Goal: Task Accomplishment & Management: Manage account settings

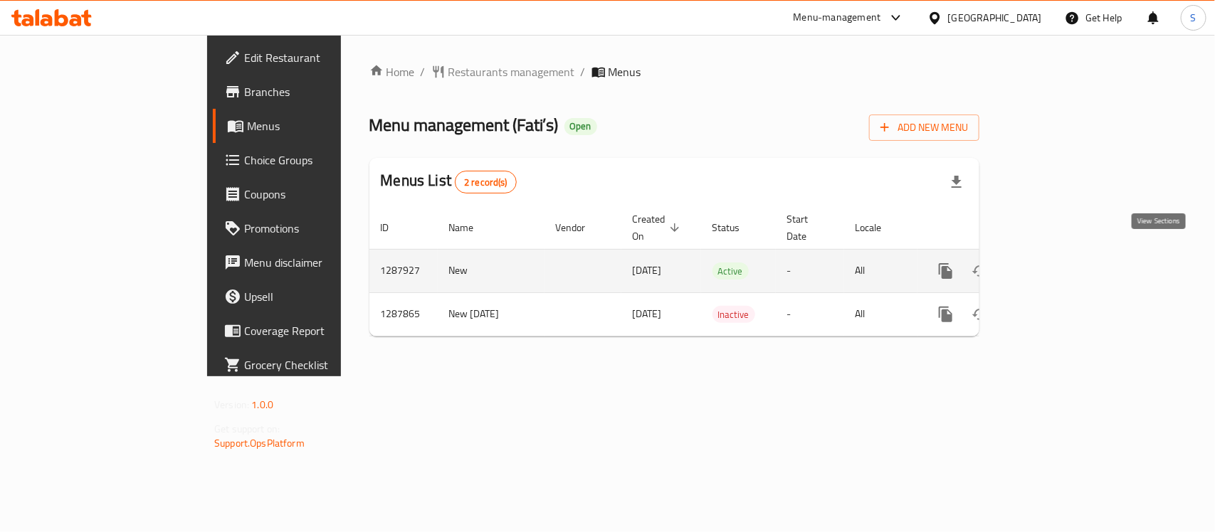
click at [1057, 263] on icon "enhanced table" at bounding box center [1048, 271] width 17 height 17
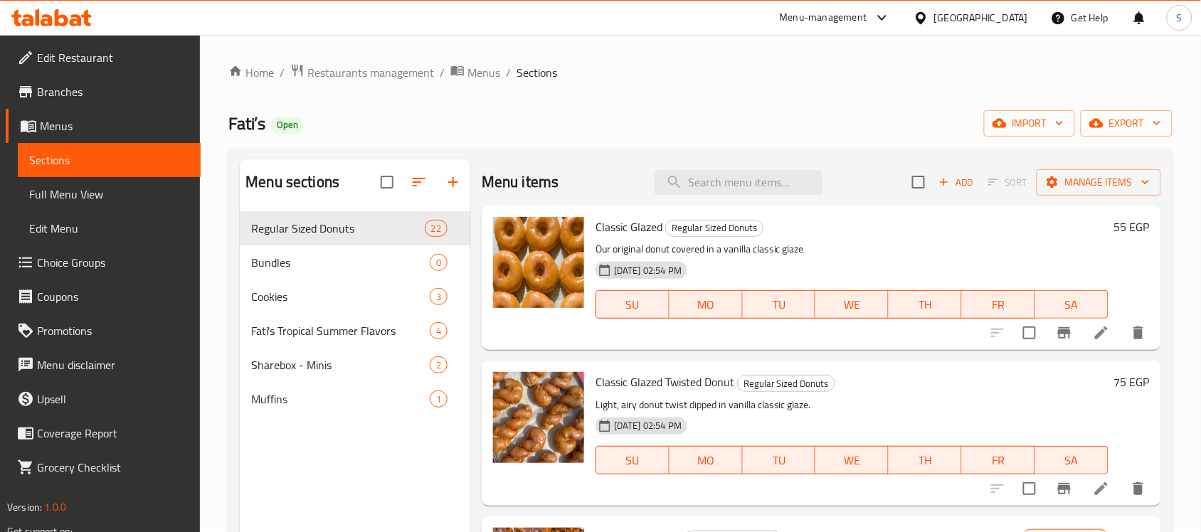
click at [96, 90] on span "Branches" at bounding box center [113, 91] width 152 height 17
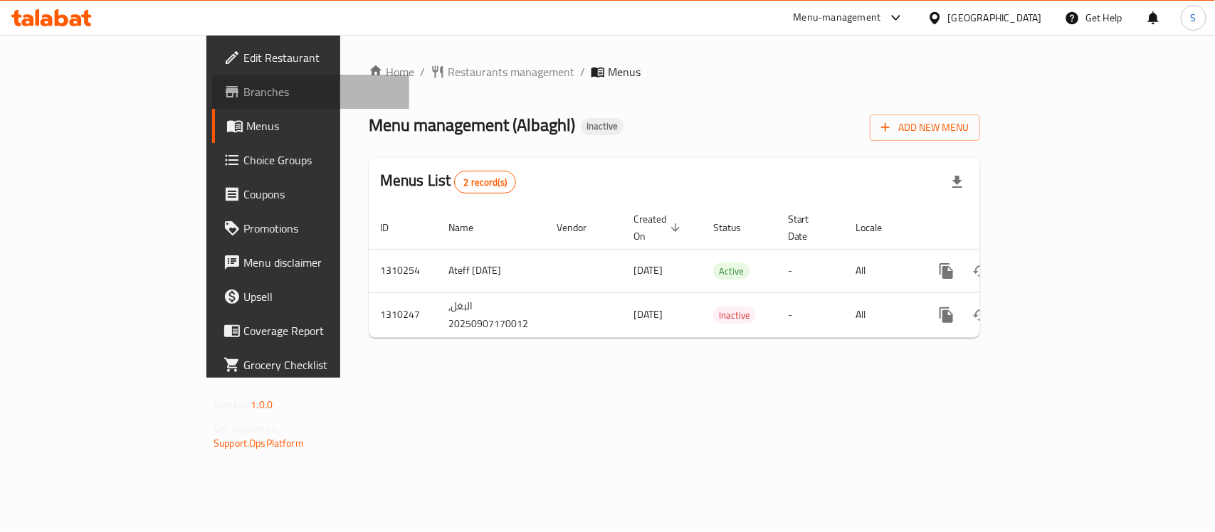
click at [243, 83] on span "Branches" at bounding box center [320, 91] width 154 height 17
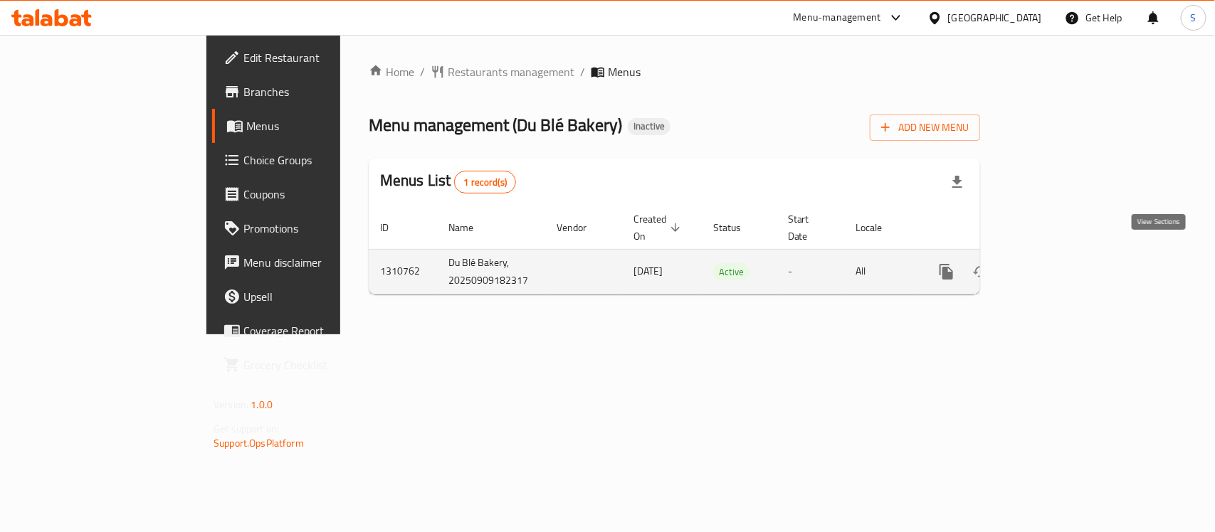
click at [1057, 263] on icon "enhanced table" at bounding box center [1048, 271] width 17 height 17
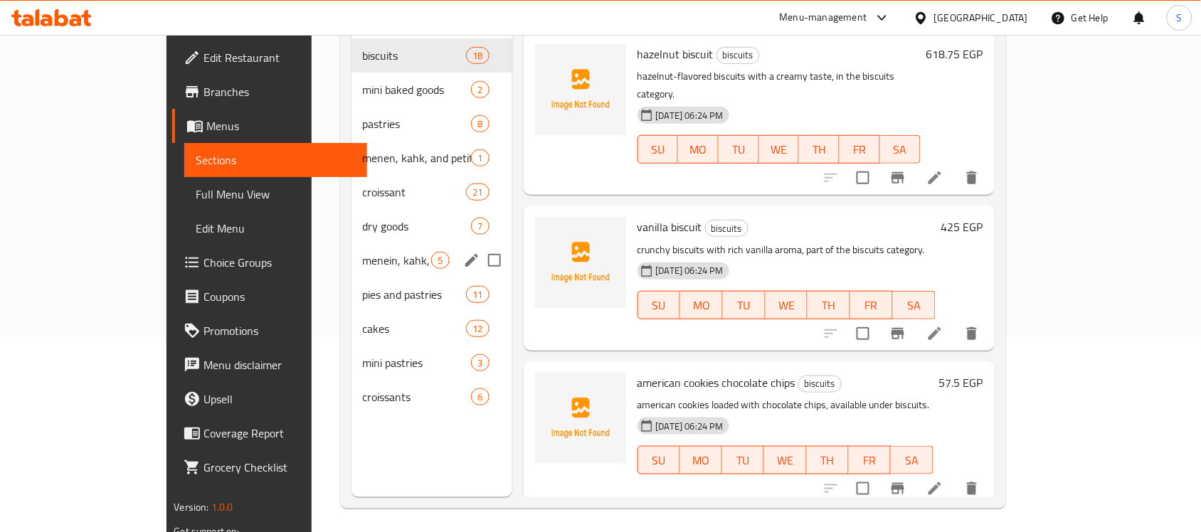
scroll to position [200, 0]
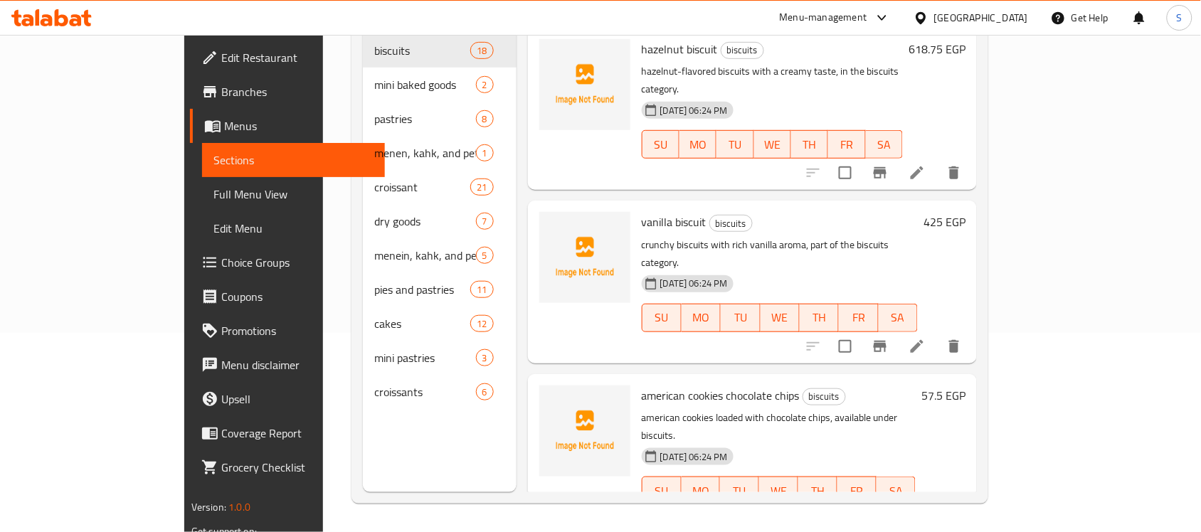
drag, startPoint x: 89, startPoint y: 191, endPoint x: 215, endPoint y: 226, distance: 130.7
click at [213, 190] on span "Full Menu View" at bounding box center [293, 194] width 160 height 17
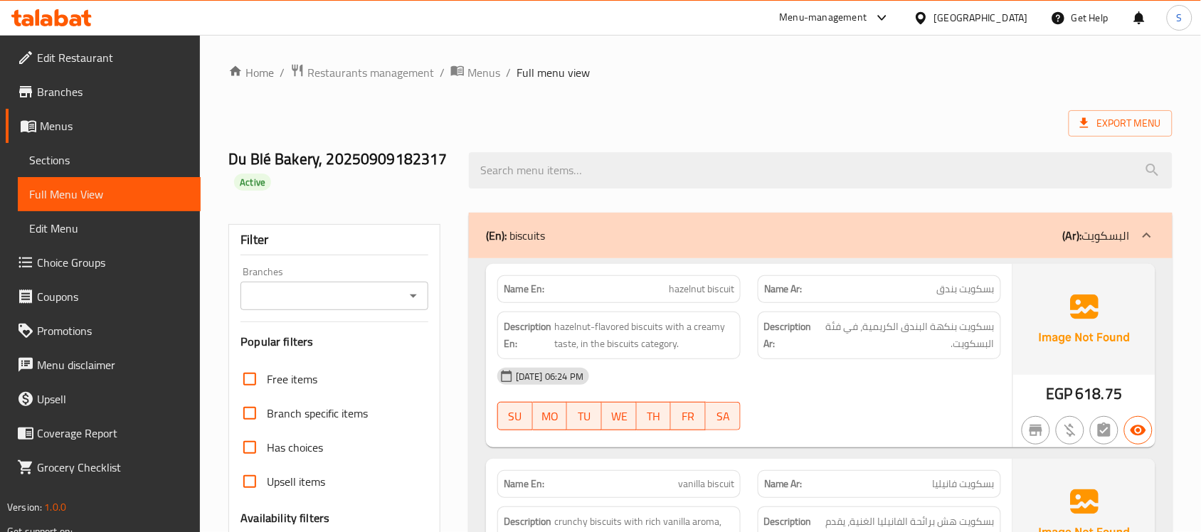
click at [58, 55] on span "Edit Restaurant" at bounding box center [113, 57] width 152 height 17
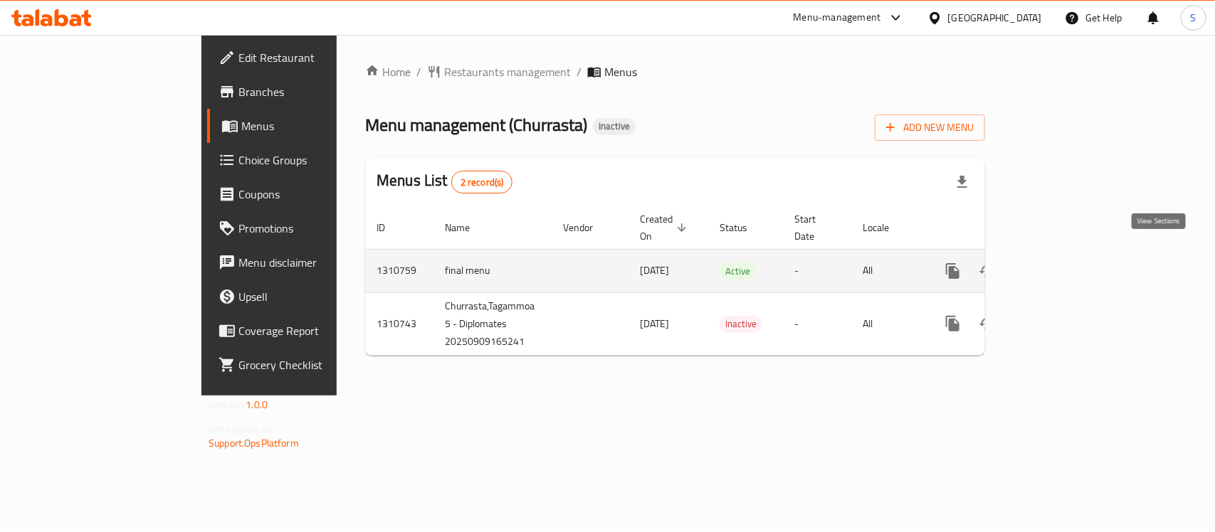
click at [1062, 265] on icon "enhanced table" at bounding box center [1055, 271] width 13 height 13
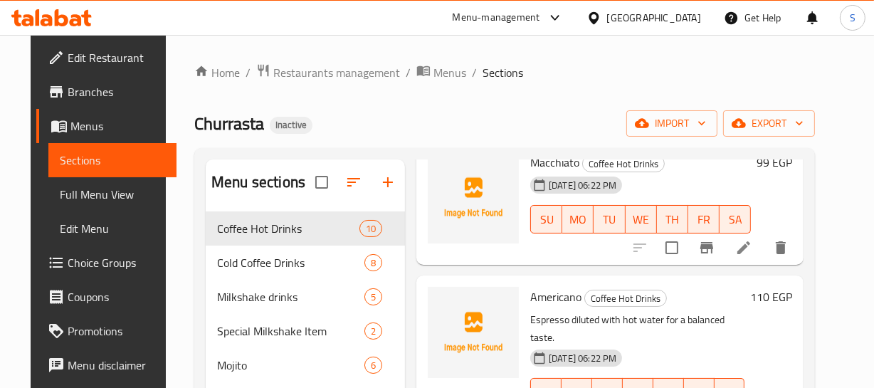
scroll to position [258, 0]
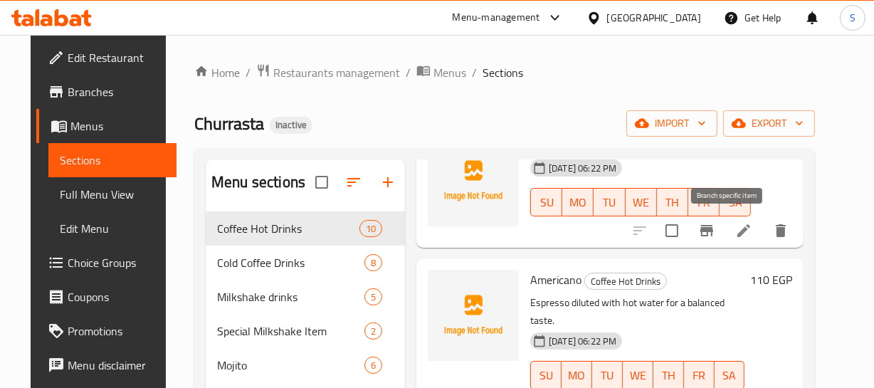
click at [719, 218] on button "Branch-specific-item" at bounding box center [707, 230] width 34 height 34
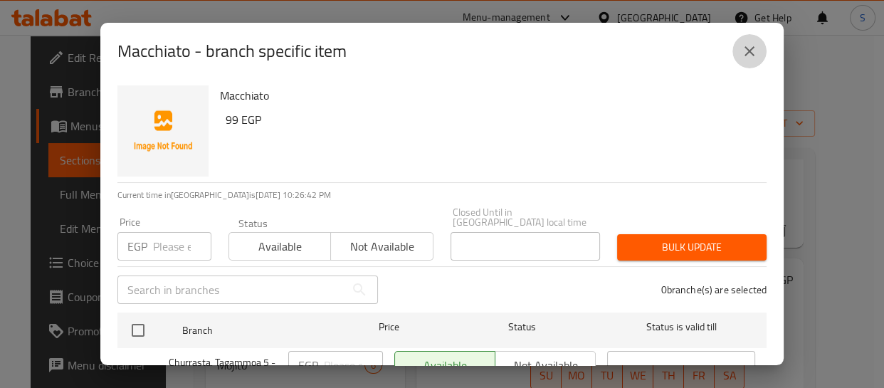
click at [761, 44] on button "close" at bounding box center [749, 51] width 34 height 34
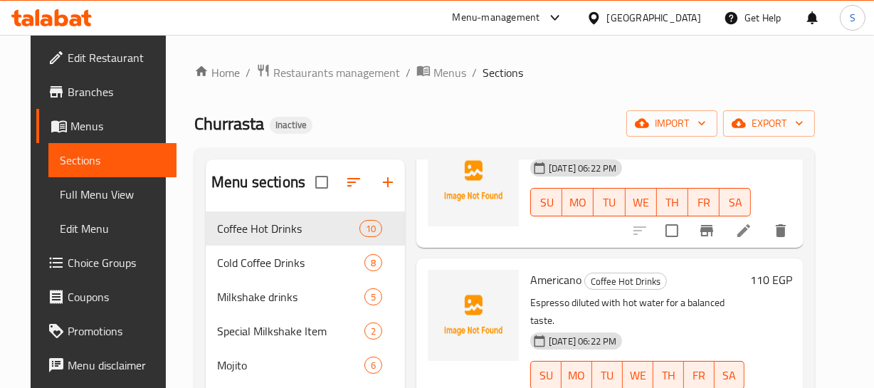
click at [744, 286] on h6 "Americano Coffee Hot Drinks" at bounding box center [637, 280] width 214 height 20
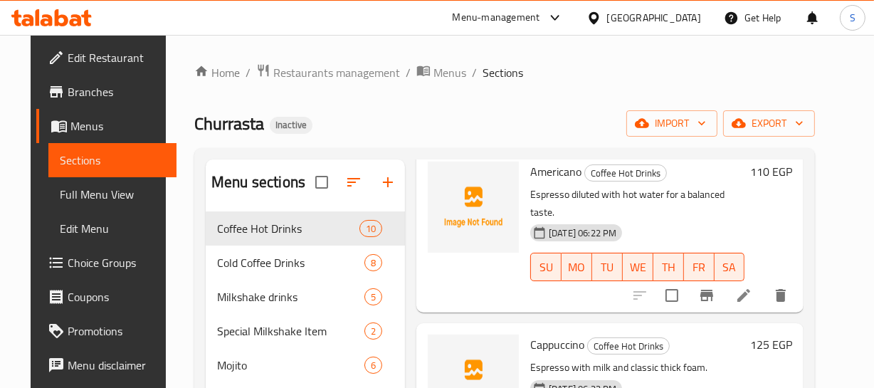
scroll to position [388, 0]
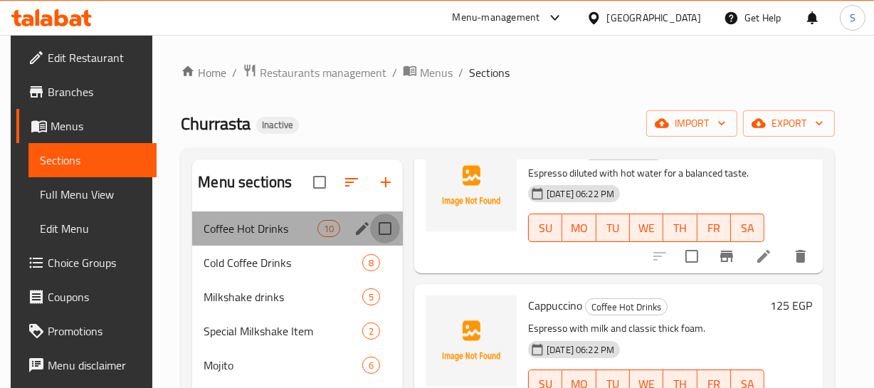
click at [387, 226] on input "Menu sections" at bounding box center [385, 228] width 30 height 30
checkbox input "true"
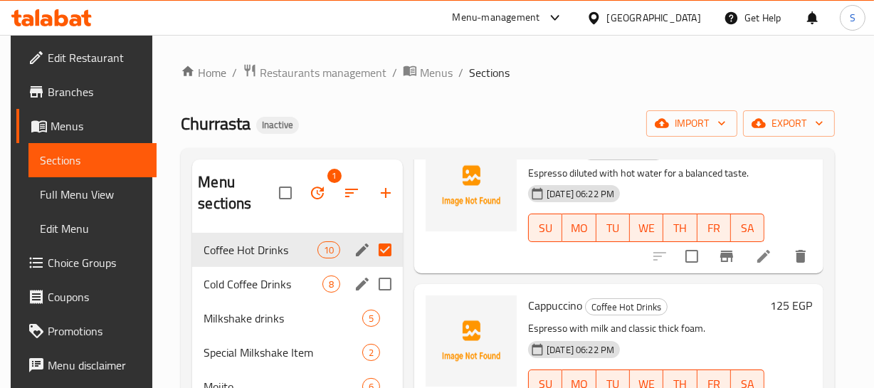
click at [386, 270] on input "Menu sections" at bounding box center [385, 284] width 30 height 30
checkbox input "true"
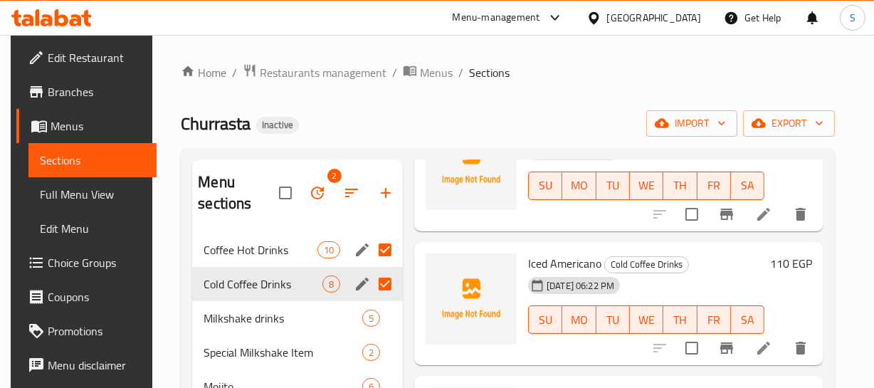
click at [700, 264] on h6 "Iced Americano Cold Coffee Drinks" at bounding box center [646, 263] width 236 height 20
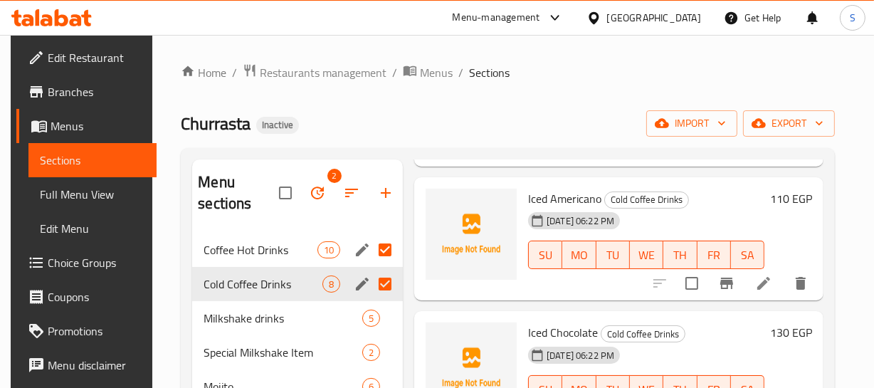
click at [751, 211] on div "09-09-2025 06:22 PM SU MO TU WE TH FR SA" at bounding box center [646, 244] width 248 height 77
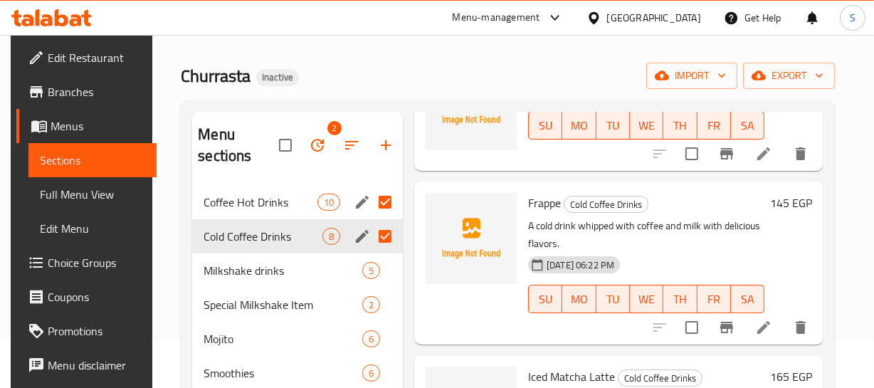
scroll to position [64, 0]
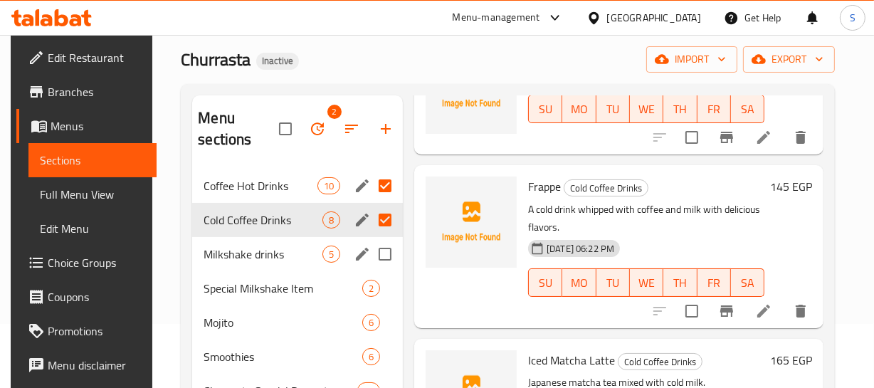
click at [384, 263] on input "Menu sections" at bounding box center [385, 254] width 30 height 30
checkbox input "true"
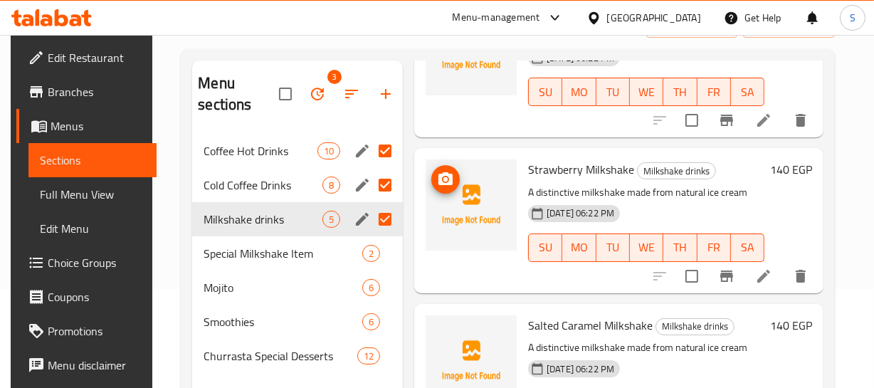
scroll to position [129, 0]
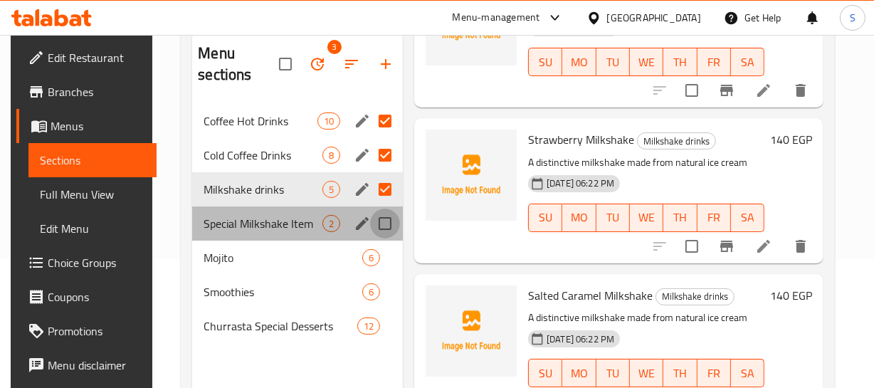
click at [382, 217] on input "Menu sections" at bounding box center [385, 224] width 30 height 30
checkbox input "true"
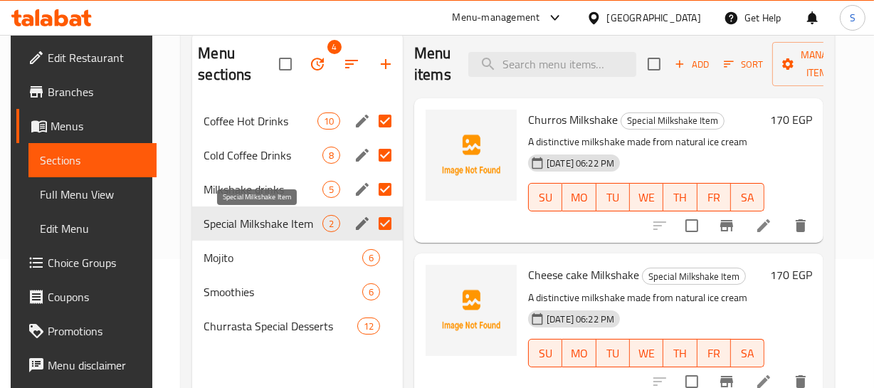
click at [235, 222] on span "Special Milkshake Item" at bounding box center [263, 223] width 119 height 17
click at [354, 220] on icon "edit" at bounding box center [362, 223] width 17 height 17
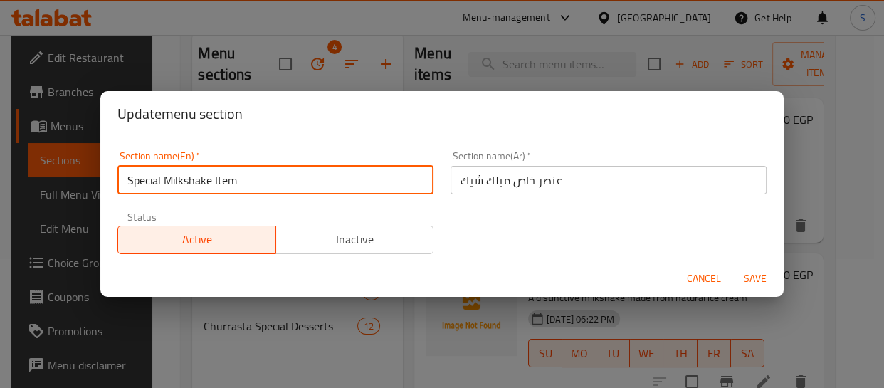
click at [237, 177] on input "Special Milkshake Item" at bounding box center [275, 180] width 316 height 28
type input "Special Milkshake Items"
click at [543, 174] on input "عنصر خاص ميلك شيك" at bounding box center [608, 180] width 316 height 28
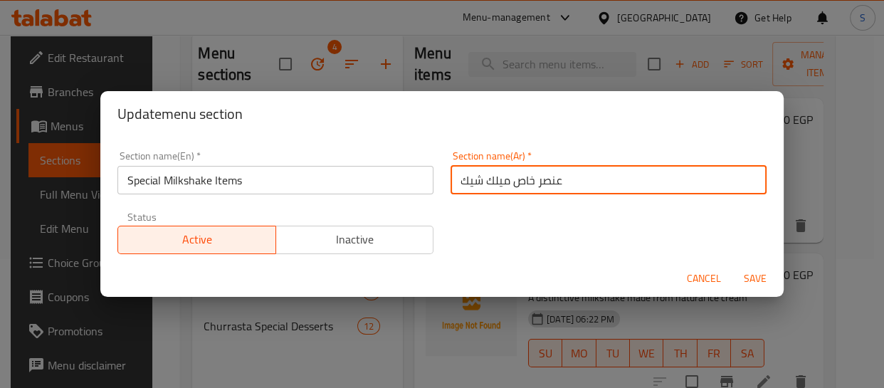
click at [544, 174] on input "عنصر خاص ميلك شيك" at bounding box center [608, 180] width 316 height 28
type input "أصناف الميلك شيك الخاصة"
click at [732, 265] on button "Save" at bounding box center [755, 278] width 46 height 26
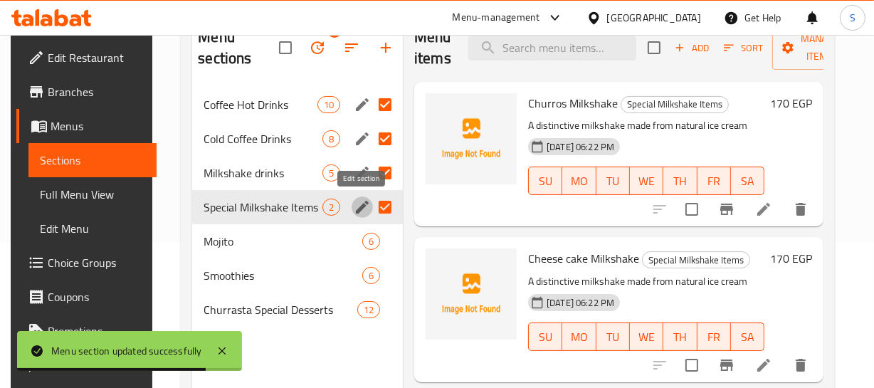
scroll to position [194, 0]
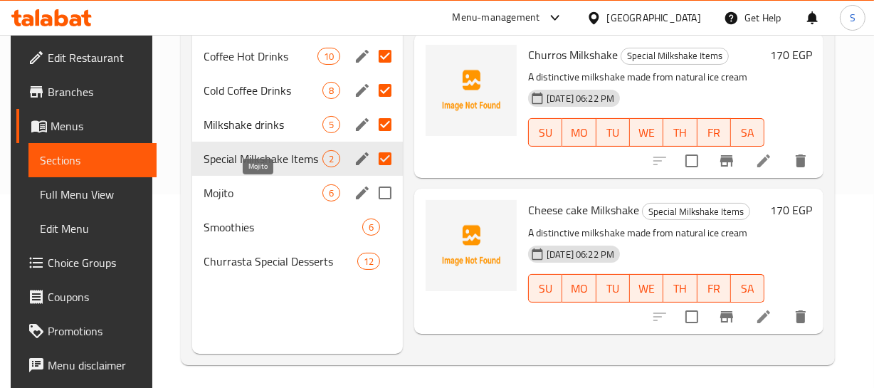
click at [216, 191] on span "Mojito" at bounding box center [263, 192] width 119 height 17
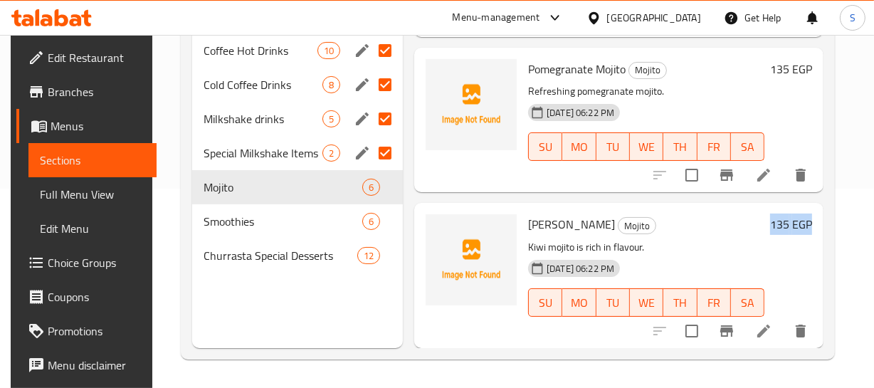
scroll to position [591, 41]
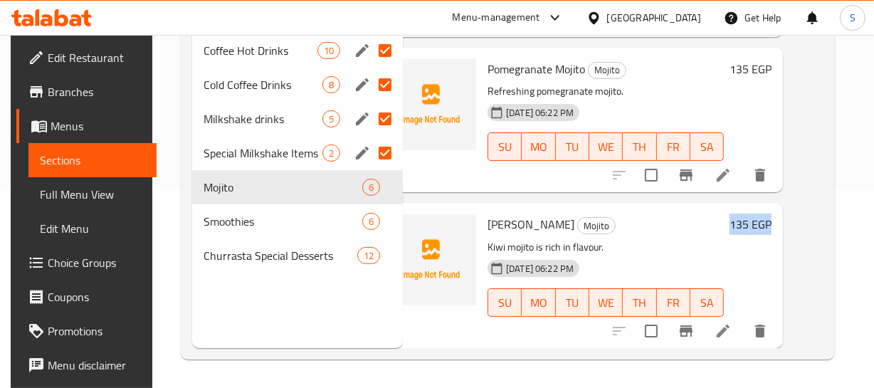
drag, startPoint x: 771, startPoint y: 211, endPoint x: 835, endPoint y: 199, distance: 65.9
click div "Menu sections 4 Coffee Hot Drinks 10 Cold Coffee Drinks 8 Milkshake drinks 5 Sp…"
copy h6 "135 EGP"
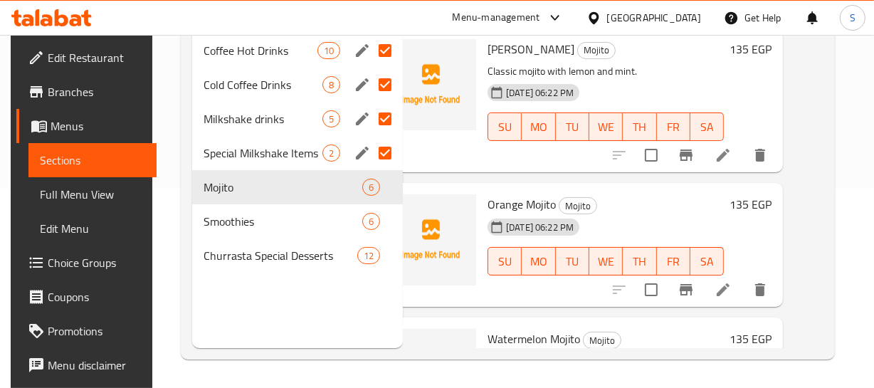
scroll to position [135, 0]
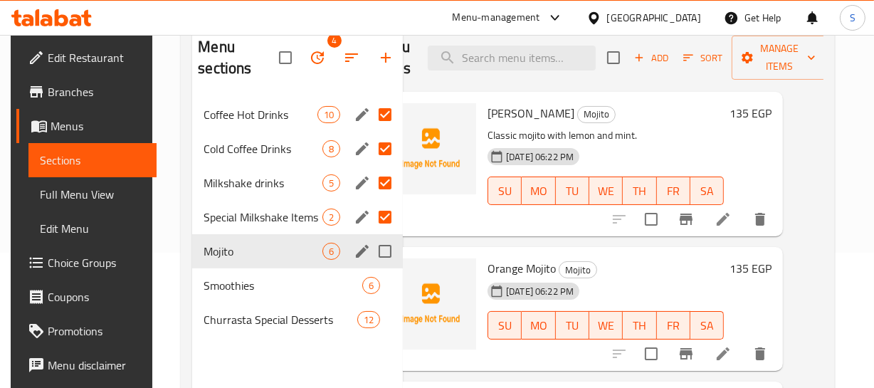
click input "Menu sections"
checkbox input "true"
click input "Menu sections"
checkbox input "true"
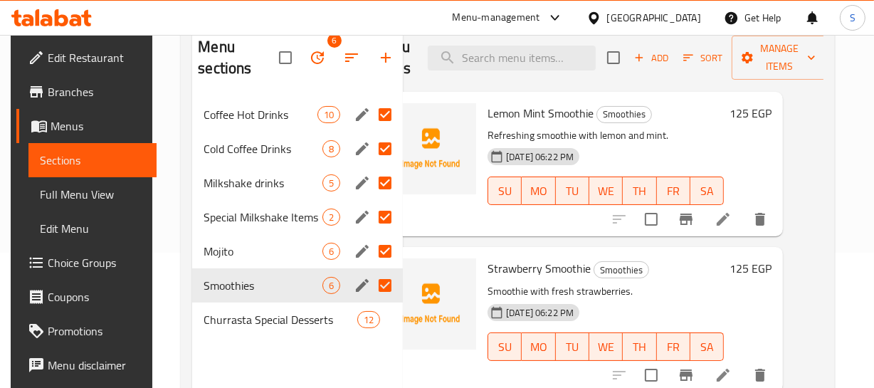
click div "Smoothies 6"
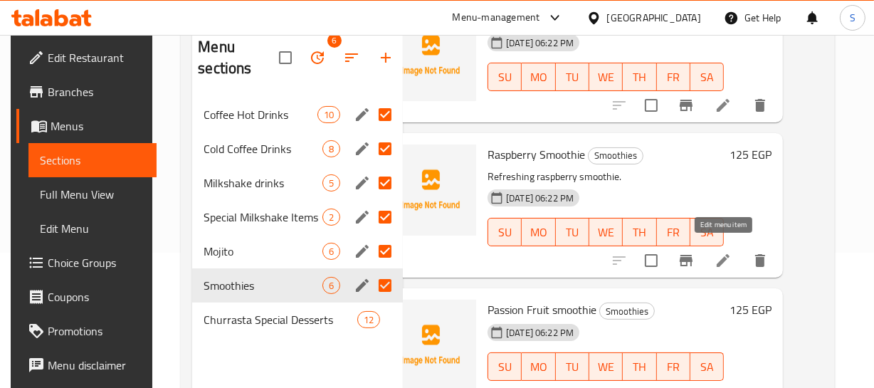
scroll to position [199, 0]
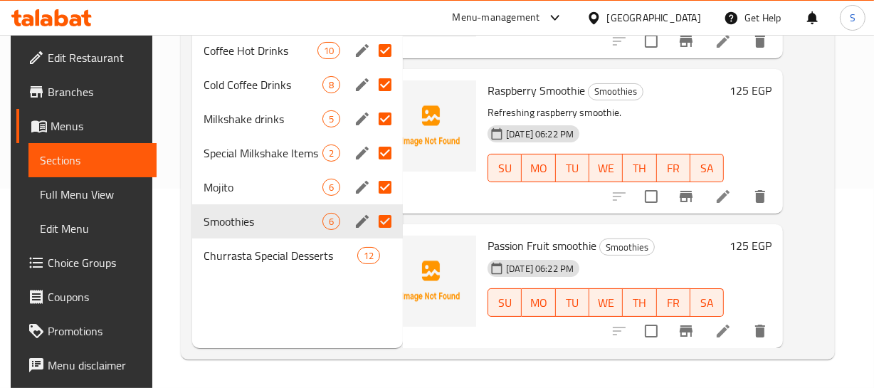
click span "Mojito"
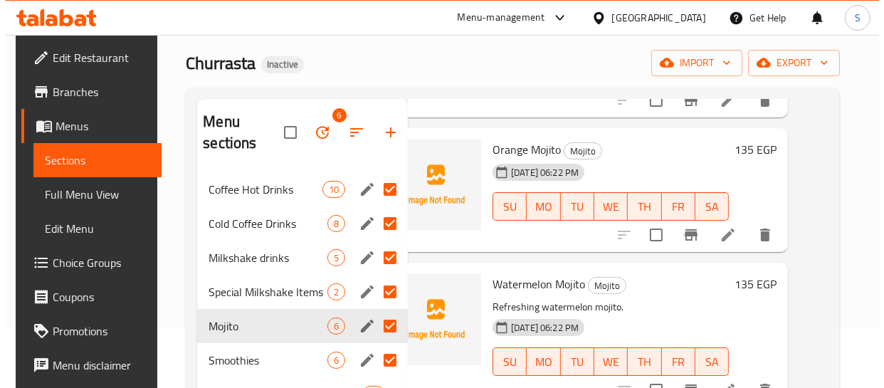
scroll to position [135, 0]
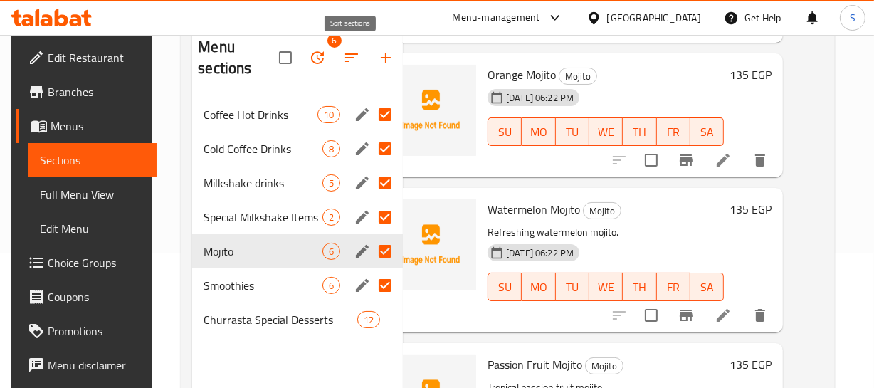
click icon "button"
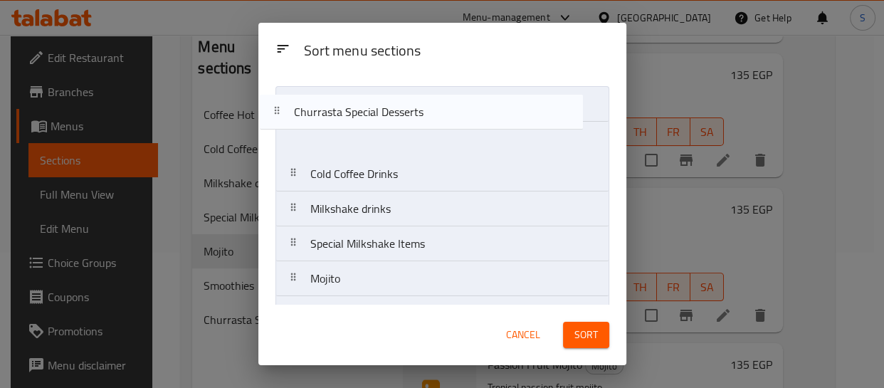
scroll to position [0, 0]
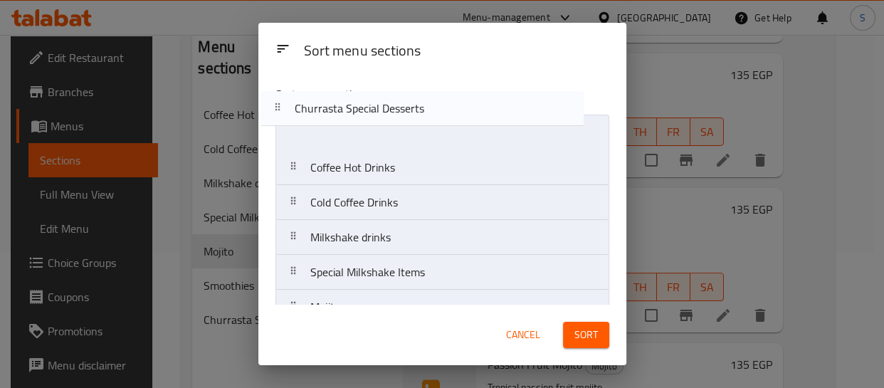
drag, startPoint x: 392, startPoint y: 283, endPoint x: 389, endPoint y: 108, distance: 174.4
click div "Sort menu sections Coffee Hot Drinks Cold Coffee Drinks Milkshake drinks Specia…"
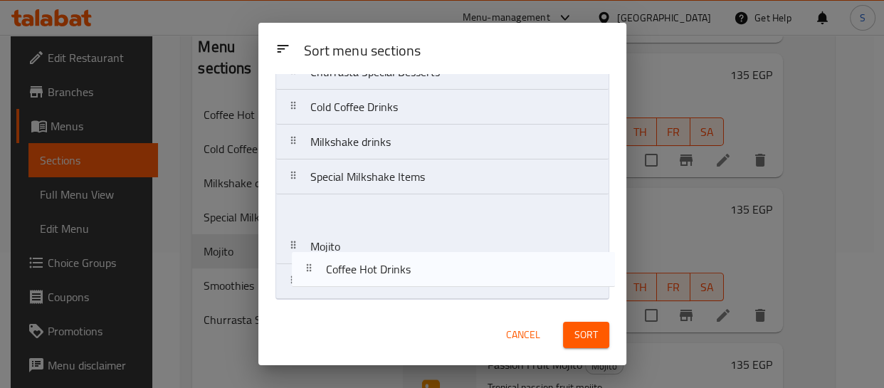
scroll to position [60, 0]
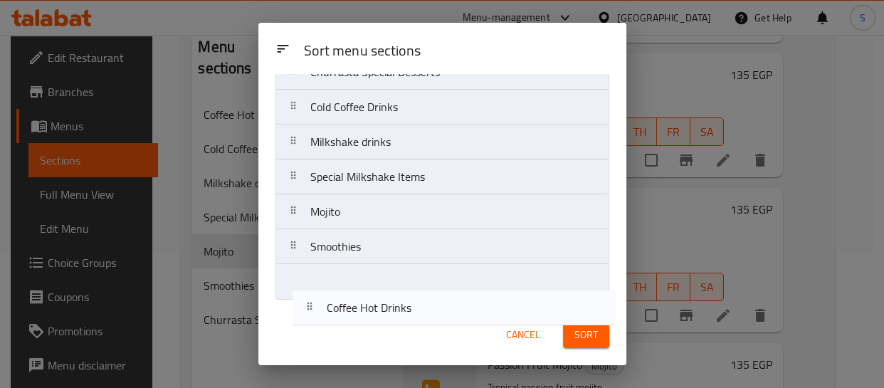
click nav "Churrasta Special Desserts Coffee Hot Drinks Cold Coffee Drinks Milkshake drink…"
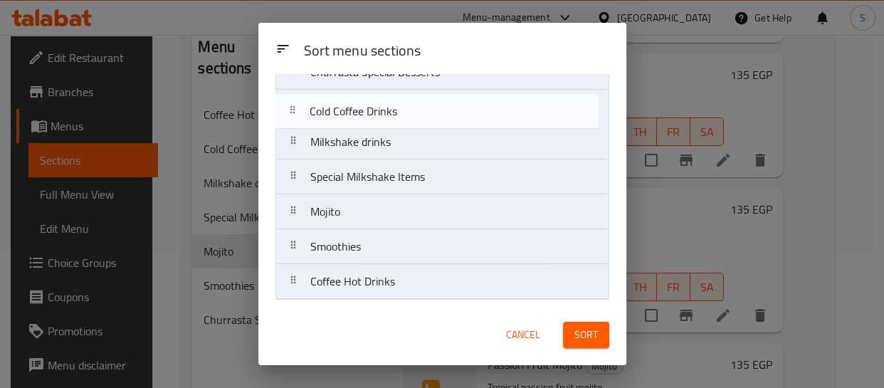
scroll to position [57, 0]
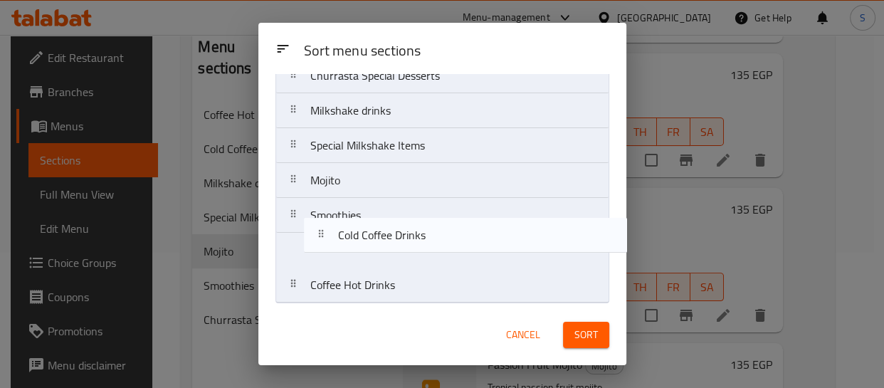
drag, startPoint x: 386, startPoint y: 119, endPoint x: 414, endPoint y: 255, distance: 139.6
click nav "Churrasta Special Desserts Cold Coffee Drinks Milkshake drinks Special Milkshak…"
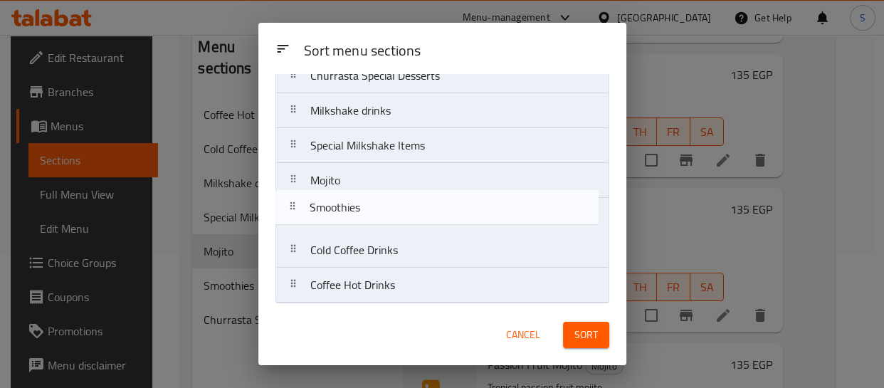
drag, startPoint x: 384, startPoint y: 225, endPoint x: 382, endPoint y: 192, distance: 32.8
click nav "Churrasta Special Desserts Milkshake drinks Special Milkshake Items Mojito Smoo…"
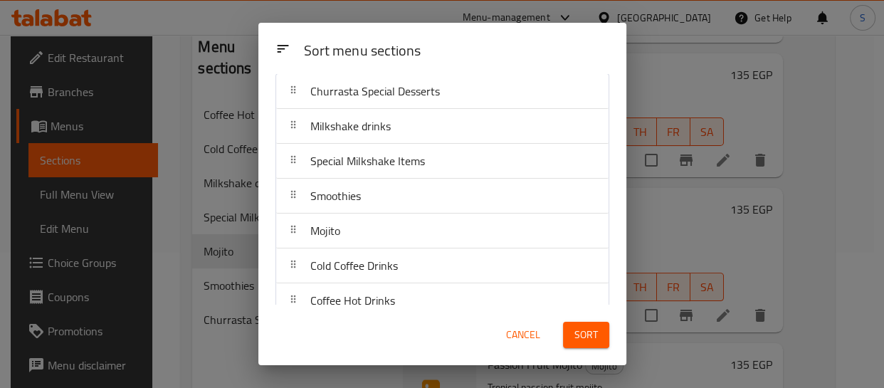
scroll to position [0, 0]
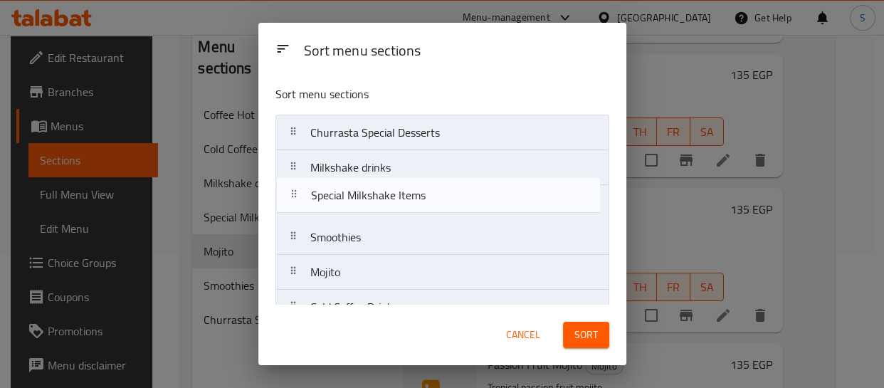
drag, startPoint x: 411, startPoint y: 201, endPoint x: 413, endPoint y: 168, distance: 32.9
click nav "Churrasta Special Desserts Milkshake drinks Special Milkshake Items Smoothies M…"
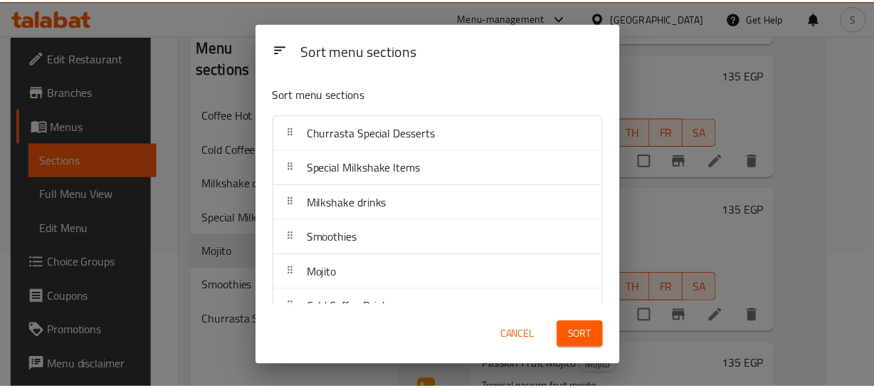
scroll to position [60, 0]
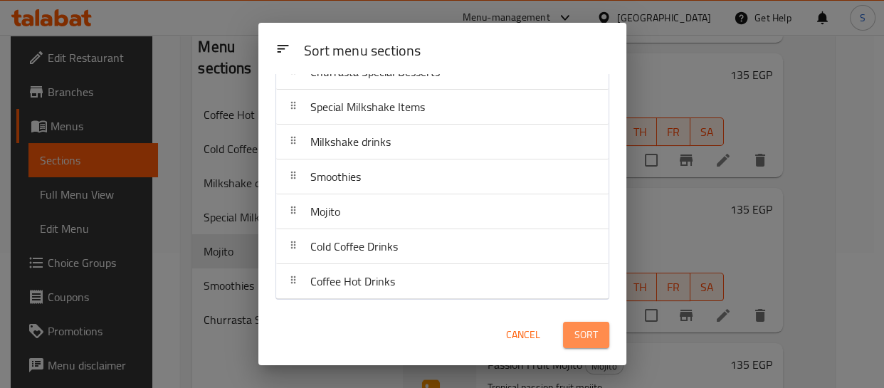
click span "Sort"
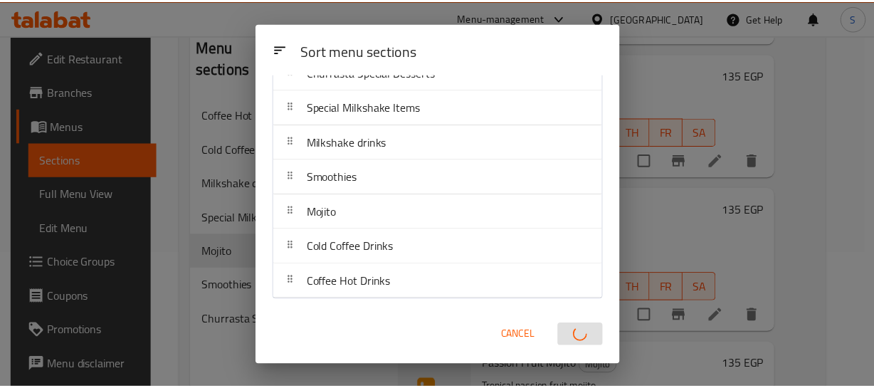
scroll to position [194, 35]
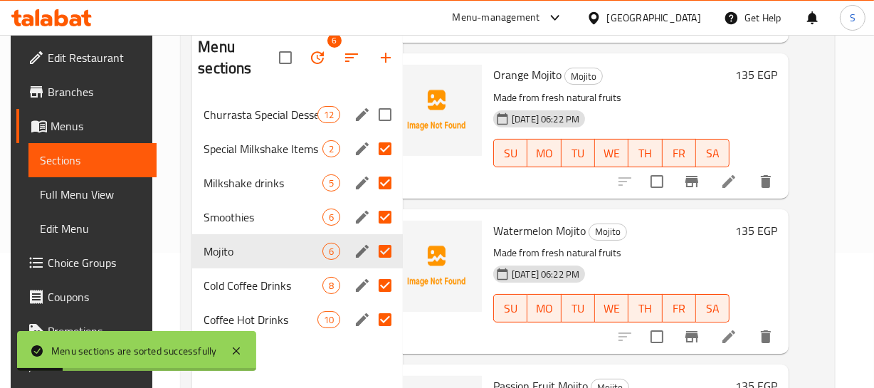
click input "Menu sections"
checkbox input "true"
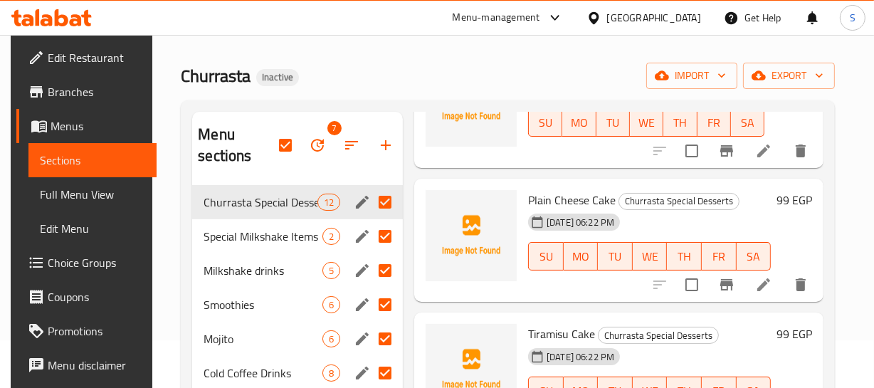
scroll to position [70, 0]
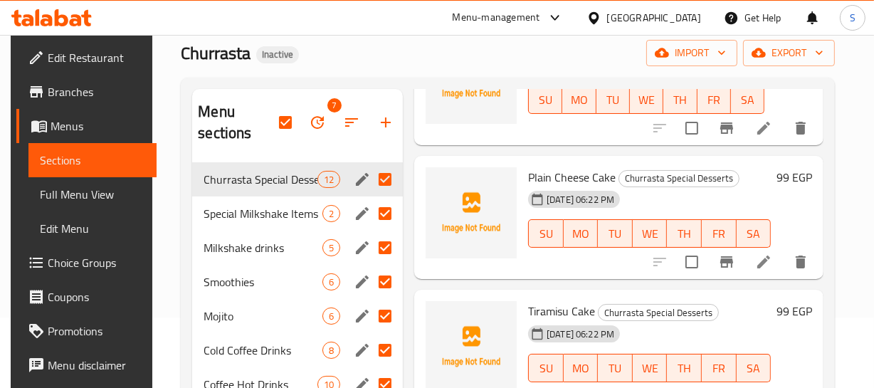
click span "Plain Cheese Cake"
copy h6 "Plain Cheese Cake"
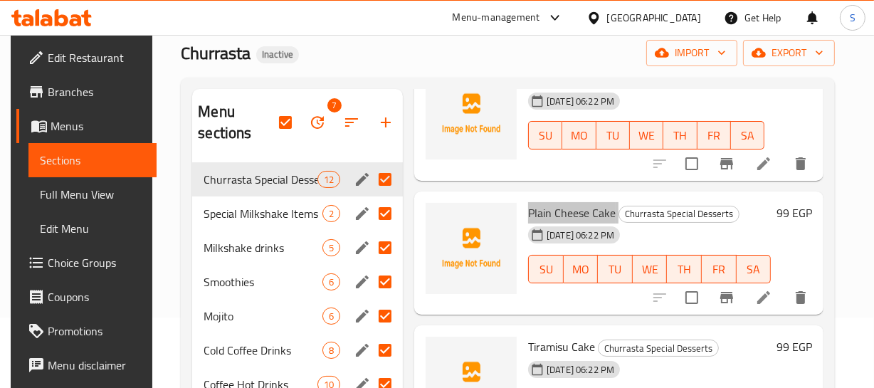
scroll to position [647, 0]
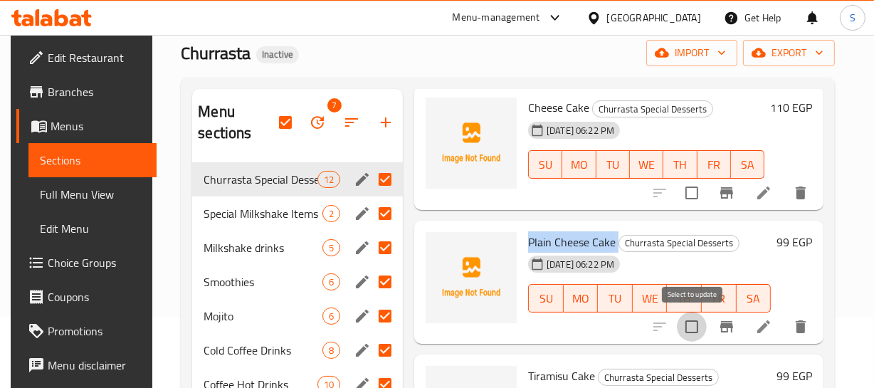
click input "checkbox"
checkbox input "true"
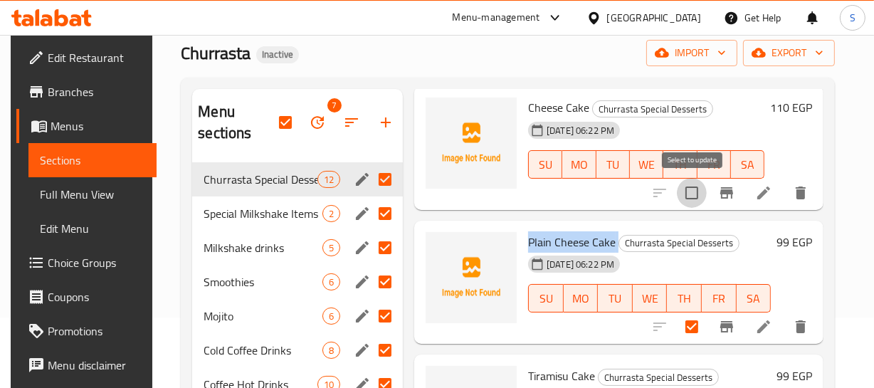
click input "checkbox"
checkbox input "true"
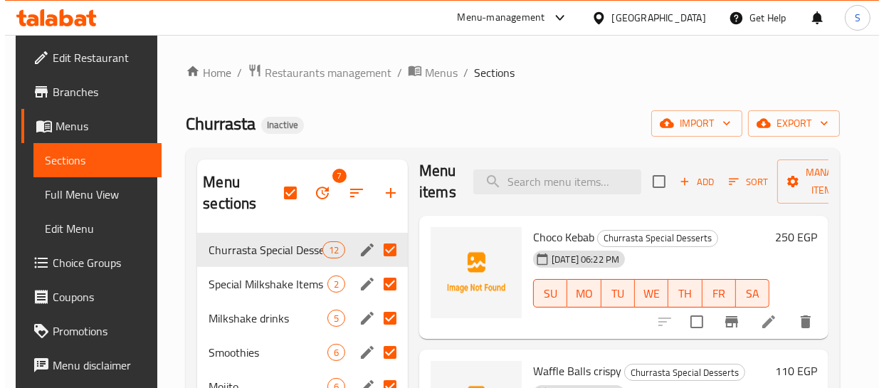
scroll to position [0, 0]
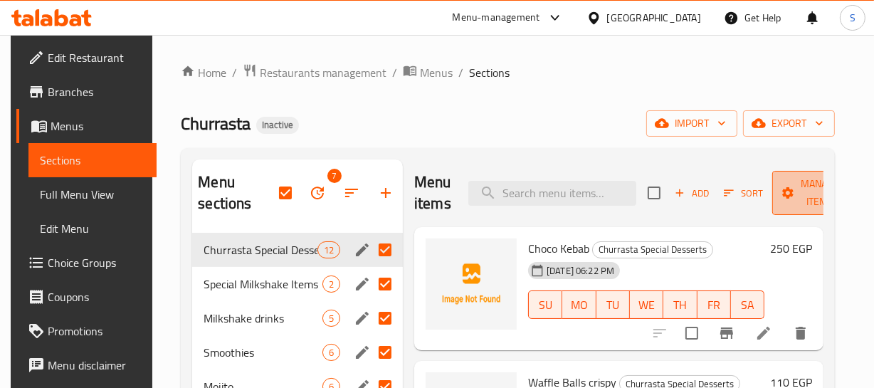
click span "Manage items"
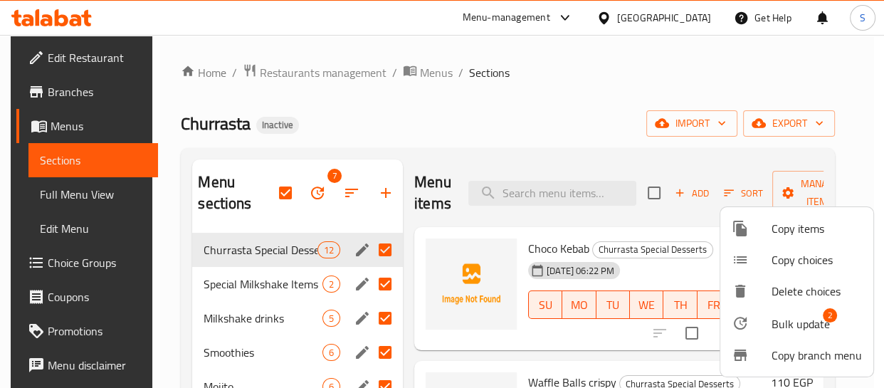
click span "2"
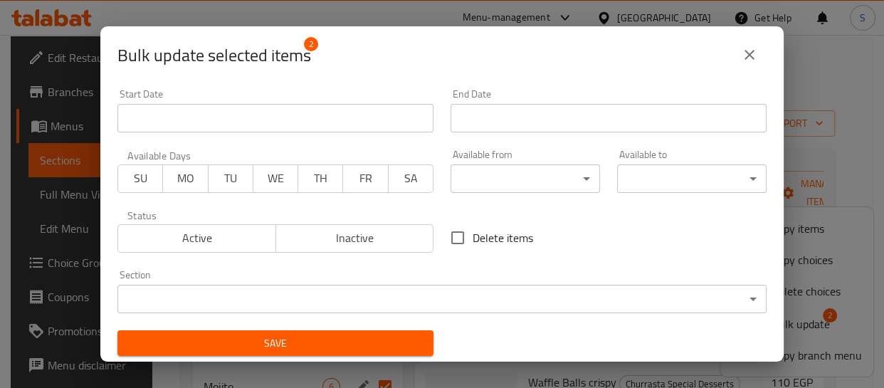
click span "Delete items"
click span "SA"
click label "Delete items"
click input "Delete items"
checkbox input "true"
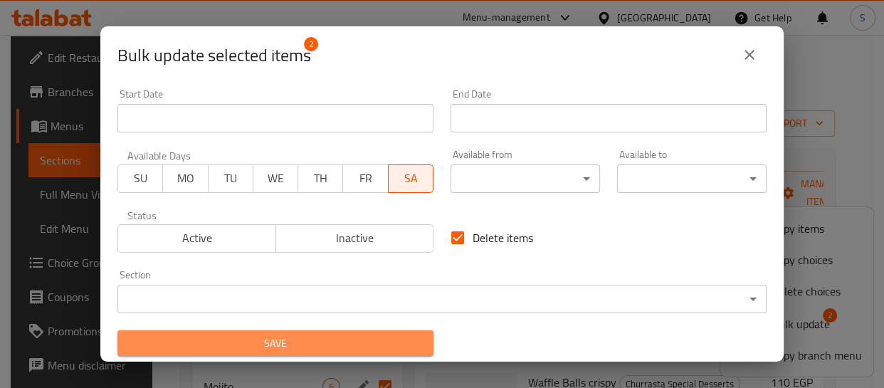
click span "Save"
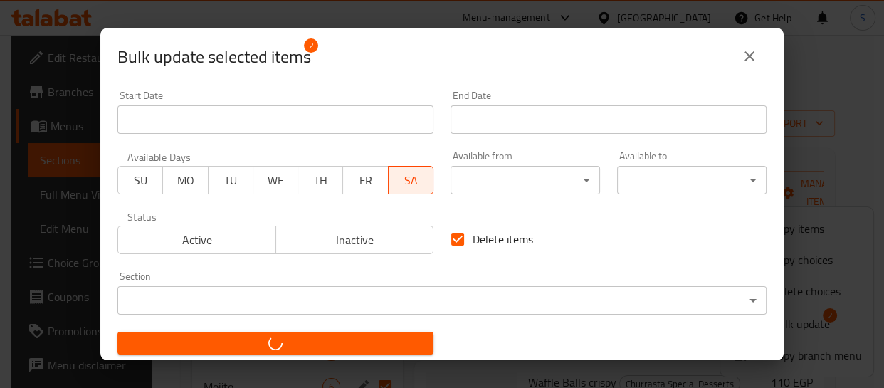
checkbox input "false"
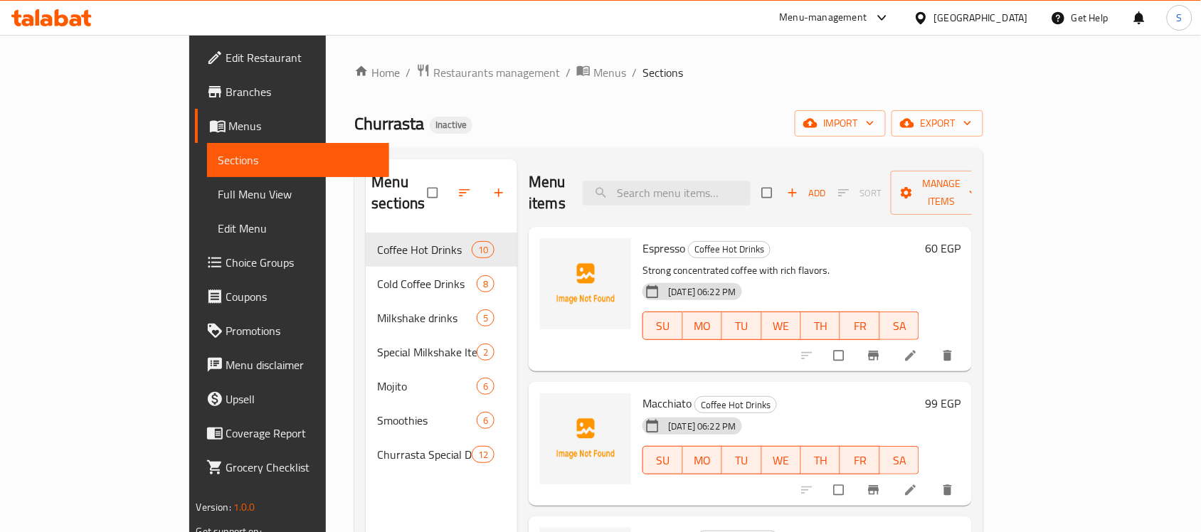
click at [218, 186] on span "Full Menu View" at bounding box center [298, 194] width 160 height 17
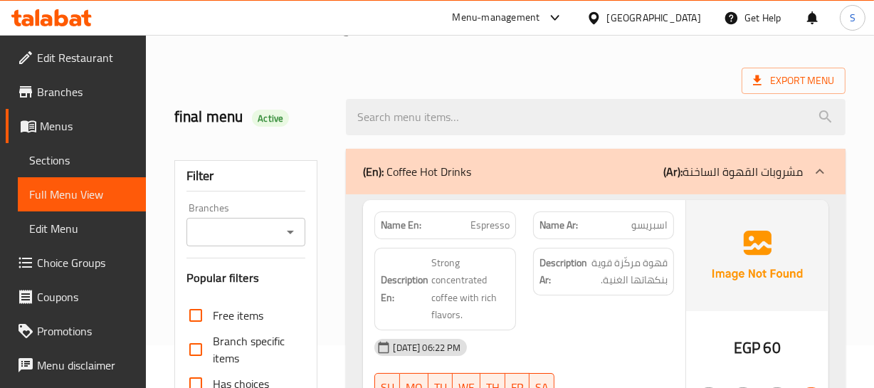
scroll to position [64, 0]
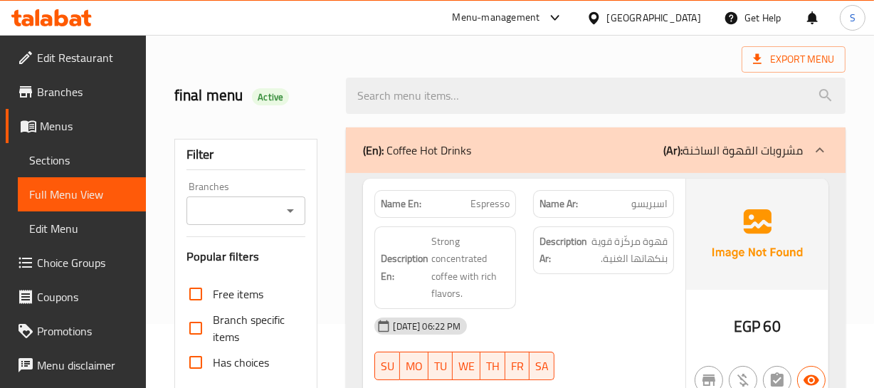
click at [491, 209] on span "Espresso" at bounding box center [489, 203] width 39 height 15
copy span "Espresso"
click at [477, 204] on span "Espresso" at bounding box center [489, 203] width 39 height 15
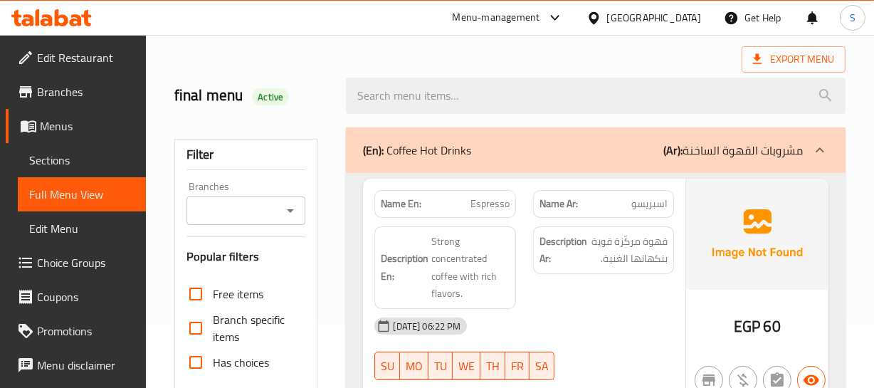
click at [654, 197] on span "اسبريسو" at bounding box center [649, 203] width 36 height 15
click at [507, 192] on div "Name En: Espresso" at bounding box center [444, 204] width 141 height 28
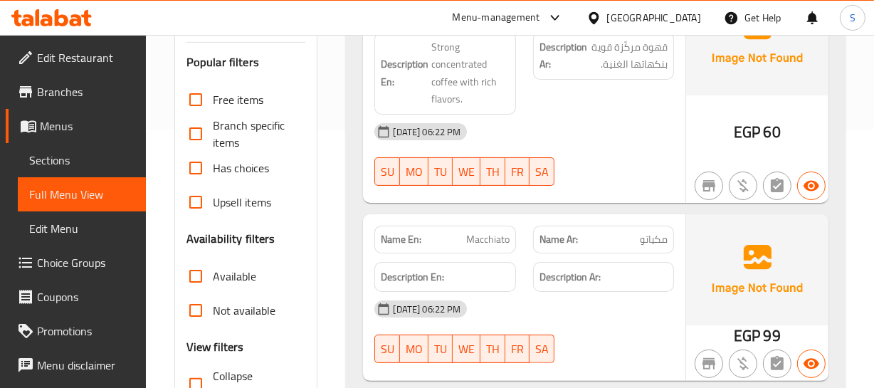
scroll to position [323, 0]
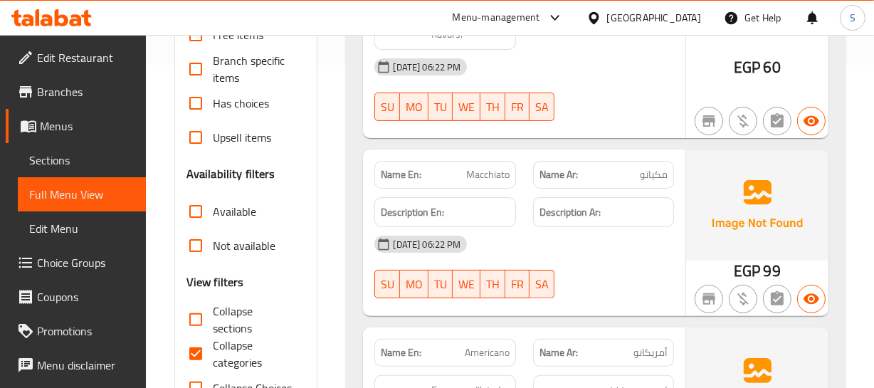
click at [483, 175] on span "Macchiato" at bounding box center [487, 174] width 43 height 15
click at [480, 176] on span "Macchiato" at bounding box center [487, 174] width 43 height 15
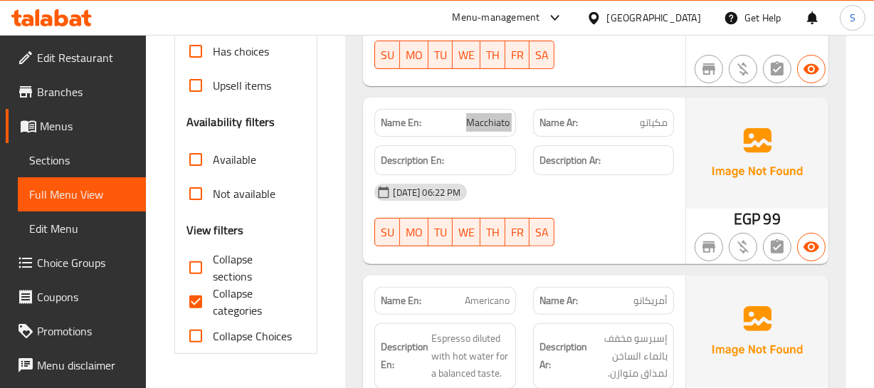
scroll to position [453, 0]
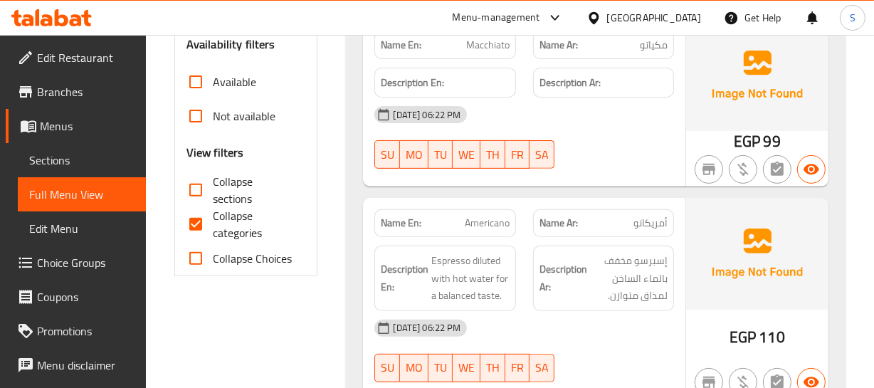
click at [650, 224] on span "أمريكانو" at bounding box center [650, 223] width 34 height 15
click at [474, 224] on span "Americano" at bounding box center [487, 223] width 45 height 15
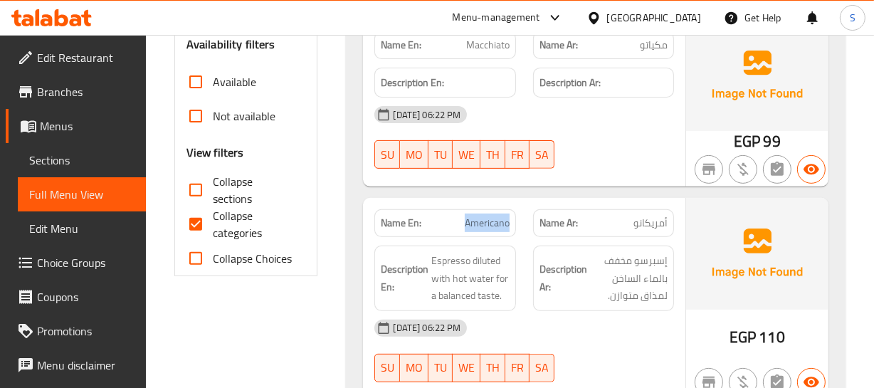
click at [470, 225] on span "Americano" at bounding box center [487, 223] width 45 height 15
click at [493, 223] on span "Americano" at bounding box center [487, 223] width 45 height 15
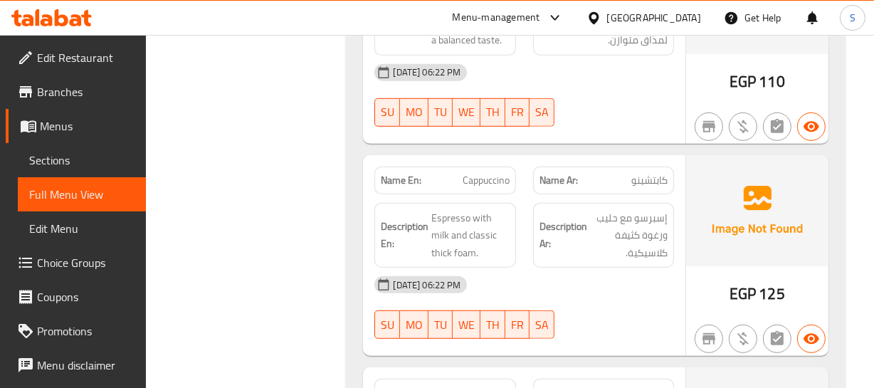
scroll to position [712, 0]
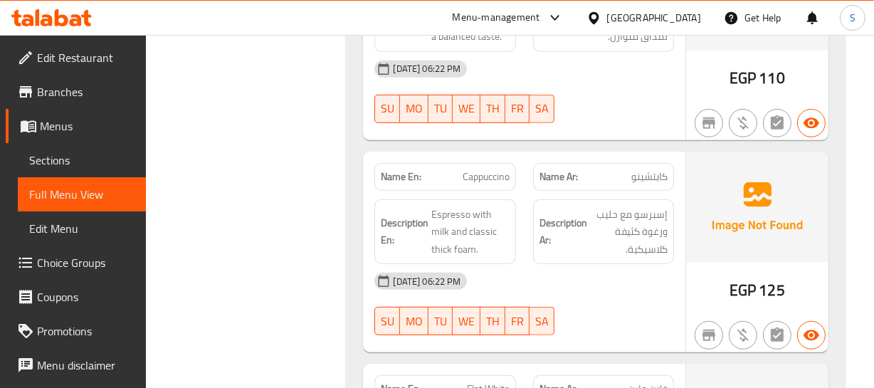
click at [654, 171] on span "كابتشينو" at bounding box center [649, 176] width 36 height 15
click at [470, 169] on span "Cappuccino" at bounding box center [486, 176] width 47 height 15
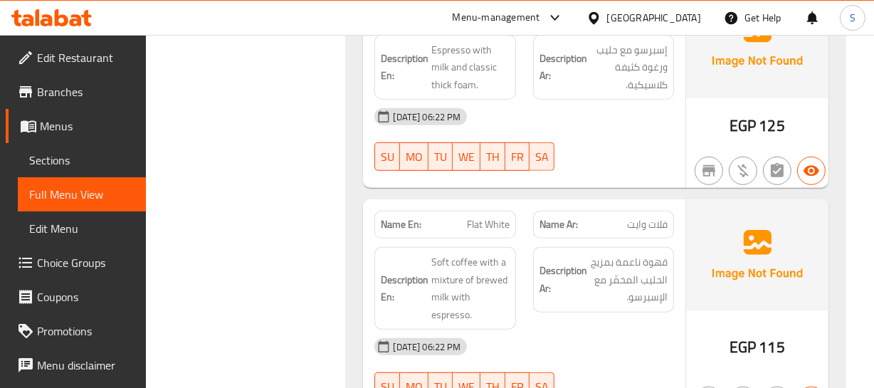
scroll to position [905, 0]
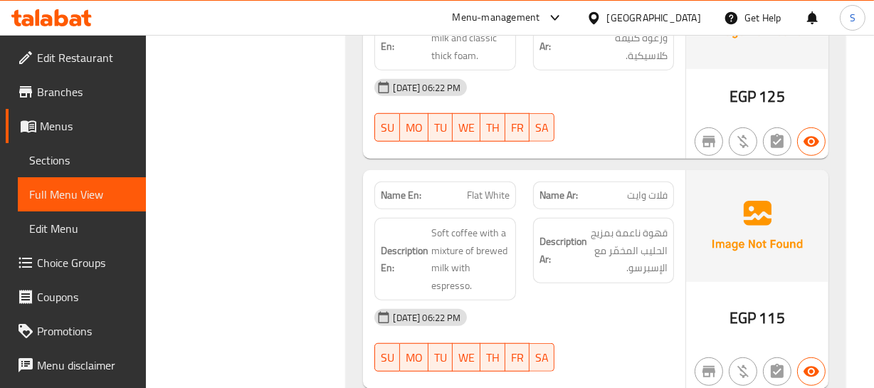
click at [465, 184] on div "Name En: Flat White" at bounding box center [444, 195] width 141 height 28
click at [638, 184] on div "Name Ar: فلات وايت" at bounding box center [603, 195] width 141 height 28
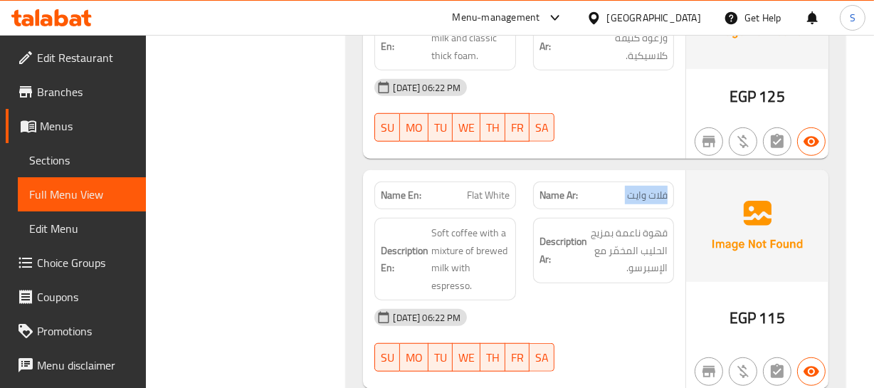
click at [638, 184] on div "Name Ar: فلات وايت" at bounding box center [603, 195] width 141 height 28
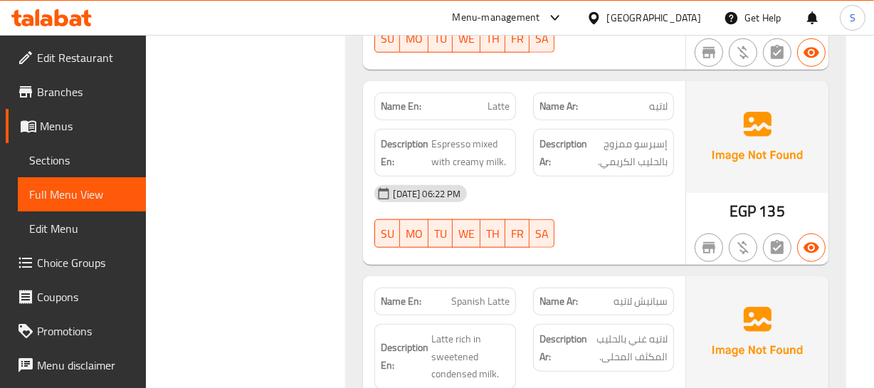
scroll to position [1229, 0]
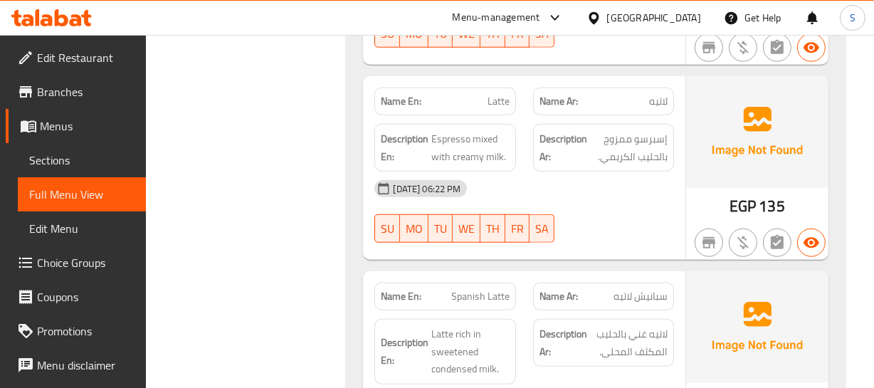
click at [658, 303] on span "سبانيش لاتيه" at bounding box center [640, 296] width 54 height 15
drag, startPoint x: 658, startPoint y: 303, endPoint x: 479, endPoint y: 304, distance: 179.3
click at [651, 303] on span "سبانيش لاتيه" at bounding box center [640, 296] width 54 height 15
click at [462, 298] on span "Spanish Latte" at bounding box center [480, 296] width 58 height 15
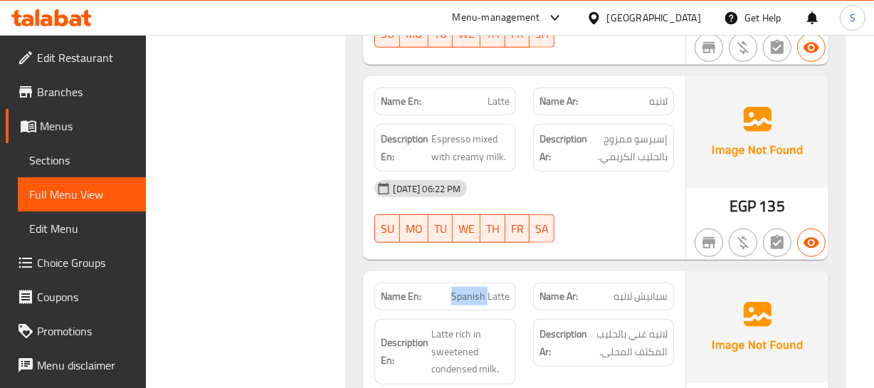
click at [462, 298] on span "Spanish Latte" at bounding box center [480, 296] width 58 height 15
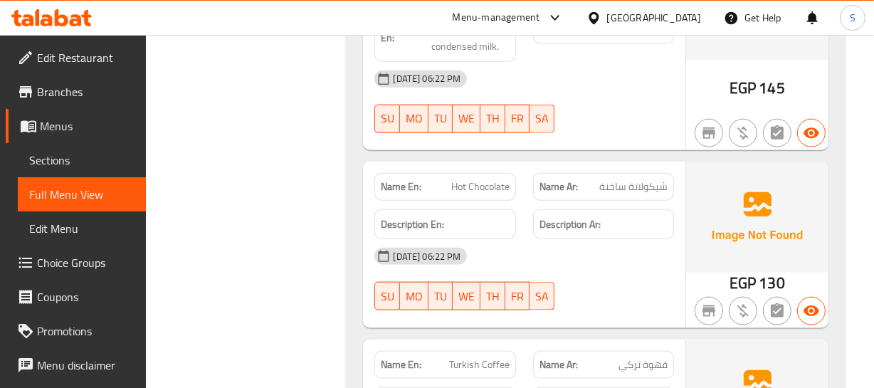
scroll to position [1552, 0]
click at [636, 181] on span "شيكولاتة ساخنة" at bounding box center [633, 186] width 68 height 15
drag, startPoint x: 636, startPoint y: 181, endPoint x: 492, endPoint y: 179, distance: 143.8
click at [633, 181] on span "شيكولاتة ساخنة" at bounding box center [633, 186] width 68 height 15
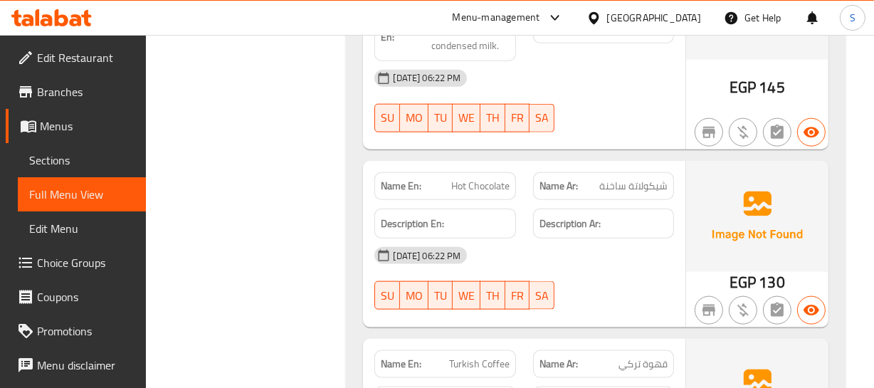
click at [458, 183] on span "Hot Chocolate" at bounding box center [480, 186] width 58 height 15
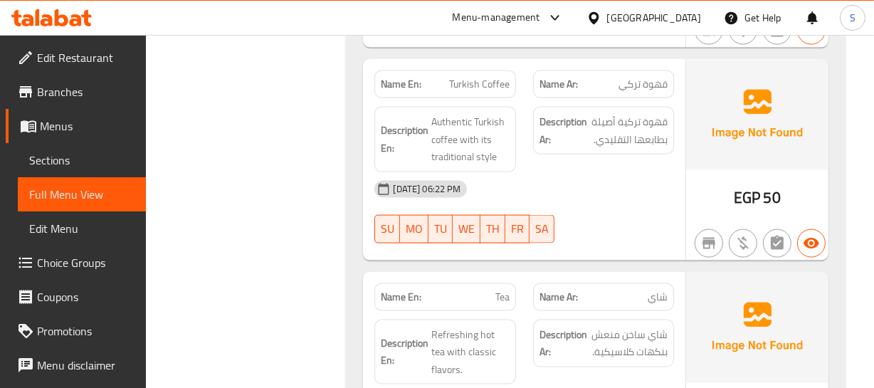
scroll to position [1811, 0]
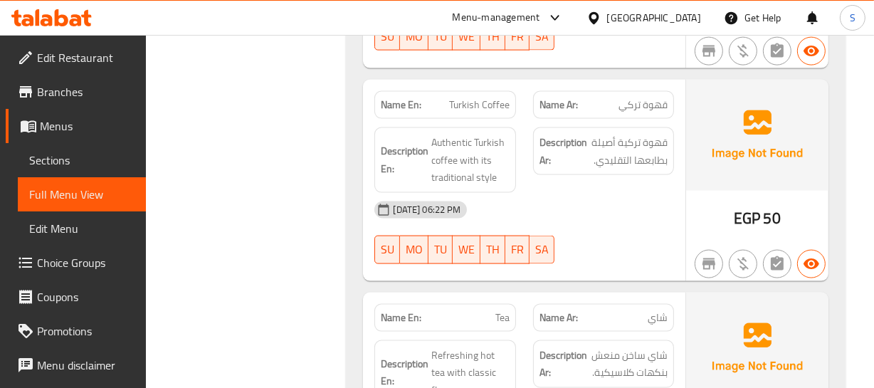
click at [465, 103] on span "Turkish Coffee" at bounding box center [479, 104] width 60 height 15
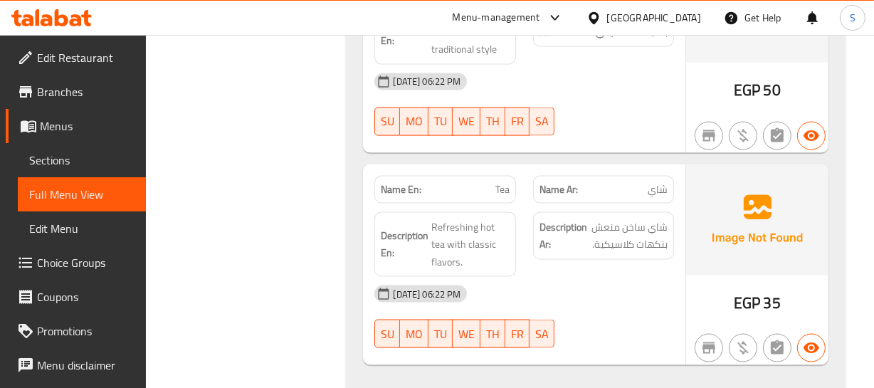
scroll to position [1941, 0]
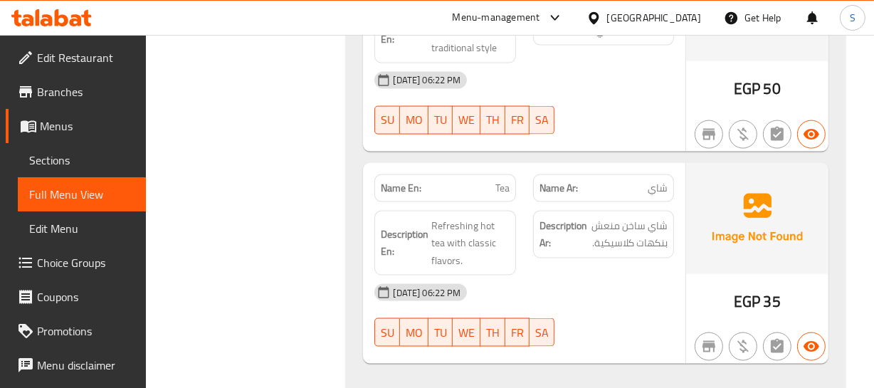
click at [661, 181] on span "شاي" at bounding box center [658, 188] width 20 height 15
click at [474, 181] on p "Name En: Tea" at bounding box center [445, 188] width 128 height 15
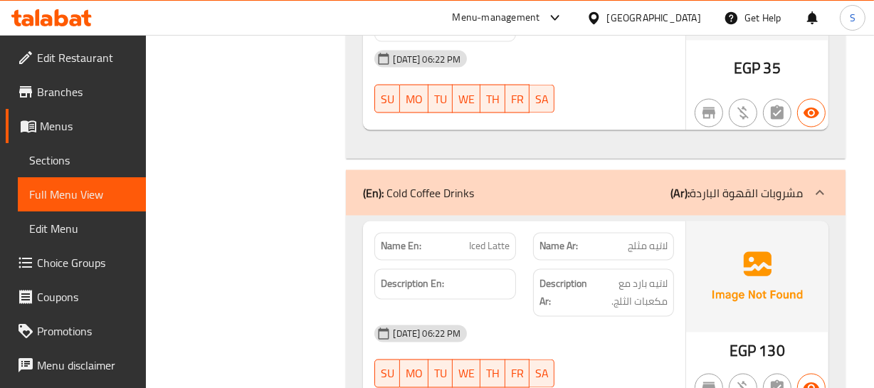
scroll to position [2199, 0]
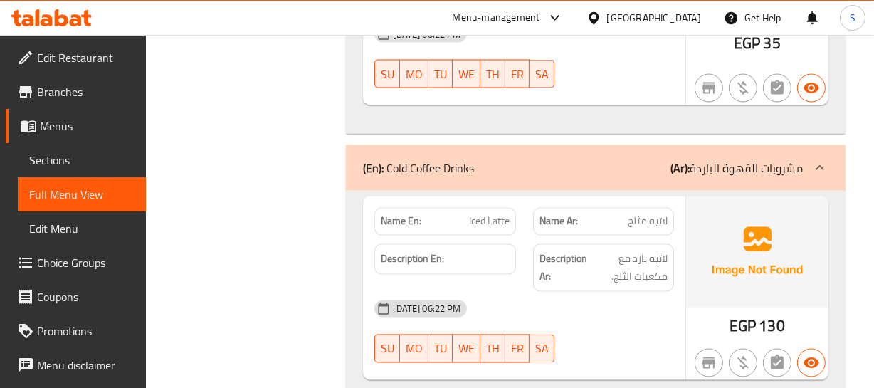
click at [650, 226] on span "لاتيه مثلج" at bounding box center [648, 221] width 40 height 15
click at [491, 221] on span "Iced Latte" at bounding box center [489, 221] width 41 height 15
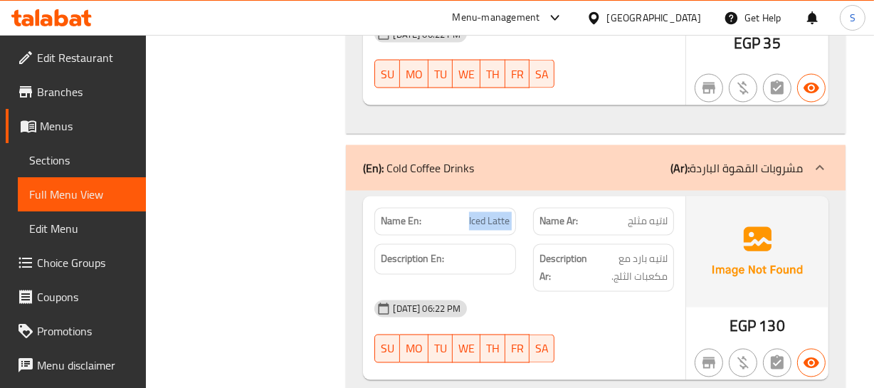
click at [491, 221] on span "Iced Latte" at bounding box center [489, 221] width 41 height 15
copy span "Iced Latte"
click at [485, 218] on span "Iced Latte" at bounding box center [489, 221] width 41 height 15
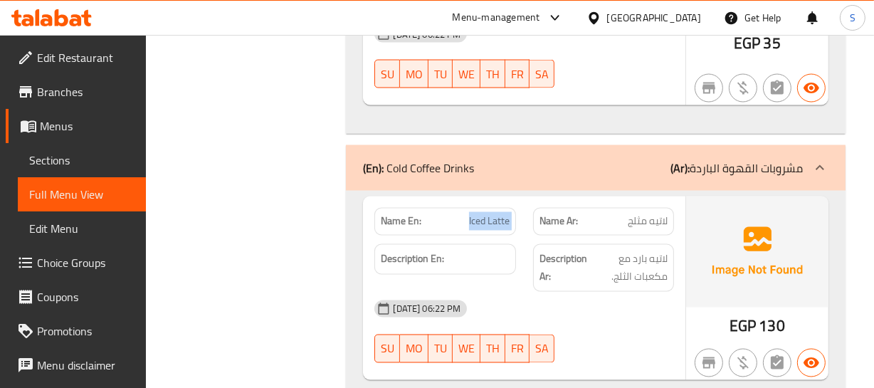
copy span "Iced Latte"
drag, startPoint x: 627, startPoint y: 201, endPoint x: 634, endPoint y: 210, distance: 11.1
click at [630, 204] on div "Name Ar: لاتيه مثلج" at bounding box center [603, 221] width 158 height 45
click at [634, 214] on span "لاتيه مثلج" at bounding box center [648, 221] width 40 height 15
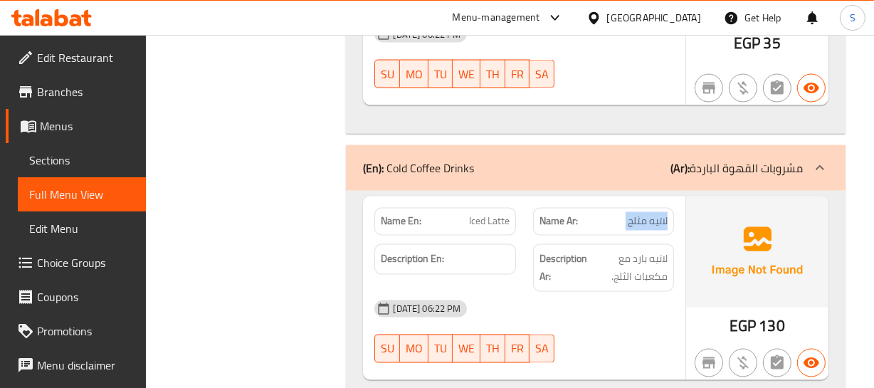
click at [634, 214] on span "لاتيه مثلج" at bounding box center [648, 221] width 40 height 15
click at [482, 220] on span "Iced Latte" at bounding box center [489, 221] width 41 height 15
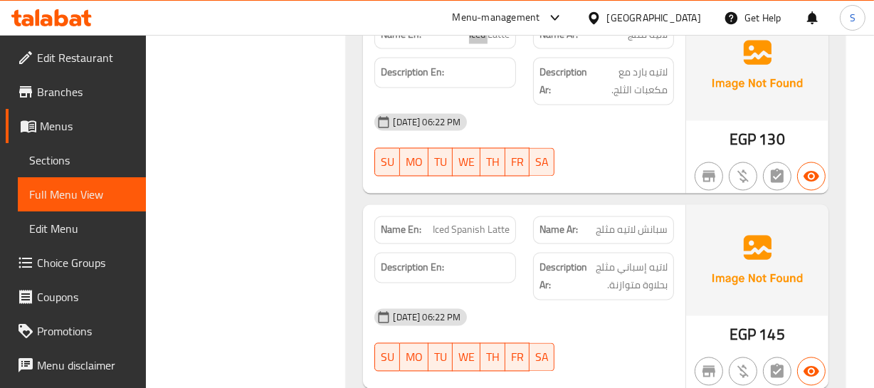
scroll to position [2393, 0]
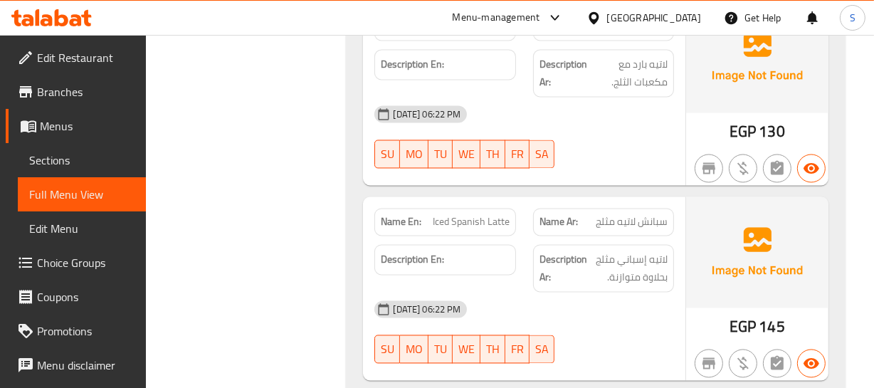
click at [618, 223] on span "سبانش لاتيه مثلج" at bounding box center [632, 222] width 72 height 15
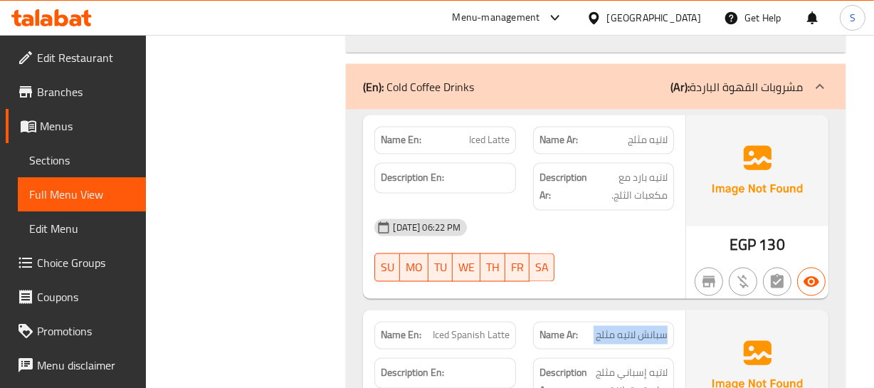
scroll to position [2458, 0]
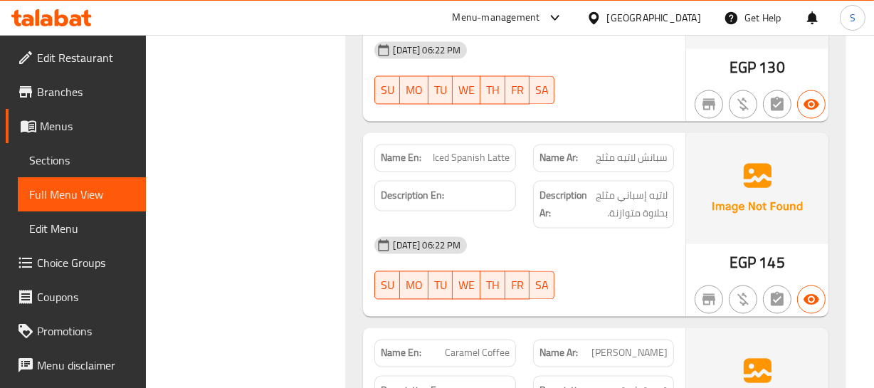
click at [470, 155] on span "Iced Spanish Latte" at bounding box center [471, 157] width 77 height 15
copy span "Iced Spanish Latte"
click at [471, 160] on span "Iced Spanish Latte" at bounding box center [471, 157] width 77 height 15
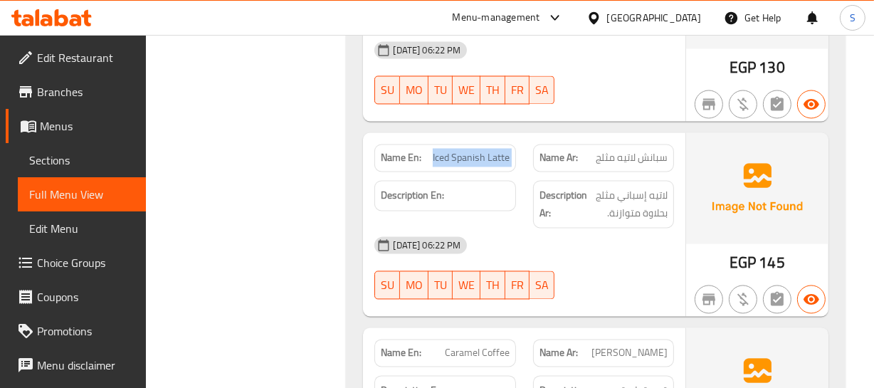
click at [472, 162] on span "Iced Spanish Latte" at bounding box center [471, 157] width 77 height 15
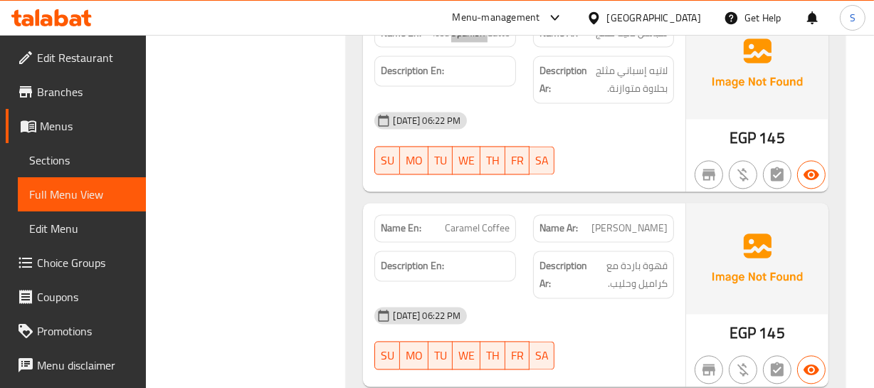
scroll to position [2587, 0]
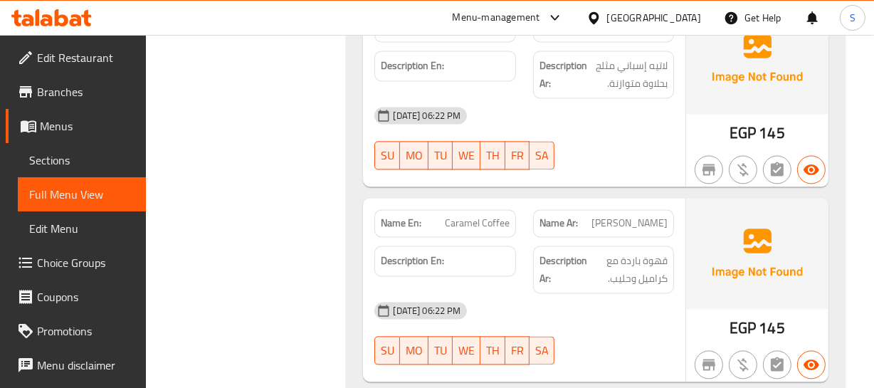
click at [645, 226] on span "كراميل كوفي" at bounding box center [629, 223] width 76 height 15
click at [497, 228] on span "Caramel Coffee" at bounding box center [477, 223] width 65 height 15
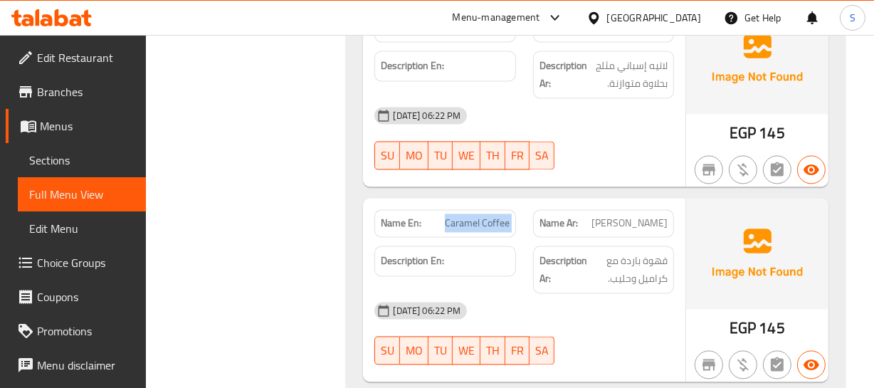
click at [497, 228] on span "Caramel Coffee" at bounding box center [477, 223] width 65 height 15
copy span "Caramel Coffee"
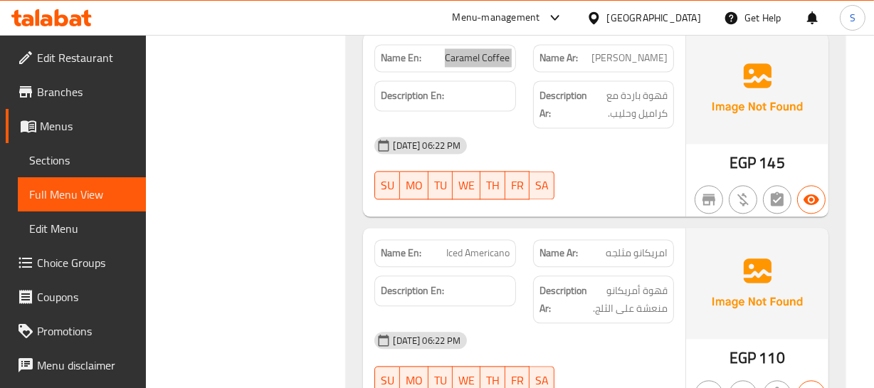
scroll to position [2782, 0]
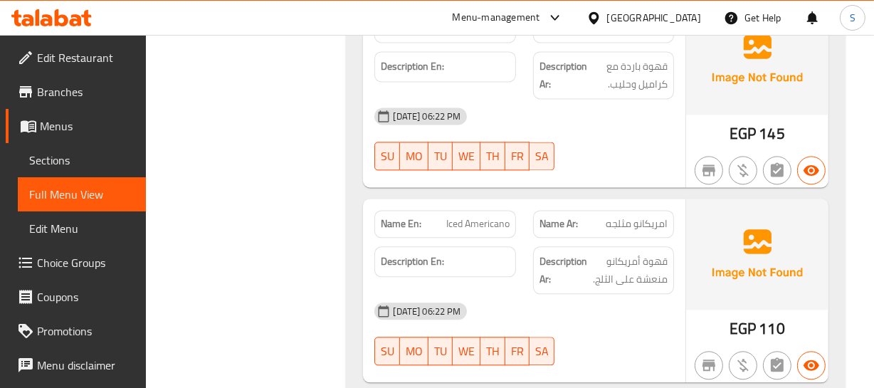
click at [465, 221] on span "Iced Americano" at bounding box center [477, 223] width 63 height 15
copy span "Iced Americano"
click at [463, 228] on span "Iced Americano" at bounding box center [477, 223] width 63 height 15
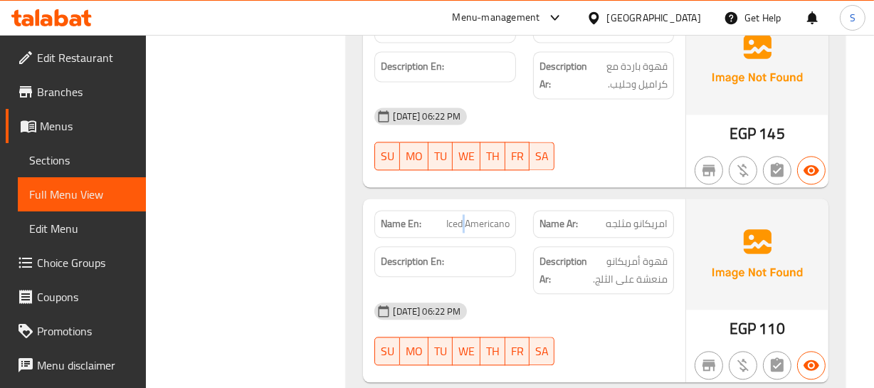
click at [463, 228] on span "Iced Americano" at bounding box center [477, 223] width 63 height 15
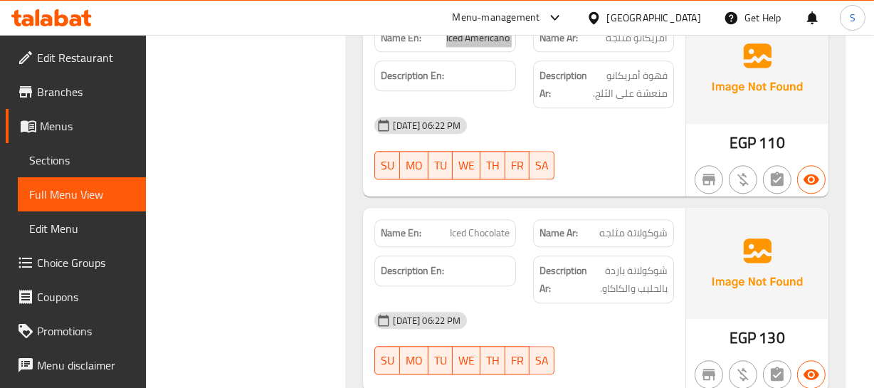
scroll to position [2975, 0]
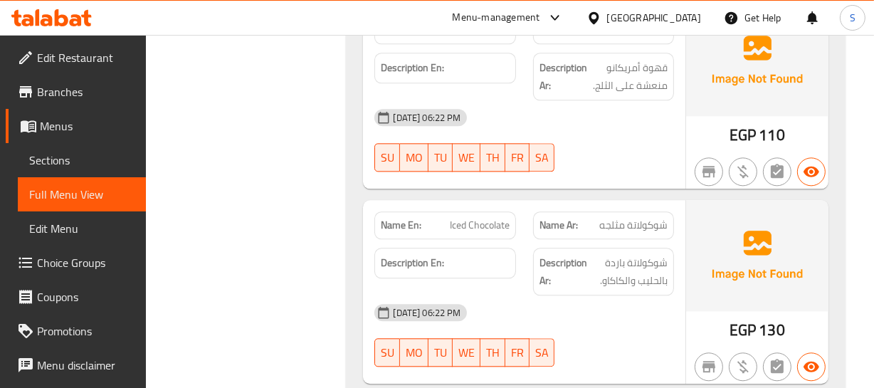
click at [608, 230] on div "Name Ar: شوكولاتة مثلجه" at bounding box center [603, 225] width 141 height 28
click at [484, 230] on div "Name En: Iced Chocolate" at bounding box center [444, 225] width 141 height 28
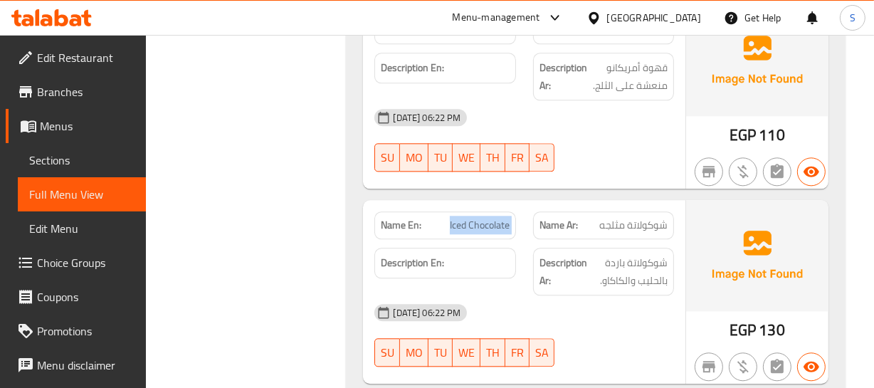
click at [484, 230] on div "Name En: Iced Chocolate" at bounding box center [444, 225] width 141 height 28
copy span "Iced Chocolate"
click at [485, 226] on span "Iced Chocolate" at bounding box center [480, 225] width 60 height 15
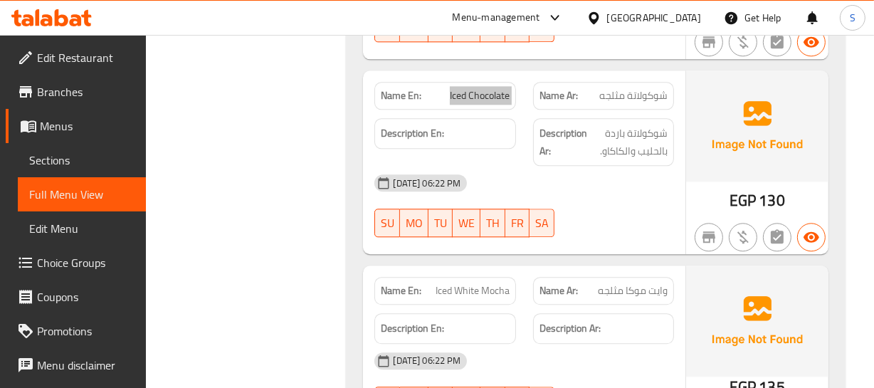
scroll to position [3170, 0]
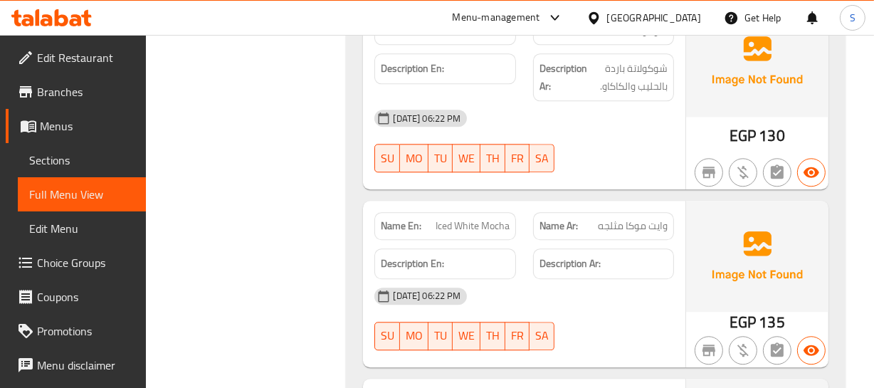
click at [658, 223] on span "وايت موكا مثلجه" at bounding box center [633, 225] width 70 height 15
click at [655, 223] on span "وايت موكا مثلجه" at bounding box center [633, 225] width 70 height 15
click at [467, 218] on span "Iced White Mocha" at bounding box center [473, 225] width 74 height 15
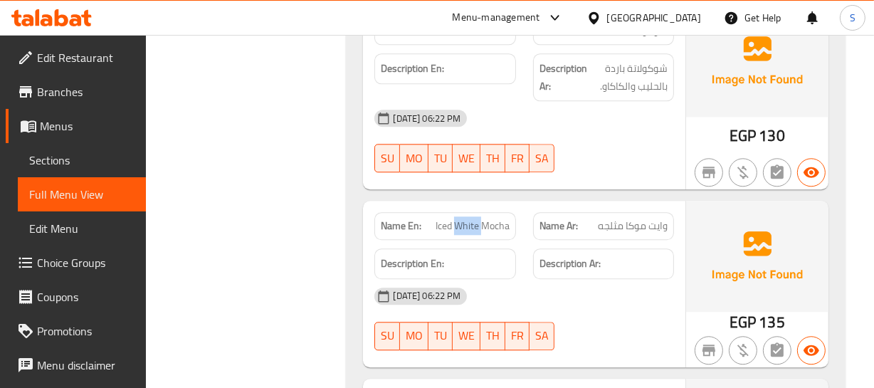
click at [481, 226] on span "Iced White Mocha" at bounding box center [473, 225] width 74 height 15
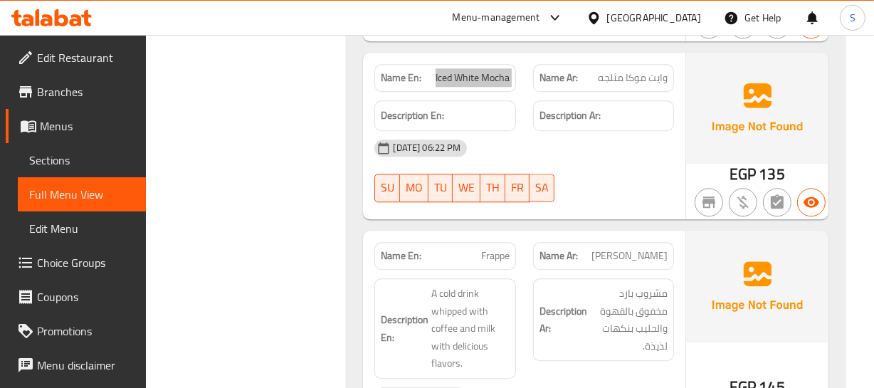
scroll to position [3364, 0]
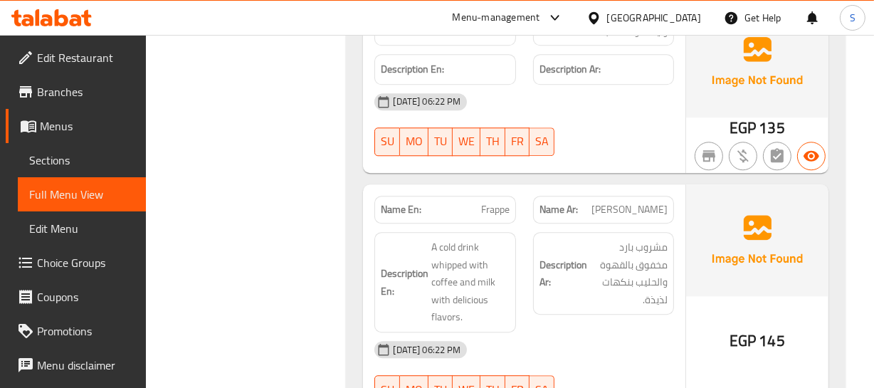
click at [490, 190] on div "Name En: Frappe" at bounding box center [445, 209] width 158 height 45
click at [491, 202] on span "Frappe" at bounding box center [495, 209] width 28 height 15
click at [492, 202] on span "Frappe" at bounding box center [495, 209] width 28 height 15
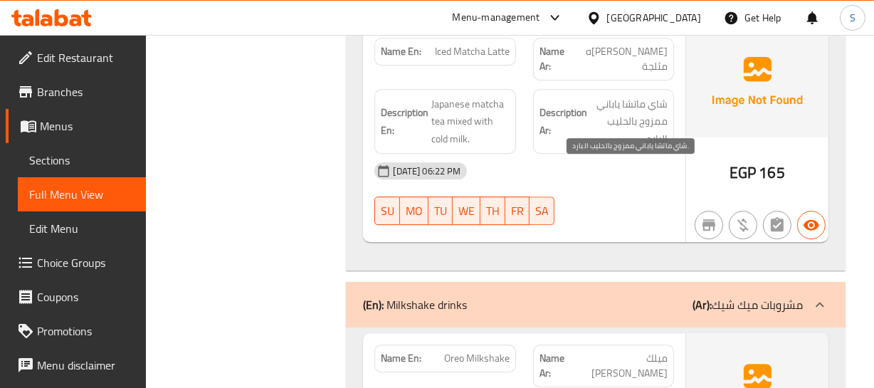
scroll to position [3881, 0]
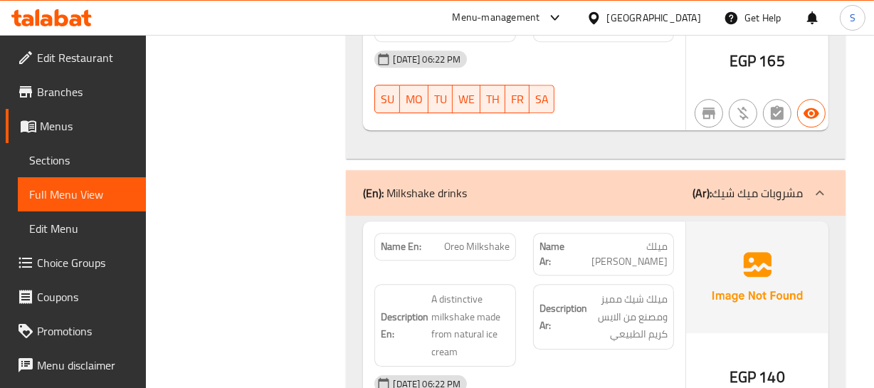
click at [663, 239] on span "ميلك شيك أوريو" at bounding box center [621, 254] width 93 height 30
click at [444, 239] on p "Name En: Oreo Milkshake" at bounding box center [445, 246] width 128 height 15
click at [444, 239] on span "Oreo Milkshake" at bounding box center [476, 246] width 65 height 15
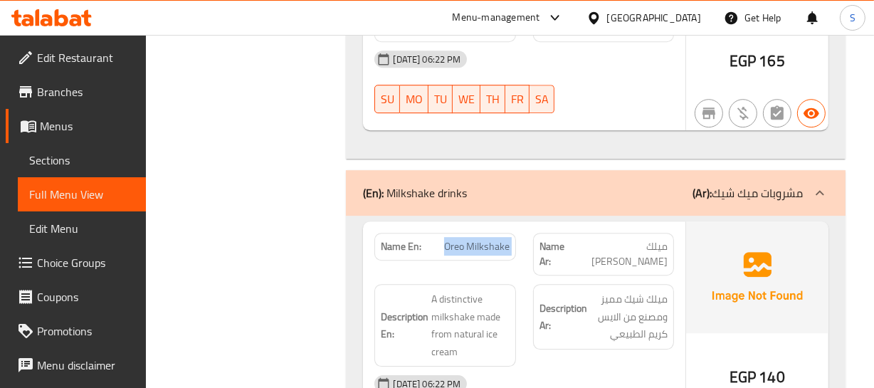
click at [444, 239] on span "Oreo Milkshake" at bounding box center [476, 246] width 65 height 15
click at [448, 284] on div "Description En: A distinctive milkshake made from natural ice cream" at bounding box center [444, 325] width 141 height 83
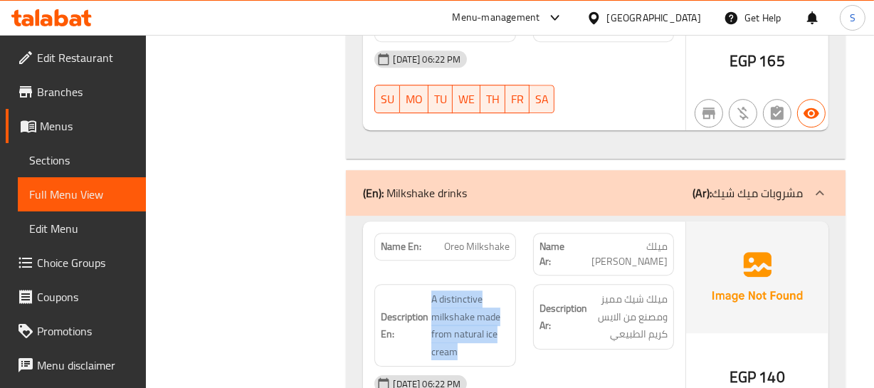
click at [448, 284] on div "Description En: A distinctive milkshake made from natural ice cream" at bounding box center [444, 325] width 141 height 83
copy span "A distinctive milkshake made from natural ice cream"
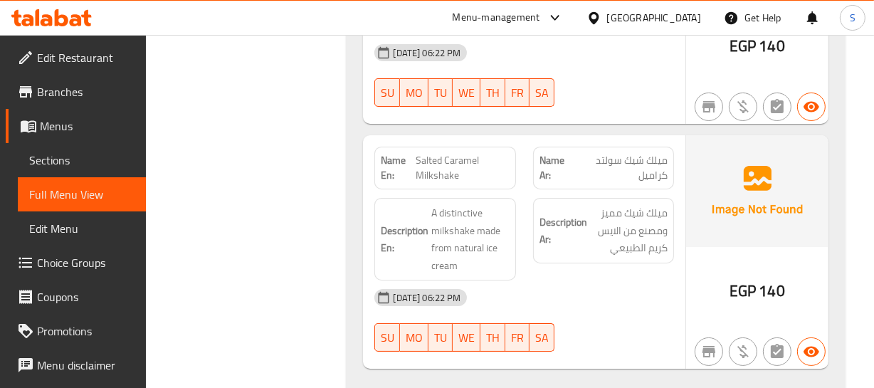
scroll to position [4919, 0]
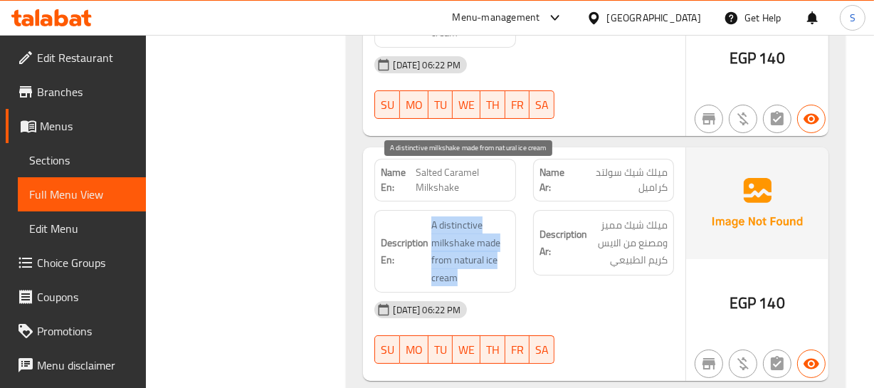
drag, startPoint x: 430, startPoint y: 169, endPoint x: 483, endPoint y: 233, distance: 83.4
click at [483, 234] on span "A distinctive milkshake made from natural ice cream" at bounding box center [470, 251] width 78 height 70
click at [491, 216] on span "A distinctive milkshake made from natural ice cream" at bounding box center [470, 251] width 78 height 70
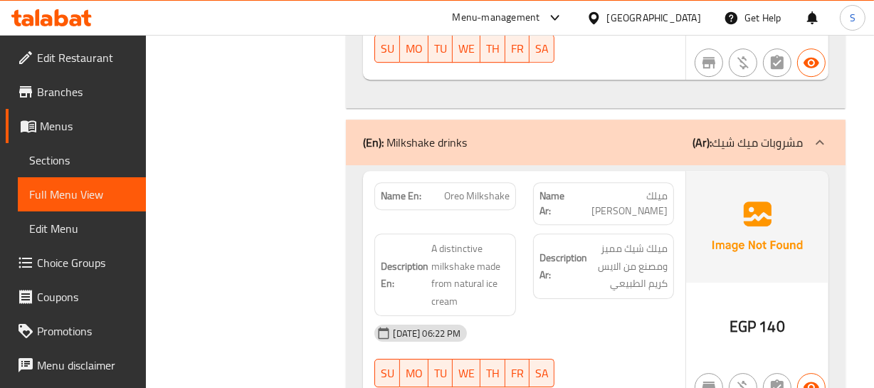
scroll to position [3949, 0]
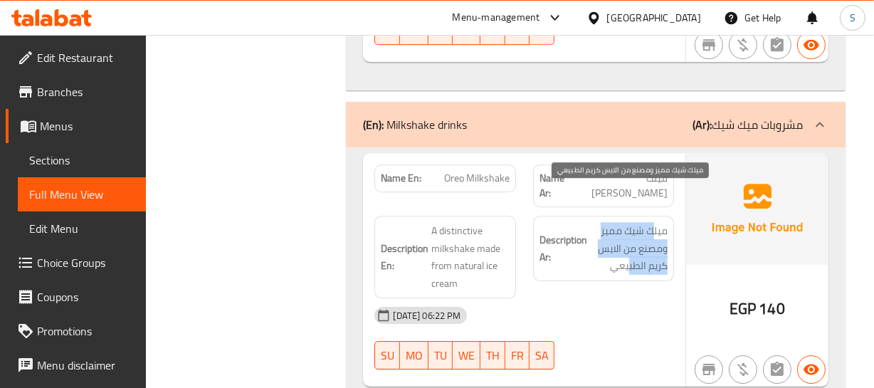
drag, startPoint x: 655, startPoint y: 192, endPoint x: 484, endPoint y: 228, distance: 174.5
click at [625, 228] on span "ميلك شيك مميز ومصنع من الايس كريم الطبيعي" at bounding box center [629, 248] width 78 height 53
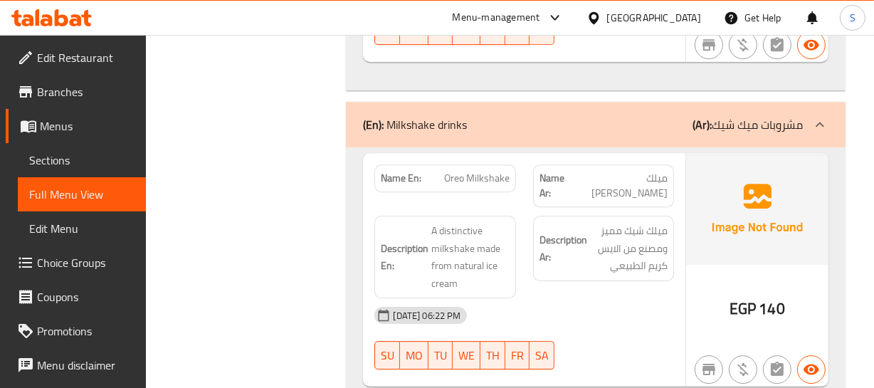
click at [434, 171] on p "Name En: Oreo Milkshake" at bounding box center [445, 178] width 128 height 15
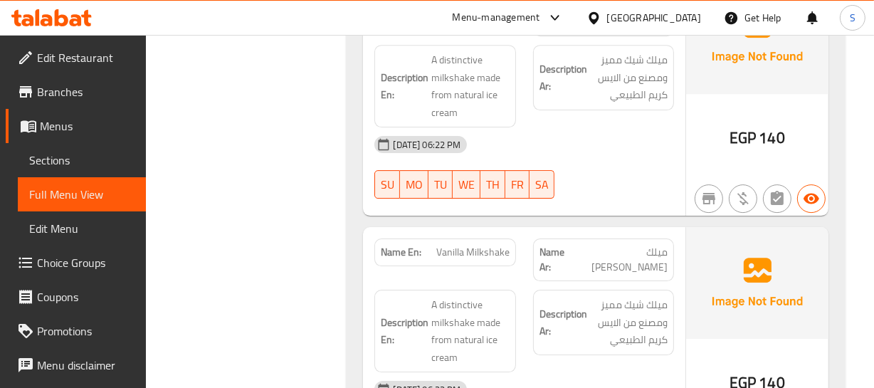
scroll to position [4143, 0]
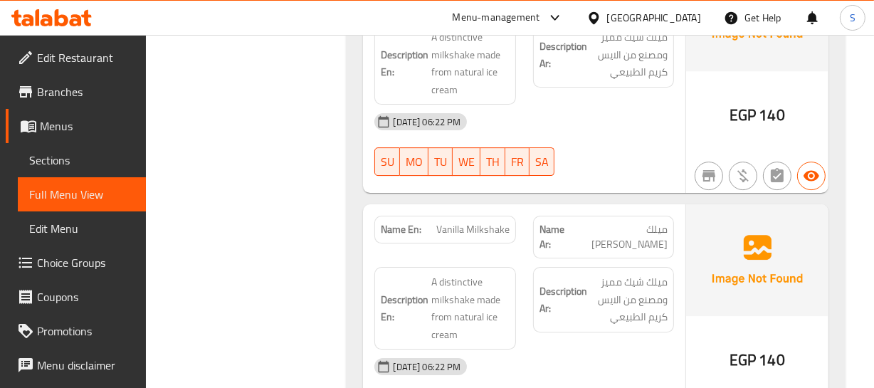
click at [450, 222] on span "Vanilla Milkshake" at bounding box center [472, 229] width 73 height 15
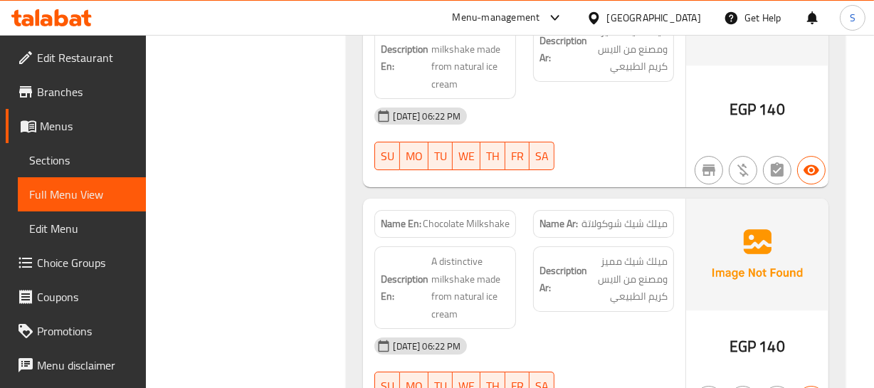
scroll to position [4402, 0]
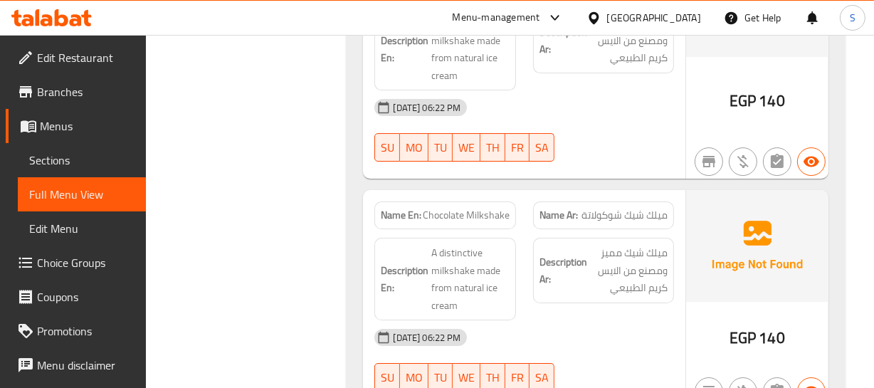
click at [434, 208] on span "Chocolate Milkshake" at bounding box center [466, 215] width 87 height 15
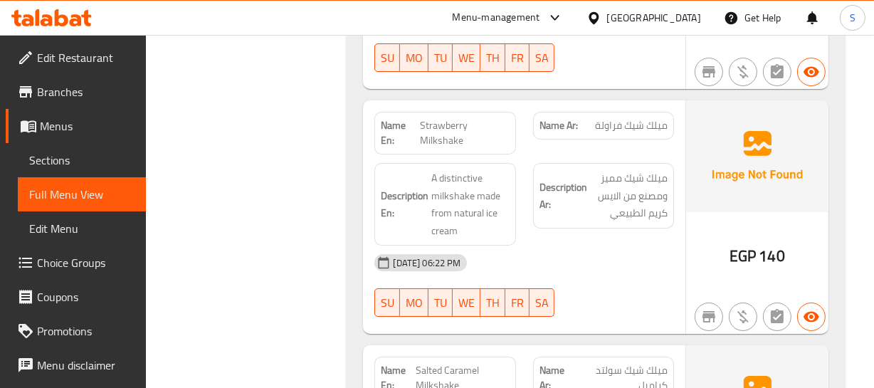
scroll to position [4725, 0]
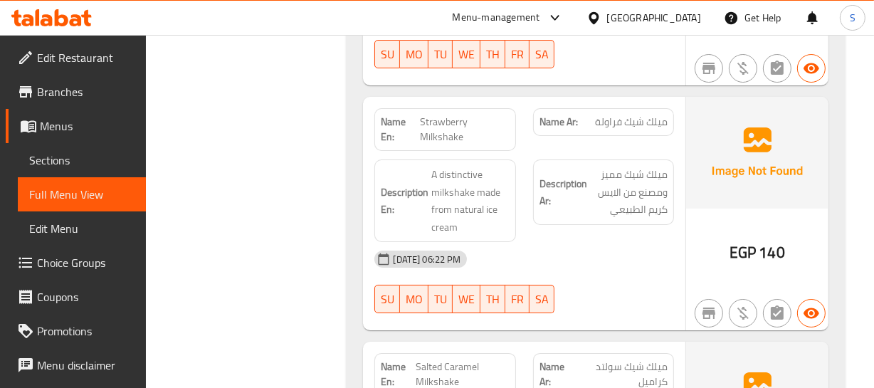
click at [406, 115] on strong "Name En:" at bounding box center [400, 130] width 39 height 30
click at [438, 115] on span "Strawberry Milkshake" at bounding box center [465, 130] width 90 height 30
drag, startPoint x: 438, startPoint y: 68, endPoint x: 442, endPoint y: 78, distance: 9.9
click at [442, 115] on span "Strawberry Milkshake" at bounding box center [465, 130] width 90 height 30
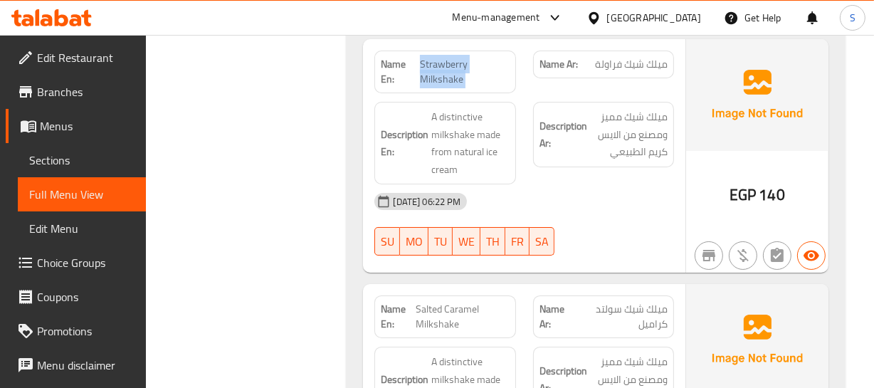
scroll to position [4855, 0]
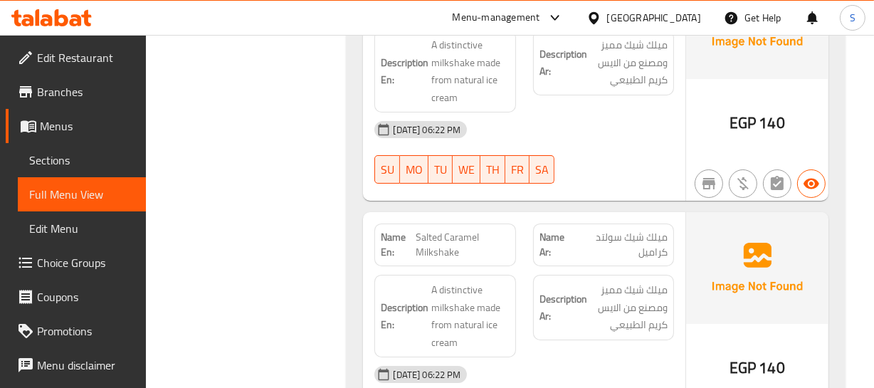
click at [460, 230] on span "Salted Caramel Milkshake" at bounding box center [462, 245] width 93 height 30
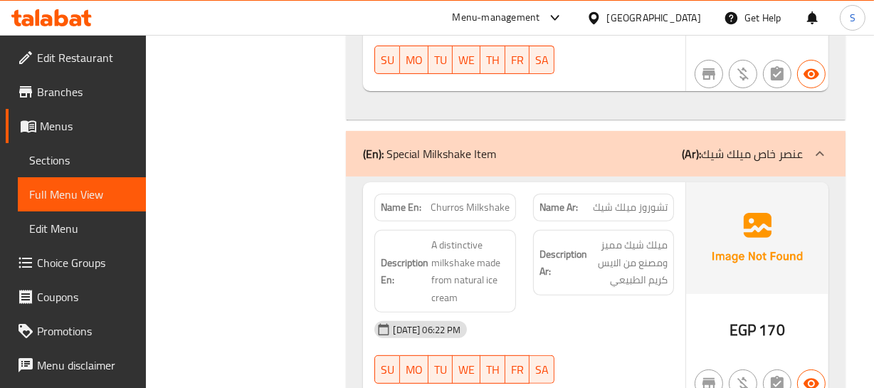
scroll to position [5243, 0]
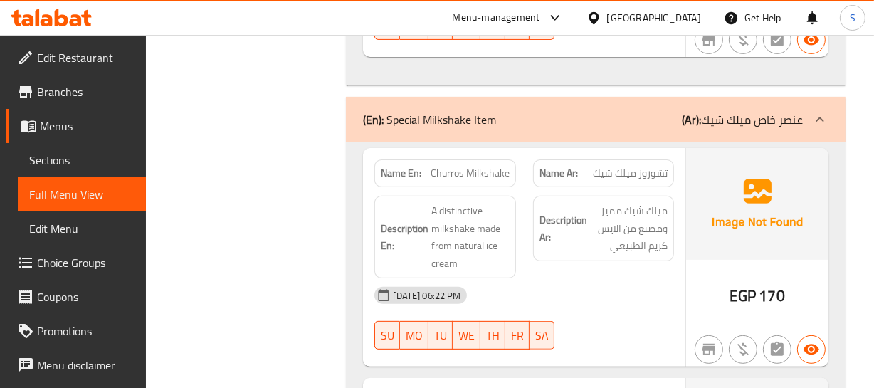
click at [472, 166] on span "Churros Milkshake" at bounding box center [470, 173] width 79 height 15
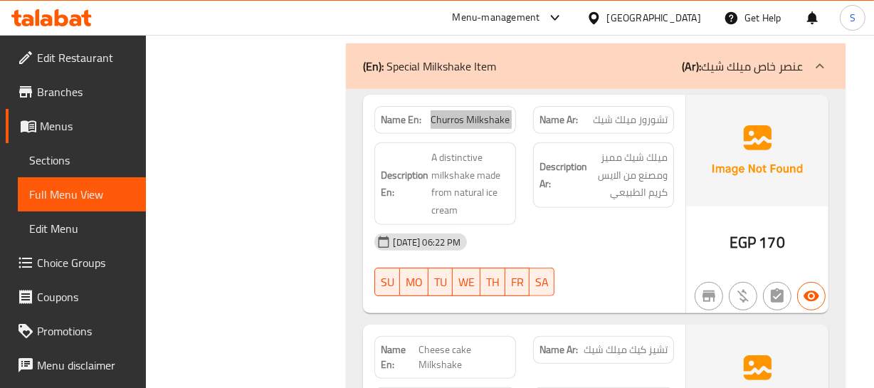
scroll to position [5178, 0]
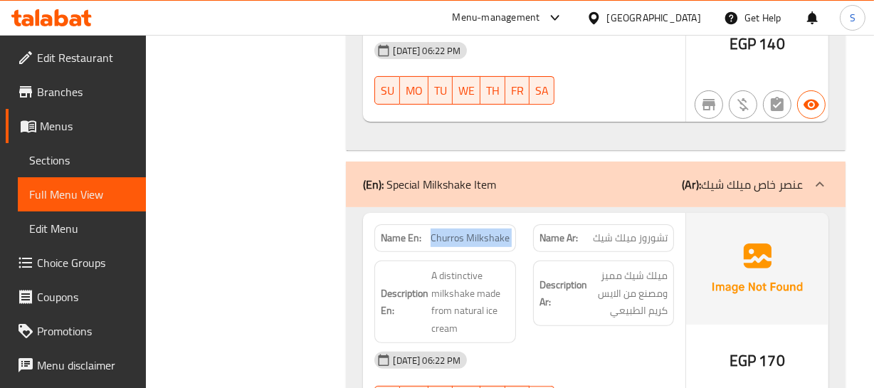
click at [450, 231] on span "Churros Milkshake" at bounding box center [470, 238] width 79 height 15
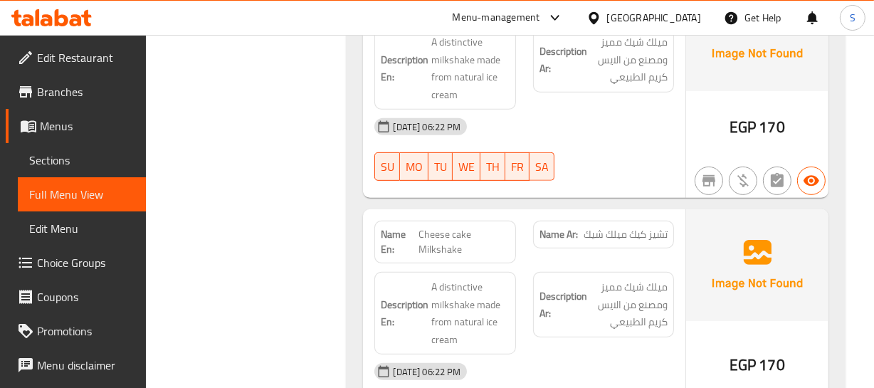
scroll to position [5437, 0]
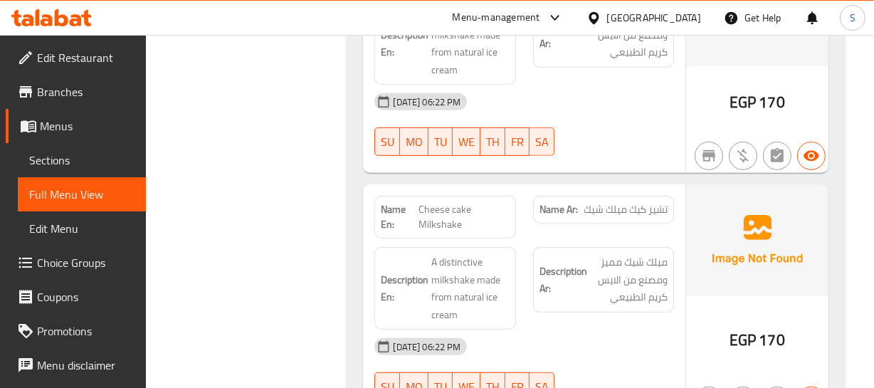
click at [422, 202] on span "Cheese cake Milkshake" at bounding box center [463, 217] width 91 height 30
click at [421, 202] on span "Cheese cake Milkshake" at bounding box center [463, 217] width 91 height 30
copy span "Cheese cake Milkshake"
click at [655, 202] on span "تشيز كيك ميلك شيك" at bounding box center [626, 209] width 84 height 15
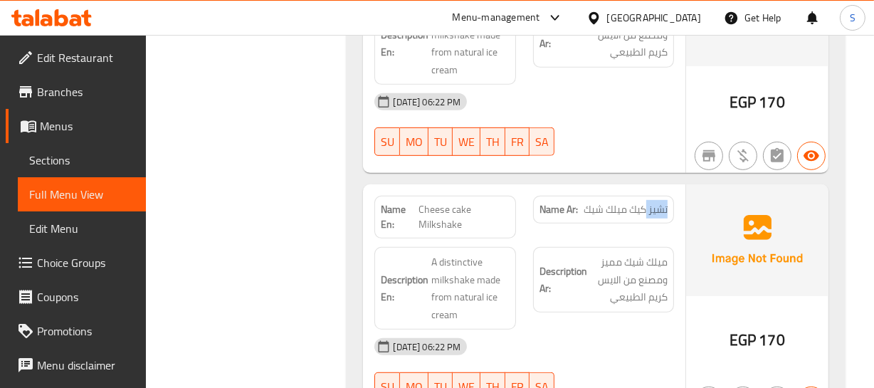
click at [655, 202] on span "تشيز كيك ميلك شيك" at bounding box center [626, 209] width 84 height 15
drag, startPoint x: 655, startPoint y: 156, endPoint x: 419, endPoint y: 165, distance: 236.4
click at [640, 202] on span "تشيز كيك ميلك شيك" at bounding box center [626, 209] width 84 height 15
click at [443, 202] on span "Cheese cake Milkshake" at bounding box center [463, 217] width 91 height 30
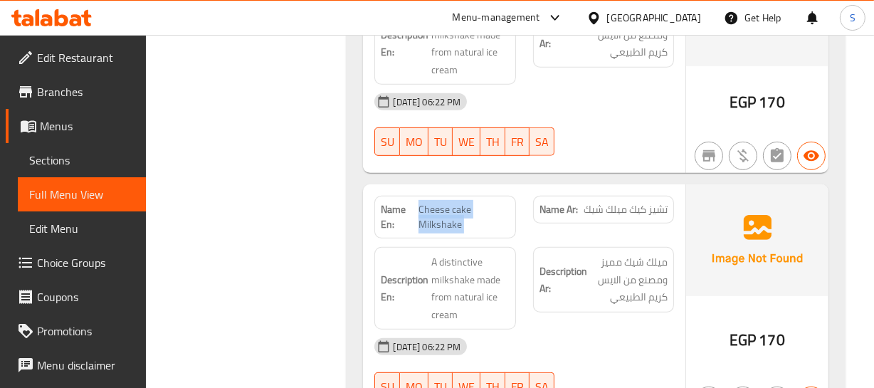
click at [438, 202] on span "Cheese cake Milkshake" at bounding box center [463, 217] width 91 height 30
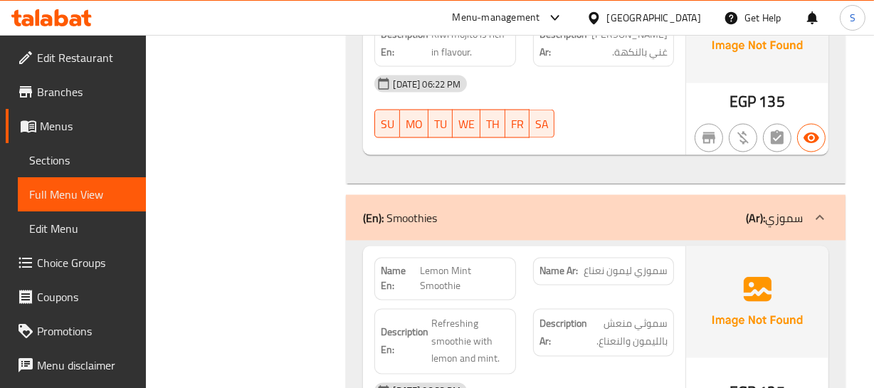
scroll to position [6990, 0]
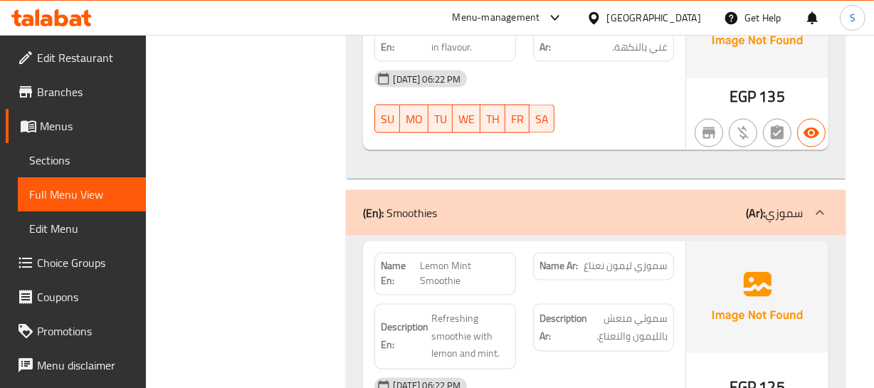
click at [596, 204] on div "(En): Smoothies (Ar): سموزي" at bounding box center [582, 212] width 439 height 17
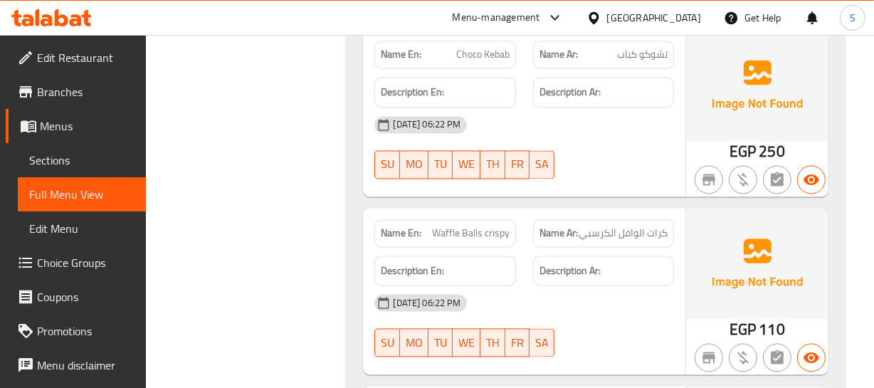
scroll to position [7249, 0]
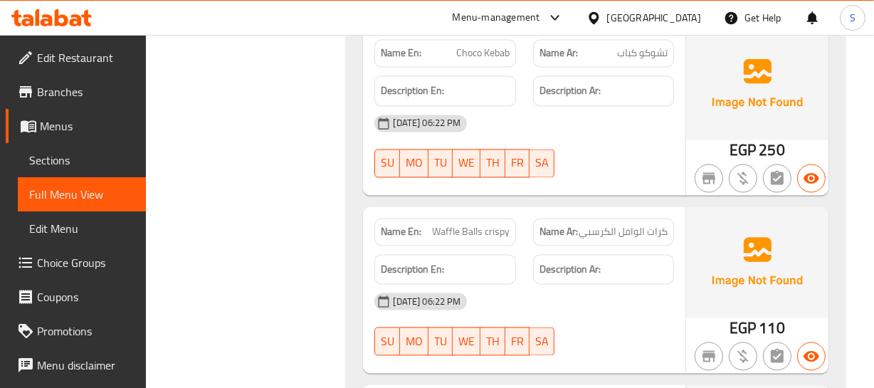
click at [653, 224] on span "كرات الوافل الكرسبي" at bounding box center [623, 231] width 89 height 15
click at [453, 224] on span "Waffle Balls crispy" at bounding box center [471, 231] width 78 height 15
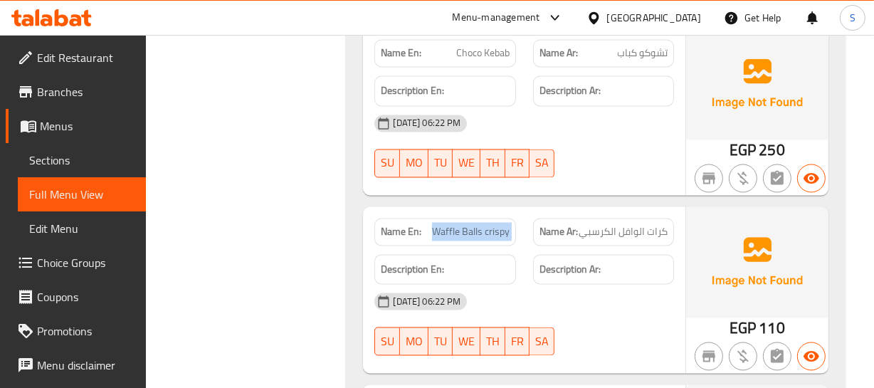
click at [453, 224] on span "Waffle Balls crispy" at bounding box center [471, 231] width 78 height 15
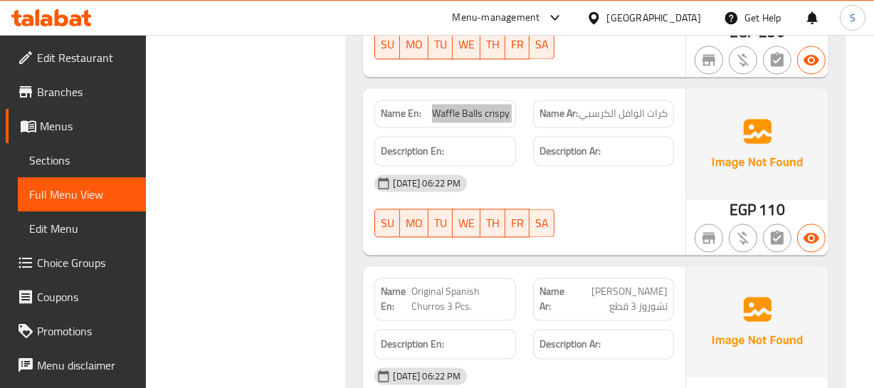
scroll to position [7378, 0]
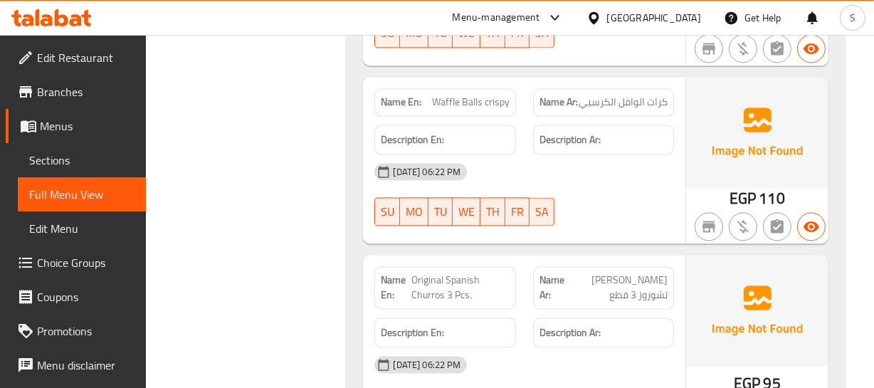
click at [649, 273] on span "أورجينال سبانيش تشوروز 3 قطع" at bounding box center [617, 288] width 100 height 30
click at [450, 273] on span "Original Spanish Churros 3 Pcs." at bounding box center [460, 288] width 98 height 30
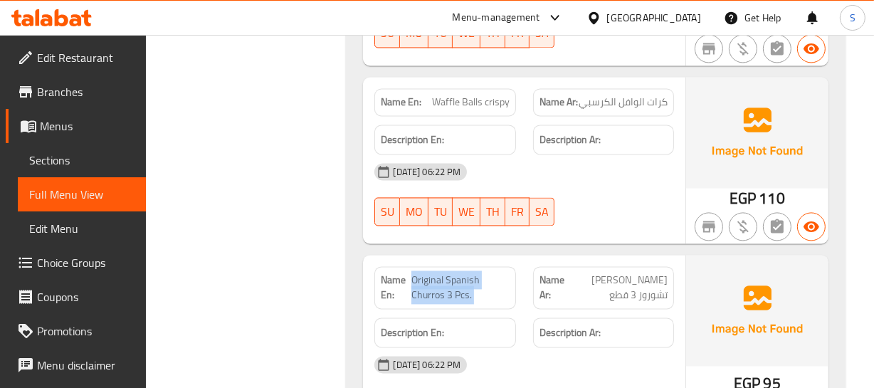
click at [450, 273] on span "Original Spanish Churros 3 Pcs." at bounding box center [460, 288] width 98 height 30
copy span "Original Spanish Churros 3 Pcs."
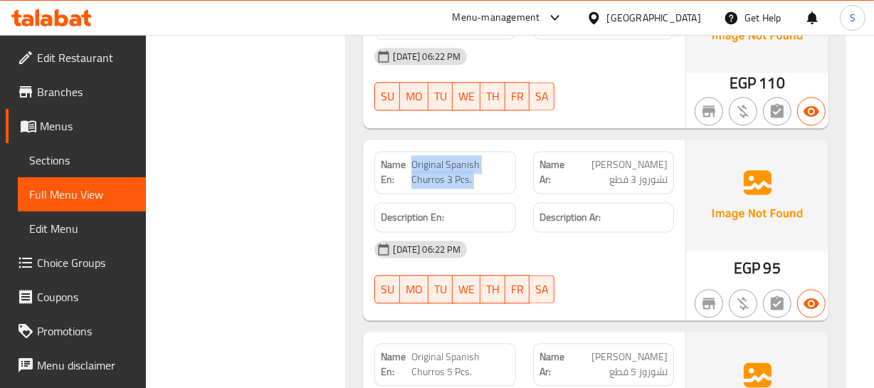
scroll to position [7508, 0]
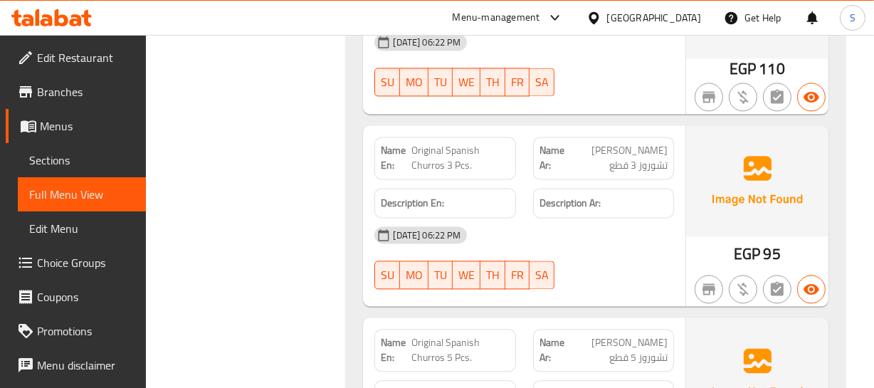
click at [441, 335] on span "Original Spanish Churros 5 Pcs." at bounding box center [460, 350] width 98 height 30
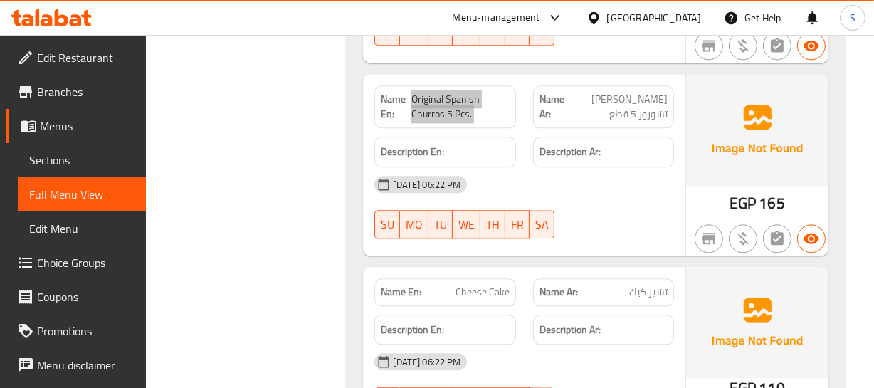
scroll to position [7766, 0]
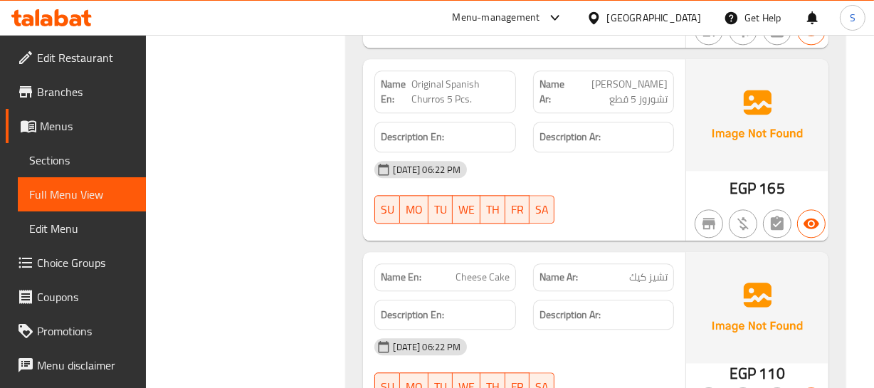
click at [464, 270] on span "Cheese Cake" at bounding box center [482, 277] width 54 height 15
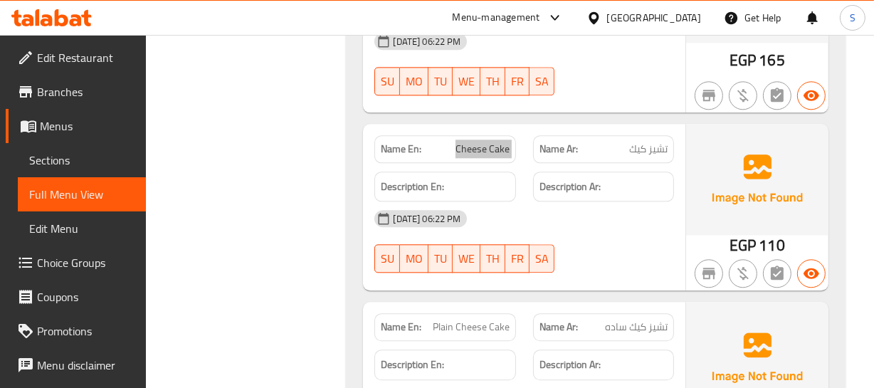
scroll to position [7895, 0]
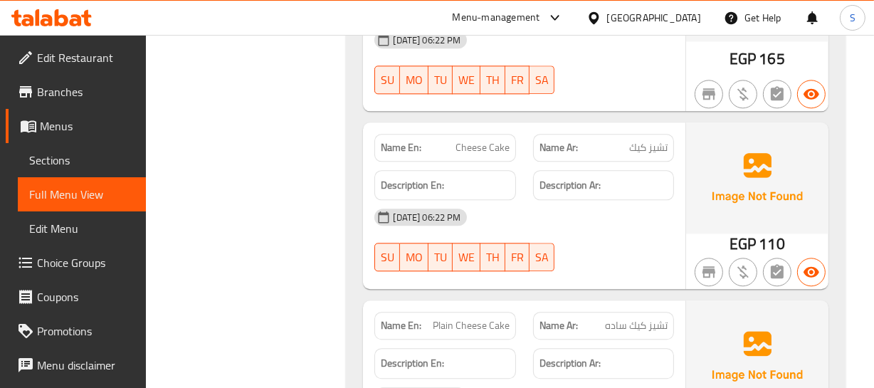
click at [475, 318] on span "Plain Cheese Cake" at bounding box center [471, 325] width 77 height 15
click at [499, 125] on div "Name En: Cheese Cake" at bounding box center [445, 147] width 158 height 45
click at [485, 134] on div "Name En: Cheese Cake" at bounding box center [444, 148] width 141 height 28
click at [485, 140] on span "Cheese Cake" at bounding box center [482, 147] width 54 height 15
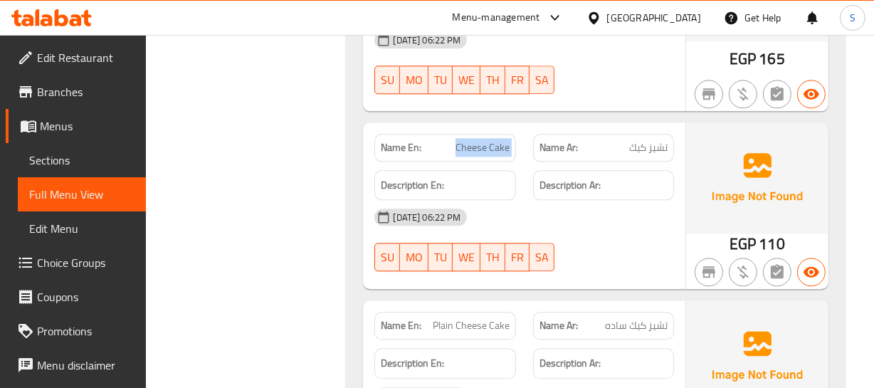
click at [485, 140] on span "Cheese Cake" at bounding box center [482, 147] width 54 height 15
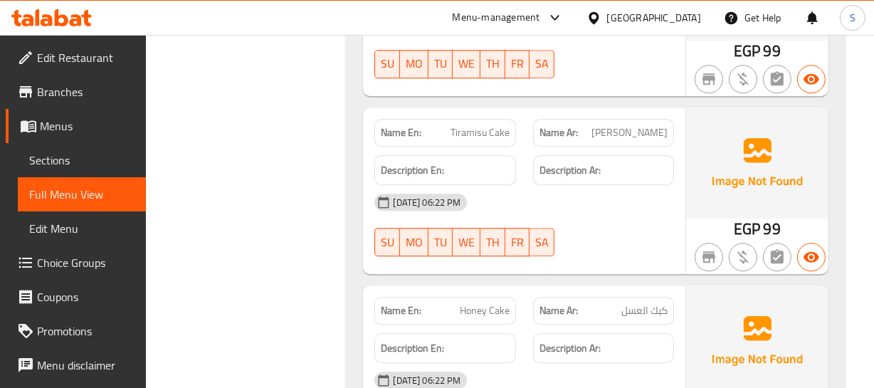
scroll to position [8283, 0]
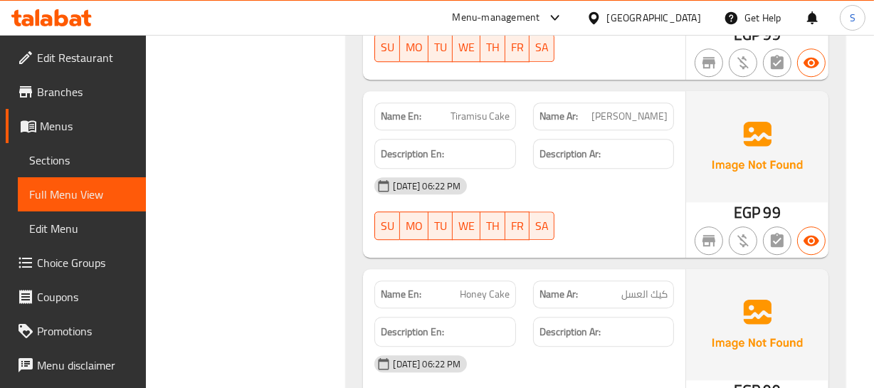
click at [641, 280] on div "Name Ar: كيك العسل" at bounding box center [603, 294] width 141 height 28
click at [642, 280] on div "Name Ar: كيك العسل" at bounding box center [603, 294] width 141 height 28
click at [461, 287] on span "Honey Cake" at bounding box center [485, 294] width 50 height 15
click at [460, 287] on span "Honey Cake" at bounding box center [485, 294] width 50 height 15
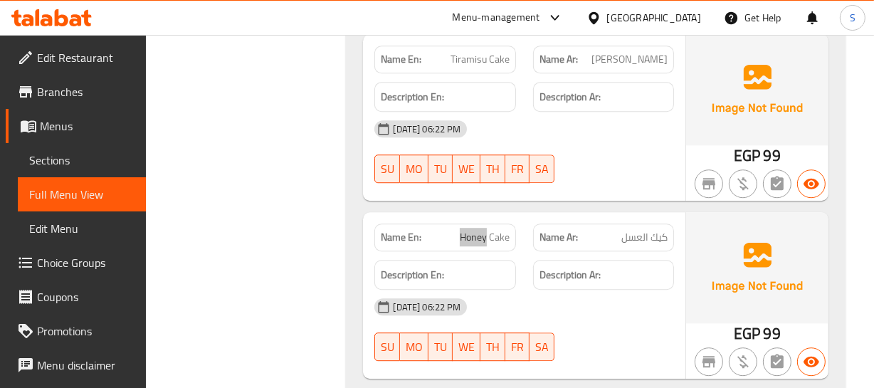
scroll to position [8413, 0]
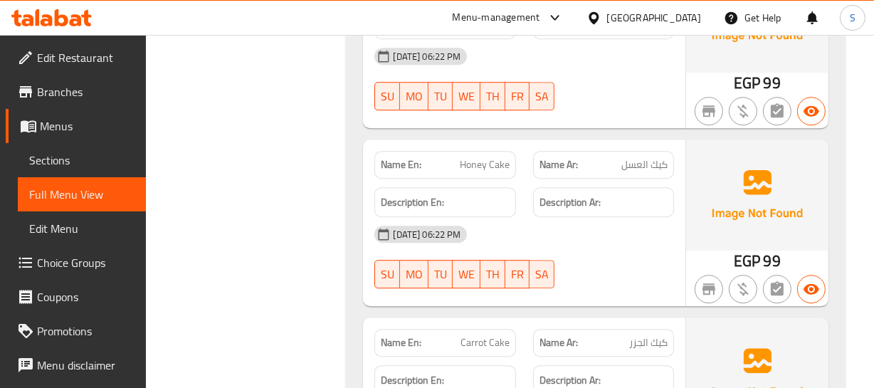
click at [659, 335] on span "كيك الجزر" at bounding box center [648, 342] width 38 height 15
click at [500, 329] on div "Name En: Carrot Cake" at bounding box center [444, 343] width 141 height 28
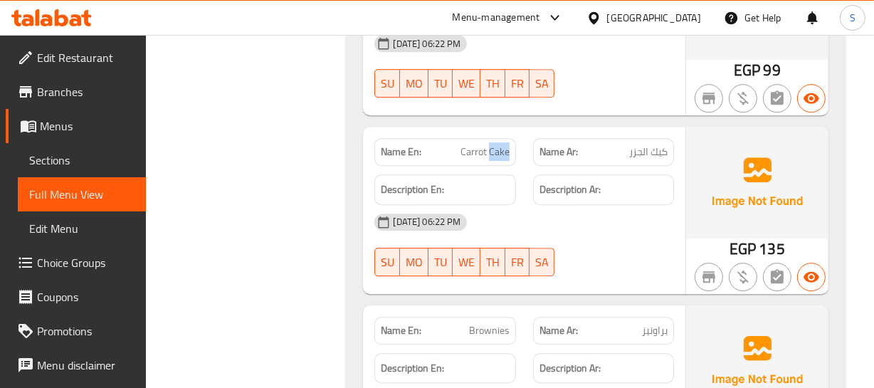
scroll to position [8607, 0]
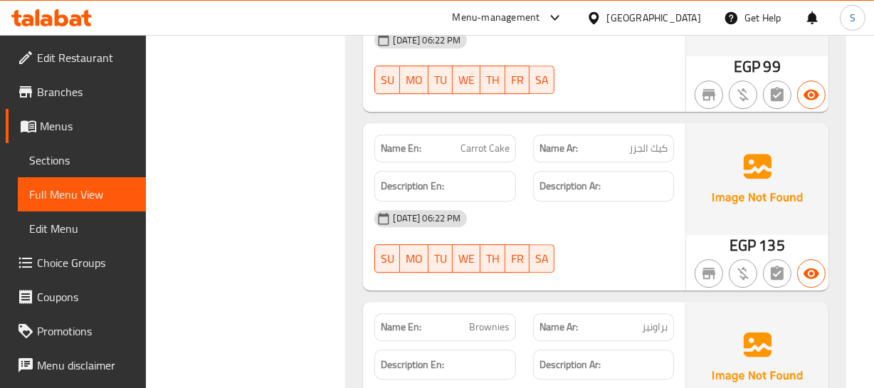
click at [649, 320] on span "براونيز" at bounding box center [655, 327] width 26 height 15
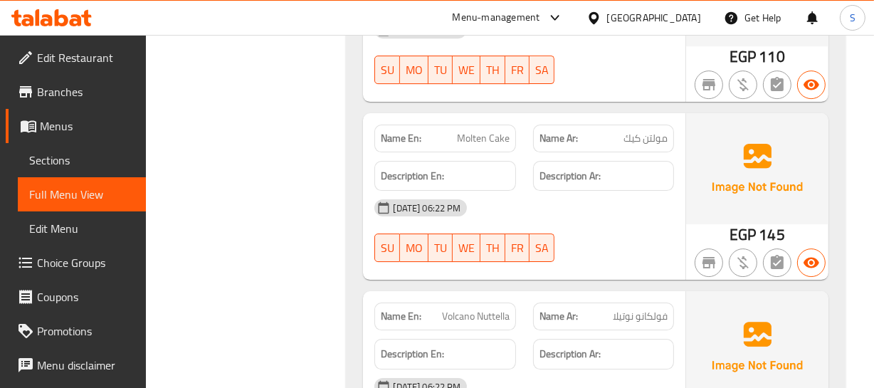
scroll to position [8995, 0]
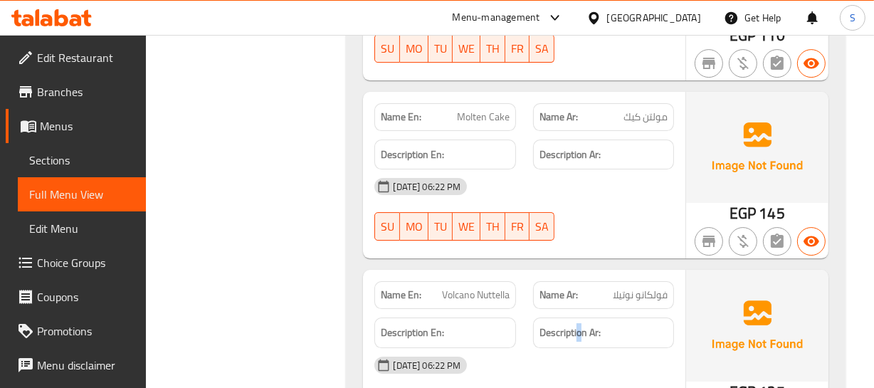
click at [576, 317] on div "Description Ar:" at bounding box center [603, 332] width 141 height 31
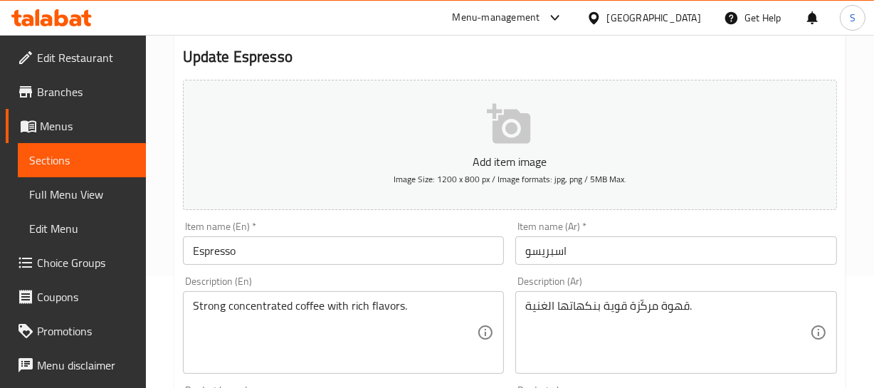
scroll to position [129, 0]
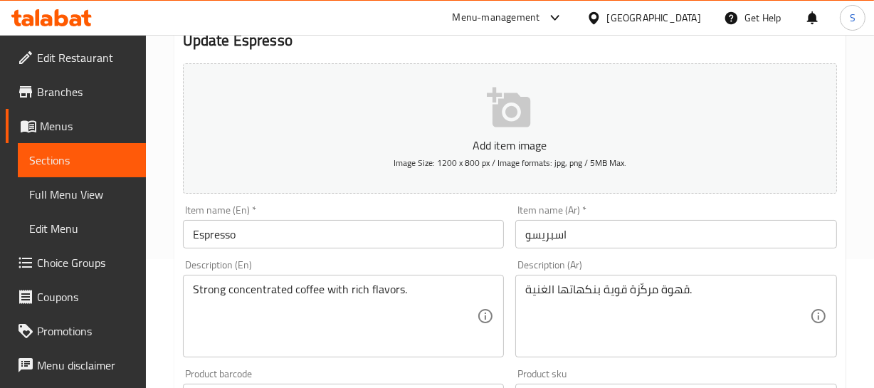
click at [672, 238] on input "اسبريسو" at bounding box center [676, 234] width 322 height 28
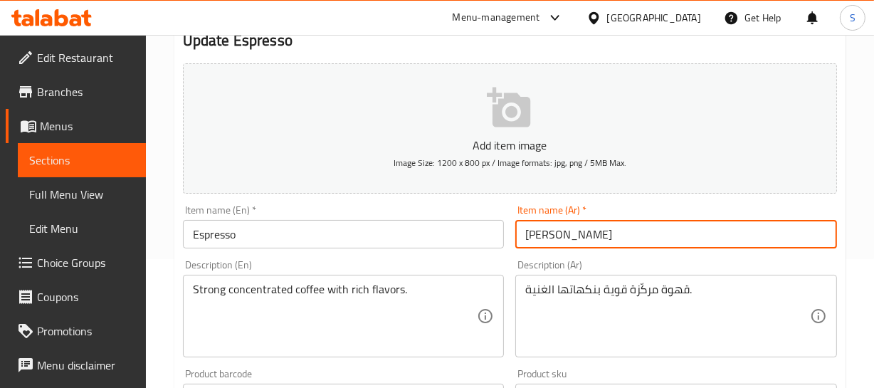
click at [627, 237] on input "اسبريسو سنجل" at bounding box center [676, 234] width 322 height 28
type input "اسبريسو سنجل"
click at [278, 230] on input "Espresso" at bounding box center [344, 234] width 322 height 28
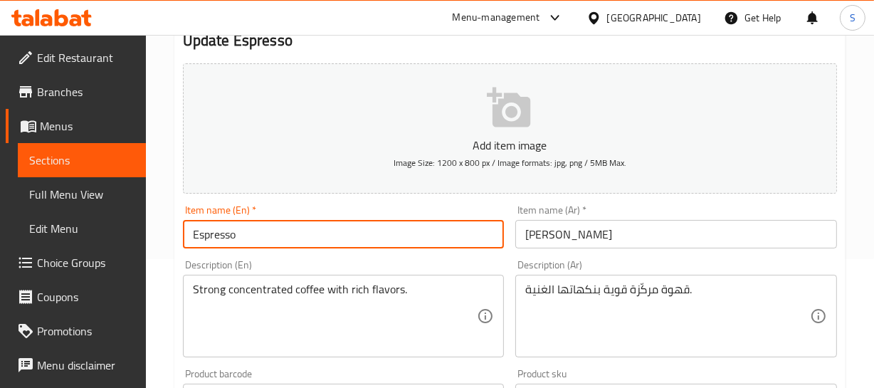
click at [278, 230] on input "Espresso" at bounding box center [344, 234] width 322 height 28
paste input "Single"
click at [278, 230] on input "Espresso Single" at bounding box center [344, 234] width 322 height 28
click at [263, 233] on input "Espresso Single" at bounding box center [344, 234] width 322 height 28
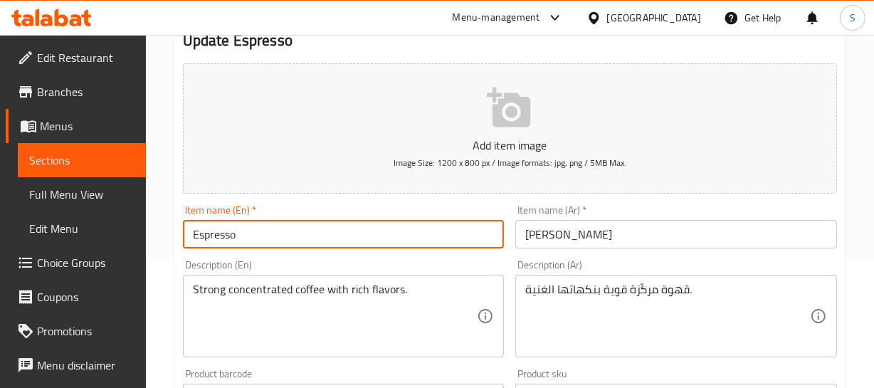
click at [191, 231] on input "Espresso" at bounding box center [344, 234] width 322 height 28
paste input "Single"
click at [327, 237] on input "Single Espresso" at bounding box center [344, 234] width 322 height 28
type input "Single Espresso"
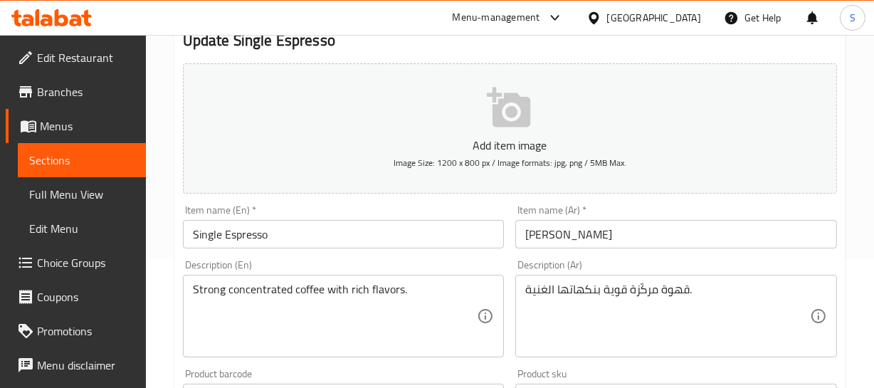
click at [330, 229] on input "Single Espresso" at bounding box center [344, 234] width 322 height 28
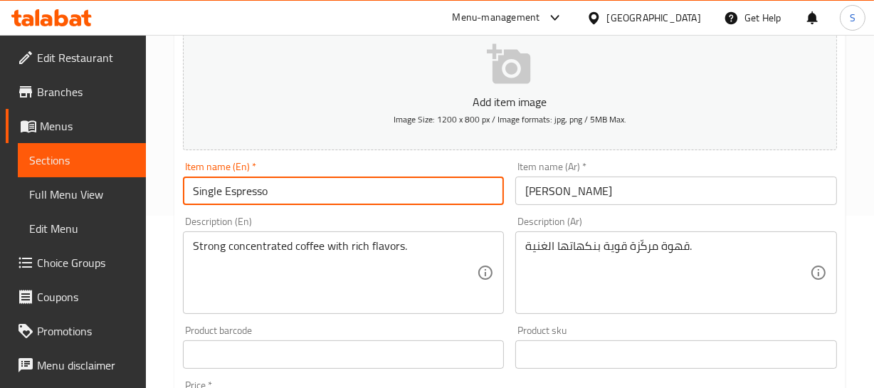
scroll to position [194, 0]
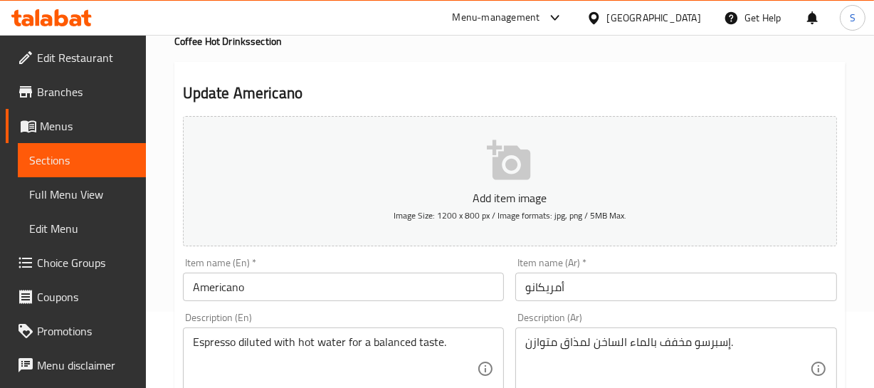
scroll to position [194, 0]
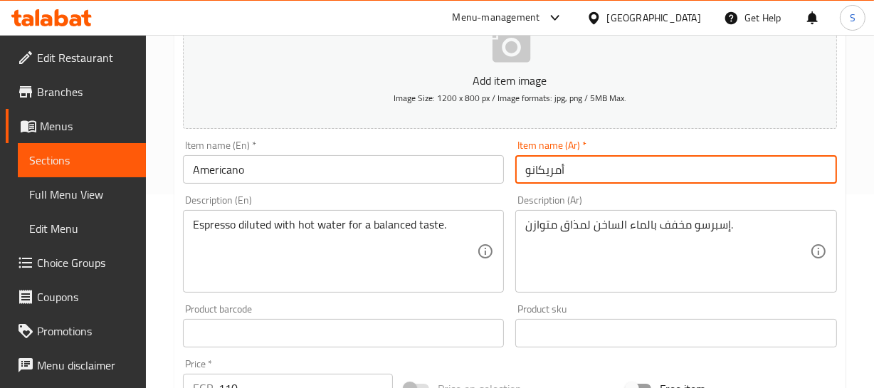
click at [598, 167] on input "أمريكانو" at bounding box center [676, 169] width 322 height 28
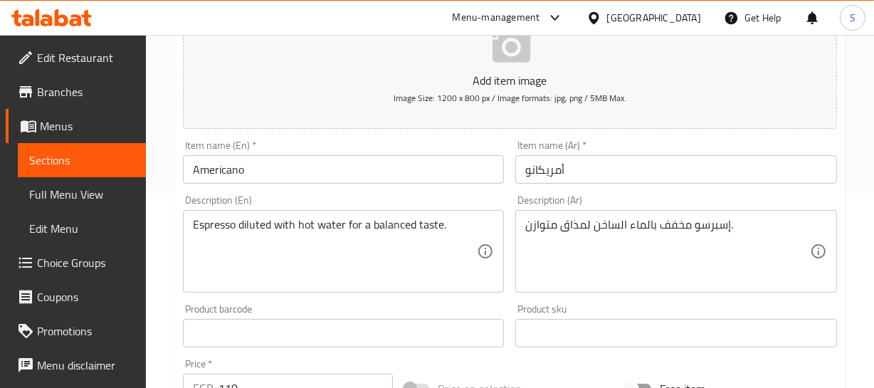
click at [345, 173] on input "Americano" at bounding box center [344, 169] width 322 height 28
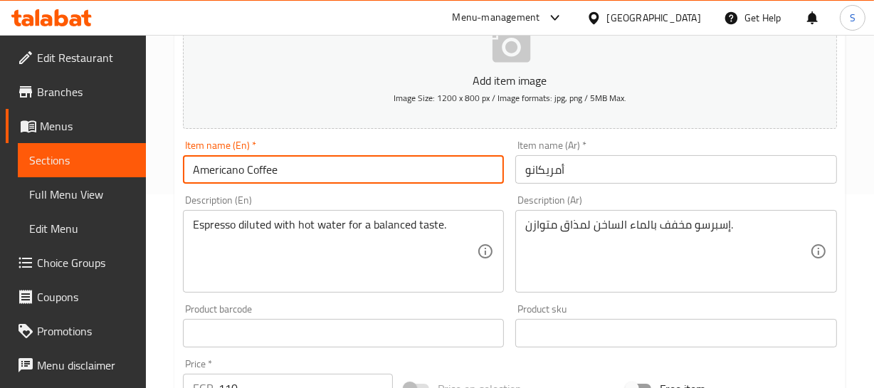
click at [338, 167] on input "Americano Coffee" at bounding box center [344, 169] width 322 height 28
type input "Americano Coffee"
click at [401, 170] on input "Americano Coffee" at bounding box center [344, 169] width 322 height 28
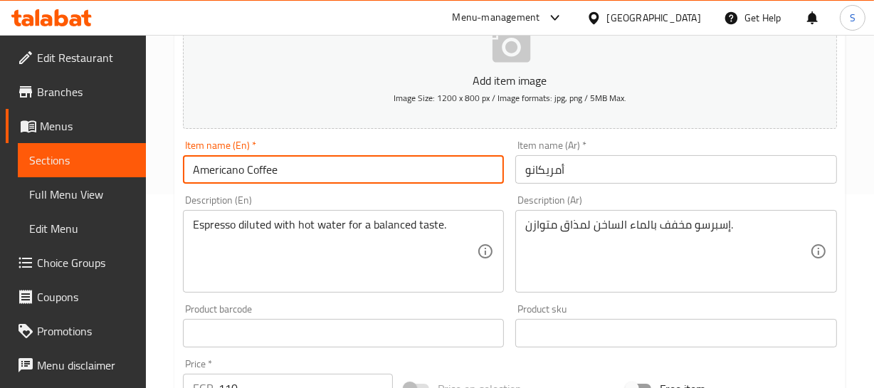
click at [622, 161] on input "أمريكانو" at bounding box center [676, 169] width 322 height 28
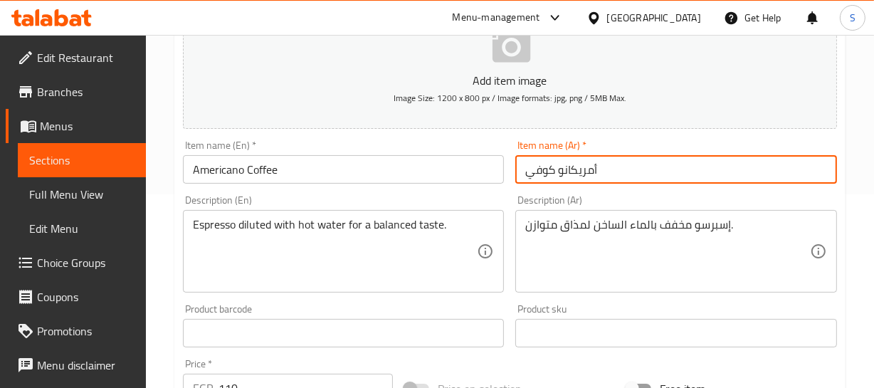
type input "أمريكانو كوفي"
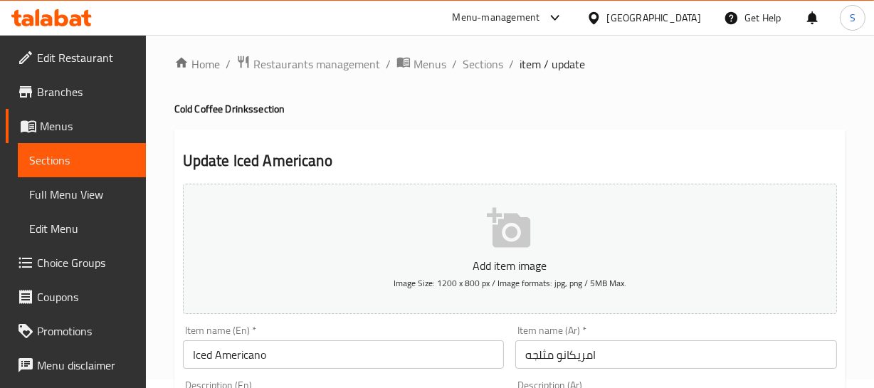
scroll to position [64, 0]
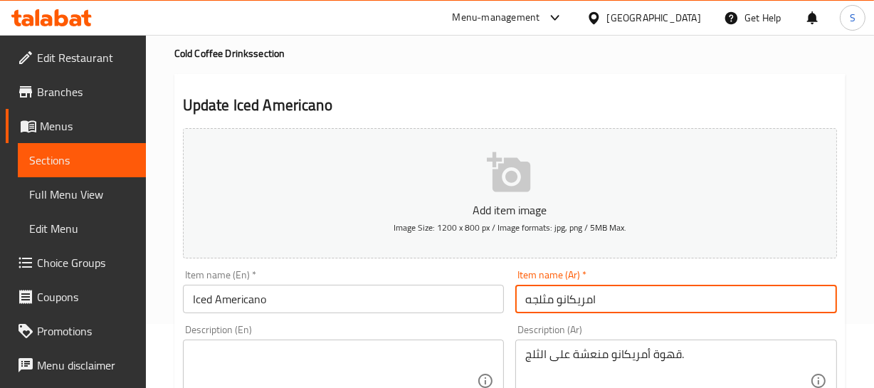
click at [552, 301] on input "امريكانو مثلجه" at bounding box center [676, 299] width 322 height 28
type input "[PERSON_NAME] مثلجه"
click at [324, 292] on input "Iced Americano" at bounding box center [344, 299] width 322 height 28
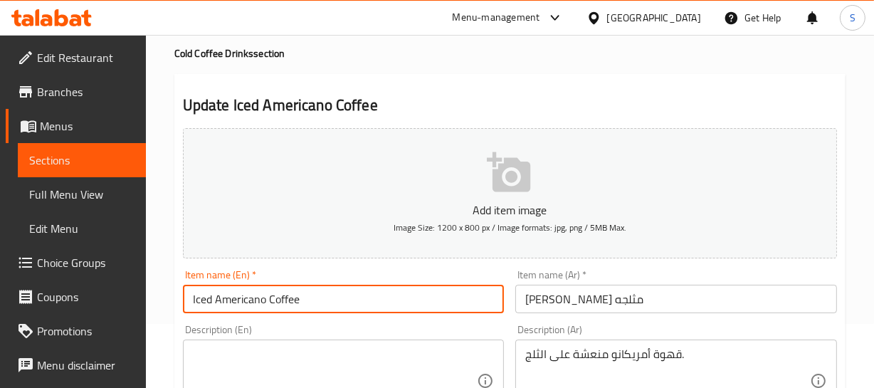
type input "Iced Americano Coffee"
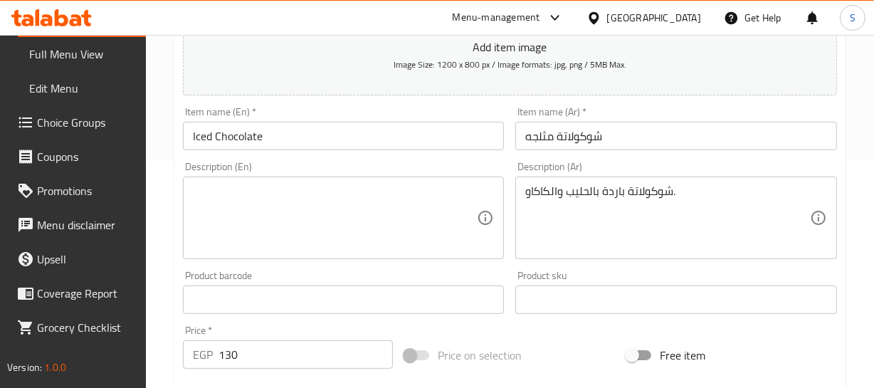
scroll to position [258, 0]
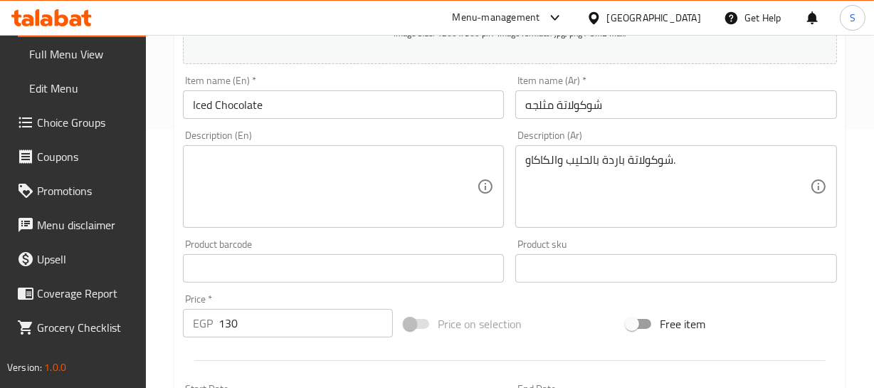
click at [522, 105] on input "شوكولاتة مثلجه" at bounding box center [676, 104] width 322 height 28
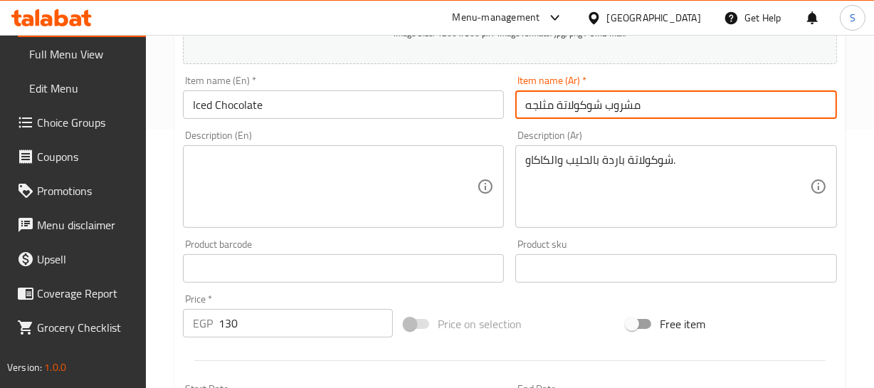
type input "مشروب شوكولاتة مثلجه"
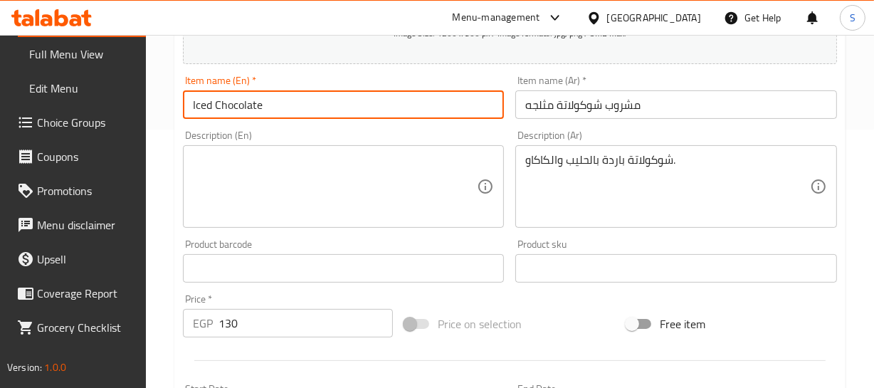
click at [332, 105] on input "Iced Chocolate" at bounding box center [344, 104] width 322 height 28
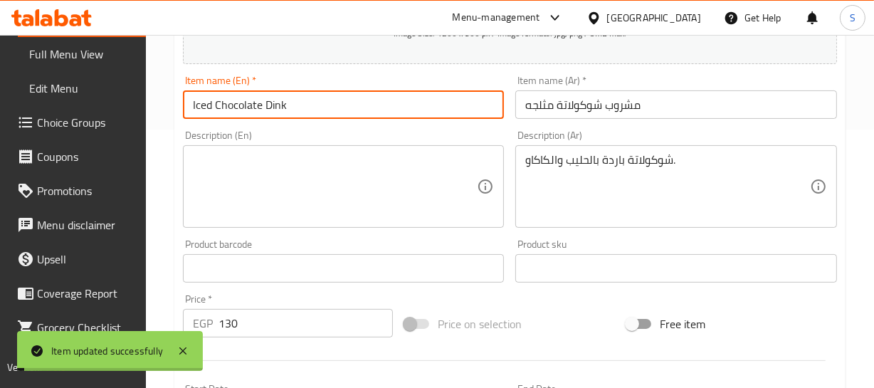
click at [270, 105] on input "Iced Chocolate Dink" at bounding box center [344, 104] width 322 height 28
type input "Iced Chocolate Drink"
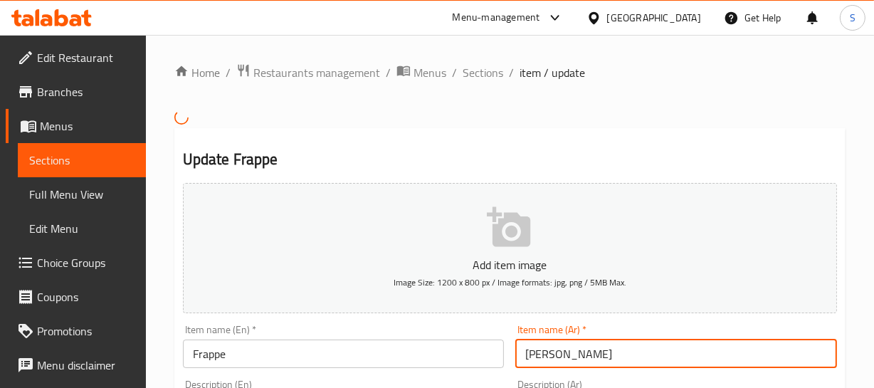
click at [646, 344] on input "فرابتشينو" at bounding box center [676, 353] width 322 height 28
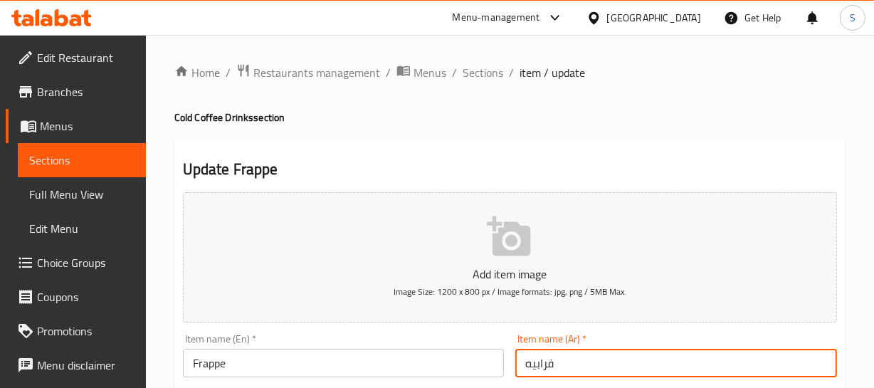
type input "فرابيه"
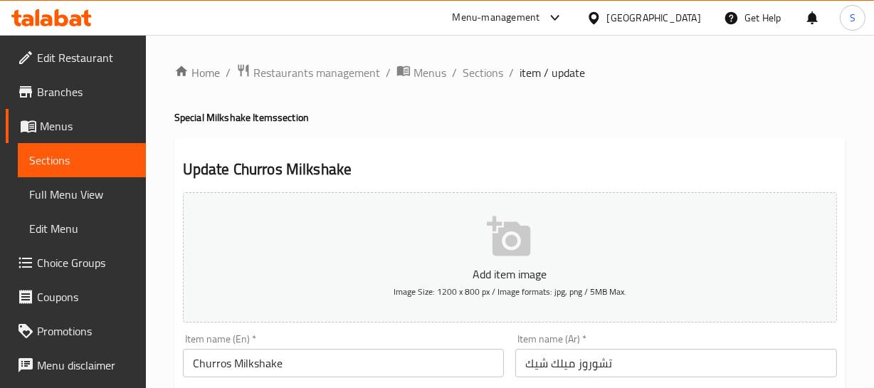
scroll to position [194, 0]
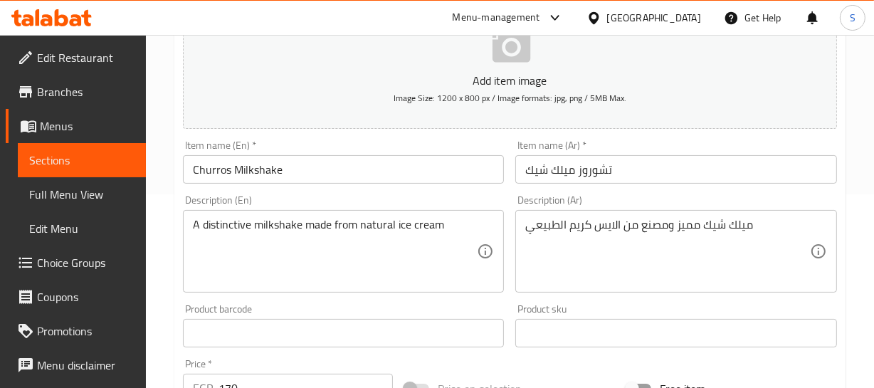
click at [606, 210] on div "ميلك شيك مميز ومصنع من الايس كريم الطبيعي Description (Ar)" at bounding box center [676, 251] width 322 height 83
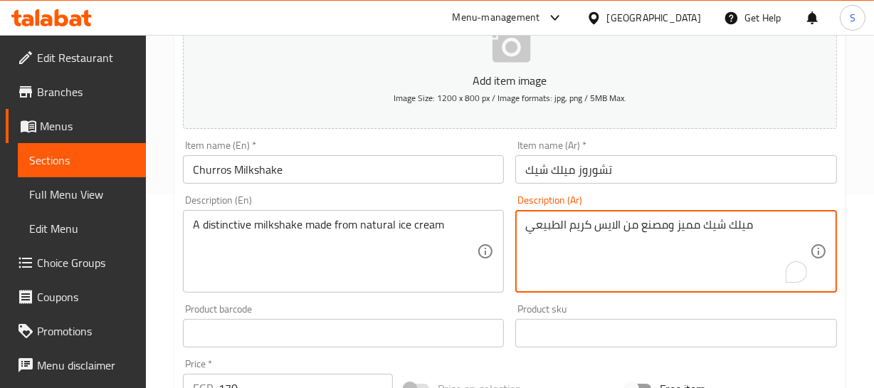
click at [603, 218] on textarea "ميلك شيك مميز ومصنع من الايس كريم الطبيعي" at bounding box center [667, 252] width 285 height 68
drag, startPoint x: 603, startPoint y: 216, endPoint x: 571, endPoint y: 218, distance: 31.4
click at [601, 218] on textarea "ميلك شيك مميز ومصنع من الايس كريم الطبيعي" at bounding box center [667, 252] width 285 height 68
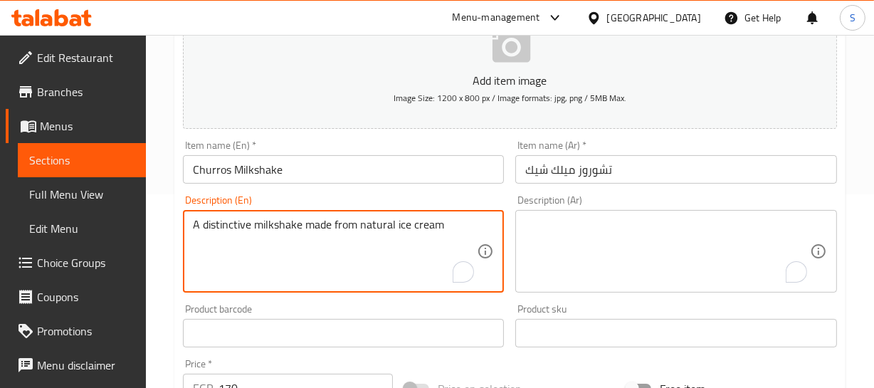
click at [413, 241] on textarea "A distinctive milkshake made from natural ice cream" at bounding box center [335, 252] width 285 height 68
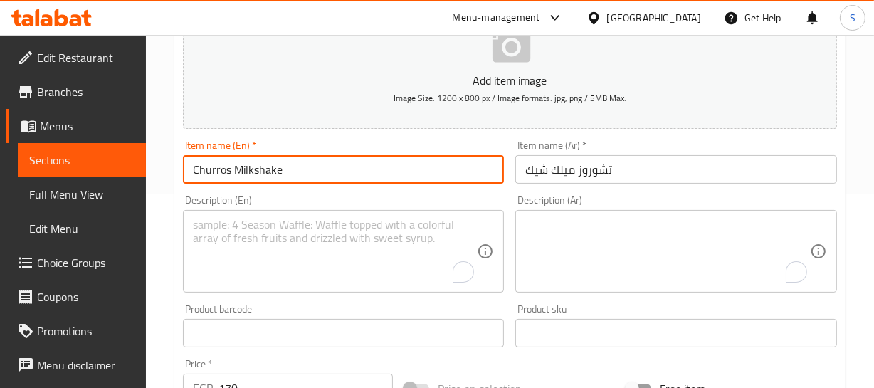
click at [318, 172] on div "Home / Restaurants management / Menus / Sections / item / update Special Milksh…" at bounding box center [509, 327] width 671 height 914
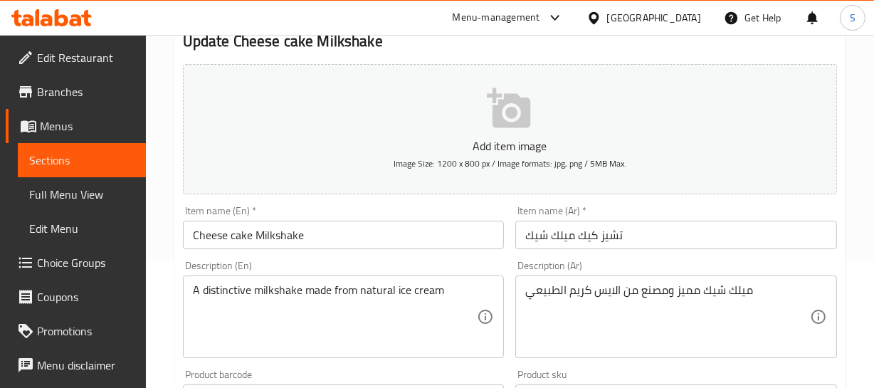
scroll to position [129, 0]
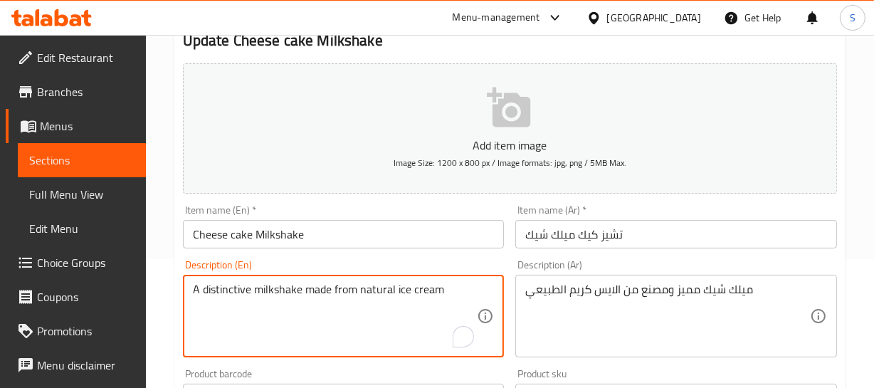
click at [323, 284] on textarea "A distinctive milkshake made from natural ice cream" at bounding box center [335, 317] width 285 height 68
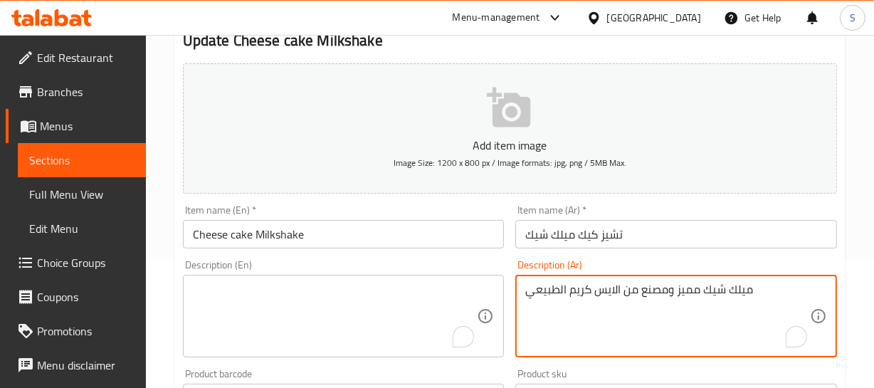
click at [619, 290] on textarea "ميلك شيك مميز ومصنع من الايس كريم الطبيعي" at bounding box center [667, 317] width 285 height 68
click at [573, 234] on div "Home / Restaurants management / Menus / Sections / item / update Special Milksh…" at bounding box center [509, 392] width 671 height 914
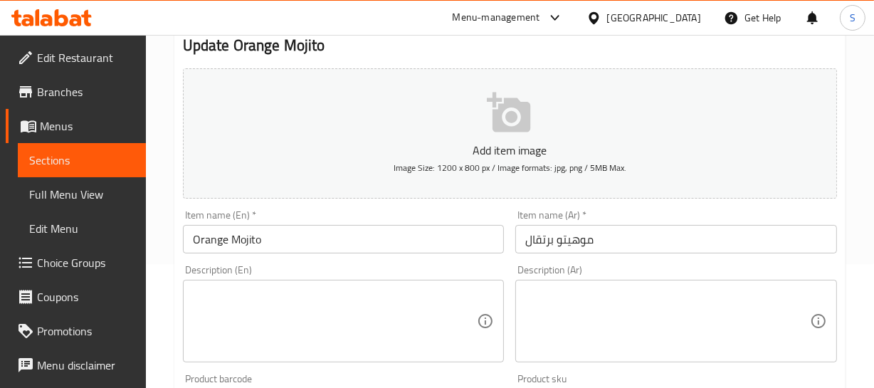
scroll to position [129, 0]
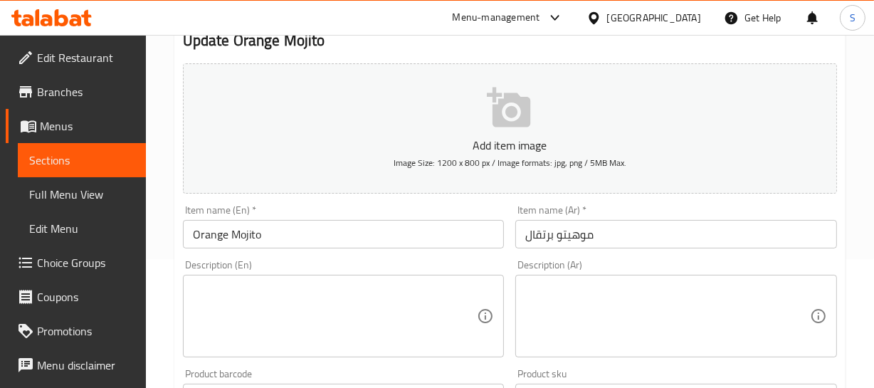
click at [243, 295] on textarea at bounding box center [335, 317] width 285 height 68
paste textarea "Made from fresh natural fruits"
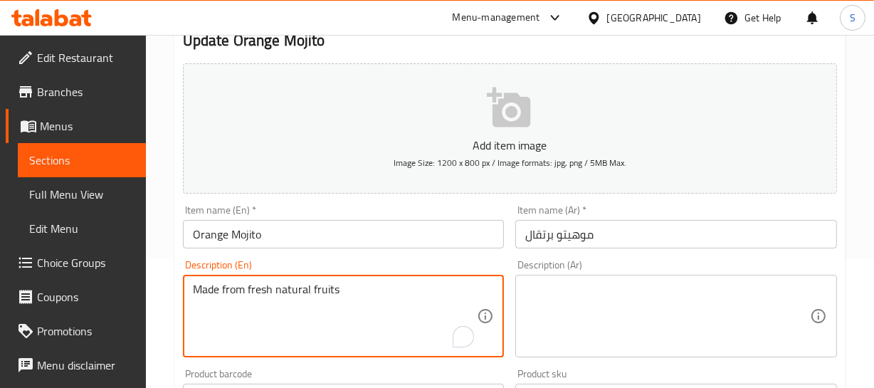
type textarea "Made from fresh natural fruits"
click at [576, 304] on textarea at bounding box center [667, 317] width 285 height 68
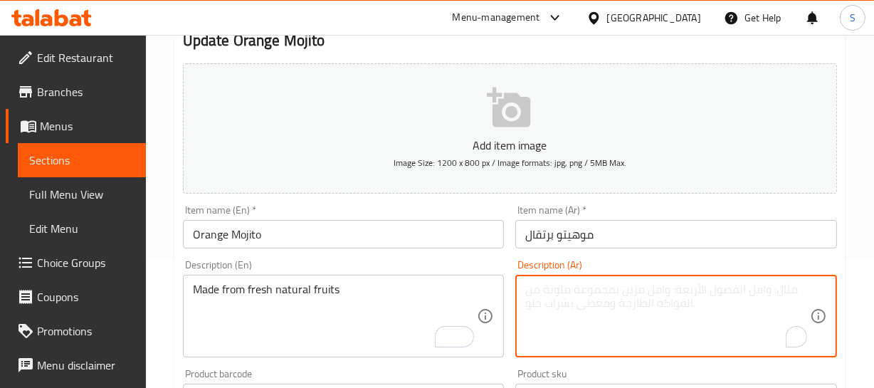
paste textarea "مصنع من فواكه طبيعية طازجة"
type textarea "مصنع من فواكه طبيعية طازجة"
click at [598, 240] on input "موهيتو برتقال" at bounding box center [676, 234] width 322 height 28
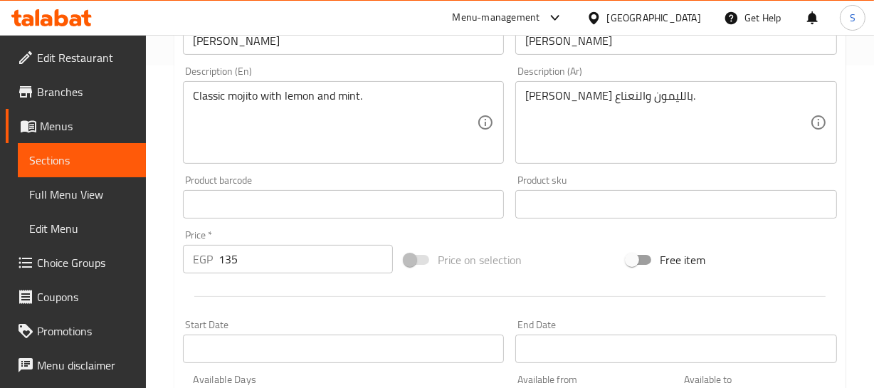
scroll to position [323, 0]
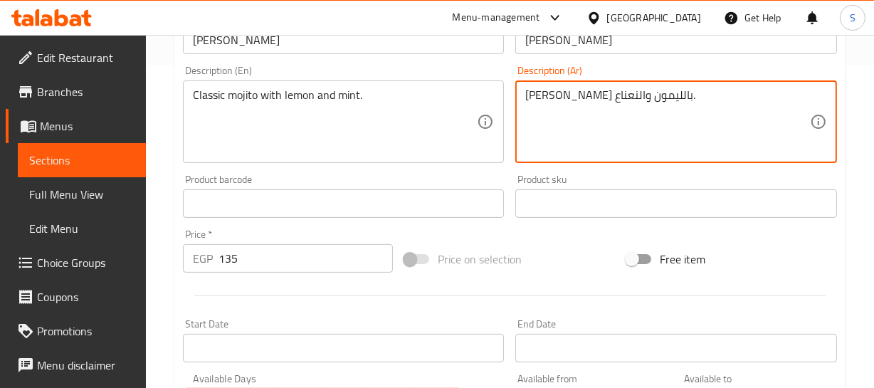
click at [680, 89] on textarea "[PERSON_NAME] بالليمون والنعناع." at bounding box center [667, 122] width 285 height 68
click at [675, 102] on textarea "مصنع من فواكه طبيعية طازجة" at bounding box center [667, 122] width 285 height 68
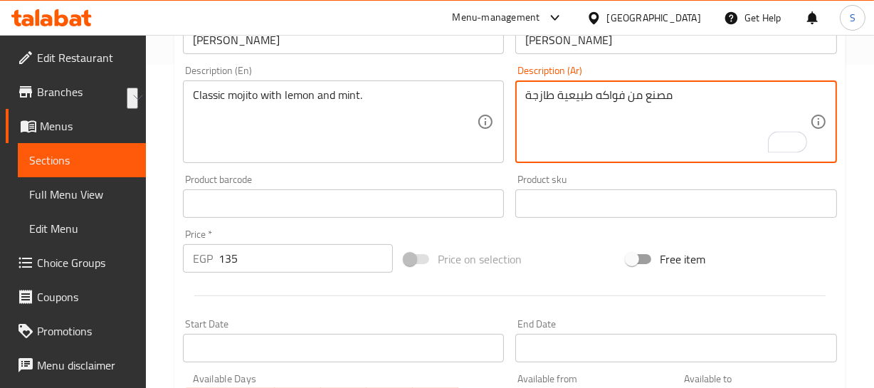
type textarea "مصنع من فواكه طبيعية طازجة"
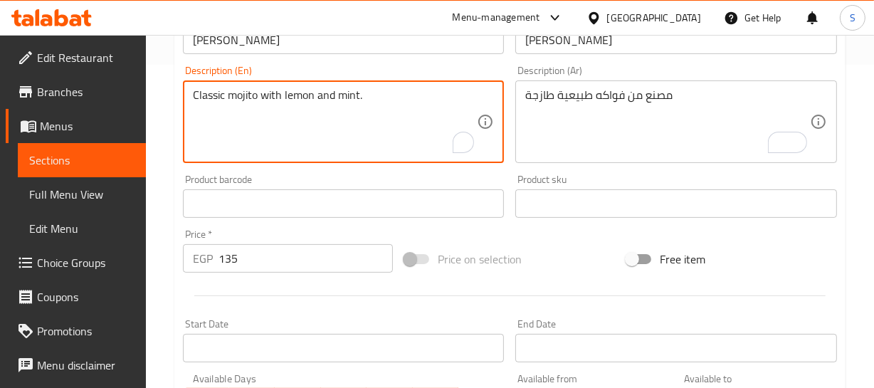
click at [268, 107] on textarea "Classic mojito with lemon and mint." at bounding box center [335, 122] width 285 height 68
paste textarea "Made from fresh natural fruits"
click at [213, 90] on textarea "Made from fresh natural fruits" at bounding box center [335, 122] width 285 height 68
type textarea "Made from fresh natural fruits"
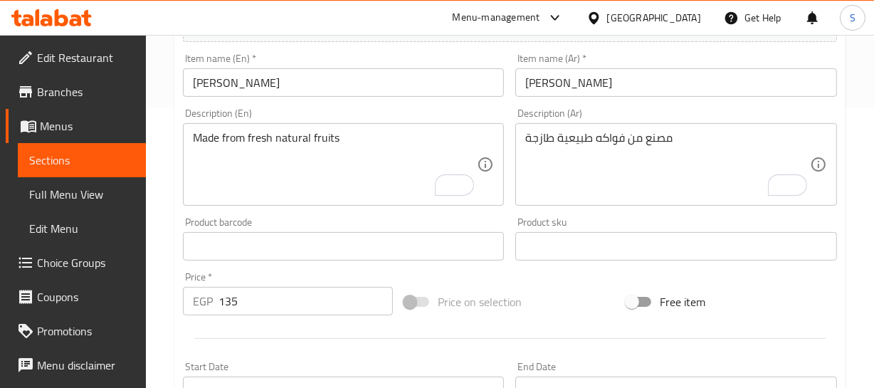
scroll to position [258, 0]
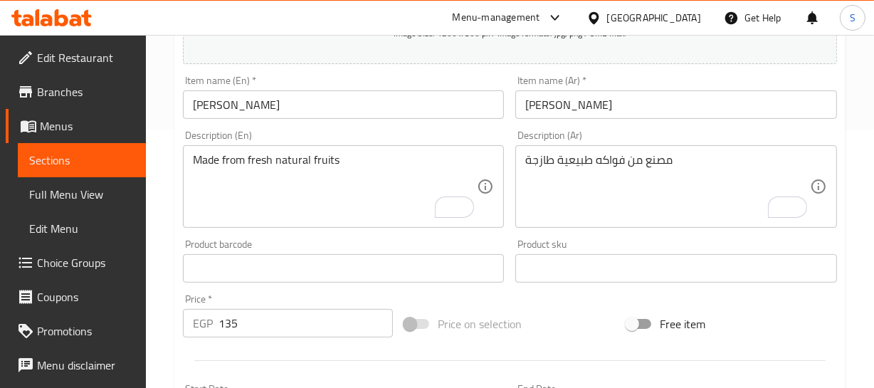
click at [260, 78] on div "Item name (En)   * [PERSON_NAME] Item name (En) *" at bounding box center [344, 96] width 322 height 43
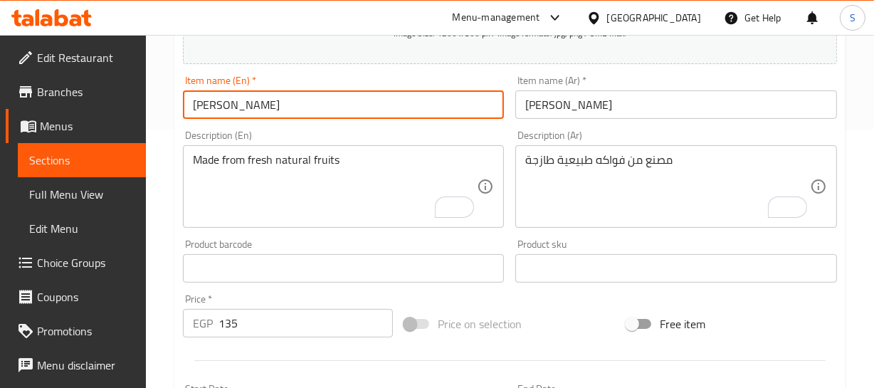
click at [232, 105] on input "[PERSON_NAME]" at bounding box center [344, 104] width 322 height 28
click at [648, 119] on div "Item name (Ar)   * [PERSON_NAME] Item name (Ar) *" at bounding box center [676, 97] width 333 height 55
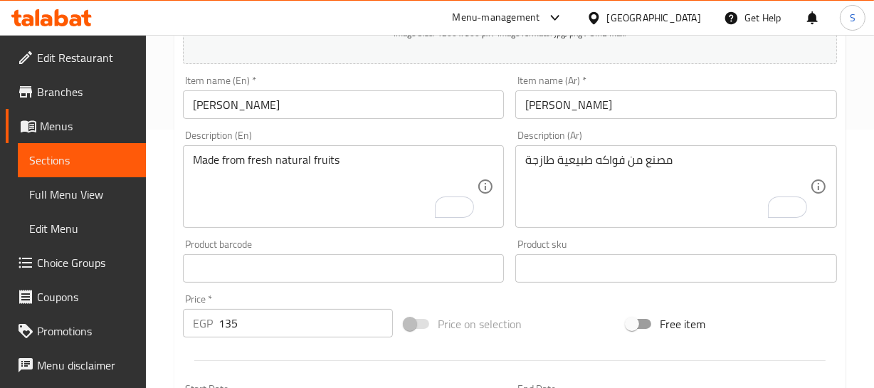
click at [607, 107] on input "[PERSON_NAME]" at bounding box center [676, 104] width 322 height 28
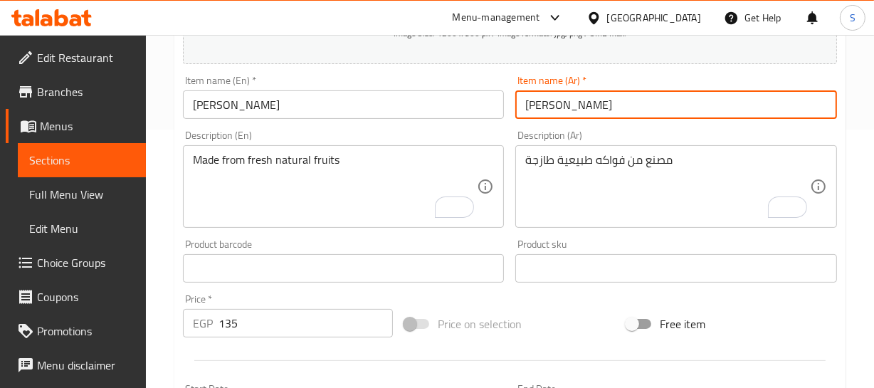
click at [607, 107] on input "[PERSON_NAME]" at bounding box center [676, 104] width 322 height 28
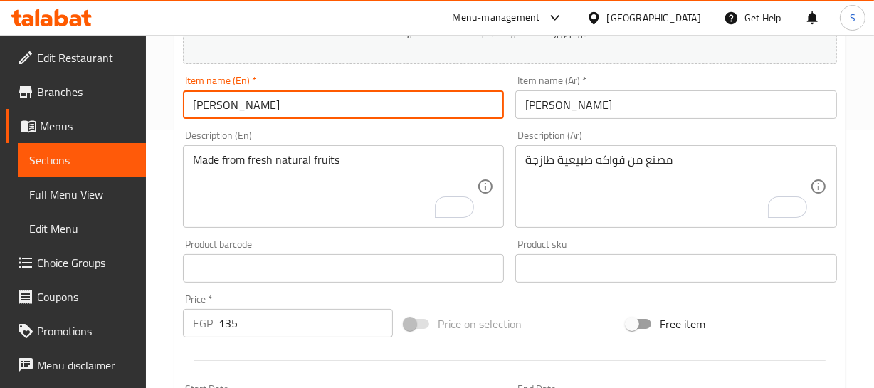
click at [263, 100] on input "[PERSON_NAME]" at bounding box center [344, 104] width 322 height 28
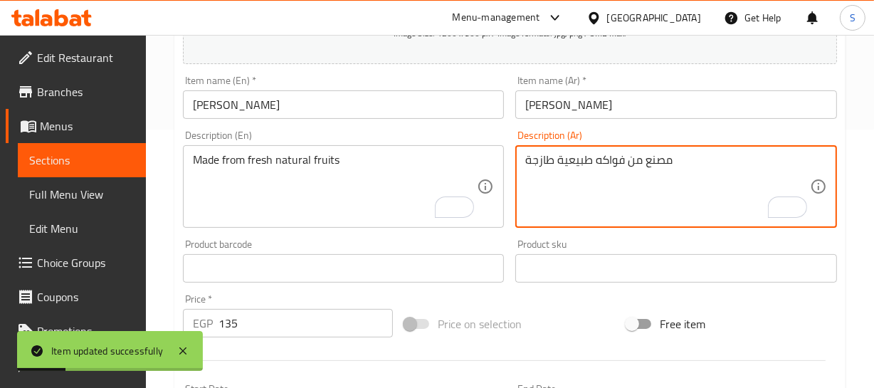
click at [633, 153] on textarea "مصنع من فواكه طبيعية طازجة" at bounding box center [667, 187] width 285 height 68
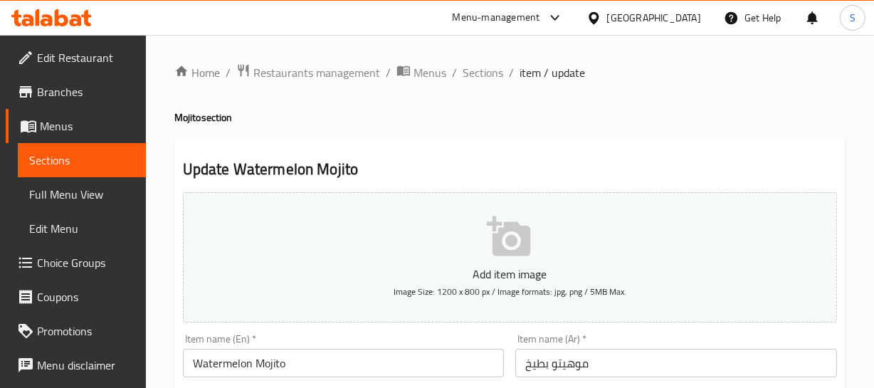
scroll to position [129, 0]
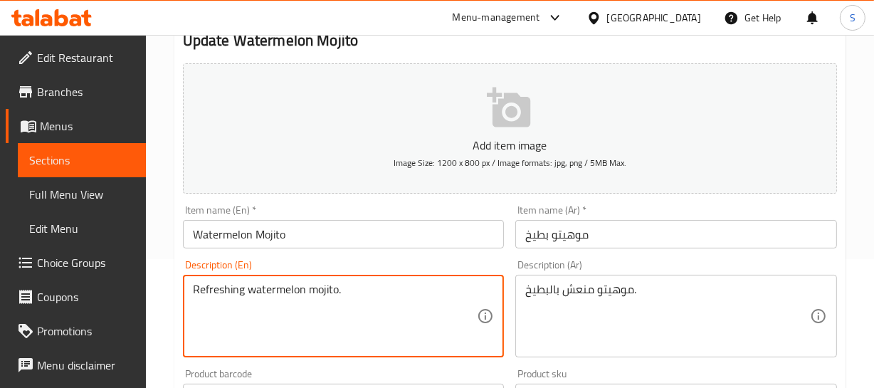
click at [262, 280] on div "Refreshing watermelon mojito. Description (En)" at bounding box center [344, 316] width 322 height 83
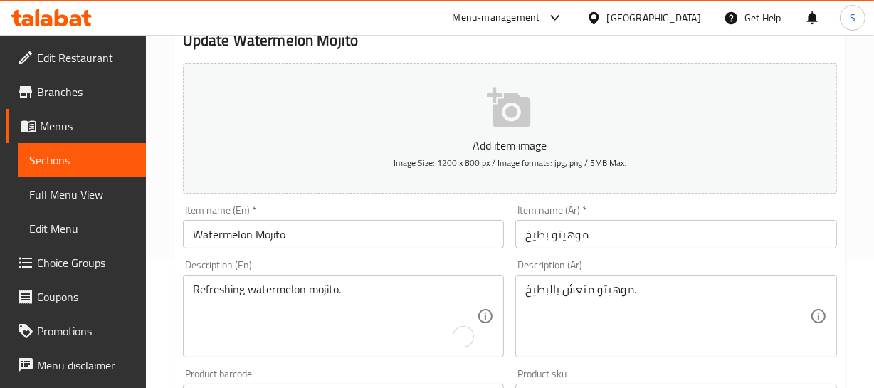
click at [262, 280] on div "Refreshing watermelon mojito. Description (En)" at bounding box center [344, 316] width 322 height 83
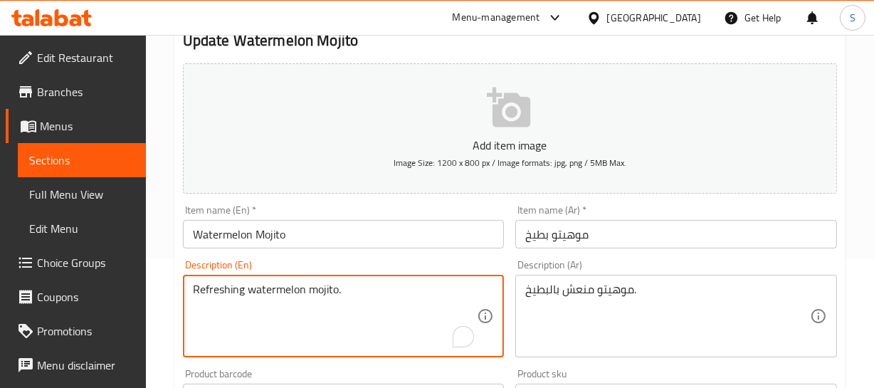
click at [262, 280] on div "Refreshing watermelon mojito. Description (En)" at bounding box center [344, 316] width 322 height 83
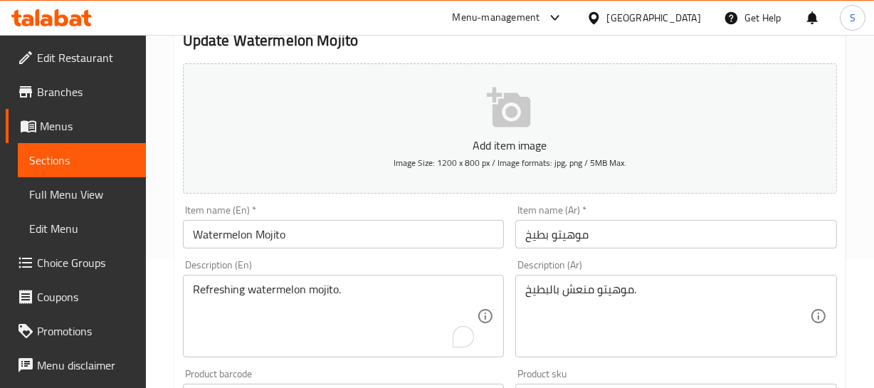
click at [262, 280] on div "Refreshing watermelon mojito. Description (En)" at bounding box center [344, 316] width 322 height 83
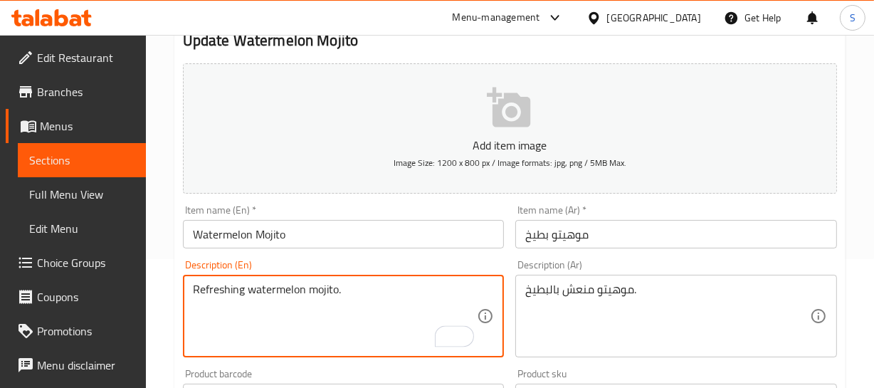
click at [317, 283] on textarea "Refreshing watermelon mojito." at bounding box center [335, 317] width 285 height 68
paste textarea "Made from fresh natural fruits"
type textarea "Made from fresh natural fruits"
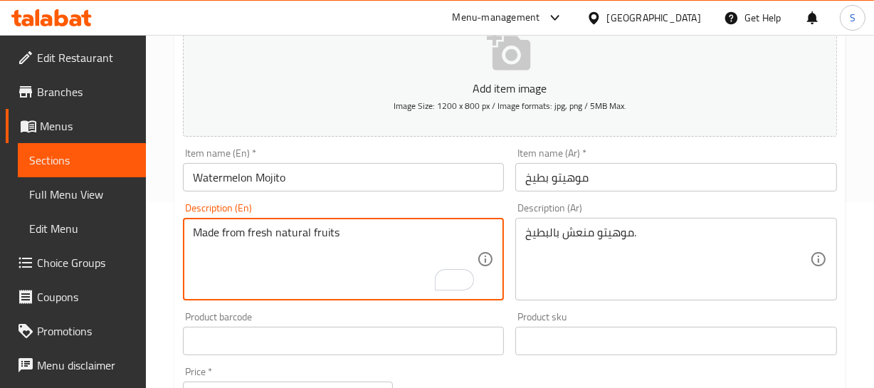
scroll to position [258, 0]
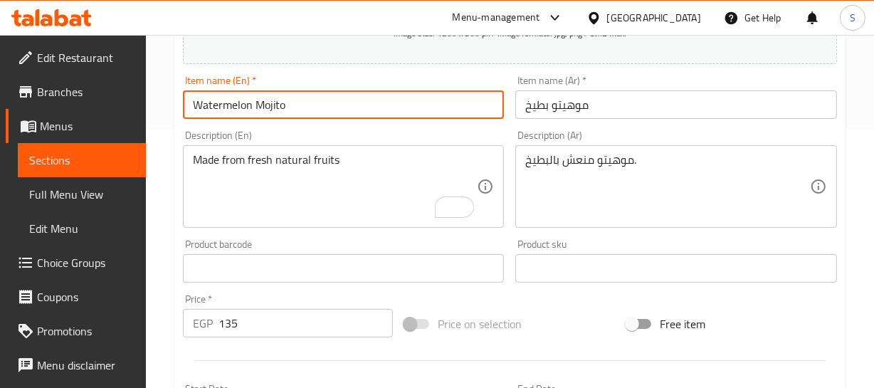
drag, startPoint x: 212, startPoint y: 90, endPoint x: 370, endPoint y: 95, distance: 158.0
click at [310, 84] on div "Item name (En)   * Watermelon Mojito Item name (En) *" at bounding box center [344, 96] width 322 height 43
drag, startPoint x: 591, startPoint y: 108, endPoint x: 78, endPoint y: 125, distance: 514.0
click at [544, 99] on input "موهيتو بطيخ" at bounding box center [676, 104] width 322 height 28
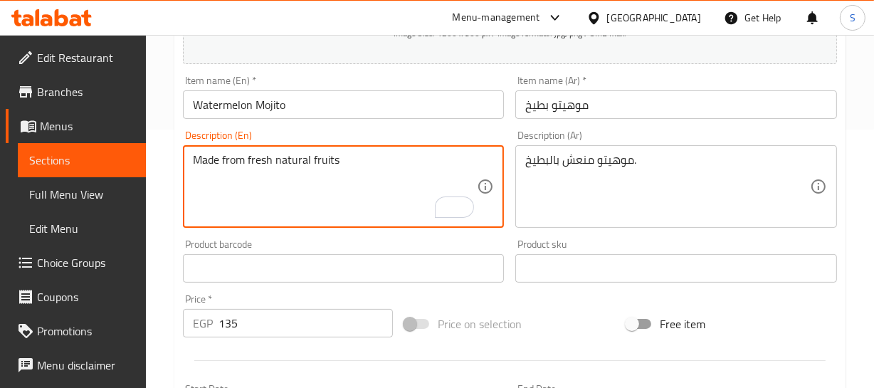
click at [272, 162] on textarea "Made from fresh natural fruits" at bounding box center [335, 187] width 285 height 68
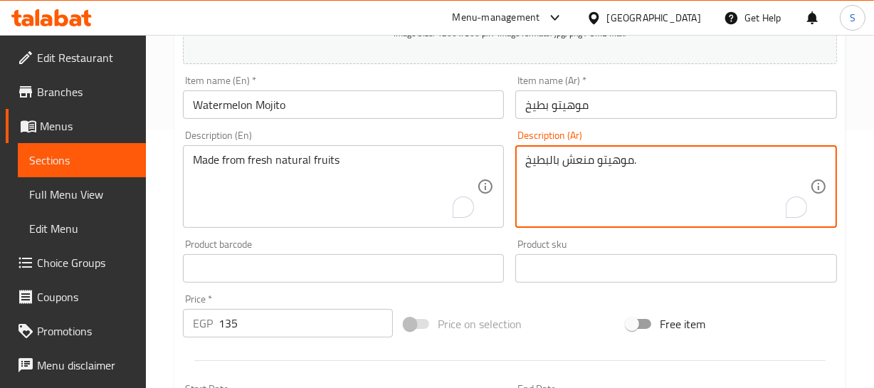
click at [623, 163] on textarea "موهيتو منعش بالبطيخ." at bounding box center [667, 187] width 285 height 68
paste textarea "صنع من فواكه طبيعية طازجة"
type textarea "مصنع من فواكه طبيعية طازجة"
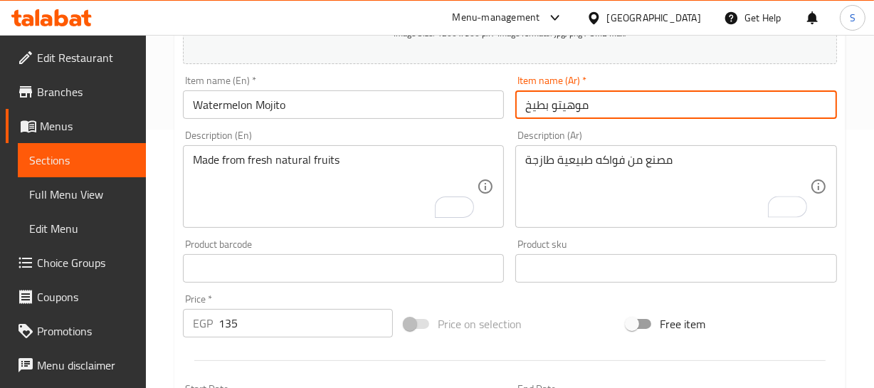
click at [567, 115] on input "موهيتو بطيخ" at bounding box center [676, 104] width 322 height 28
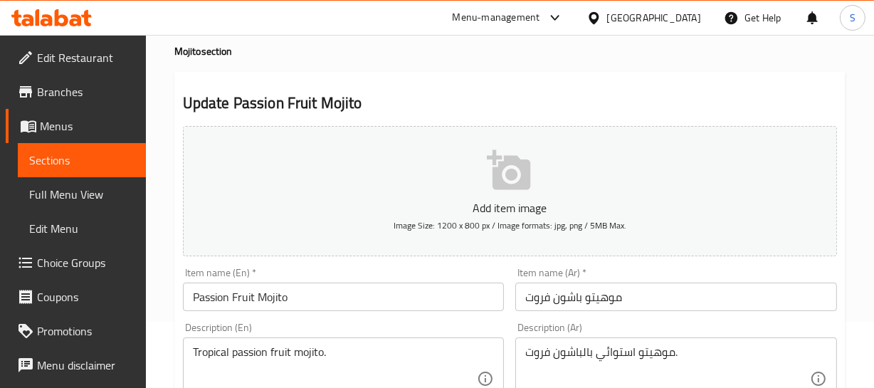
scroll to position [129, 0]
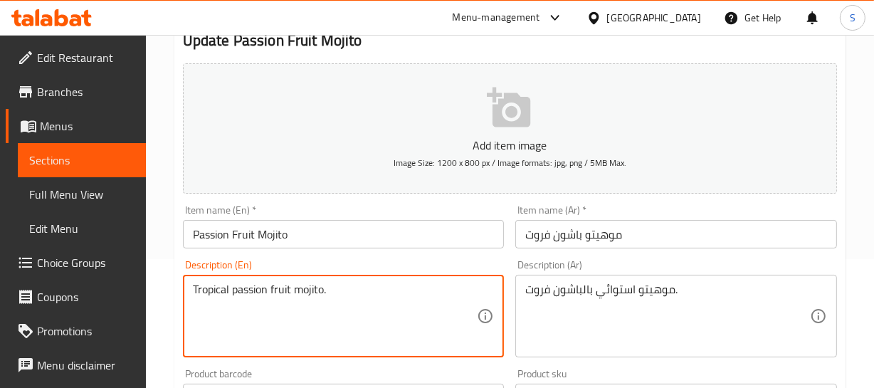
click at [268, 287] on textarea "Tropical passion fruit mojito." at bounding box center [335, 317] width 285 height 68
paste textarea "Made from fresh natural fruits"
type textarea "Made from fresh natural fruits"
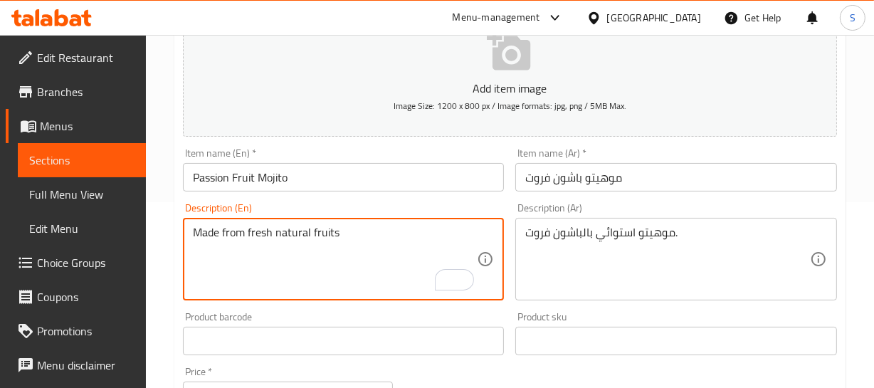
scroll to position [258, 0]
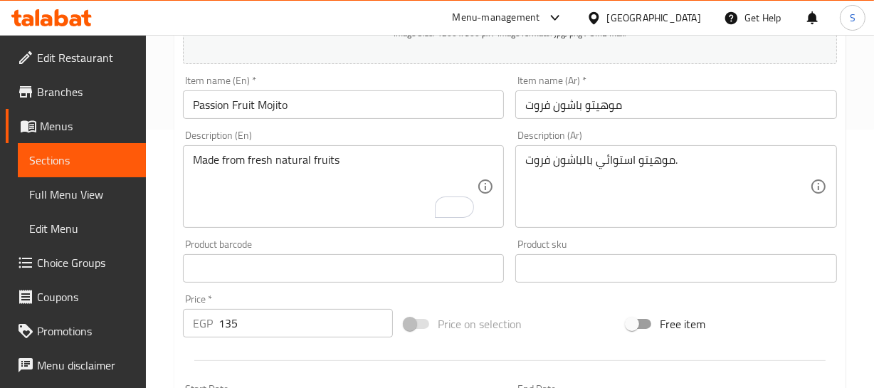
click at [618, 150] on div "موهيتو استوائي بالباشون فروت. Description (Ar)" at bounding box center [676, 186] width 322 height 83
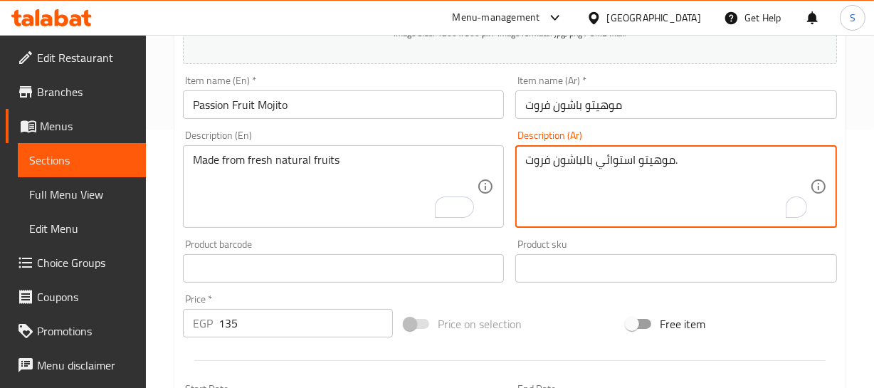
click at [622, 165] on textarea "موهيتو استوائي بالباشون فروت." at bounding box center [667, 187] width 285 height 68
paste textarea "صنع من فواكه طبيعية طازجة"
type textarea "مصنع من فواكه طبيعية طازجة"
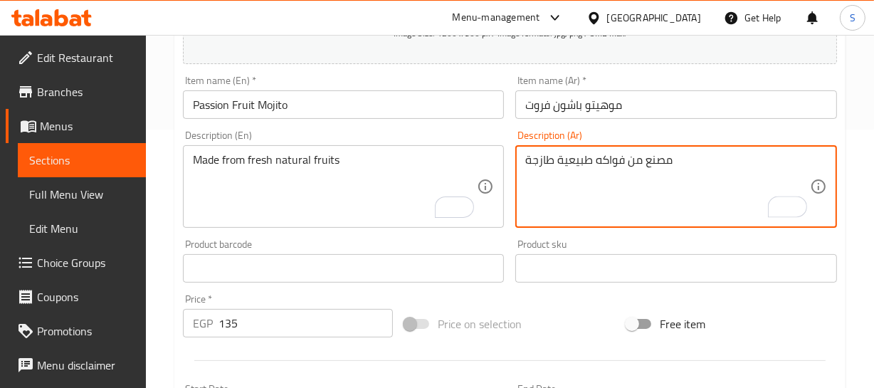
drag, startPoint x: 584, startPoint y: 103, endPoint x: 573, endPoint y: 121, distance: 20.7
click at [582, 106] on div "Home / Restaurants management / Menus / Sections / item / update Mojito section…" at bounding box center [509, 262] width 671 height 914
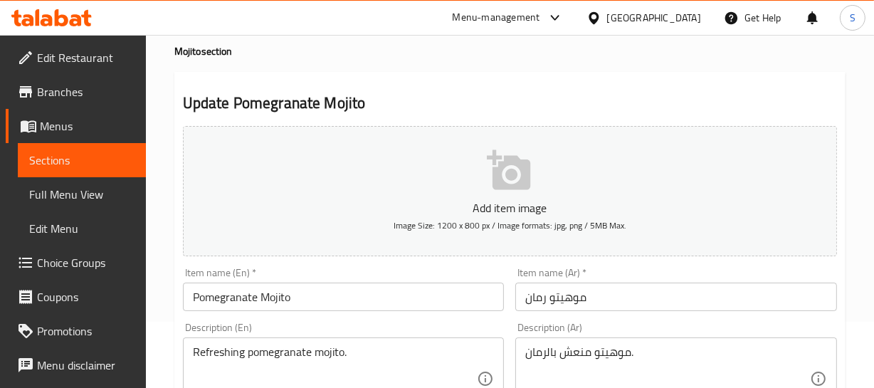
scroll to position [129, 0]
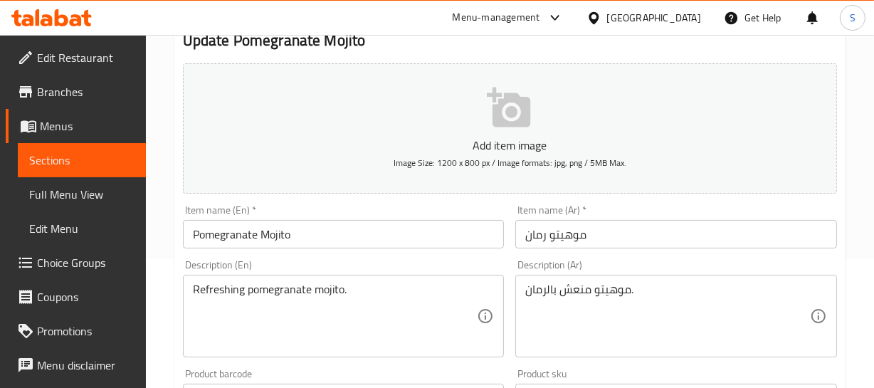
click at [282, 285] on textarea "Refreshing pomegranate mojito." at bounding box center [335, 317] width 285 height 68
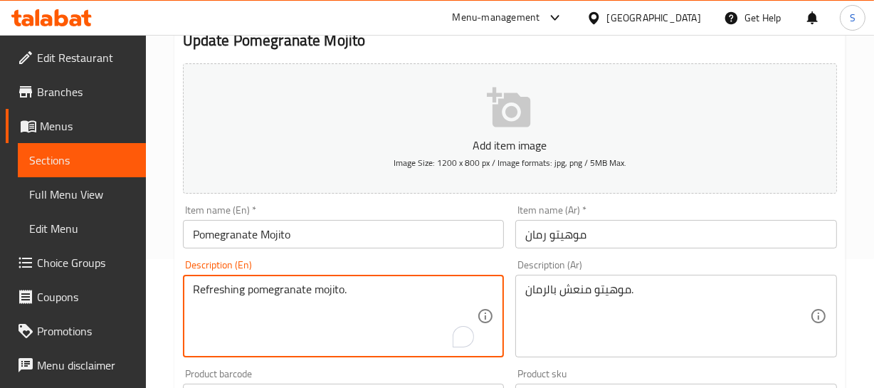
click at [282, 285] on textarea "Refreshing pomegranate mojito." at bounding box center [335, 317] width 285 height 68
paste textarea "Made from fresh natural fruits"
type textarea "Made from fresh natural fruits"
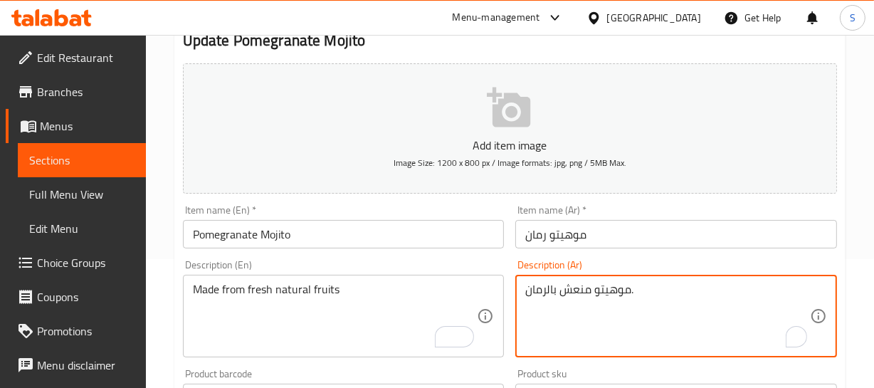
click at [591, 290] on textarea "موهيتو منعش بالرمان." at bounding box center [667, 317] width 285 height 68
paste textarea "صنع من فواكه طبيعية طازجة"
type textarea "مصنع من فواكه طبيعية طازجة"
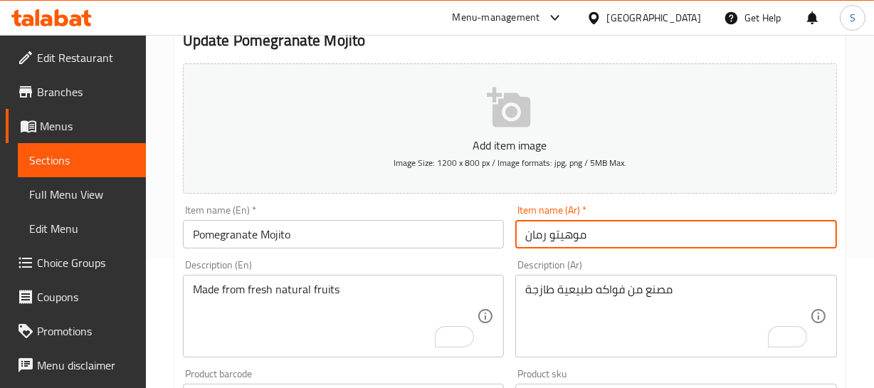
click at [614, 243] on input "موهيتو رمان" at bounding box center [676, 234] width 322 height 28
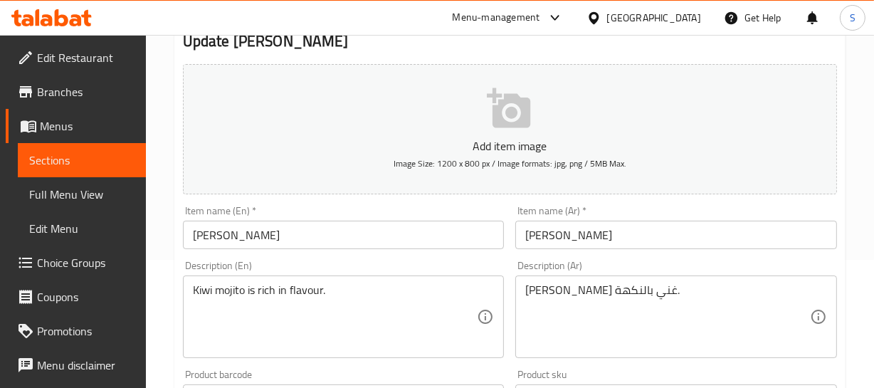
scroll to position [129, 0]
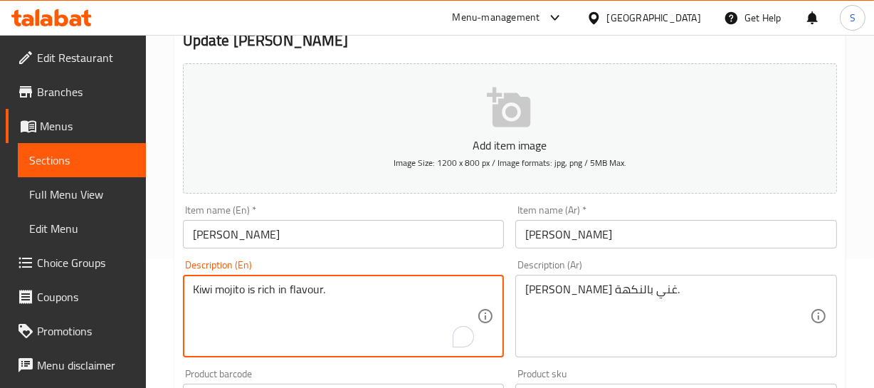
click at [267, 292] on textarea "Kiwi mojito is rich in flavour." at bounding box center [335, 317] width 285 height 68
paste textarea "Made from fresh natural fruits"
type textarea "Made from fresh natural fruits"
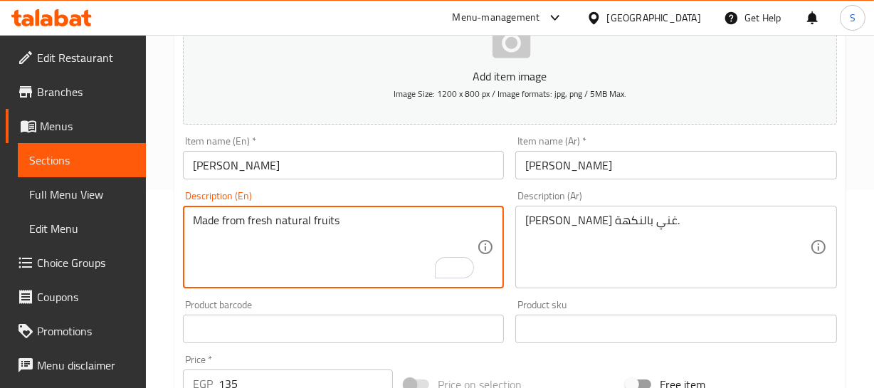
scroll to position [258, 0]
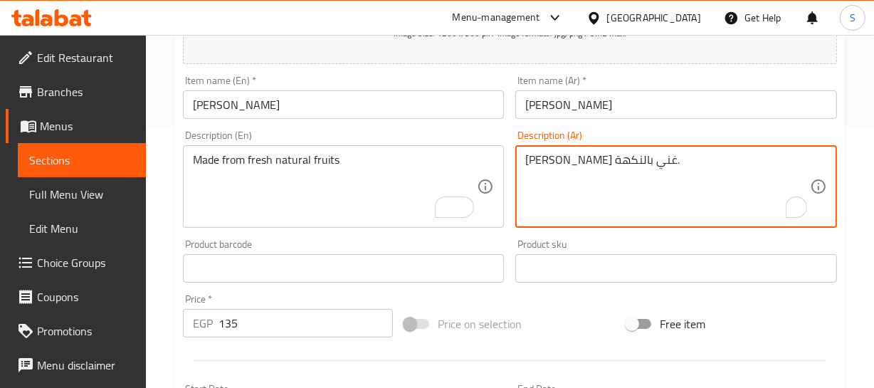
click at [626, 163] on textarea "[PERSON_NAME] غني بالنكهة." at bounding box center [667, 187] width 285 height 68
paste textarea "صنع من فواكه طبيعية طازجة"
type textarea "مصنع من فواكه طبيعية طازجة"
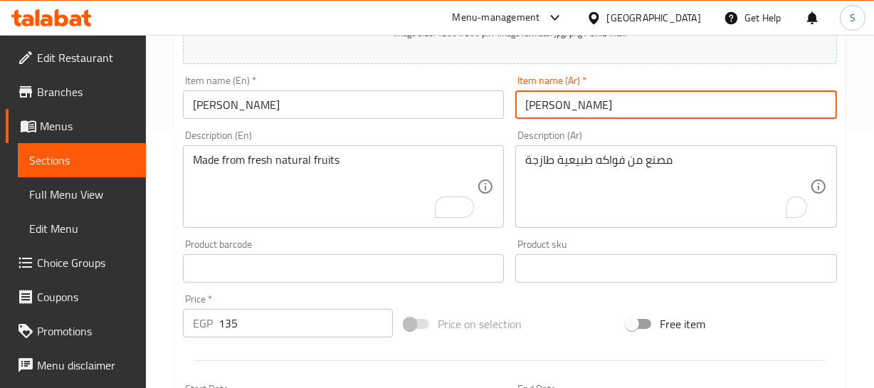
click at [596, 112] on input "[PERSON_NAME]" at bounding box center [676, 104] width 322 height 28
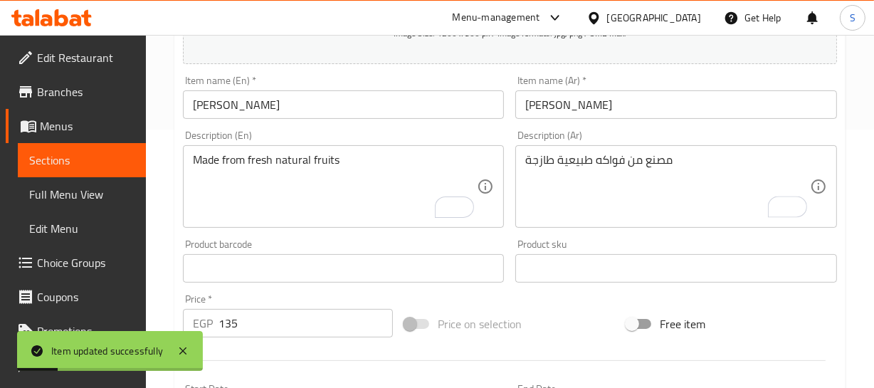
drag, startPoint x: 267, startPoint y: 109, endPoint x: 256, endPoint y: 115, distance: 12.4
click at [263, 113] on input "[PERSON_NAME]" at bounding box center [344, 104] width 322 height 28
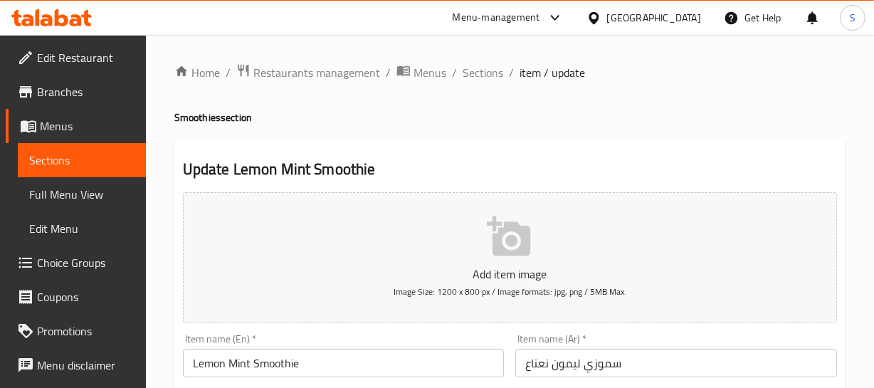
click at [201, 119] on h4 "Smoothies section" at bounding box center [509, 117] width 671 height 14
copy h4 "Smoothies"
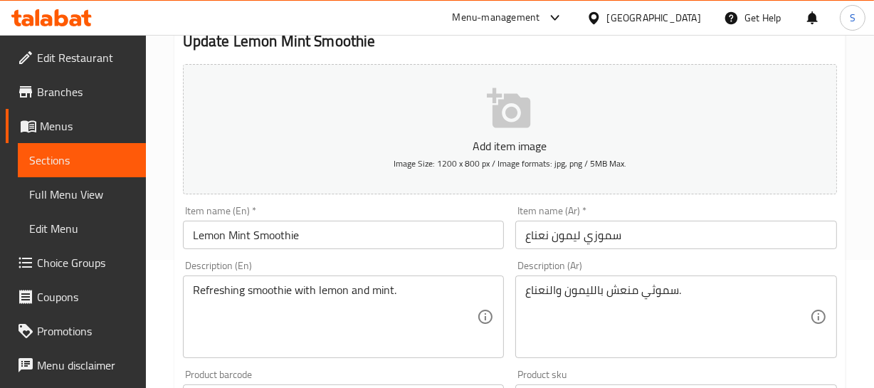
scroll to position [129, 0]
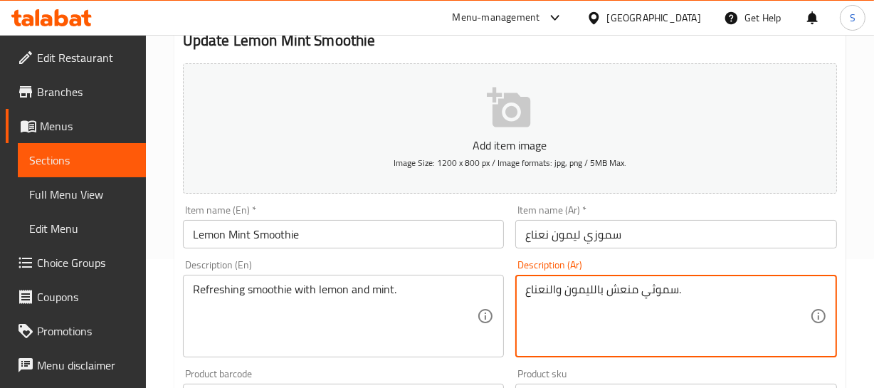
click at [596, 285] on textarea "سموثي منعش بالليمون والنعناع." at bounding box center [667, 317] width 285 height 68
paste textarea "مصنع من فواكه طبيعية طازجة"
type textarea "مصنع من فواكه طبيعية طازجة"
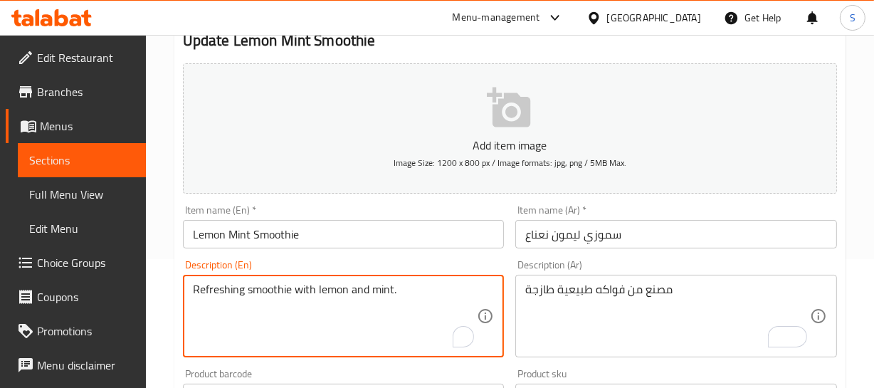
click at [302, 299] on textarea "Refreshing smoothie with lemon and mint." at bounding box center [335, 317] width 285 height 68
paste textarea "Made from fresh natural fruits"
type textarea "Made from fresh natural fruits"
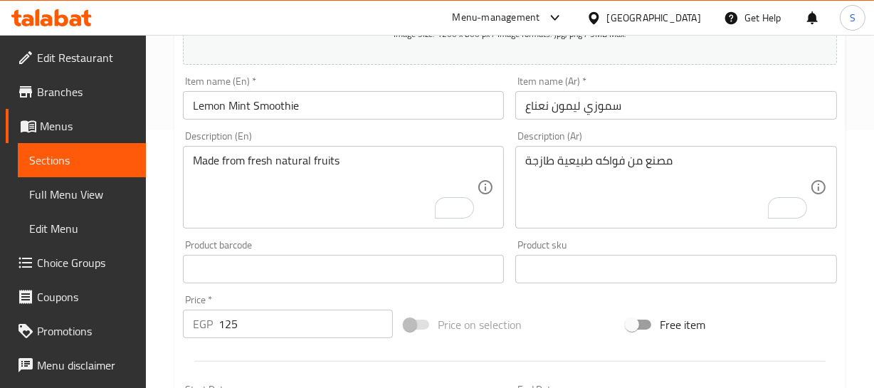
scroll to position [258, 0]
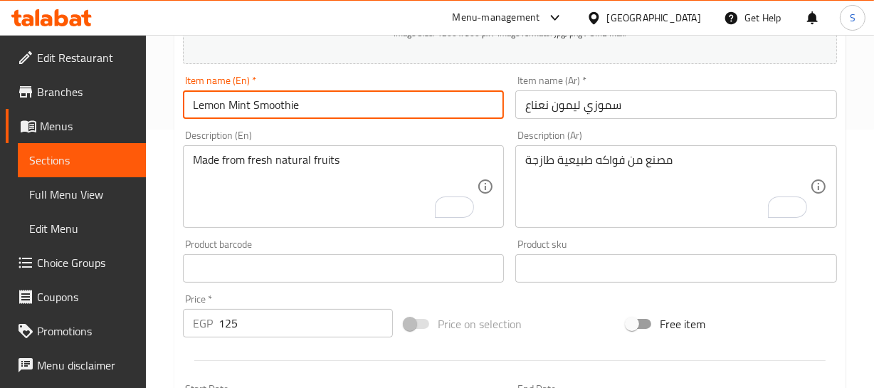
drag, startPoint x: 302, startPoint y: 112, endPoint x: 334, endPoint y: 19, distance: 98.1
click at [302, 112] on div "Home / Restaurants management / Menus / Sections / item / update Smoothies sect…" at bounding box center [509, 262] width 671 height 914
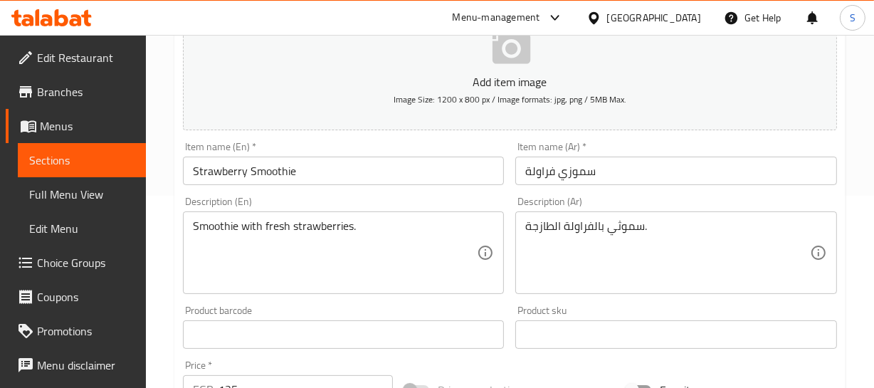
scroll to position [194, 0]
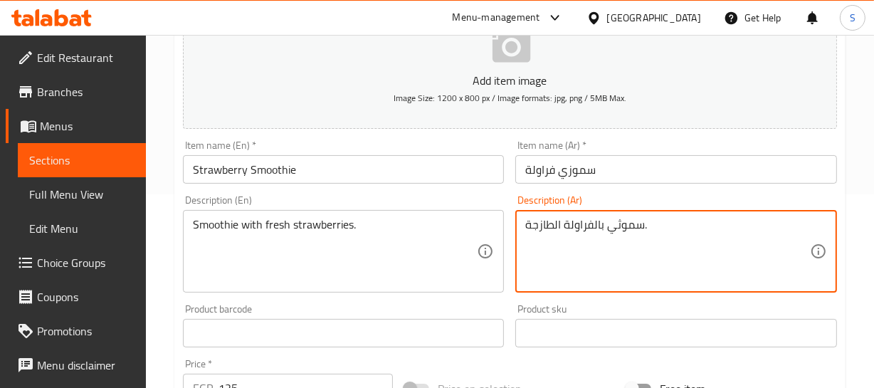
click at [600, 226] on textarea "سموثي بالفراولة الطازجة." at bounding box center [667, 252] width 285 height 68
paste textarea "مصنع من فواكه طبيعية طازجة"
type textarea "مصنع من فواكه طبيعية طازجة"
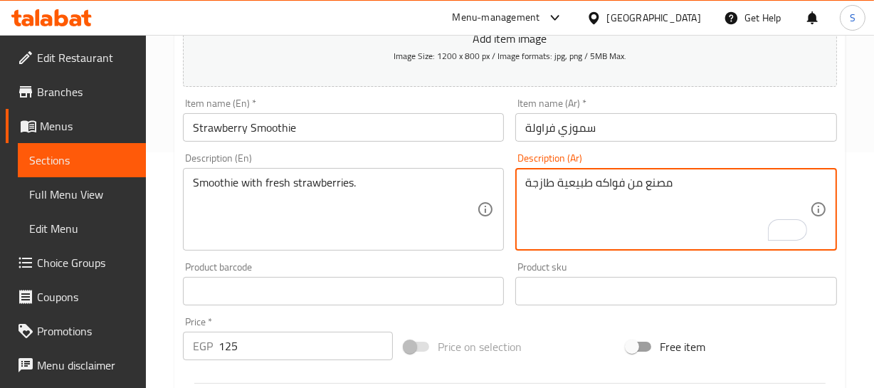
scroll to position [258, 0]
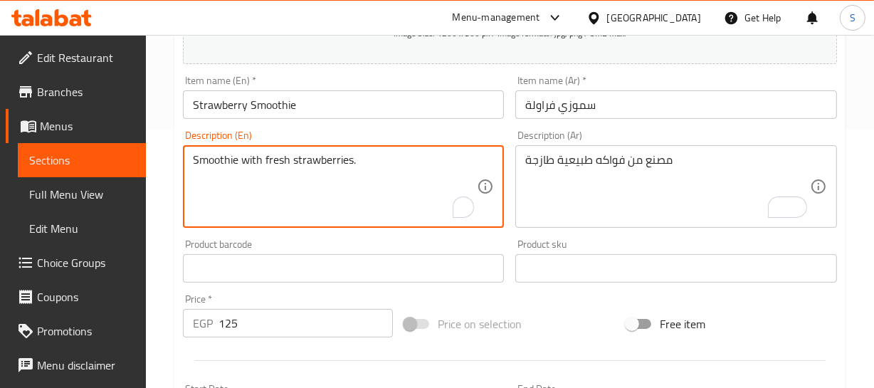
click at [288, 164] on textarea "Smoothie with fresh strawberries." at bounding box center [335, 187] width 285 height 68
paste textarea "Made from fresh natural fruits"
type textarea "Made from fresh natural fruits"
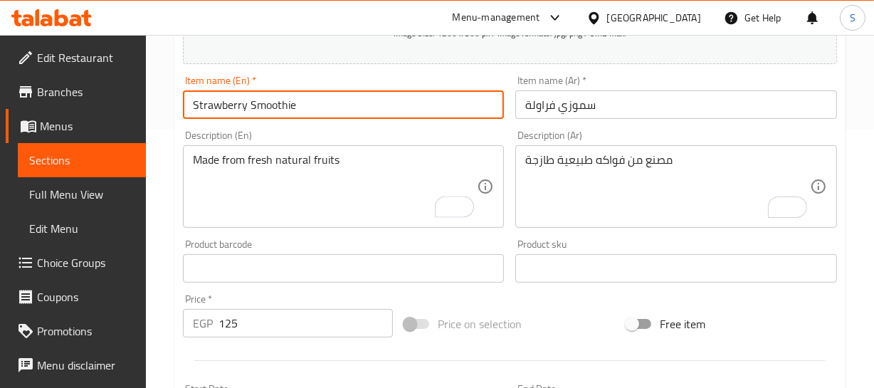
drag, startPoint x: 201, startPoint y: 95, endPoint x: 260, endPoint y: 101, distance: 59.3
click at [258, 100] on input "Strawberry Smoothie" at bounding box center [344, 104] width 322 height 28
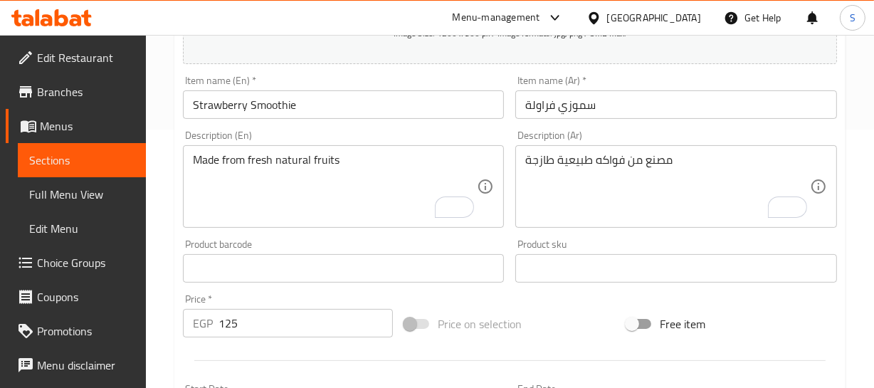
click at [294, 116] on input "Strawberry Smoothie" at bounding box center [344, 104] width 322 height 28
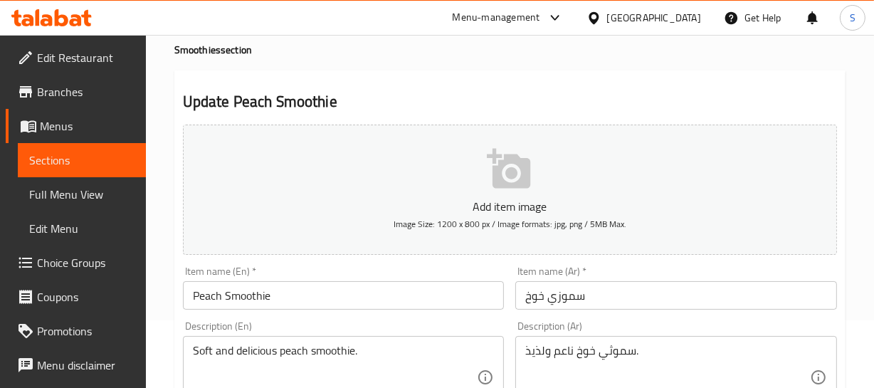
scroll to position [129, 0]
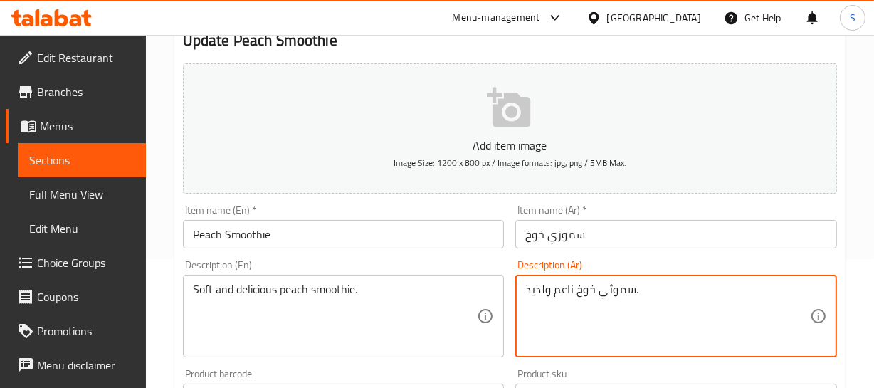
click at [593, 283] on textarea "سموثي خوخ ناعم ولذيذ." at bounding box center [667, 317] width 285 height 68
paste textarea "مصنع من فواكه طبيعية طازجة"
type textarea "مصنع من فواكه طبيعية طازجة"
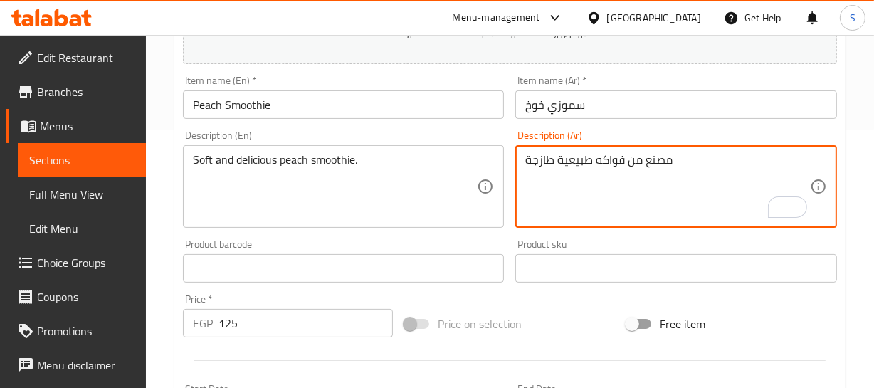
click at [630, 156] on textarea "مصنع من فواكه طبيعية طازجة" at bounding box center [667, 187] width 285 height 68
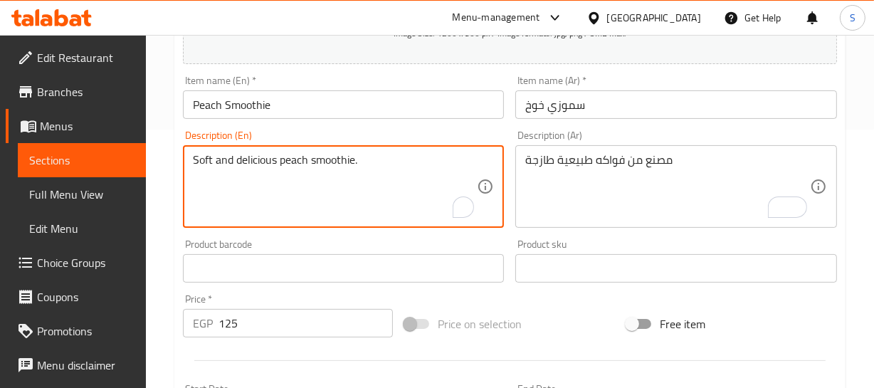
click at [334, 158] on textarea "Soft and delicious peach smoothie." at bounding box center [335, 187] width 285 height 68
paste textarea "Made from fresh natural fruits"
type textarea "Made from fresh natural fruits"
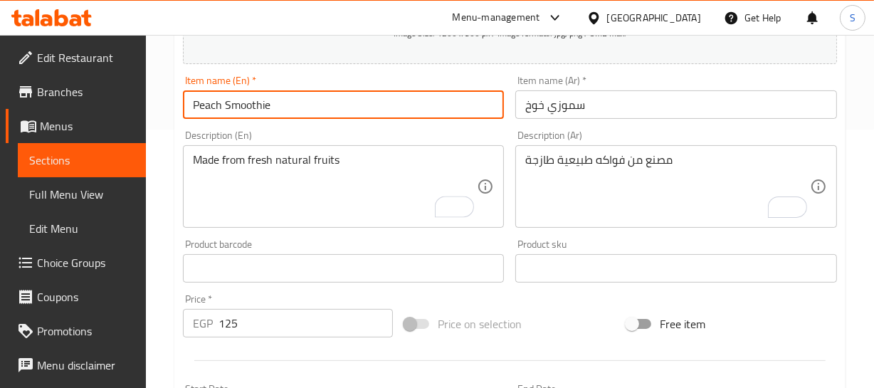
drag, startPoint x: 201, startPoint y: 106, endPoint x: 256, endPoint y: 104, distance: 55.5
click at [256, 104] on input "Peach Smoothie" at bounding box center [344, 104] width 322 height 28
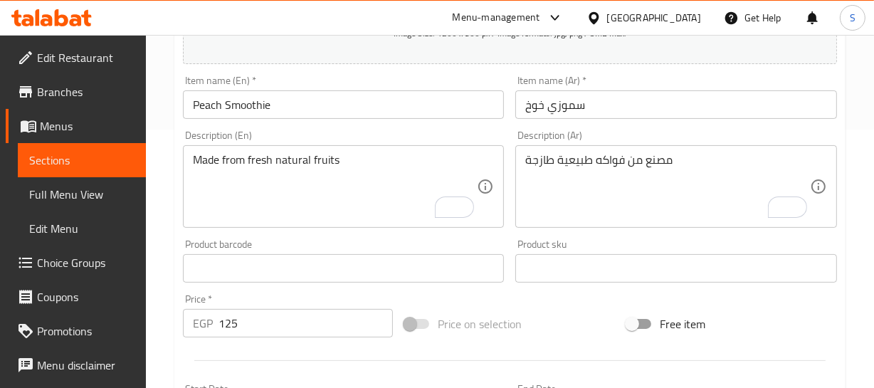
click at [325, 111] on input "Peach Smoothie" at bounding box center [344, 104] width 322 height 28
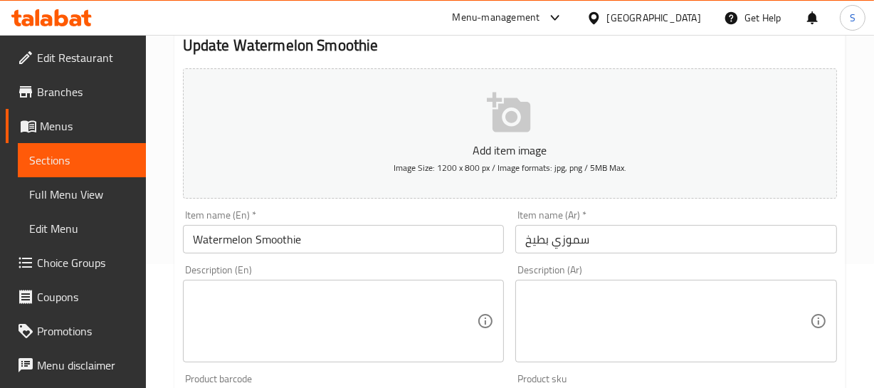
scroll to position [129, 0]
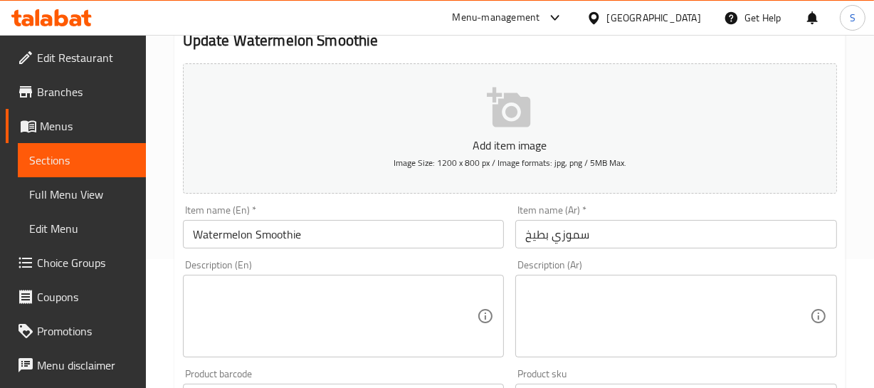
click at [586, 277] on div "Description (Ar)" at bounding box center [676, 316] width 322 height 83
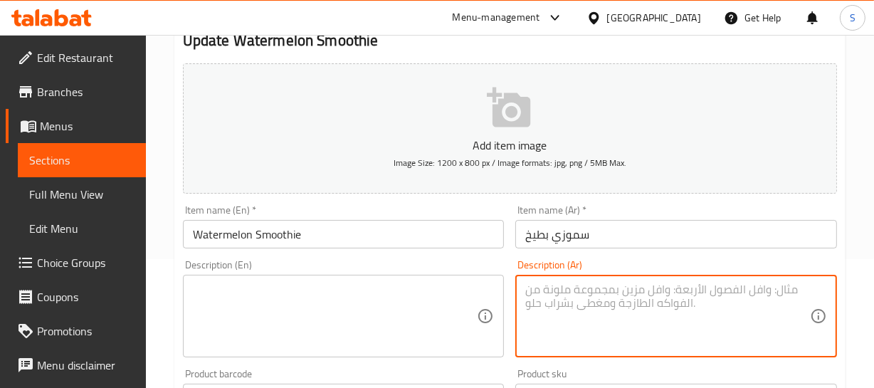
click at [583, 290] on textarea at bounding box center [667, 317] width 285 height 68
paste textarea "مصنع من فواكه طبيعية طازجة"
type textarea "مصنع من فواكه طبيعية طازجة"
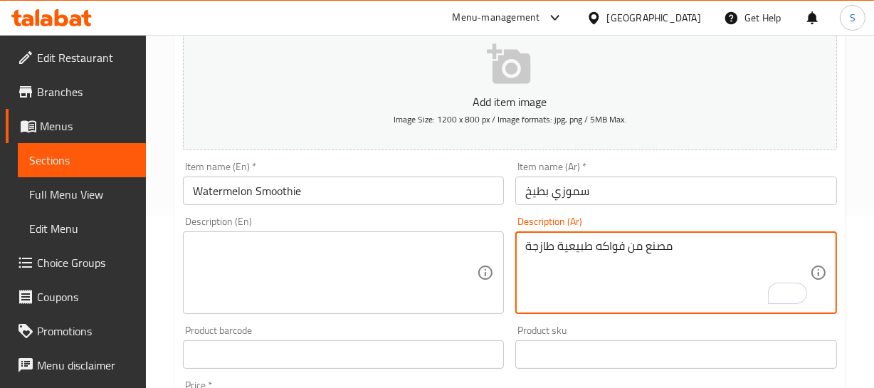
scroll to position [194, 0]
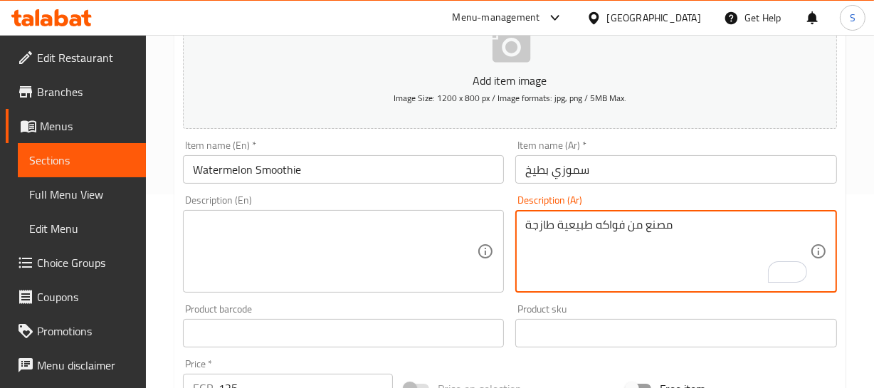
click at [233, 218] on textarea at bounding box center [335, 252] width 285 height 68
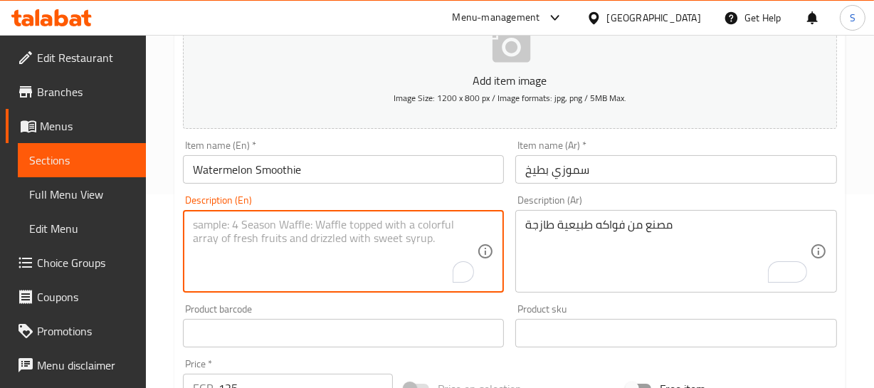
paste textarea "Made from fresh natural fruits"
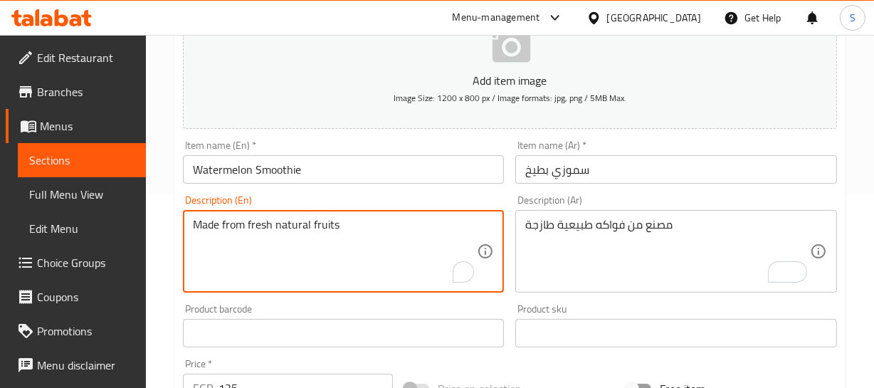
type textarea "Made from fresh natural fruits"
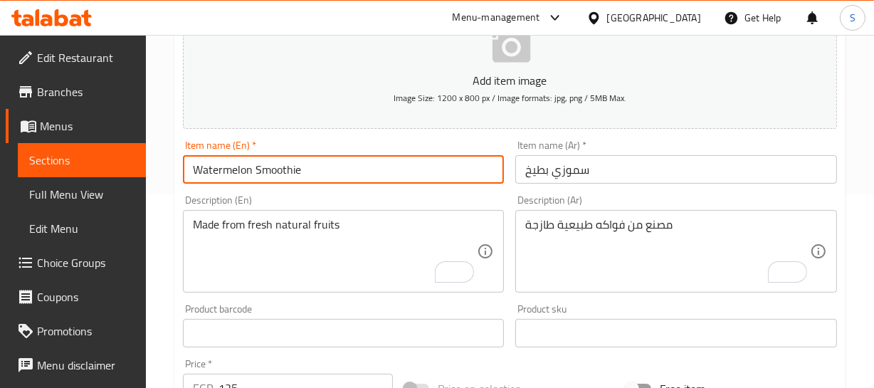
click at [314, 169] on input "Watermelon Smoothie" at bounding box center [344, 169] width 322 height 28
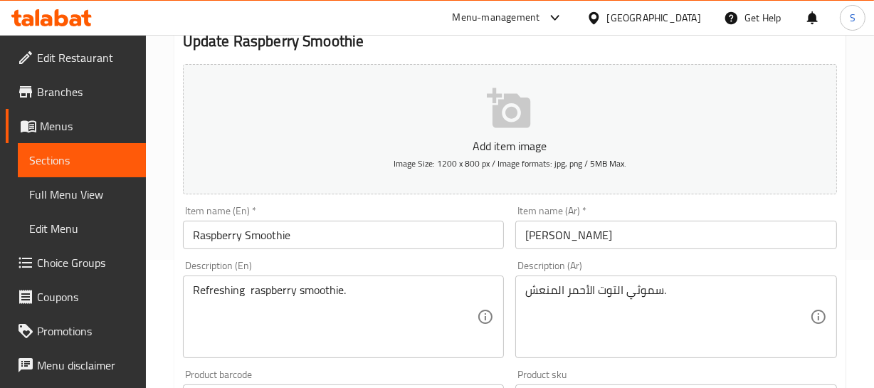
scroll to position [129, 0]
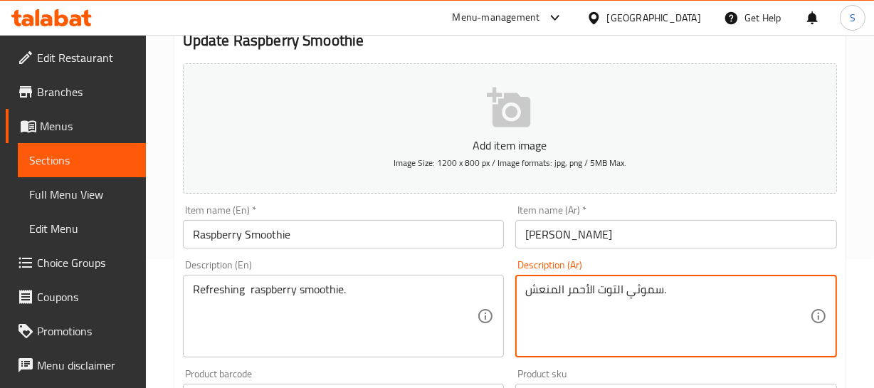
click at [637, 292] on textarea "سموثي التوت الأحمر المنعش." at bounding box center [667, 317] width 285 height 68
paste textarea "مصنع من فواكه طبيعية طازجة"
type textarea "مصنع من فواكه طبيعية طازجة"
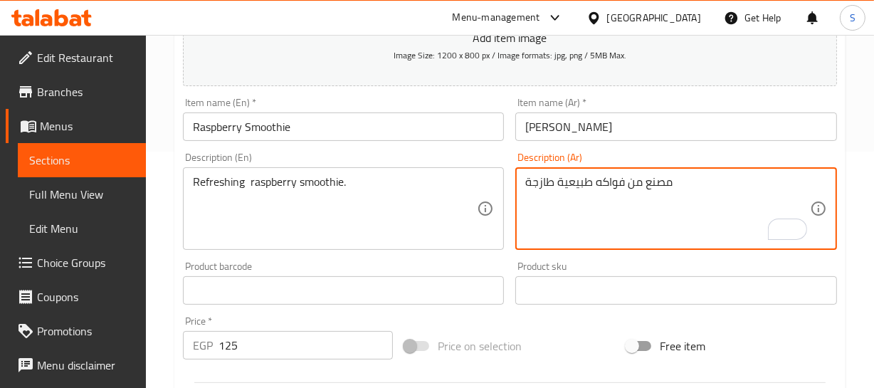
scroll to position [258, 0]
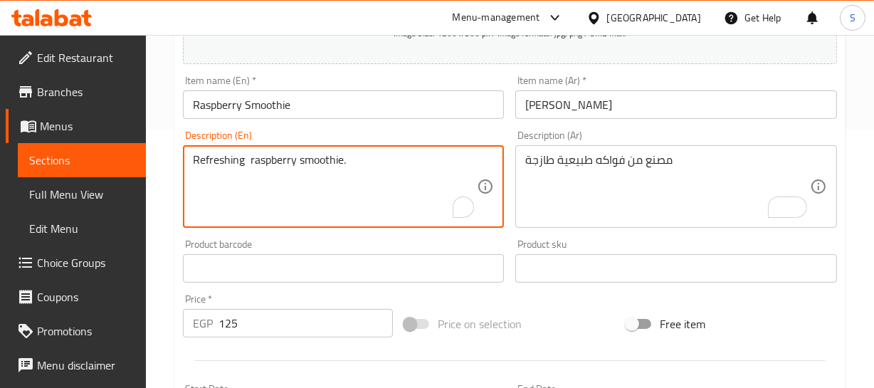
click at [273, 155] on textarea "Refreshing raspberry smoothie." at bounding box center [335, 187] width 285 height 68
paste textarea "Made from fresh natural fruits"
type textarea "Made from fresh natural fruits"
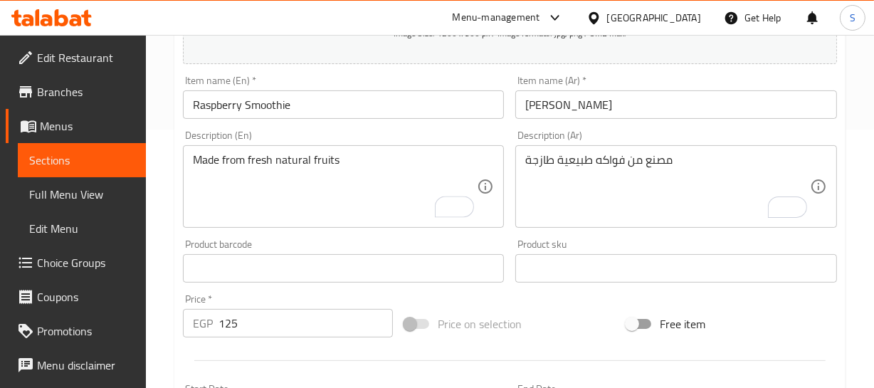
drag, startPoint x: 275, startPoint y: 86, endPoint x: 267, endPoint y: 108, distance: 23.7
click at [271, 94] on div "Item name (En)   * Raspberry Smoothie Item name (En) *" at bounding box center [344, 96] width 322 height 43
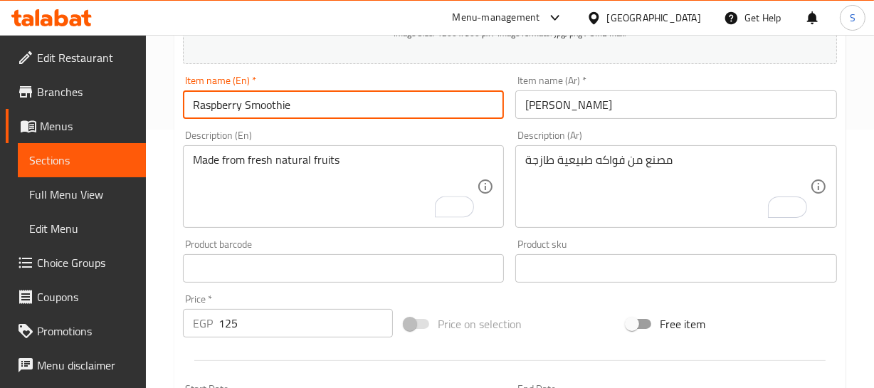
click at [284, 107] on div "Home / Restaurants management / Menus / Sections / item / update Smoothies sect…" at bounding box center [509, 262] width 671 height 914
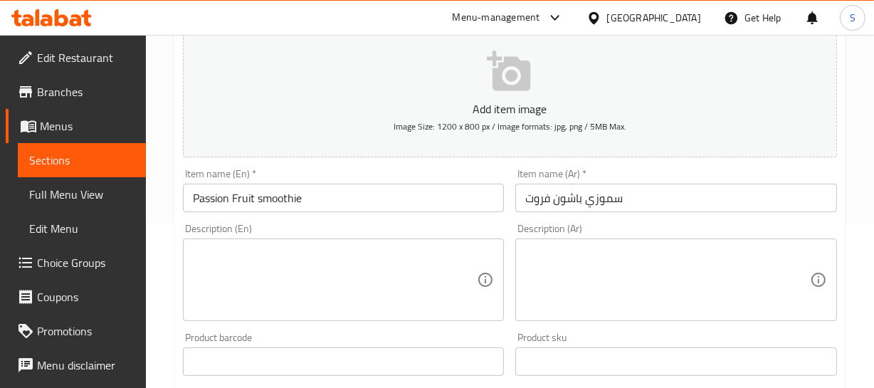
scroll to position [194, 0]
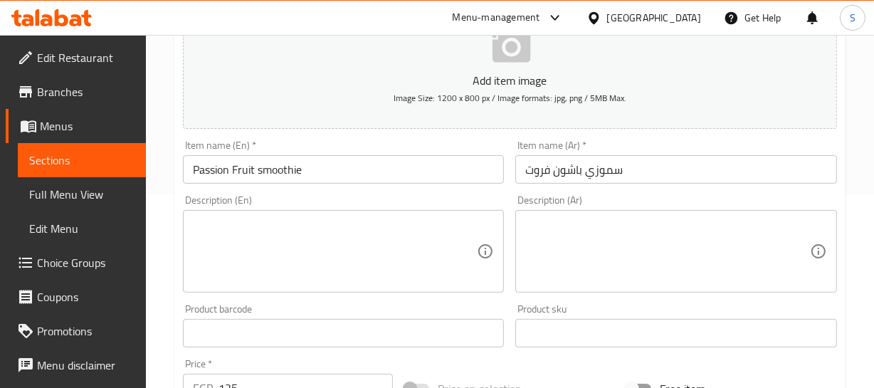
click at [598, 215] on div "Description (Ar)" at bounding box center [676, 251] width 322 height 83
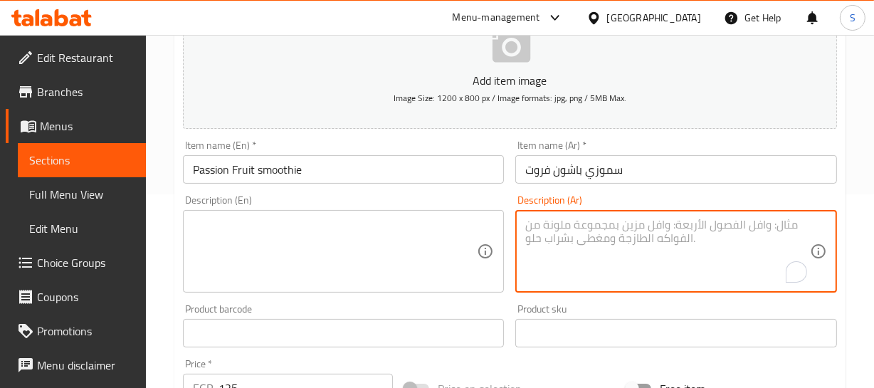
paste textarea "مصنع من فواكه طبيعية طازجة"
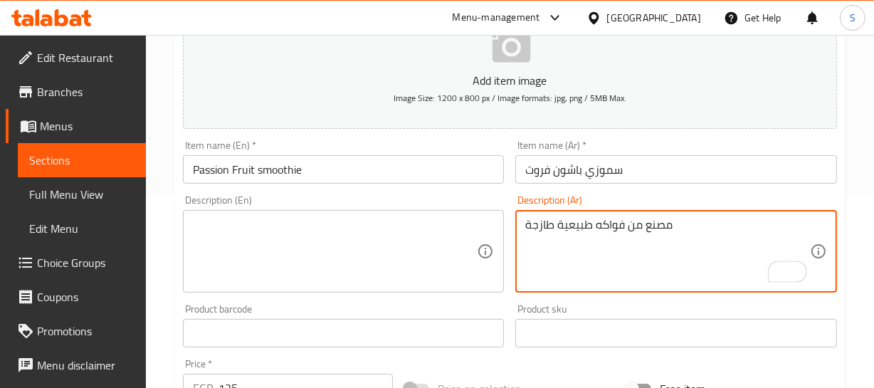
type textarea "مصنع من فواكه طبيعية طازجة"
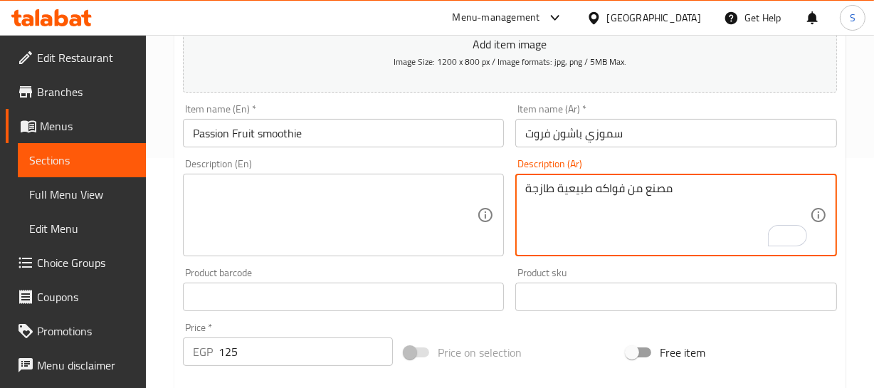
scroll to position [258, 0]
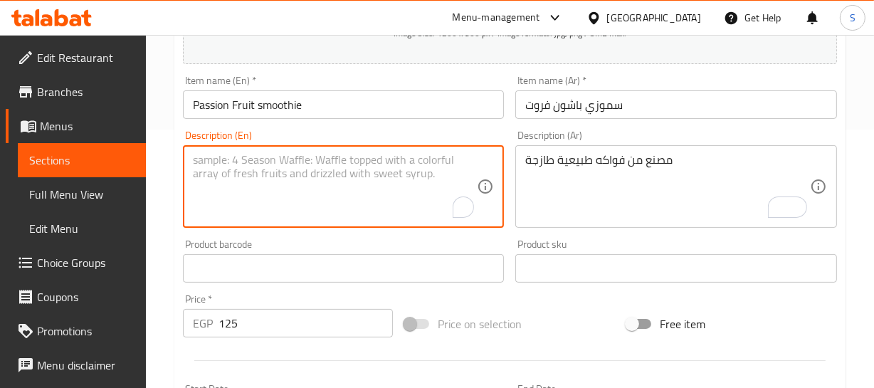
click at [249, 169] on textarea "To enrich screen reader interactions, please activate Accessibility in Grammarl…" at bounding box center [335, 187] width 285 height 68
paste textarea "Made from fresh natural fruits"
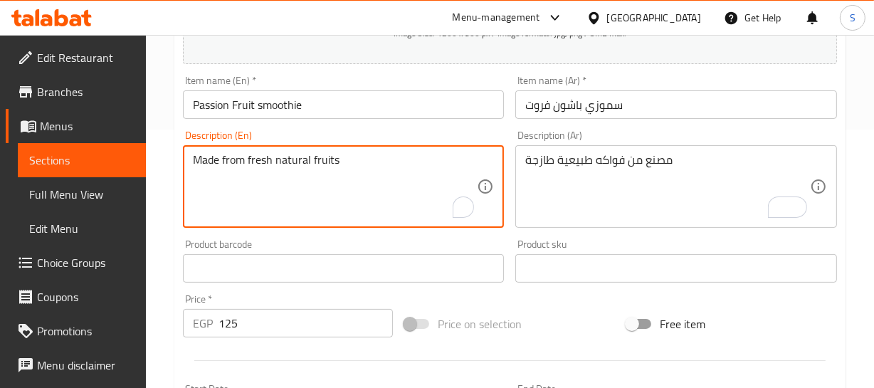
type textarea "Made from fresh natural fruits"
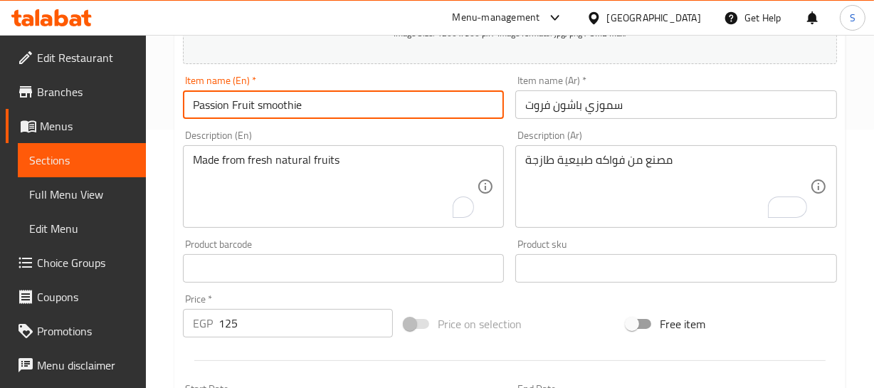
click at [255, 97] on input "Passion Fruit smoothie" at bounding box center [344, 104] width 322 height 28
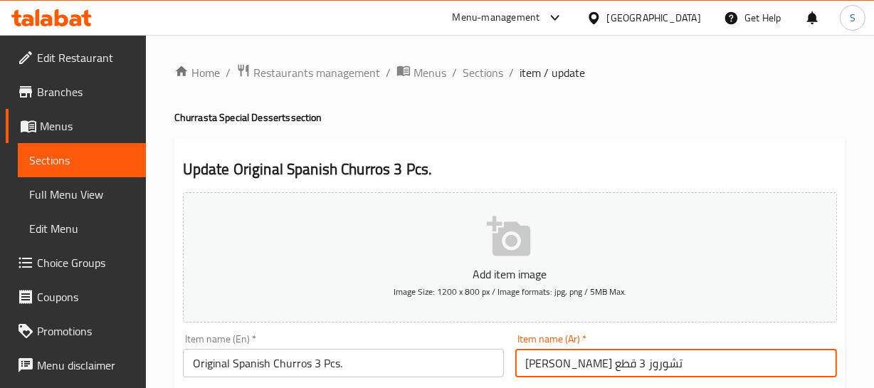
click at [564, 364] on input "[PERSON_NAME] تشوروز 3 قطع" at bounding box center [676, 363] width 322 height 28
paste input "بالسكر والقرفة"
type input "[PERSON_NAME] تشوروز بالسكر والقرفة 3 قطع"
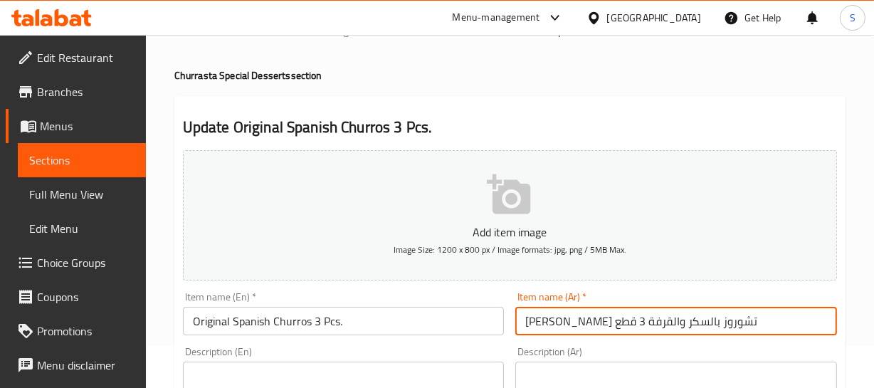
scroll to position [64, 0]
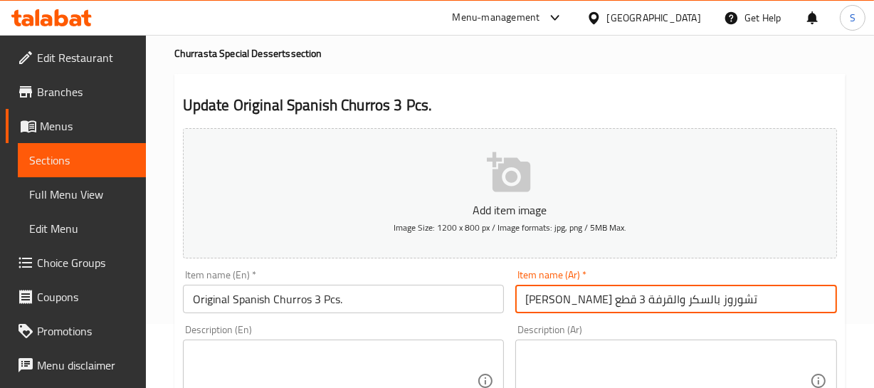
click at [316, 298] on input "Original Spanish Churros 3 Pcs." at bounding box center [344, 299] width 322 height 28
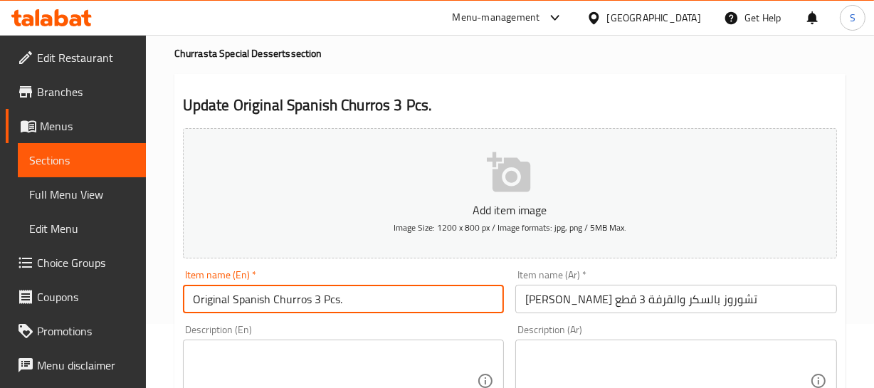
paste input "With sugar and cinnamon"
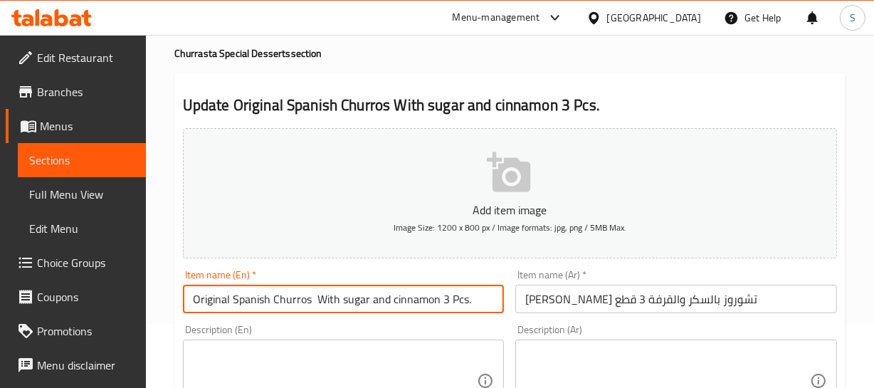
type input "Original Spanish Churros With sugar and cinnamon 3 Pcs."
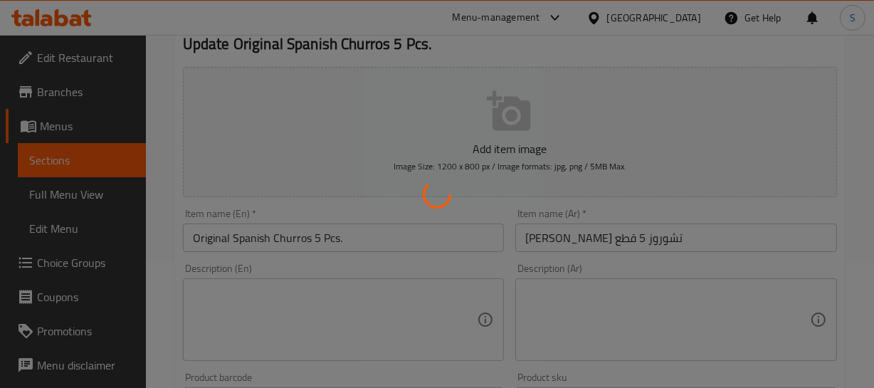
scroll to position [129, 0]
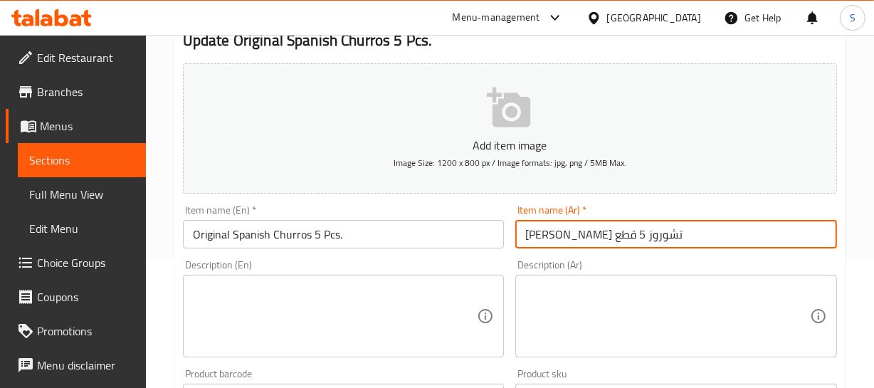
click at [718, 235] on input "[PERSON_NAME] تشوروز 5 قطع" at bounding box center [676, 234] width 322 height 28
click at [564, 233] on input "[PERSON_NAME] تشوروز 5 قطع" at bounding box center [676, 234] width 322 height 28
click at [562, 235] on input "[PERSON_NAME] تشوروز 5 قطع" at bounding box center [676, 234] width 322 height 28
click at [635, 232] on input "[PERSON_NAME] تشوروز بالسكر والقرفة 5 قطع" at bounding box center [676, 234] width 322 height 28
drag, startPoint x: 633, startPoint y: 236, endPoint x: 561, endPoint y: 258, distance: 75.2
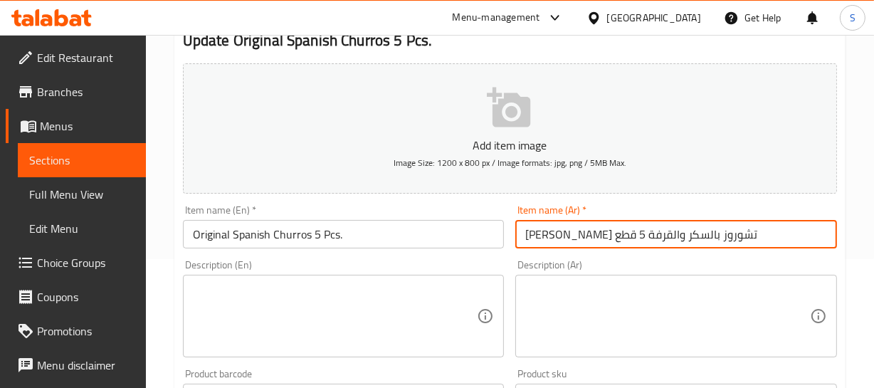
click at [561, 258] on div "Add item image Image Size: 1200 x 800 px / Image formats: jpg, png / 5MB Max. I…" at bounding box center [509, 364] width 665 height 613
type input "[PERSON_NAME] تشوروز بالسكر والقرفة 5 قطع"
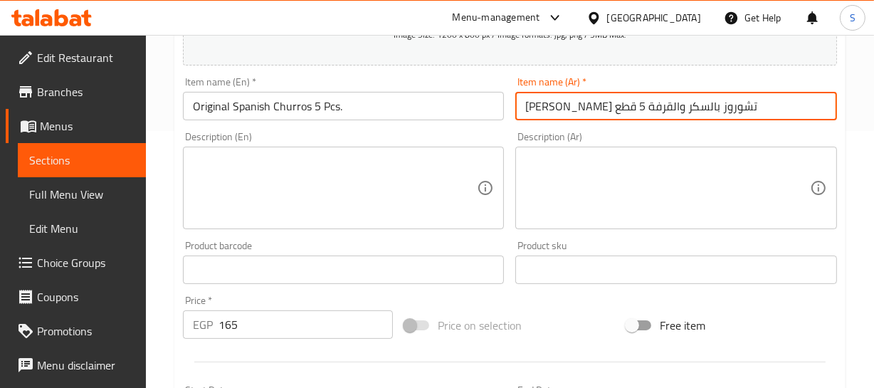
scroll to position [258, 0]
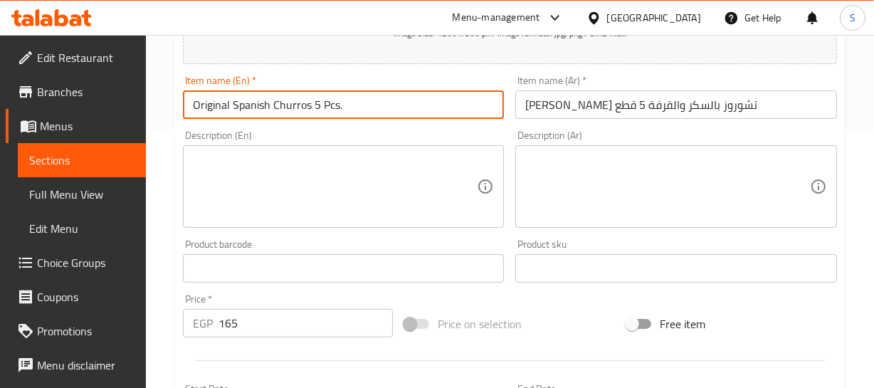
click at [328, 107] on input "Original Spanish Churros 5 Pcs." at bounding box center [344, 104] width 322 height 28
paste input "With sugar and cinnamon"
type input "Original Spanish Churros With sugar and cinnamon 5 Pcs."
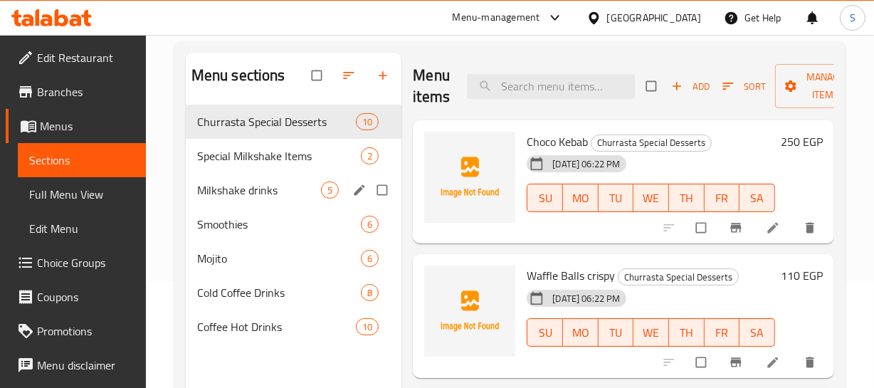
scroll to position [129, 0]
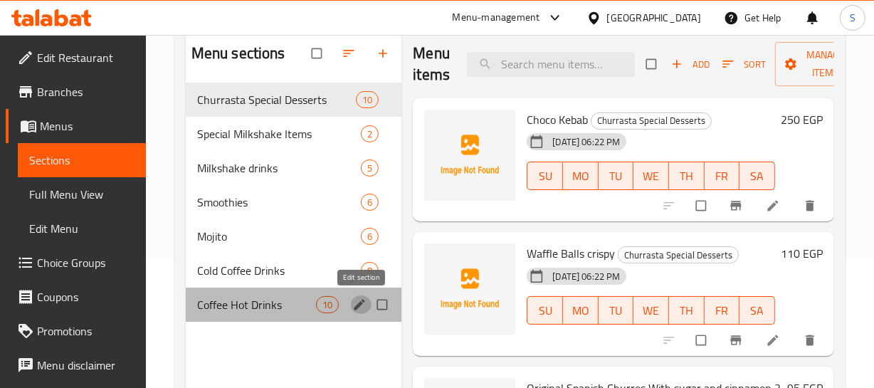
click at [358, 305] on icon "edit" at bounding box center [359, 304] width 11 height 11
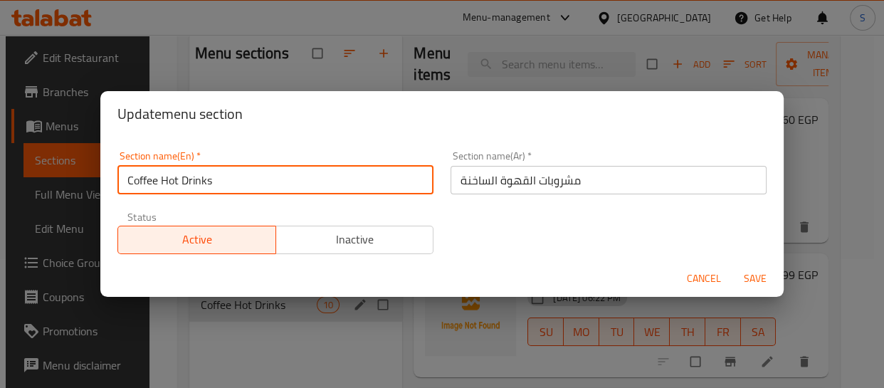
click at [170, 177] on input "Coffee Hot Drinks" at bounding box center [275, 180] width 316 height 28
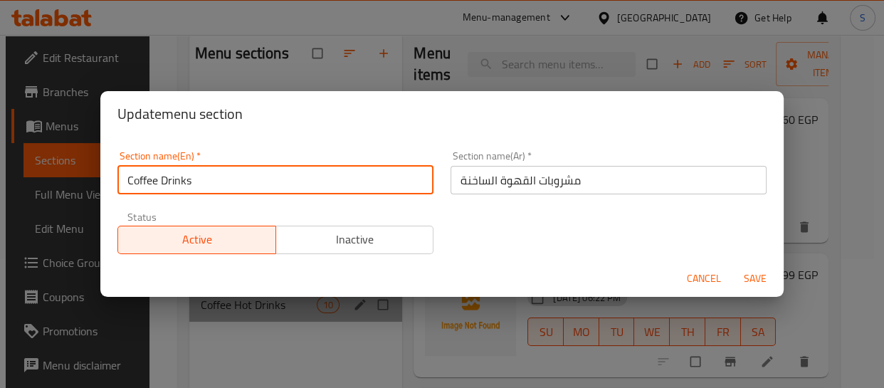
click at [127, 184] on input "Coffee Drinks" at bounding box center [275, 180] width 316 height 28
paste input "Hot"
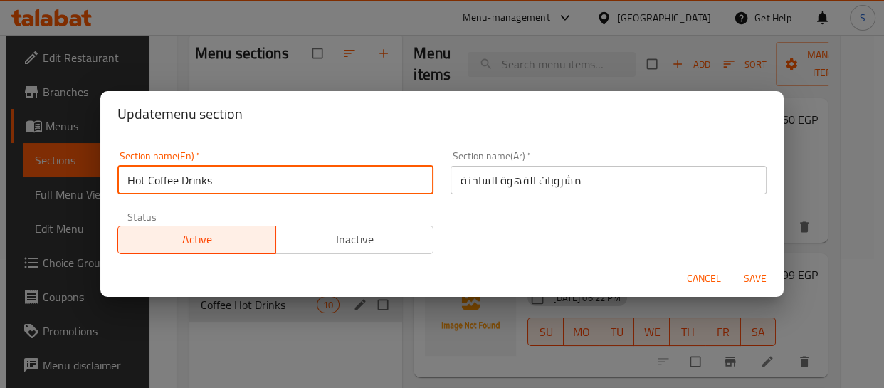
type input "Hot Coffee Drinks"
click at [732, 265] on button "Save" at bounding box center [755, 278] width 46 height 26
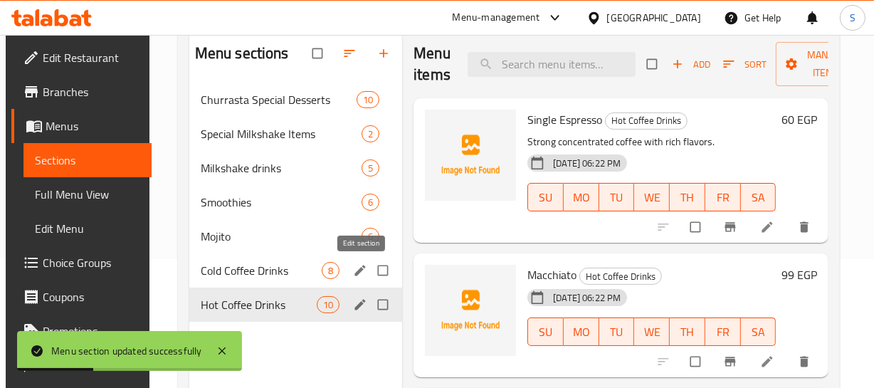
click at [362, 275] on icon "edit" at bounding box center [360, 270] width 14 height 14
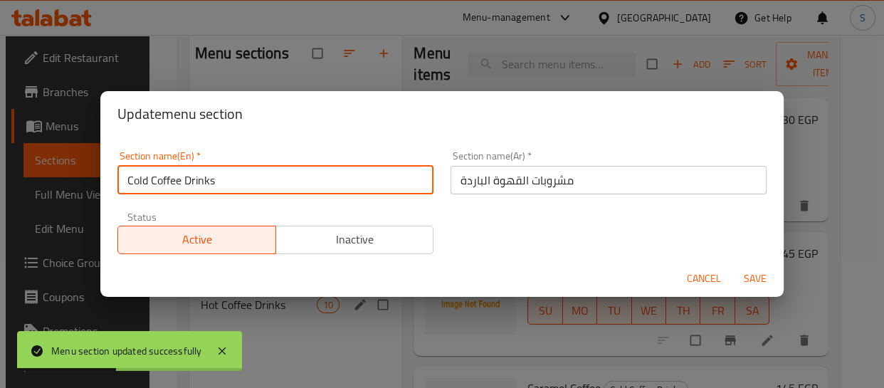
click at [126, 187] on input "Cold Coffee Drinks" at bounding box center [275, 180] width 316 height 28
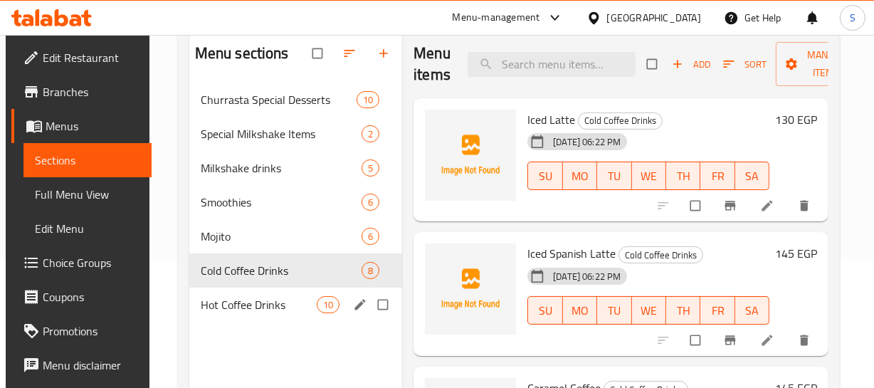
click at [721, 158] on div "SU MO TU WE TH FR SA" at bounding box center [648, 176] width 253 height 40
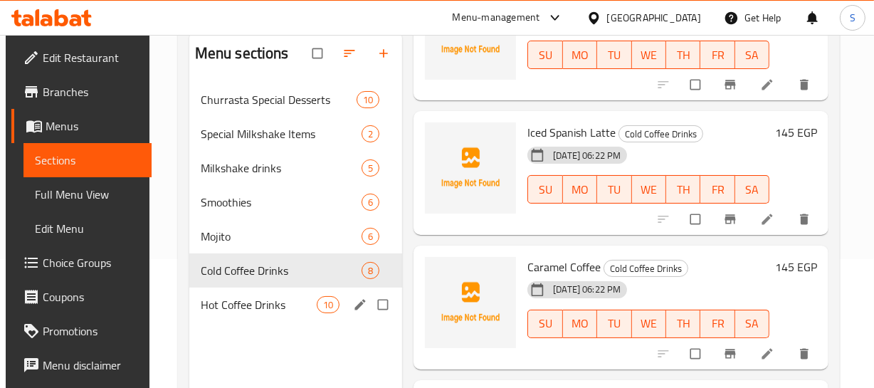
scroll to position [129, 0]
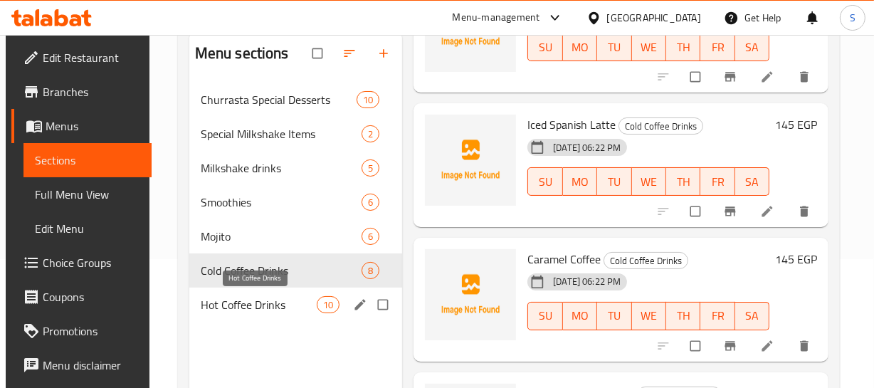
click at [219, 308] on span "Hot Coffee Drinks" at bounding box center [259, 304] width 116 height 17
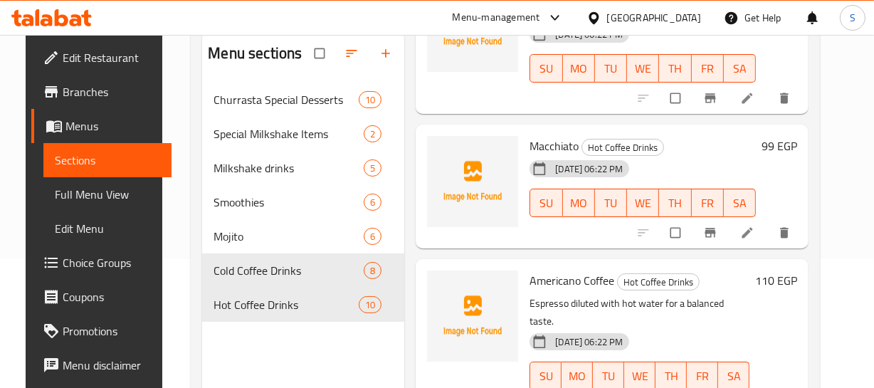
click at [746, 179] on div "[DATE] 06:22 PM SU MO TU WE TH FR SA" at bounding box center [643, 192] width 238 height 77
click at [734, 327] on div "[DATE] 06:22 PM SU MO TU WE TH FR SA" at bounding box center [639, 365] width 231 height 77
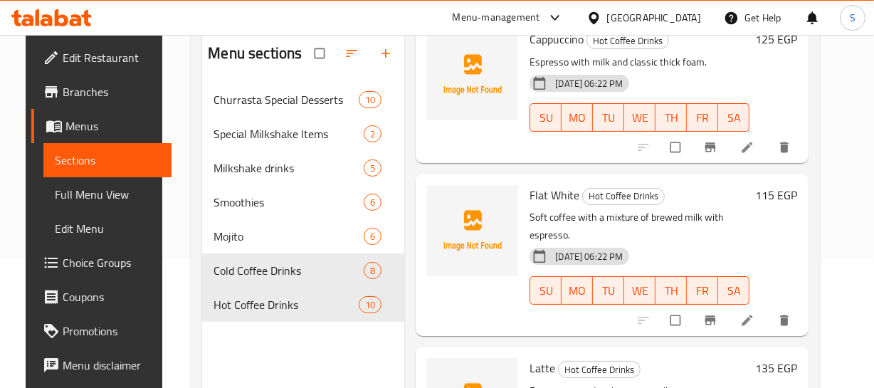
scroll to position [564, 0]
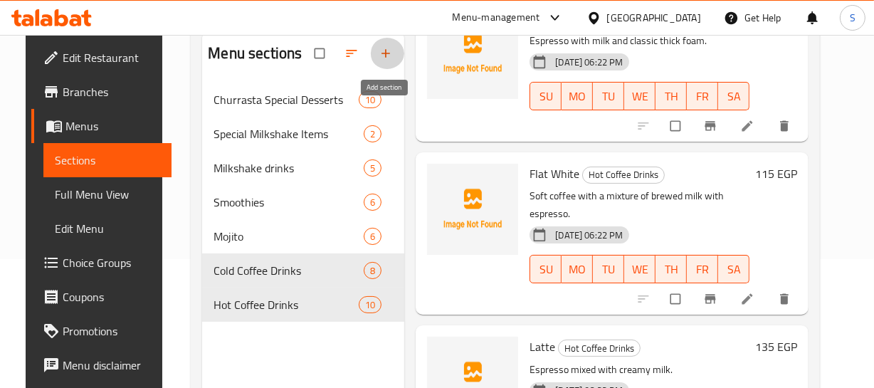
click at [371, 46] on button "button" at bounding box center [387, 53] width 34 height 31
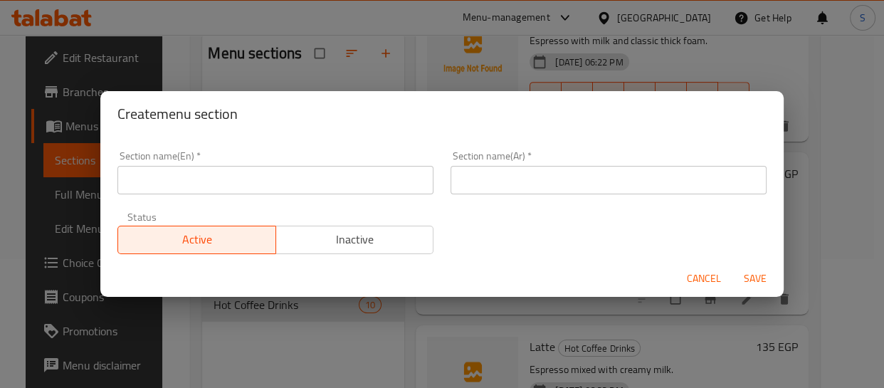
click at [231, 181] on input "text" at bounding box center [275, 180] width 316 height 28
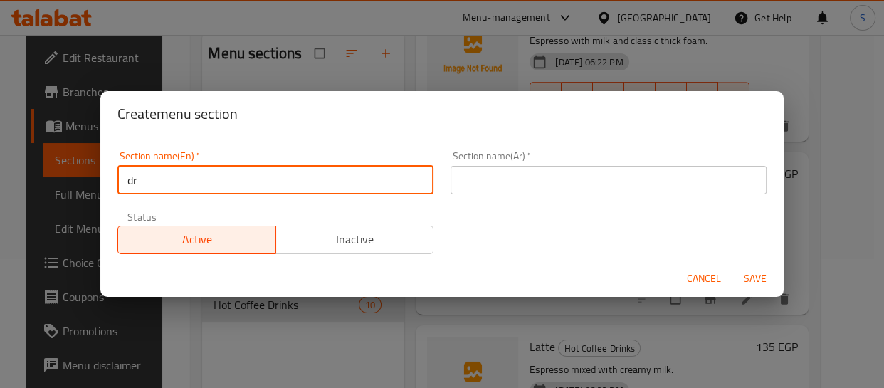
type input "Drinks"
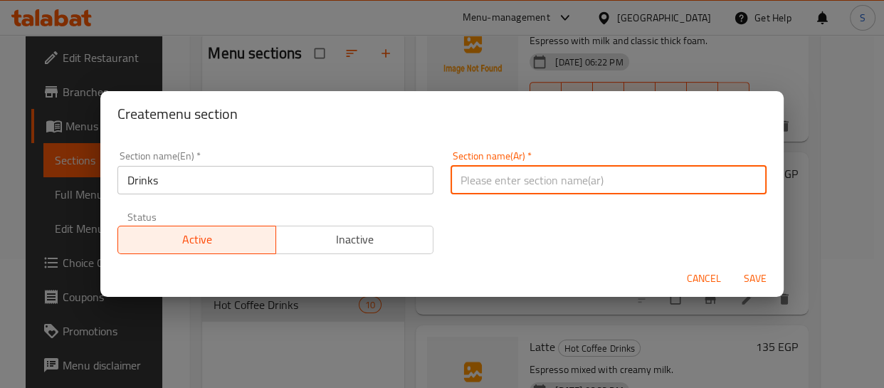
click at [542, 180] on input "text" at bounding box center [608, 180] width 316 height 28
type input "المشروبات"
click at [732, 265] on button "Save" at bounding box center [755, 278] width 46 height 26
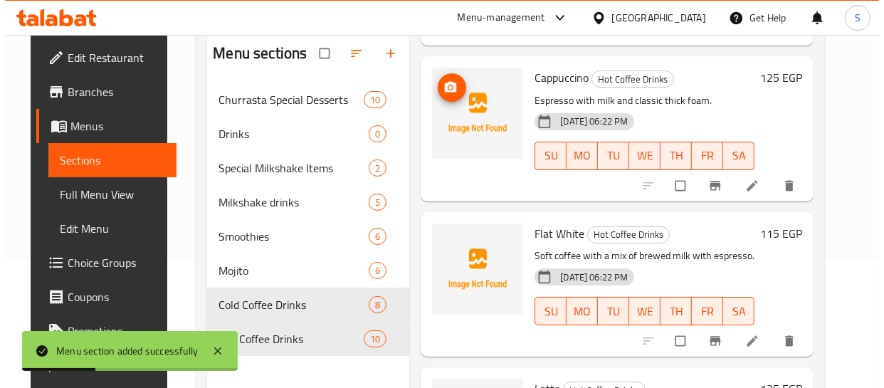
scroll to position [456, 0]
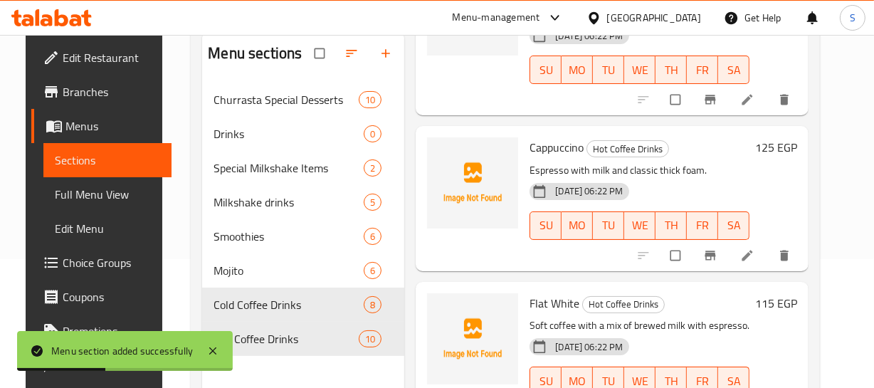
click at [348, 54] on icon "button" at bounding box center [351, 53] width 14 height 14
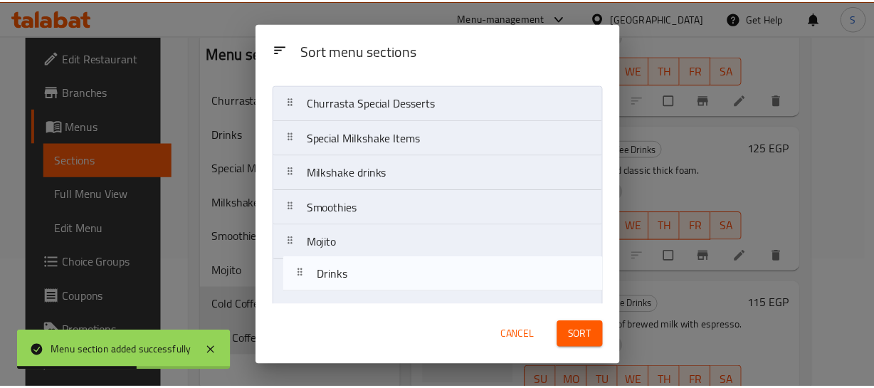
scroll to position [95, 0]
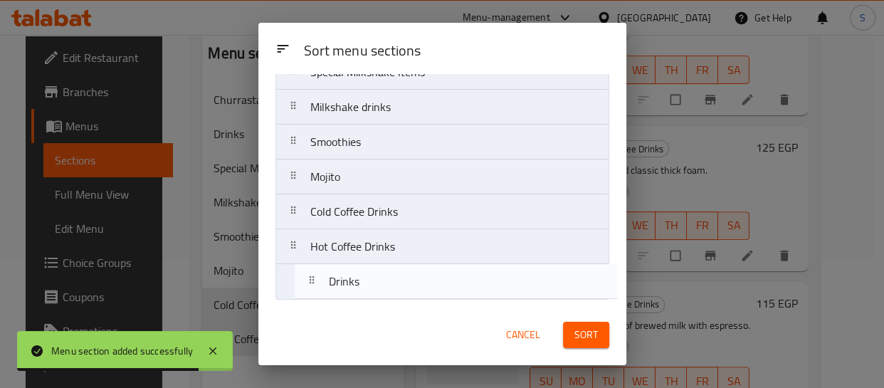
drag, startPoint x: 377, startPoint y: 174, endPoint x: 412, endPoint y: 278, distance: 110.3
click at [402, 285] on nav "Churrasta Special Desserts Drinks Special Milkshake Items Milkshake drinks Smoo…" at bounding box center [442, 159] width 334 height 280
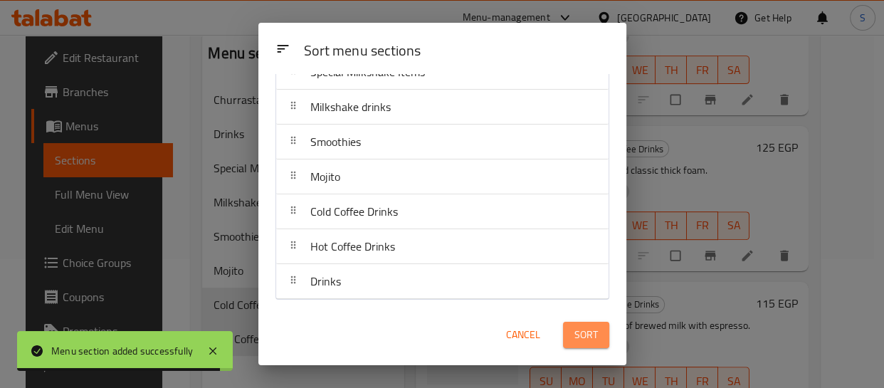
click at [566, 327] on button "Sort" at bounding box center [586, 335] width 46 height 26
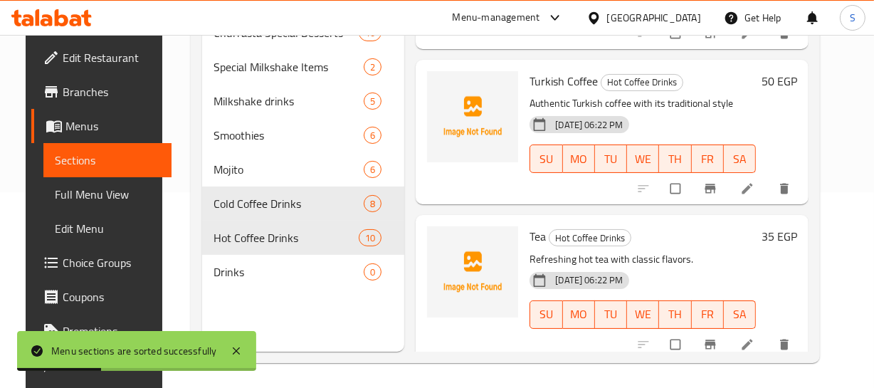
scroll to position [199, 0]
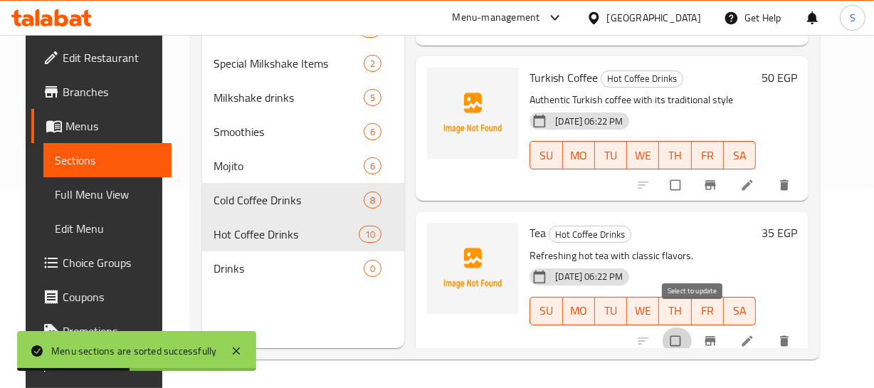
click at [691, 327] on input "checkbox" at bounding box center [677, 340] width 30 height 27
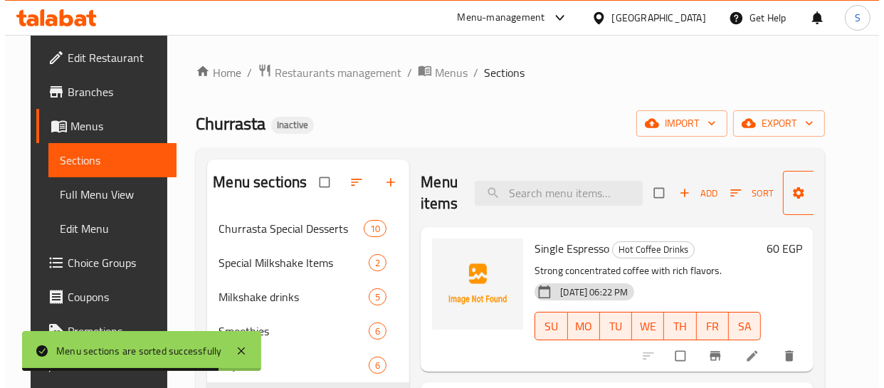
scroll to position [0, 0]
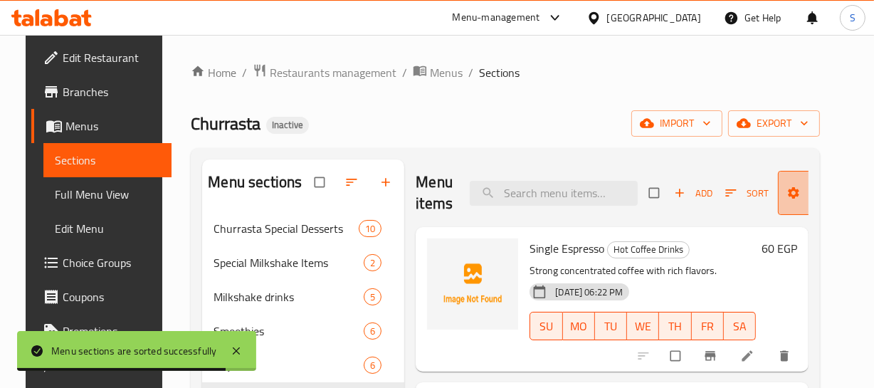
click at [797, 204] on span "Manage items" at bounding box center [828, 193] width 78 height 36
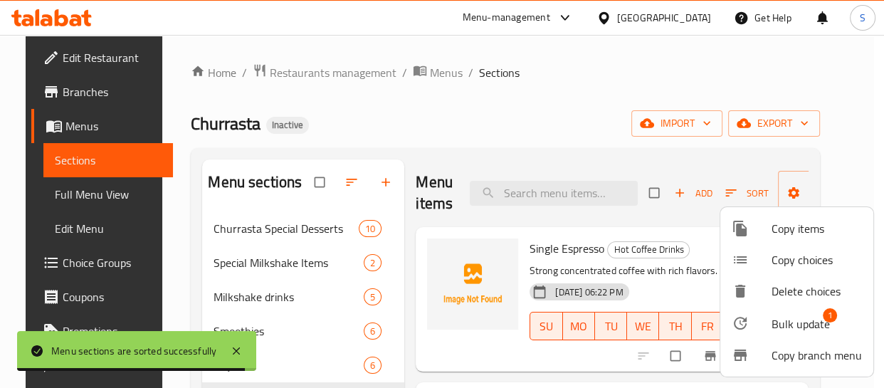
click at [793, 320] on span "Bulk update" at bounding box center [800, 323] width 58 height 17
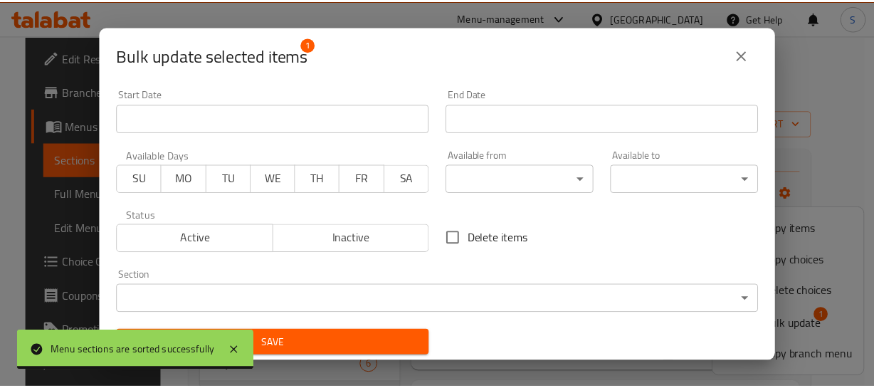
scroll to position [2, 0]
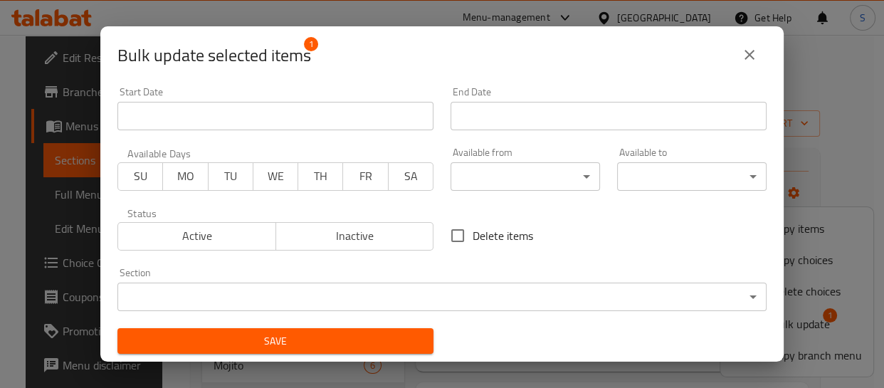
click at [323, 287] on body "​ Menu-management Egypt Get Help S Edit Restaurant Branches Menus Sections Full…" at bounding box center [442, 211] width 884 height 353
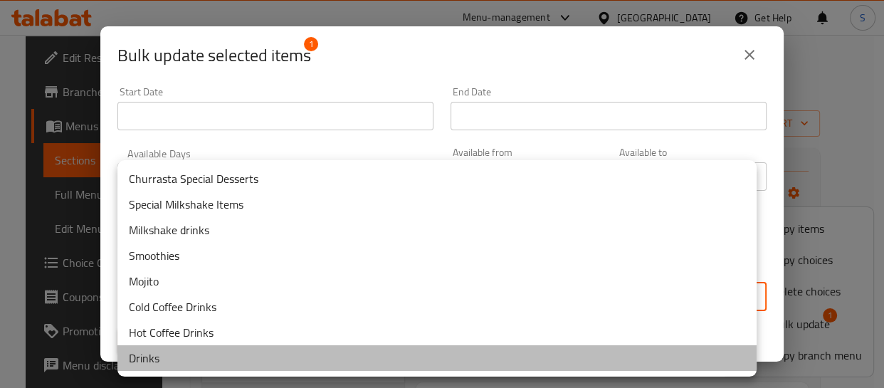
click at [162, 357] on li "Drinks" at bounding box center [436, 358] width 639 height 26
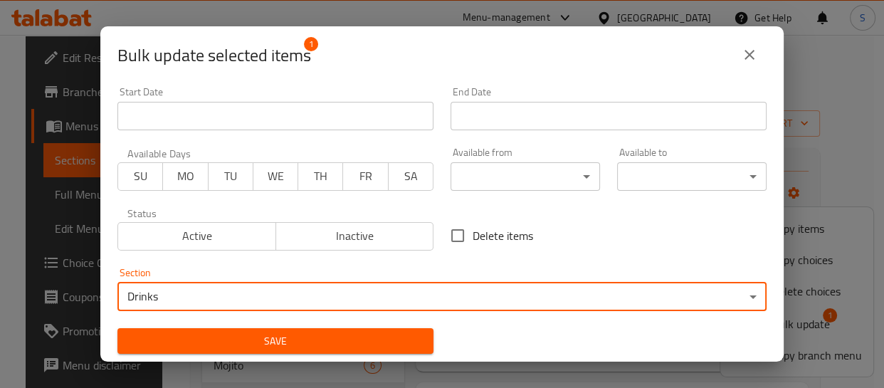
click at [354, 344] on span "Save" at bounding box center [275, 341] width 293 height 18
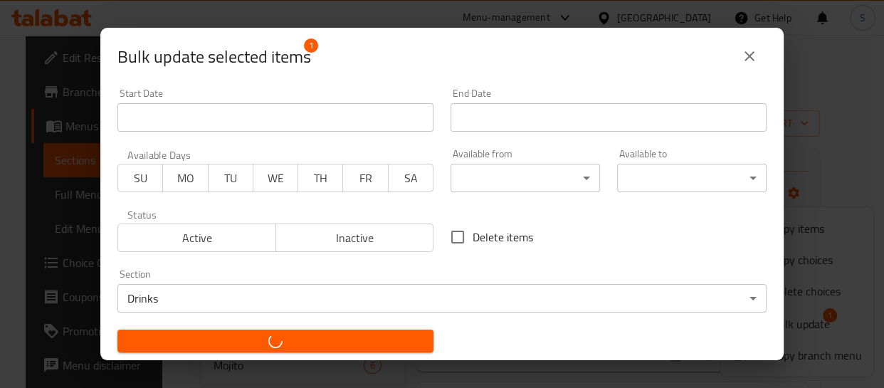
checkbox input "false"
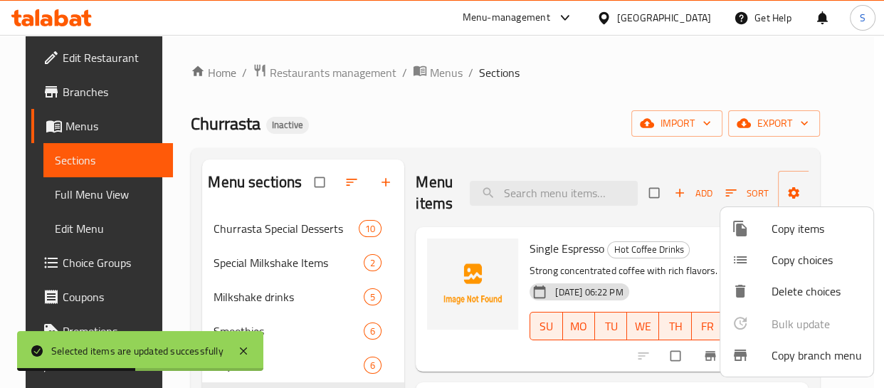
click at [523, 115] on div at bounding box center [442, 194] width 884 height 388
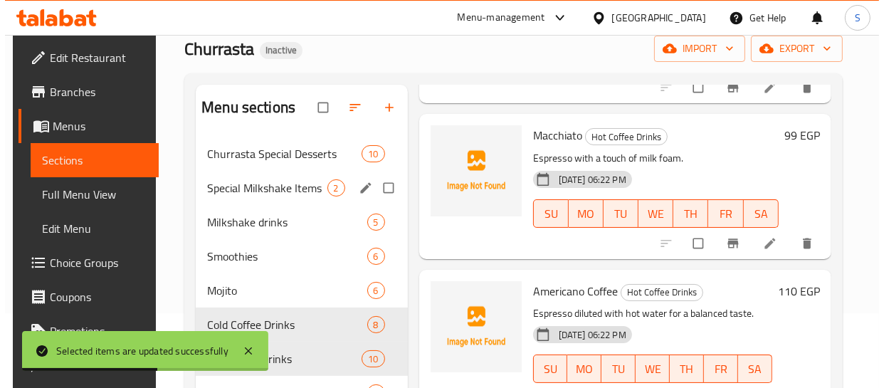
scroll to position [199, 0]
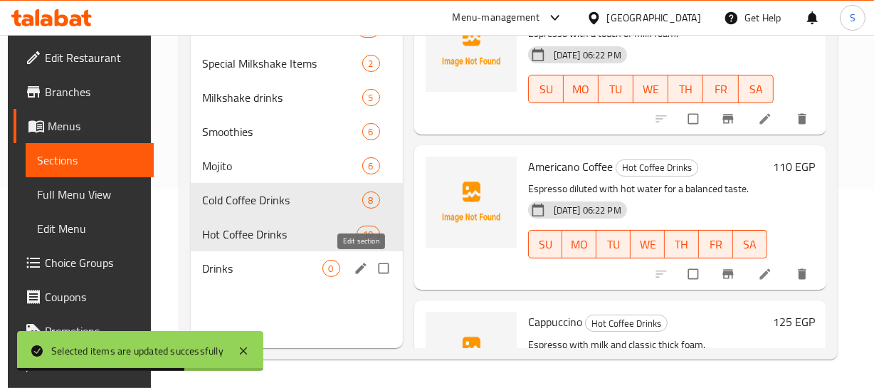
click at [362, 271] on icon "edit" at bounding box center [361, 268] width 14 height 14
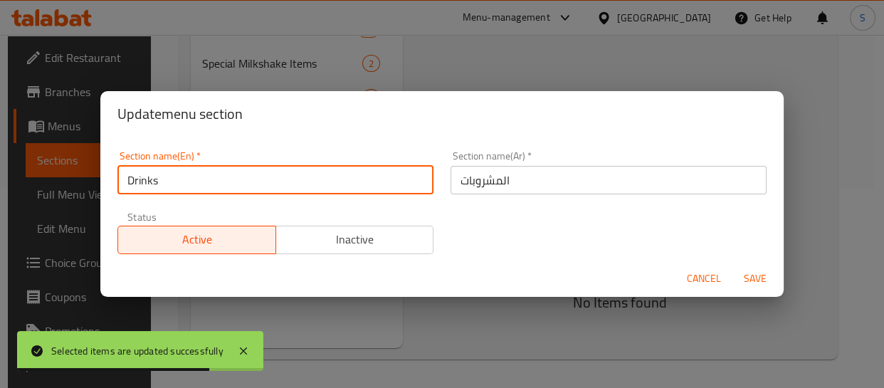
click at [176, 176] on input "Drinks" at bounding box center [275, 180] width 316 height 28
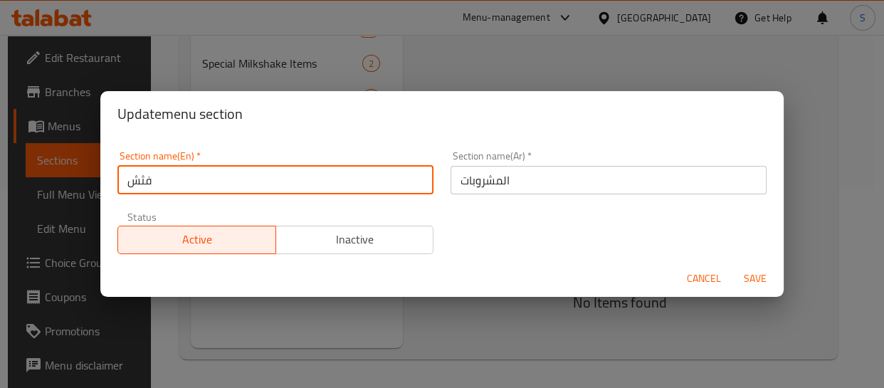
type input "فثش"
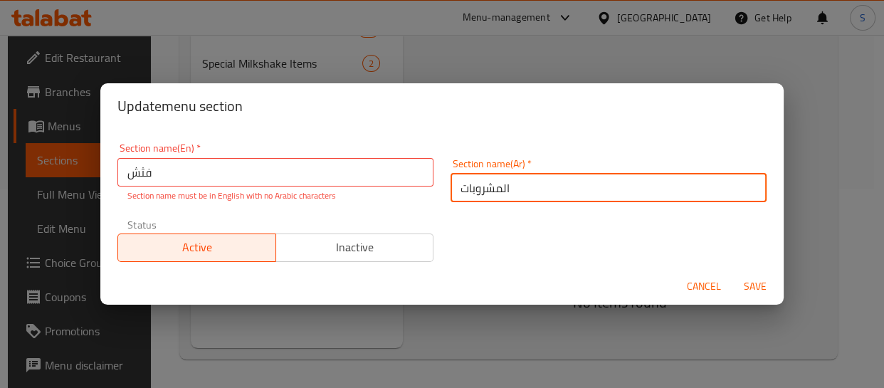
click at [525, 179] on input "المشروبات" at bounding box center [608, 188] width 316 height 28
type input "الشاي"
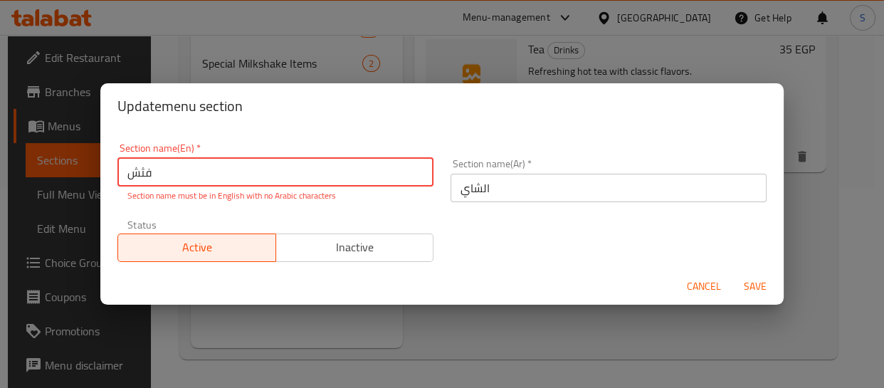
click at [241, 177] on input "فثش" at bounding box center [275, 172] width 316 height 28
type input "Tea"
click at [732, 273] on button "Save" at bounding box center [755, 286] width 46 height 26
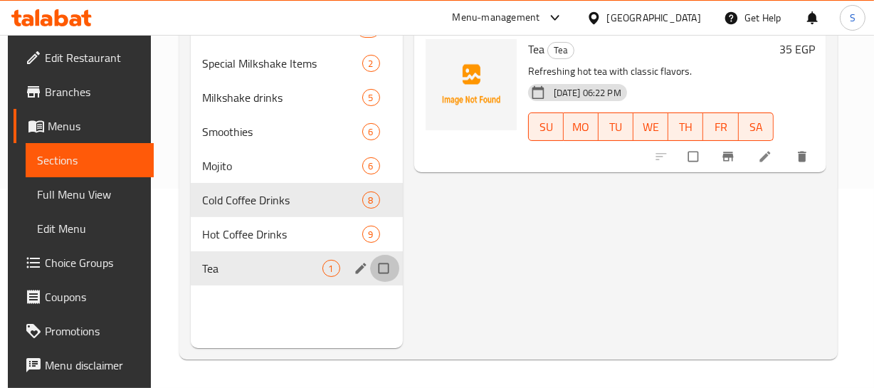
click at [385, 273] on input "Menu sections" at bounding box center [385, 268] width 30 height 27
checkbox input "true"
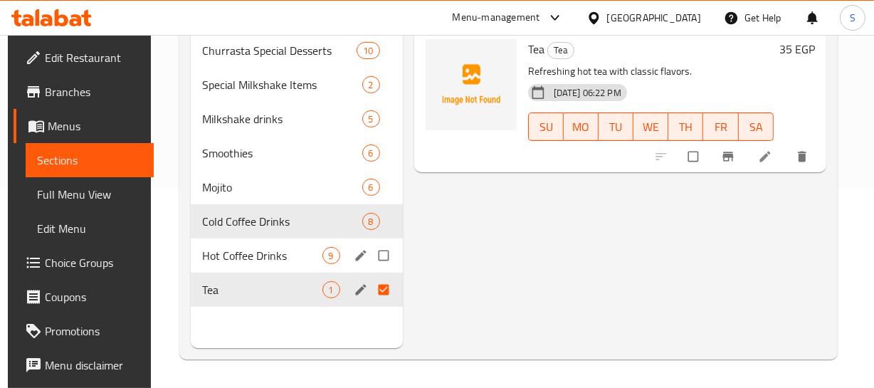
click at [383, 253] on input "Menu sections" at bounding box center [385, 255] width 30 height 27
checkbox input "true"
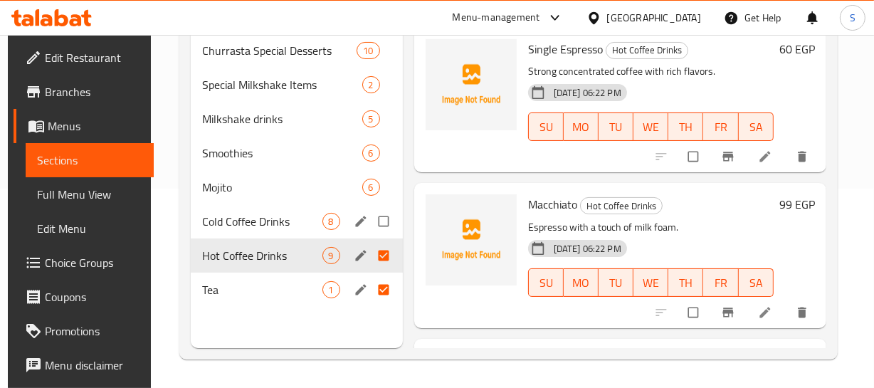
click at [299, 232] on div "Cold Coffee Drinks 8" at bounding box center [297, 221] width 212 height 34
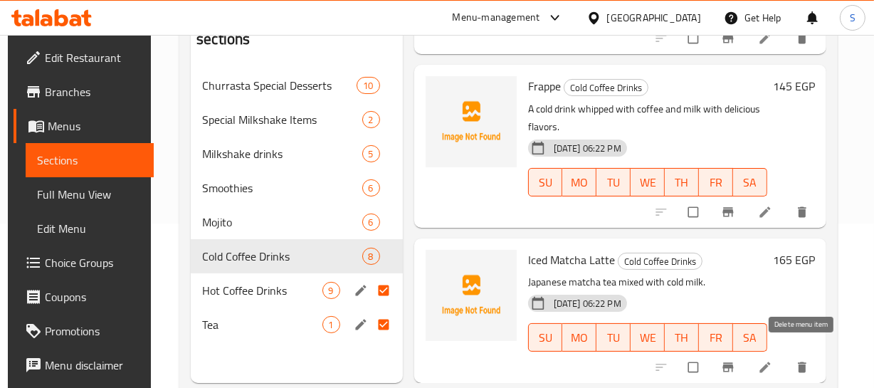
scroll to position [194, 0]
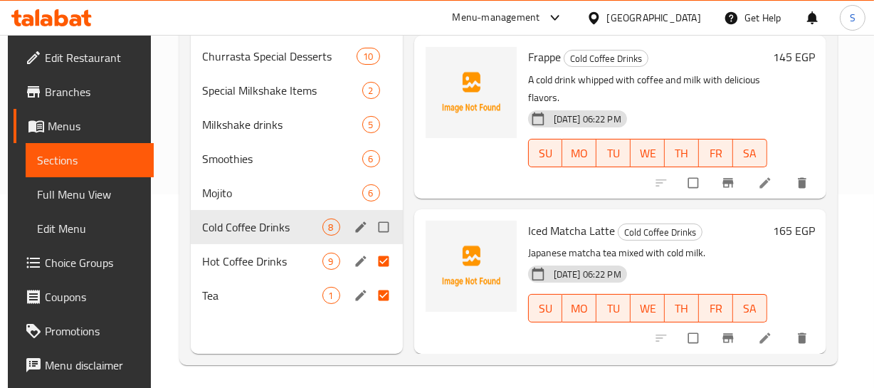
click at [378, 229] on input "Menu sections" at bounding box center [385, 226] width 30 height 27
checkbox input "true"
click at [254, 190] on span "Mojito" at bounding box center [262, 192] width 120 height 17
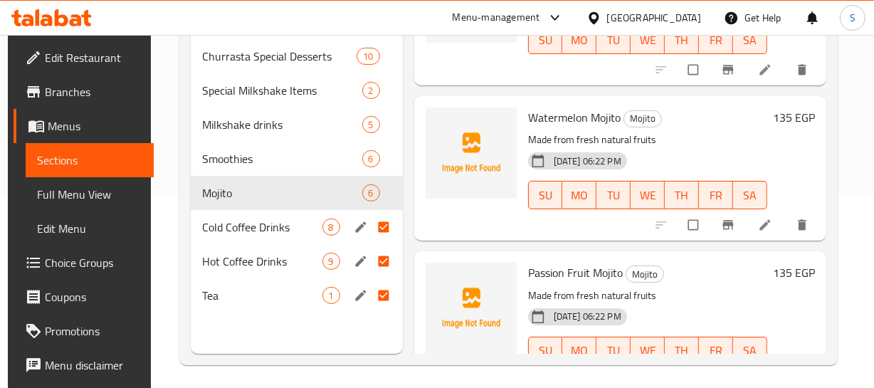
scroll to position [223, 0]
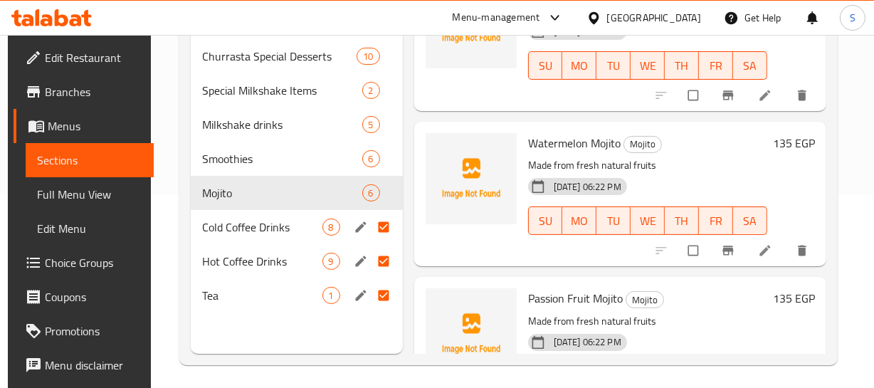
click at [591, 170] on p "Made from fresh natural fruits" at bounding box center [647, 166] width 239 height 18
copy div "Made from fresh natural fruits"
click at [591, 170] on p "Made from fresh natural fruits" at bounding box center [647, 166] width 239 height 18
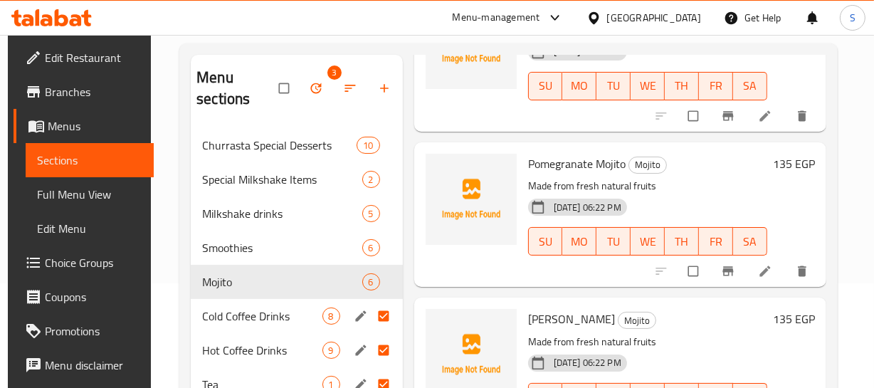
scroll to position [199, 0]
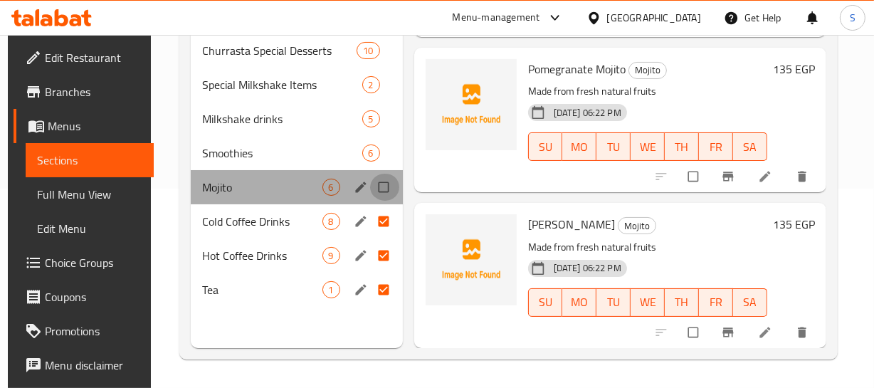
click at [381, 186] on input "Menu sections" at bounding box center [385, 187] width 30 height 27
click at [371, 186] on input "Menu sections" at bounding box center [385, 187] width 30 height 27
checkbox input "false"
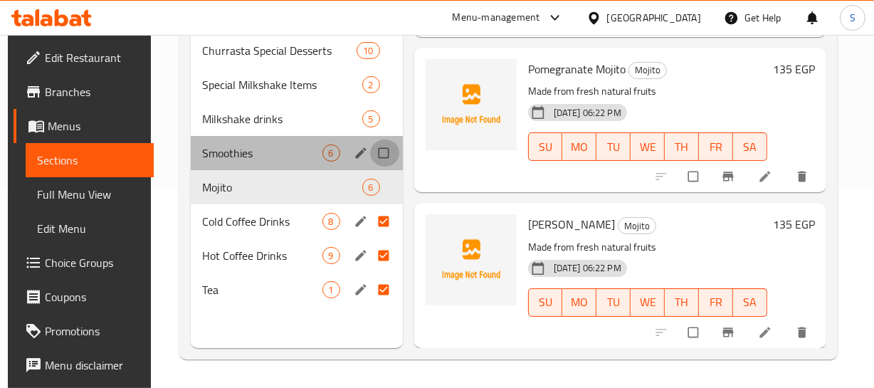
click at [382, 155] on input "Menu sections" at bounding box center [385, 152] width 30 height 27
checkbox input "true"
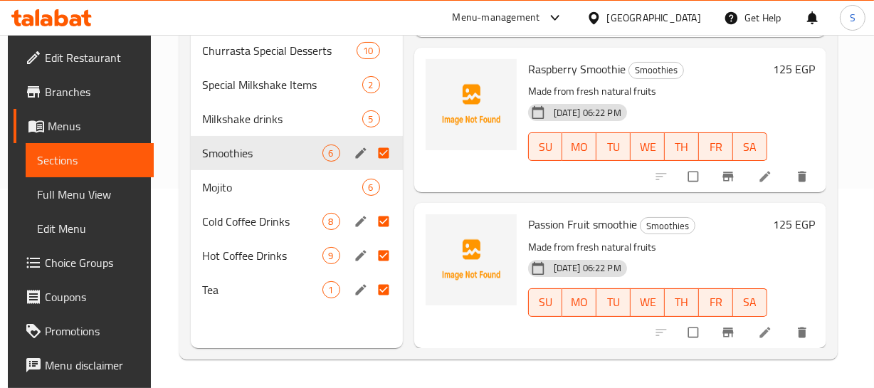
click at [575, 238] on p "Made from fresh natural fruits" at bounding box center [647, 247] width 239 height 18
copy div "Made from fresh natural fruits"
click at [575, 238] on p "Made from fresh natural fruits" at bounding box center [647, 247] width 239 height 18
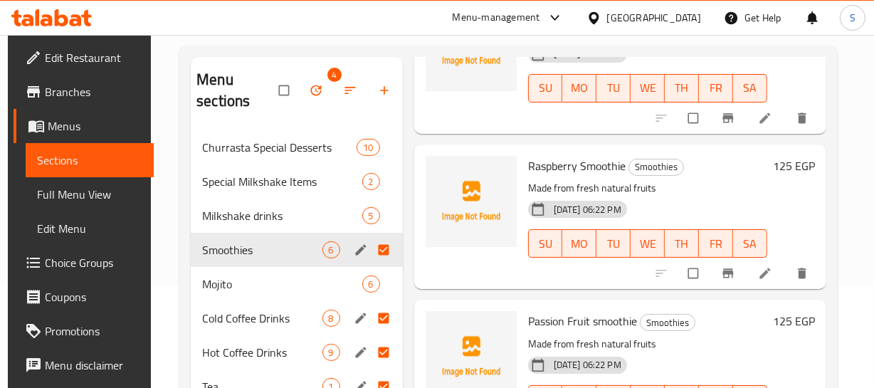
scroll to position [199, 0]
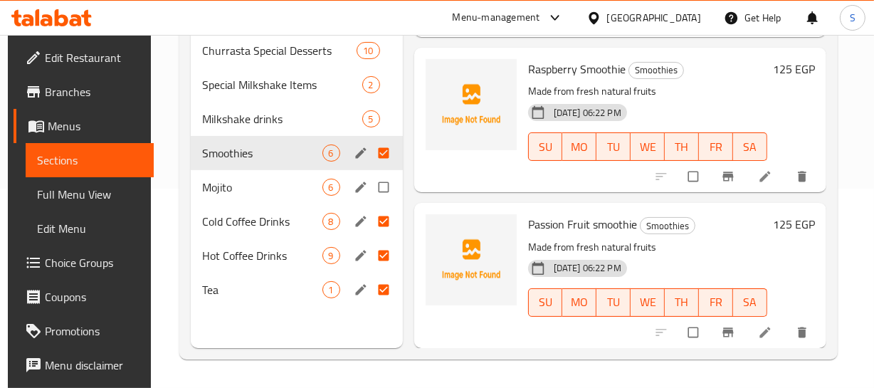
drag, startPoint x: 389, startPoint y: 179, endPoint x: 379, endPoint y: 184, distance: 10.5
click at [381, 184] on input "Menu sections" at bounding box center [385, 187] width 30 height 27
checkbox input "true"
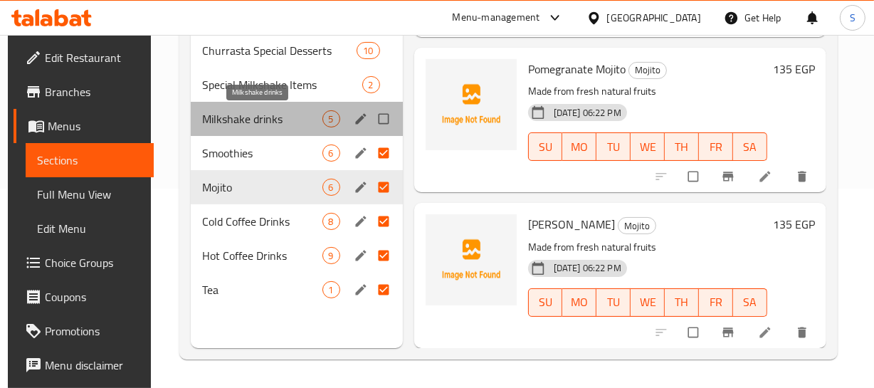
click at [251, 117] on span "Milkshake drinks" at bounding box center [262, 118] width 120 height 17
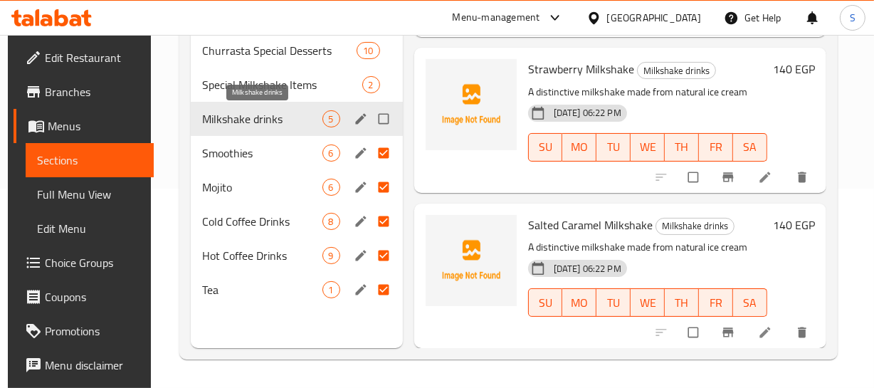
scroll to position [455, 0]
click at [388, 122] on input "Menu sections" at bounding box center [385, 118] width 30 height 27
checkbox input "true"
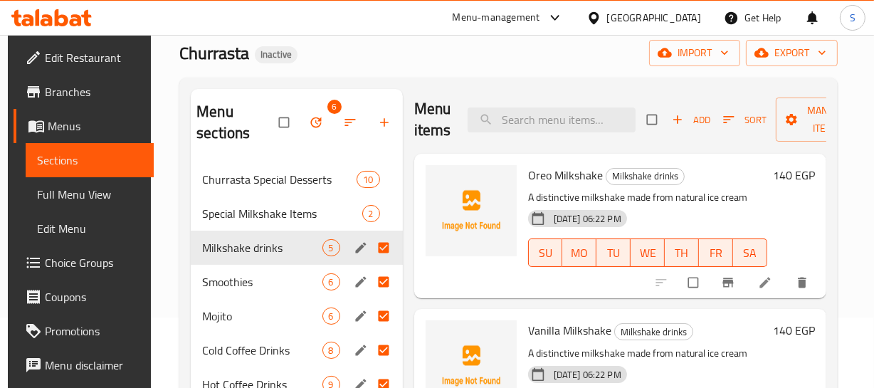
scroll to position [0, 0]
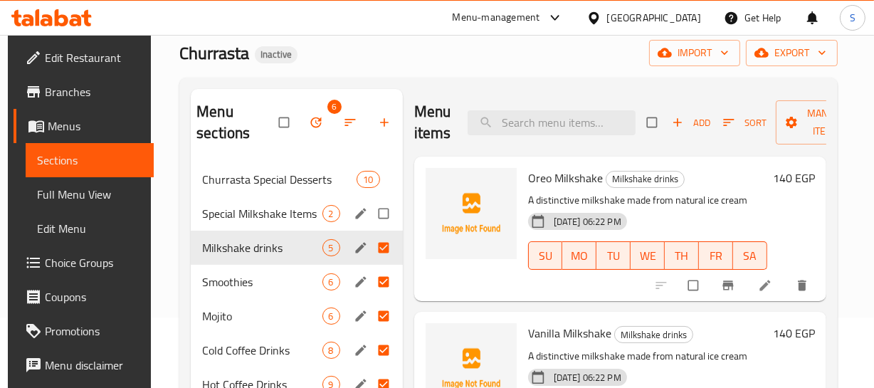
click at [377, 211] on input "Menu sections" at bounding box center [385, 213] width 30 height 27
checkbox input "true"
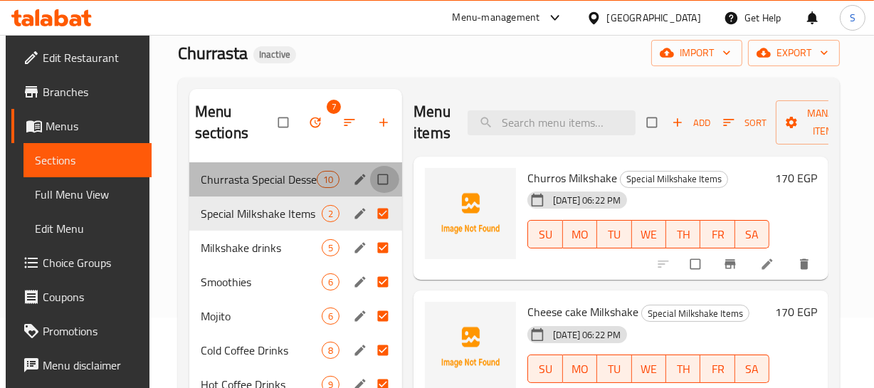
click at [380, 189] on input "Menu sections" at bounding box center [384, 179] width 30 height 27
checkbox input "true"
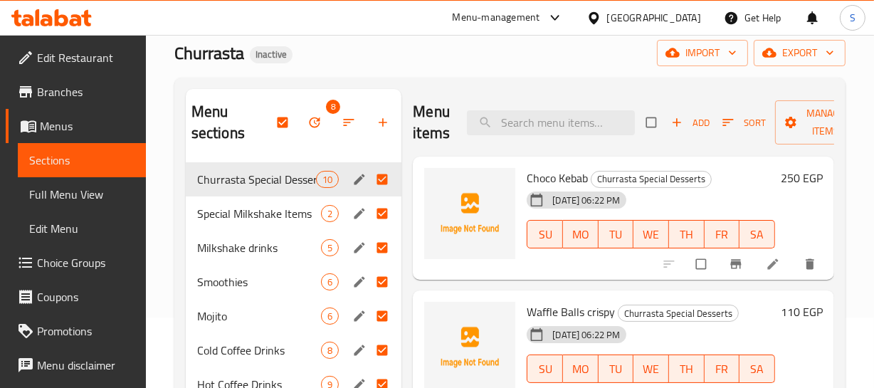
click at [734, 211] on div "09-09-2025 06:22 PM SU MO TU WE TH FR SA" at bounding box center [651, 224] width 260 height 77
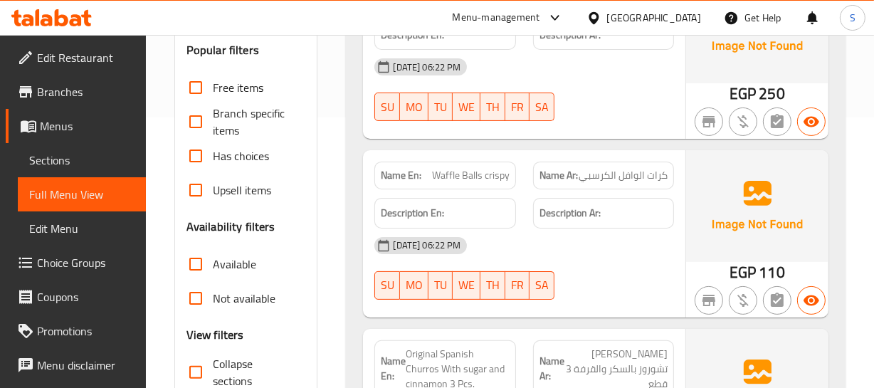
scroll to position [388, 0]
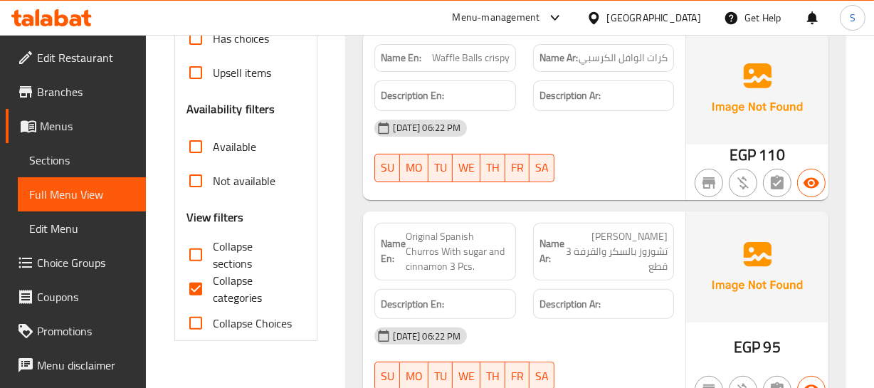
drag, startPoint x: 192, startPoint y: 249, endPoint x: 199, endPoint y: 282, distance: 33.5
click at [192, 249] on input "Collapse sections" at bounding box center [196, 255] width 34 height 34
checkbox input "true"
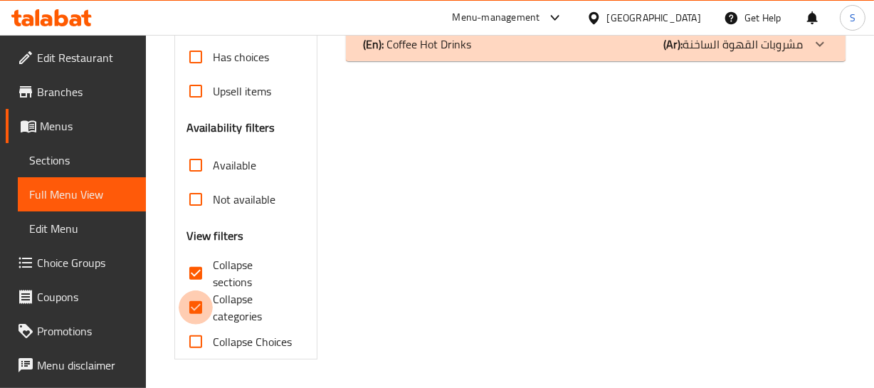
click at [199, 292] on input "Collapse categories" at bounding box center [196, 307] width 34 height 34
checkbox input "false"
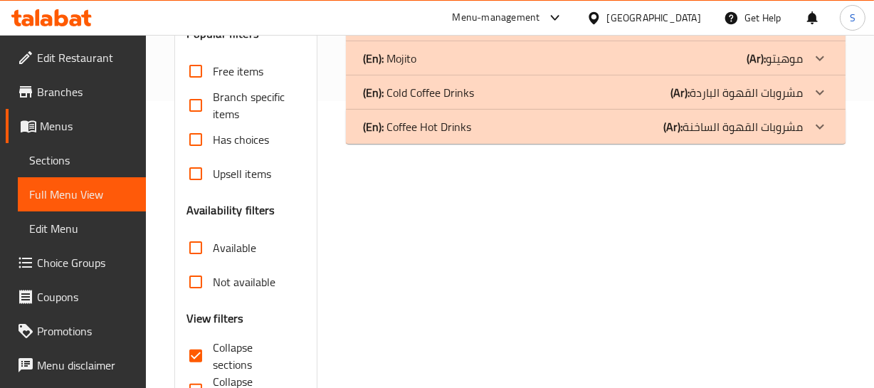
scroll to position [175, 0]
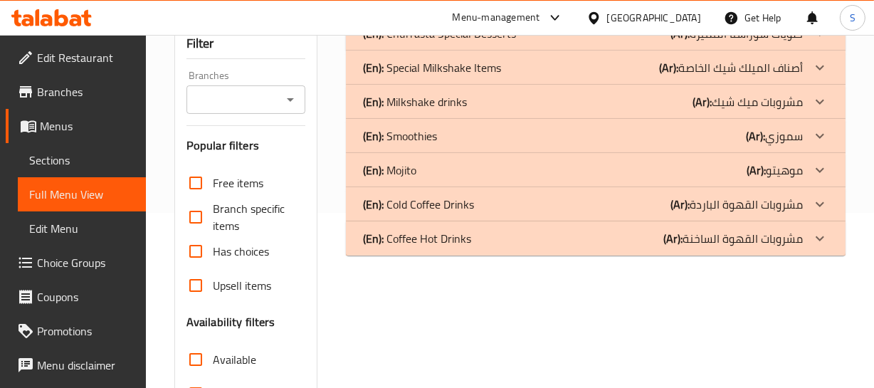
click at [562, 317] on div "(En): Churrasta Special Desserts (Ar): حلويات شوراستا المميزه Name En: Choco Ke…" at bounding box center [595, 285] width 516 height 554
click at [673, 352] on div "(En): Churrasta Special Desserts (Ar): حلويات شوراستا المميزه Name En: Choco Ke…" at bounding box center [595, 285] width 516 height 554
click at [493, 235] on div "(En): Coffee Hot Drinks (Ar): مشروبات القهوة الساخنة" at bounding box center [582, 238] width 439 height 17
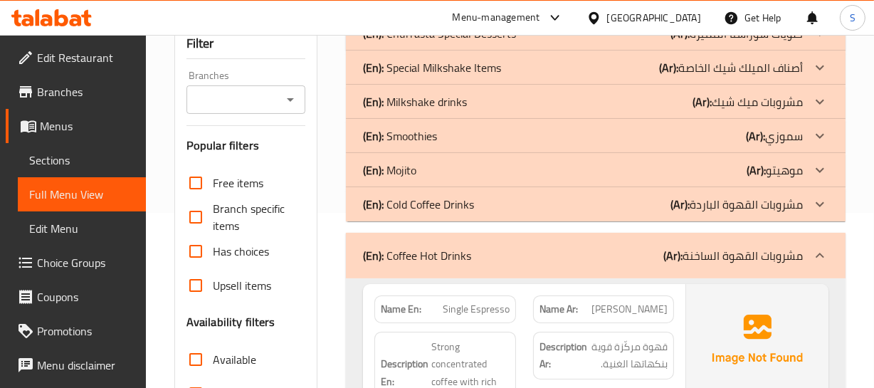
scroll to position [305, 0]
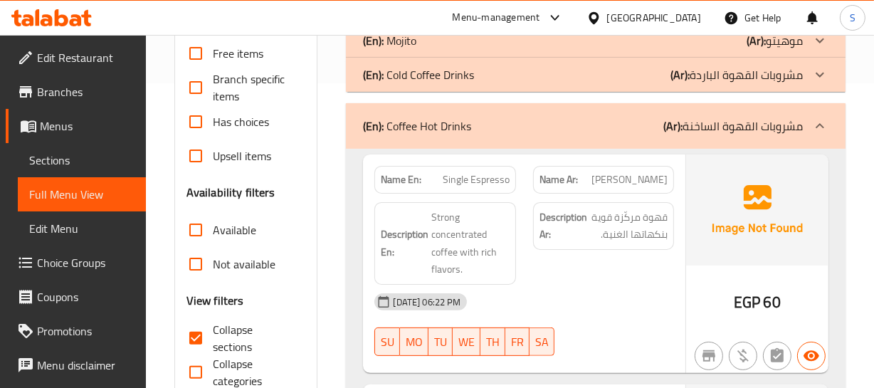
click at [744, 252] on img at bounding box center [757, 209] width 142 height 111
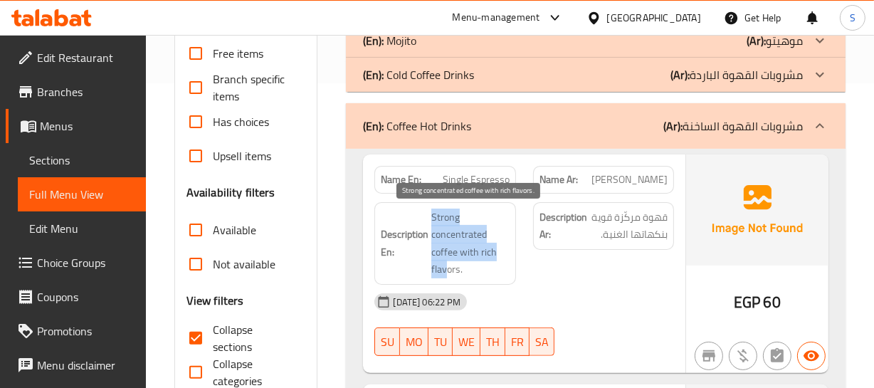
drag, startPoint x: 432, startPoint y: 213, endPoint x: 448, endPoint y: 275, distance: 64.7
click at [448, 277] on span "Strong concentrated coffee with rich flavors." at bounding box center [470, 244] width 78 height 70
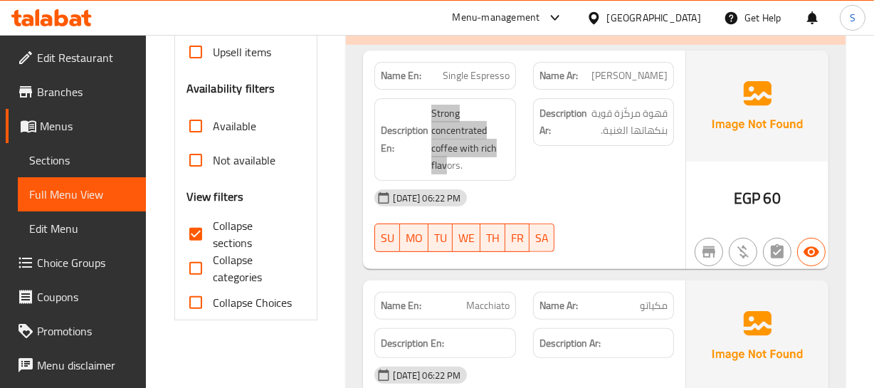
scroll to position [434, 0]
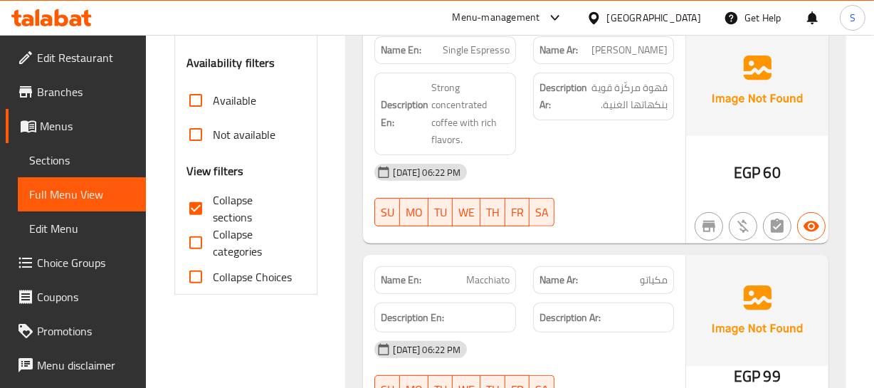
click at [497, 276] on span "Macchiato" at bounding box center [487, 280] width 43 height 15
copy span "Macchiato"
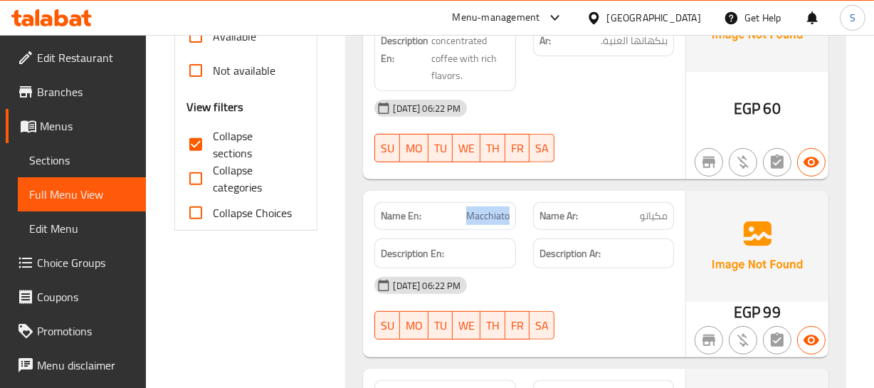
click at [477, 213] on span "Macchiato" at bounding box center [487, 216] width 43 height 15
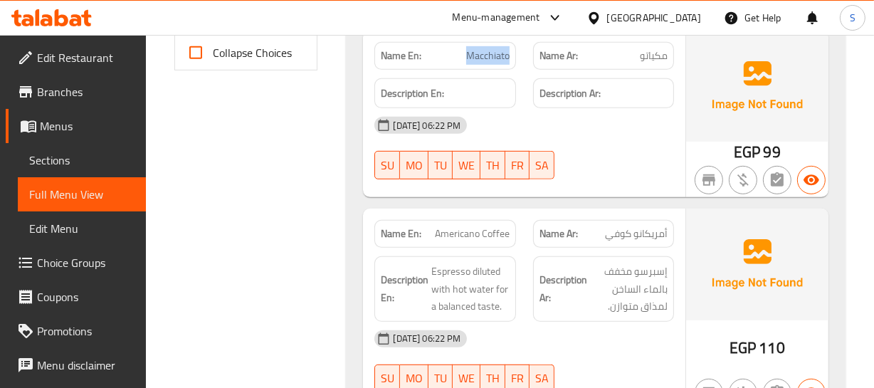
scroll to position [692, 0]
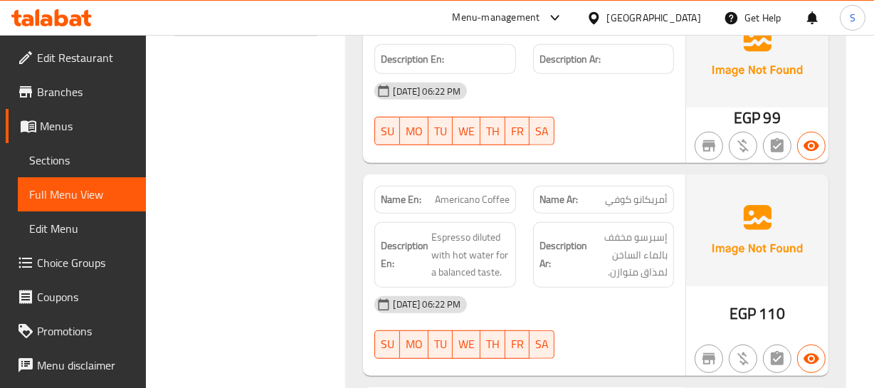
click at [770, 242] on img at bounding box center [757, 229] width 142 height 111
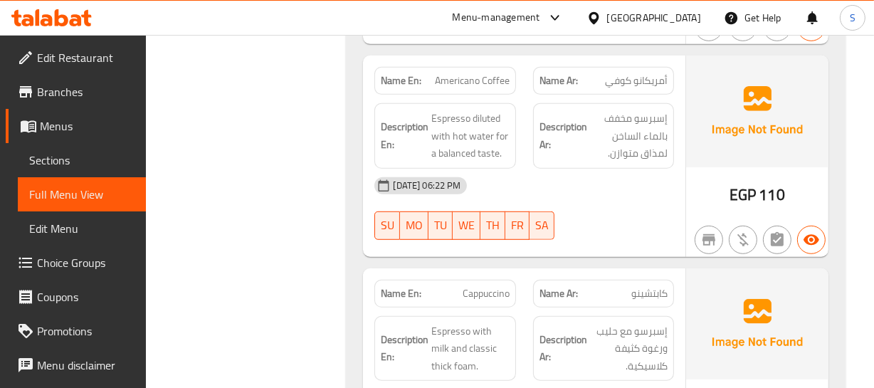
scroll to position [822, 0]
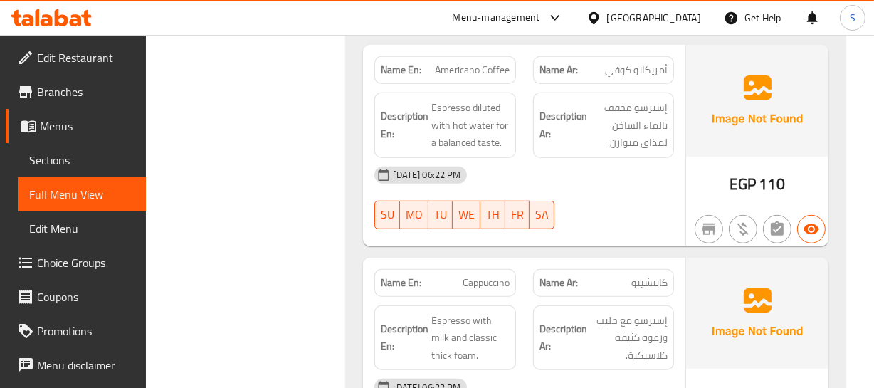
click at [714, 268] on img at bounding box center [757, 313] width 142 height 111
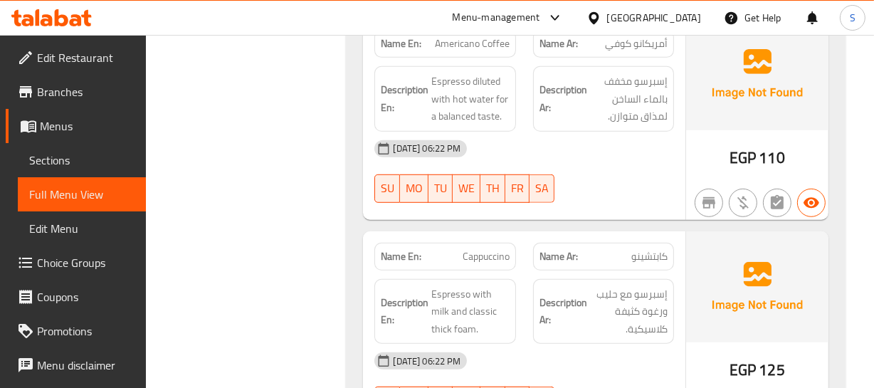
scroll to position [854, 0]
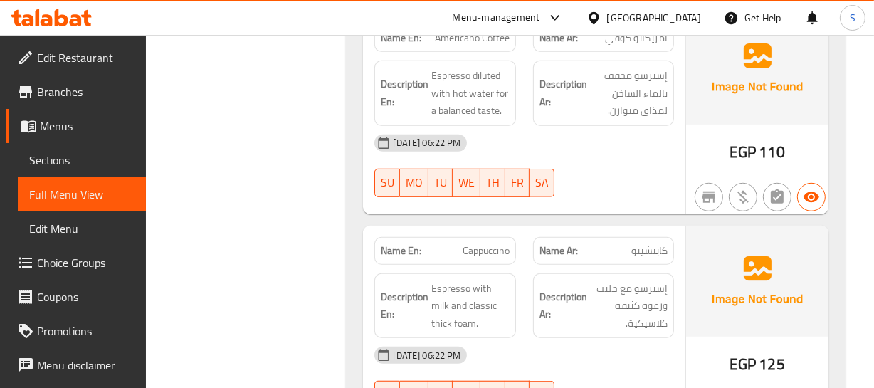
click at [525, 283] on div "Description Ar: إسبرسو مع حليب ورغوة كثيفة كلاسيكية." at bounding box center [603, 306] width 158 height 83
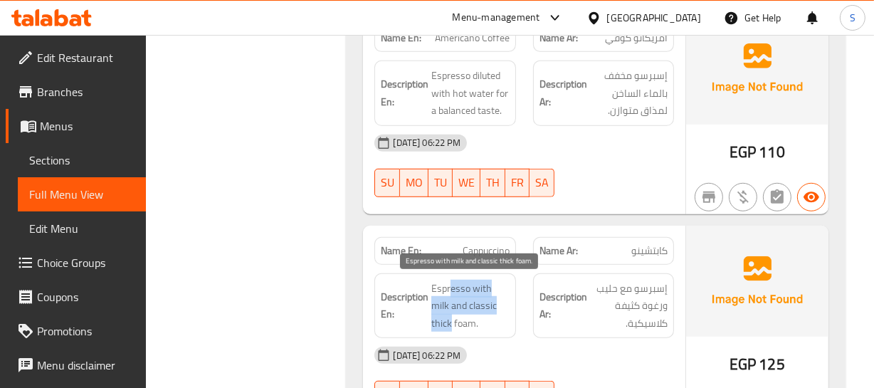
drag, startPoint x: 450, startPoint y: 287, endPoint x: 438, endPoint y: 315, distance: 31.2
click at [451, 317] on span "Espresso with milk and classic thick foam." at bounding box center [470, 306] width 78 height 53
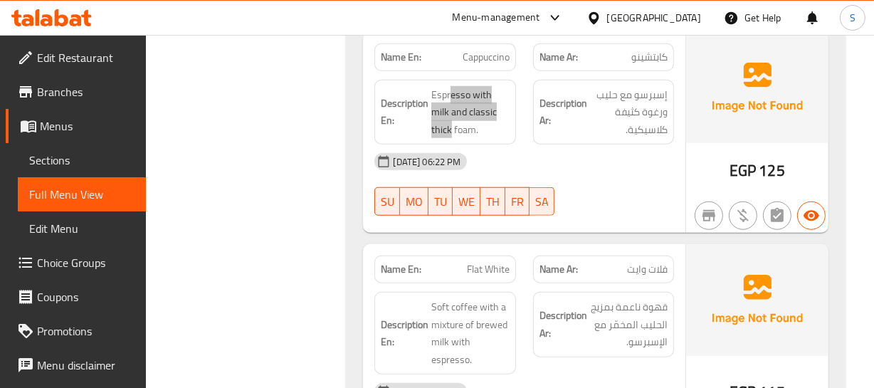
scroll to position [1112, 0]
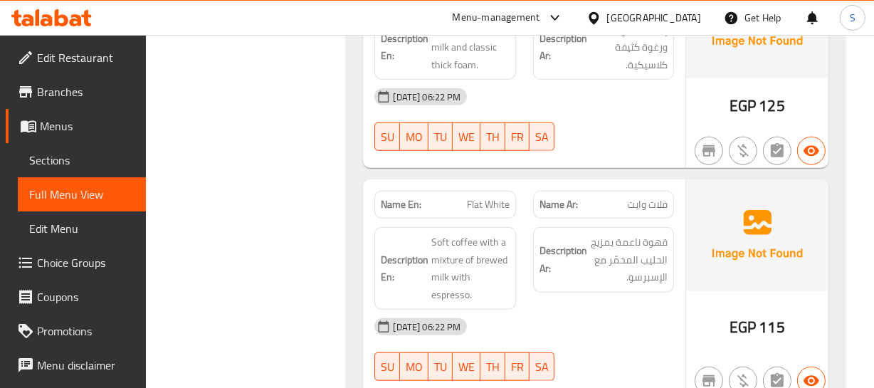
click at [641, 220] on div "Description Ar: قهوة ناعمة بمزيج الحليب المخمّر مع الإسبرسو." at bounding box center [603, 268] width 158 height 100
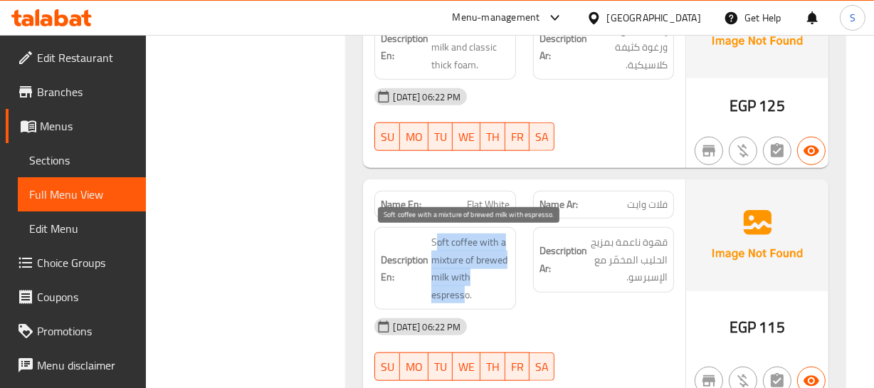
drag, startPoint x: 436, startPoint y: 235, endPoint x: 463, endPoint y: 290, distance: 61.1
click at [463, 290] on span "Soft coffee with a mixture of brewed milk with espresso." at bounding box center [470, 268] width 78 height 70
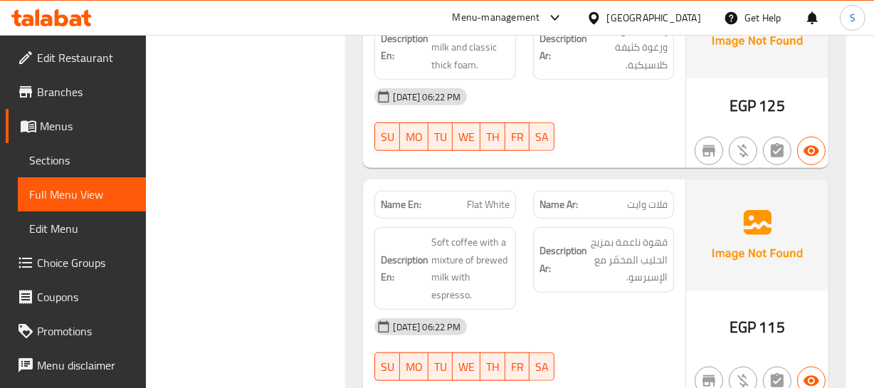
click at [465, 216] on div "Name En: Flat White" at bounding box center [444, 205] width 141 height 28
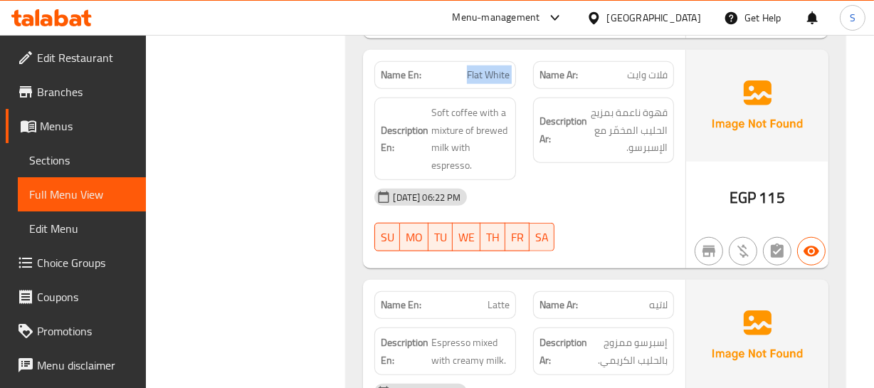
scroll to position [1307, 0]
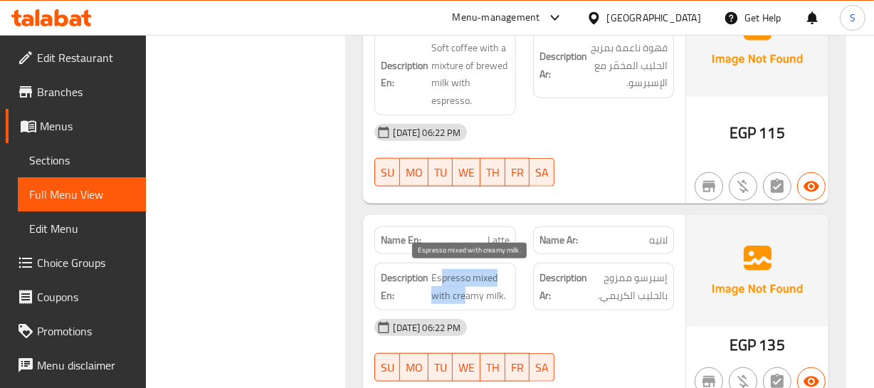
drag, startPoint x: 443, startPoint y: 278, endPoint x: 473, endPoint y: 284, distance: 30.6
click at [473, 285] on span "Espresso mixed with creamy milk." at bounding box center [470, 286] width 78 height 35
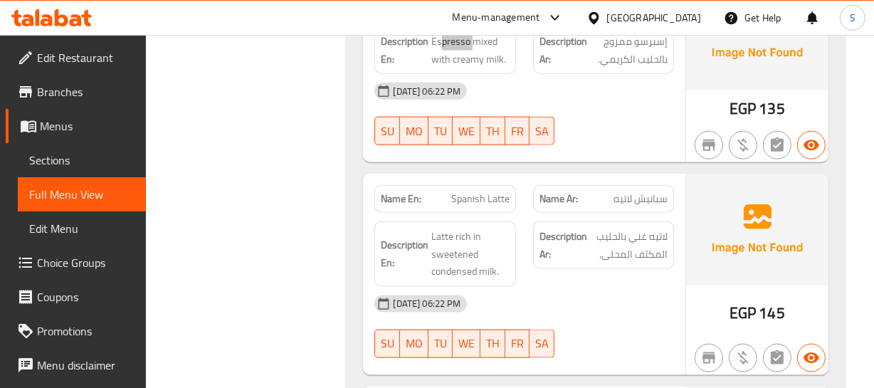
scroll to position [1566, 0]
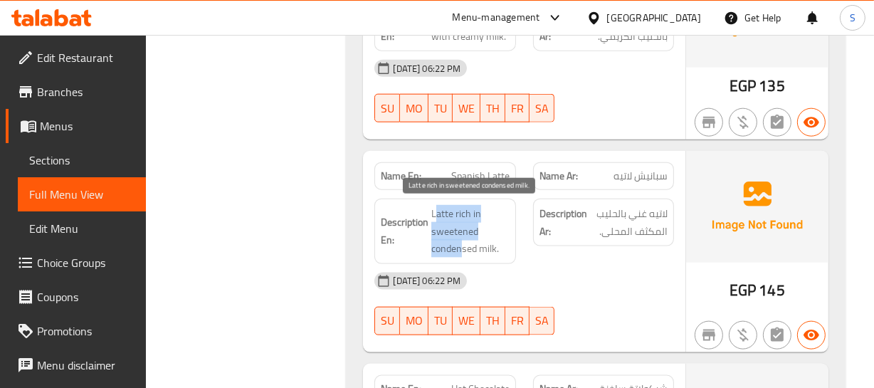
drag, startPoint x: 436, startPoint y: 209, endPoint x: 460, endPoint y: 247, distance: 44.8
click at [460, 247] on span "Latte rich in sweetened condensed milk." at bounding box center [470, 231] width 78 height 53
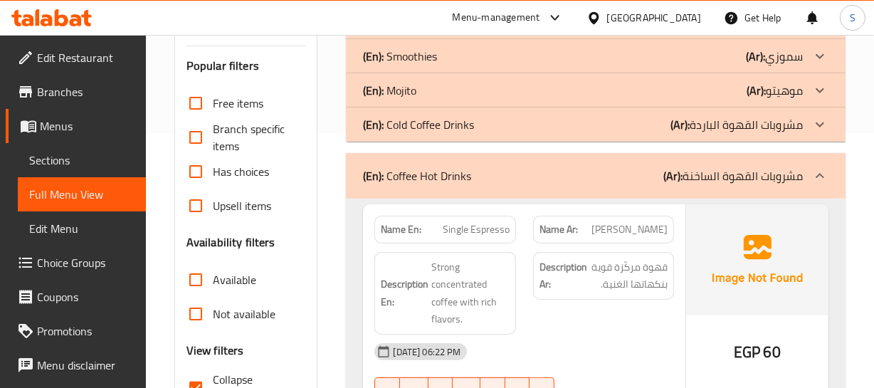
scroll to position [117, 0]
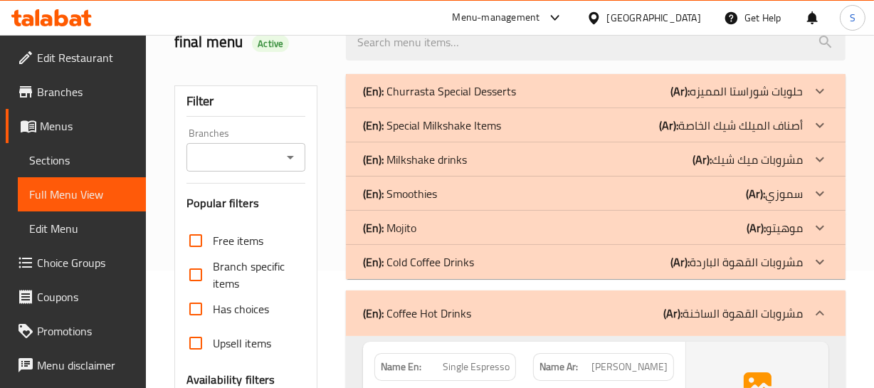
click at [611, 315] on div "(En): Coffee Hot Drinks (Ar): مشروبات القهوة الساخنة" at bounding box center [582, 313] width 439 height 17
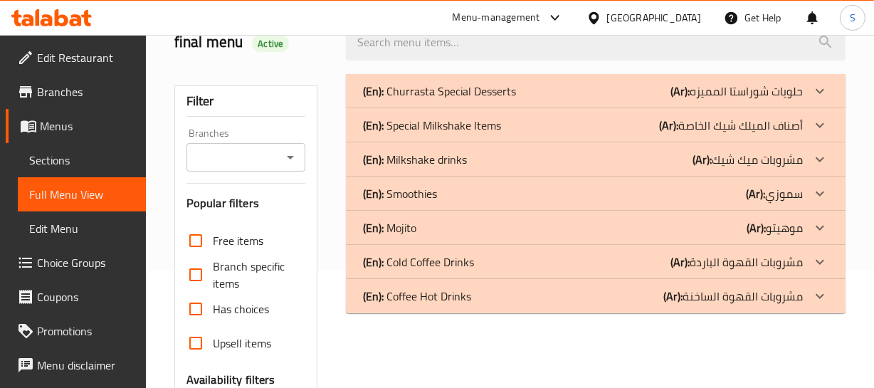
click at [565, 253] on div "(En): Cold Coffee Drinks (Ar): مشروبات القهوة الباردة" at bounding box center [582, 261] width 439 height 17
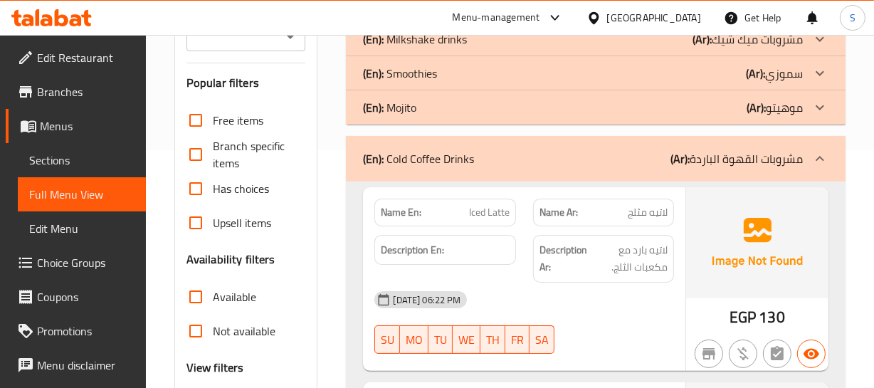
scroll to position [247, 0]
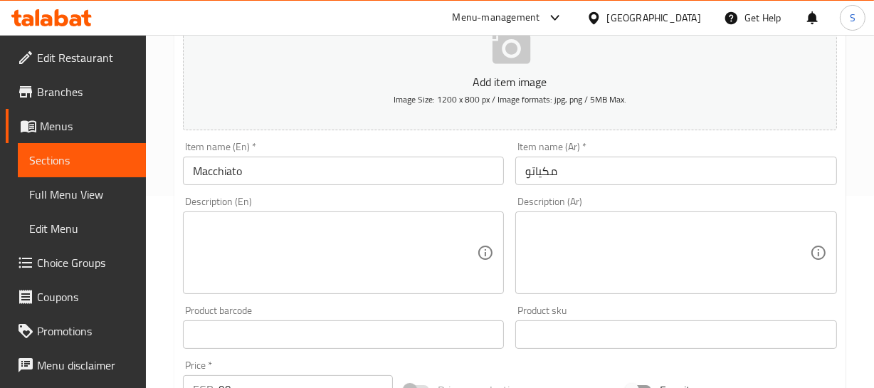
scroll to position [194, 0]
click at [611, 248] on textarea at bounding box center [667, 252] width 285 height 68
paste textarea "إسبرسو مع لمسة من رغوة الحليب."
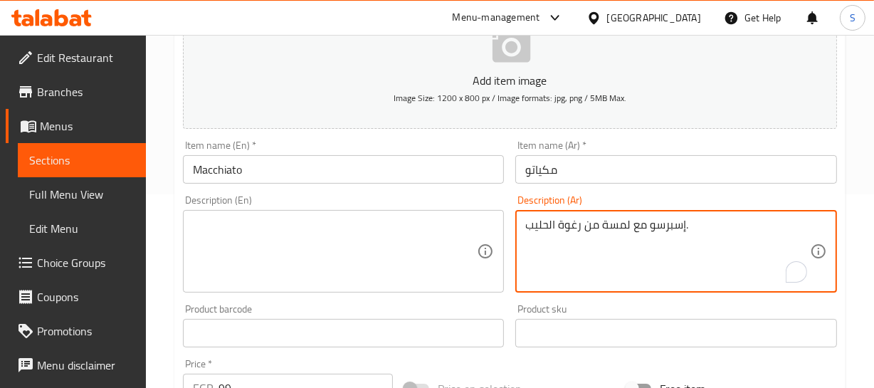
type textarea "إسبرسو مع لمسة من رغوة الحليب."
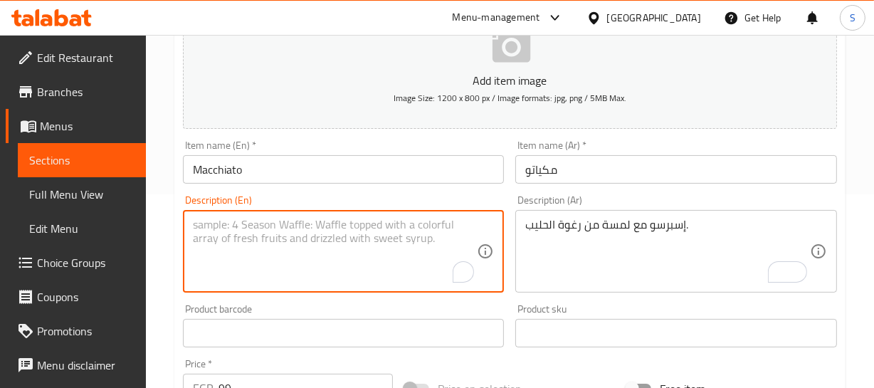
click at [218, 236] on textarea "To enrich screen reader interactions, please activate Accessibility in Grammarl…" at bounding box center [335, 252] width 285 height 68
paste textarea "Espresso with a touch of milk foam."
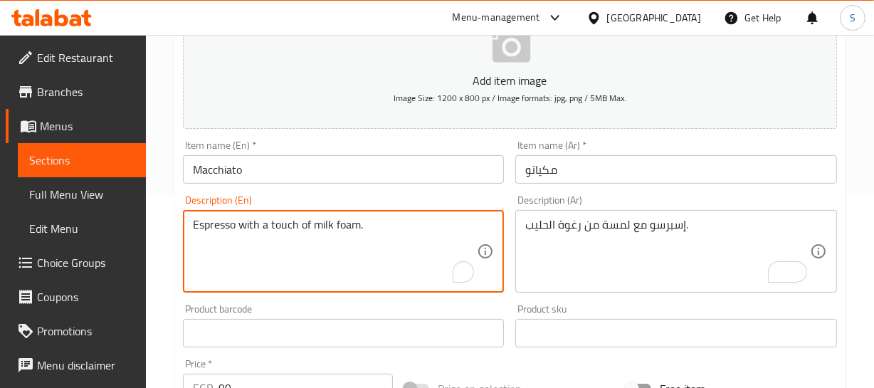
click at [209, 221] on textarea "Espresso with a touch of milk foam." at bounding box center [335, 252] width 285 height 68
click at [228, 228] on textarea "Espresso with a touch of milk foam." at bounding box center [335, 252] width 285 height 68
type textarea "Espresso with a touch of milk foam."
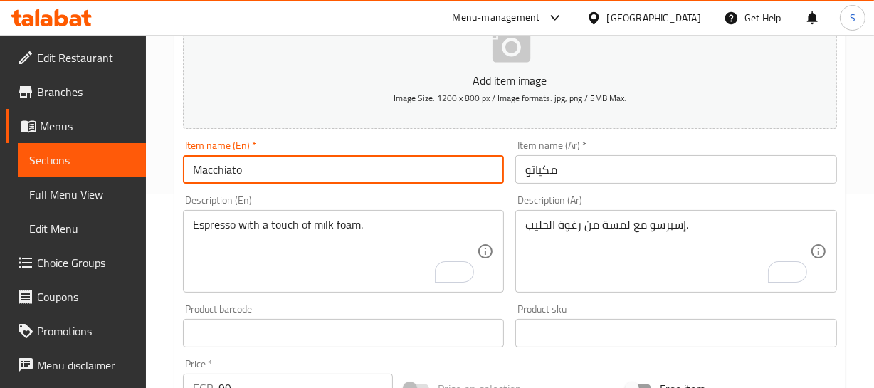
click at [270, 175] on input "Macchiato" at bounding box center [344, 169] width 322 height 28
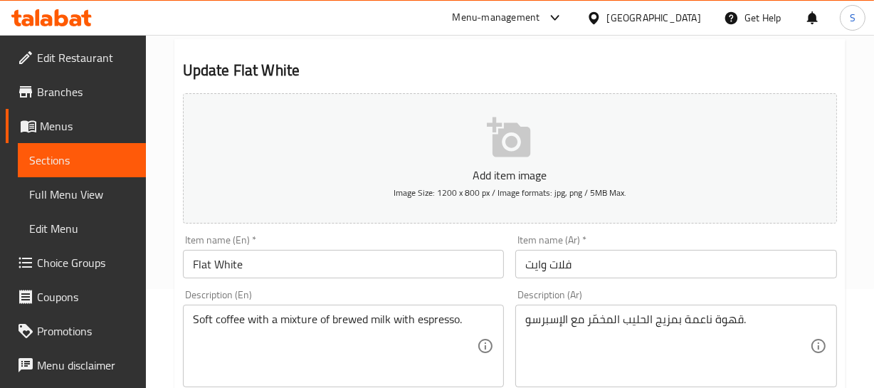
scroll to position [129, 0]
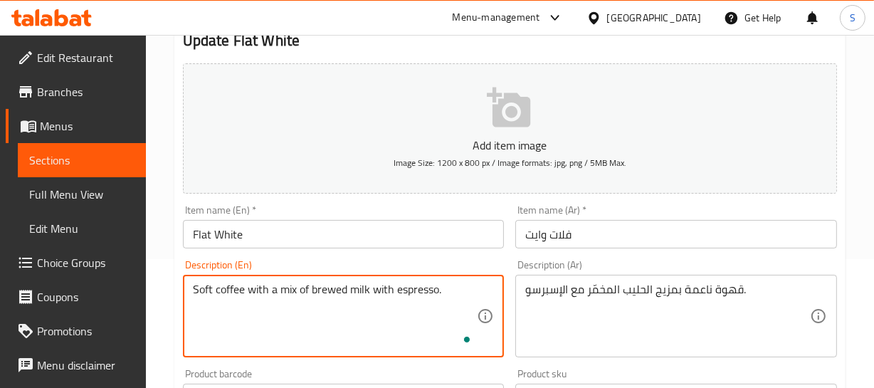
type textarea "Soft coffee with a mix of brewed milk with espresso."
drag, startPoint x: 285, startPoint y: 241, endPoint x: 276, endPoint y: 249, distance: 12.1
click at [276, 249] on div "Item name (En)   * Flat White Item name (En) *" at bounding box center [343, 226] width 333 height 55
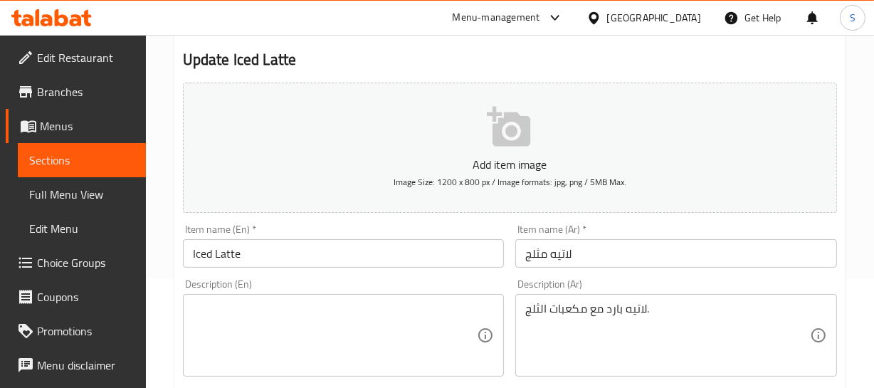
scroll to position [129, 0]
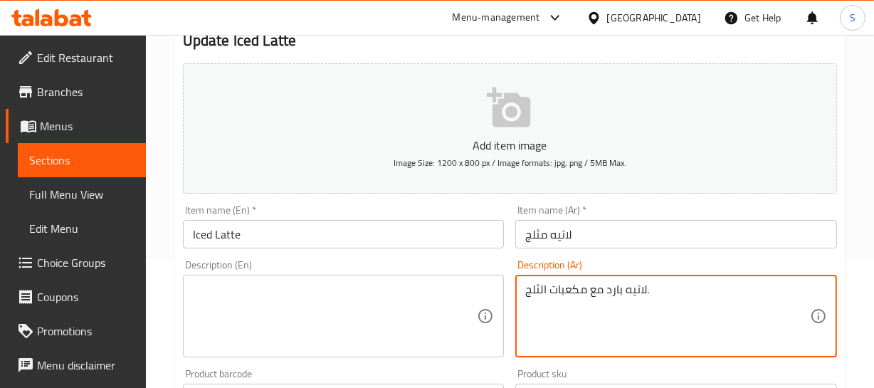
click at [617, 293] on textarea "لاتيه بارد مع مكعبات الثلج." at bounding box center [667, 317] width 285 height 68
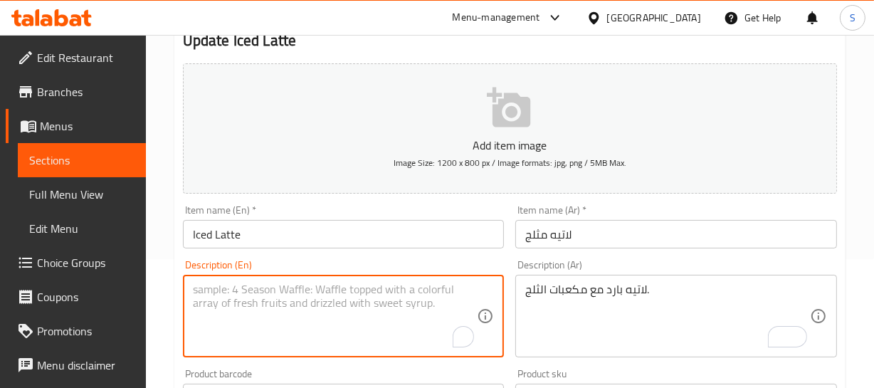
click at [247, 306] on textarea "To enrich screen reader interactions, please activate Accessibility in Grammarl…" at bounding box center [335, 317] width 285 height 68
paste textarea "Cold latte with ice cubes."
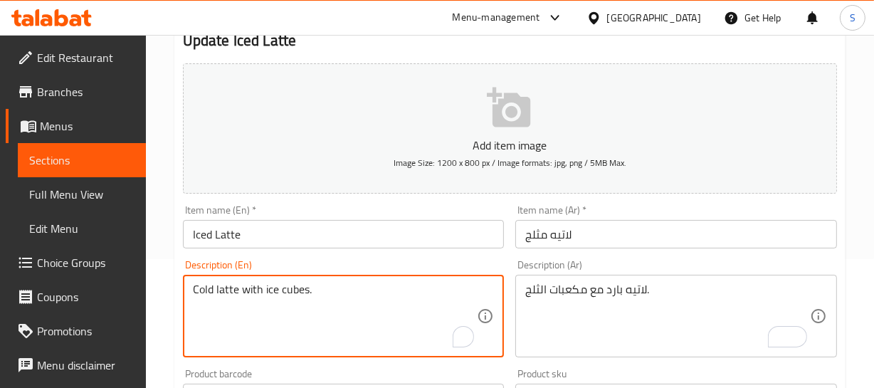
click at [221, 293] on textarea "Cold latte with ice cubes." at bounding box center [335, 317] width 285 height 68
type textarea "Cold latte with ice cubes."
click at [256, 239] on input "Iced Latte" at bounding box center [344, 234] width 322 height 28
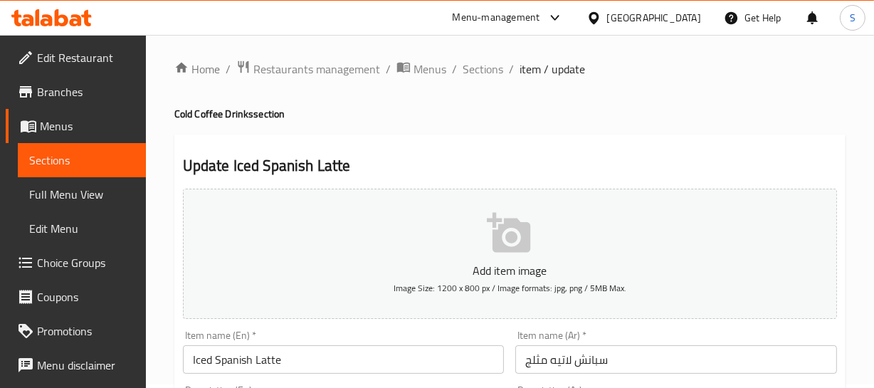
scroll to position [129, 0]
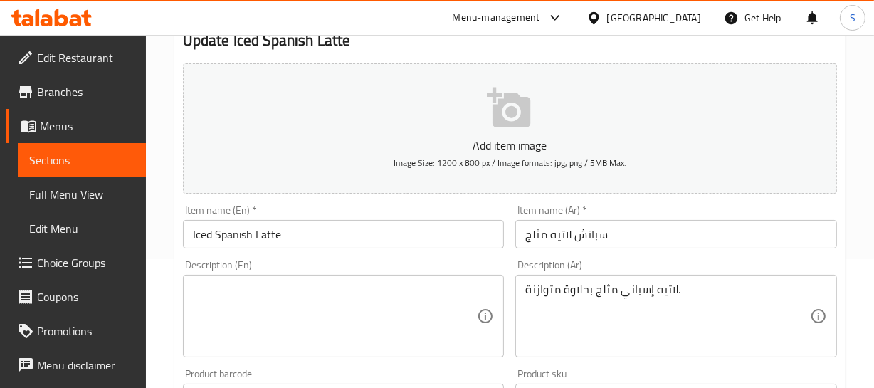
click at [645, 280] on div "لاتيه إسباني مثلج بحلاوة متوازنة. Description (Ar)" at bounding box center [676, 316] width 322 height 83
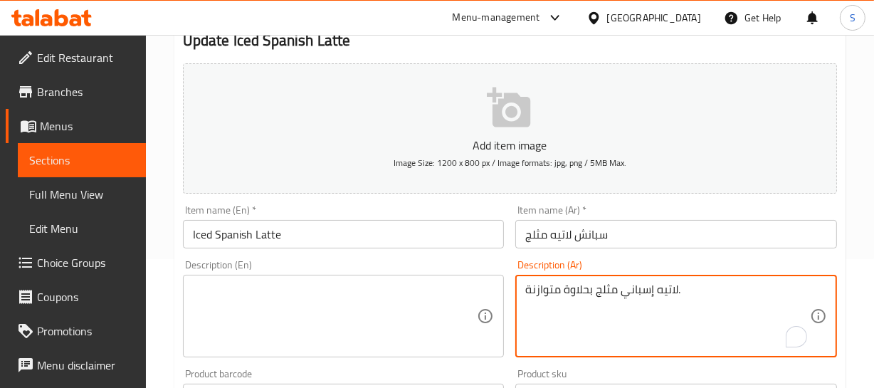
click at [633, 295] on textarea "لاتيه إسباني مثلج بحلاوة متوازنة." at bounding box center [667, 317] width 285 height 68
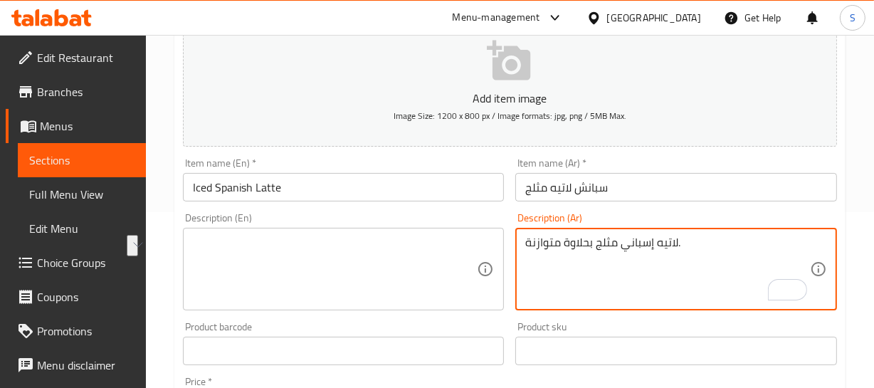
scroll to position [194, 0]
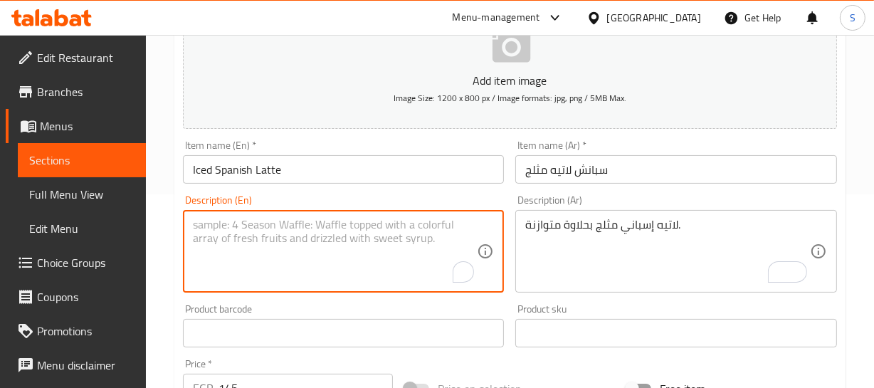
click at [219, 221] on textarea "To enrich screen reader interactions, please activate Accessibility in Grammarl…" at bounding box center [335, 252] width 285 height 68
paste textarea "Iced Spanish latte with balanced sweetness."
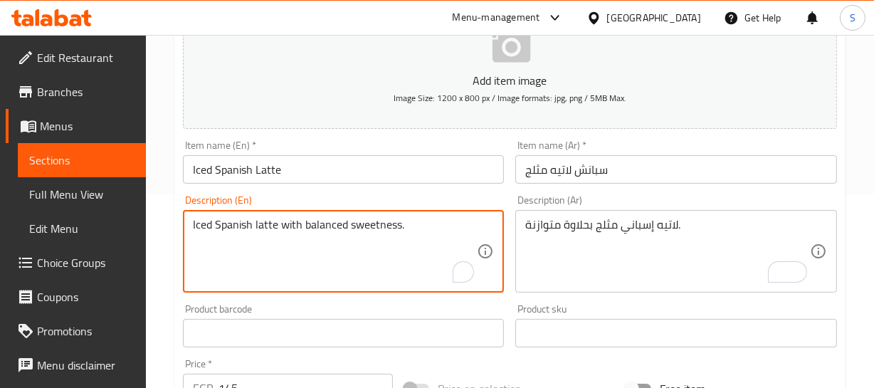
click at [204, 227] on textarea "Iced Spanish latte with balanced sweetness." at bounding box center [335, 252] width 285 height 68
type textarea "Iced Spanish latte with balanced sweetness."
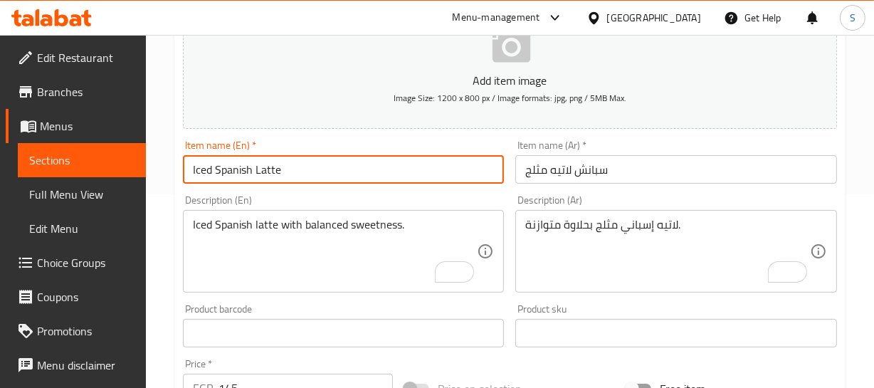
click at [283, 168] on input "Iced Spanish Latte" at bounding box center [344, 169] width 322 height 28
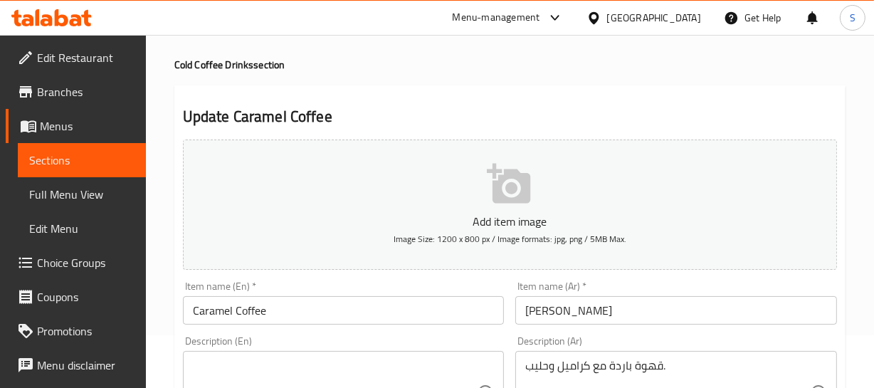
scroll to position [129, 0]
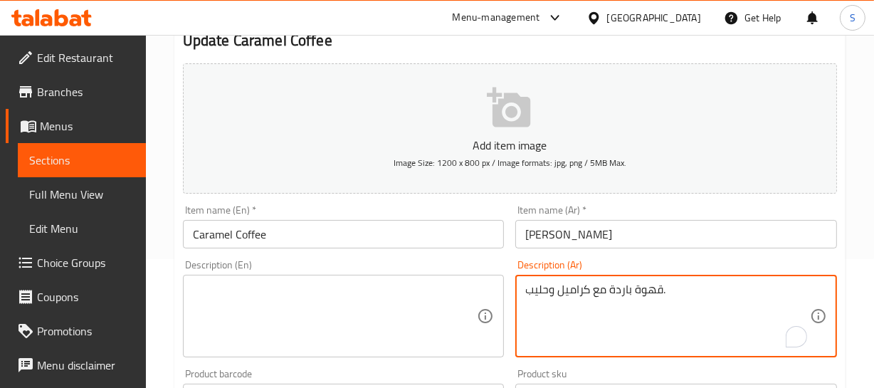
click at [643, 291] on textarea "قهوة باردة مع كراميل وحليب." at bounding box center [667, 317] width 285 height 68
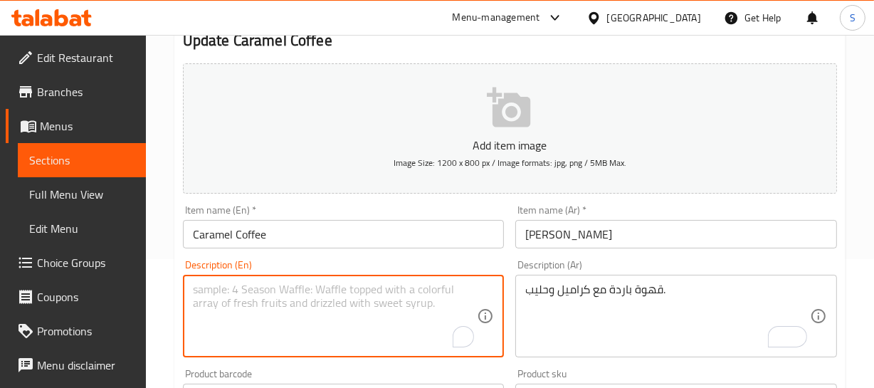
drag, startPoint x: 238, startPoint y: 313, endPoint x: 222, endPoint y: 303, distance: 18.6
click at [237, 314] on textarea "To enrich screen reader interactions, please activate Accessibility in Grammarl…" at bounding box center [335, 317] width 285 height 68
paste textarea "Cold coffee with caramel and milk."
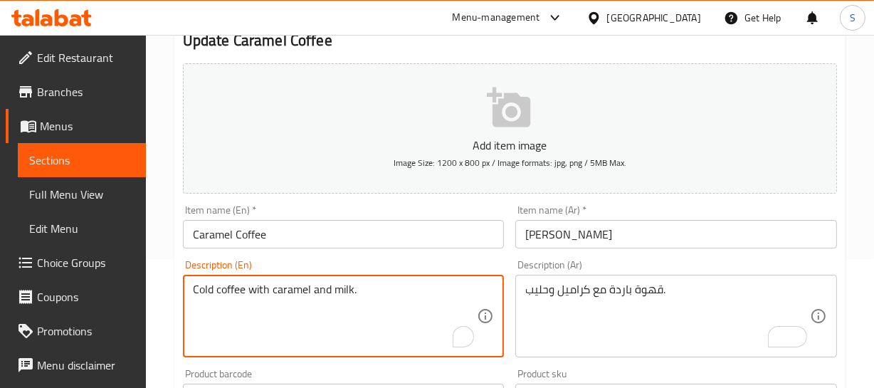
click at [216, 284] on textarea "Cold coffee with caramel and milk." at bounding box center [335, 317] width 285 height 68
type textarea "Cold coffee with caramel and milk."
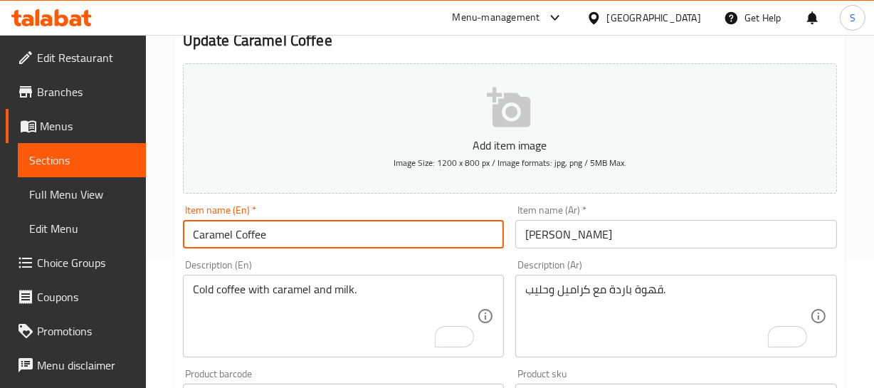
drag, startPoint x: 334, startPoint y: 242, endPoint x: 321, endPoint y: 247, distance: 13.7
click at [325, 246] on input "Caramel Coffee" at bounding box center [344, 234] width 322 height 28
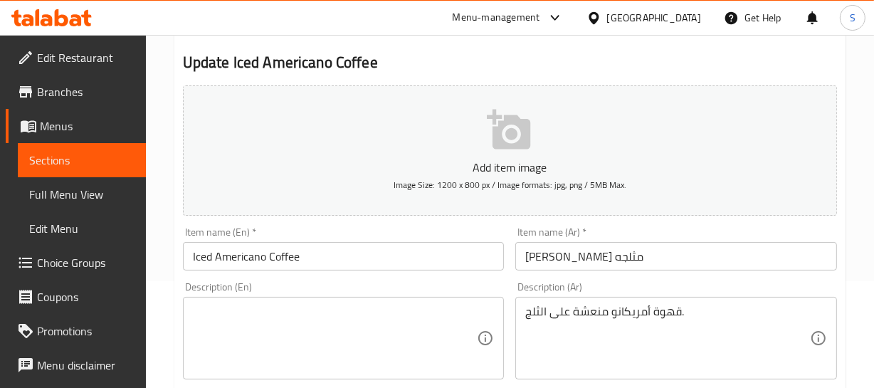
scroll to position [129, 0]
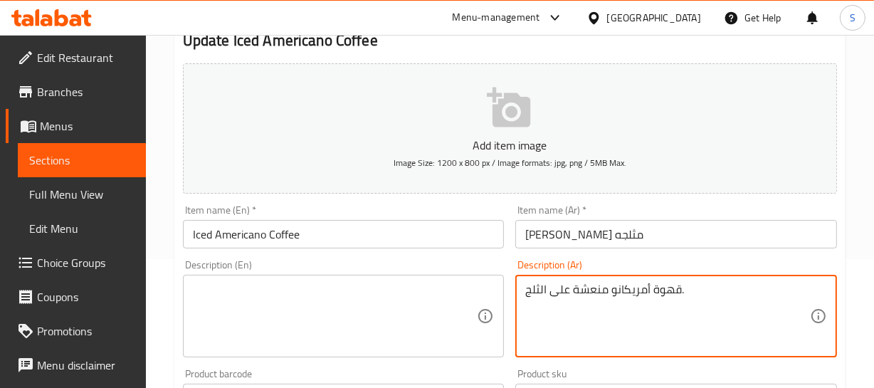
click at [639, 290] on textarea "قهوة أمريكانو منعشة على الثلج." at bounding box center [667, 317] width 285 height 68
click at [273, 305] on textarea at bounding box center [335, 317] width 285 height 68
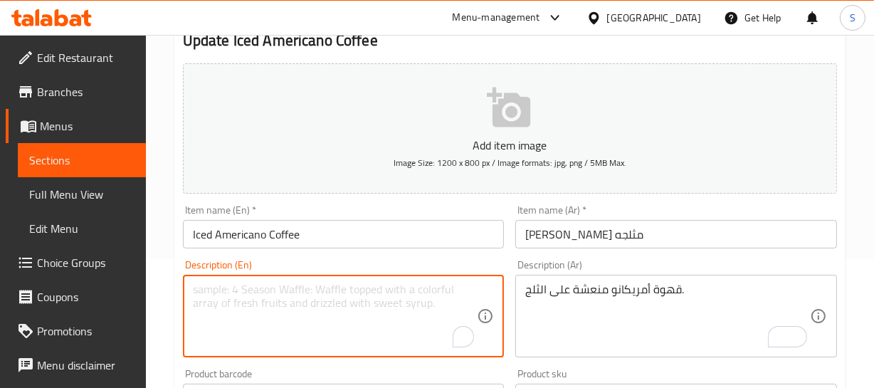
paste textarea "Refreshing Americano coffee on ice."
click at [201, 292] on textarea "Refreshing Americano coffee on ice." at bounding box center [335, 317] width 285 height 68
type textarea "Refreshing Americano coffee on ice."
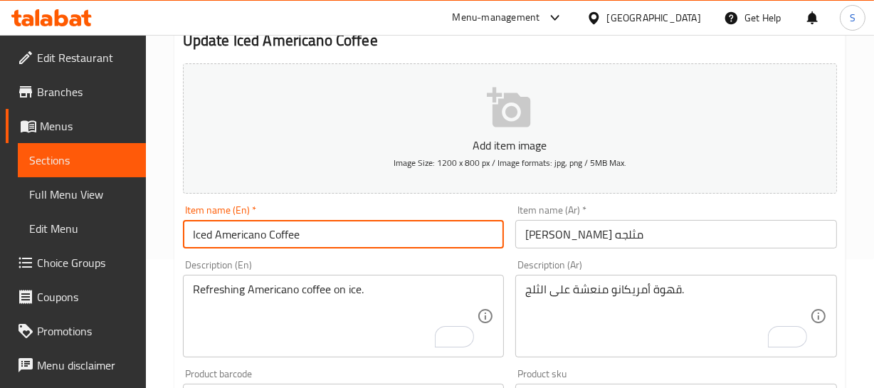
click at [278, 236] on input "Iced Americano Coffee" at bounding box center [344, 234] width 322 height 28
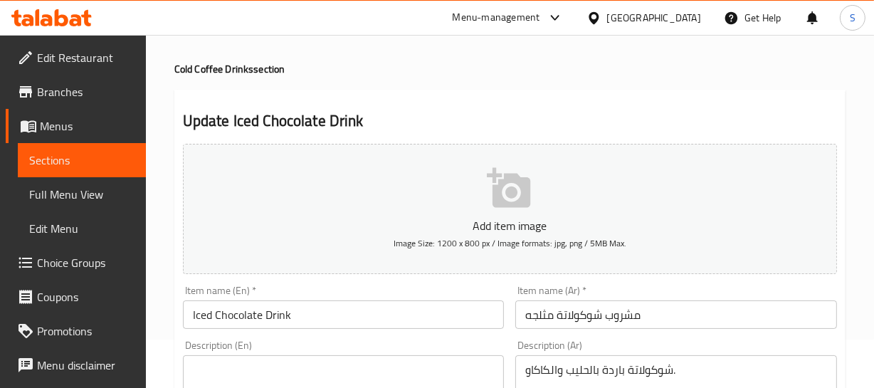
scroll to position [129, 0]
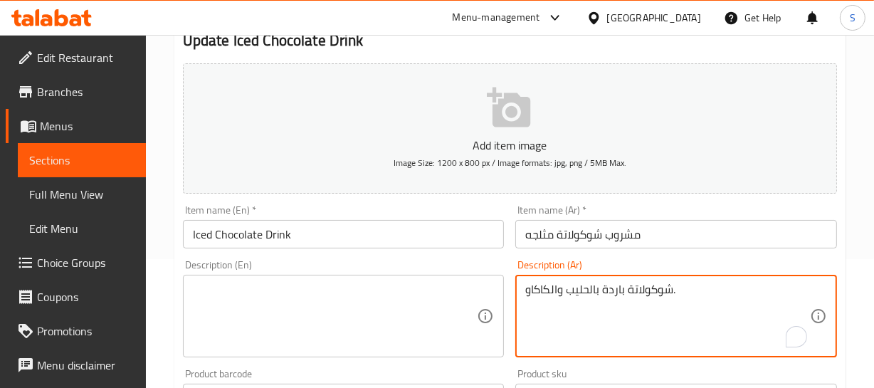
click at [586, 299] on textarea "شوكولاتة باردة بالحليب والكاكاو." at bounding box center [667, 317] width 285 height 68
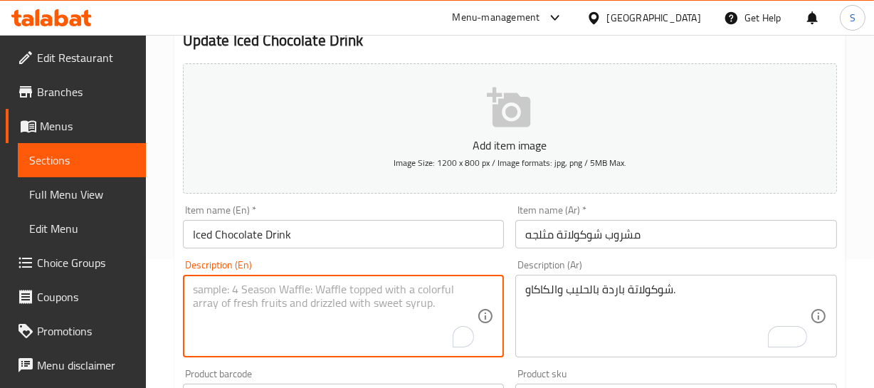
click at [235, 307] on textarea "To enrich screen reader interactions, please activate Accessibility in Grammarl…" at bounding box center [335, 317] width 285 height 68
paste textarea "Cold chocolate with milk and cocoa."
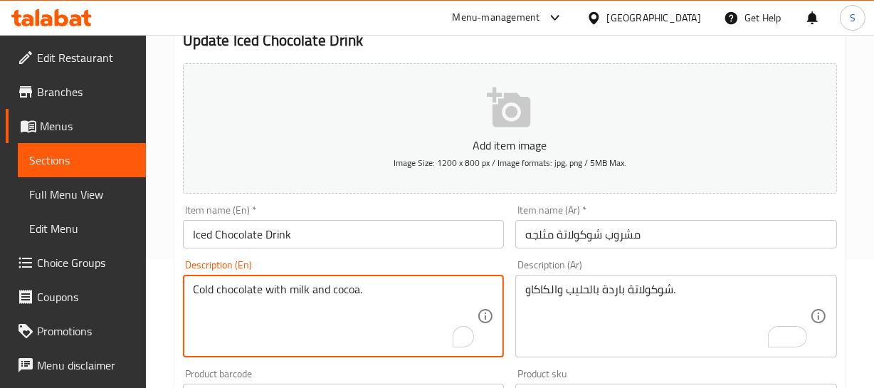
click at [205, 295] on textarea "Cold chocolate with milk and cocoa." at bounding box center [335, 317] width 285 height 68
type textarea "Cold chocolate with milk and cocoa."
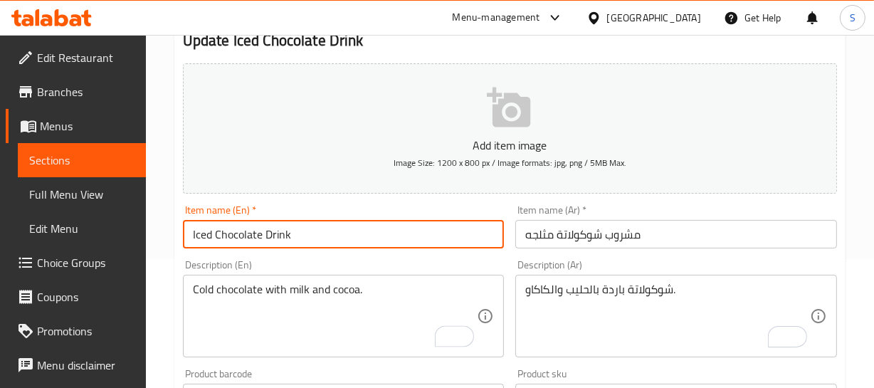
click at [230, 232] on input "Iced Chocolate Drink" at bounding box center [344, 234] width 322 height 28
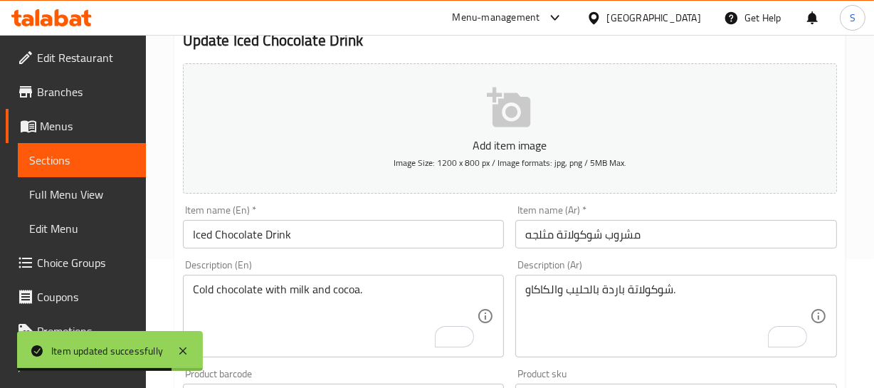
scroll to position [194, 0]
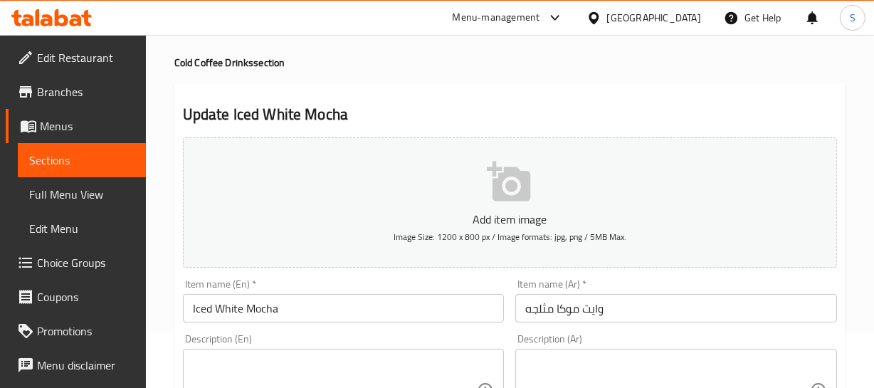
scroll to position [129, 0]
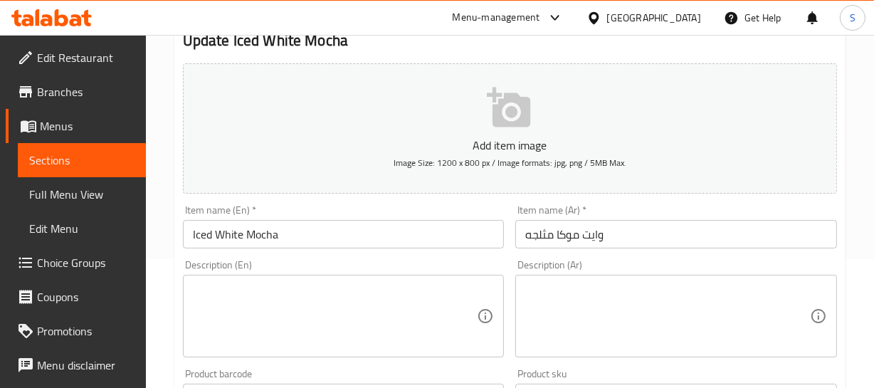
click at [260, 216] on div "Item name (En)   * Iced White Mocha Item name (En) *" at bounding box center [344, 226] width 322 height 43
drag, startPoint x: 260, startPoint y: 216, endPoint x: 270, endPoint y: 231, distance: 18.6
click at [261, 217] on div "Item name (En)   * Iced White Mocha Item name (En) *" at bounding box center [344, 226] width 322 height 43
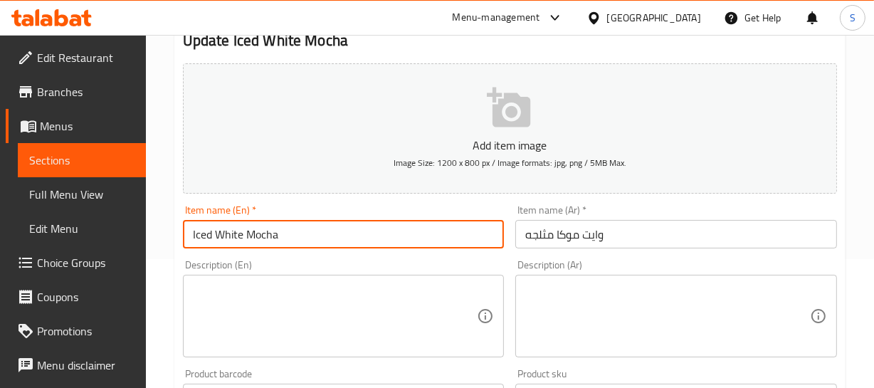
click at [270, 231] on input "Iced White Mocha" at bounding box center [344, 234] width 322 height 28
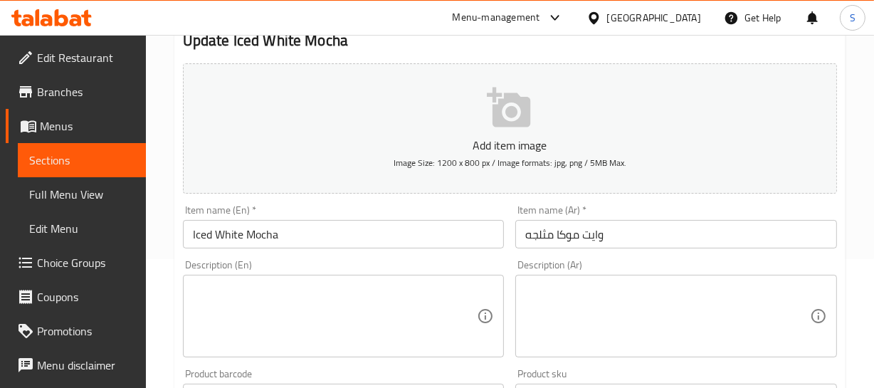
click at [737, 319] on textarea at bounding box center [667, 317] width 285 height 68
paste textarea "قهوة باردة ممزوجة بشوكولاتة بيضاء كريمية."
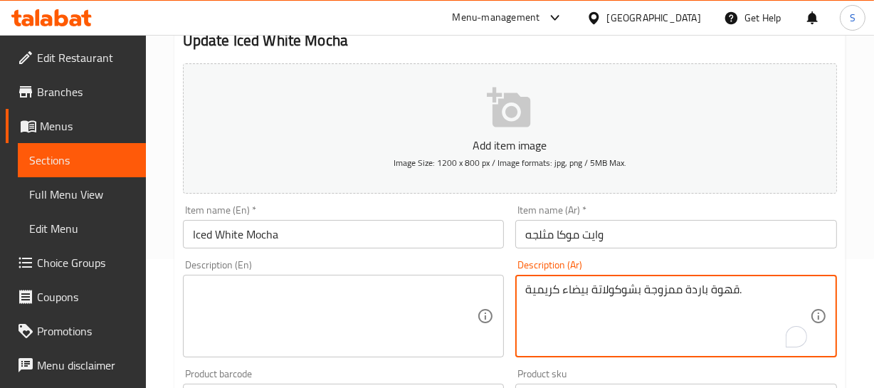
type textarea "قهوة باردة ممزوجة بشوكولاتة بيضاء كريمية."
click at [235, 307] on textarea at bounding box center [335, 317] width 285 height 68
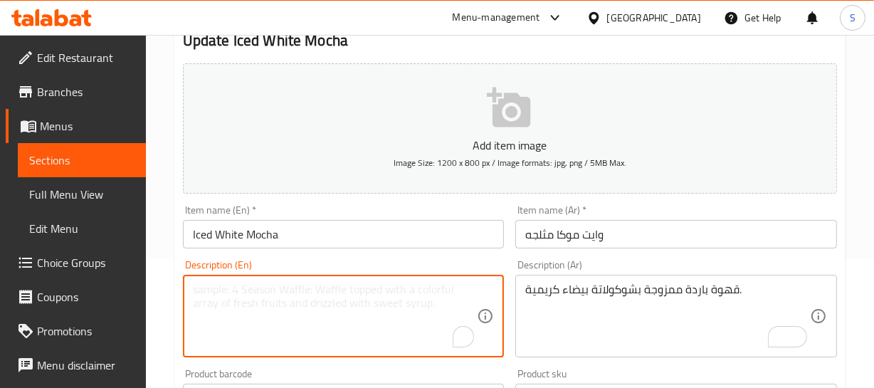
paste textarea "Cold coffee mixed with creamy white chocolate."
click at [195, 293] on textarea "Cold coffee mixed with creamy white chocolate." at bounding box center [335, 317] width 285 height 68
type textarea "Cold coffee mixed with creamy white chocolate."
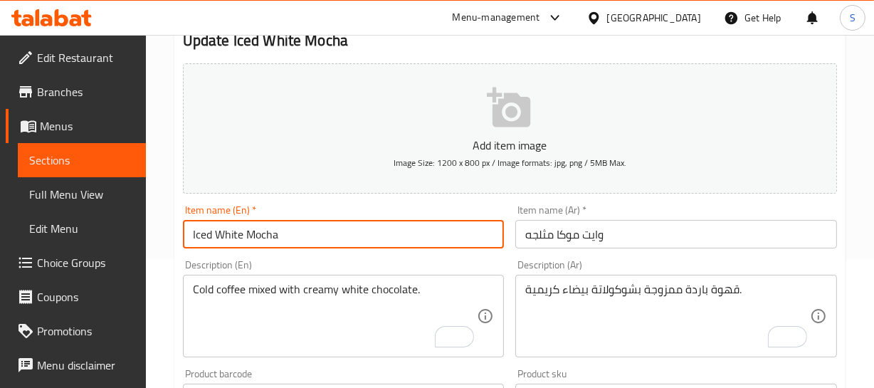
click at [254, 246] on input "Iced White Mocha" at bounding box center [344, 234] width 322 height 28
click at [268, 229] on input "Iced White Mocha" at bounding box center [344, 234] width 322 height 28
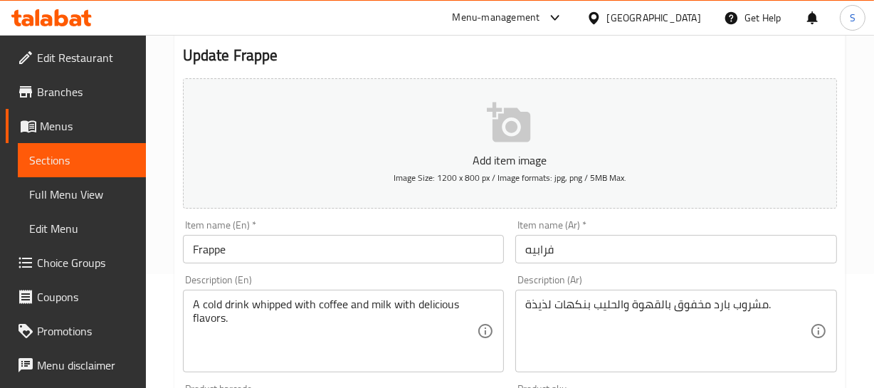
scroll to position [129, 0]
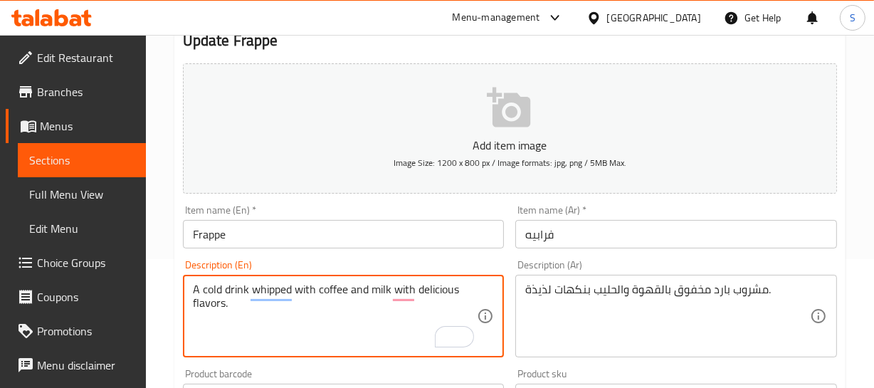
click at [431, 285] on textarea "A cold drink whipped with coffee and milk with delicious flavors." at bounding box center [335, 317] width 285 height 68
click at [408, 289] on textarea "A cold drink whipped with coffee and milk with flavors." at bounding box center [335, 317] width 285 height 68
type textarea "A cold drink whipped with coffee and milk with delicious flavors."
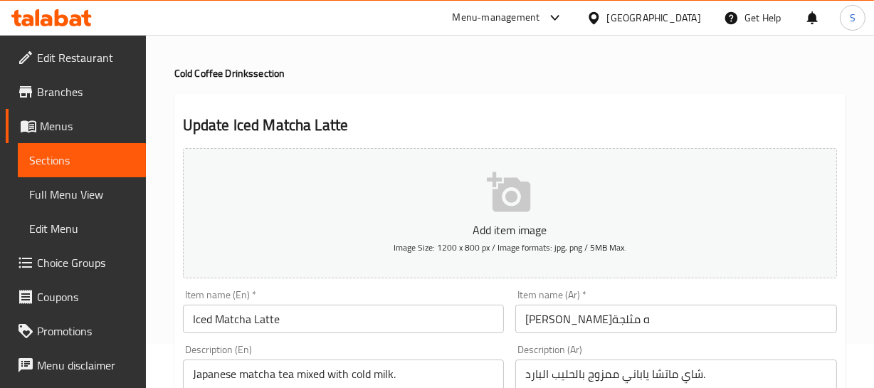
scroll to position [129, 0]
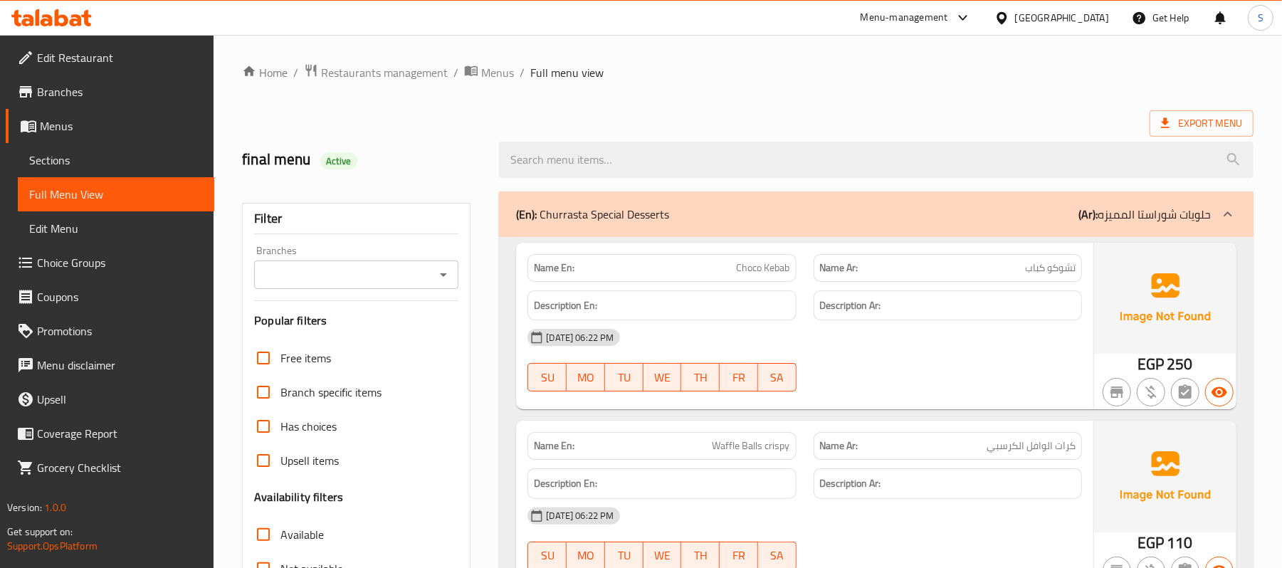
drag, startPoint x: 923, startPoint y: 322, endPoint x: 929, endPoint y: 327, distance: 8.1
click at [873, 322] on div "Name En: Choco Kebab Name Ar: تشوكو كباب Description En: Description Ar: 09-09-…" at bounding box center [804, 326] width 577 height 167
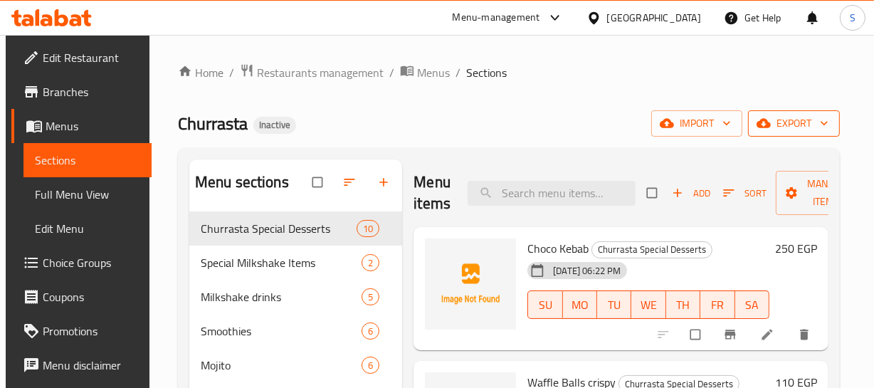
click at [795, 128] on span "export" at bounding box center [793, 124] width 69 height 18
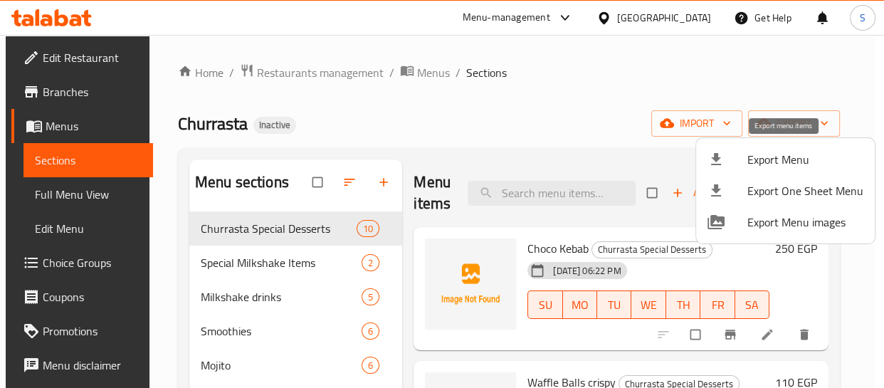
click at [780, 145] on li "Export Menu" at bounding box center [785, 159] width 179 height 31
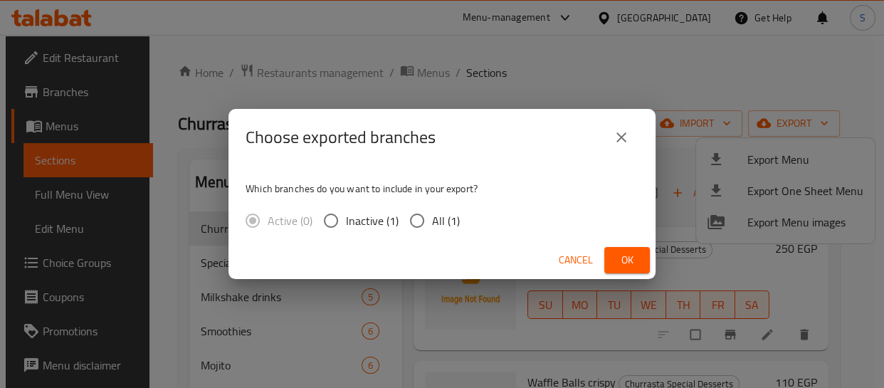
click at [434, 213] on span "All (1)" at bounding box center [446, 220] width 28 height 17
click at [432, 213] on input "All (1)" at bounding box center [417, 221] width 30 height 30
radio input "true"
click at [631, 259] on span "Ok" at bounding box center [627, 260] width 23 height 18
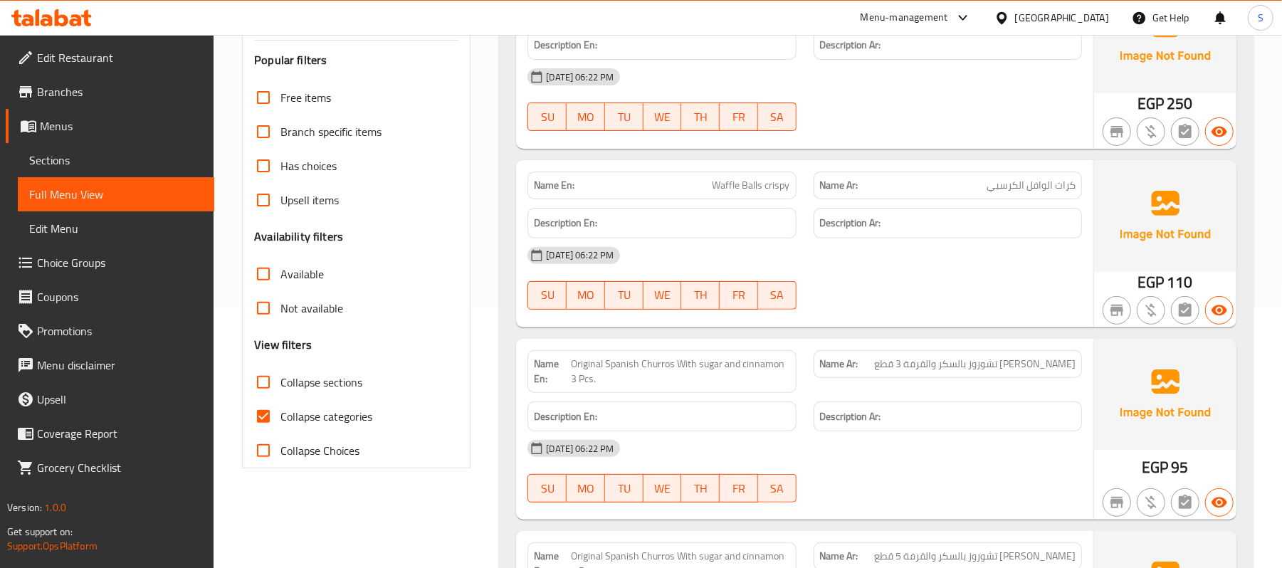
scroll to position [285, 0]
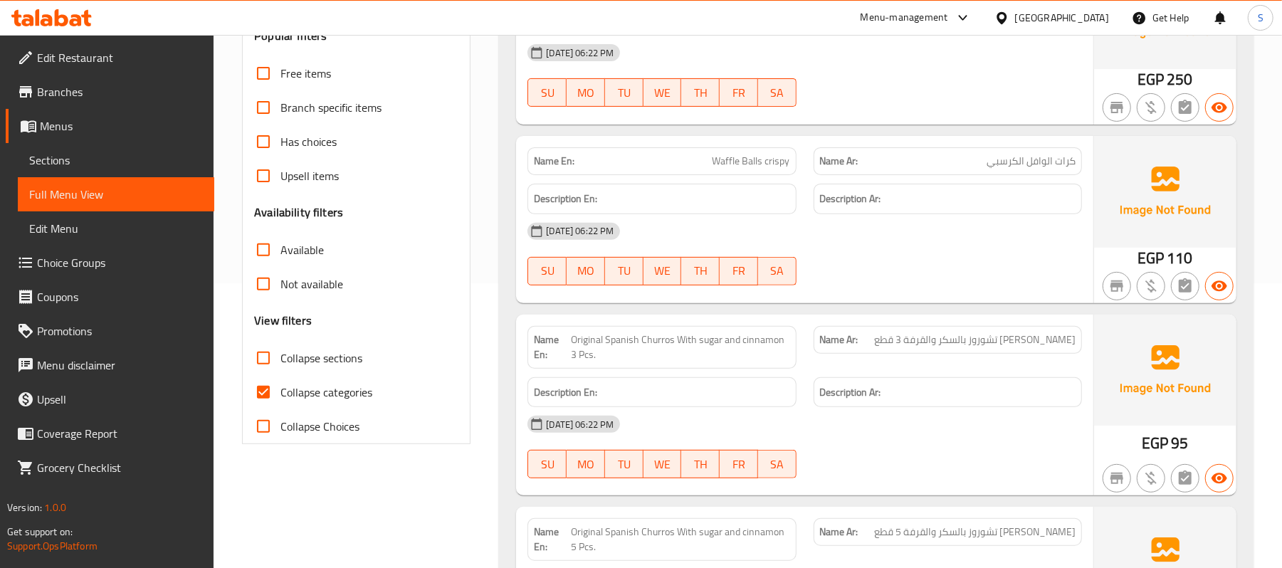
click at [328, 396] on span "Collapse categories" at bounding box center [326, 392] width 92 height 17
click at [280, 396] on input "Collapse categories" at bounding box center [263, 392] width 34 height 34
checkbox input "false"
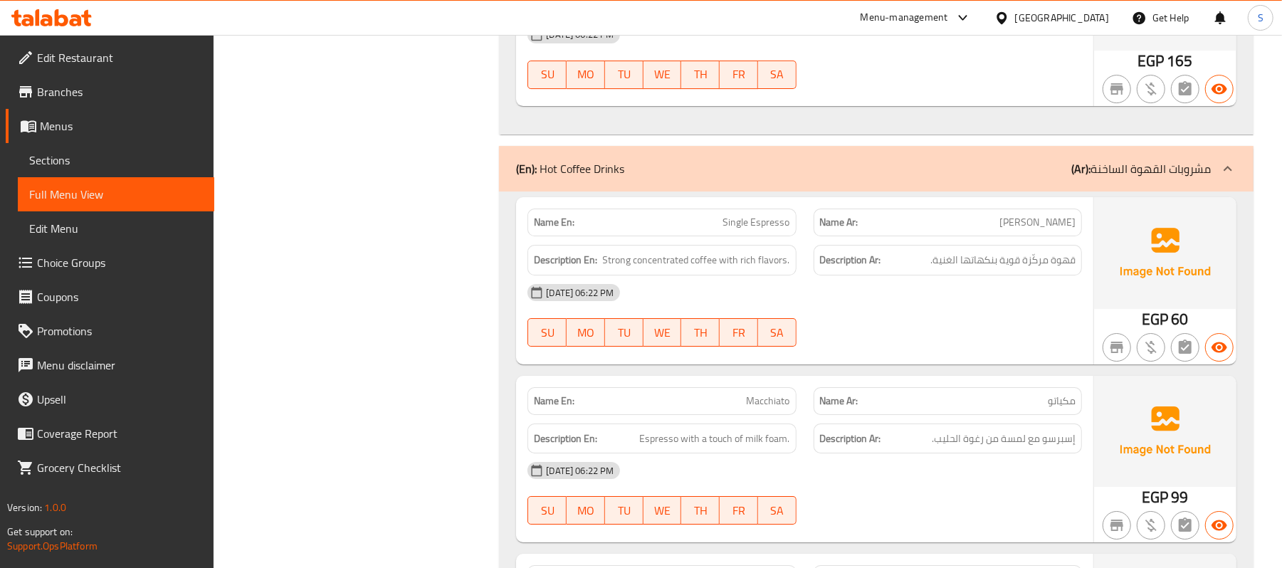
scroll to position [7259, 0]
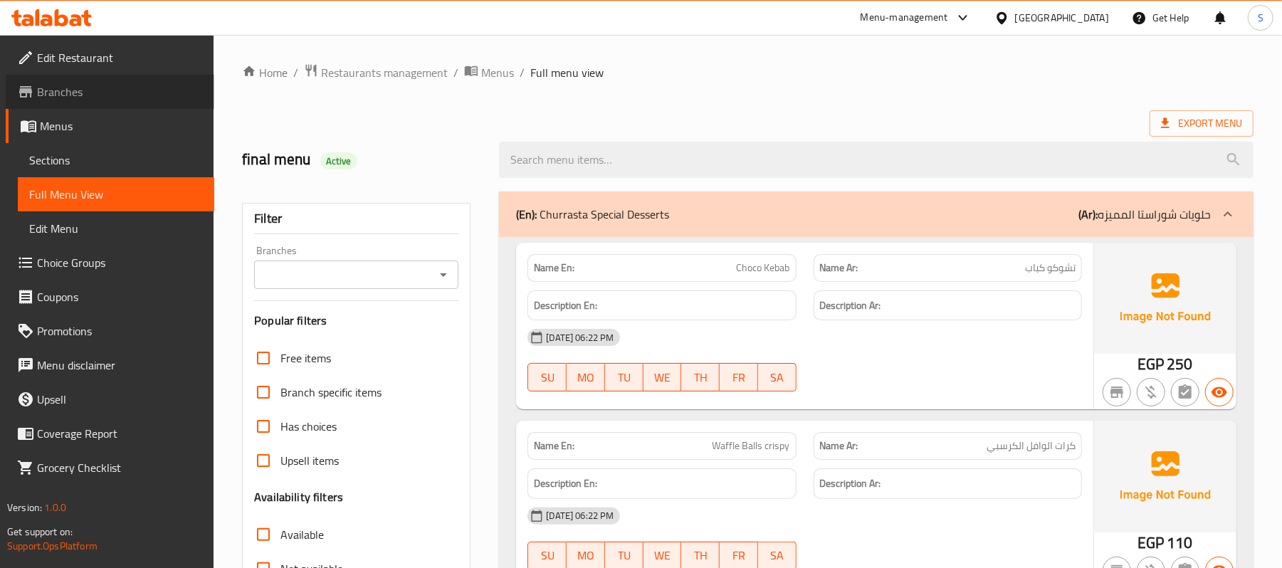
click at [80, 83] on span "Branches" at bounding box center [120, 91] width 166 height 17
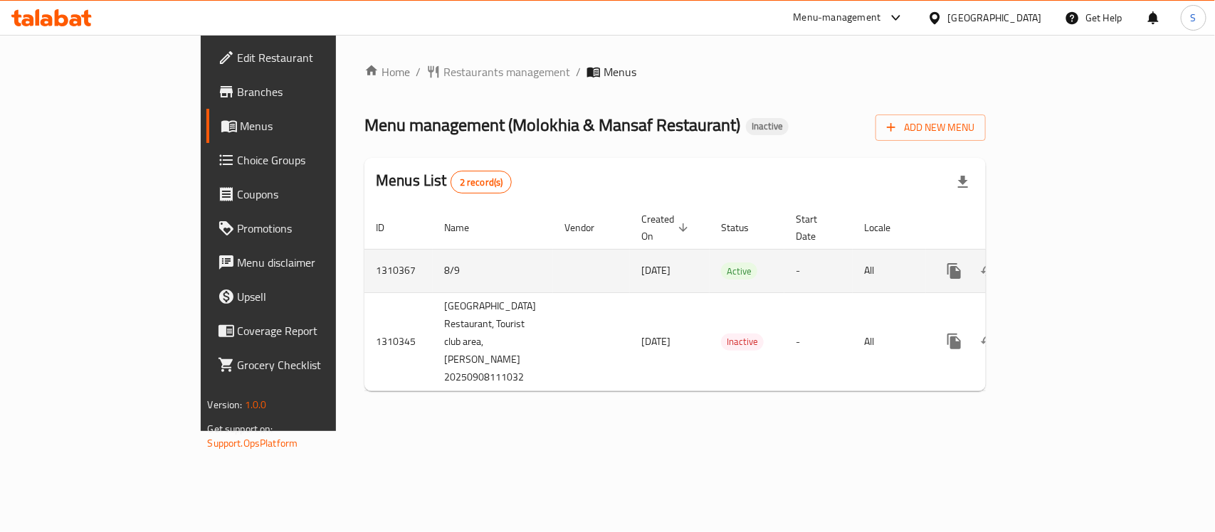
click at [1063, 265] on icon "enhanced table" at bounding box center [1056, 271] width 13 height 13
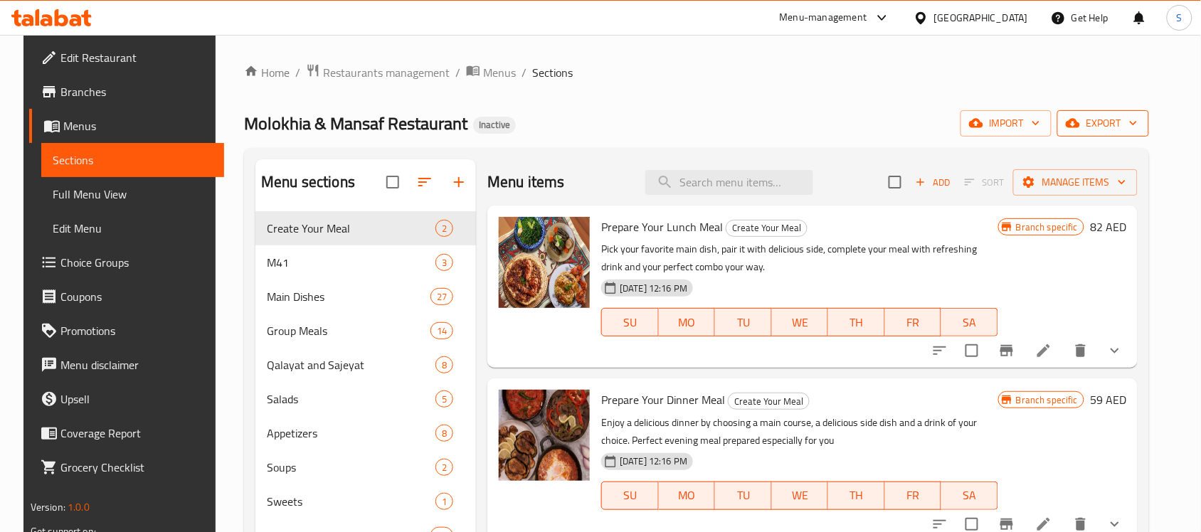
click at [1138, 122] on span "export" at bounding box center [1103, 124] width 69 height 18
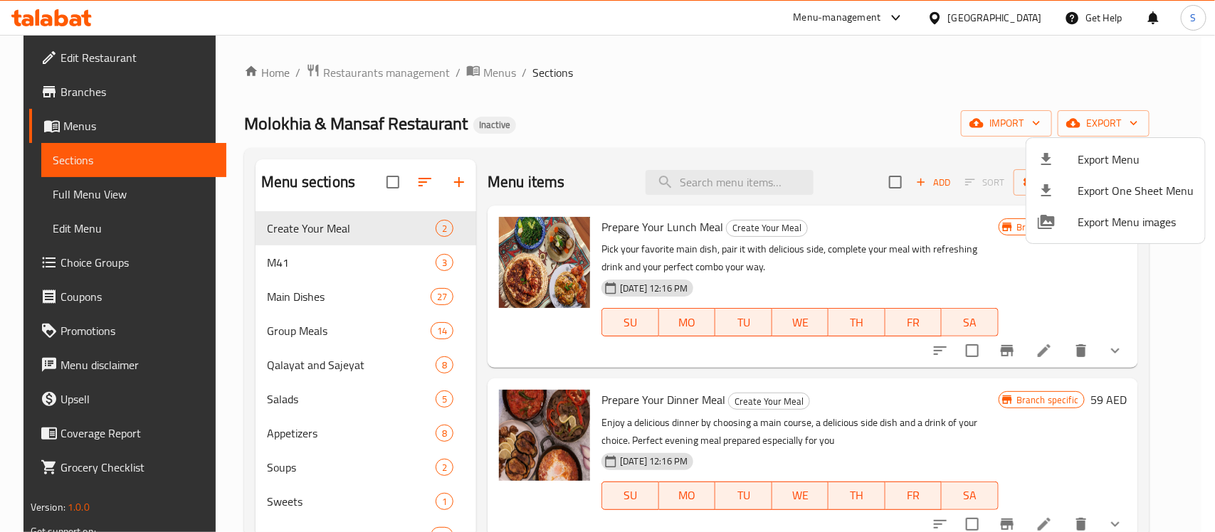
click at [1098, 144] on li "Export Menu" at bounding box center [1115, 159] width 179 height 31
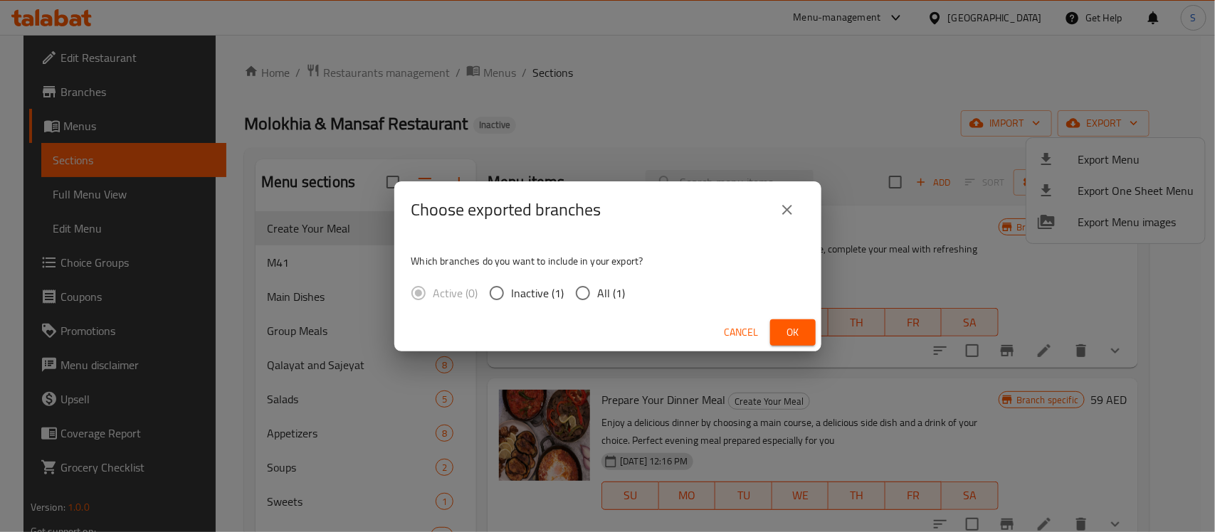
drag, startPoint x: 602, startPoint y: 310, endPoint x: 600, endPoint y: 300, distance: 10.2
click at [602, 308] on div "Which branches do you want to include in your export? Active (0) Inactive (1) A…" at bounding box center [607, 275] width 427 height 75
click at [611, 287] on span "All (1)" at bounding box center [612, 293] width 28 height 17
click at [598, 287] on input "All (1)" at bounding box center [583, 293] width 30 height 30
radio input "true"
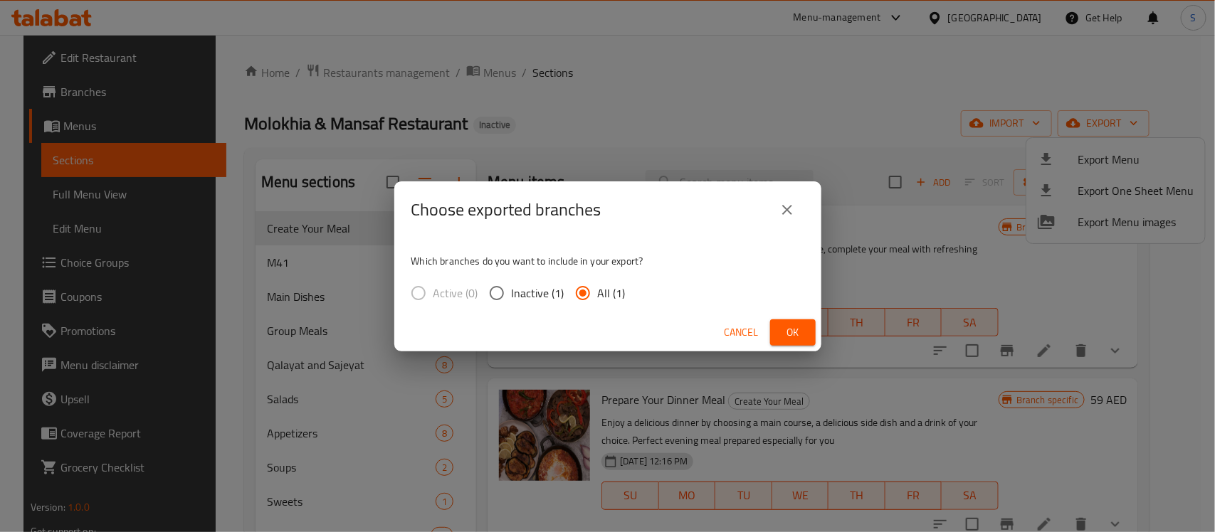
click at [781, 332] on span "Ok" at bounding box center [792, 333] width 23 height 18
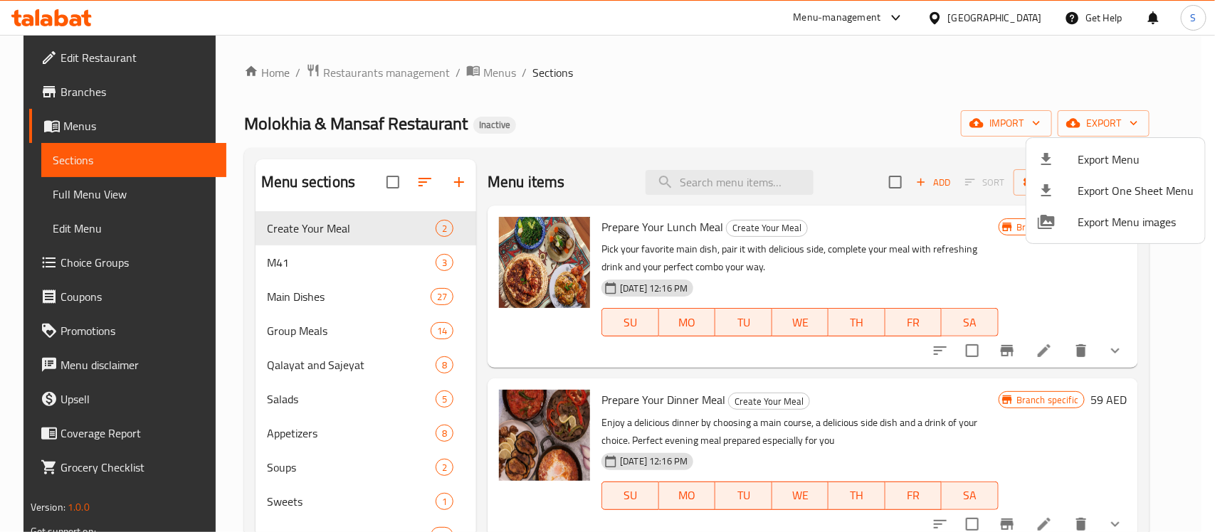
click at [307, 123] on div at bounding box center [607, 266] width 1215 height 532
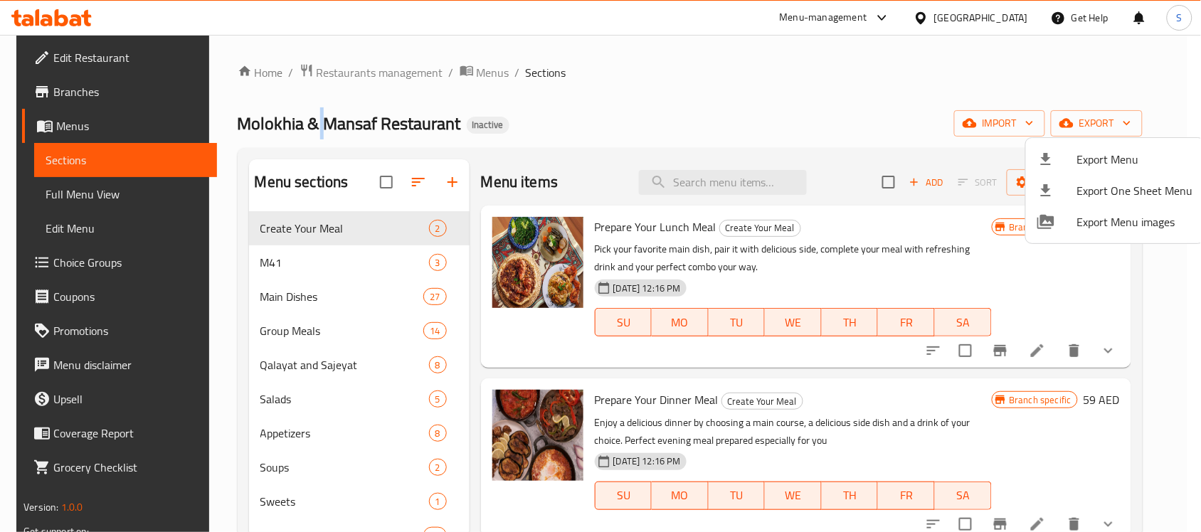
click at [307, 123] on span "Molokhia & Mansaf Restaurant" at bounding box center [349, 123] width 223 height 32
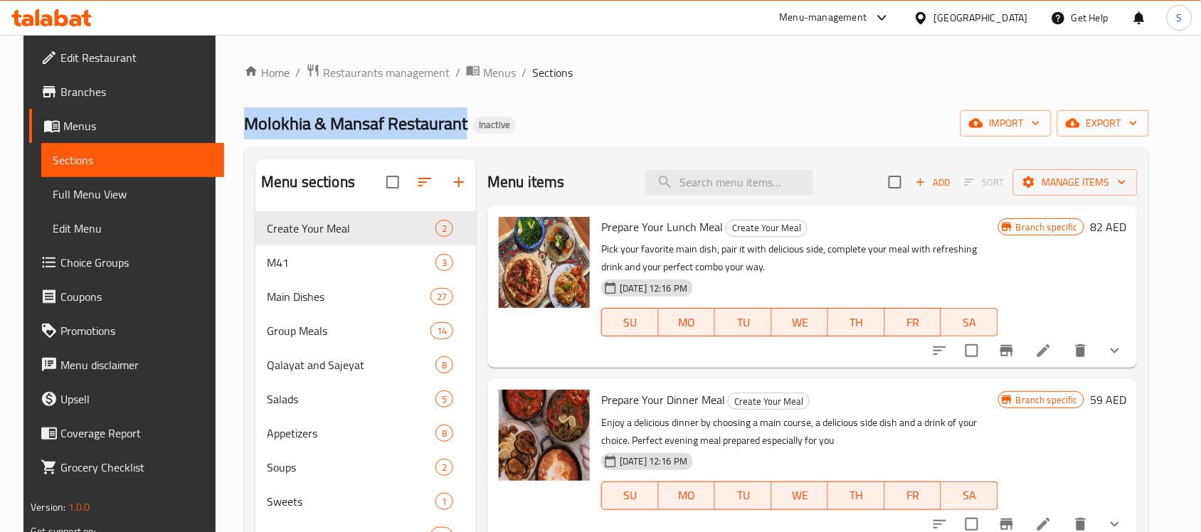
click at [307, 123] on span "Molokhia & Mansaf Restaurant" at bounding box center [355, 123] width 223 height 32
copy span "Molokhia & Mansaf Restaurant"
click at [483, 68] on span "Menus" at bounding box center [499, 72] width 33 height 17
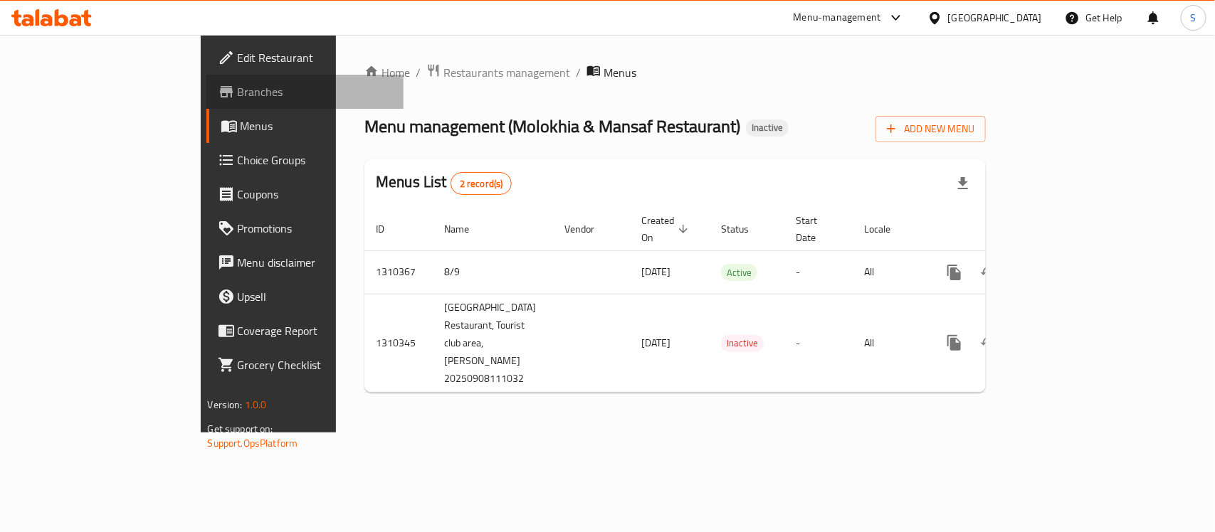
click at [238, 90] on span "Branches" at bounding box center [315, 91] width 154 height 17
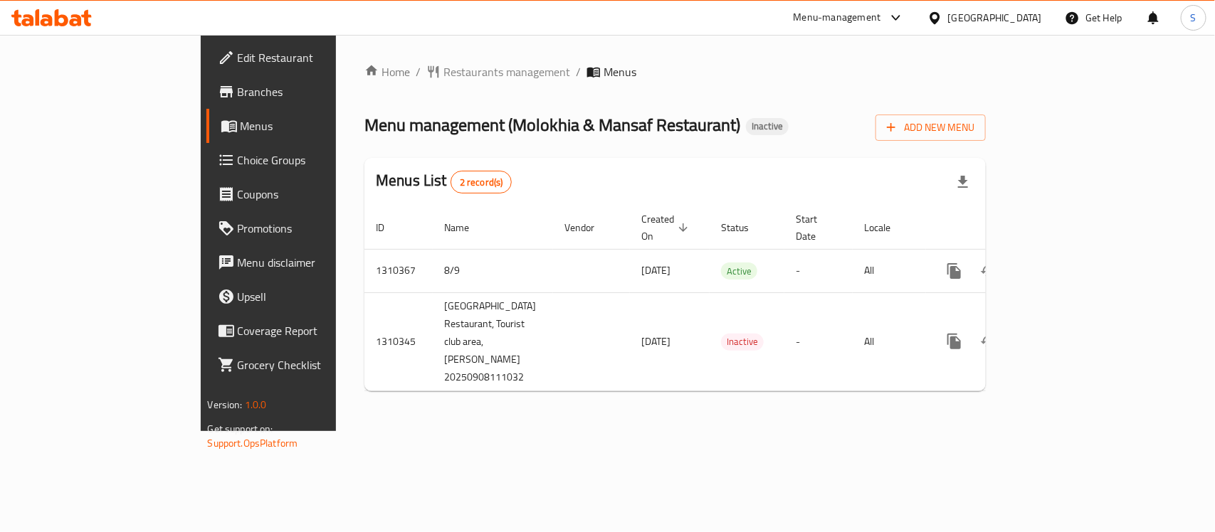
click at [728, 431] on div "Home / Restaurants management / Menus Menu management ( Molokhia & Mansaf Resta…" at bounding box center [675, 233] width 678 height 396
click at [994, 16] on div "United Arab Emirates" at bounding box center [995, 18] width 94 height 16
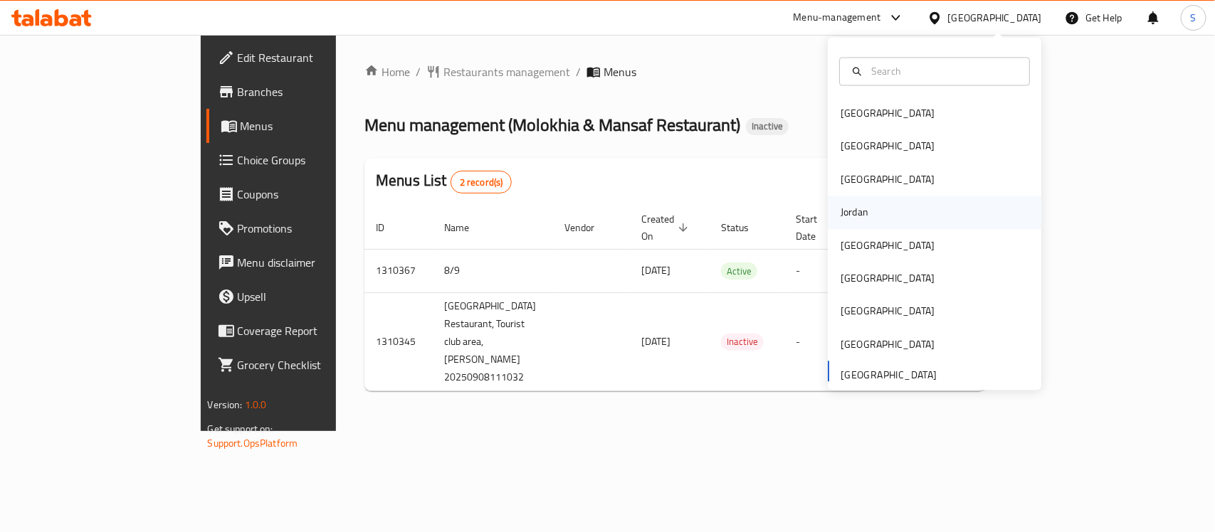
click at [858, 207] on div "Jordan" at bounding box center [854, 212] width 51 height 33
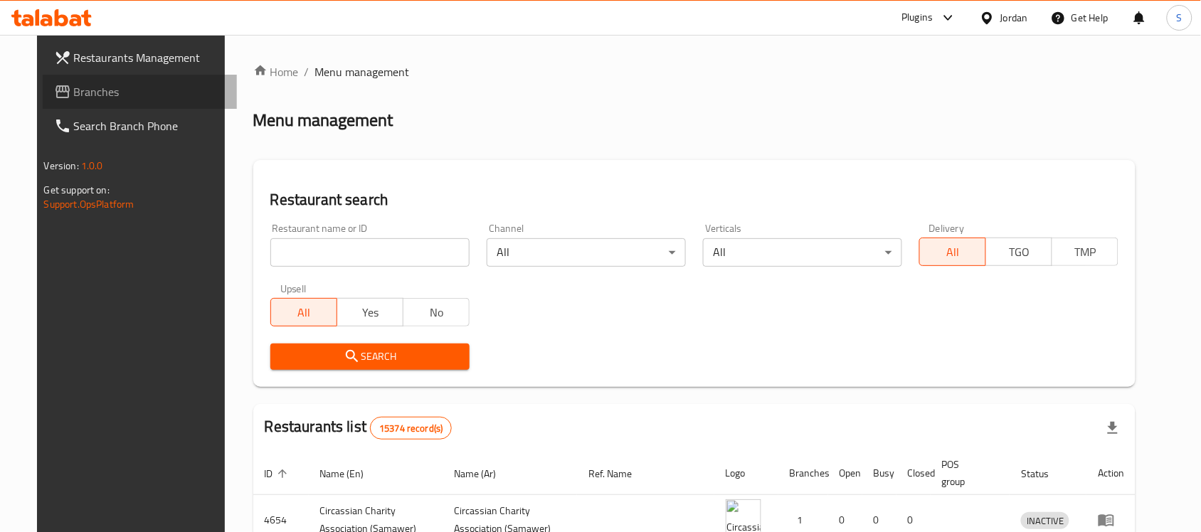
click at [91, 89] on span "Branches" at bounding box center [150, 91] width 152 height 17
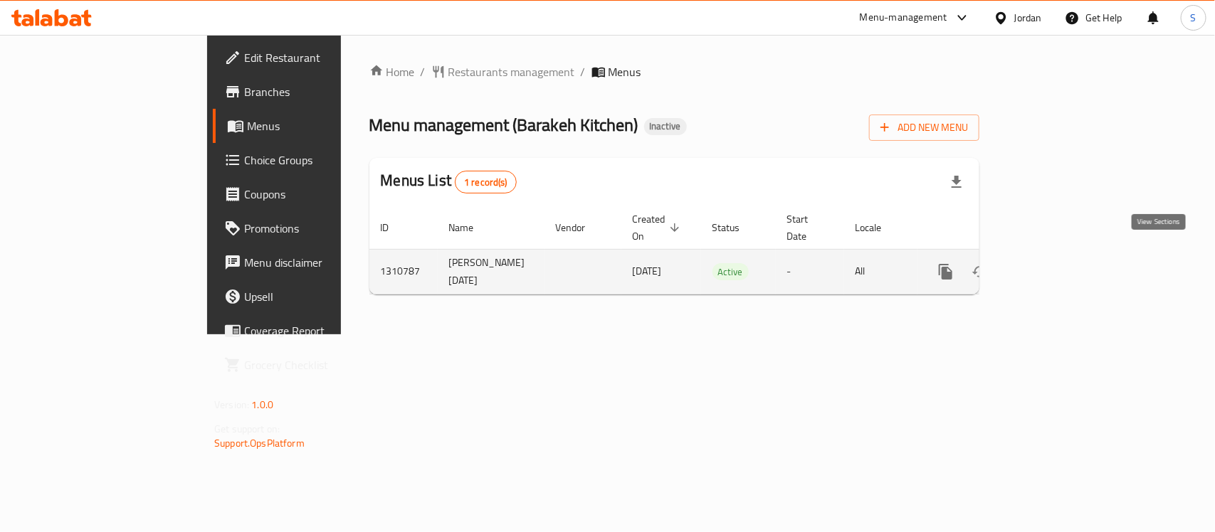
click at [1057, 263] on icon "enhanced table" at bounding box center [1048, 271] width 17 height 17
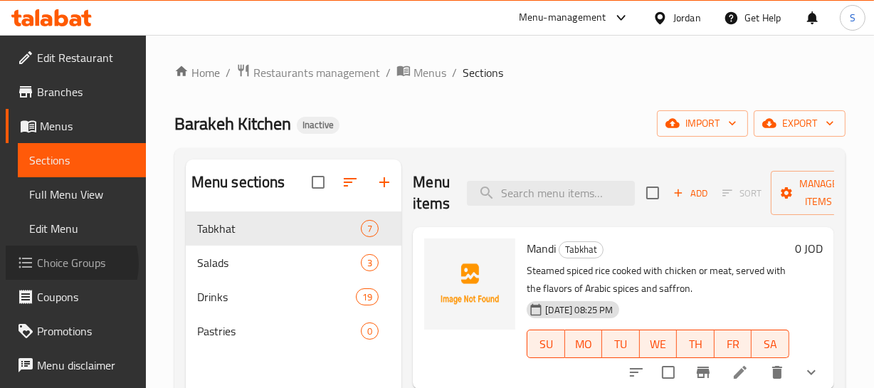
click at [63, 264] on span "Choice Groups" at bounding box center [85, 262] width 97 height 17
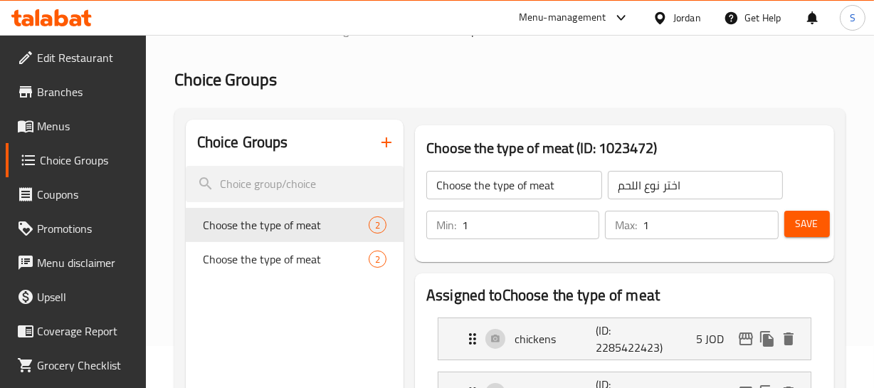
scroll to position [64, 0]
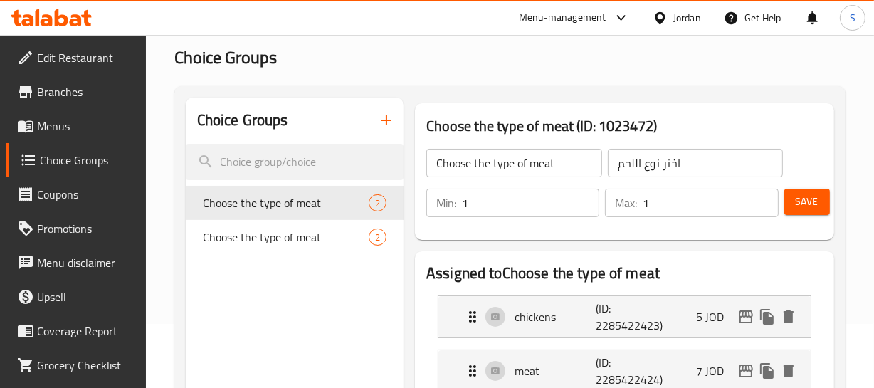
click at [534, 172] on input "Choose the type of meat" at bounding box center [514, 163] width 176 height 28
click at [477, 160] on input "Choose the type of meat" at bounding box center [514, 163] width 176 height 28
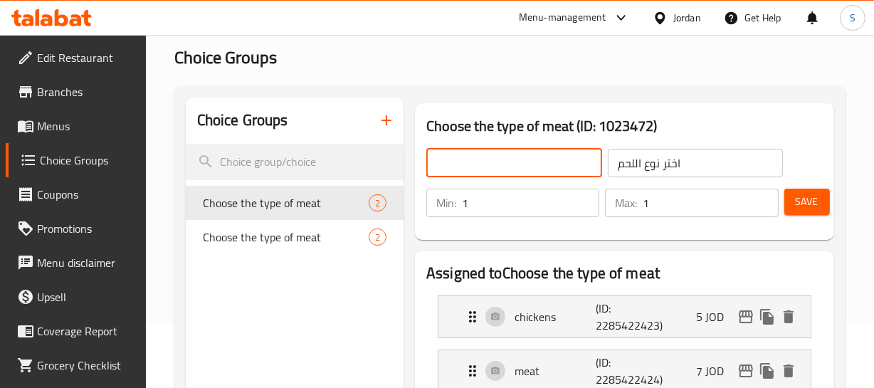
click at [486, 154] on input "text" at bounding box center [514, 163] width 176 height 28
type input "Your Choice Of:"
click at [684, 170] on input "اختر نوع اللحم" at bounding box center [696, 163] width 176 height 28
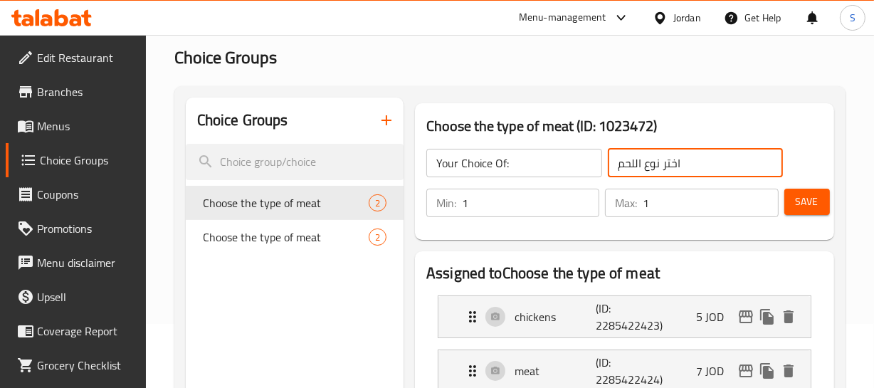
click at [684, 170] on input "اختر نوع اللحم" at bounding box center [696, 163] width 176 height 28
click at [684, 170] on input "text" at bounding box center [696, 163] width 176 height 28
click at [683, 164] on input "text" at bounding box center [696, 163] width 176 height 28
type input "إختيارك من:"
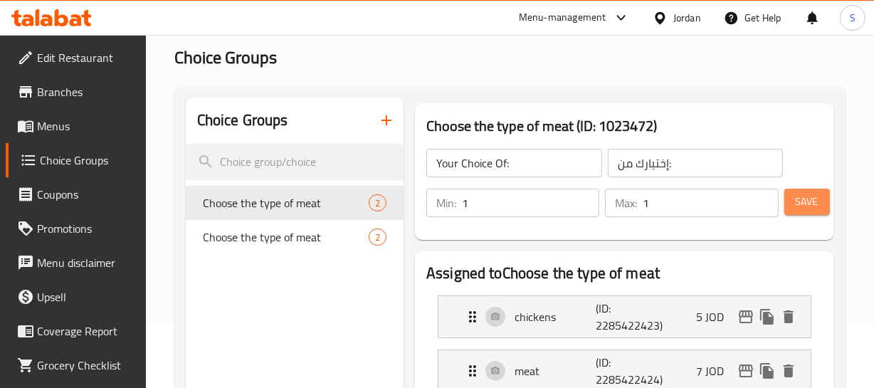
click at [807, 202] on span "Save" at bounding box center [807, 202] width 23 height 18
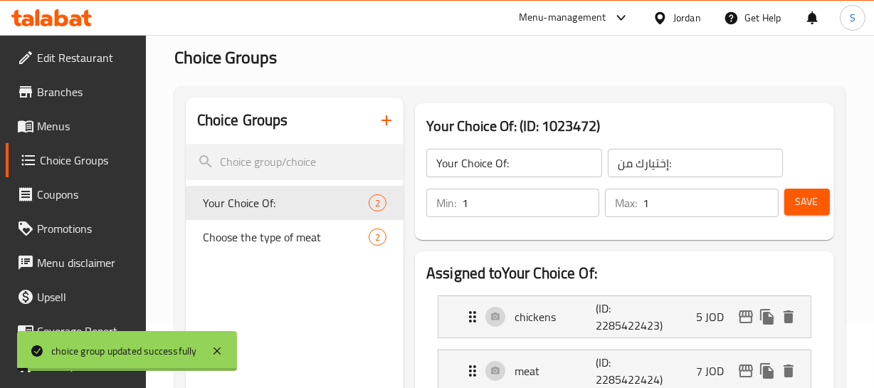
scroll to position [129, 0]
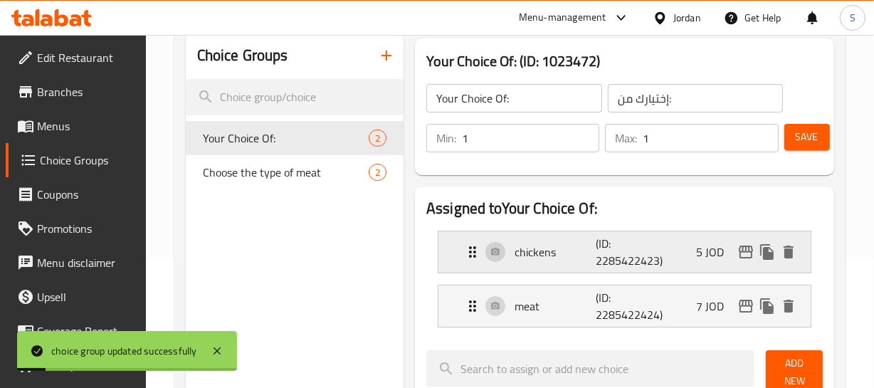
click at [562, 246] on p "chickens" at bounding box center [555, 251] width 81 height 17
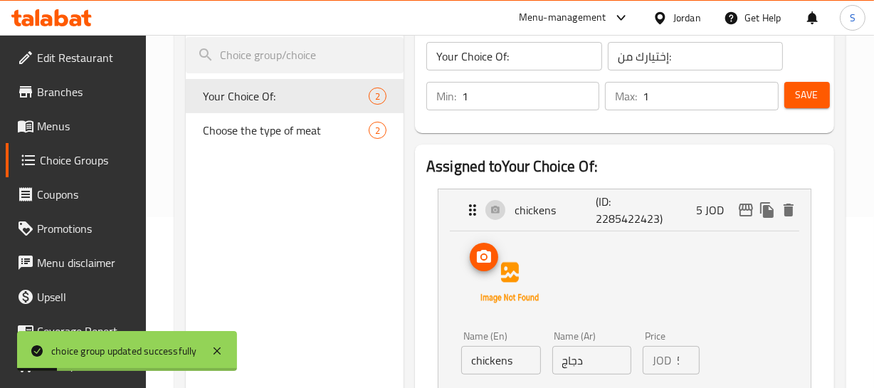
scroll to position [194, 0]
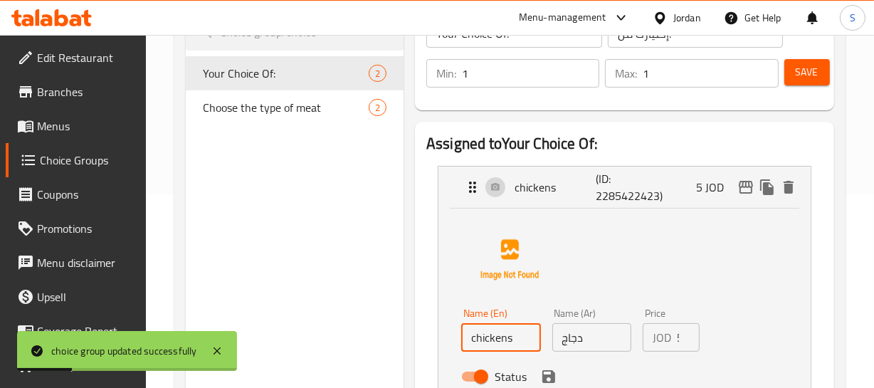
click at [529, 348] on input "chickens" at bounding box center [500, 337] width 79 height 28
type input "chicken"
click at [552, 368] on button "save" at bounding box center [548, 376] width 21 height 21
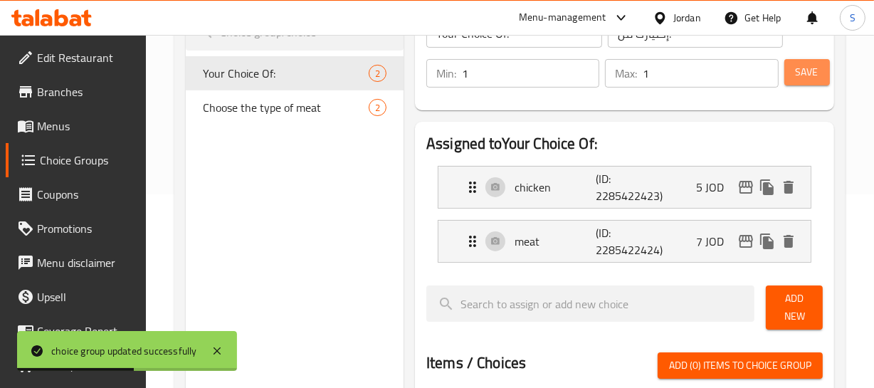
click at [801, 78] on span "Save" at bounding box center [807, 72] width 23 height 18
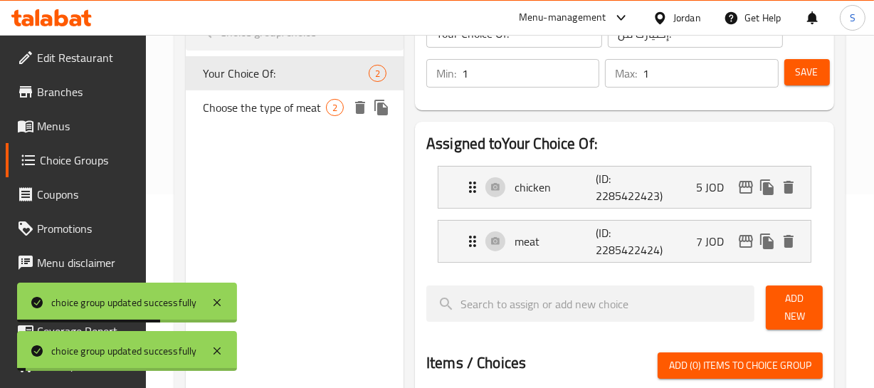
click at [278, 106] on span "Choose the type of meat" at bounding box center [264, 107] width 123 height 17
type input "Choose the type of meat"
type input "اختر نوع اللحم"
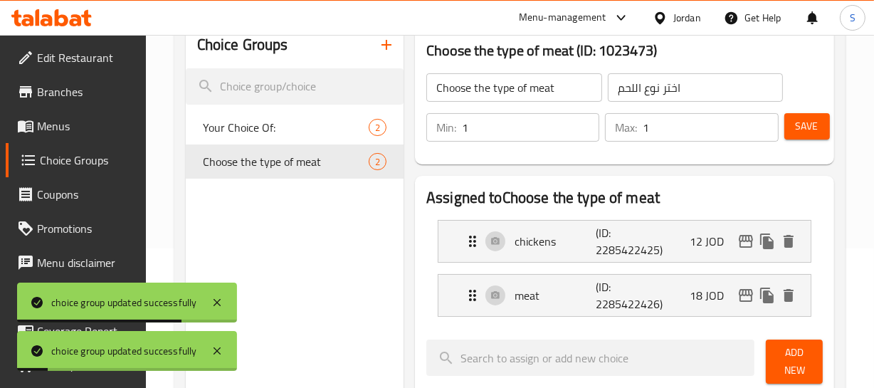
scroll to position [64, 0]
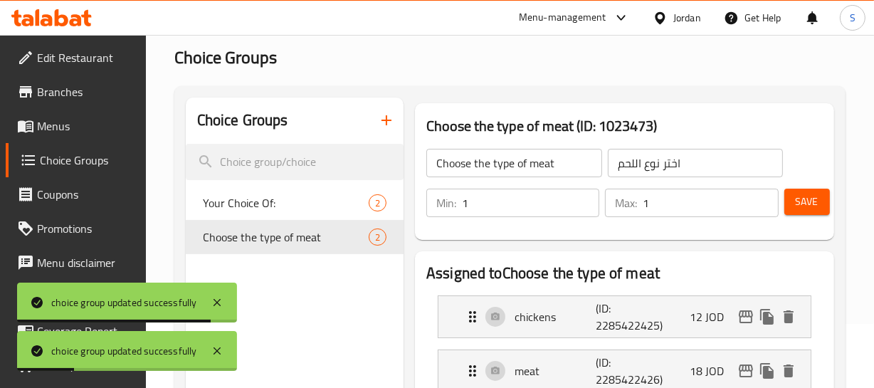
click at [502, 164] on input "Choose the type of meat" at bounding box center [514, 163] width 176 height 28
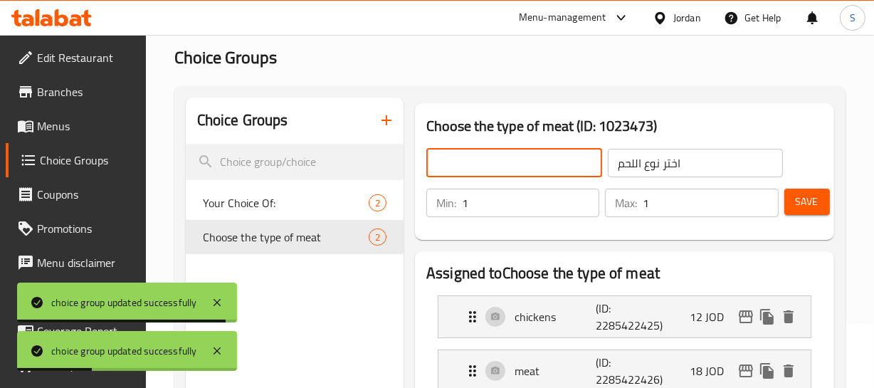
click at [502, 164] on input "text" at bounding box center [514, 163] width 176 height 28
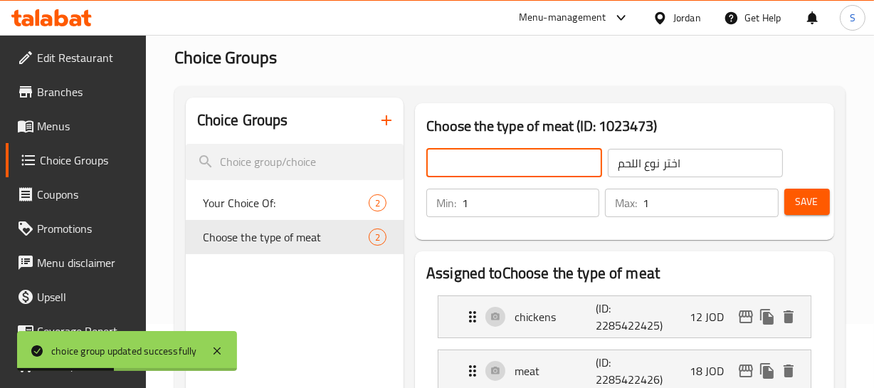
type input "Your Choice Of:"
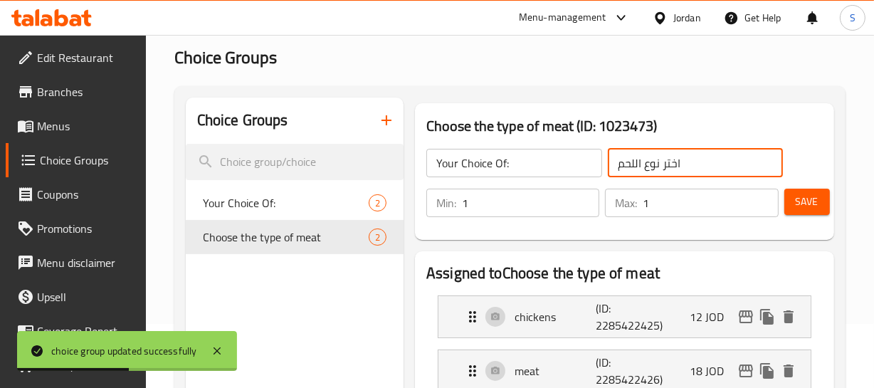
click at [675, 159] on input "اختر نوع اللحم" at bounding box center [696, 163] width 176 height 28
click at [675, 159] on input "text" at bounding box center [696, 163] width 176 height 28
click at [680, 162] on input "text" at bounding box center [696, 163] width 176 height 28
type input "إختيارك من:"
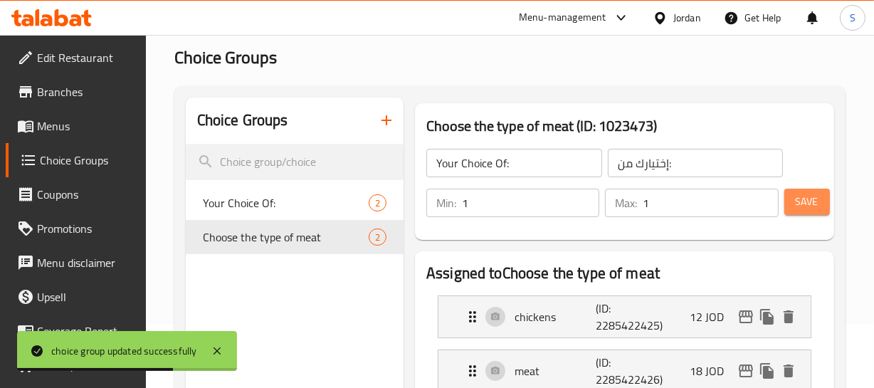
click at [807, 212] on button "Save" at bounding box center [807, 202] width 46 height 26
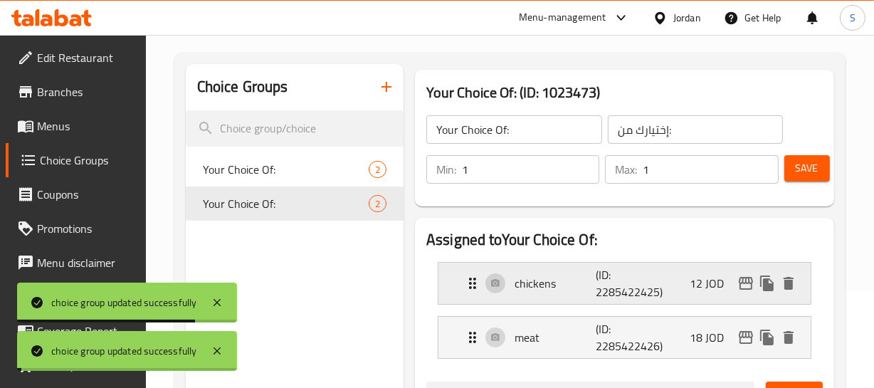
scroll to position [129, 0]
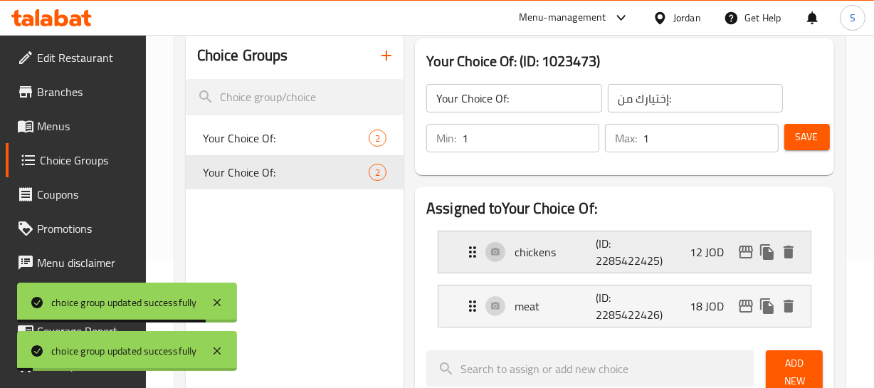
click at [579, 255] on p "chickens" at bounding box center [555, 251] width 81 height 17
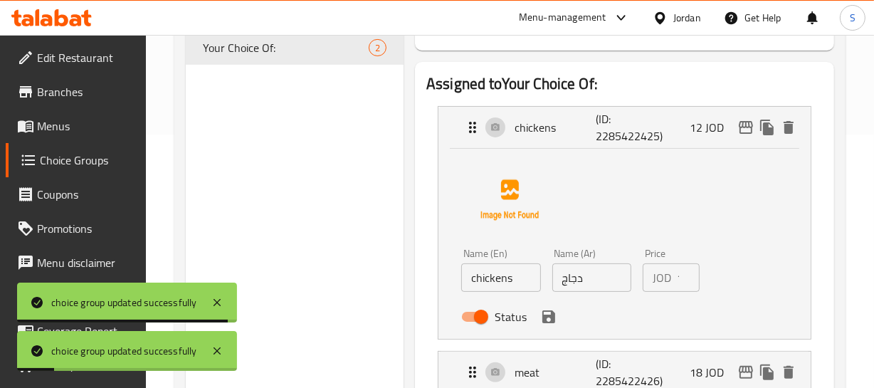
scroll to position [258, 0]
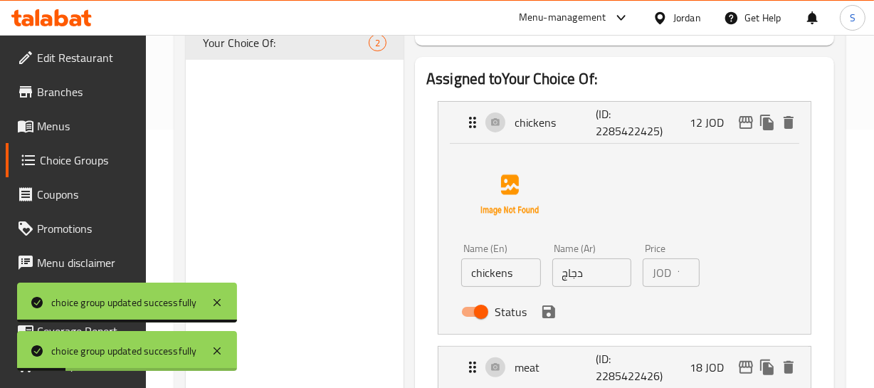
click at [515, 285] on input "chickens" at bounding box center [500, 272] width 79 height 28
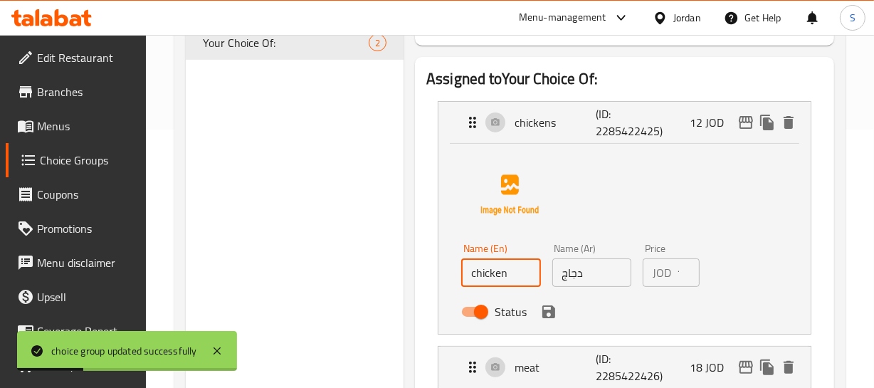
click at [557, 320] on div "Status" at bounding box center [591, 311] width 272 height 38
click at [548, 310] on icon "save" at bounding box center [548, 311] width 13 height 13
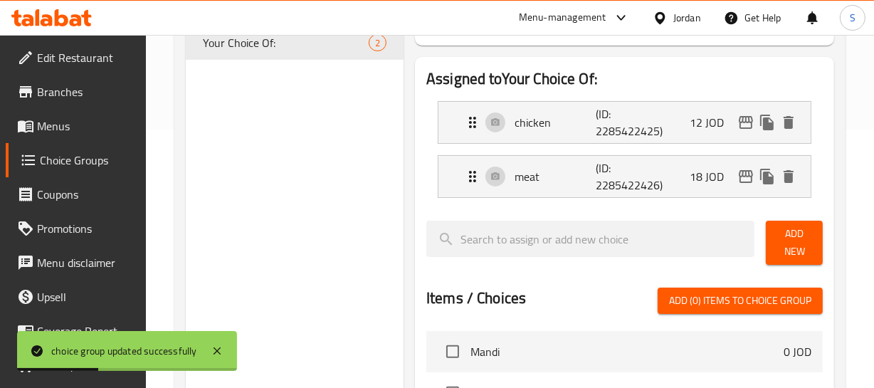
type input "chicken"
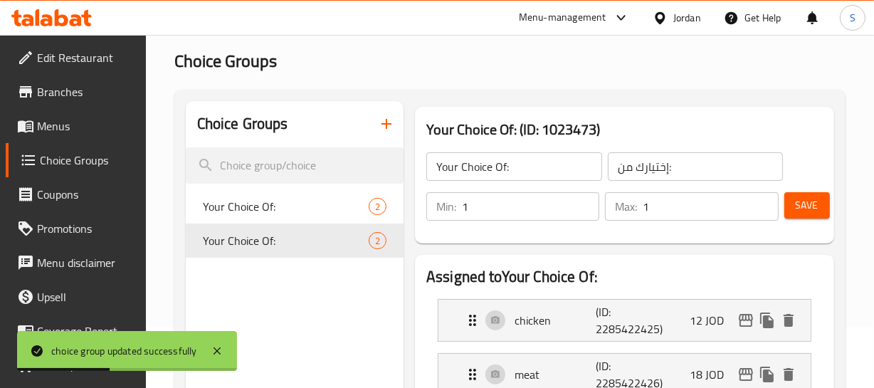
scroll to position [0, 0]
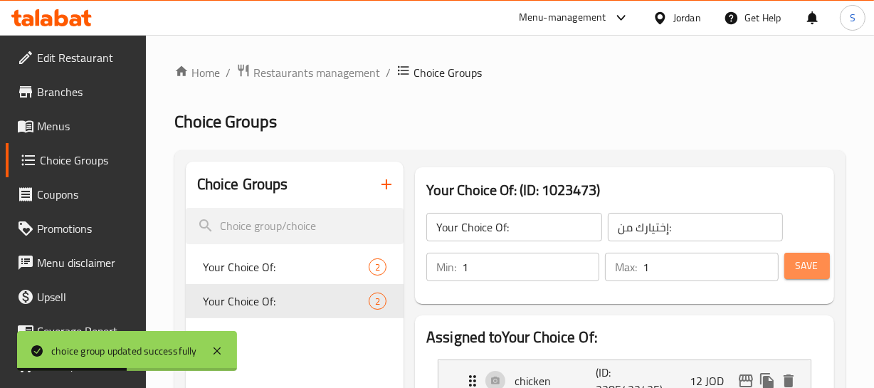
click at [804, 259] on span "Save" at bounding box center [807, 266] width 23 height 18
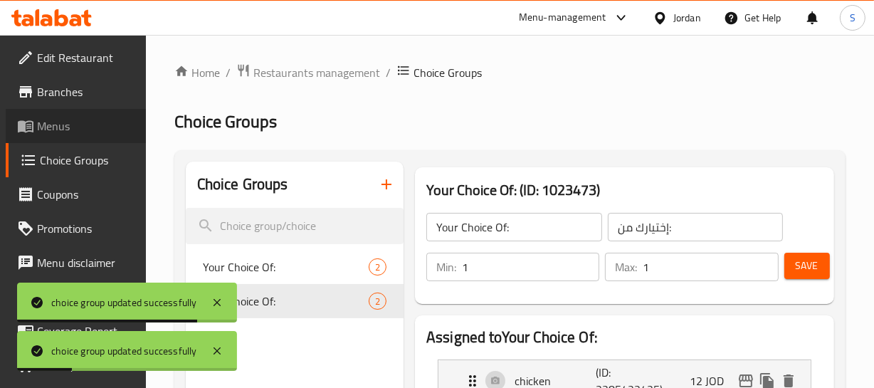
click at [87, 120] on span "Menus" at bounding box center [85, 125] width 97 height 17
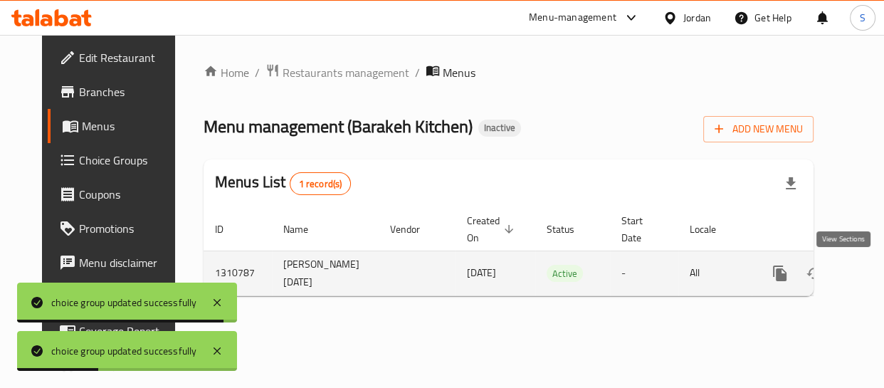
click at [874, 276] on icon "enhanced table" at bounding box center [882, 273] width 17 height 17
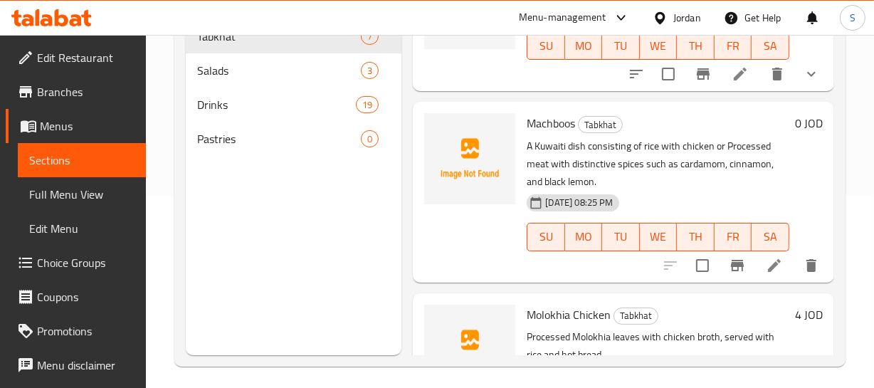
scroll to position [194, 0]
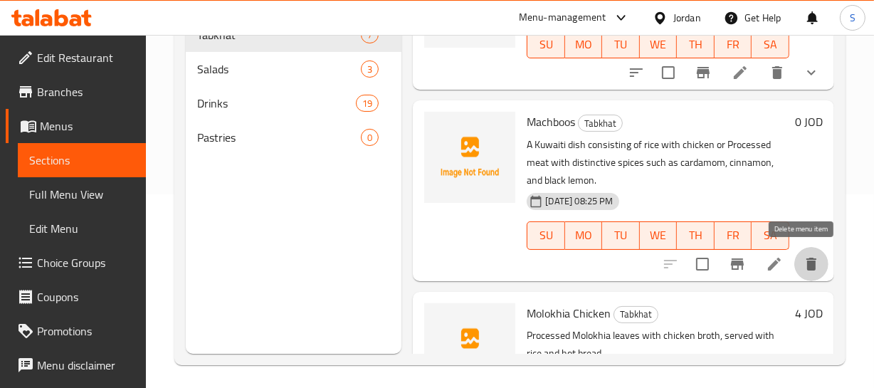
click at [794, 253] on button "delete" at bounding box center [811, 264] width 34 height 34
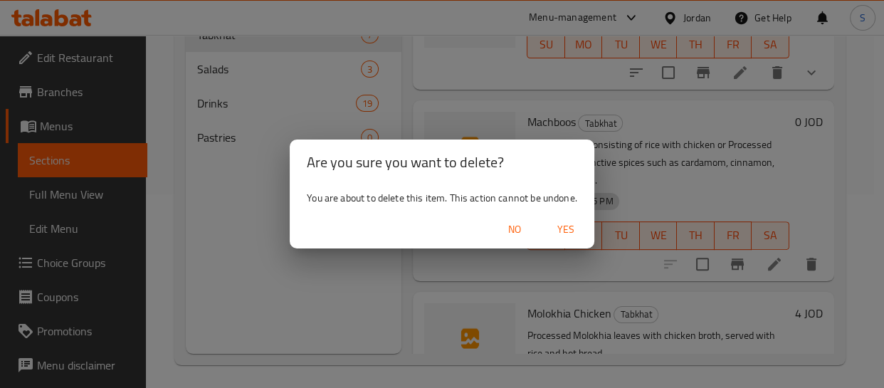
click at [579, 242] on div "No Yes" at bounding box center [442, 230] width 305 height 38
click at [573, 234] on span "Yes" at bounding box center [566, 230] width 34 height 18
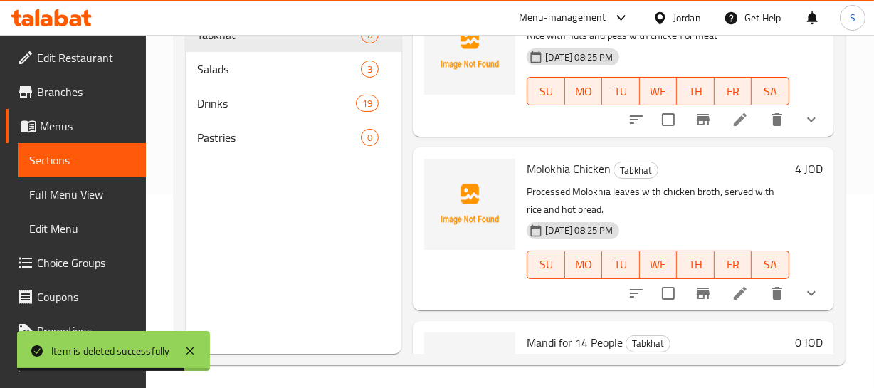
click at [724, 210] on p "Processed Molokhia leaves with chicken broth, served with rice and hot bread." at bounding box center [658, 201] width 263 height 36
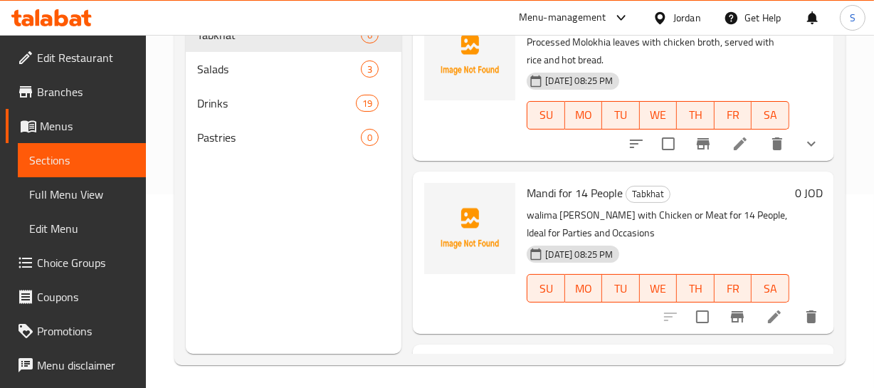
scroll to position [517, 0]
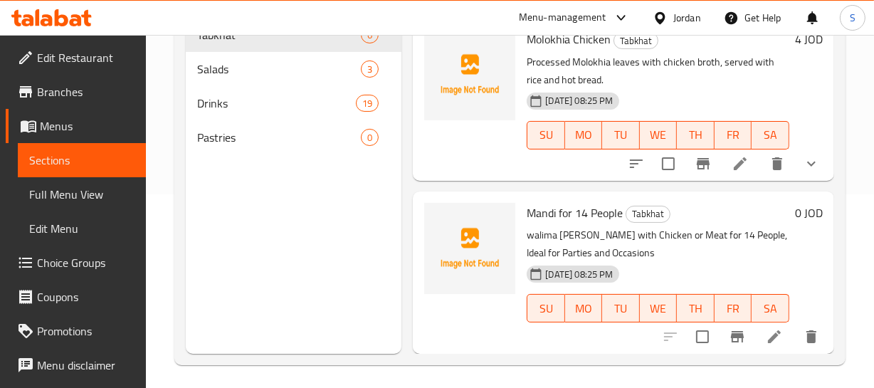
click at [743, 243] on p "walima [PERSON_NAME] with Chicken or Meat for 14 People, Ideal for Parties and …" at bounding box center [658, 244] width 263 height 36
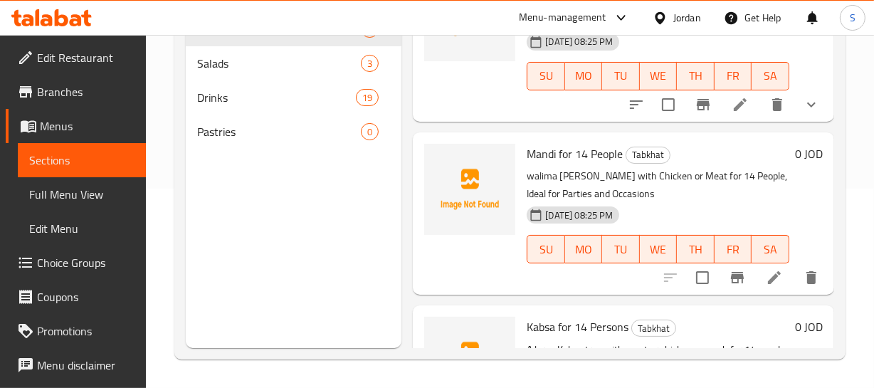
scroll to position [70, 0]
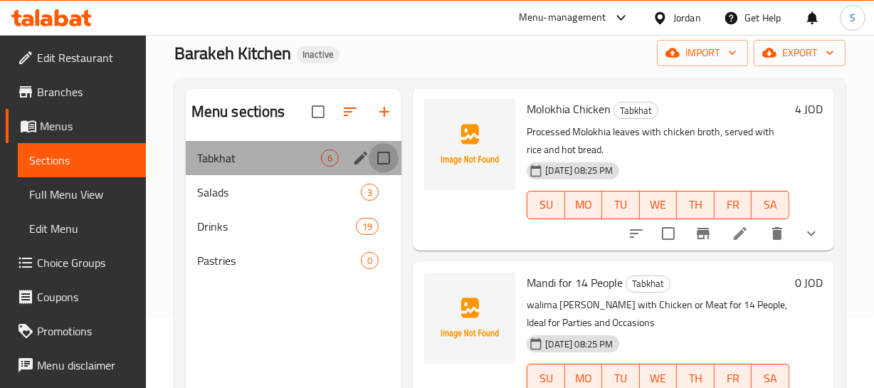
click at [392, 161] on input "Menu sections" at bounding box center [384, 158] width 30 height 30
checkbox input "true"
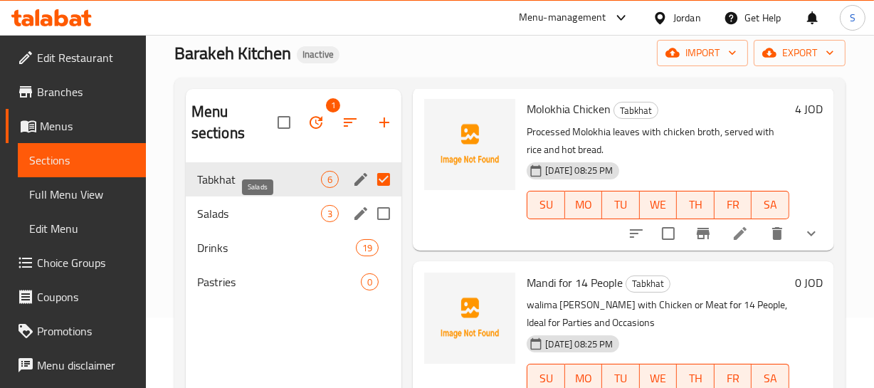
click at [241, 218] on span "Salads" at bounding box center [259, 213] width 125 height 17
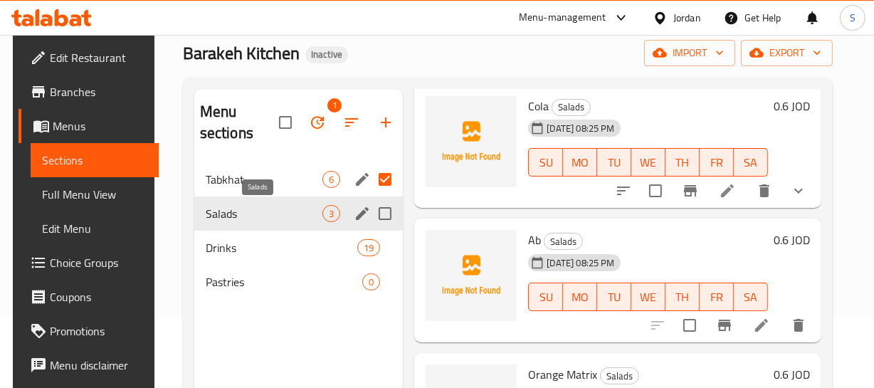
scroll to position [81, 0]
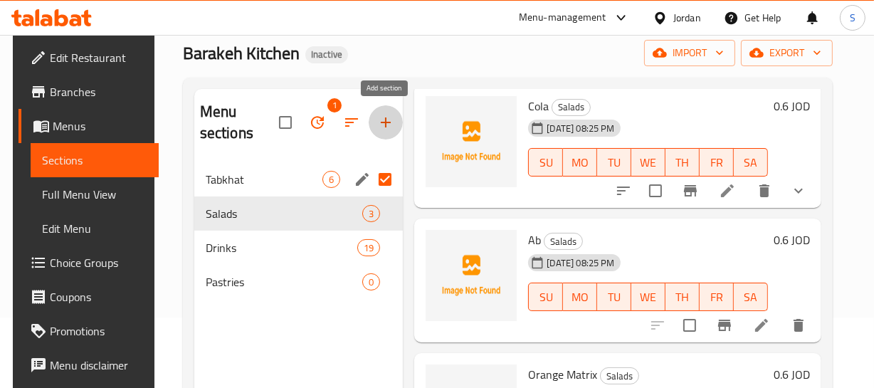
click at [383, 121] on icon "button" at bounding box center [385, 122] width 17 height 17
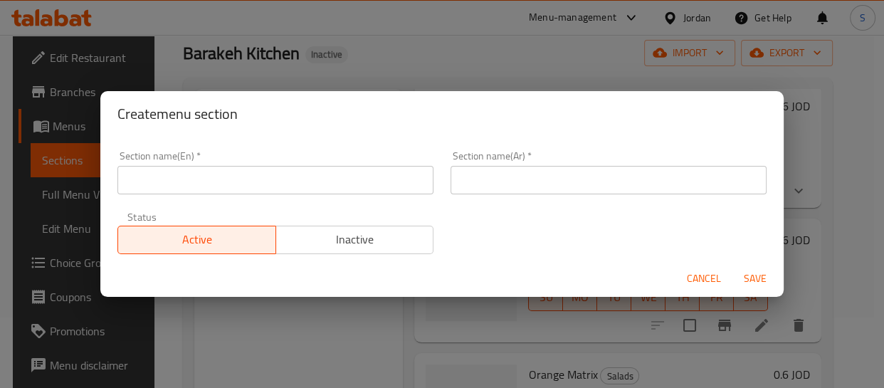
click at [264, 172] on input "text" at bounding box center [275, 180] width 316 height 28
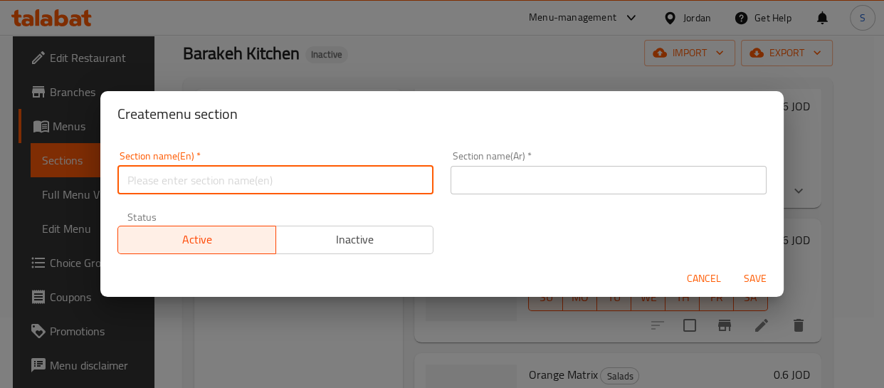
type input "Drinks"
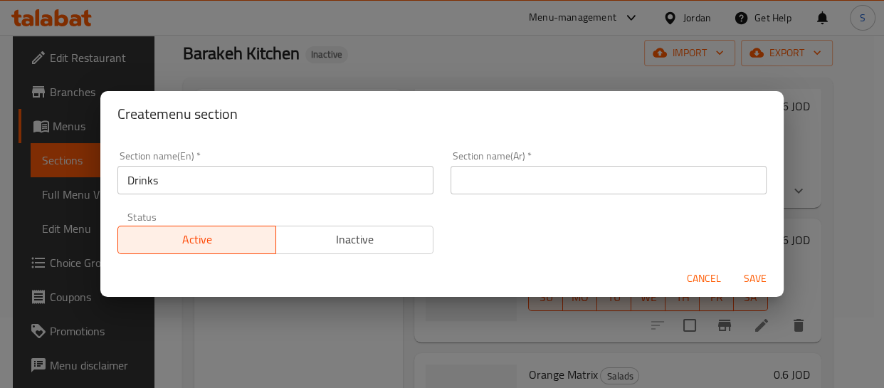
click at [567, 148] on div "Section name(Ar)   * Section name(Ar) *" at bounding box center [608, 172] width 333 height 60
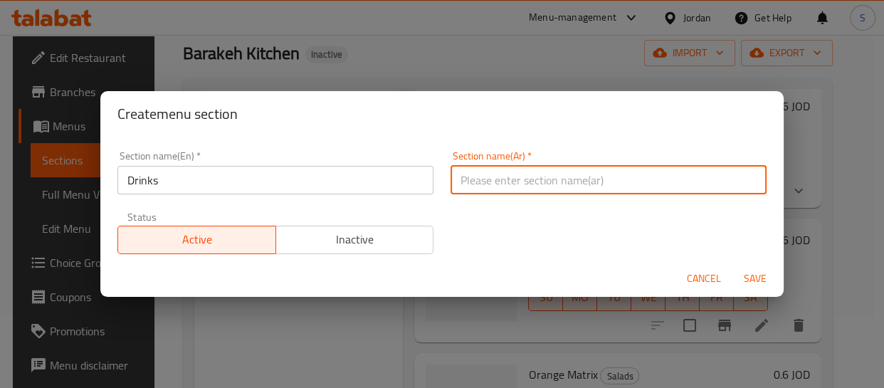
click at [566, 172] on input "text" at bounding box center [608, 180] width 316 height 28
type input "المشروبات"
click at [732, 265] on button "Save" at bounding box center [755, 278] width 46 height 26
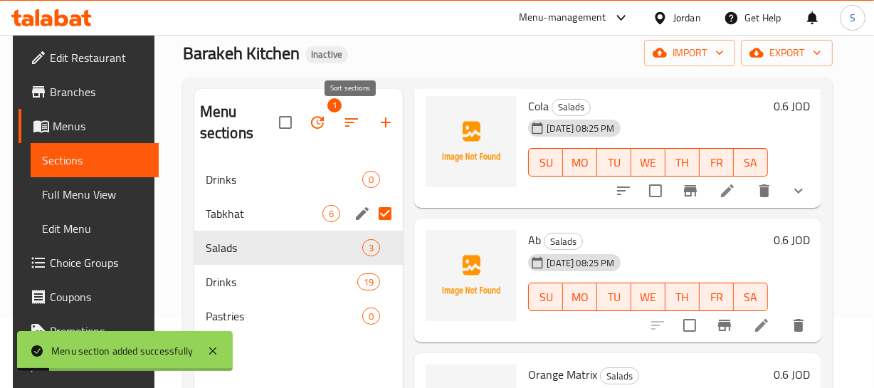
click at [357, 128] on icon "button" at bounding box center [351, 122] width 17 height 17
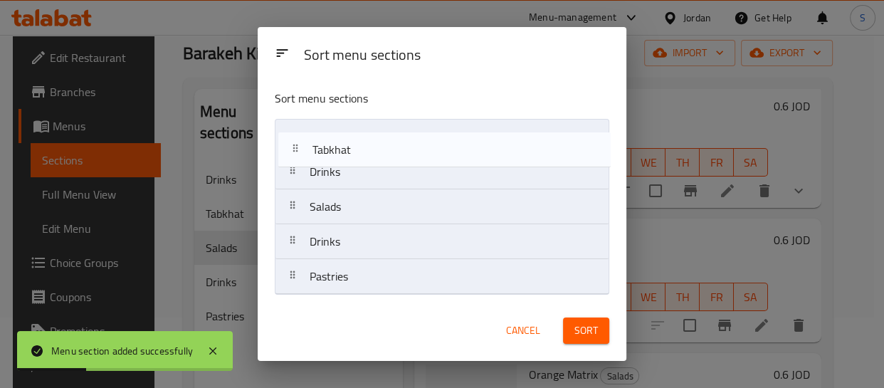
drag, startPoint x: 382, startPoint y: 176, endPoint x: 387, endPoint y: 144, distance: 32.4
click at [387, 144] on nav "Drinks Tabkhat Salads Drinks Pastries" at bounding box center [442, 207] width 334 height 176
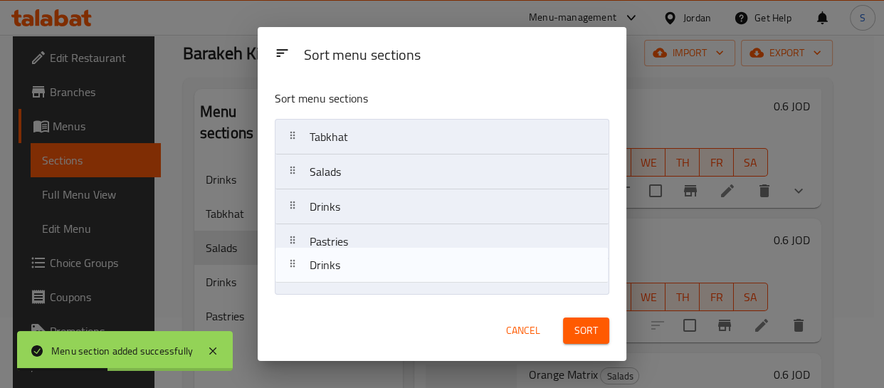
click at [364, 278] on nav "Tabkhat Drinks Salads Drinks Pastries" at bounding box center [442, 207] width 334 height 176
drag, startPoint x: 369, startPoint y: 209, endPoint x: 373, endPoint y: 268, distance: 59.2
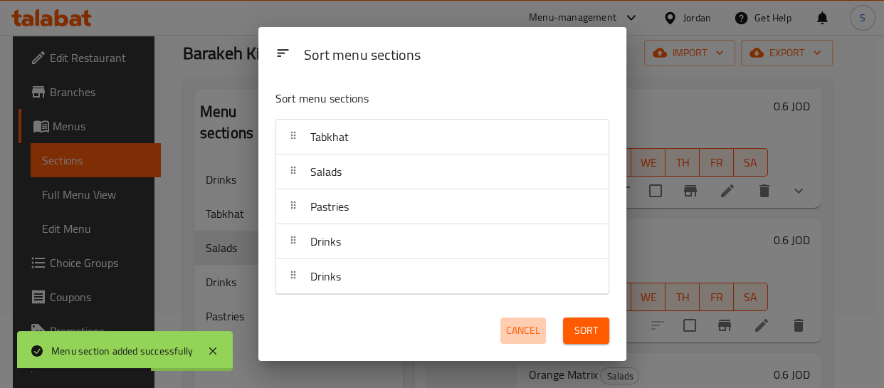
drag, startPoint x: 522, startPoint y: 326, endPoint x: 490, endPoint y: 314, distance: 34.2
click at [521, 325] on span "Cancel" at bounding box center [523, 331] width 34 height 18
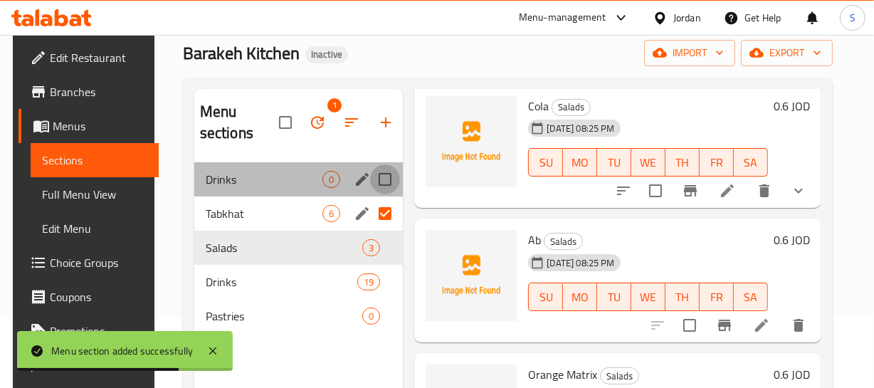
click at [384, 175] on input "Menu sections" at bounding box center [385, 179] width 30 height 30
checkbox input "true"
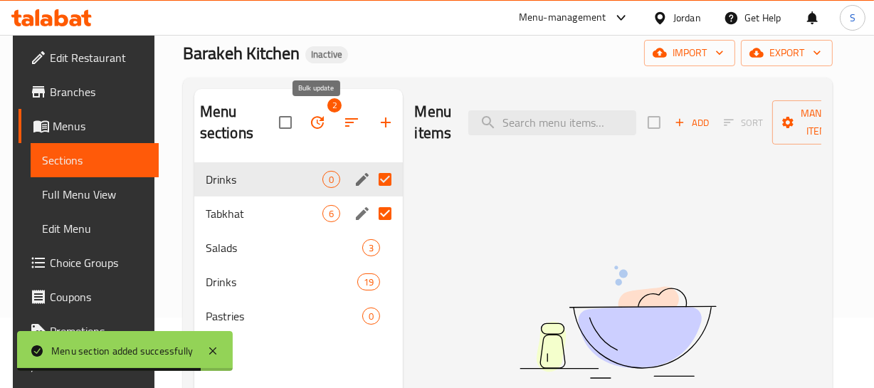
click at [313, 124] on icon "button" at bounding box center [317, 122] width 17 height 17
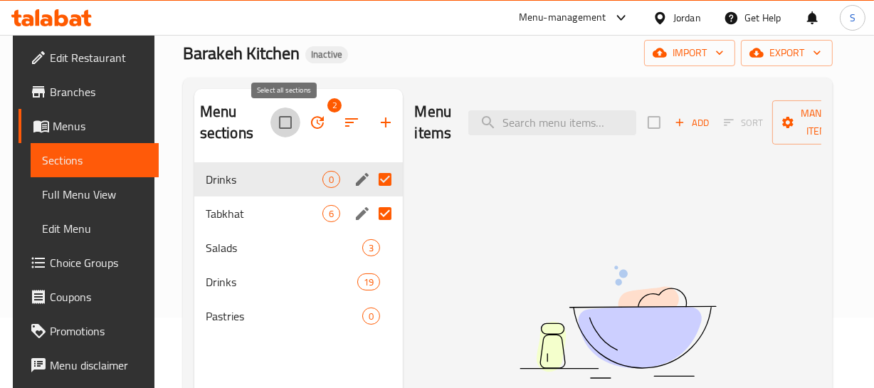
click at [288, 122] on input "checkbox" at bounding box center [285, 122] width 30 height 30
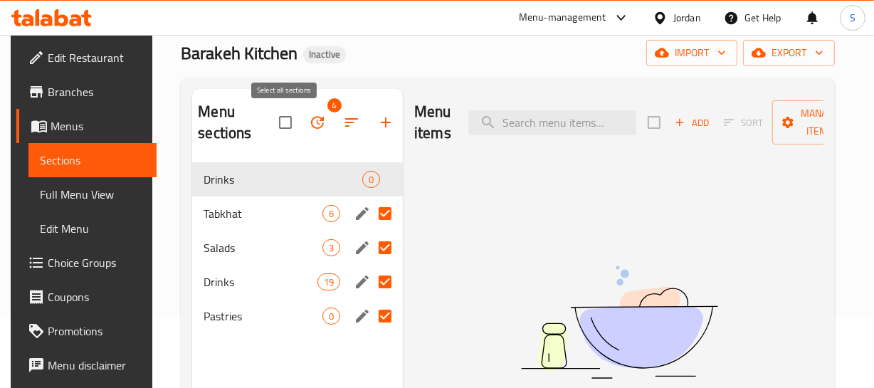
click at [288, 122] on input "checkbox" at bounding box center [285, 122] width 30 height 30
click at [289, 119] on input "checkbox" at bounding box center [285, 122] width 30 height 30
click at [280, 120] on input "checkbox" at bounding box center [285, 122] width 30 height 30
checkbox input "false"
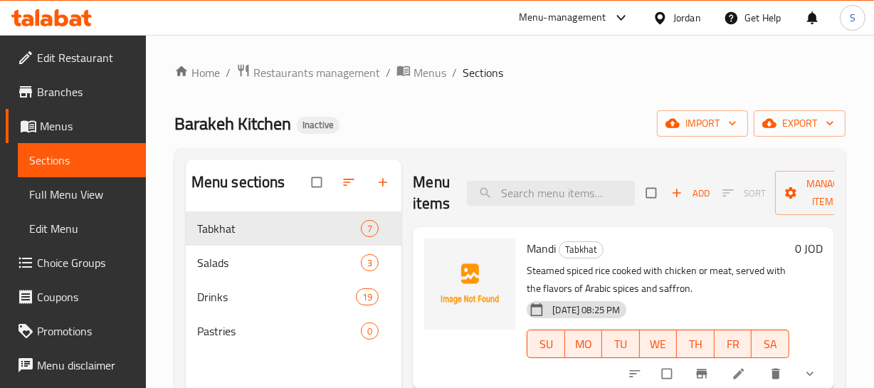
drag, startPoint x: 88, startPoint y: 206, endPoint x: 78, endPoint y: 206, distance: 10.0
click at [88, 206] on link "Full Menu View" at bounding box center [82, 194] width 128 height 34
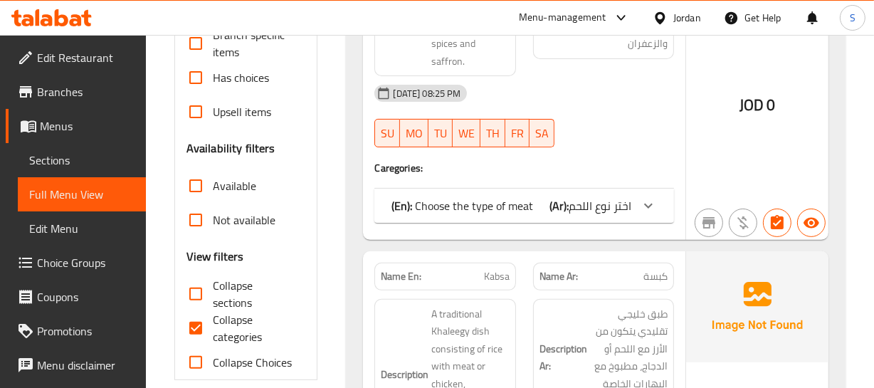
scroll to position [388, 0]
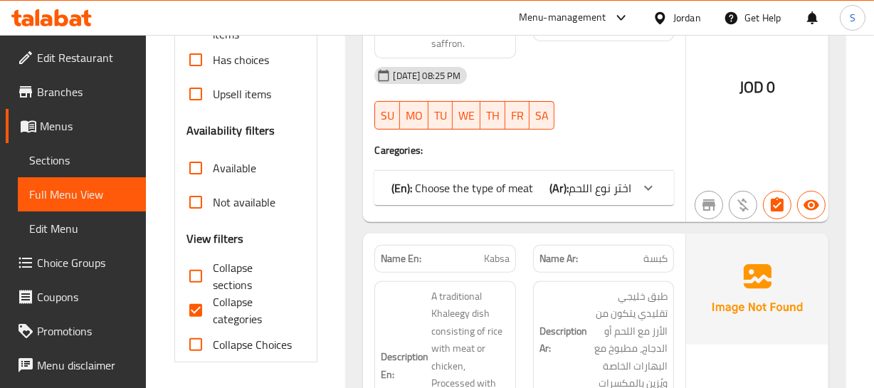
click at [204, 302] on input "Collapse categories" at bounding box center [196, 310] width 34 height 34
checkbox input "false"
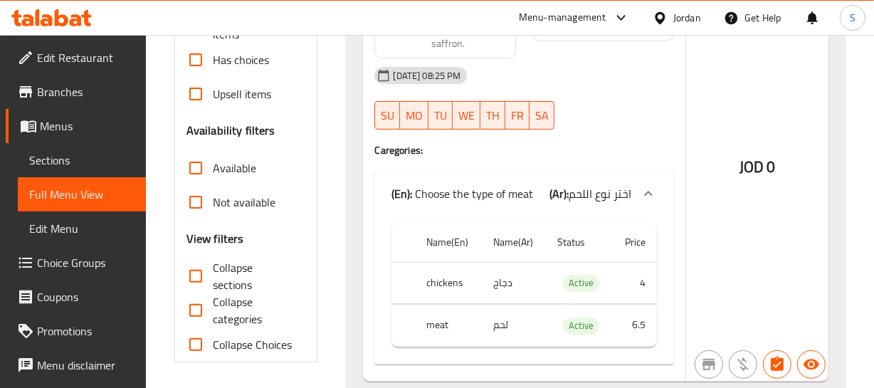
click at [749, 232] on div "JOD 0" at bounding box center [757, 128] width 142 height 505
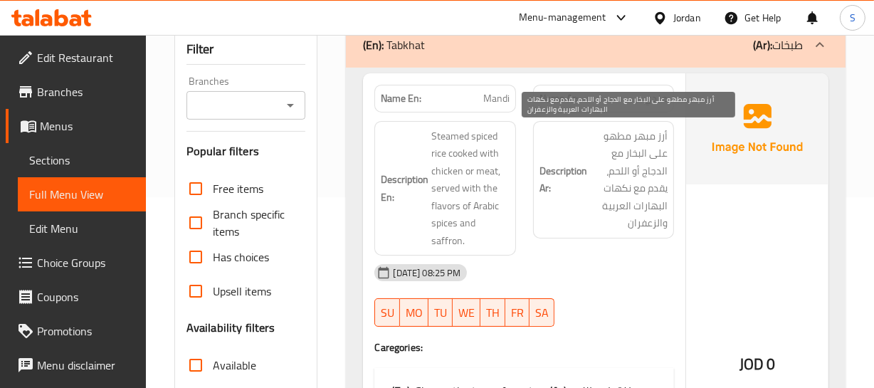
scroll to position [129, 0]
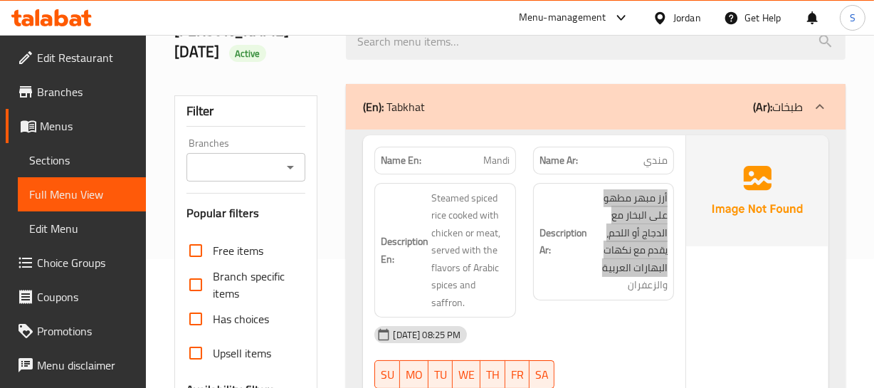
click at [572, 275] on h6 "Description Ar: أرز مبهر مطهو على البخار مع الدجاج أو اللحم، يقدم مع نكهات البه…" at bounding box center [603, 241] width 128 height 105
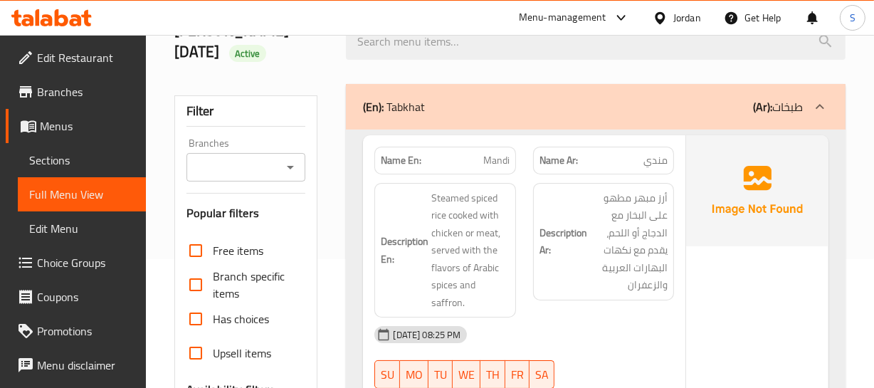
click at [586, 265] on h6 "Description Ar: أرز مبهر مطهو على البخار مع الدجاج أو اللحم، يقدم مع نكهات البه…" at bounding box center [603, 241] width 128 height 105
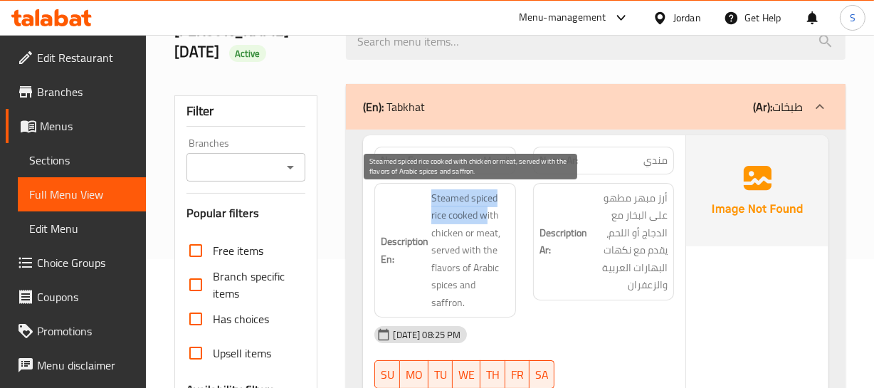
drag, startPoint x: 427, startPoint y: 192, endPoint x: 484, endPoint y: 208, distance: 59.0
click at [484, 208] on h6 "Description En: Steamed spiced rice cooked with chicken or meat, served with th…" at bounding box center [445, 250] width 128 height 122
click at [473, 221] on span "Steamed spiced rice cooked with chicken or meat, served with the flavors of Ara…" at bounding box center [470, 250] width 78 height 122
drag, startPoint x: 443, startPoint y: 199, endPoint x: 472, endPoint y: 204, distance: 29.6
click at [469, 211] on span "Steamed spiced rice cooked with chicken or meat, served with the flavors of Ara…" at bounding box center [470, 250] width 78 height 122
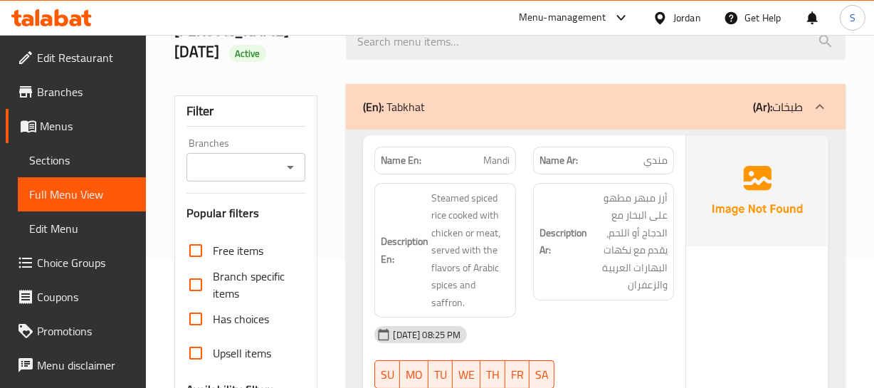
click at [477, 161] on p "Name En: Mandi" at bounding box center [445, 160] width 128 height 15
copy span "Mandi"
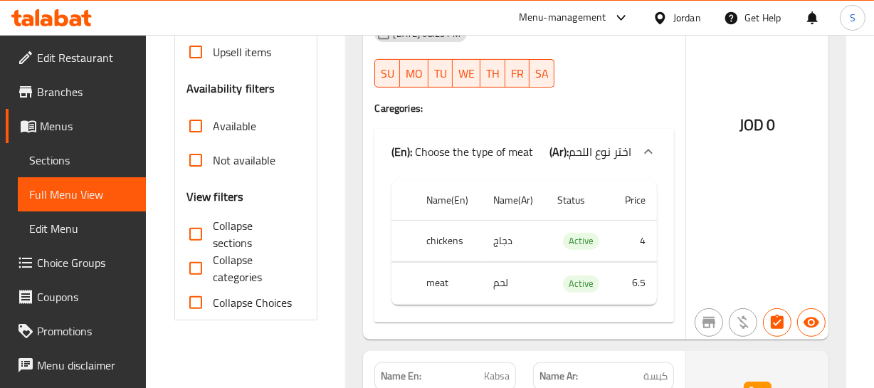
scroll to position [453, 0]
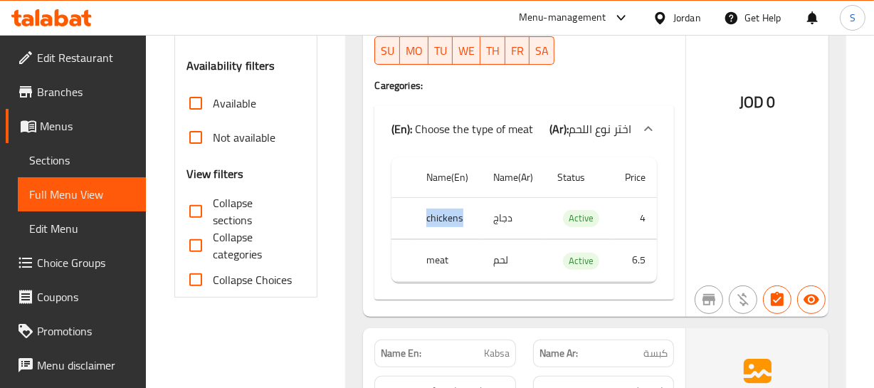
drag, startPoint x: 410, startPoint y: 218, endPoint x: 487, endPoint y: 217, distance: 76.9
click at [486, 217] on tr "chickens دجاج Active 4" at bounding box center [523, 218] width 265 height 42
drag, startPoint x: 455, startPoint y: 263, endPoint x: 505, endPoint y: 263, distance: 50.5
click at [505, 263] on tr "meat لحم Active 6.5" at bounding box center [523, 261] width 265 height 42
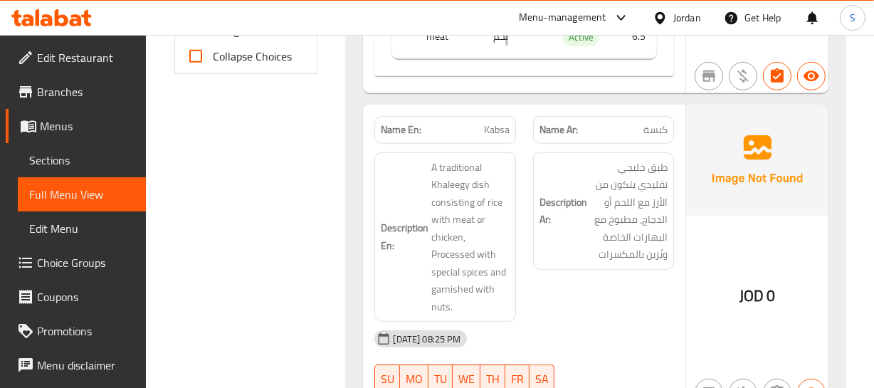
scroll to position [712, 0]
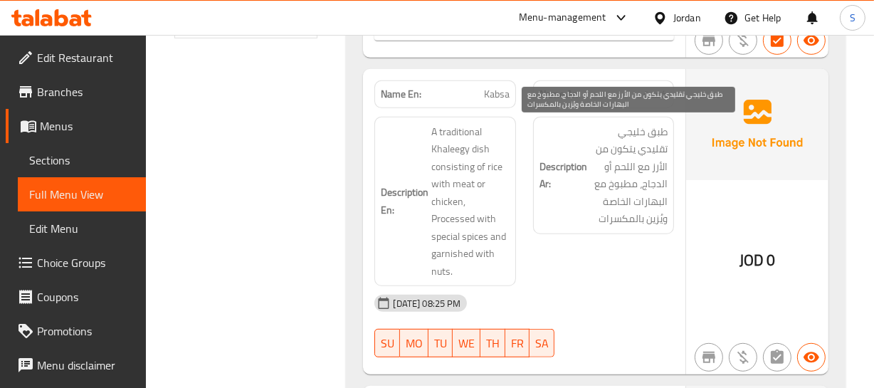
click at [651, 181] on span "طبق خليجي تقليدي يتكون من الأرز مع اللحم أو الدجاج، مطبوخ مع البهارات الخاصة وي…" at bounding box center [629, 175] width 78 height 105
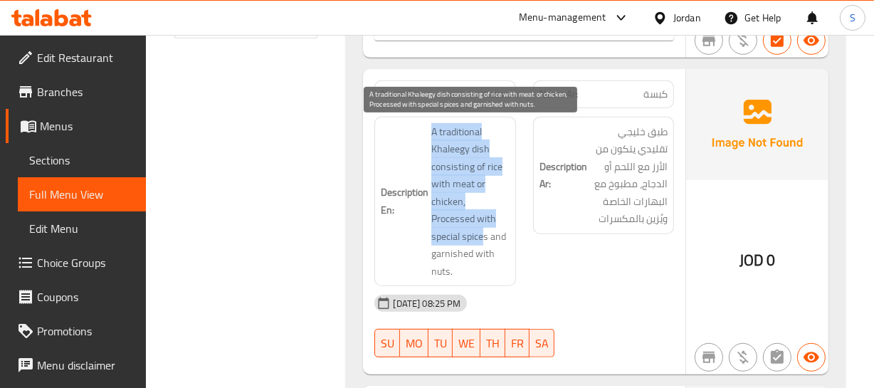
drag, startPoint x: 428, startPoint y: 133, endPoint x: 484, endPoint y: 237, distance: 117.8
click at [484, 237] on h6 "Description En: A traditional Khaleegy dish consisting of rice with meat or chi…" at bounding box center [445, 201] width 128 height 157
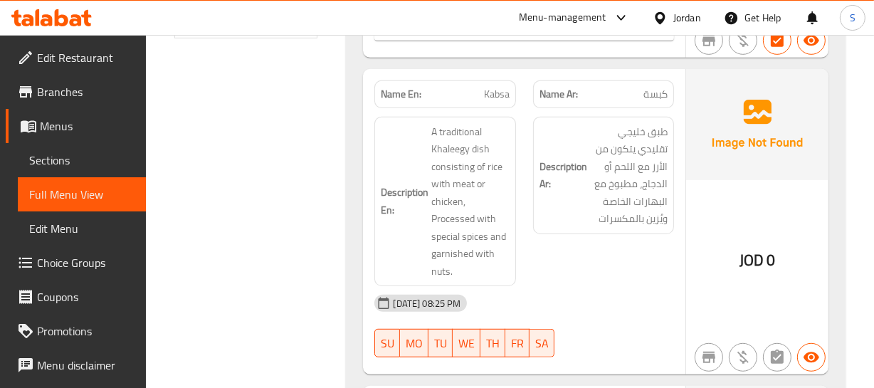
click at [497, 90] on span "Kabsa" at bounding box center [497, 94] width 26 height 15
copy span "Kabsa"
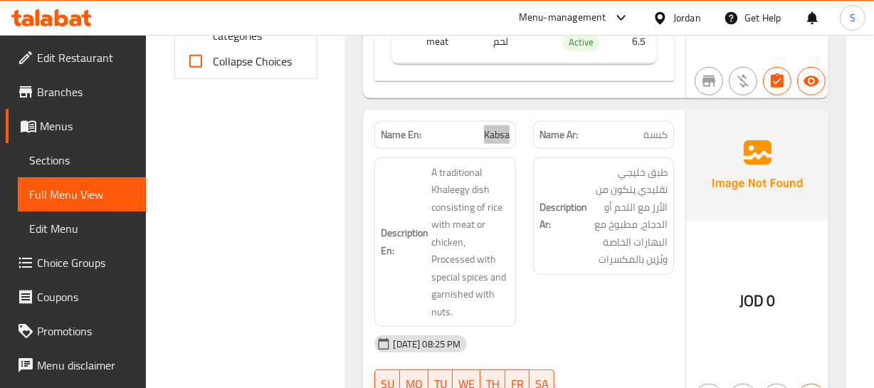
scroll to position [647, 0]
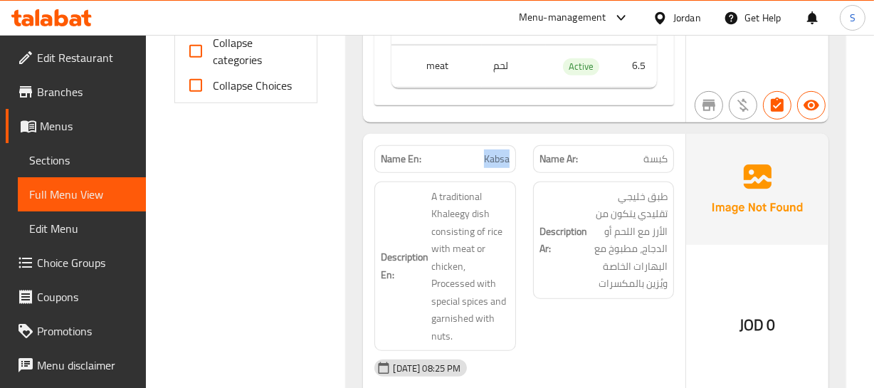
click at [493, 165] on span "Kabsa" at bounding box center [497, 159] width 26 height 15
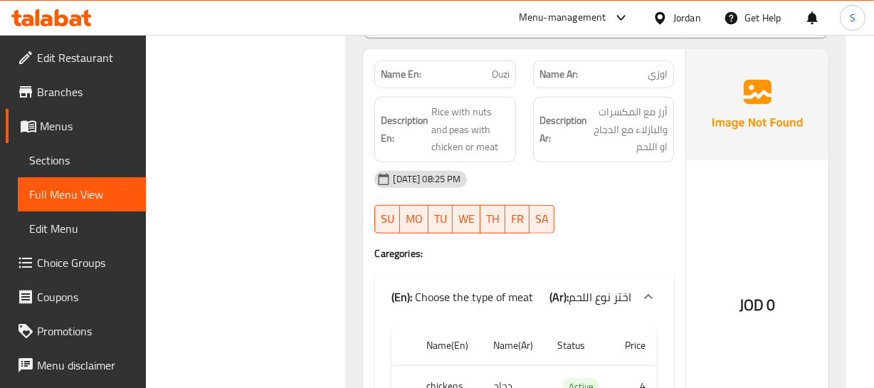
scroll to position [1035, 0]
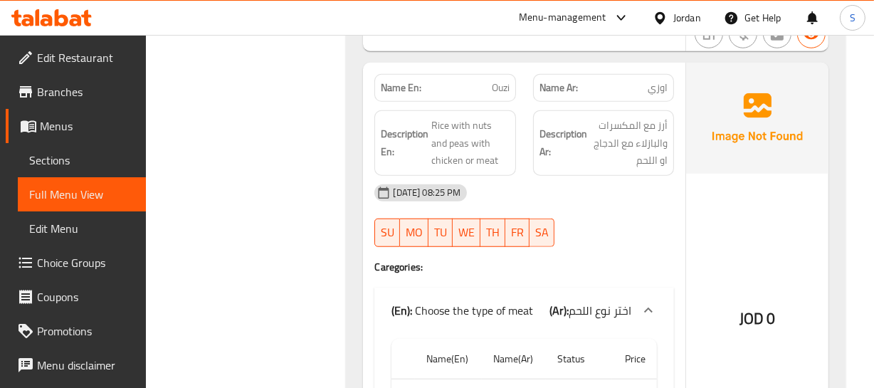
click at [652, 188] on div "[DATE] 08:25 PM" at bounding box center [524, 193] width 316 height 34
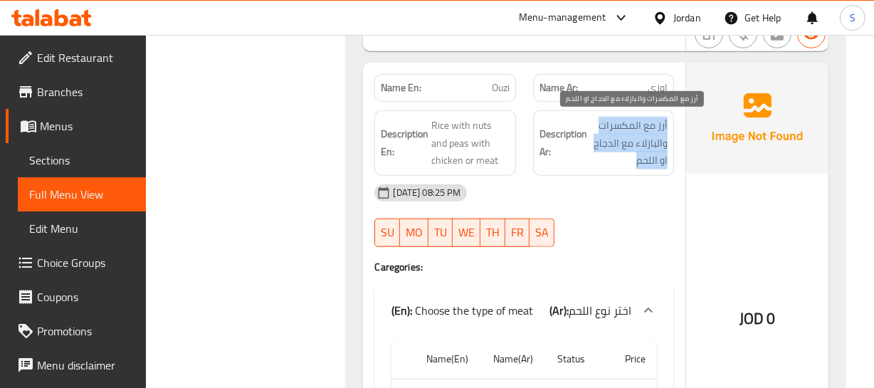
drag, startPoint x: 667, startPoint y: 119, endPoint x: 636, endPoint y: 158, distance: 50.1
click at [639, 157] on span "أرز مع المكسرات والبازلاء مع الدجاج او اللحم" at bounding box center [629, 143] width 78 height 53
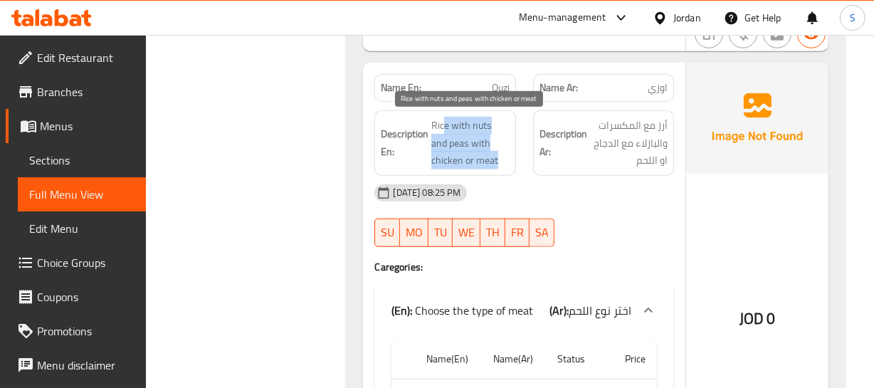
drag, startPoint x: 441, startPoint y: 122, endPoint x: 505, endPoint y: 163, distance: 75.6
click at [499, 169] on div "Description En: Rice with nuts and peas with chicken or meat" at bounding box center [444, 142] width 141 height 65
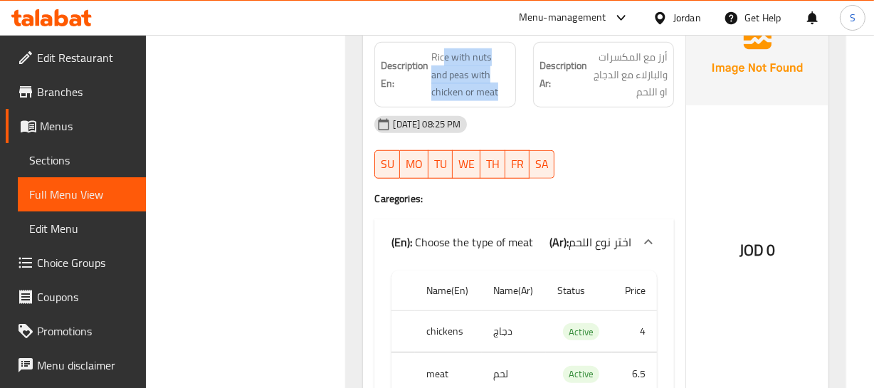
scroll to position [1229, 0]
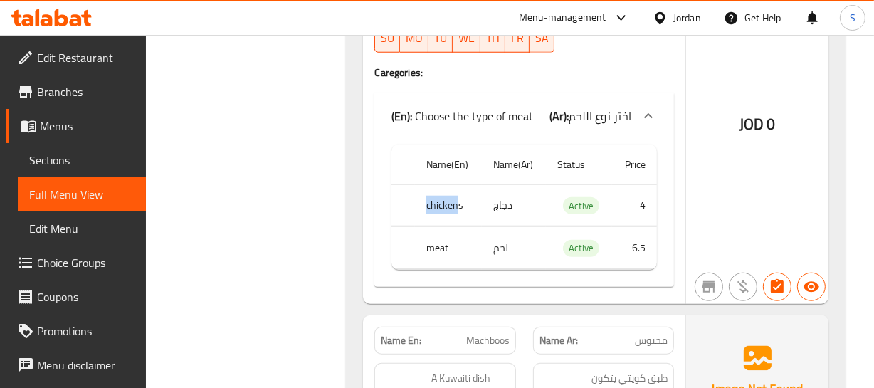
drag, startPoint x: 430, startPoint y: 204, endPoint x: 515, endPoint y: 206, distance: 84.7
click at [515, 206] on tr "chickens دجاج Active 4" at bounding box center [523, 205] width 265 height 42
drag, startPoint x: 448, startPoint y: 242, endPoint x: 483, endPoint y: 249, distance: 36.3
click at [483, 249] on tr "meat لحم Active 6.5" at bounding box center [523, 248] width 265 height 42
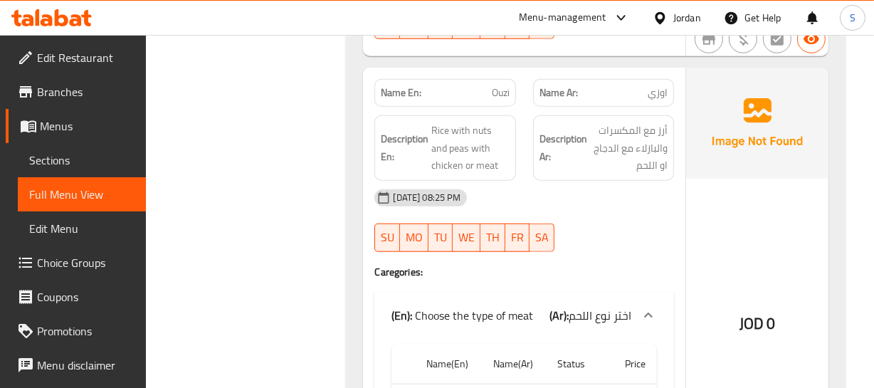
scroll to position [1035, 0]
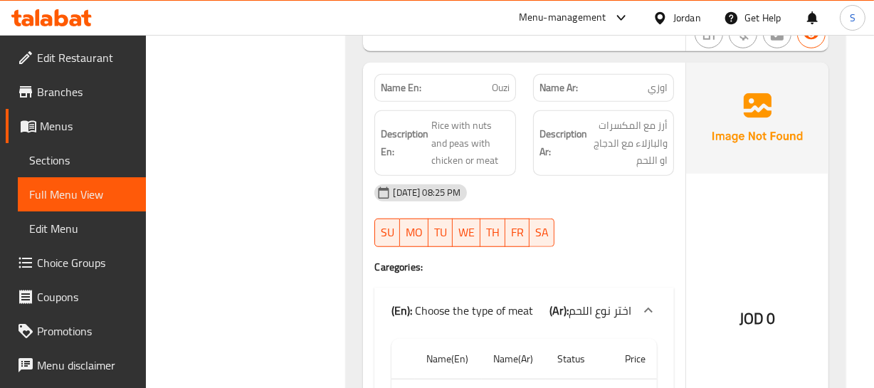
click at [482, 74] on div "Name En: Ouzi" at bounding box center [444, 88] width 141 height 28
copy span "Ouzi"
click at [512, 90] on div "Name En: Ouzi" at bounding box center [444, 88] width 141 height 28
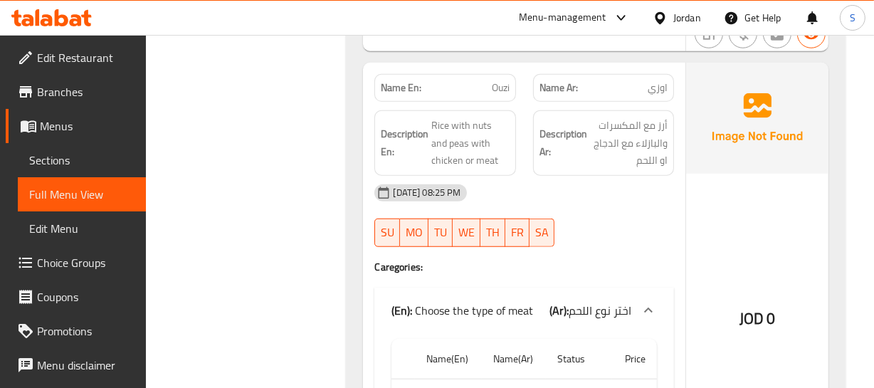
click at [506, 88] on span "Ouzi" at bounding box center [501, 87] width 18 height 15
copy span "Ouzi"
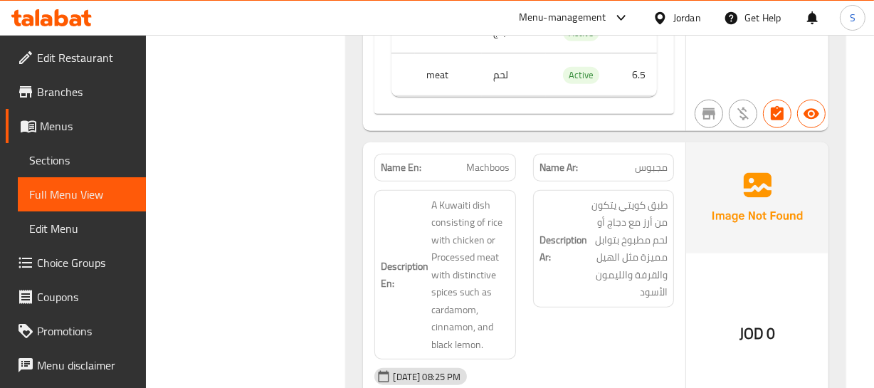
scroll to position [1423, 0]
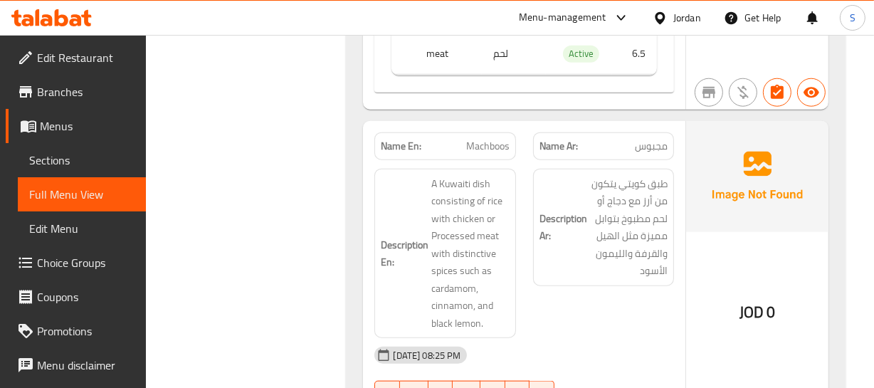
click at [570, 224] on strong "Description Ar:" at bounding box center [563, 227] width 48 height 35
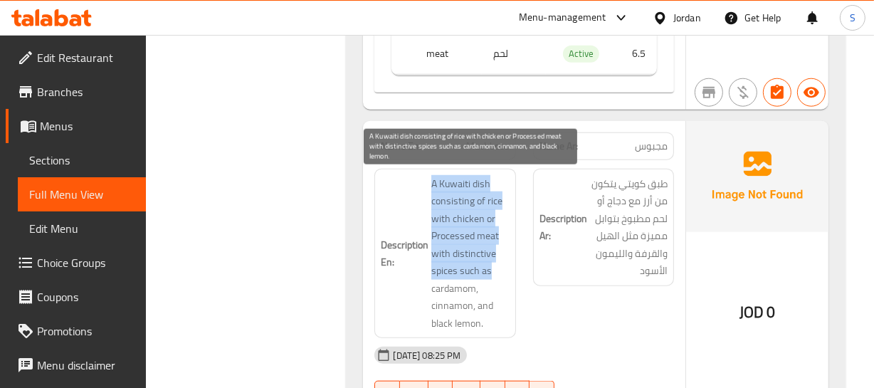
drag, startPoint x: 427, startPoint y: 180, endPoint x: 490, endPoint y: 267, distance: 107.0
click at [490, 267] on h6 "Description En: A Kuwaiti dish consisting of rice with chicken or Processed mea…" at bounding box center [445, 253] width 128 height 157
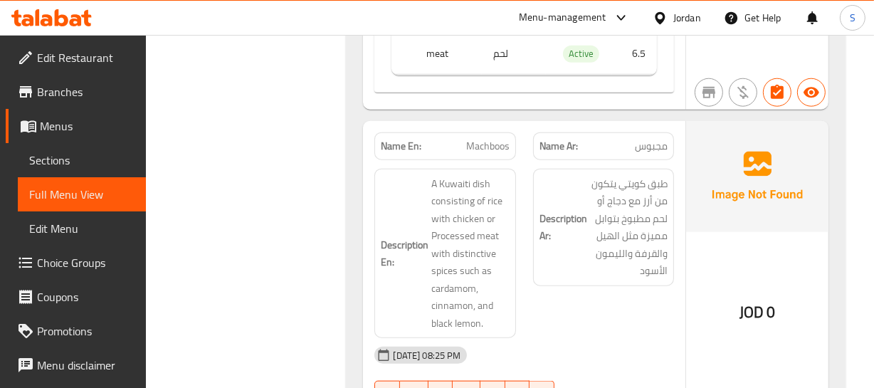
click at [470, 142] on span "Machboos" at bounding box center [487, 146] width 43 height 15
copy span "Machboos"
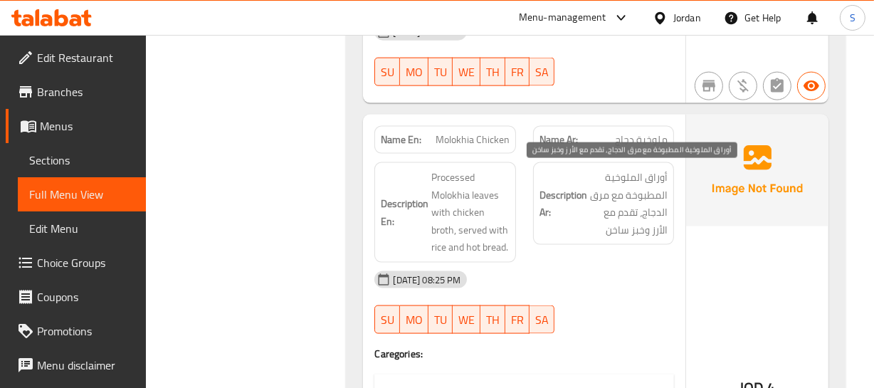
click at [590, 201] on span "أوراق الملوخية المطبوخة مع مرق الدجاج، تقدم مع الأرز وخبز ساخن" at bounding box center [629, 204] width 78 height 70
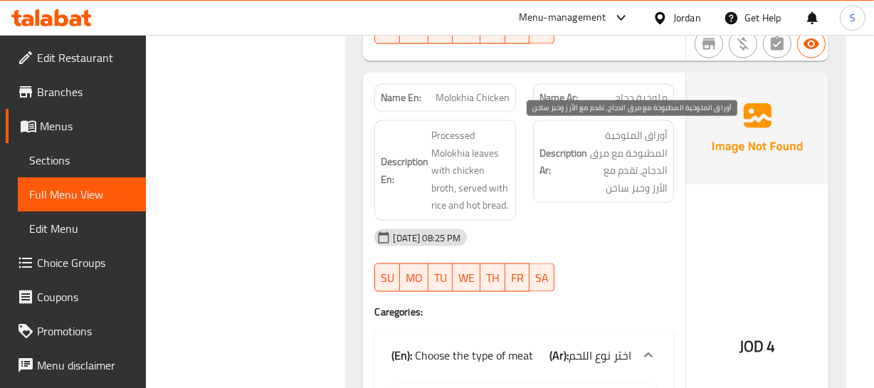
scroll to position [1811, 0]
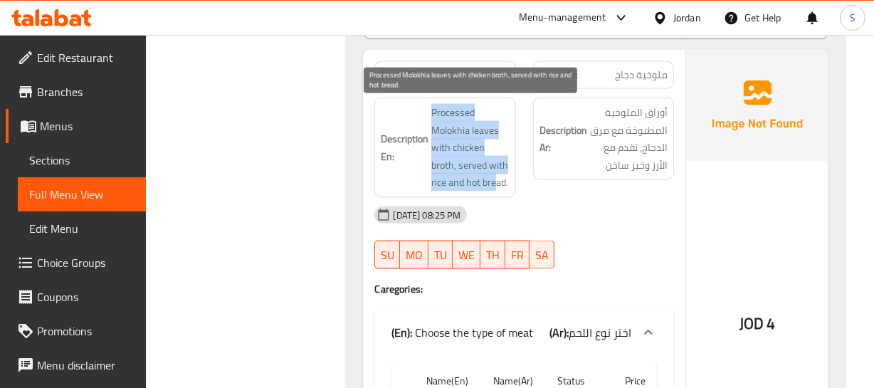
drag, startPoint x: 432, startPoint y: 114, endPoint x: 502, endPoint y: 172, distance: 91.5
click at [502, 175] on span "Processed Molokhia leaves with chicken broth, served with rice and hot bread." at bounding box center [470, 148] width 78 height 88
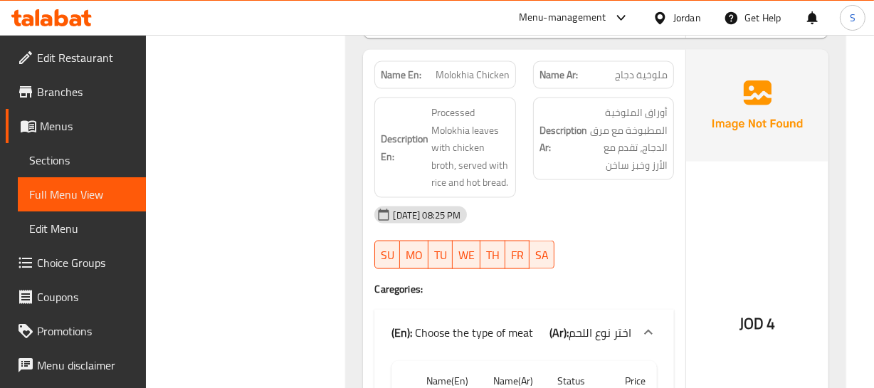
click at [467, 80] on span "Molokhia Chicken" at bounding box center [473, 75] width 74 height 15
copy span "Molokhia Chicken"
click at [498, 71] on span "Molokhia Chicken" at bounding box center [473, 75] width 74 height 15
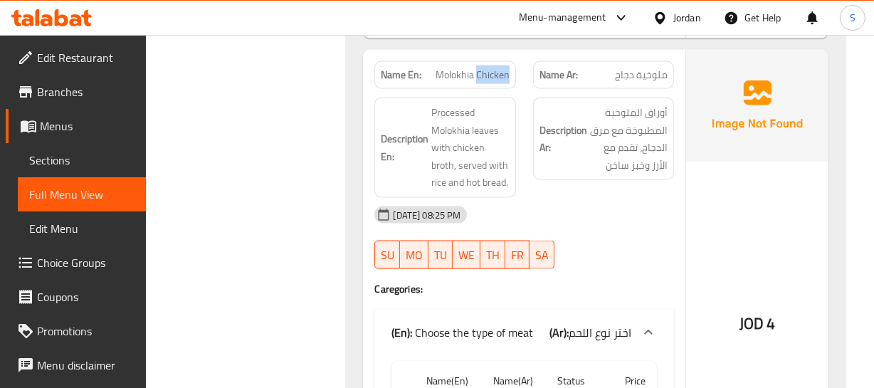
click at [498, 71] on span "Molokhia Chicken" at bounding box center [473, 75] width 74 height 15
click at [479, 75] on span "Molokhia Chicken" at bounding box center [473, 75] width 74 height 15
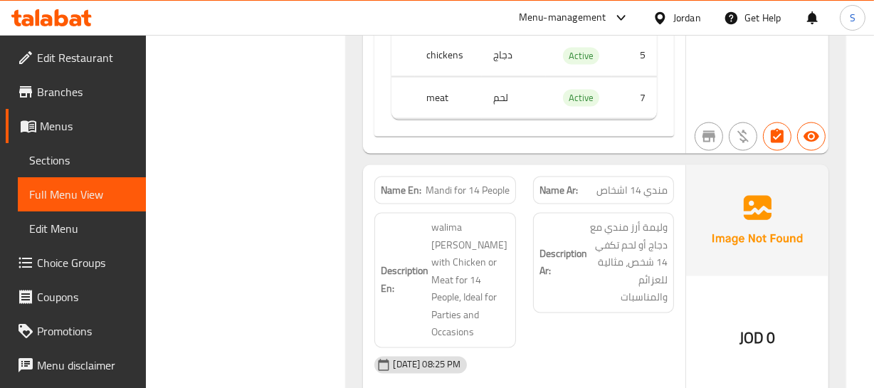
scroll to position [2199, 0]
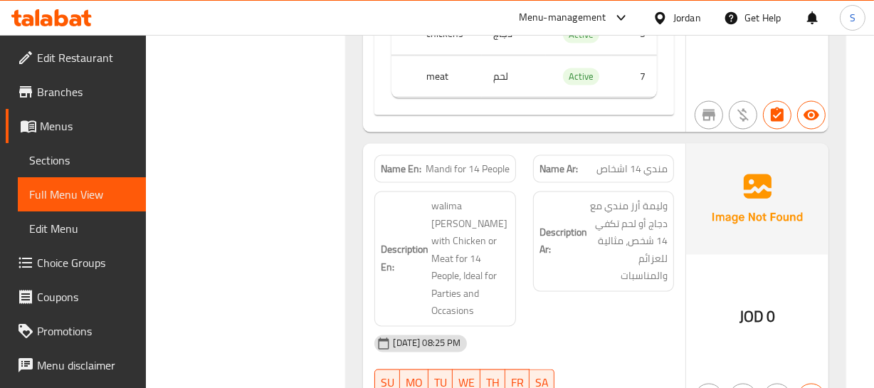
click at [650, 167] on span "مندي 14 اشخاص" at bounding box center [631, 169] width 71 height 15
drag, startPoint x: 650, startPoint y: 167, endPoint x: 635, endPoint y: 169, distance: 15.1
click at [646, 167] on span "مندي 14 اشخاص" at bounding box center [631, 169] width 71 height 15
click at [428, 167] on span "Mandi for 14 People" at bounding box center [468, 169] width 84 height 15
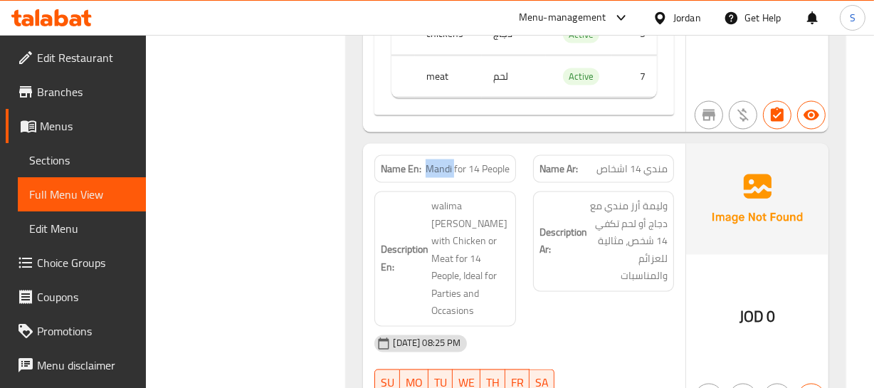
click at [428, 167] on span "Mandi for 14 People" at bounding box center [468, 169] width 84 height 15
click at [470, 164] on span "Mandi for 14 People" at bounding box center [468, 169] width 84 height 15
copy span "Mandi for 14 People"
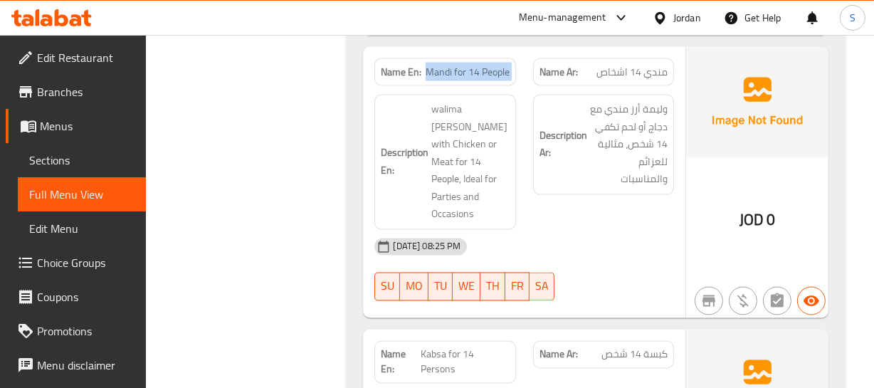
scroll to position [2264, 0]
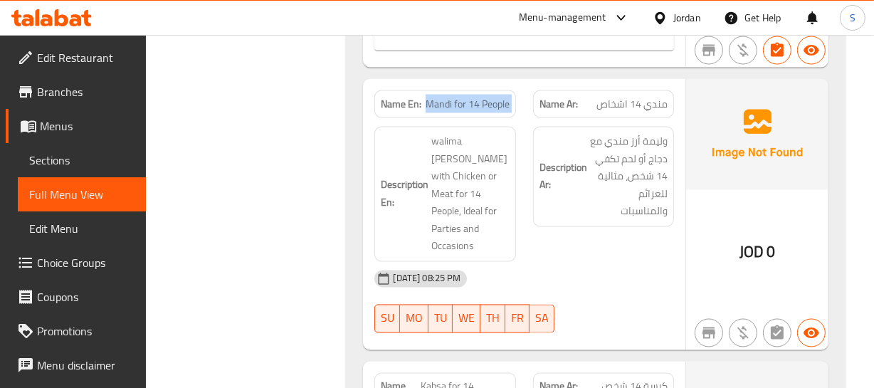
click at [458, 99] on span "Mandi for 14 People" at bounding box center [468, 104] width 84 height 15
drag, startPoint x: 608, startPoint y: 201, endPoint x: 594, endPoint y: 201, distance: 14.2
click at [601, 201] on div "Description Ar: وليمة أرز مندي مع دجاج أو لحم تكفي 14 شخص، مثالية للعزائم والمن…" at bounding box center [603, 177] width 141 height 100
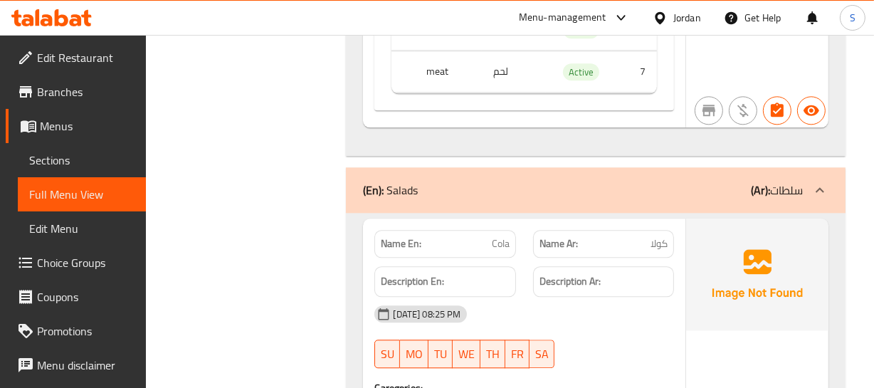
scroll to position [3040, 0]
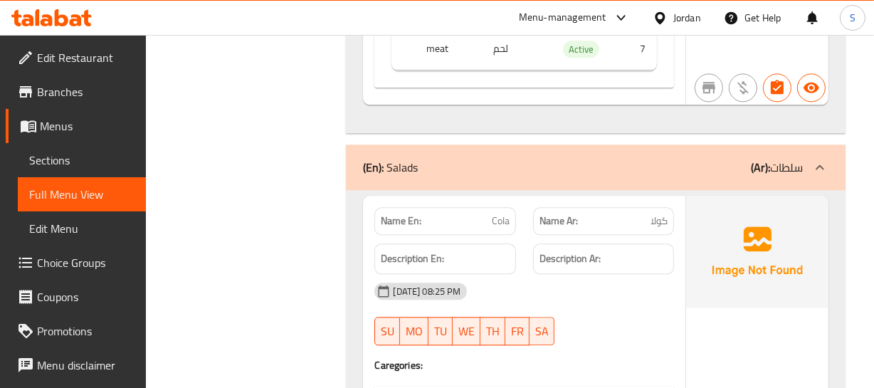
click at [492, 213] on span "Cola" at bounding box center [501, 220] width 18 height 15
click at [662, 274] on div "09-09-2025 08:25 PM SU MO TU WE TH FR SA" at bounding box center [524, 314] width 316 height 80
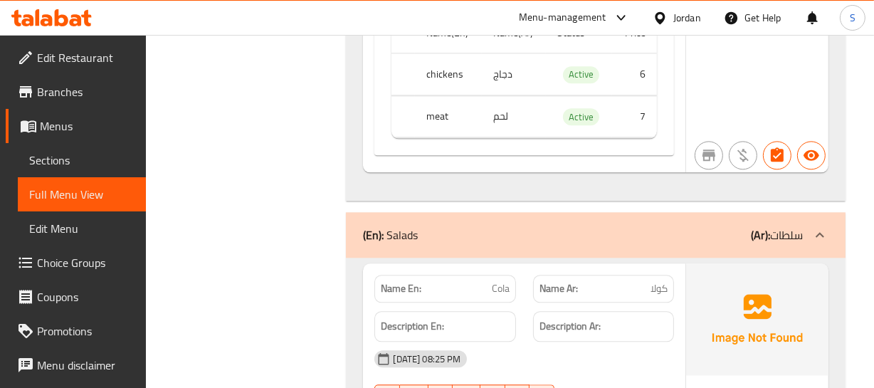
scroll to position [2957, 0]
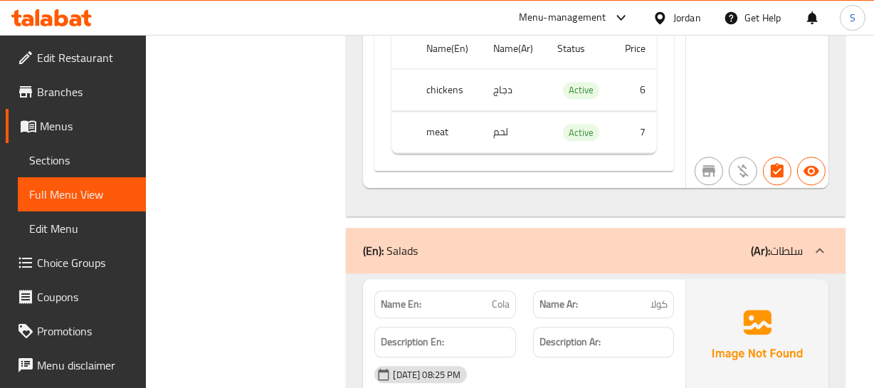
click at [672, 327] on div "Description Ar:" at bounding box center [603, 342] width 141 height 31
click at [552, 228] on div "(En): Salads (Ar): سلطات" at bounding box center [595, 251] width 499 height 46
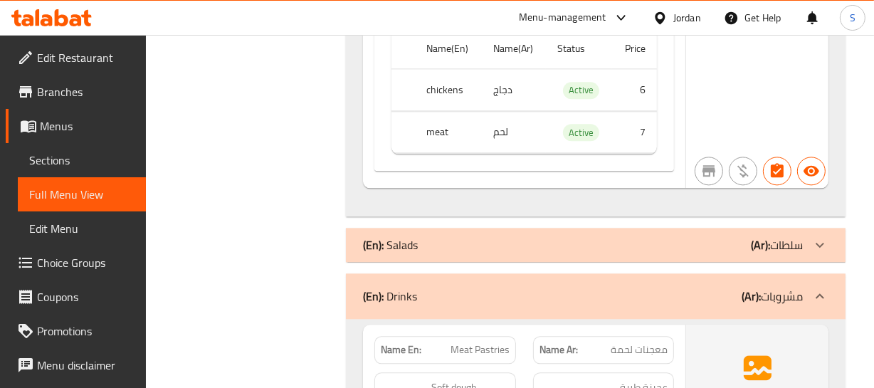
click at [544, 287] on div "(En): Drinks (Ar): مشروبات" at bounding box center [582, 295] width 439 height 17
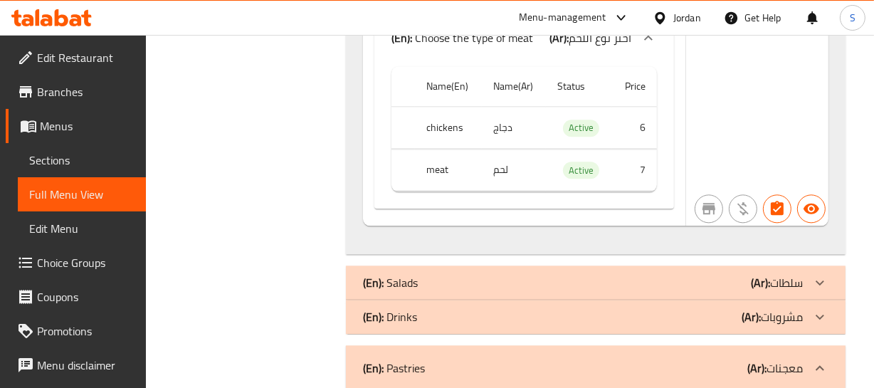
click at [475, 308] on div "(En): Drinks (Ar): مشروبات" at bounding box center [582, 316] width 439 height 17
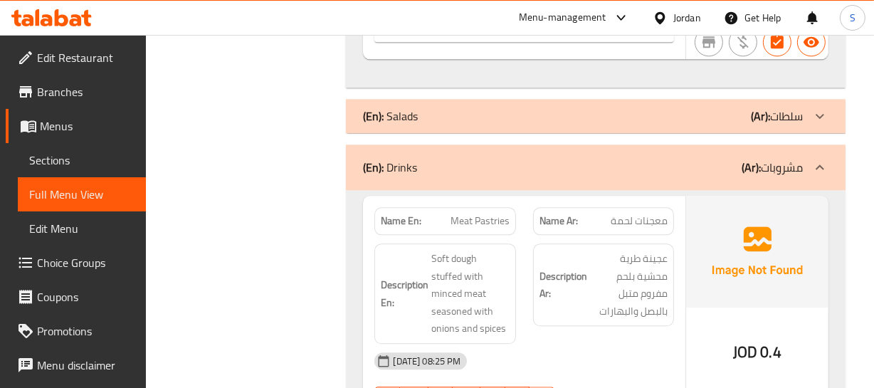
scroll to position [3086, 0]
click at [738, 337] on span "JOD" at bounding box center [745, 351] width 24 height 28
copy div "JOD 0.4"
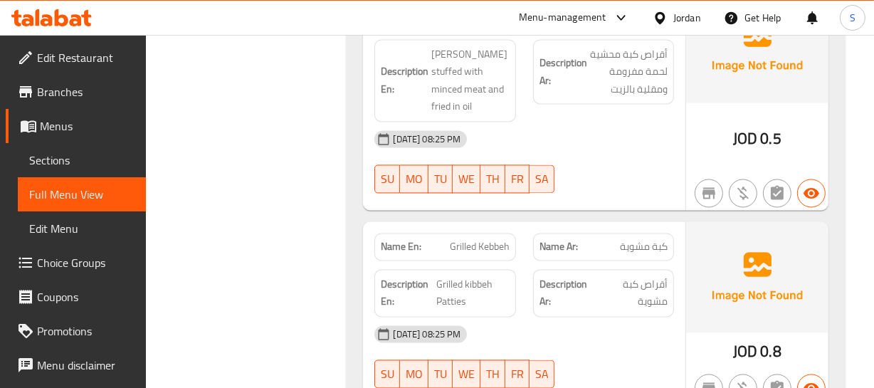
scroll to position [7207, 0]
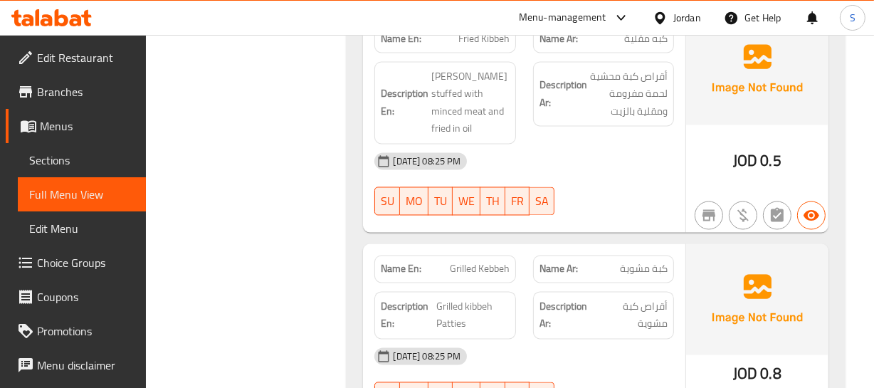
click at [463, 262] on span "Grilled Kebbeh" at bounding box center [480, 269] width 60 height 15
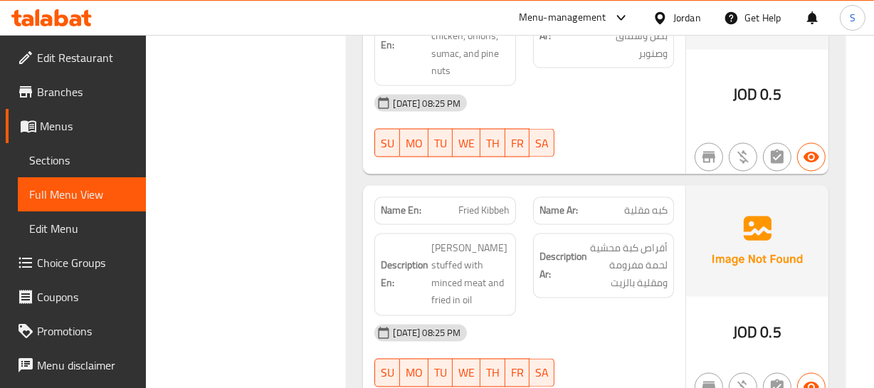
scroll to position [7013, 0]
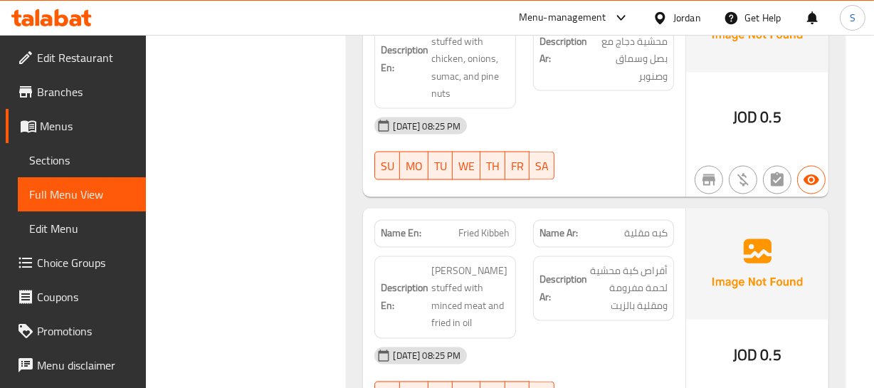
click at [487, 211] on div "Name En: Fried Kibbeh" at bounding box center [445, 233] width 158 height 45
click at [611, 226] on p "Name Ar: كبه مقلية" at bounding box center [603, 233] width 128 height 15
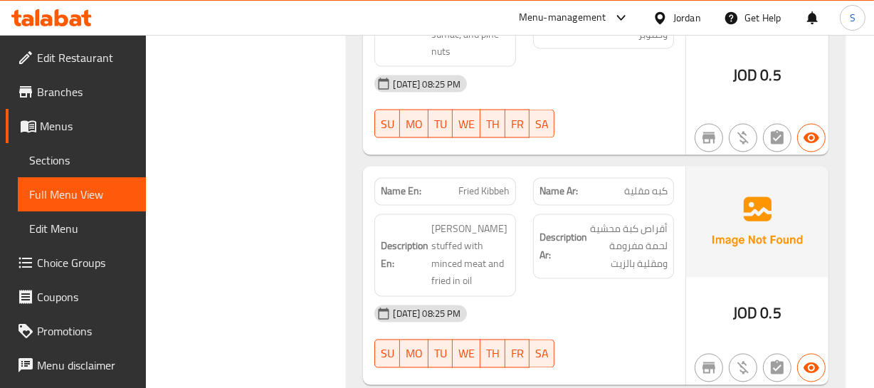
scroll to position [7078, 0]
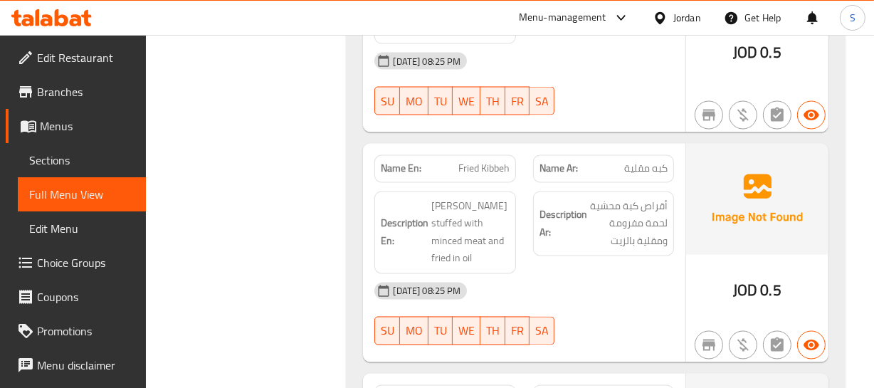
copy span "Grilled Kebbeh"
drag, startPoint x: 468, startPoint y: 289, endPoint x: 468, endPoint y: 264, distance: 24.9
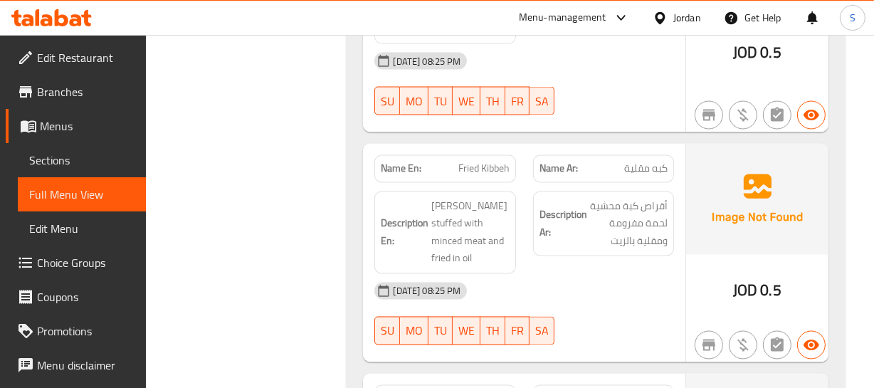
click at [482, 162] on span "Fried Kibbeh" at bounding box center [483, 169] width 51 height 15
copy span "Kibbeh"
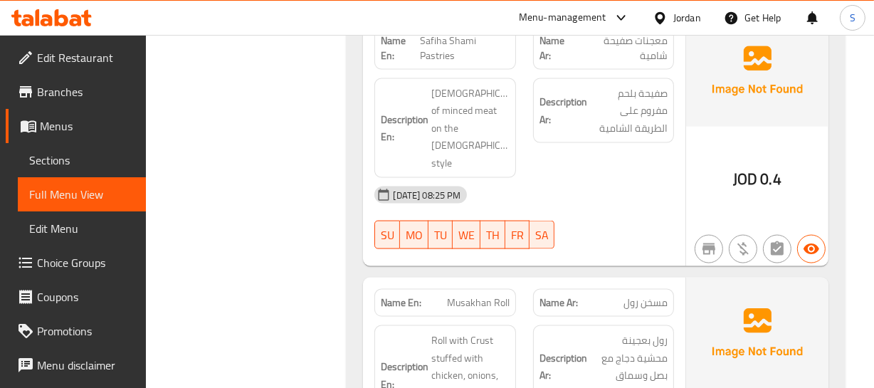
scroll to position [6689, 0]
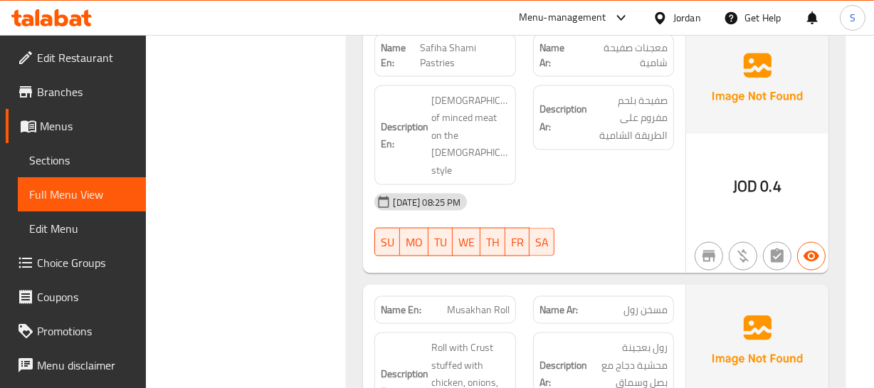
click at [439, 302] on p "Name En: Musakhan Roll" at bounding box center [445, 309] width 128 height 15
click at [604, 302] on p "Name Ar: مسخن رول" at bounding box center [603, 309] width 128 height 15
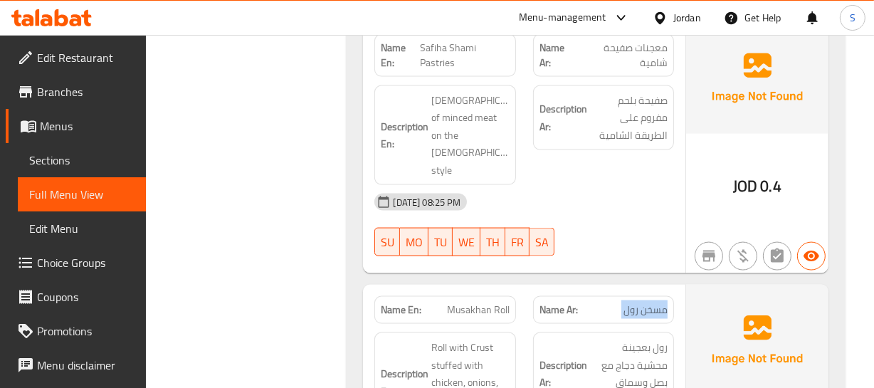
click at [604, 302] on p "Name Ar: مسخن رول" at bounding box center [603, 309] width 128 height 15
click at [548, 357] on strong "Description Ar:" at bounding box center [563, 374] width 48 height 35
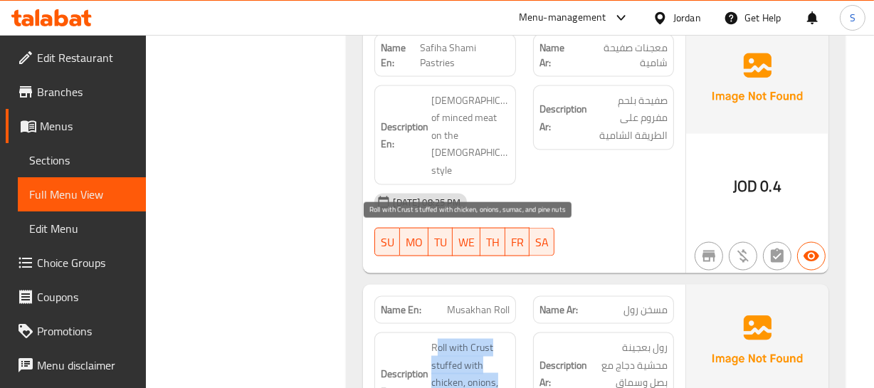
drag, startPoint x: 437, startPoint y: 236, endPoint x: 477, endPoint y: 305, distance: 79.7
click at [477, 339] on span "Roll with Crust stuffed with chicken, onions, sumac, and pine nuts" at bounding box center [470, 383] width 78 height 88
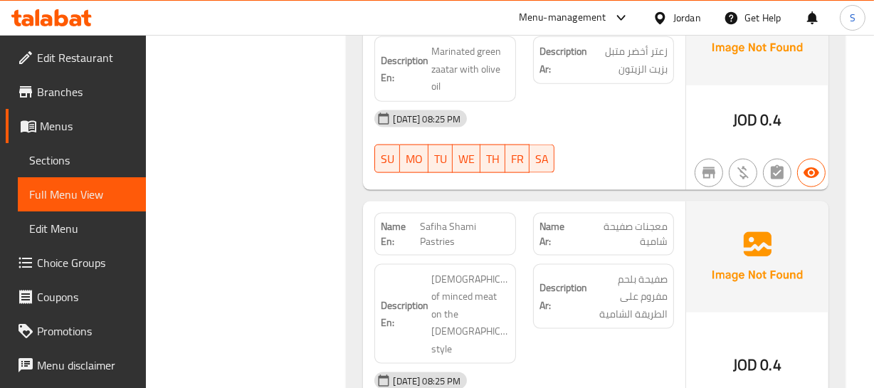
scroll to position [6496, 0]
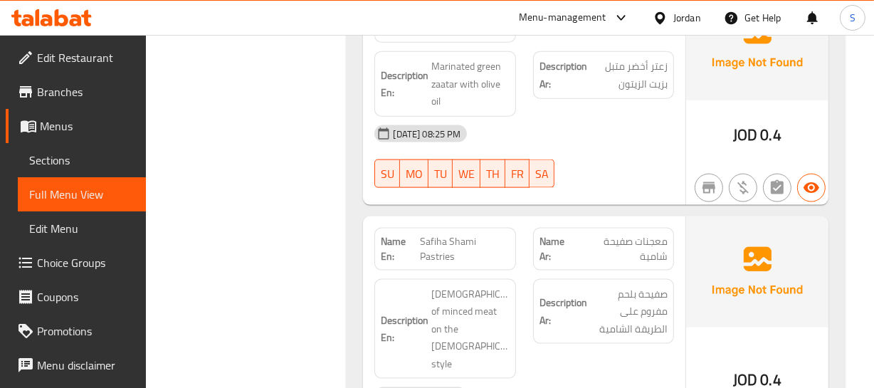
click at [443, 234] on span "Safiha Shami Pastries" at bounding box center [465, 249] width 90 height 30
click at [603, 234] on span "معجنات صفيحة شامية" at bounding box center [621, 249] width 91 height 30
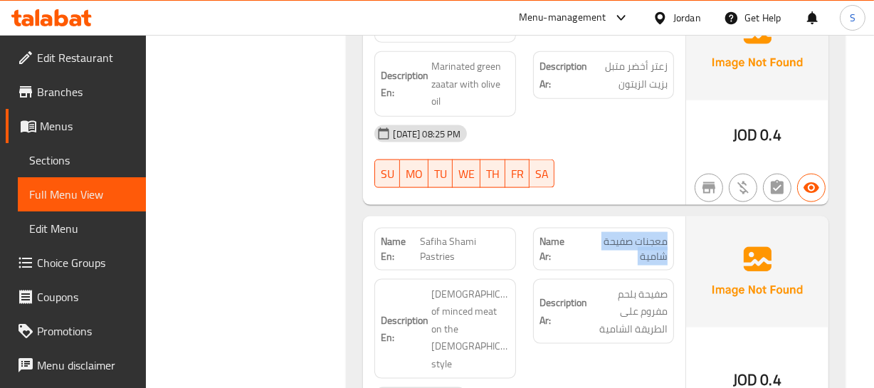
click at [603, 234] on span "معجنات صفيحة شامية" at bounding box center [621, 249] width 91 height 30
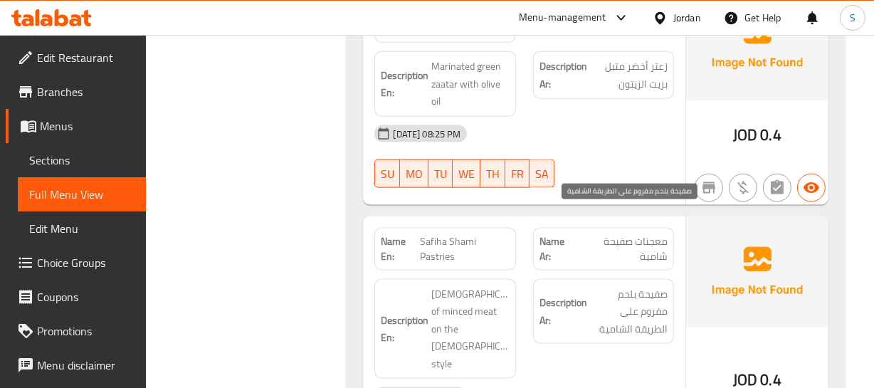
click at [652, 285] on span "صفيحة بلحم مفروم على الطريقة الشامية" at bounding box center [629, 311] width 78 height 53
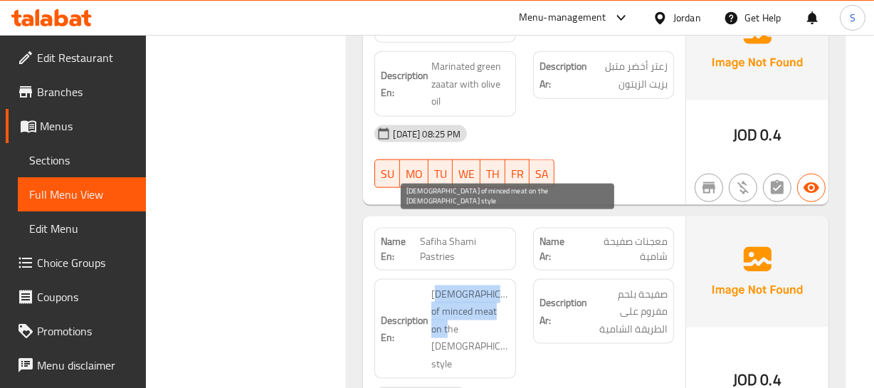
drag, startPoint x: 435, startPoint y: 216, endPoint x: 489, endPoint y: 256, distance: 67.2
click at [471, 285] on span "Safiha of minced meat on the shami style" at bounding box center [470, 329] width 78 height 88
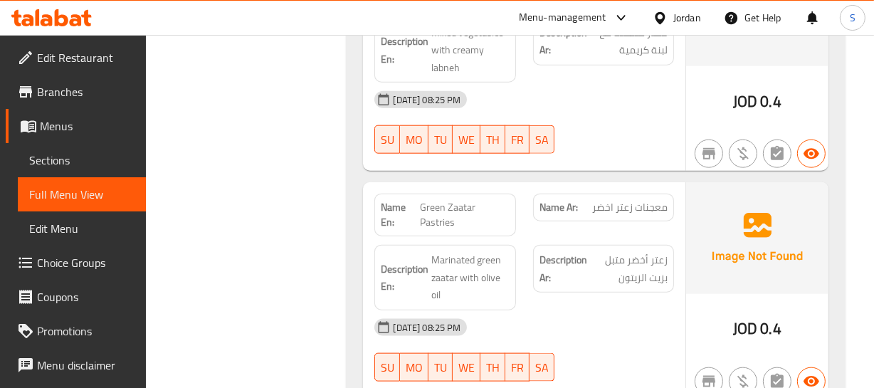
scroll to position [6301, 0]
click at [591, 252] on span "زعتر أخضر متبل بزيت الزيتون" at bounding box center [629, 269] width 78 height 35
click at [660, 201] on span "معجنات زعتر اخضر" at bounding box center [629, 208] width 75 height 15
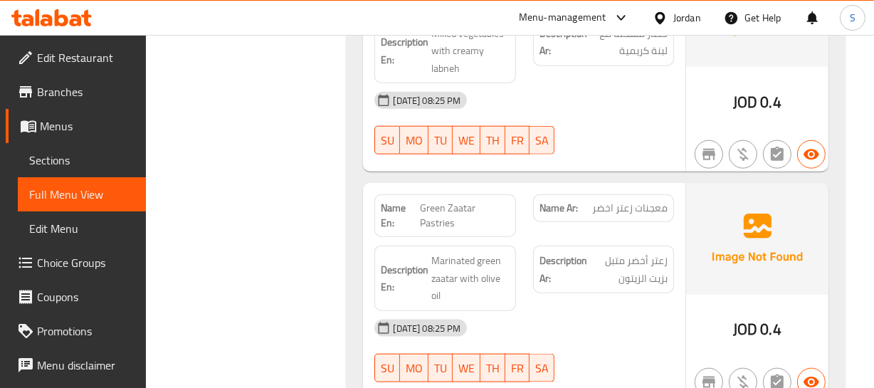
click at [438, 201] on span "Green Zaatar Pastries" at bounding box center [464, 216] width 89 height 30
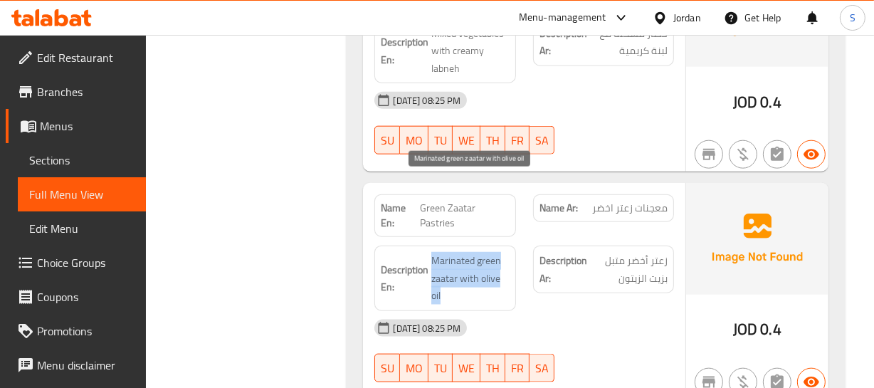
drag, startPoint x: 418, startPoint y: 163, endPoint x: 4, endPoint y: 236, distance: 420.5
click at [501, 237] on div "Description En: Marinated green zaatar with olive oil" at bounding box center [445, 278] width 158 height 83
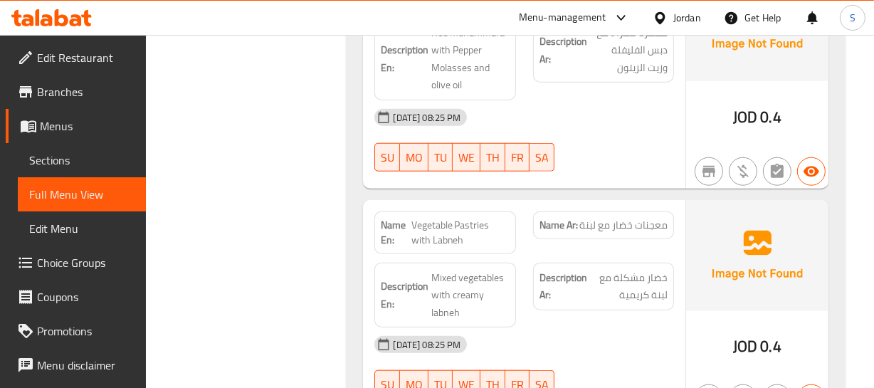
scroll to position [6042, 0]
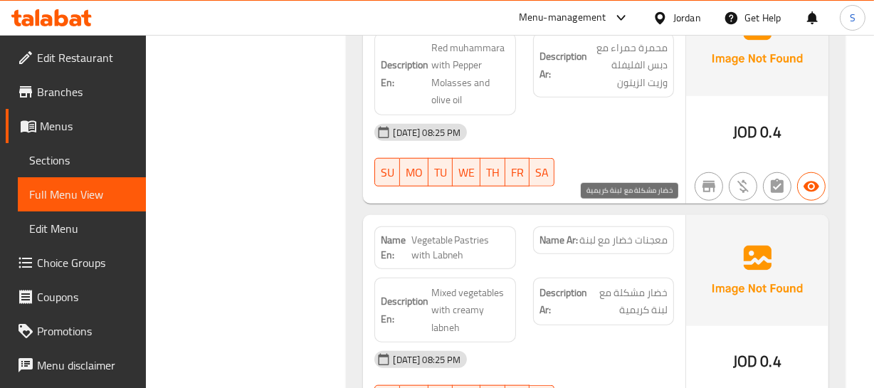
click at [593, 284] on span "خضار مشكلة مع لبنة كريمية" at bounding box center [629, 301] width 78 height 35
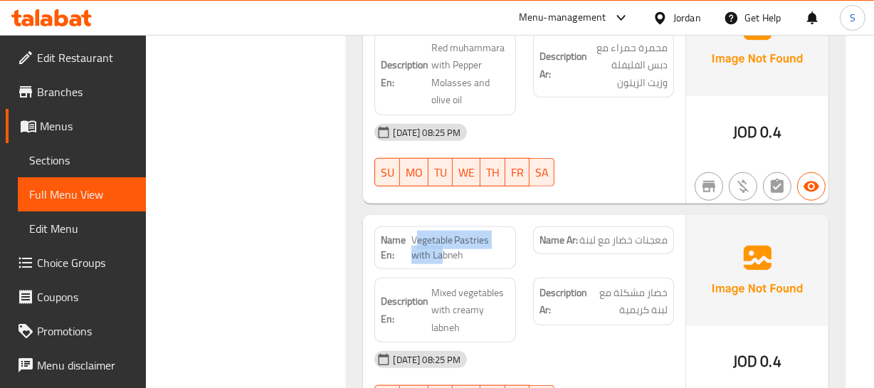
drag, startPoint x: 417, startPoint y: 163, endPoint x: 443, endPoint y: 184, distance: 33.9
click at [443, 233] on span "Vegetable Pastries with Labneh" at bounding box center [460, 248] width 98 height 30
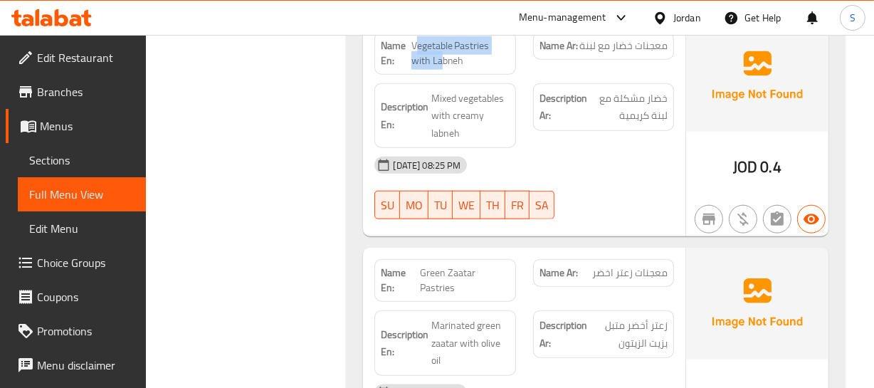
scroll to position [6172, 0]
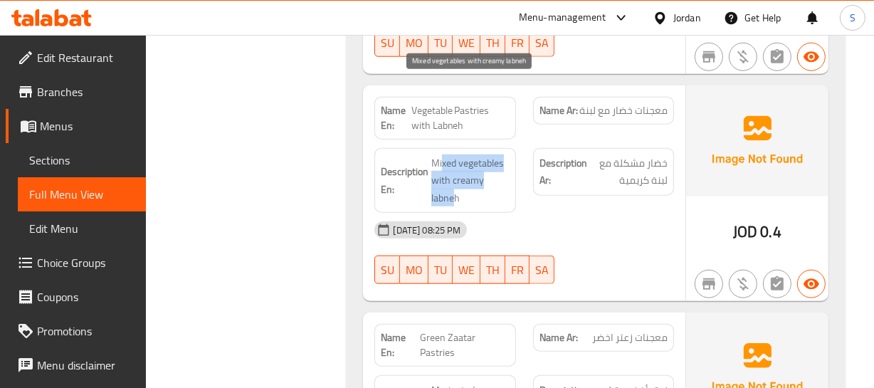
drag, startPoint x: 441, startPoint y: 87, endPoint x: 456, endPoint y: 124, distance: 39.9
click at [456, 154] on span "Mixed vegetables with creamy labneh" at bounding box center [470, 180] width 78 height 53
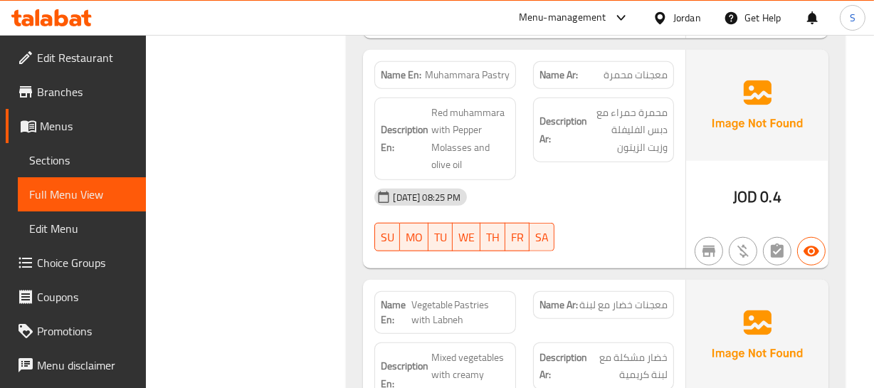
click at [643, 186] on div "Name En: Muhammara Pastry Name Ar: معجنات محمرة Description En: Red muhammara w…" at bounding box center [524, 159] width 322 height 218
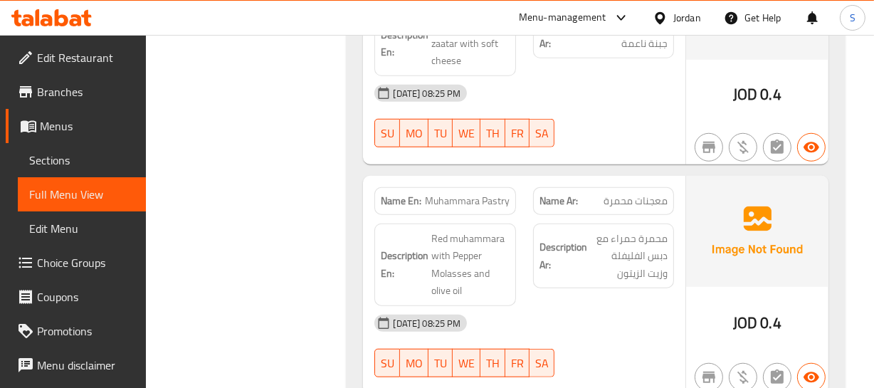
scroll to position [5849, 0]
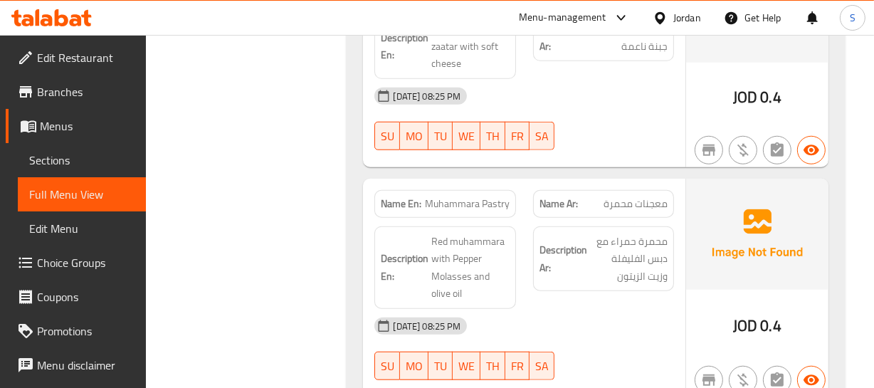
click at [458, 218] on div "Description En: Red muhammara with Pepper Molasses and olive oil" at bounding box center [445, 268] width 158 height 100
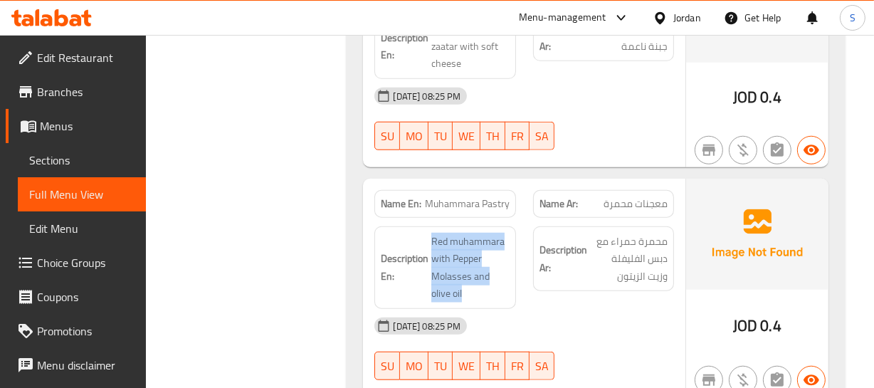
click at [458, 218] on div "Description En: Red muhammara with Pepper Molasses and olive oil" at bounding box center [445, 268] width 158 height 100
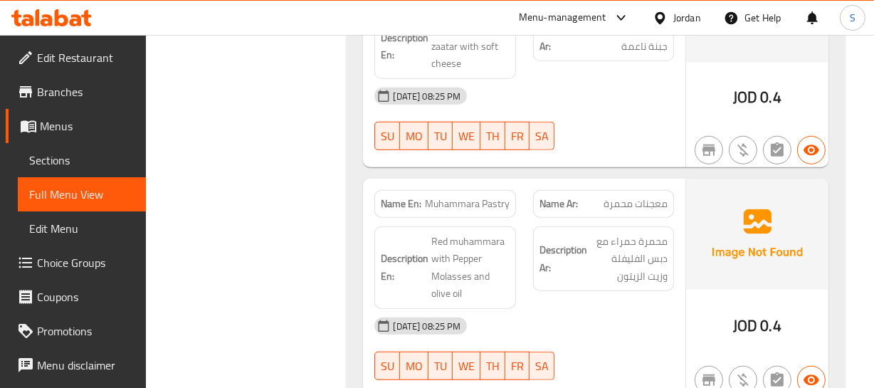
click at [469, 196] on span "Muhammara Pastry" at bounding box center [467, 203] width 85 height 15
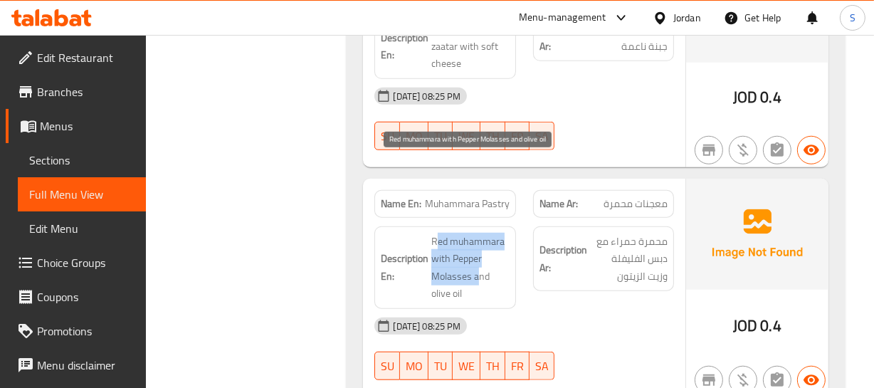
drag, startPoint x: 434, startPoint y: 162, endPoint x: 479, endPoint y: 209, distance: 64.4
click at [479, 233] on span "Red muhammara with Pepper Molasses and olive oil" at bounding box center [470, 268] width 78 height 70
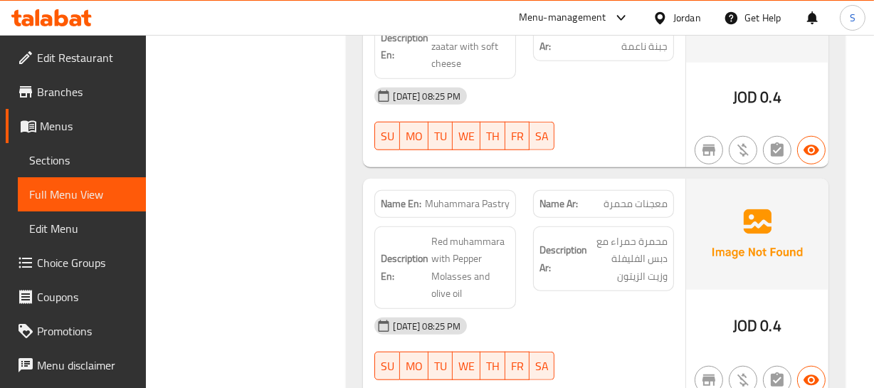
click at [468, 196] on span "Muhammara Pastry" at bounding box center [467, 203] width 85 height 15
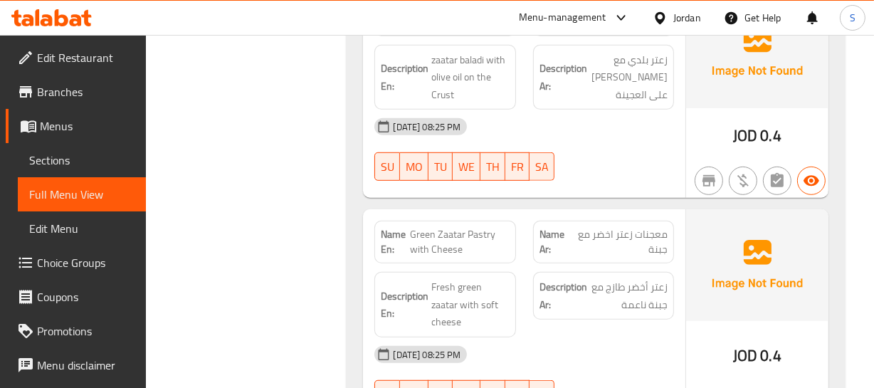
scroll to position [5590, 0]
click at [769, 342] on span "0.4" at bounding box center [770, 356] width 21 height 28
drag, startPoint x: 417, startPoint y: 174, endPoint x: 446, endPoint y: 189, distance: 32.8
click at [446, 228] on span "Green Zaatar Pastry with Cheese" at bounding box center [460, 243] width 100 height 30
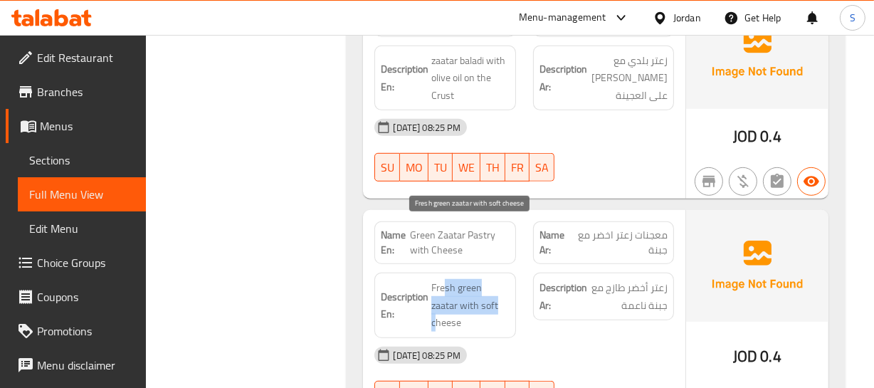
drag, startPoint x: 445, startPoint y: 233, endPoint x: 478, endPoint y: 243, distance: 34.7
click at [478, 279] on span "Fresh green zaatar with soft cheese" at bounding box center [470, 305] width 78 height 53
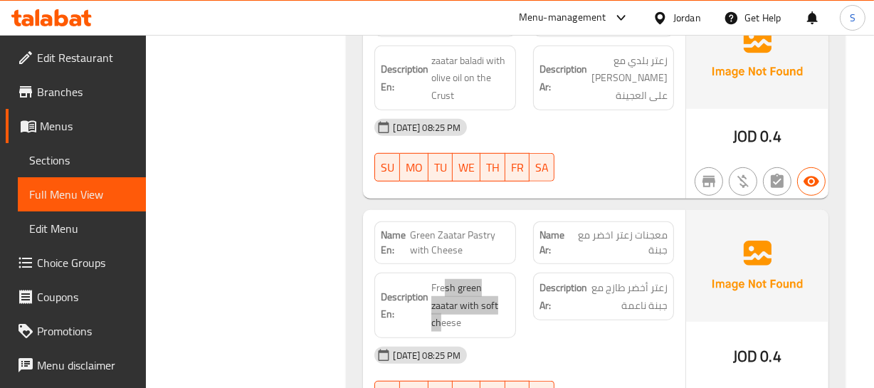
scroll to position [5460, 0]
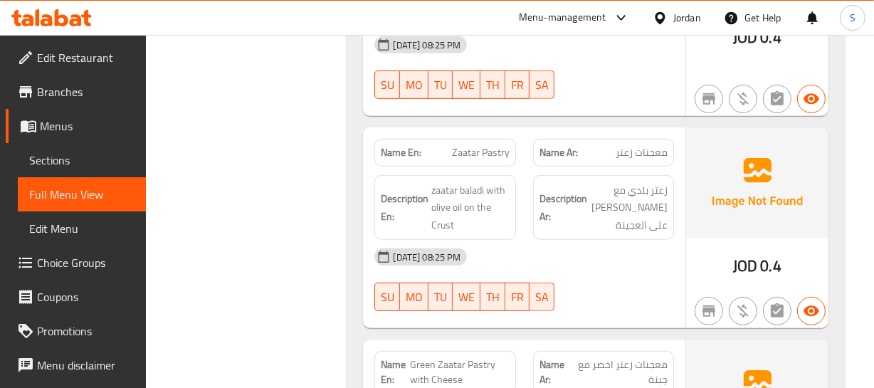
click at [465, 250] on span "09-09-2025 08:25 PM" at bounding box center [426, 257] width 79 height 14
drag, startPoint x: 444, startPoint y: 128, endPoint x: 485, endPoint y: 176, distance: 62.6
click at [485, 176] on div "Description En: zaatar baladi with olive oil on the Crust" at bounding box center [444, 207] width 141 height 65
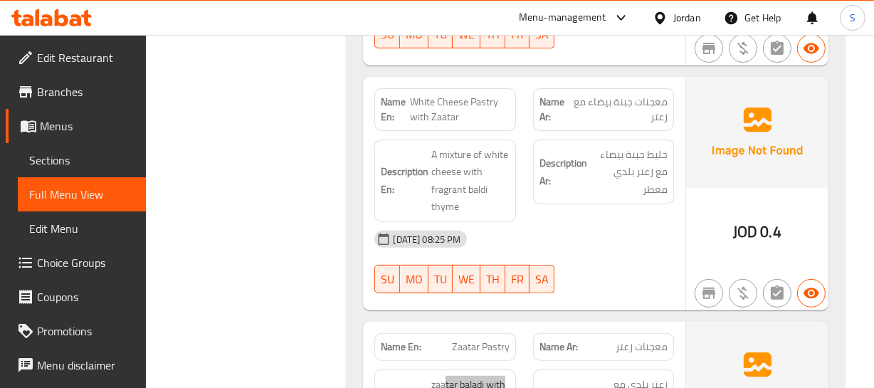
scroll to position [5202, 0]
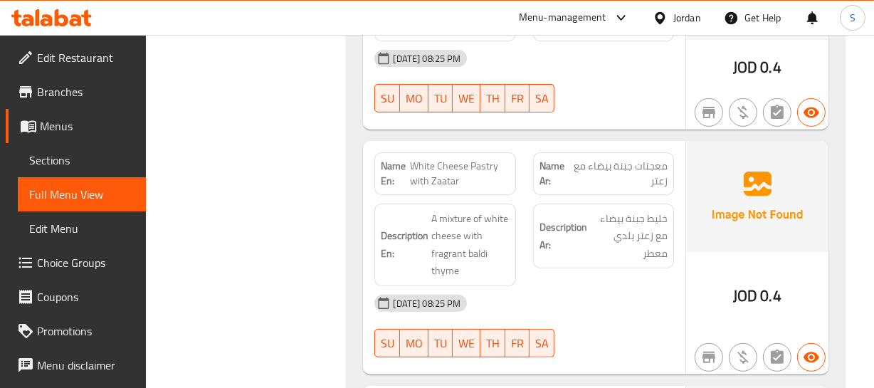
click at [608, 286] on div "09-09-2025 08:25 PM SU MO TU WE TH FR SA" at bounding box center [524, 326] width 316 height 80
drag, startPoint x: 419, startPoint y: 108, endPoint x: 469, endPoint y: 137, distance: 57.7
click at [477, 159] on span "White Cheese Pastry with Zaatar" at bounding box center [460, 174] width 100 height 30
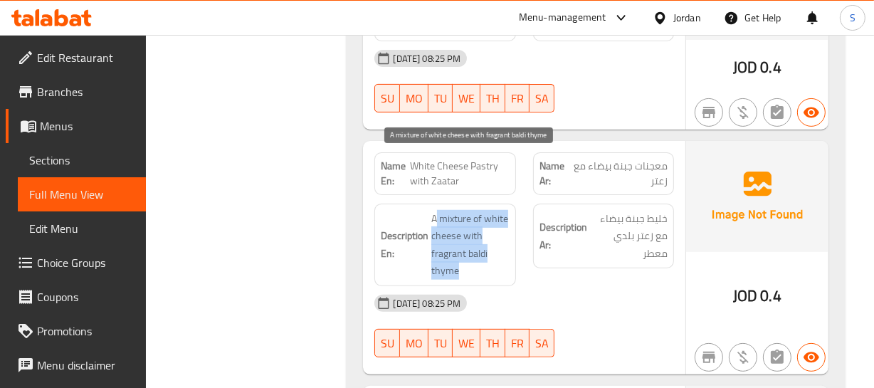
drag, startPoint x: 438, startPoint y: 162, endPoint x: 484, endPoint y: 213, distance: 69.0
click at [484, 213] on span "A mixture of white cheese with fragrant baldi thyme" at bounding box center [470, 245] width 78 height 70
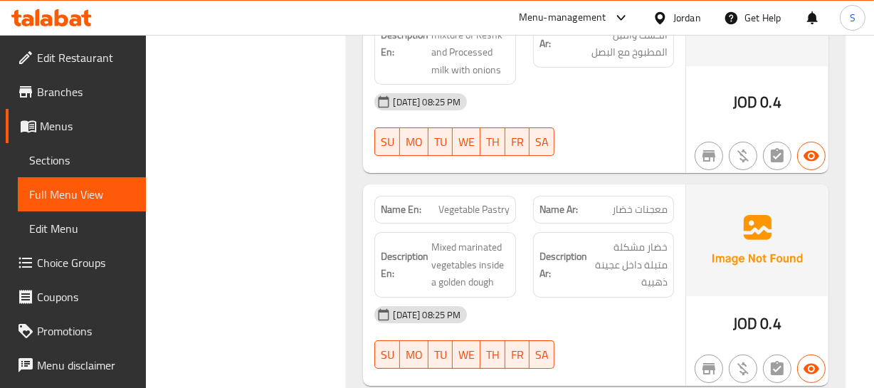
scroll to position [4943, 0]
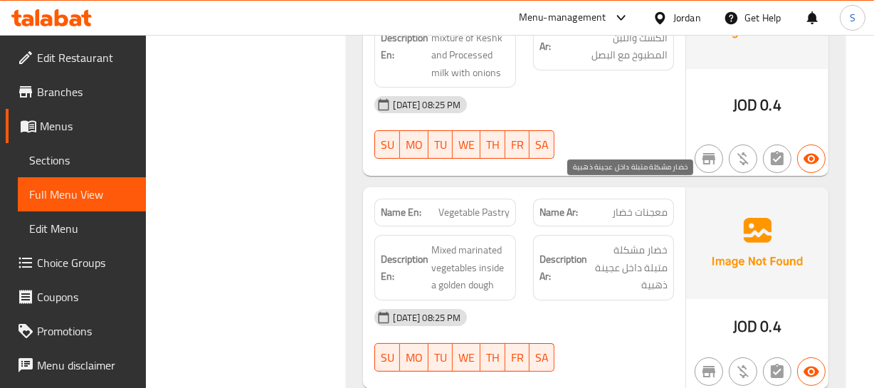
click at [608, 241] on span "خضار مشكلة متبلة داخل عجينة ذهبية" at bounding box center [629, 267] width 78 height 53
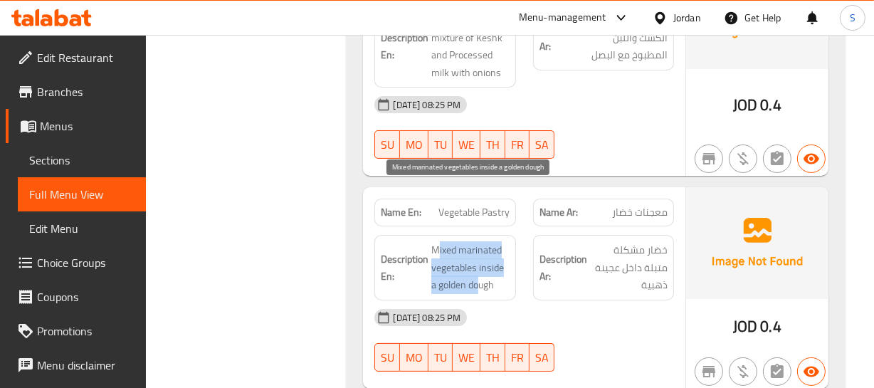
drag, startPoint x: 438, startPoint y: 193, endPoint x: 492, endPoint y: 231, distance: 65.9
click at [486, 241] on span "Mixed marinated vegetables inside a golden dough" at bounding box center [470, 267] width 78 height 53
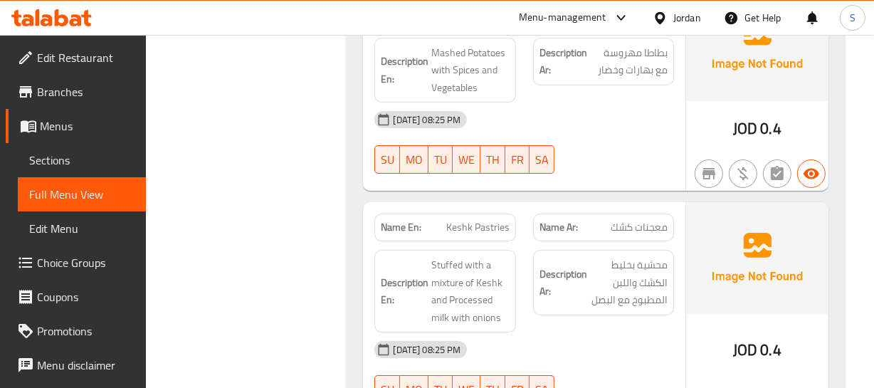
scroll to position [4684, 0]
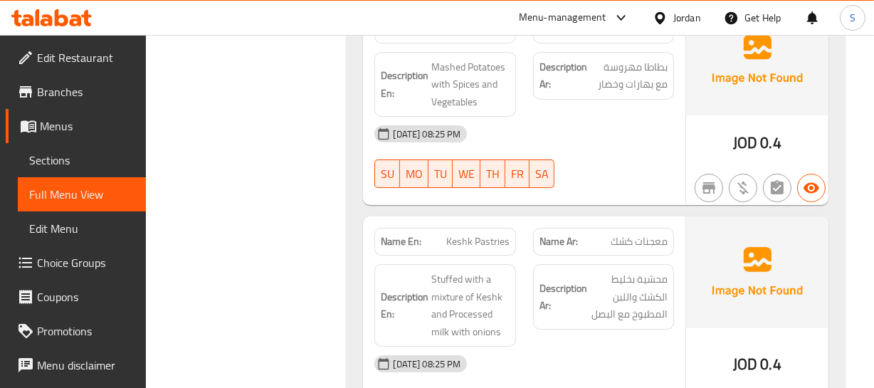
click at [549, 270] on h6 "Description Ar: محشية بخليط الكشك واللبن المطبوخ مع البصل" at bounding box center [603, 296] width 128 height 53
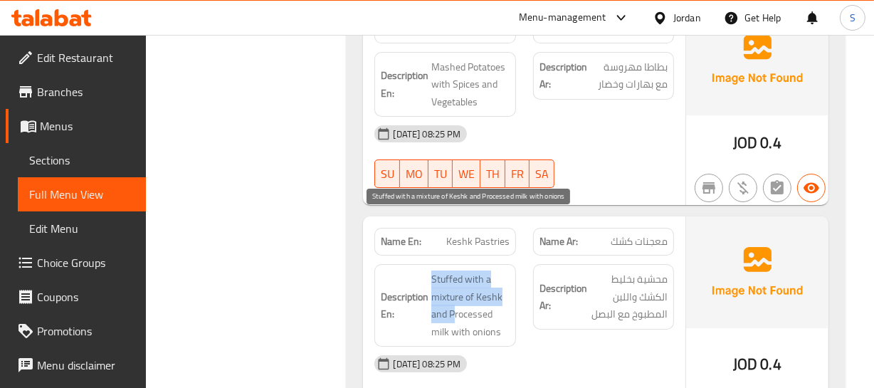
drag, startPoint x: 433, startPoint y: 221, endPoint x: 468, endPoint y: 219, distance: 34.9
click at [465, 270] on span "Stuffed with a mixture of Keshk and Processed milk with onions" at bounding box center [470, 305] width 78 height 70
click at [470, 264] on div "Description En: Stuffed with a mixture of Keshk and Processed milk with onions" at bounding box center [444, 305] width 141 height 83
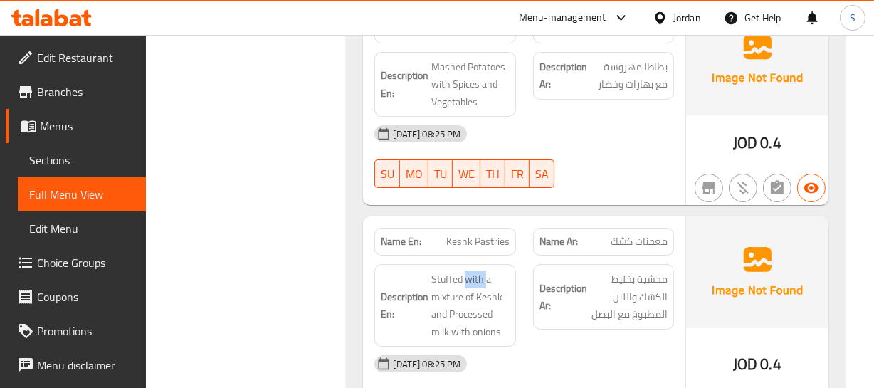
click at [470, 264] on div "Description En: Stuffed with a mixture of Keshk and Processed milk with onions" at bounding box center [444, 305] width 141 height 83
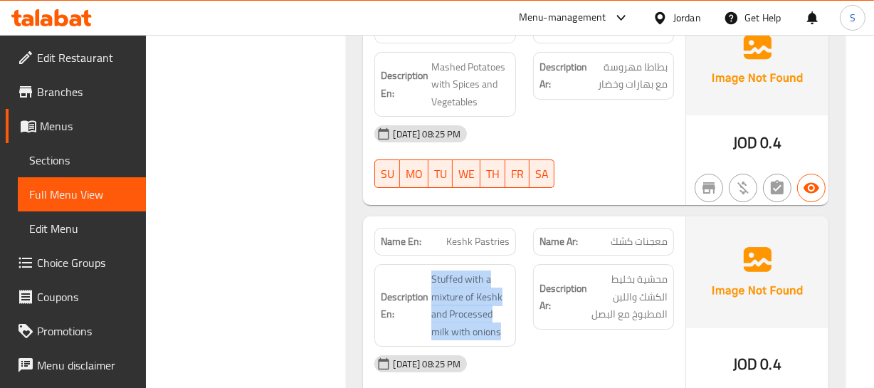
click at [470, 264] on div "Description En: Stuffed with a mixture of Keshk and Processed milk with onions" at bounding box center [444, 305] width 141 height 83
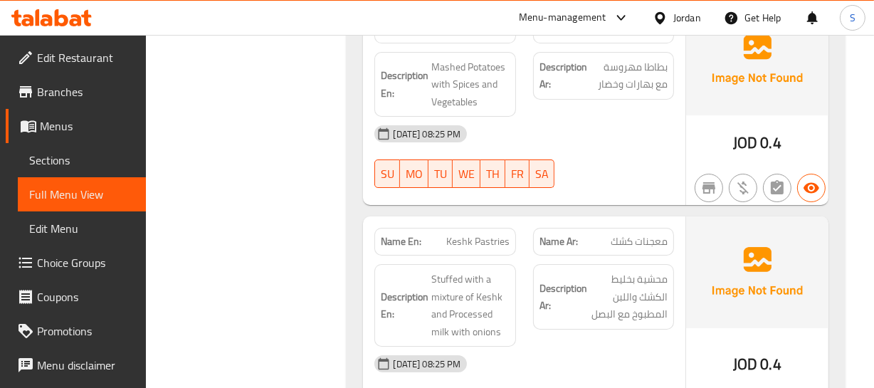
click at [479, 234] on span "Keshk Pastries" at bounding box center [477, 241] width 63 height 15
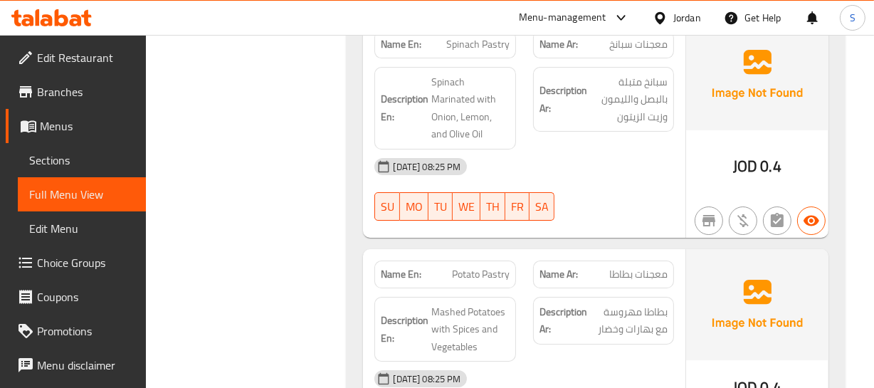
scroll to position [4426, 0]
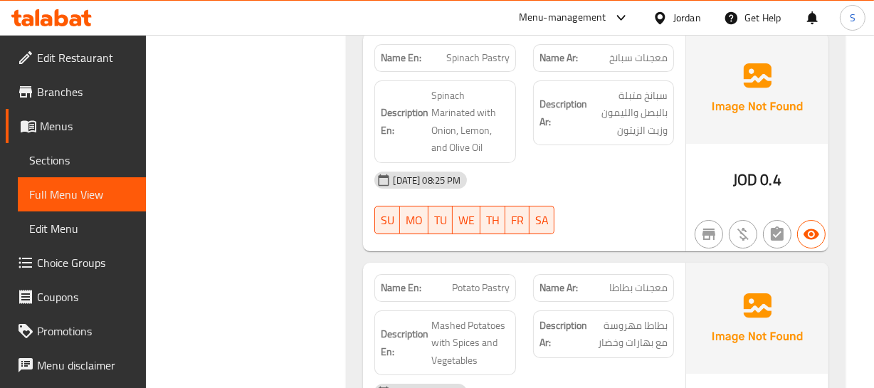
click at [512, 310] on div "Description En: Mashed Potatoes with Spices and Vegetables" at bounding box center [444, 342] width 141 height 65
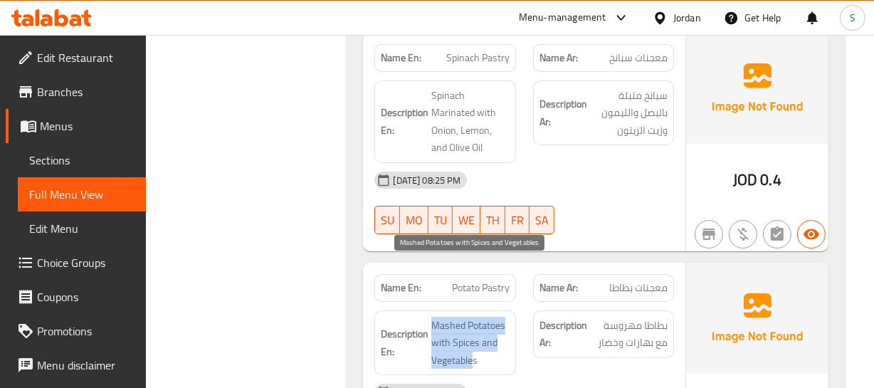
drag, startPoint x: 425, startPoint y: 259, endPoint x: 469, endPoint y: 307, distance: 65.5
click at [471, 310] on div "Description En: Mashed Potatoes with Spices and Vegetables" at bounding box center [444, 342] width 141 height 65
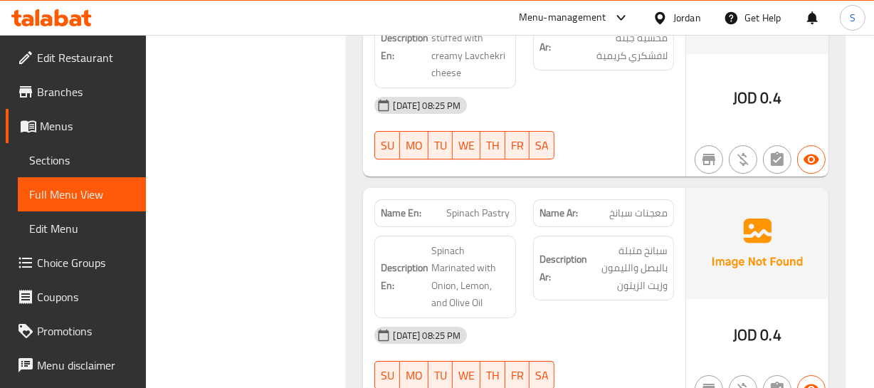
scroll to position [4231, 0]
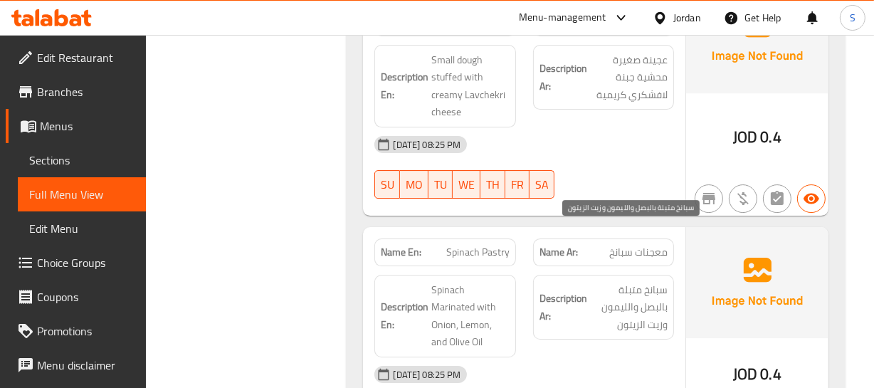
click at [620, 281] on span "سبانخ متبلة بالبصل والليمون وزيت الزيتون" at bounding box center [629, 307] width 78 height 53
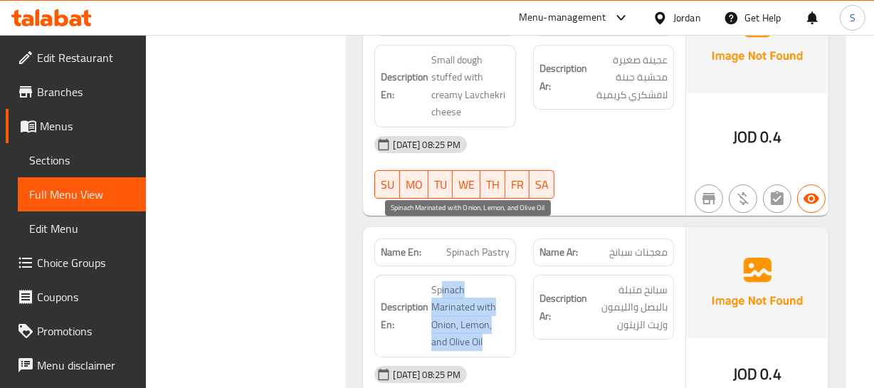
drag, startPoint x: 442, startPoint y: 228, endPoint x: 547, endPoint y: 269, distance: 113.1
click at [505, 290] on span "Spinach Marinated with Onion, Lemon, and Olive Oil" at bounding box center [470, 316] width 78 height 70
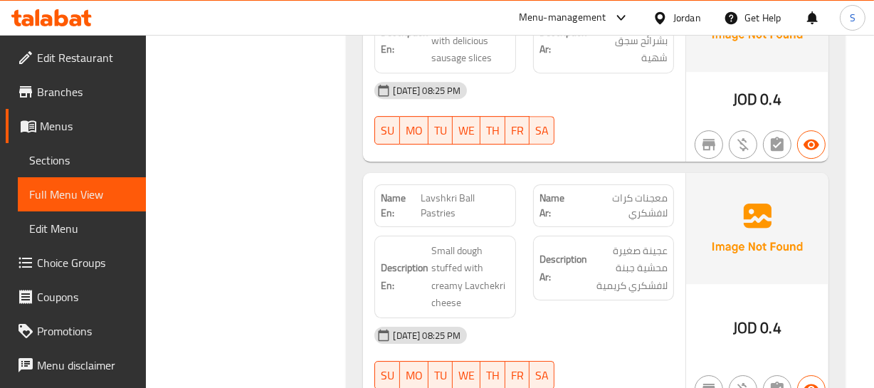
scroll to position [4037, 0]
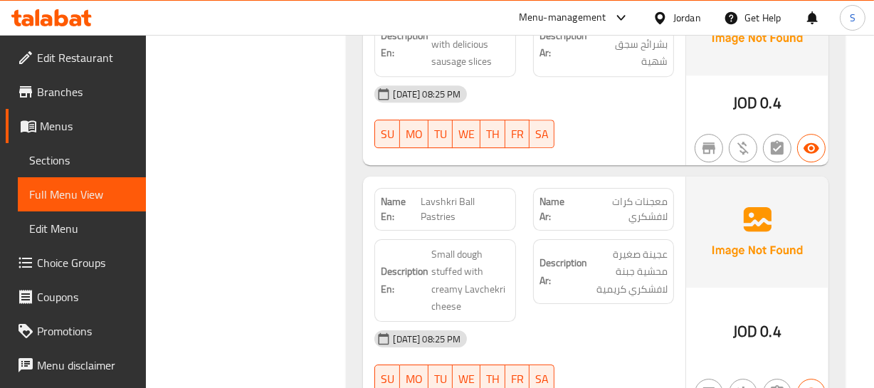
click at [527, 243] on div "Description Ar: عجينة صغيرة محشية جبنة لافشكري كريمية" at bounding box center [603, 281] width 158 height 100
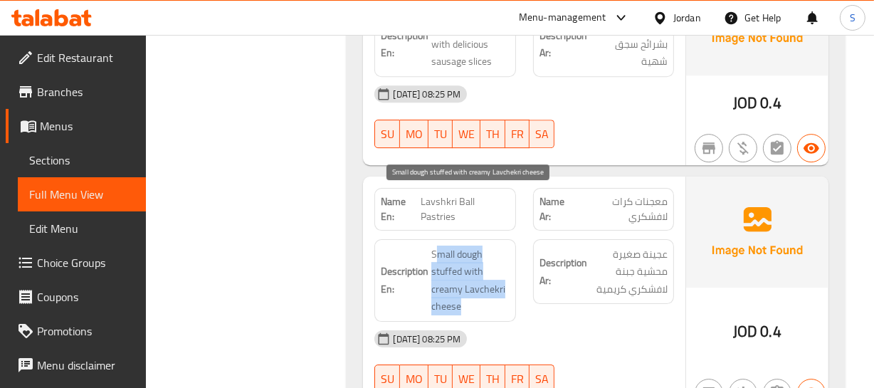
drag, startPoint x: 434, startPoint y: 196, endPoint x: 475, endPoint y: 253, distance: 70.9
click at [475, 253] on span "Small dough stuffed with creamy Lavchekri cheese" at bounding box center [470, 281] width 78 height 70
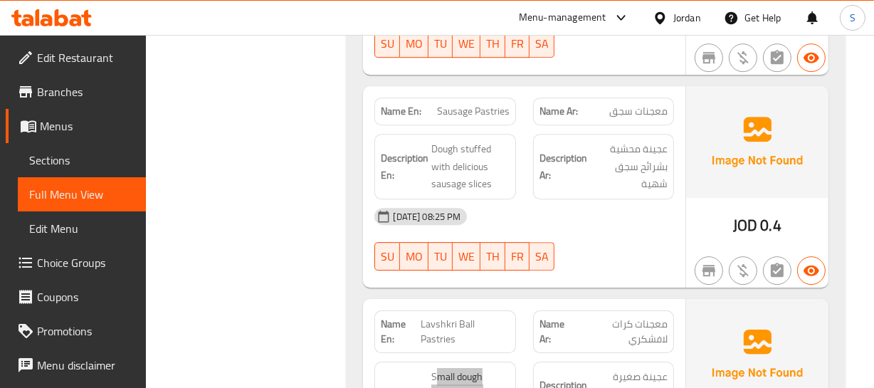
scroll to position [3907, 0]
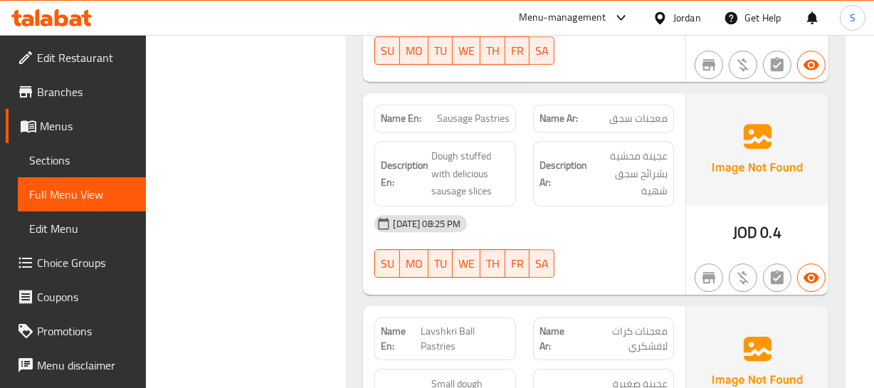
click at [613, 206] on div "09-09-2025 08:25 PM" at bounding box center [524, 223] width 316 height 34
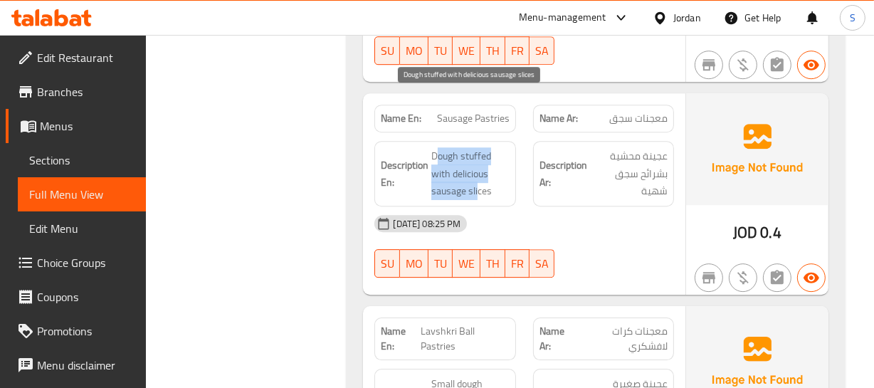
drag, startPoint x: 440, startPoint y: 105, endPoint x: 478, endPoint y: 136, distance: 49.6
click at [478, 147] on span "Dough stuffed with delicious sausage slices" at bounding box center [470, 173] width 78 height 53
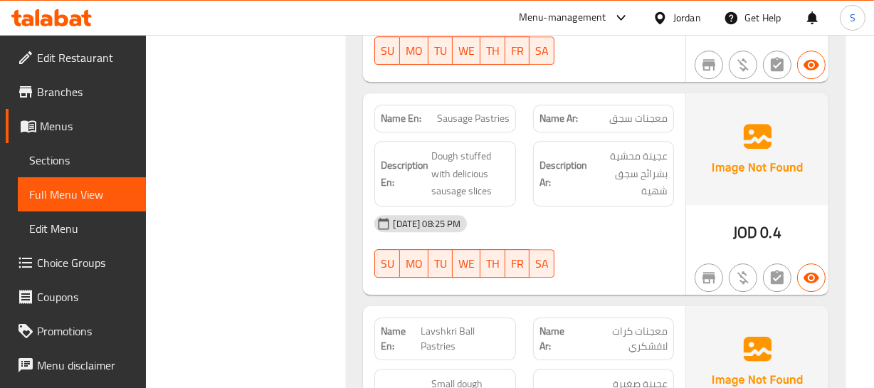
click at [458, 96] on div "Name En: Sausage Pastries" at bounding box center [445, 118] width 158 height 45
click at [458, 111] on span "Sausage Pastries" at bounding box center [473, 118] width 73 height 15
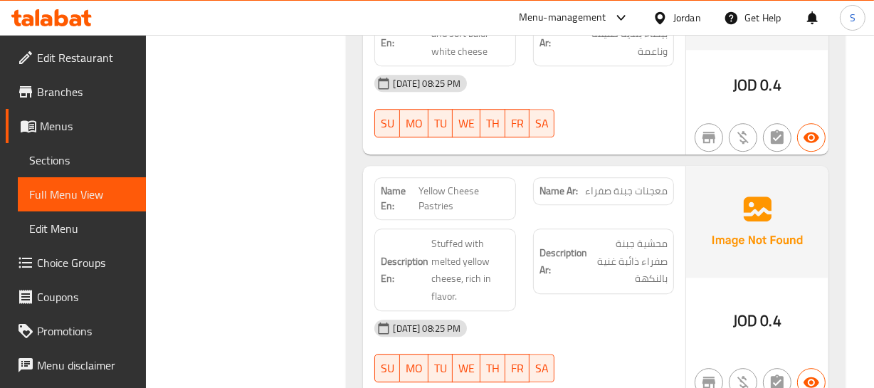
scroll to position [3584, 0]
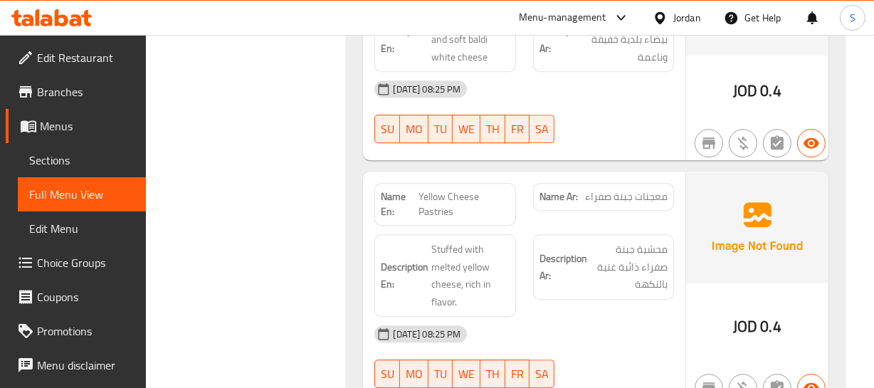
click at [676, 226] on div "Description Ar: محشية جبنة صفراء ذائبة غنية بالنكهة" at bounding box center [603, 276] width 158 height 100
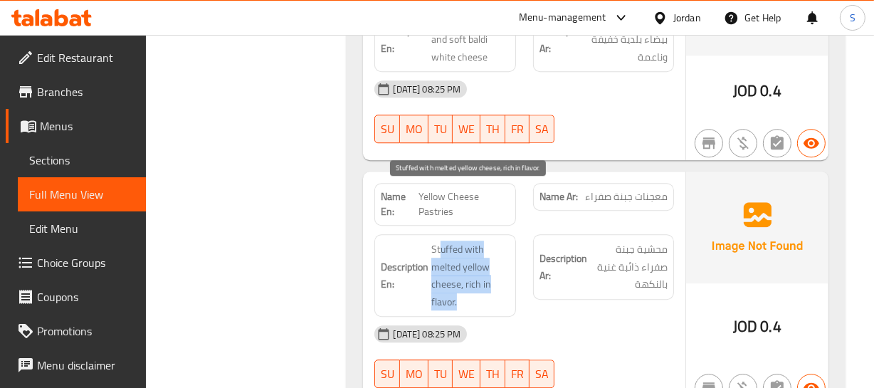
drag, startPoint x: 439, startPoint y: 194, endPoint x: 464, endPoint y: 255, distance: 66.1
click at [468, 254] on span "Stuffed with melted yellow cheese, rich in flavor." at bounding box center [470, 276] width 78 height 70
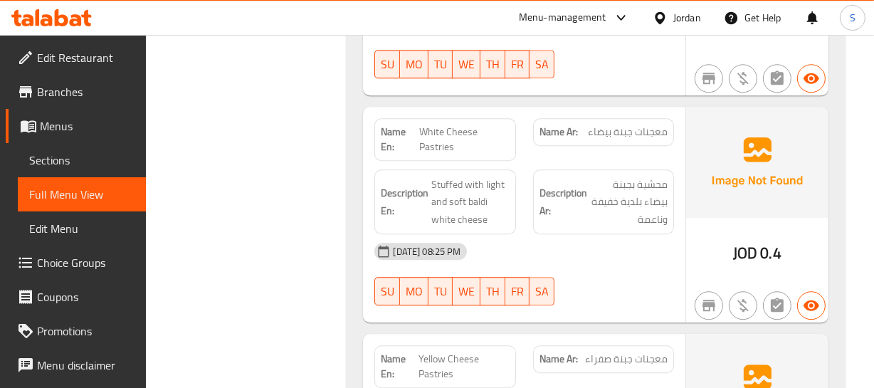
scroll to position [3390, 0]
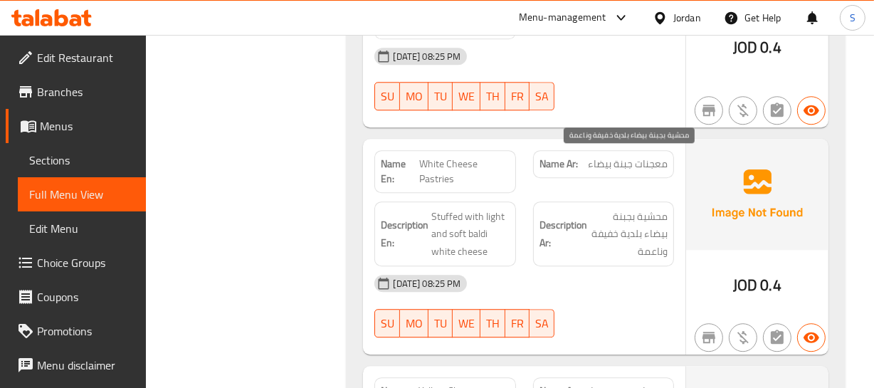
click at [623, 208] on span "محشية بجبنة بيضاء بلدية خفيفة وناعمة" at bounding box center [629, 234] width 78 height 53
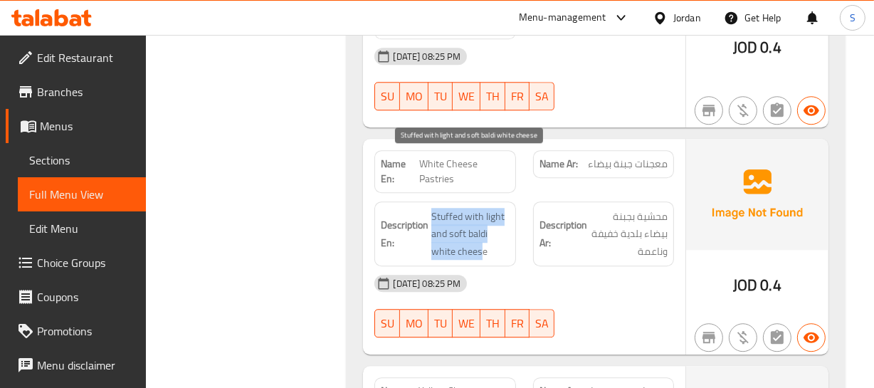
drag, startPoint x: 428, startPoint y: 151, endPoint x: 482, endPoint y: 192, distance: 68.0
click at [482, 201] on div "Description En: Stuffed with light and soft baldi white cheese" at bounding box center [444, 233] width 141 height 65
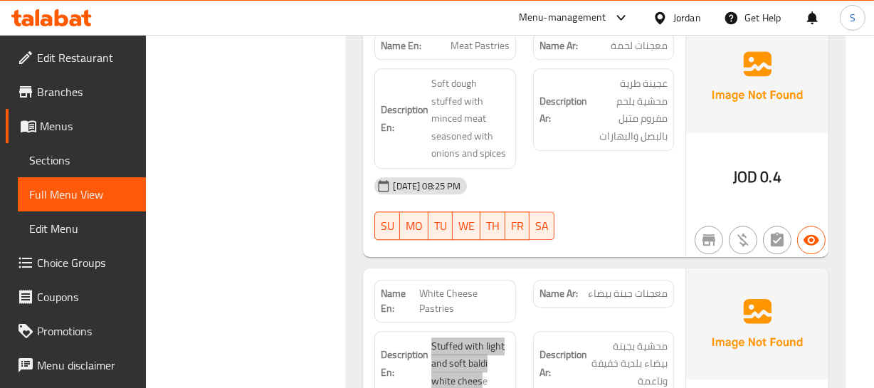
scroll to position [3131, 0]
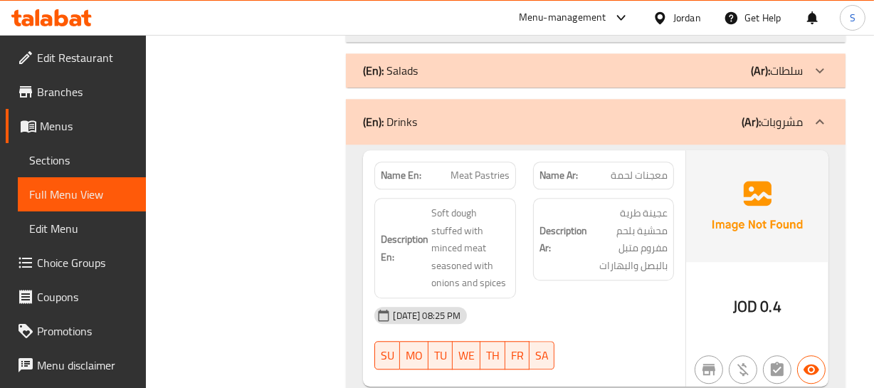
click at [653, 218] on span "عجينة طرية محشية بلحم مفروم متبل بالبصل والبهارات" at bounding box center [629, 239] width 78 height 70
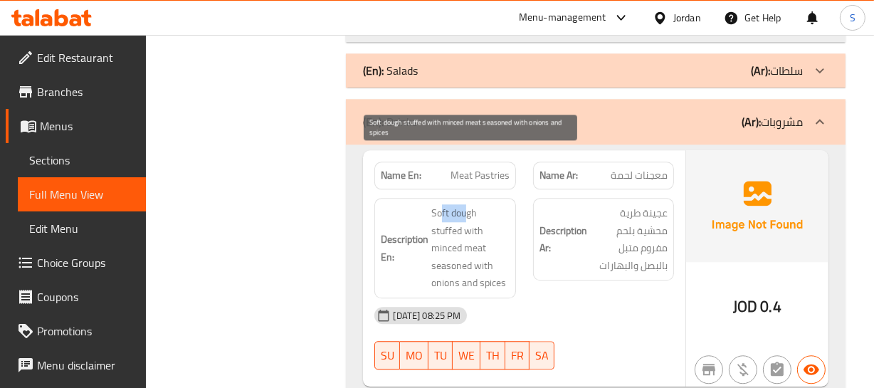
drag, startPoint x: 443, startPoint y: 147, endPoint x: 469, endPoint y: 153, distance: 27.1
click at [469, 198] on div "Description En: Soft dough stuffed with minced meat seasoned with onions and sp…" at bounding box center [444, 248] width 141 height 100
click at [454, 204] on span "Soft dough stuffed with minced meat seasoned with onions and spices" at bounding box center [470, 248] width 78 height 88
click at [440, 204] on span "Soft dough stuffed with minced meat seasoned with onions and spices" at bounding box center [470, 248] width 78 height 88
drag, startPoint x: 434, startPoint y: 156, endPoint x: 455, endPoint y: 173, distance: 26.8
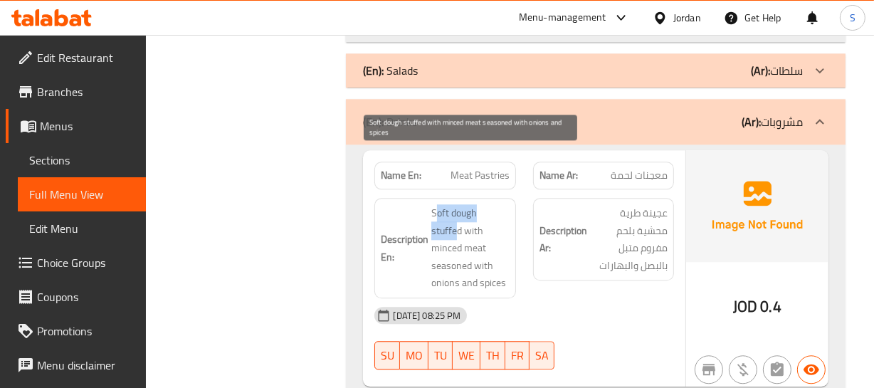
click at [455, 204] on span "Soft dough stuffed with minced meat seasoned with onions and spices" at bounding box center [470, 248] width 78 height 88
click at [478, 204] on span "Soft dough stuffed with minced meat seasoned with onions and spices" at bounding box center [470, 248] width 78 height 88
drag, startPoint x: 439, startPoint y: 158, endPoint x: 477, endPoint y: 226, distance: 78.0
click at [477, 226] on span "Soft dough stuffed with minced meat seasoned with onions and spices" at bounding box center [470, 248] width 78 height 88
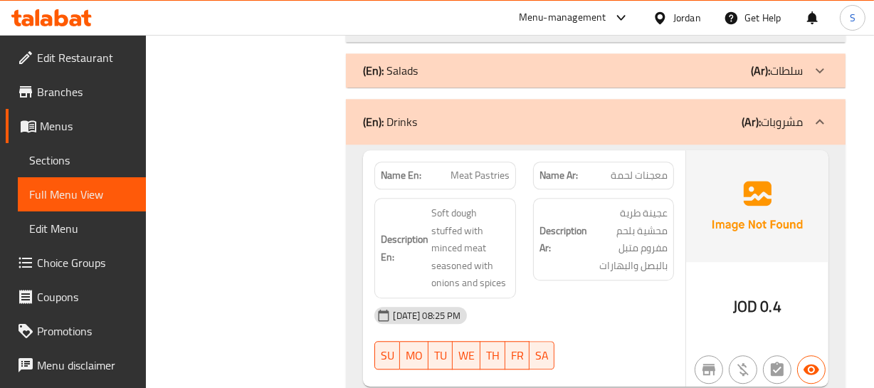
drag, startPoint x: 530, startPoint y: 258, endPoint x: 517, endPoint y: 241, distance: 22.3
click at [530, 298] on div "[DATE] 08:25 PM" at bounding box center [524, 315] width 316 height 34
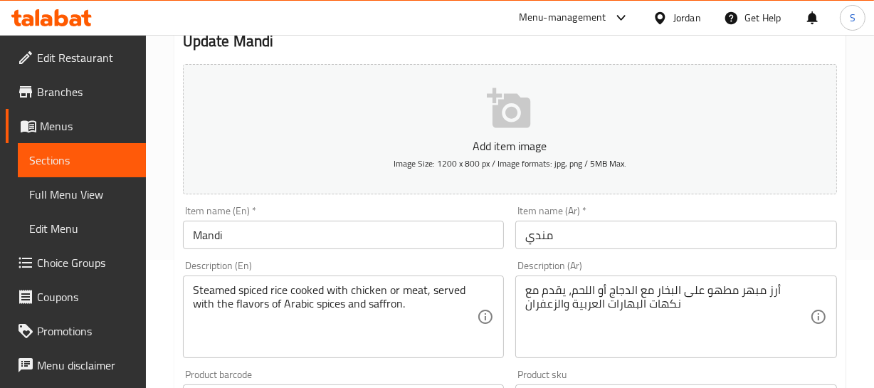
scroll to position [129, 0]
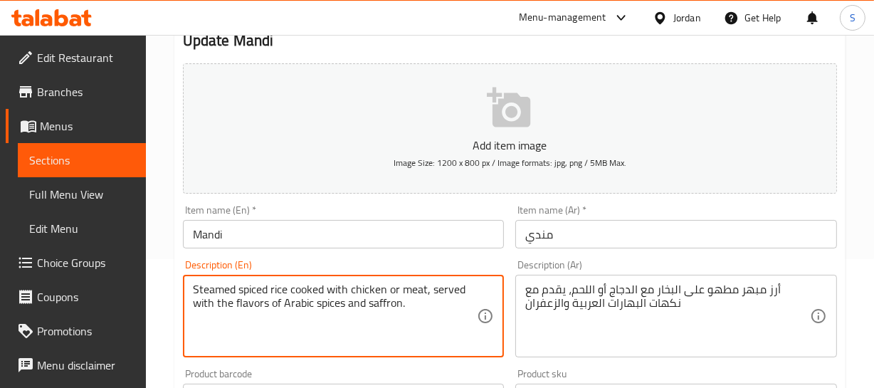
click at [312, 290] on textarea "Steamed spiced rice cooked with chicken or meat, served with the flavors of Ara…" at bounding box center [335, 317] width 285 height 68
click at [236, 289] on textarea "Steamed spiced rice with chicken or meat, served with the flavors of Arabic spi…" at bounding box center [335, 317] width 285 height 68
click at [242, 292] on textarea "Steamed spiced rice with chicken or meat, served with the flavors of Arabic spi…" at bounding box center [335, 317] width 285 height 68
click at [239, 290] on textarea "Steamed spiced rice with chicken or meat, served with the flavors of Arabic spi…" at bounding box center [335, 317] width 285 height 68
paste textarea "cooked"
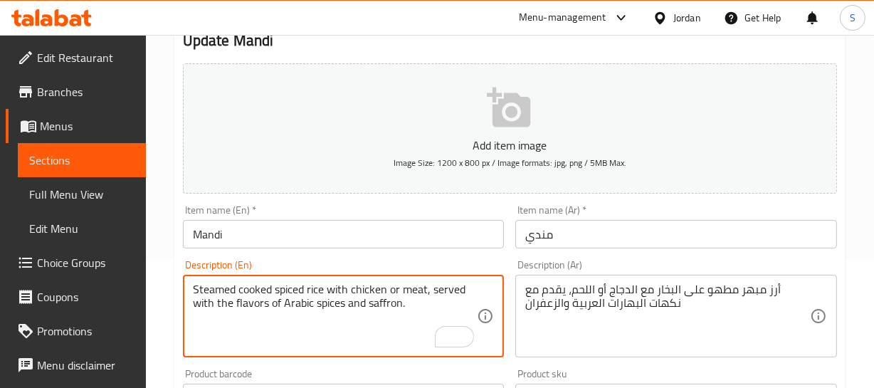
click at [251, 294] on textarea "Steamed cooked spiced rice with chicken or meat, served with the flavors of Ara…" at bounding box center [335, 317] width 285 height 68
type textarea "Steamed cooked spiced rice with chicken or meat, served with the flavors of Ara…"
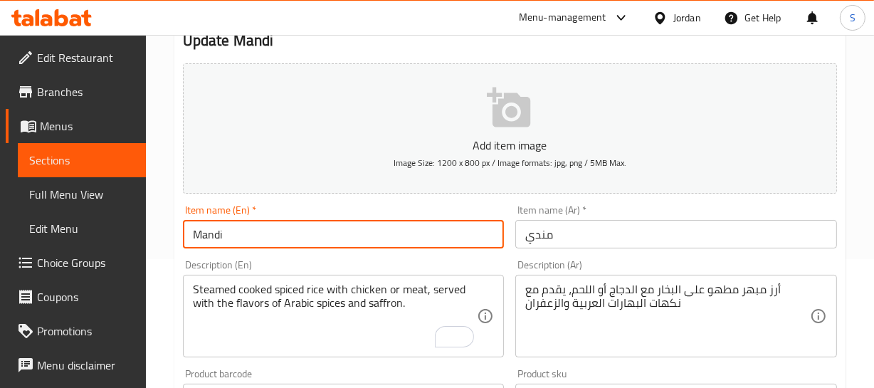
click at [278, 243] on input "Mandi" at bounding box center [344, 234] width 322 height 28
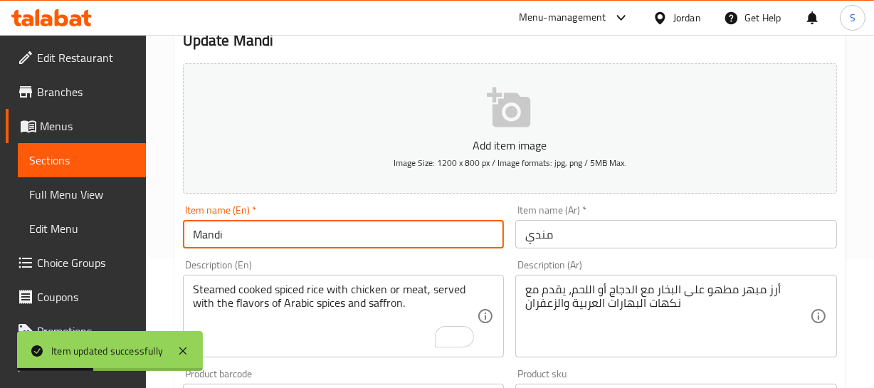
click at [274, 275] on div "Steamed cooked spiced rice with chicken or meat, served with the flavors of Ara…" at bounding box center [344, 316] width 322 height 83
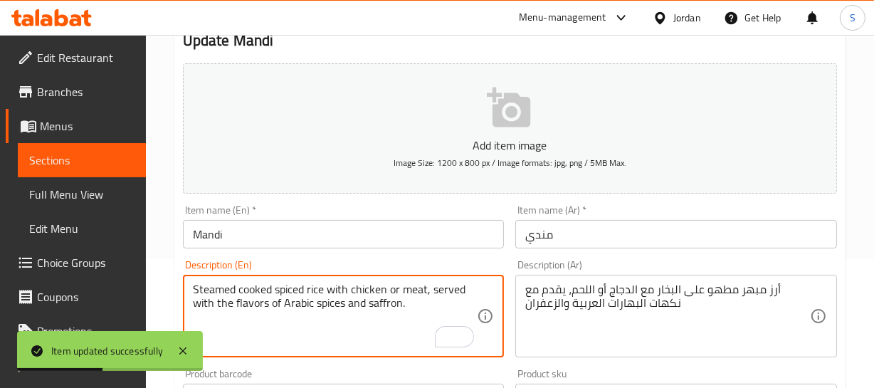
click at [256, 289] on textarea "Steamed cooked spiced rice with chicken or meat, served with the flavors of Ara…" at bounding box center [335, 317] width 285 height 68
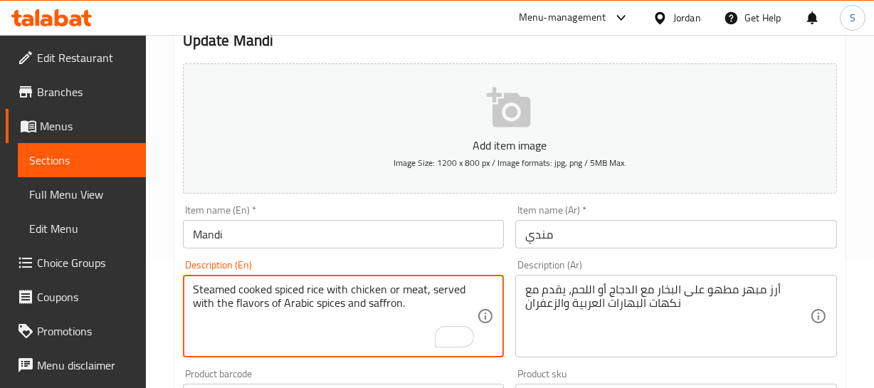
click at [255, 290] on textarea "Steamed cooked spiced rice with chicken or meat, served with the flavors of Ara…" at bounding box center [335, 317] width 285 height 68
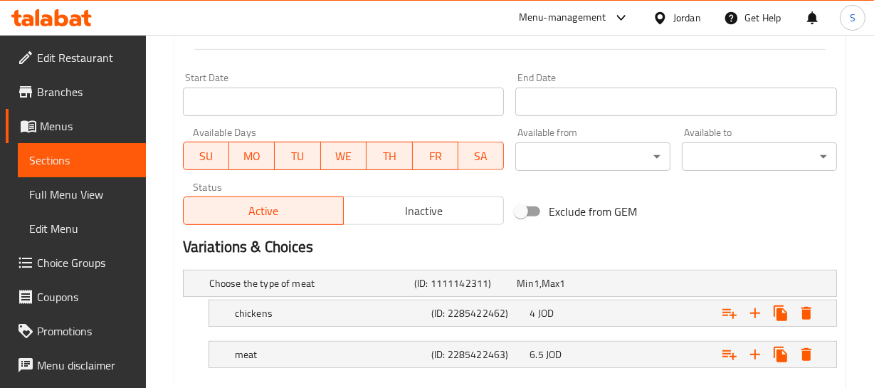
scroll to position [648, 0]
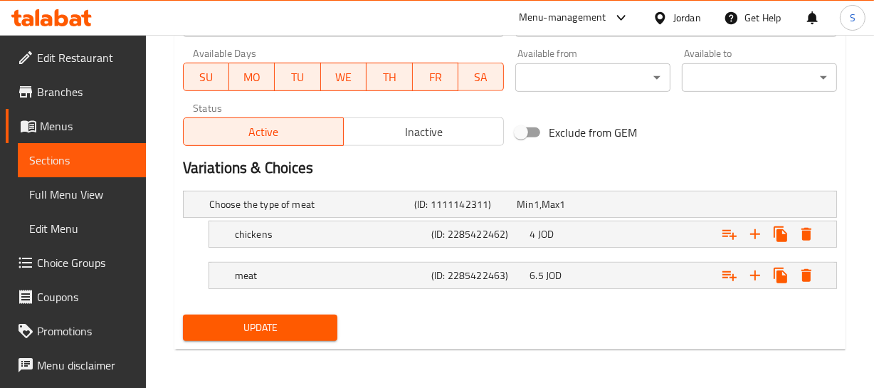
click at [73, 258] on span "Choice Groups" at bounding box center [85, 262] width 97 height 17
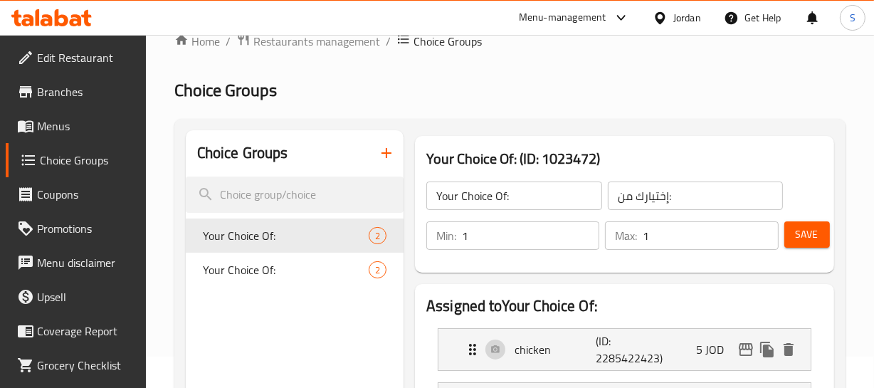
scroll to position [31, 0]
click at [389, 154] on icon "button" at bounding box center [386, 154] width 10 height 10
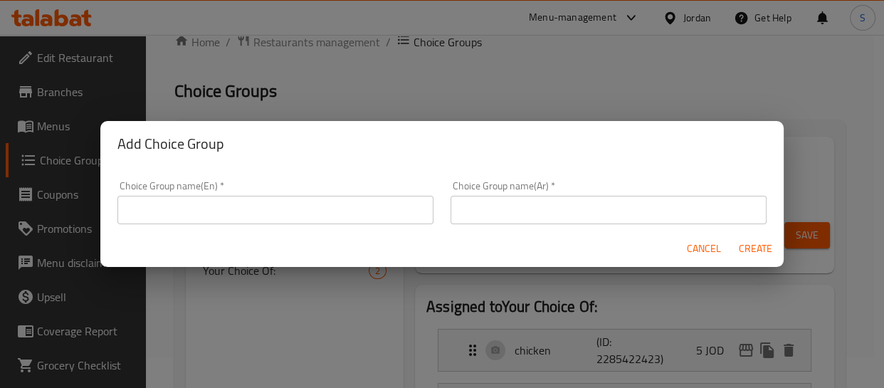
click at [266, 194] on div "Choice Group name(En)   * Choice Group name(En) *" at bounding box center [275, 202] width 316 height 43
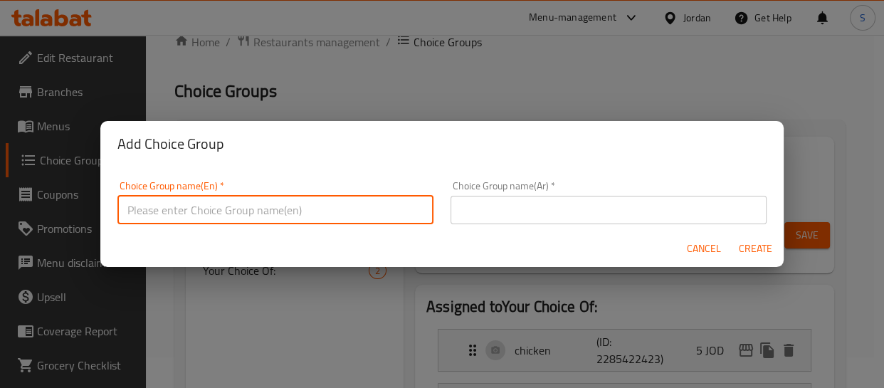
click at [260, 206] on input "text" at bounding box center [275, 210] width 316 height 28
type input "Your Choice Of SAYED:"
click at [488, 191] on div "Choice Group name(Ar)   * Choice Group name(Ar) *" at bounding box center [608, 202] width 316 height 43
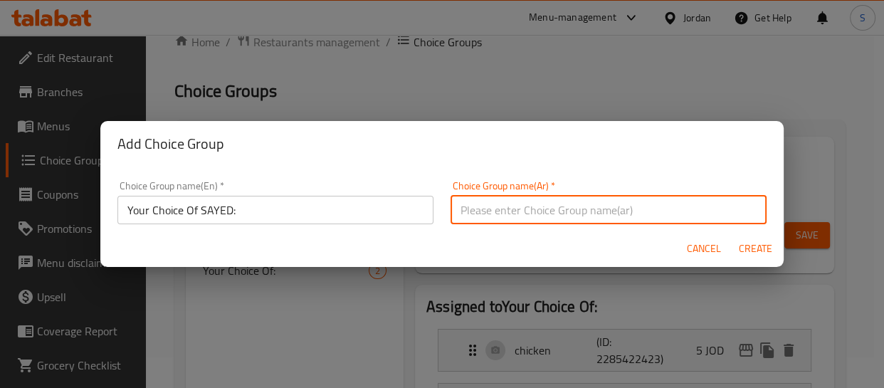
click at [511, 221] on input "text" at bounding box center [608, 210] width 316 height 28
type input "إختيارك من:"
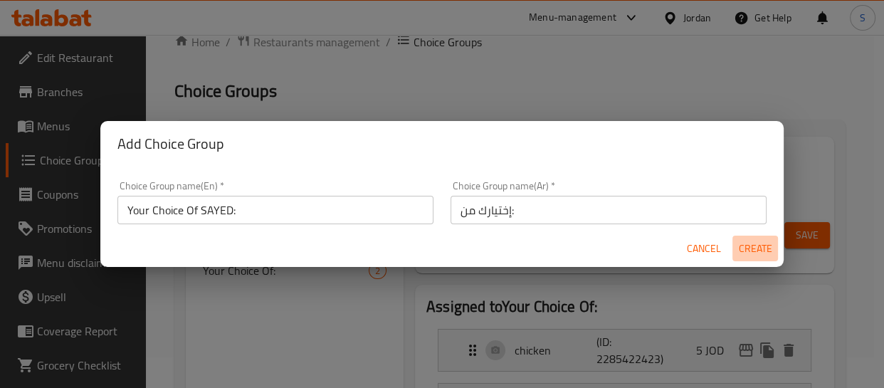
click at [746, 242] on span "Create" at bounding box center [755, 249] width 34 height 18
type input "Your Choice Of SAYED:"
type input "0"
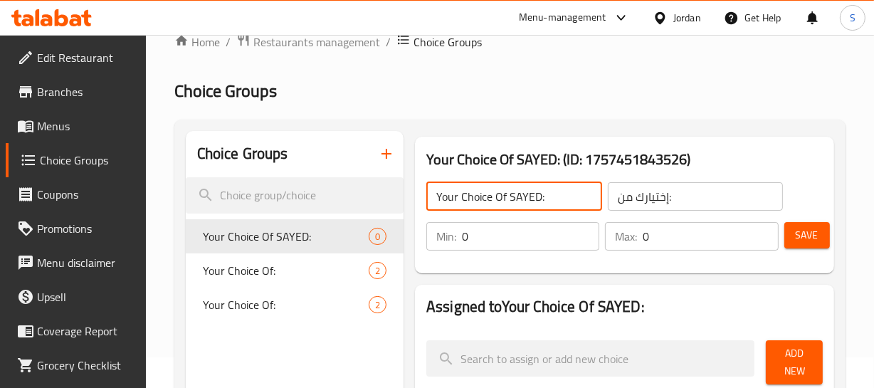
click at [519, 191] on input "Your Choice Of SAYED:" at bounding box center [514, 196] width 176 height 28
type input "Your Choice Of:"
click at [670, 235] on input "0" at bounding box center [710, 236] width 135 height 28
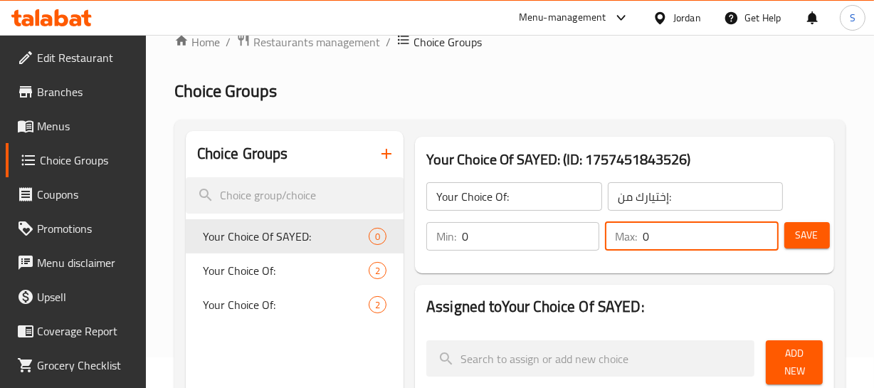
click at [670, 235] on input "0" at bounding box center [710, 236] width 135 height 28
click at [670, 235] on input "1" at bounding box center [710, 236] width 135 height 28
type input "1"
click at [546, 249] on input "0" at bounding box center [530, 236] width 137 height 28
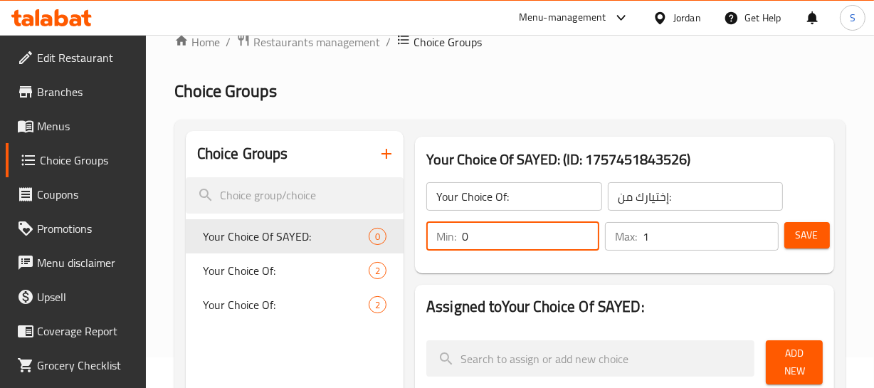
click at [546, 249] on input "0" at bounding box center [530, 236] width 137 height 28
click at [546, 249] on input "1" at bounding box center [530, 236] width 137 height 28
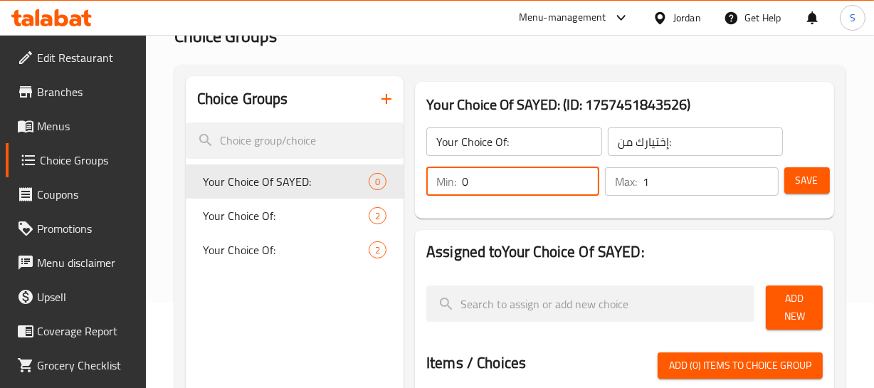
scroll to position [160, 0]
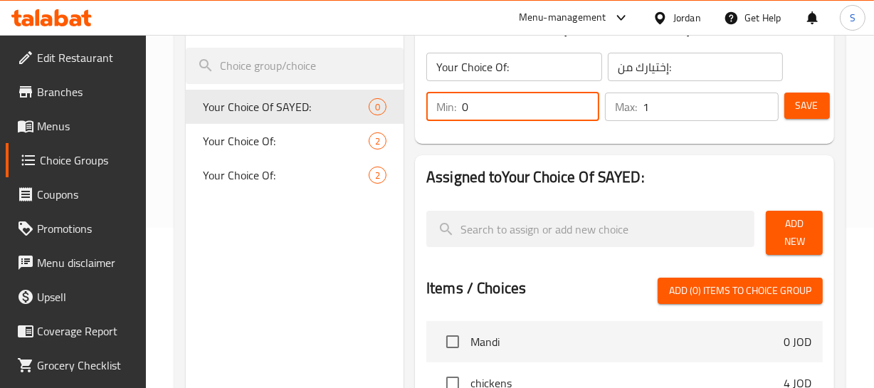
click at [789, 230] on span "Add New" at bounding box center [793, 233] width 33 height 36
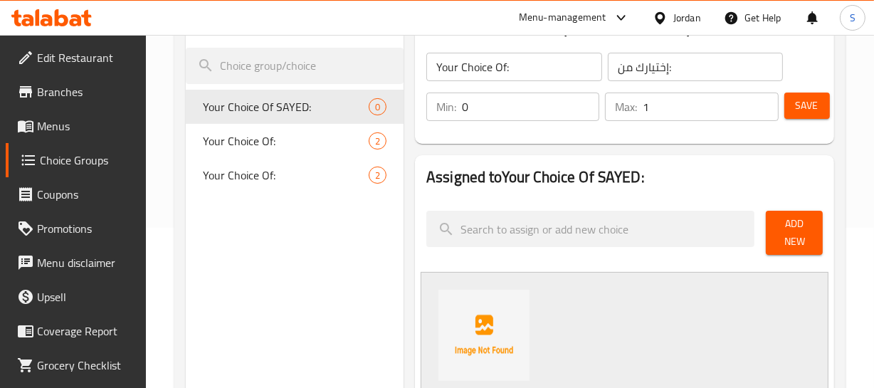
click at [517, 101] on input "0" at bounding box center [530, 107] width 137 height 28
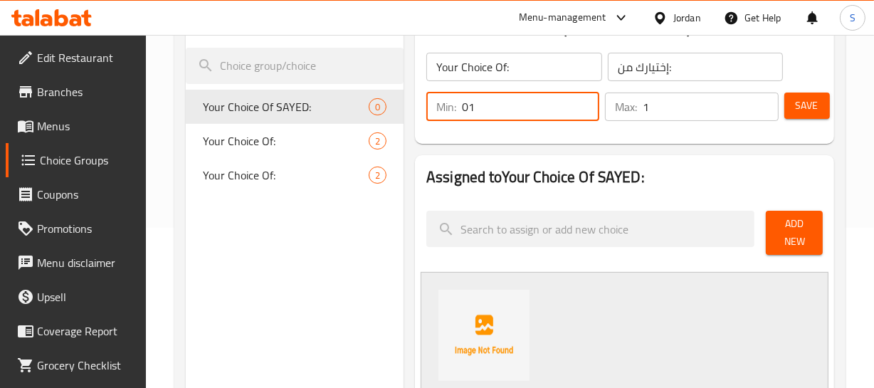
click at [517, 101] on input "01" at bounding box center [530, 107] width 137 height 28
click at [514, 101] on input "01" at bounding box center [530, 107] width 137 height 28
click at [514, 101] on input "1" at bounding box center [530, 107] width 137 height 28
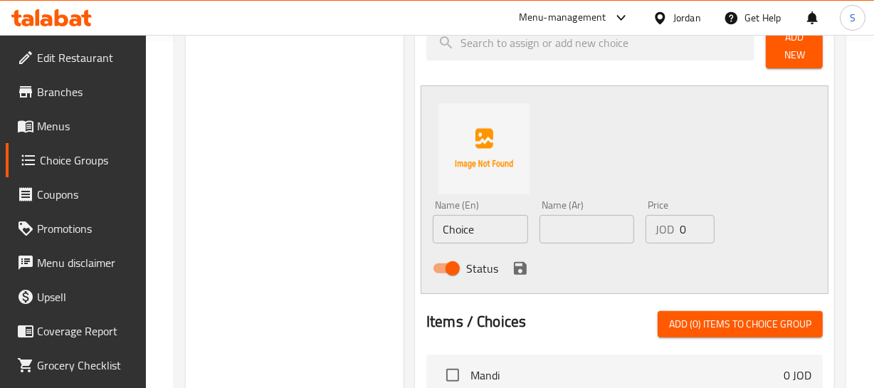
scroll to position [354, 0]
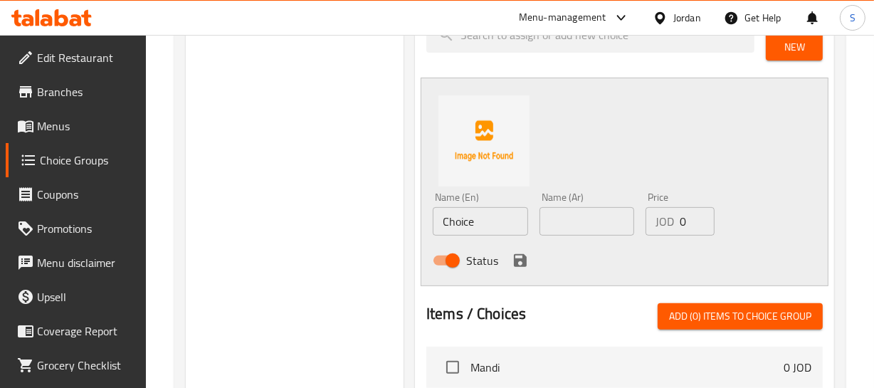
type input "1"
click at [477, 221] on input "Choice" at bounding box center [480, 221] width 95 height 28
type input "Chicken"
click at [571, 218] on input "text" at bounding box center [586, 221] width 95 height 28
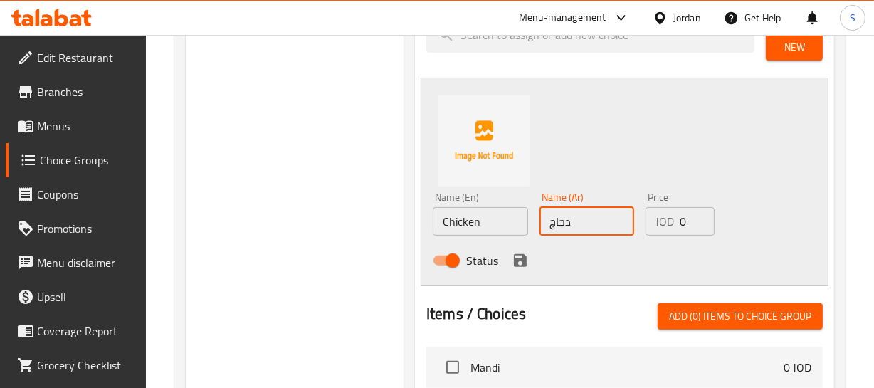
type input "دجاج"
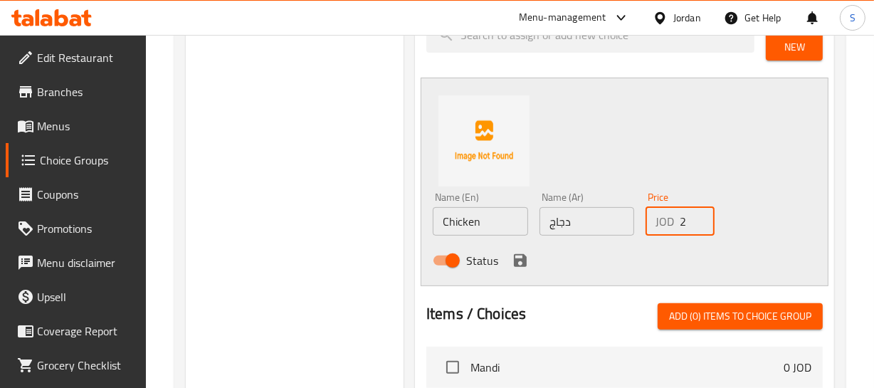
click at [694, 217] on input "2" at bounding box center [697, 221] width 34 height 28
click at [694, 230] on input "2" at bounding box center [697, 221] width 34 height 28
click at [695, 230] on input "1" at bounding box center [697, 221] width 34 height 28
click at [696, 229] on input "0" at bounding box center [697, 221] width 34 height 28
click at [697, 213] on input "1" at bounding box center [697, 221] width 34 height 28
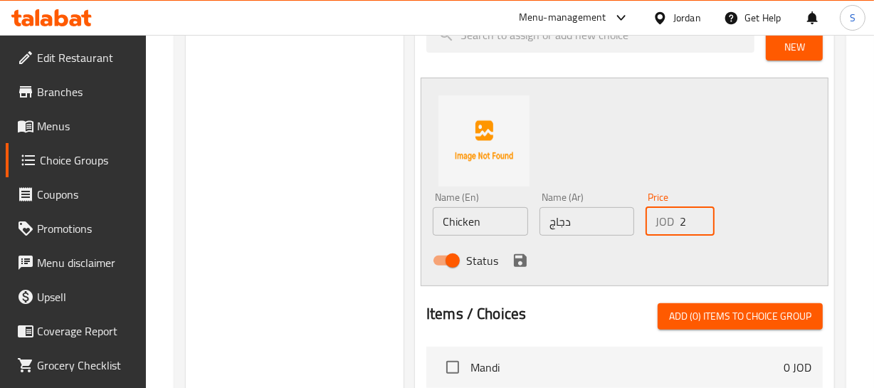
click at [697, 213] on input "2" at bounding box center [697, 221] width 34 height 28
click at [697, 213] on input "3" at bounding box center [697, 221] width 34 height 28
type input "4"
click at [697, 213] on input "4" at bounding box center [697, 221] width 34 height 28
click at [517, 258] on icon "save" at bounding box center [520, 260] width 17 height 17
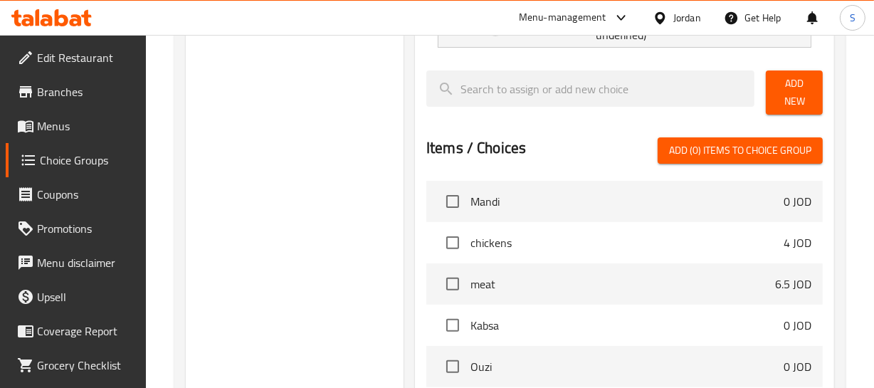
drag, startPoint x: 793, startPoint y: 76, endPoint x: 783, endPoint y: 82, distance: 11.5
click at [793, 75] on span "Add New" at bounding box center [793, 93] width 33 height 36
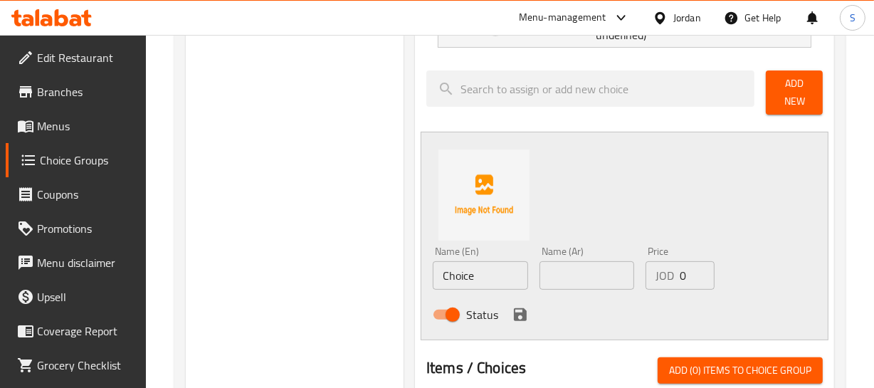
click at [470, 277] on input "Choice" at bounding box center [480, 275] width 95 height 28
type input "Meat"
drag, startPoint x: 584, startPoint y: 292, endPoint x: 591, endPoint y: 284, distance: 10.1
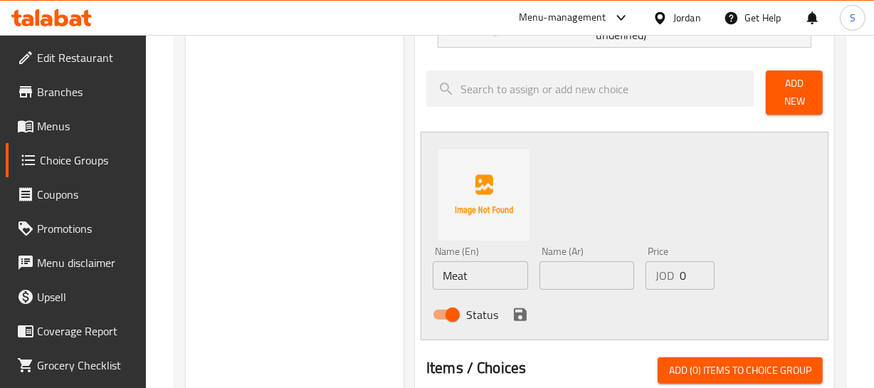
click at [587, 289] on div "Name (Ar) Name (Ar)" at bounding box center [587, 268] width 107 height 55
click at [591, 284] on input "text" at bounding box center [586, 275] width 95 height 28
type input "لحم"
click at [690, 273] on input "0" at bounding box center [697, 275] width 34 height 28
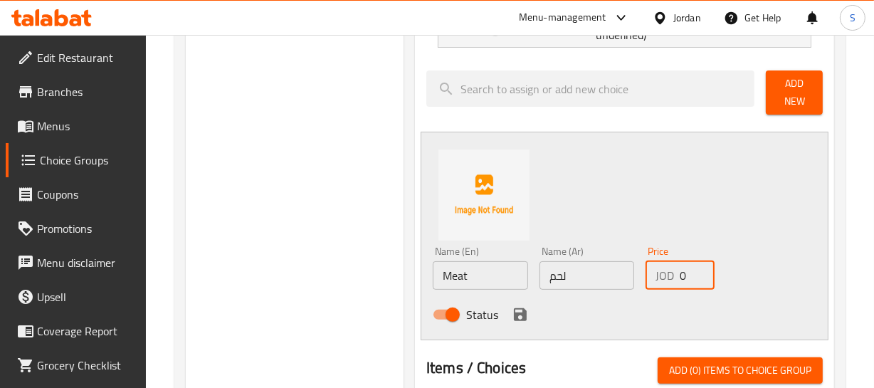
click at [690, 273] on input "0" at bounding box center [697, 275] width 34 height 28
type input "6.5"
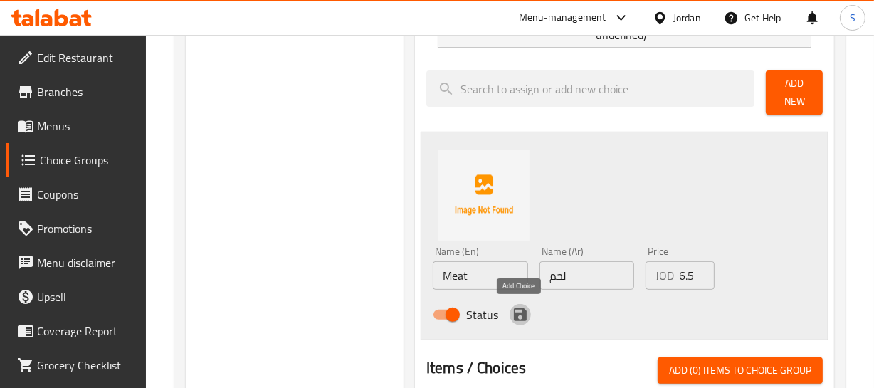
scroll to position [0, 0]
click at [522, 315] on icon "save" at bounding box center [520, 314] width 13 height 13
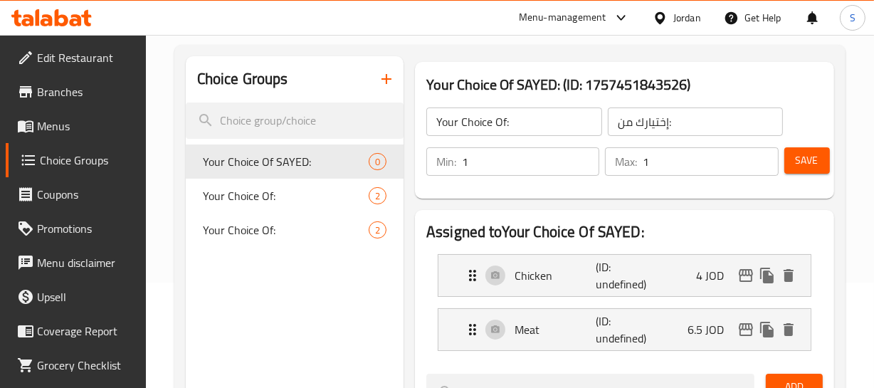
scroll to position [31, 0]
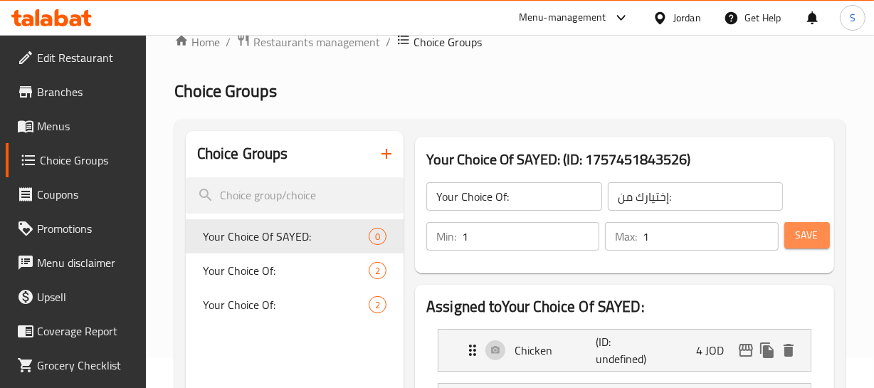
click at [796, 234] on span "Save" at bounding box center [807, 235] width 23 height 18
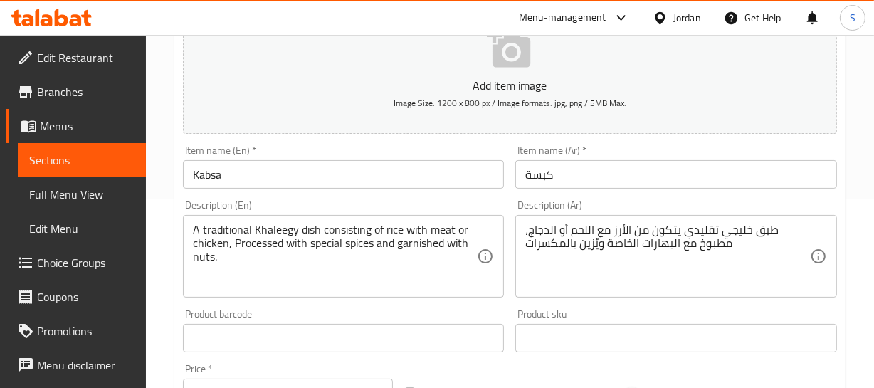
scroll to position [194, 0]
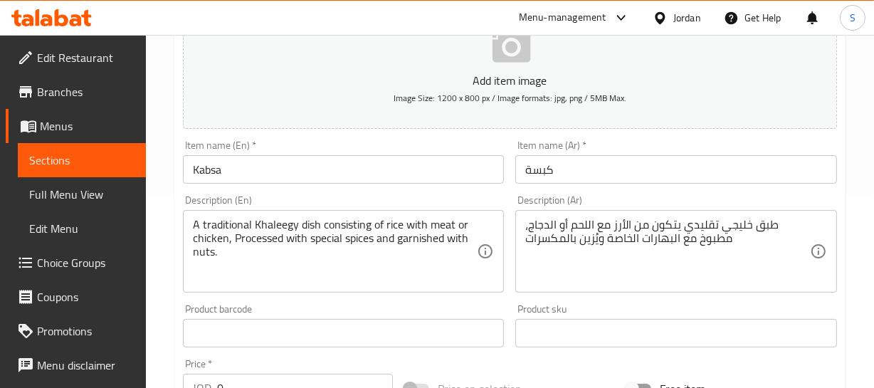
click at [281, 179] on input "Kabsa" at bounding box center [344, 169] width 322 height 28
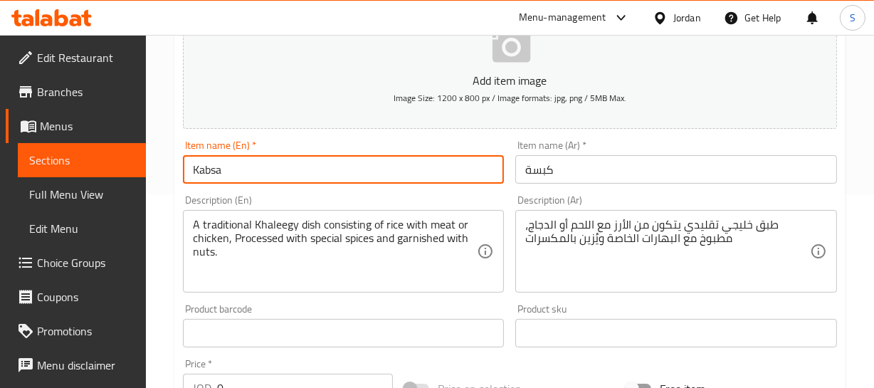
click at [281, 179] on input "Kabsa" at bounding box center [344, 169] width 322 height 28
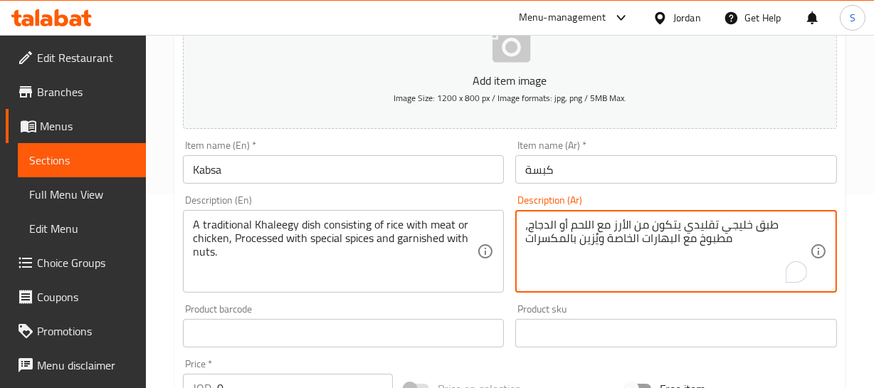
drag, startPoint x: 733, startPoint y: 236, endPoint x: 678, endPoint y: 245, distance: 55.5
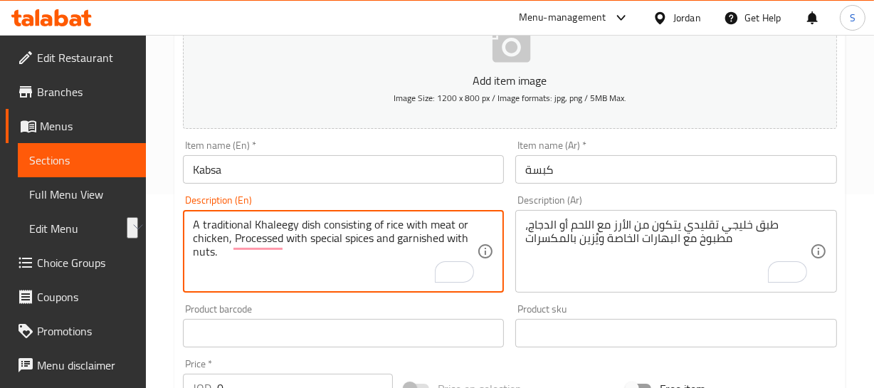
drag, startPoint x: 235, startPoint y: 242, endPoint x: 305, endPoint y: 236, distance: 70.0
click at [254, 243] on textarea "A traditional Khaleegy dish consisting of rice with meat or chicken, Processed …" at bounding box center [335, 252] width 285 height 68
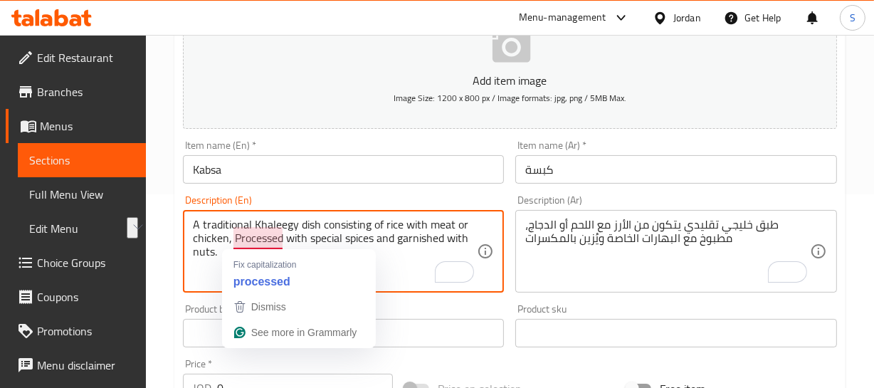
click at [254, 243] on textarea "A traditional Khaleegy dish consisting of rice with meat or chicken, Processed …" at bounding box center [335, 252] width 285 height 68
paste textarea "cook"
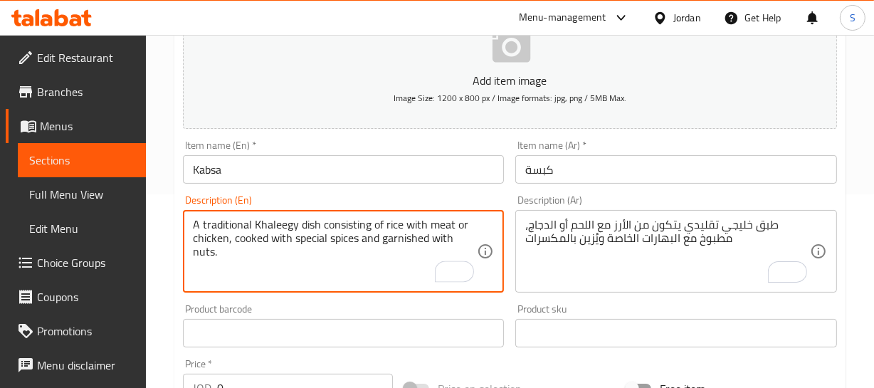
type textarea "A traditional Khaleegy dish consisting of rice with meat or chicken, cooked wit…"
click at [245, 223] on textarea "A traditional Khaleegy dish consisting of rice with meat or chicken, cooked wit…" at bounding box center [335, 252] width 285 height 68
click at [270, 179] on input "Kabsa" at bounding box center [344, 169] width 322 height 28
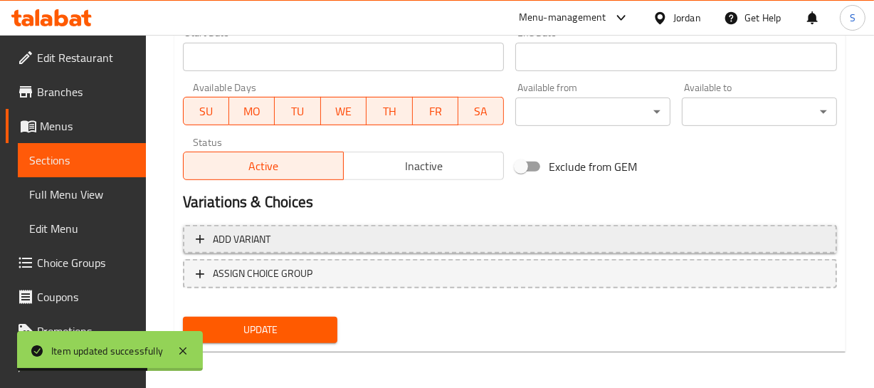
scroll to position [617, 0]
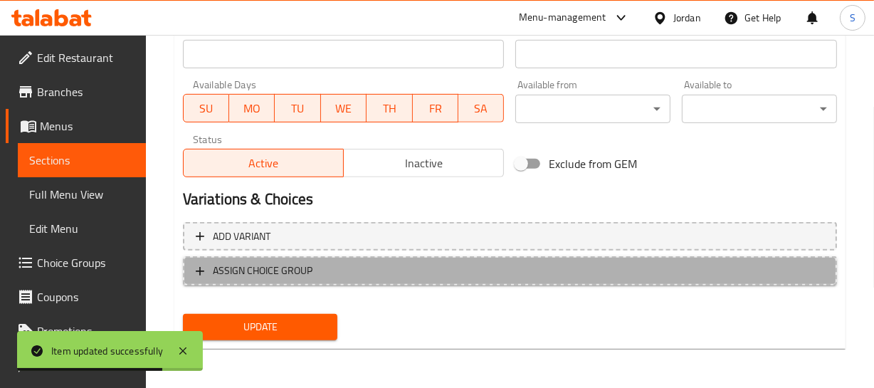
click at [394, 263] on span "ASSIGN CHOICE GROUP" at bounding box center [510, 271] width 628 height 18
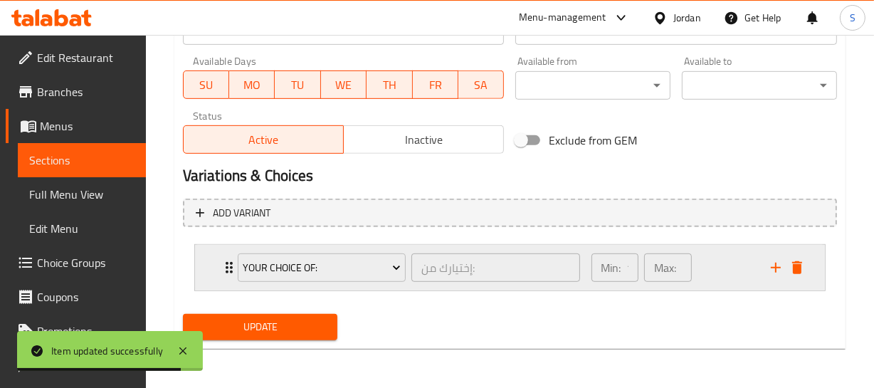
click at [214, 263] on div "Your Choice Of: إختيارك من: ​ Min: 1 ​ Max: 1 ​" at bounding box center [510, 268] width 630 height 46
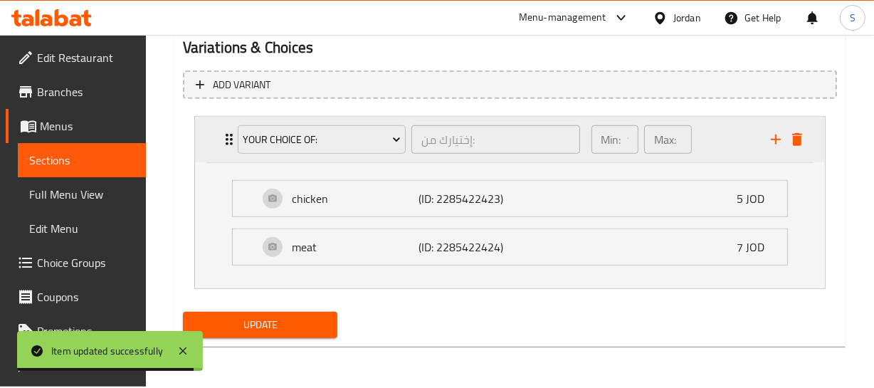
scroll to position [769, 0]
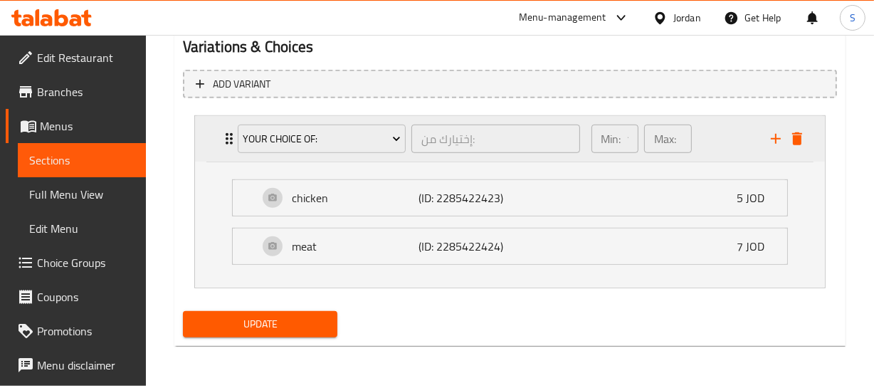
click at [320, 152] on div "Your Choice Of:" at bounding box center [322, 139] width 174 height 34
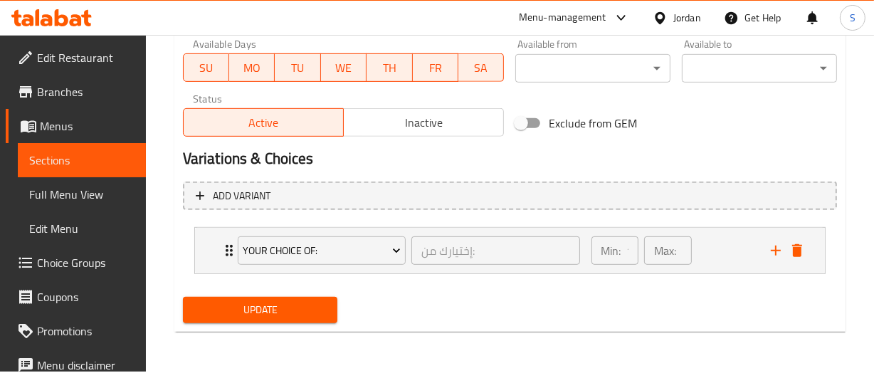
scroll to position [640, 0]
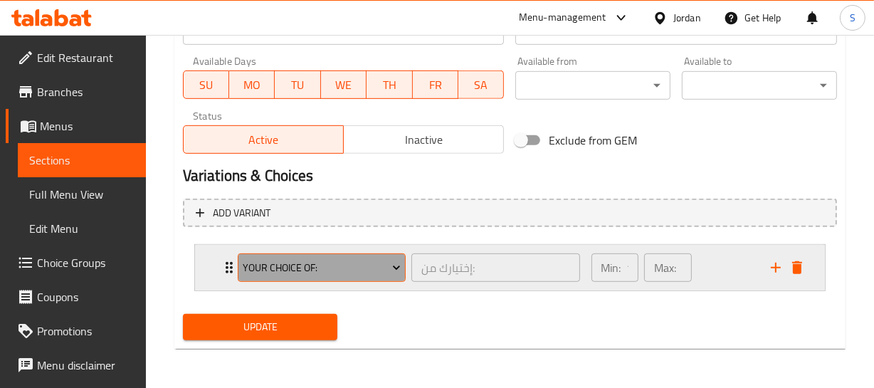
click at [315, 265] on span "Your Choice Of:" at bounding box center [322, 268] width 158 height 18
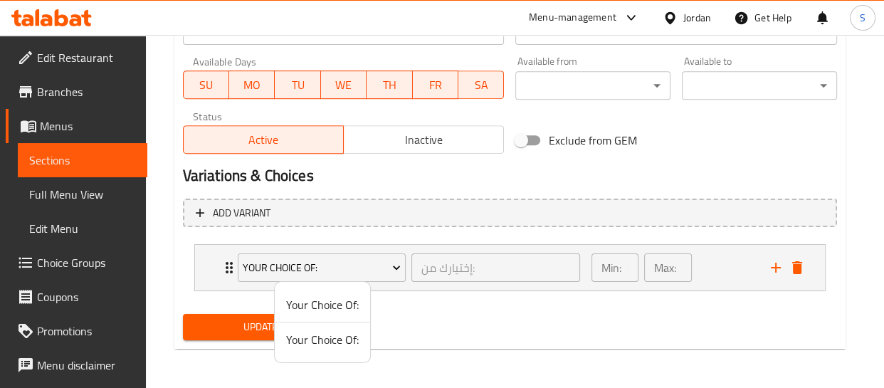
click at [328, 331] on span "Your Choice Of:" at bounding box center [322, 339] width 73 height 17
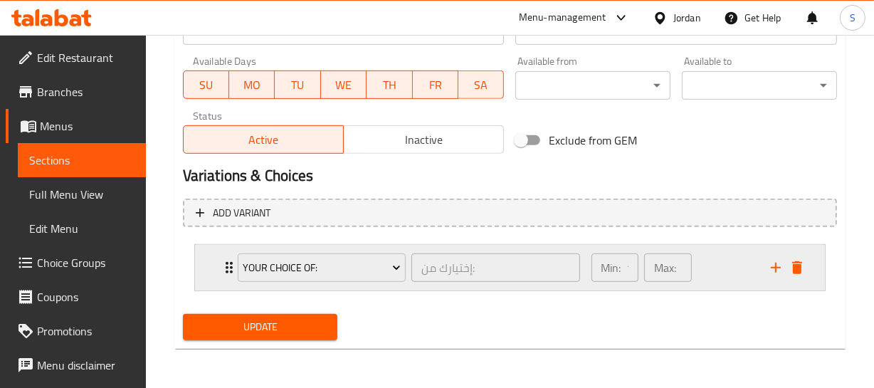
click at [214, 254] on div "Your Choice Of: إختيارك من: ​ Min: 1 ​ Max: 1 ​" at bounding box center [510, 268] width 630 height 46
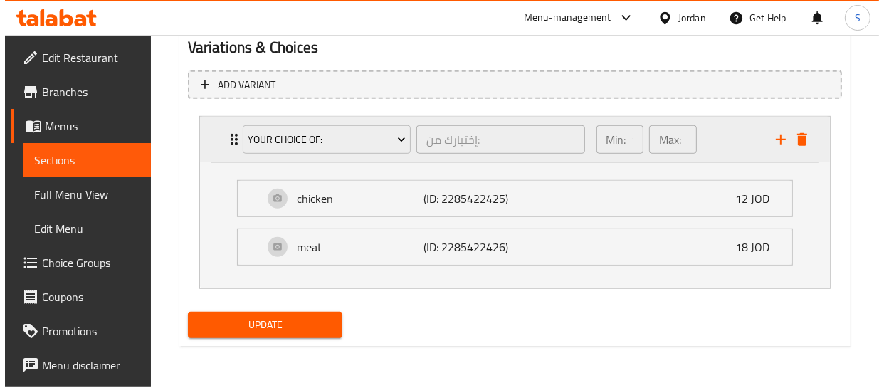
scroll to position [769, 0]
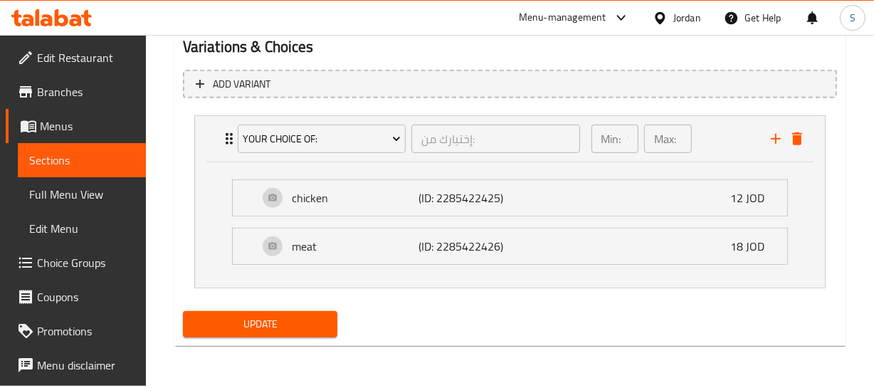
click at [317, 177] on li "chicken (ID: 2285422425) 12 JOD Name (En) chicken Name (En) Name (Ar) دجاج Name…" at bounding box center [510, 198] width 579 height 48
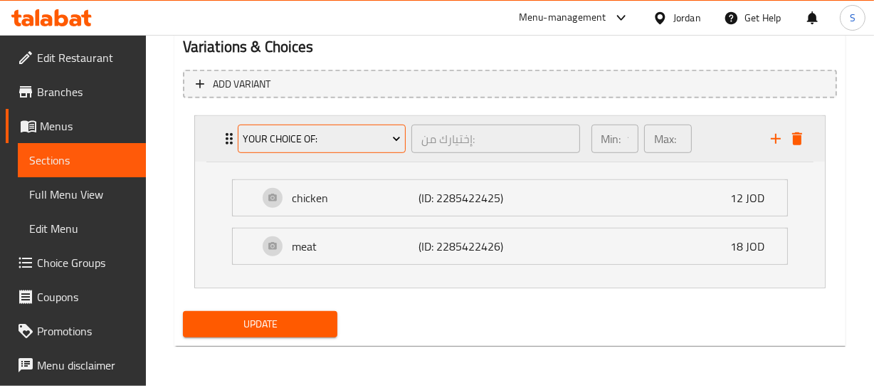
click at [342, 142] on span "Your Choice Of:" at bounding box center [322, 139] width 158 height 18
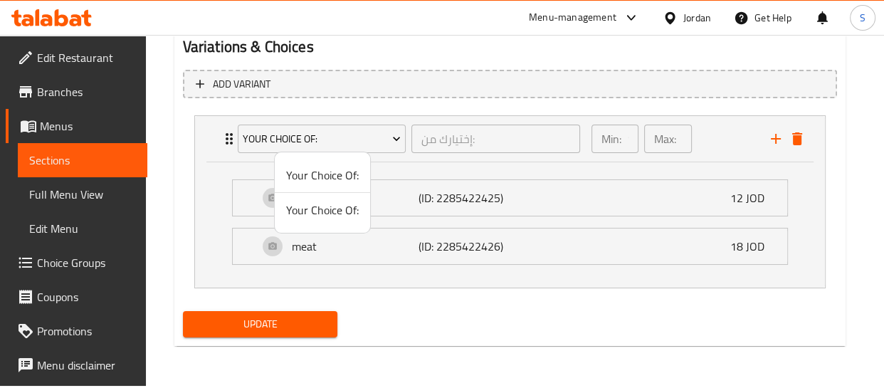
click at [332, 177] on span "Your Choice Of:" at bounding box center [322, 175] width 73 height 17
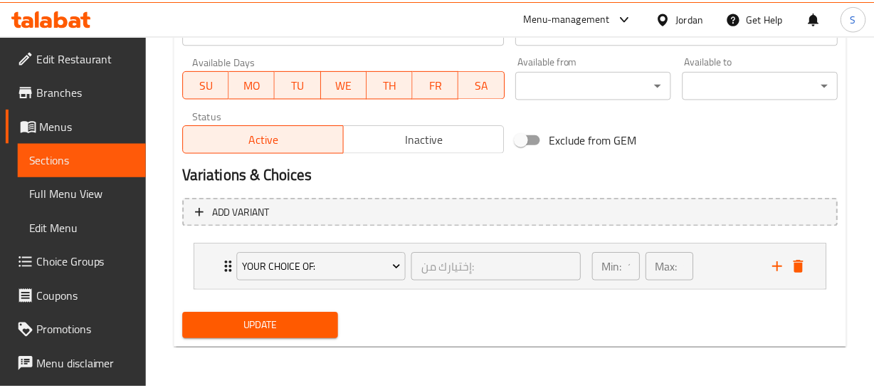
scroll to position [640, 0]
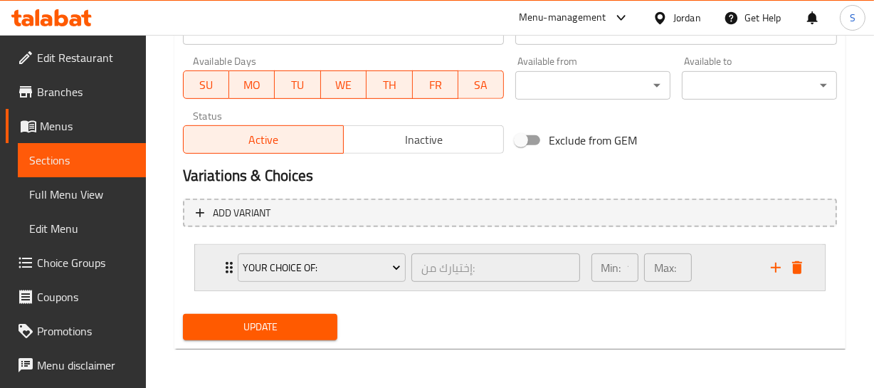
click at [213, 263] on div "Your Choice Of: إختيارك من: ​ Min: 1 ​ Max: 1 ​" at bounding box center [510, 268] width 630 height 46
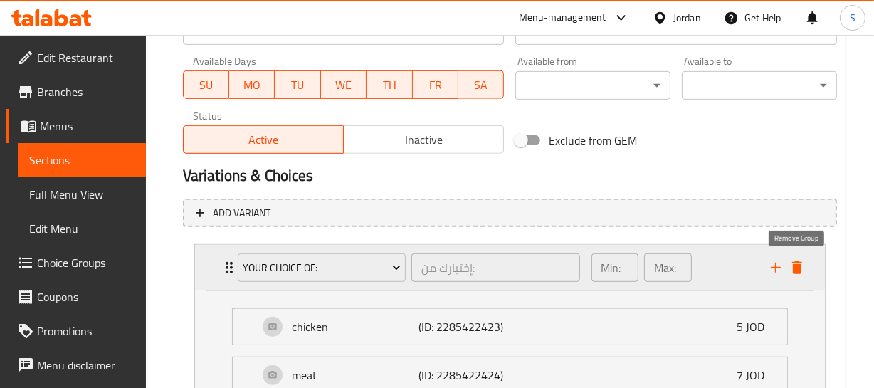
click at [799, 263] on icon "delete" at bounding box center [797, 267] width 10 height 13
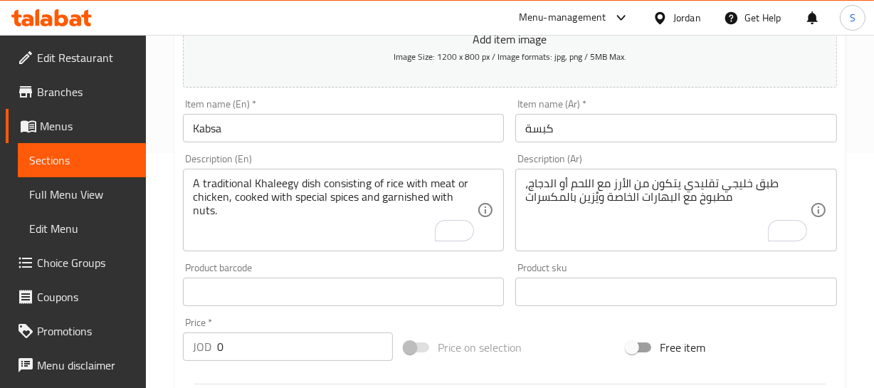
scroll to position [228, 0]
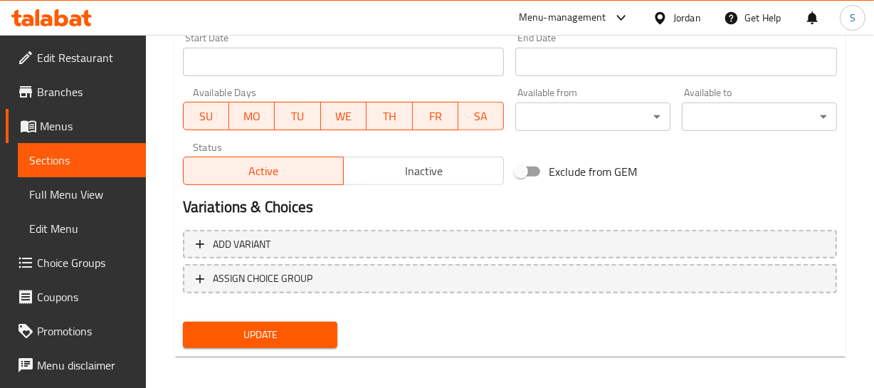
scroll to position [617, 0]
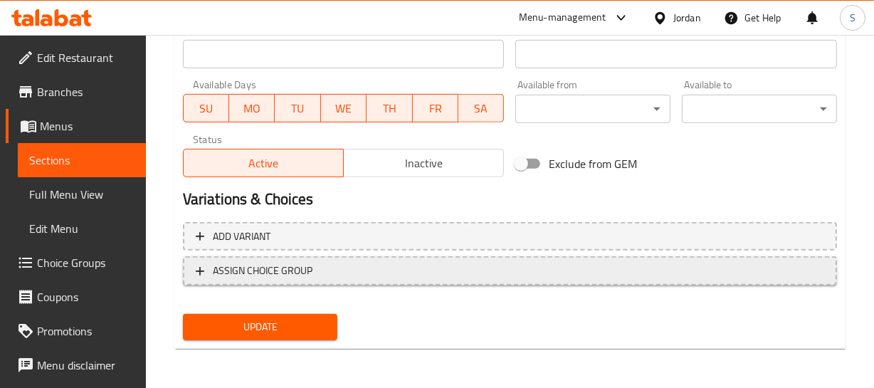
click at [452, 276] on span "ASSIGN CHOICE GROUP" at bounding box center [510, 271] width 628 height 18
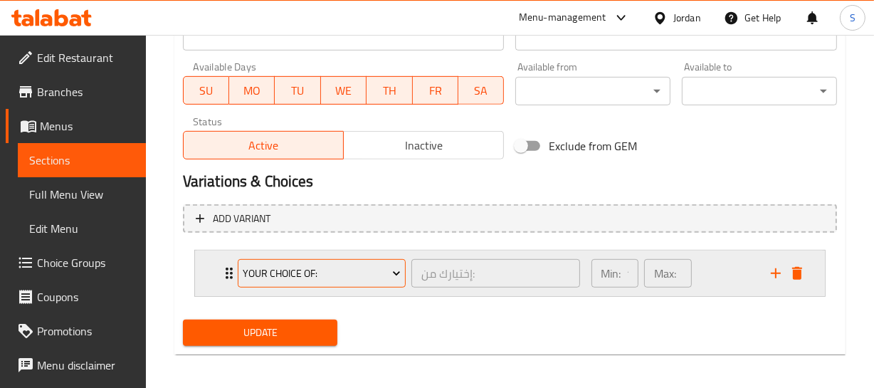
scroll to position [640, 0]
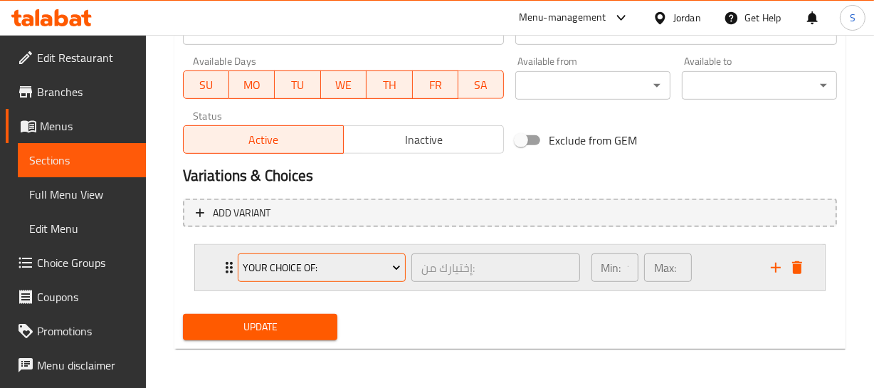
click at [378, 268] on span "Your Choice Of:" at bounding box center [322, 268] width 158 height 18
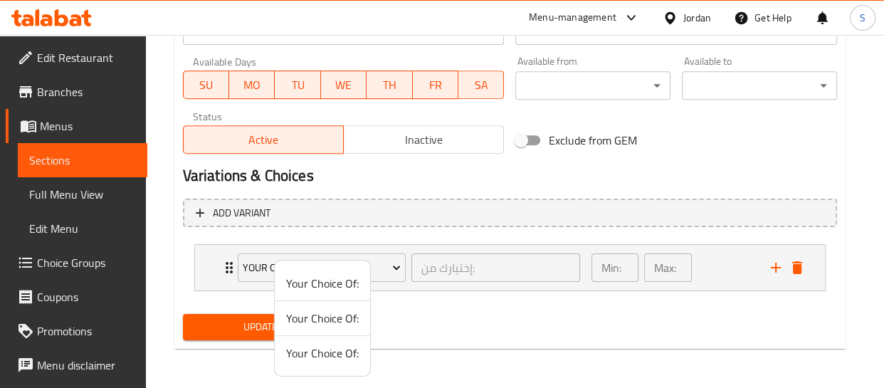
click at [334, 351] on span "Your Choice Of:" at bounding box center [322, 352] width 73 height 17
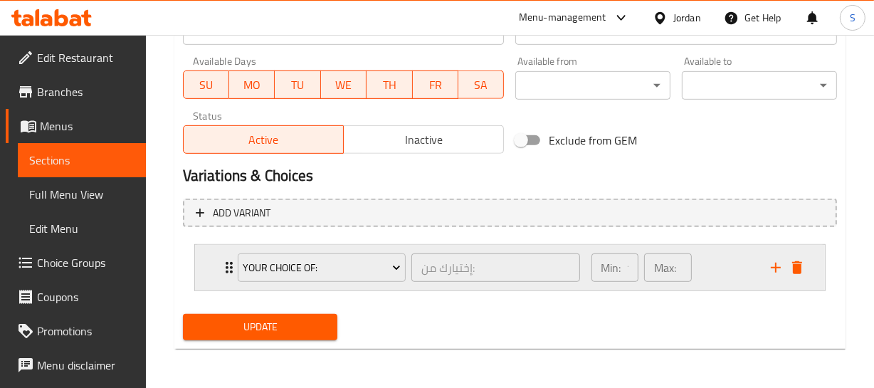
click at [217, 270] on div "Your Choice Of: إختيارك من: ​ Min: 1 ​ Max: 1 ​" at bounding box center [510, 268] width 630 height 46
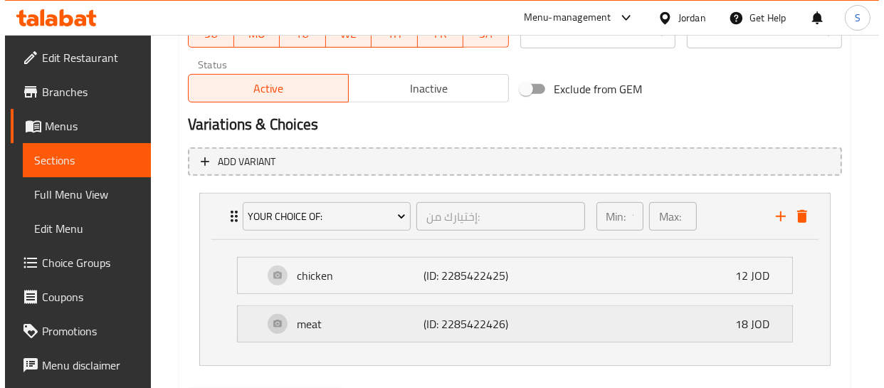
scroll to position [769, 0]
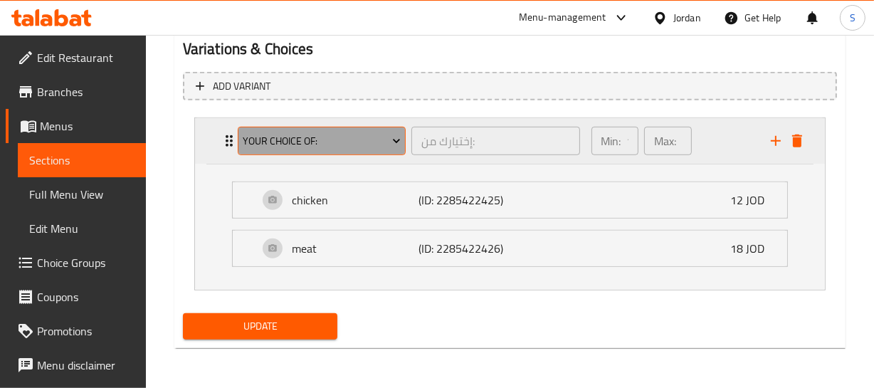
click at [250, 132] on span "Your Choice Of:" at bounding box center [322, 141] width 158 height 18
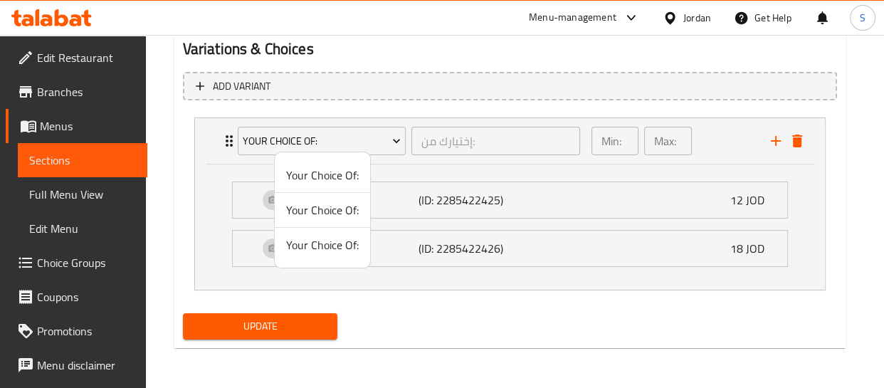
click at [311, 167] on span "Your Choice Of:" at bounding box center [322, 175] width 73 height 17
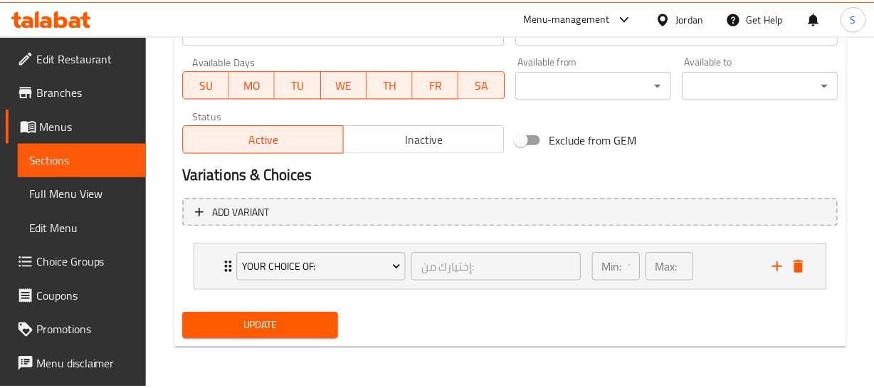
scroll to position [640, 0]
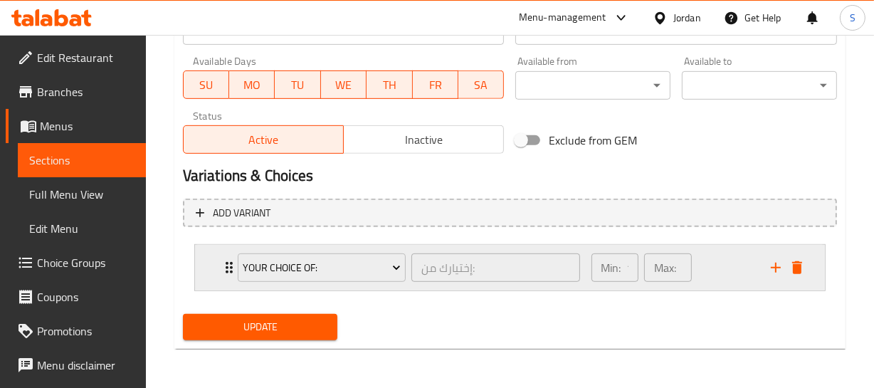
click at [214, 266] on div "Your Choice Of: إختيارك من: ​ Min: 1 ​ Max: 1 ​" at bounding box center [510, 268] width 630 height 46
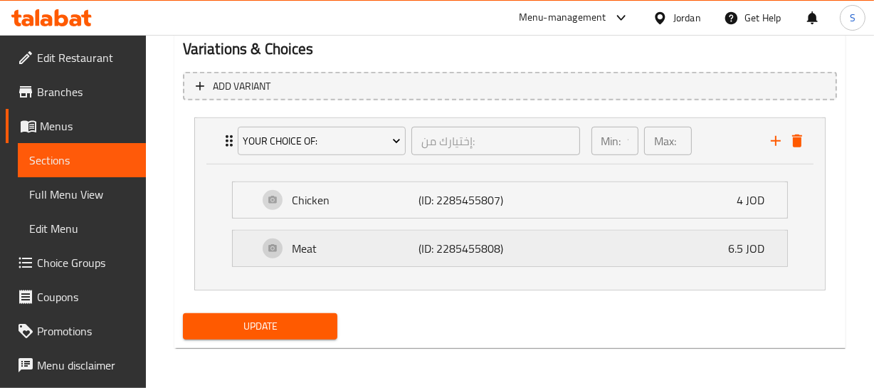
scroll to position [777, 0]
click at [628, 182] on div "Chicken (ID: 2285455807) 4 JOD" at bounding box center [514, 200] width 512 height 36
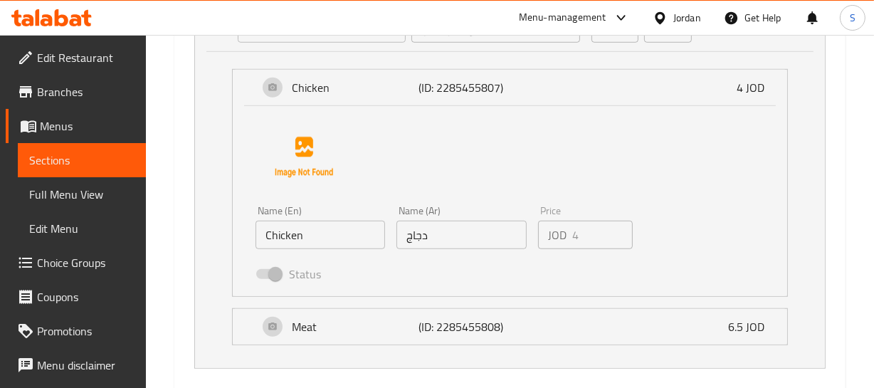
scroll to position [907, 0]
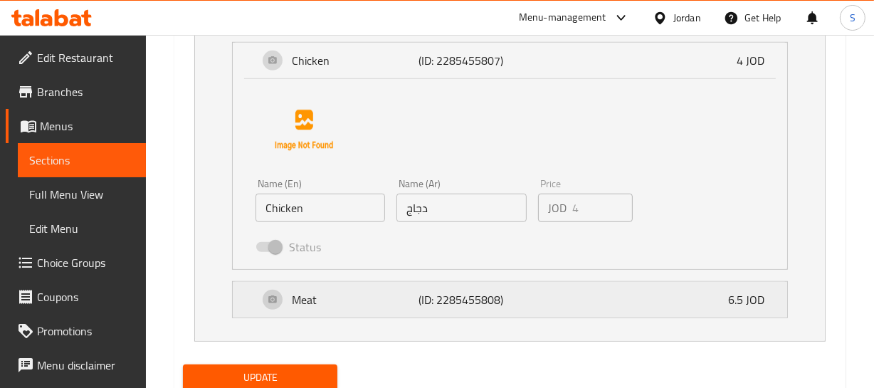
click at [591, 304] on div "Meat (ID: 2285455808) 6.5 JOD" at bounding box center [514, 300] width 512 height 36
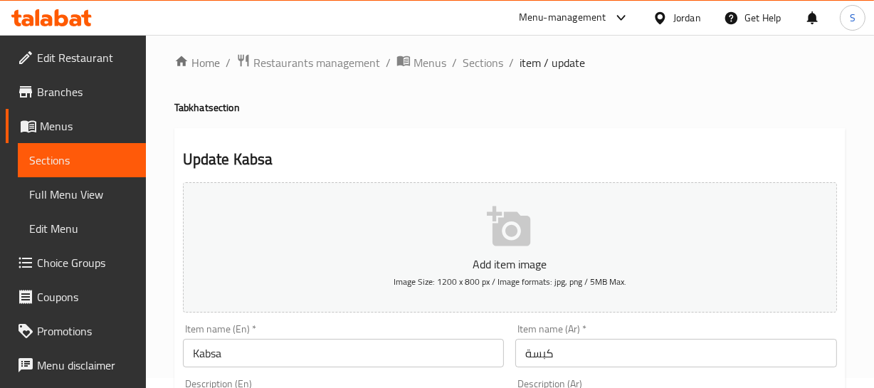
scroll to position [0, 0]
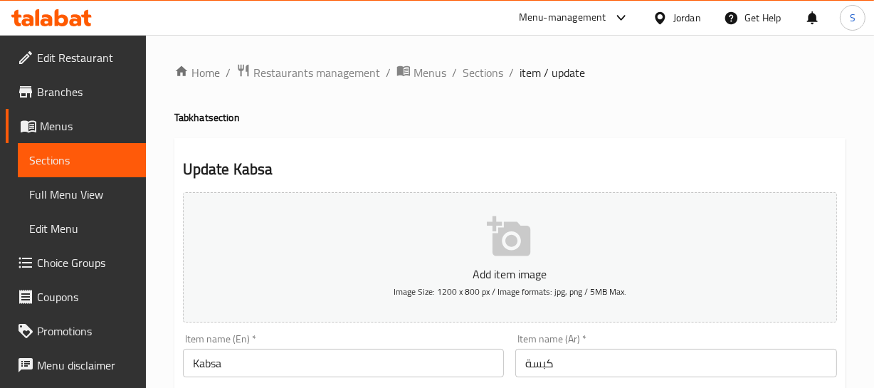
click at [584, 362] on input "كبسة" at bounding box center [676, 363] width 322 height 28
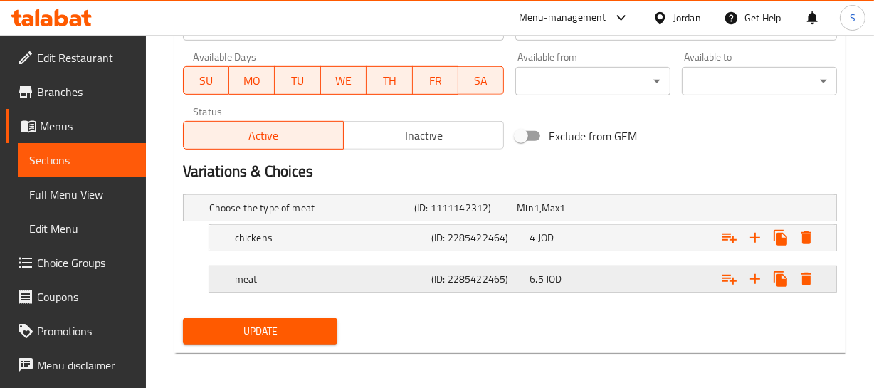
scroll to position [648, 0]
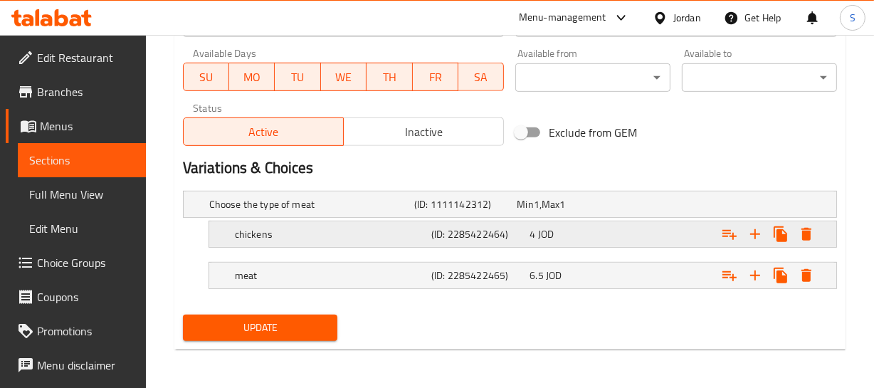
click at [598, 227] on div "4 JOD" at bounding box center [575, 234] width 93 height 14
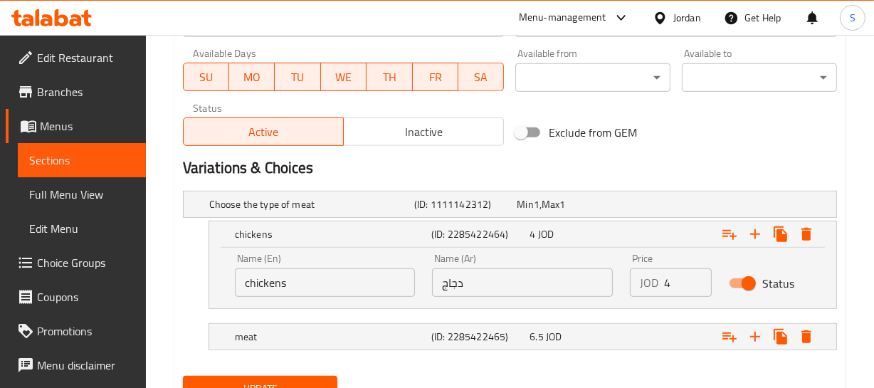
click at [667, 283] on input "4" at bounding box center [688, 282] width 48 height 28
type input "5"
click at [659, 334] on div "Expand" at bounding box center [724, 336] width 196 height 31
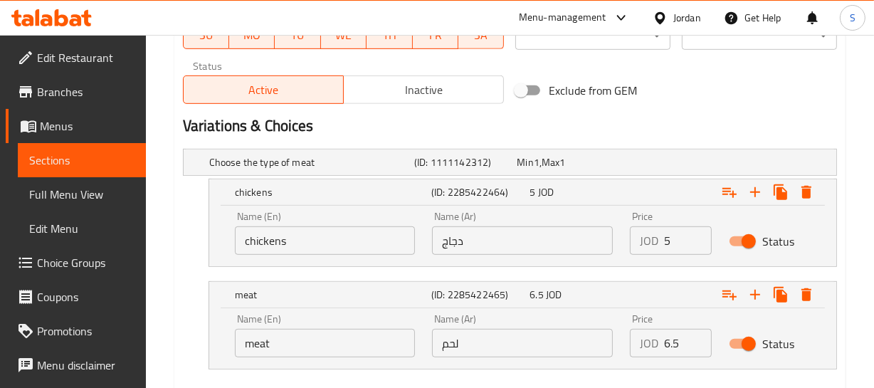
scroll to position [713, 0]
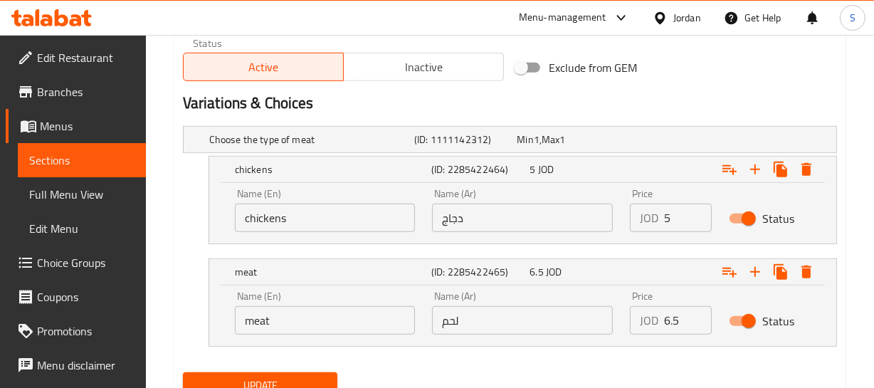
click at [678, 327] on input "6.5" at bounding box center [688, 320] width 48 height 28
type input "7"
click at [183, 372] on button "Update" at bounding box center [260, 385] width 155 height 26
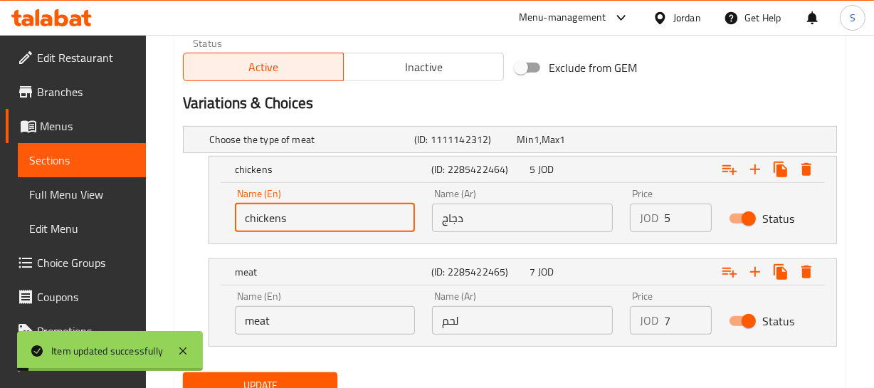
click at [312, 221] on input "chickens" at bounding box center [325, 218] width 181 height 28
type input "chicken"
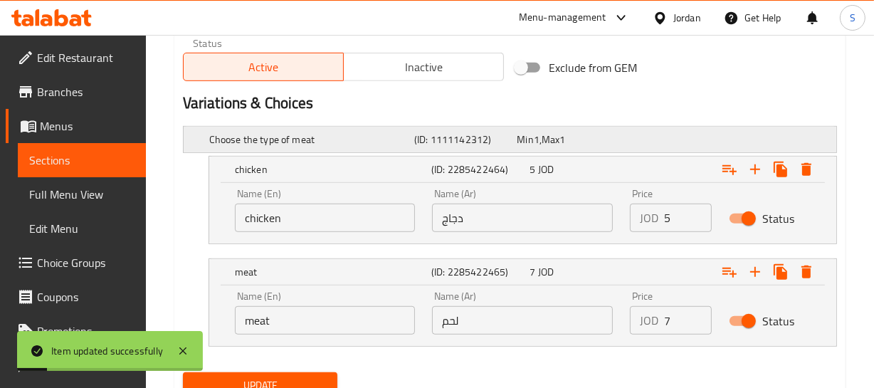
click at [320, 142] on h5 "Choose the type of meat" at bounding box center [308, 139] width 199 height 14
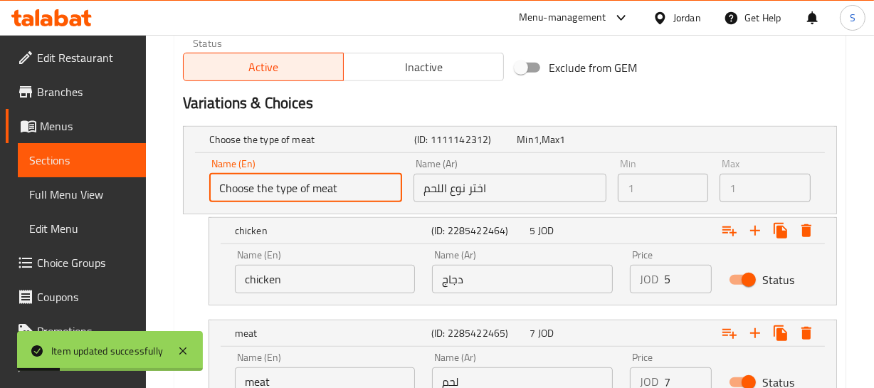
click at [319, 189] on input "Choose the type of meat" at bounding box center [305, 188] width 193 height 28
click at [305, 192] on input "Choose the type of meat" at bounding box center [305, 188] width 193 height 28
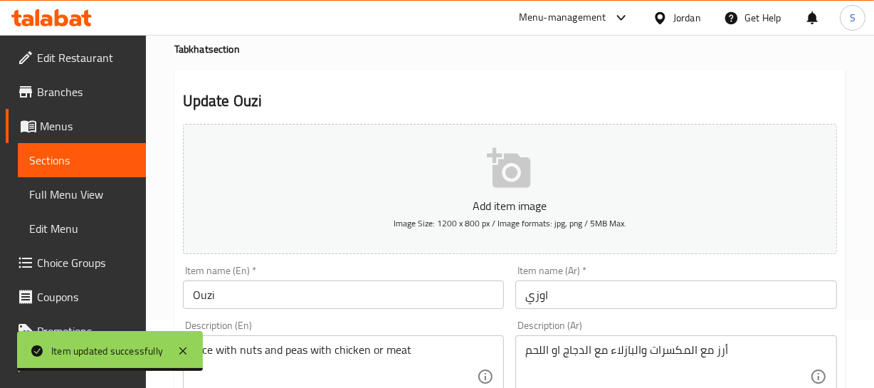
scroll to position [0, 0]
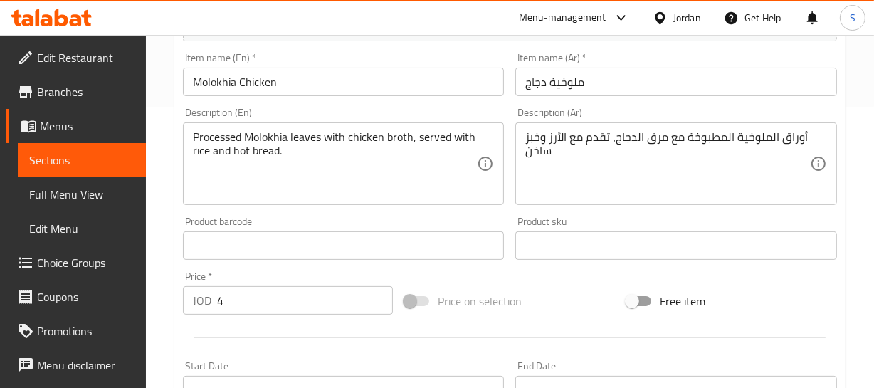
scroll to position [258, 0]
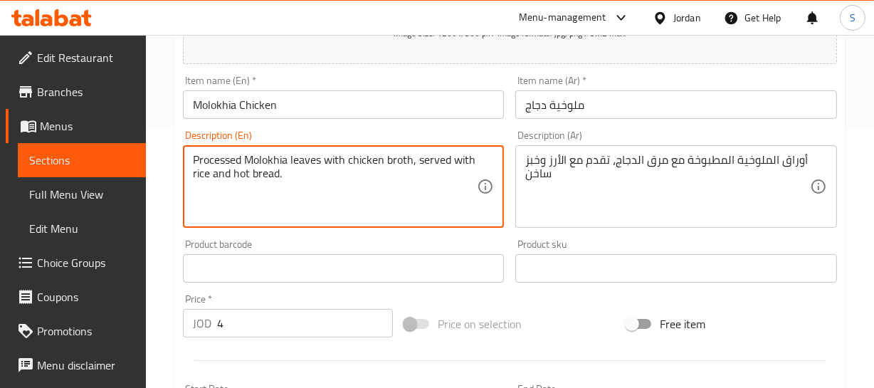
click at [215, 161] on textarea "Processed Molokhia leaves with chicken broth, served with rice and hot bread." at bounding box center [335, 187] width 285 height 68
type textarea "Cooked Molokhia leaves with chicken broth, served with rice and hot bread."
click at [347, 111] on div "Home / Restaurants management / Menus / Sections / item / update Tabkhat sectio…" at bounding box center [509, 273] width 671 height 937
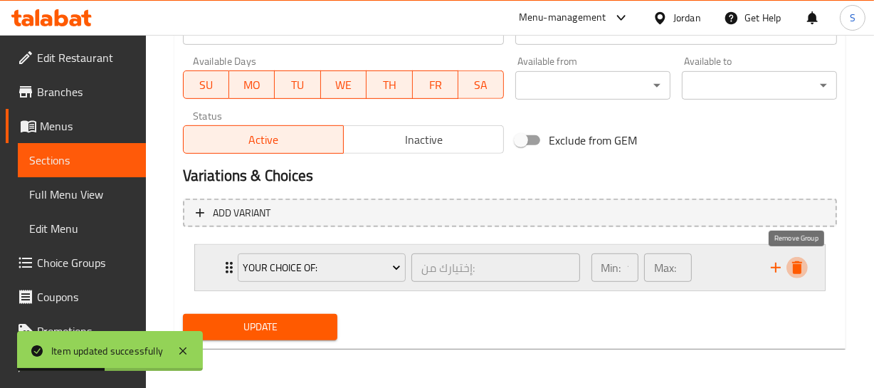
click at [799, 266] on icon "delete" at bounding box center [797, 267] width 10 height 13
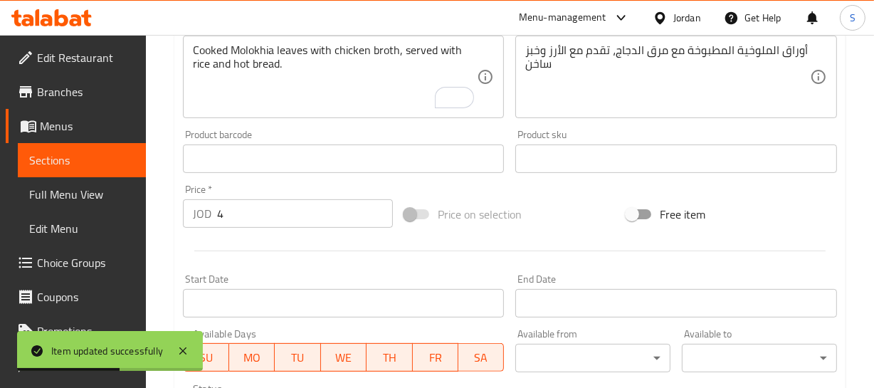
scroll to position [293, 0]
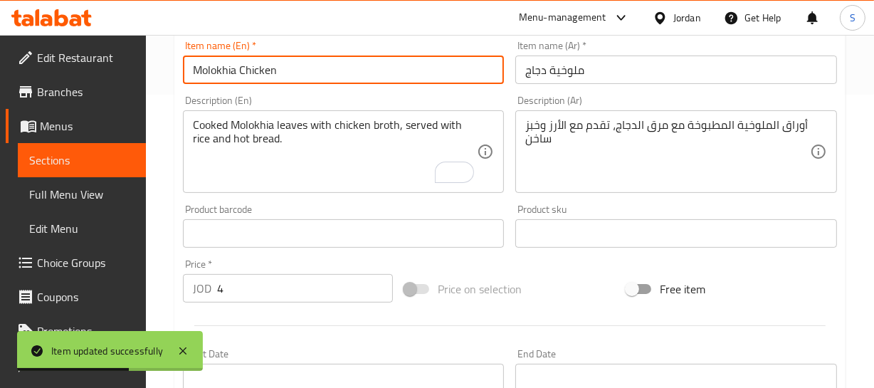
click at [307, 78] on input "Molokhia Chicken" at bounding box center [344, 70] width 322 height 28
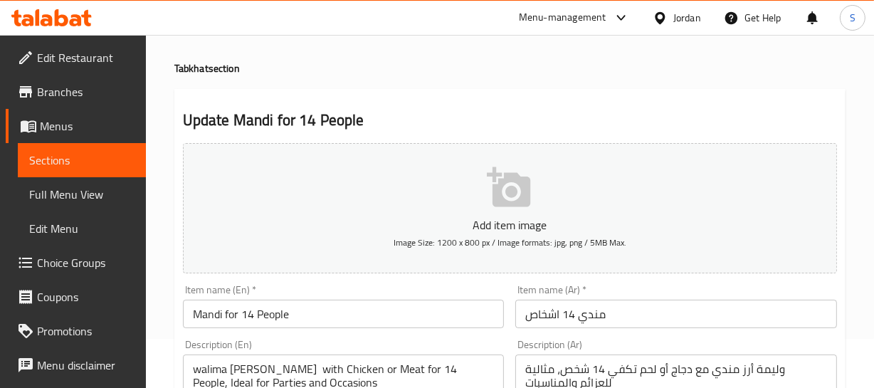
scroll to position [129, 0]
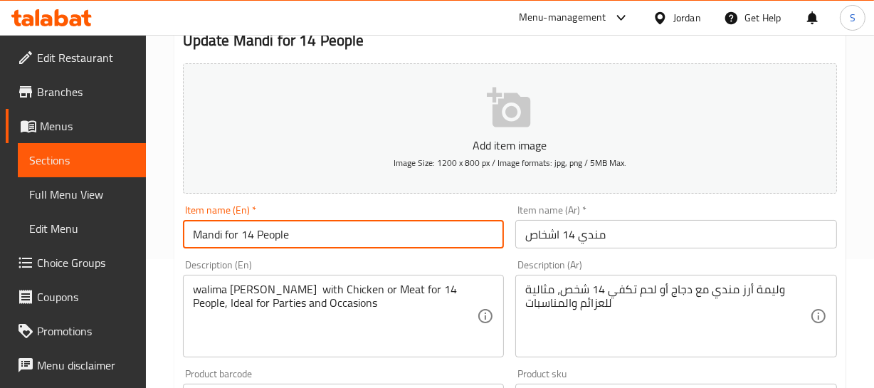
click at [283, 236] on input "Mandi for 14 People" at bounding box center [344, 234] width 322 height 28
paste input "rsons"
type input "Mandi for 14 Persons"
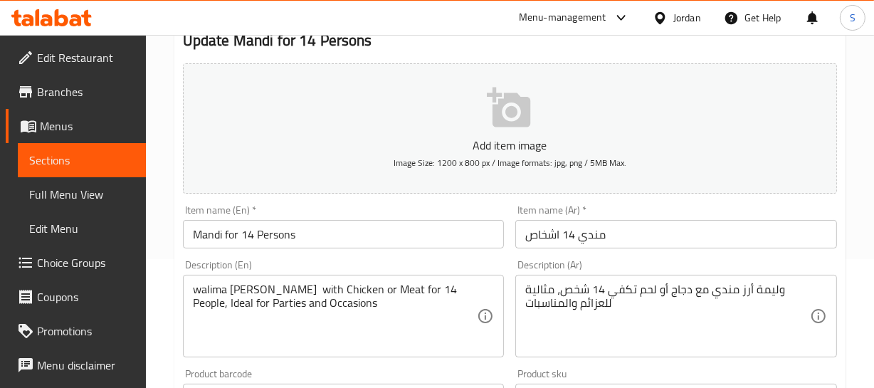
click at [540, 233] on input "مندي 14 اشخاص" at bounding box center [676, 234] width 322 height 28
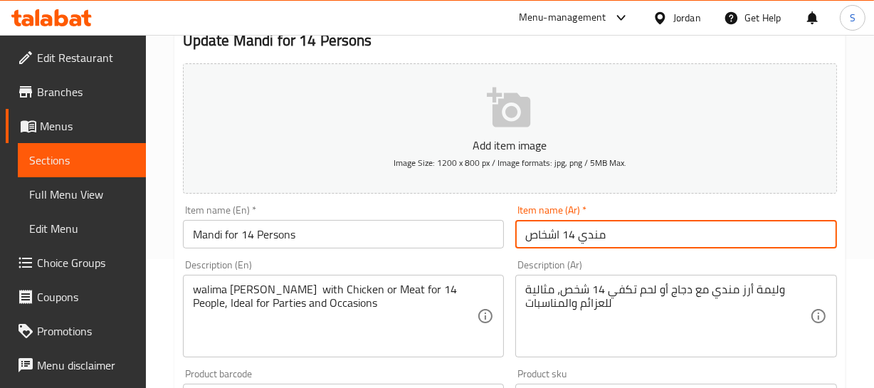
click at [540, 233] on input "مندي 14 اشخاص" at bounding box center [676, 234] width 322 height 28
type input "مندي 14 شخص"
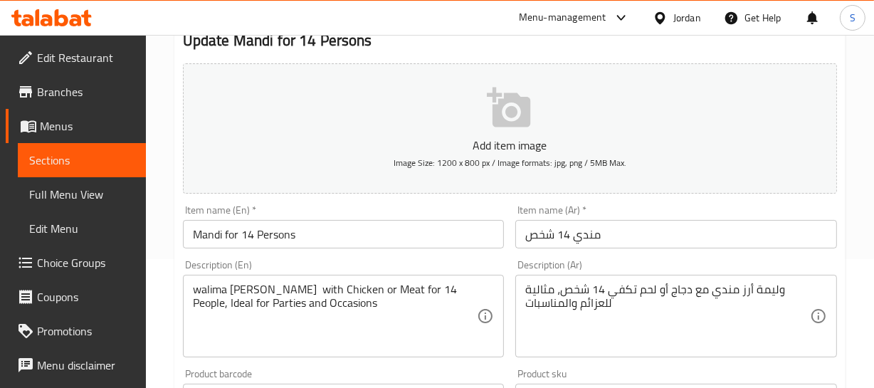
click at [858, 220] on div "Home / Restaurants management / Menus / Sections / item / update Tabkhat sectio…" at bounding box center [510, 391] width 728 height 971
click at [187, 287] on div "walima [PERSON_NAME] with Chicken or Meat for 14 People, Ideal for Parties and …" at bounding box center [344, 316] width 322 height 83
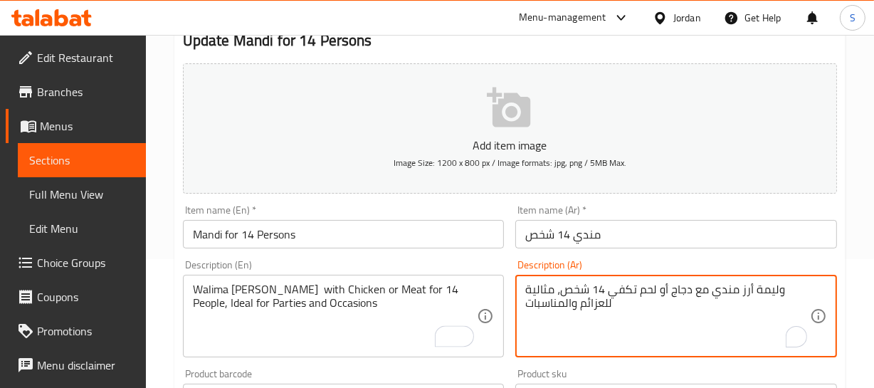
click at [772, 288] on textarea "وليمة أرز مندي مع دجاج أو لحم تكفي 14 شخص، مثالية للعزائم والمناسبات" at bounding box center [667, 317] width 285 height 68
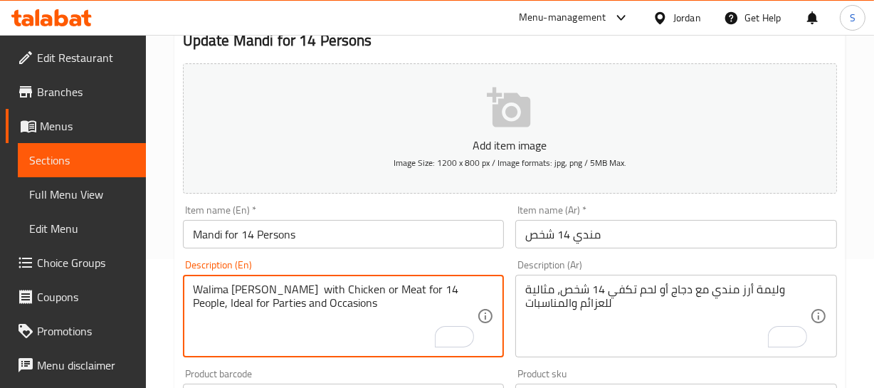
click at [211, 292] on textarea "Walima [PERSON_NAME] with Chicken or Meat for 14 People, Ideal for Parties and …" at bounding box center [335, 317] width 285 height 68
paste textarea "feast"
click at [217, 290] on textarea "feast [PERSON_NAME] with Chicken or Meat for 14 People, Ideal for Parties and O…" at bounding box center [335, 317] width 285 height 68
click at [216, 297] on textarea "Feast [PERSON_NAME] with Chicken or Meat for 14 People, Ideal for Parties and O…" at bounding box center [335, 317] width 285 height 68
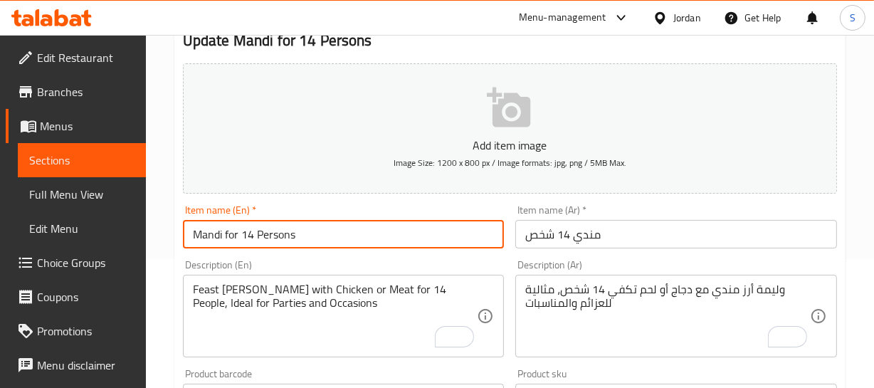
click at [266, 231] on input "Mandi for 14 Persons" at bounding box center [344, 234] width 322 height 28
click at [273, 235] on input "Mandi for 14 Persons" at bounding box center [344, 234] width 322 height 28
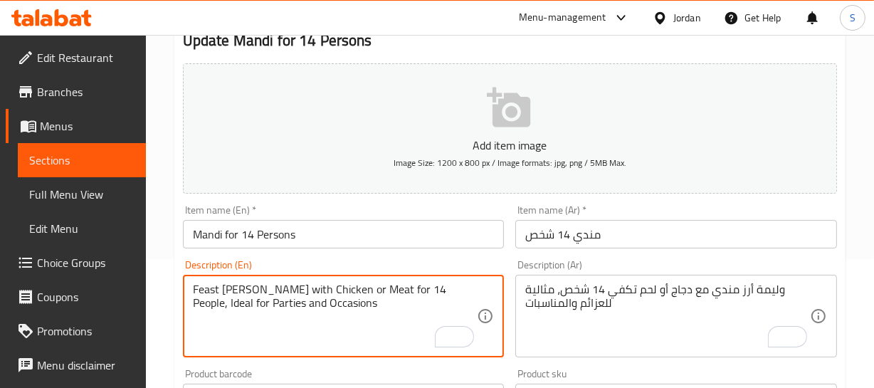
click at [430, 288] on textarea "Feast [PERSON_NAME] with Chicken or Meat for 14 People, Ideal for Parties and O…" at bounding box center [335, 317] width 285 height 68
paste textarea "rsons"
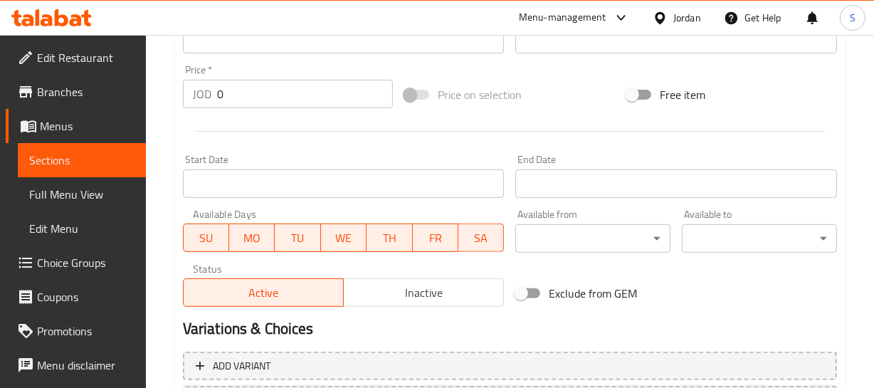
scroll to position [358, 0]
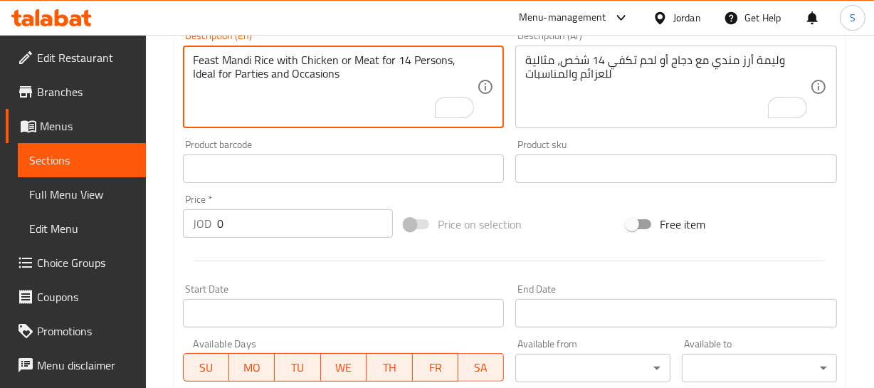
type textarea "Feast Mandi Rice with Chicken or Meat for 14 Persons, Ideal for Parties and Occ…"
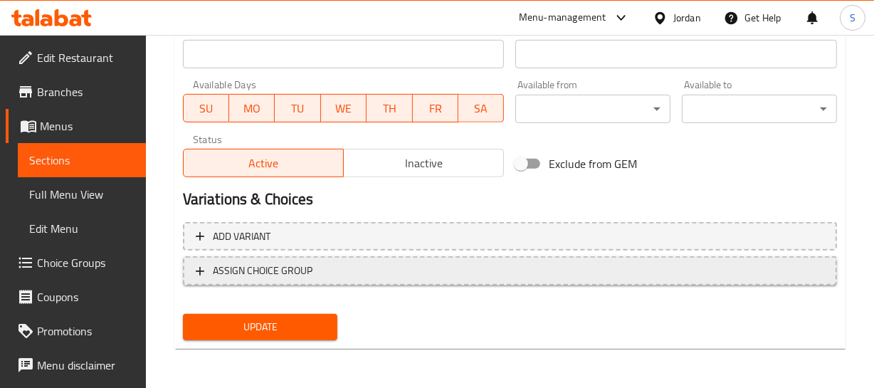
click at [452, 276] on span "ASSIGN CHOICE GROUP" at bounding box center [510, 271] width 628 height 18
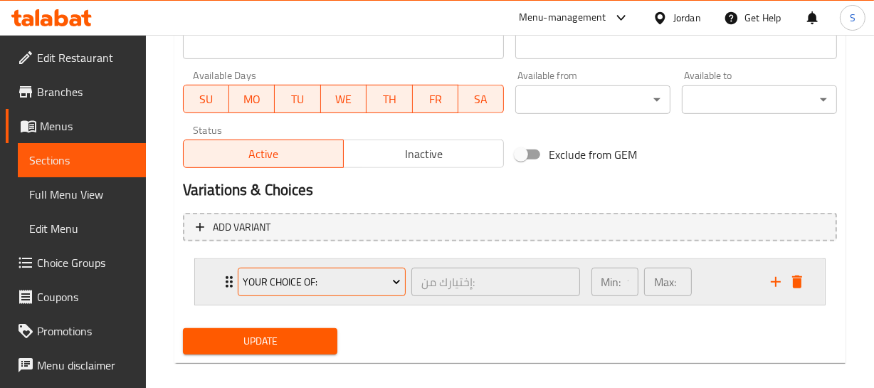
scroll to position [640, 0]
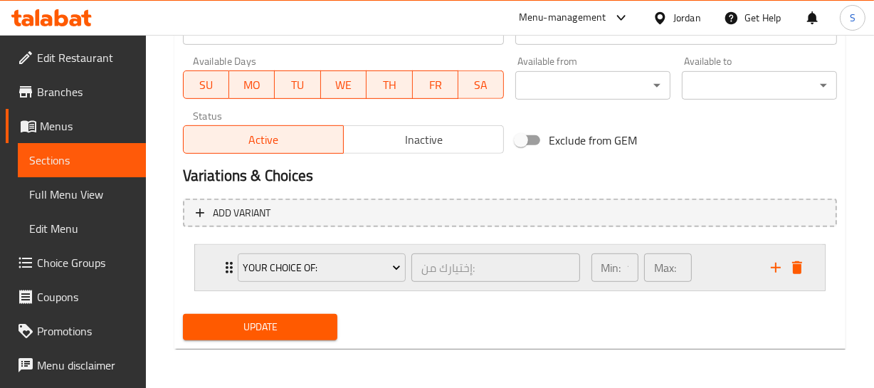
click at [224, 267] on icon "Expand" at bounding box center [229, 267] width 17 height 17
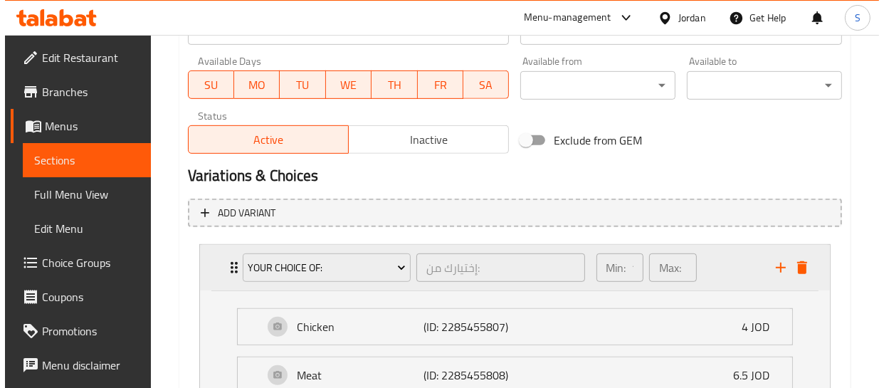
scroll to position [705, 0]
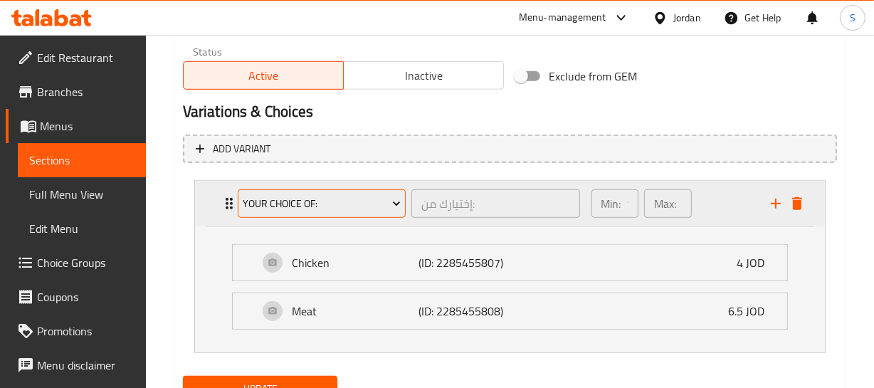
click at [378, 196] on span "Your Choice Of:" at bounding box center [322, 204] width 158 height 18
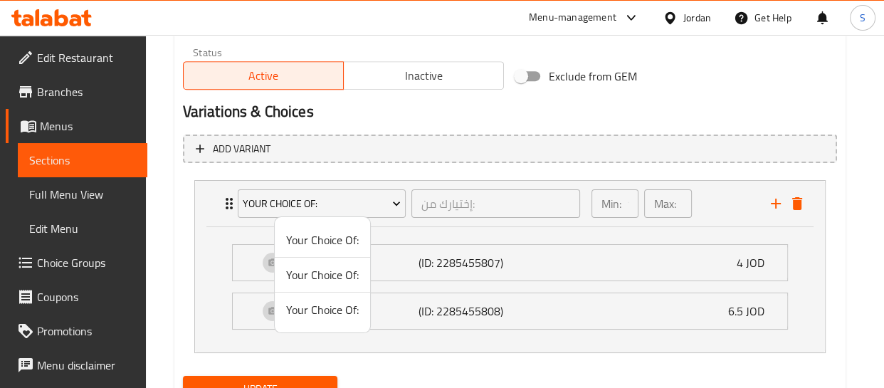
click at [334, 231] on span "Your Choice Of:" at bounding box center [322, 239] width 73 height 17
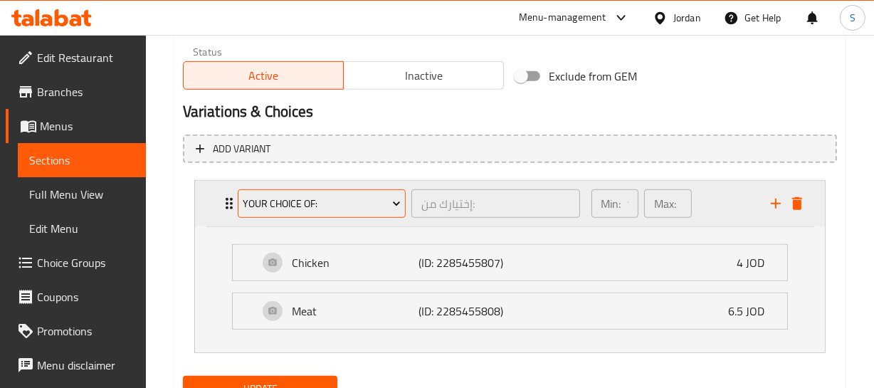
click at [312, 211] on span "Your Choice Of:" at bounding box center [322, 204] width 158 height 18
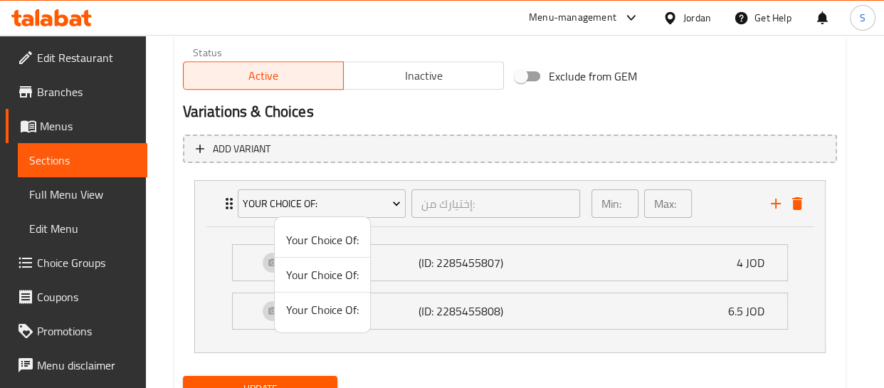
click at [322, 271] on span "Your Choice Of:" at bounding box center [322, 274] width 73 height 17
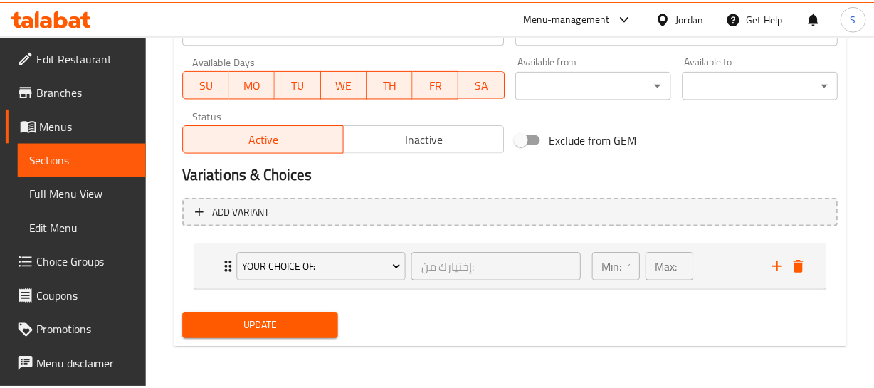
scroll to position [640, 0]
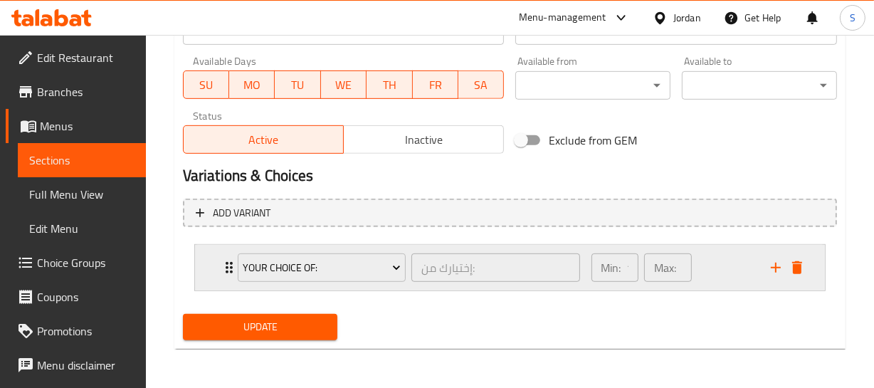
click at [215, 255] on div "Your Choice Of: إختيارك من: ​ Min: 1 ​ Max: 1 ​" at bounding box center [510, 268] width 630 height 46
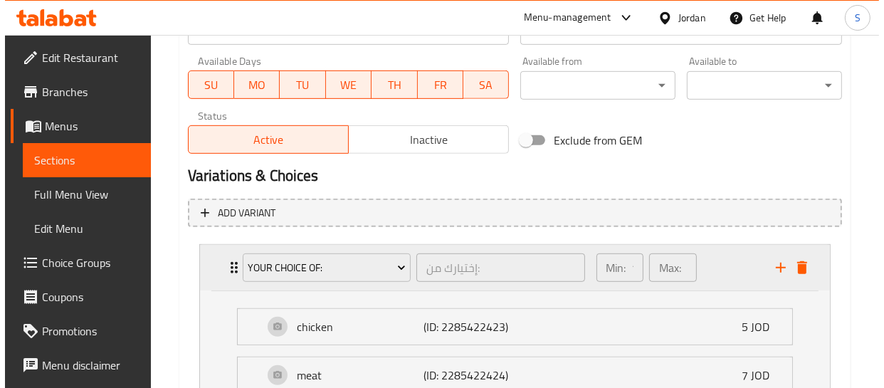
scroll to position [705, 0]
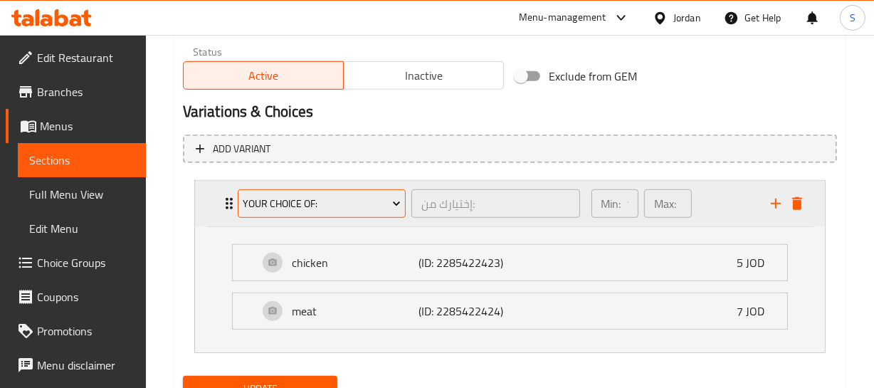
click at [303, 199] on span "Your Choice Of:" at bounding box center [322, 204] width 158 height 18
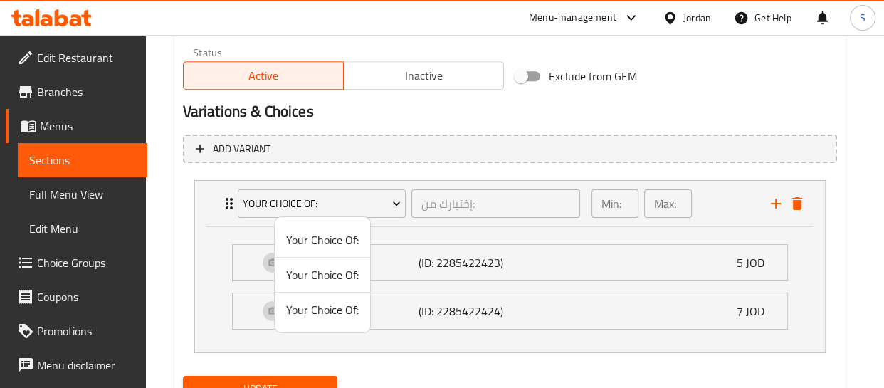
click at [318, 311] on span "Your Choice Of:" at bounding box center [322, 309] width 73 height 17
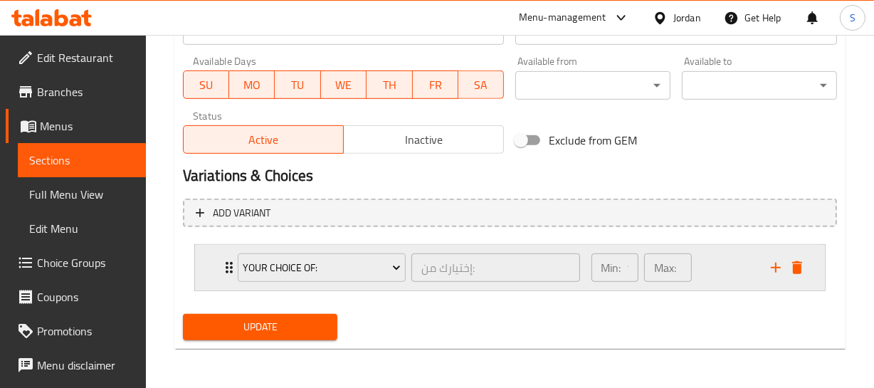
click at [221, 259] on icon "Expand" at bounding box center [229, 267] width 17 height 17
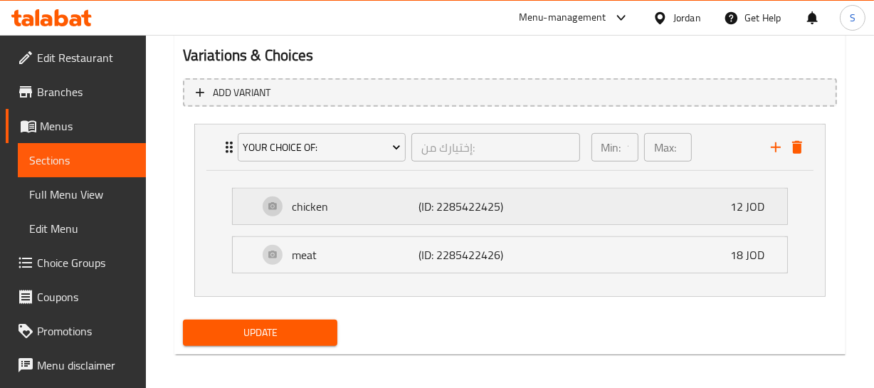
scroll to position [769, 0]
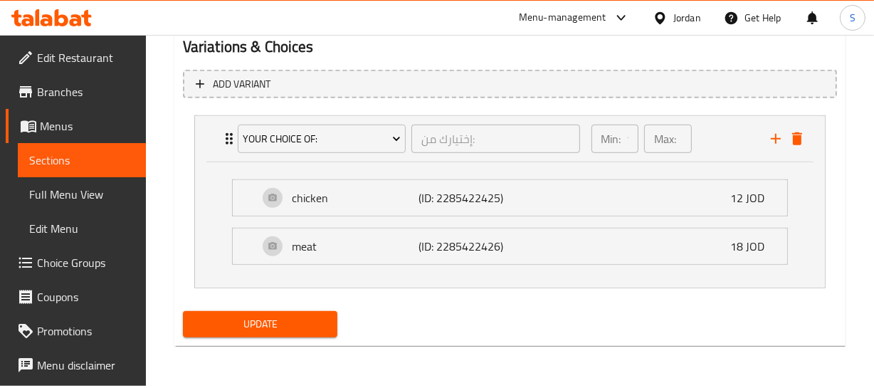
click at [328, 343] on div "Update" at bounding box center [260, 324] width 167 height 38
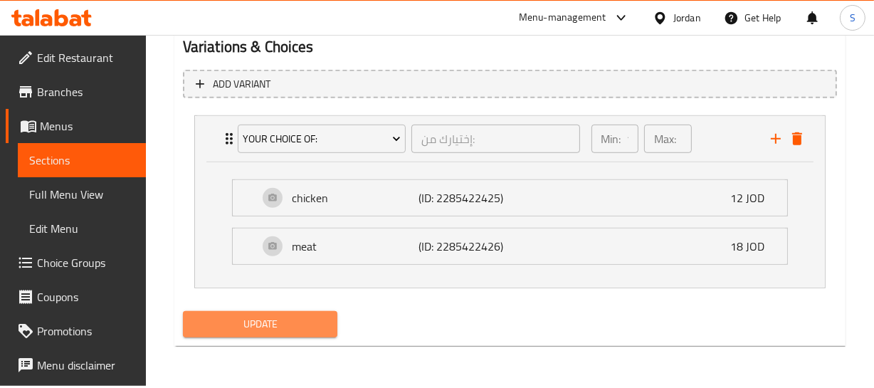
click at [320, 333] on span "Update" at bounding box center [260, 324] width 132 height 18
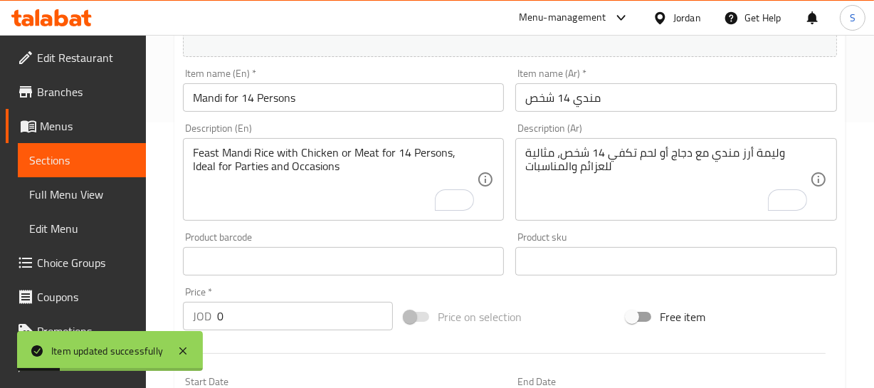
scroll to position [252, 0]
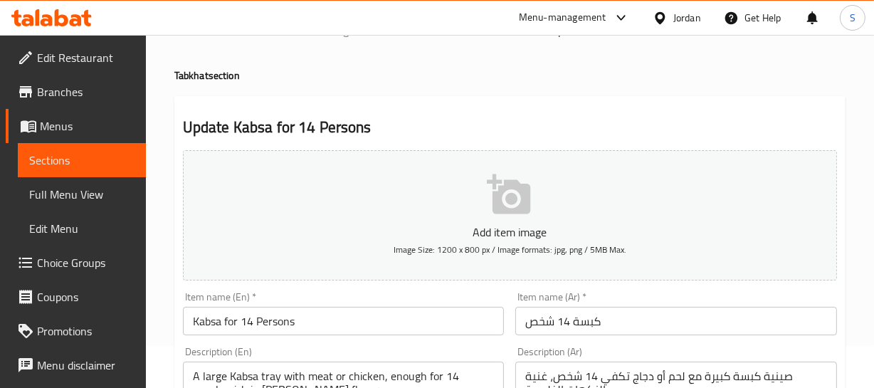
scroll to position [64, 0]
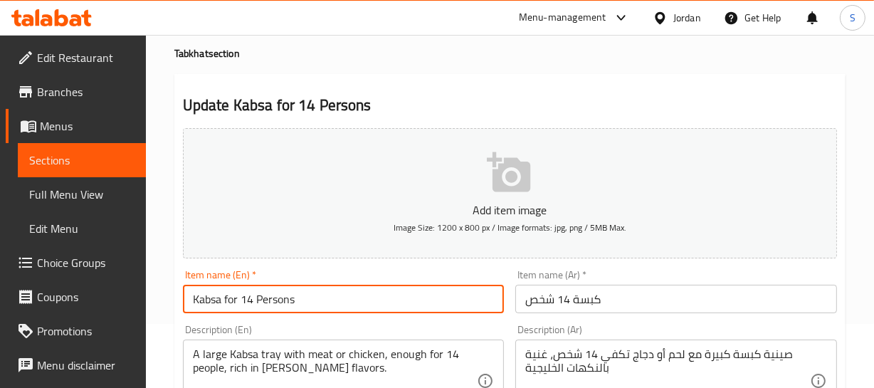
click at [258, 304] on input "Kabsa for 14 Persons" at bounding box center [344, 299] width 322 height 28
click at [259, 304] on input "Kabsa for 14 Persons" at bounding box center [344, 299] width 322 height 28
click at [290, 295] on input "Kabsa for 14 Persons" at bounding box center [344, 299] width 322 height 28
click at [282, 296] on input "Kabsa for 14 Persons" at bounding box center [344, 299] width 322 height 28
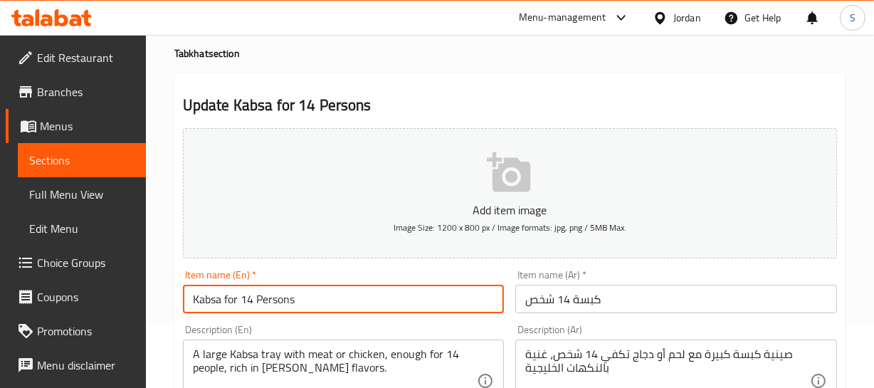
click at [282, 296] on input "Kabsa for 14 Persons" at bounding box center [344, 299] width 322 height 28
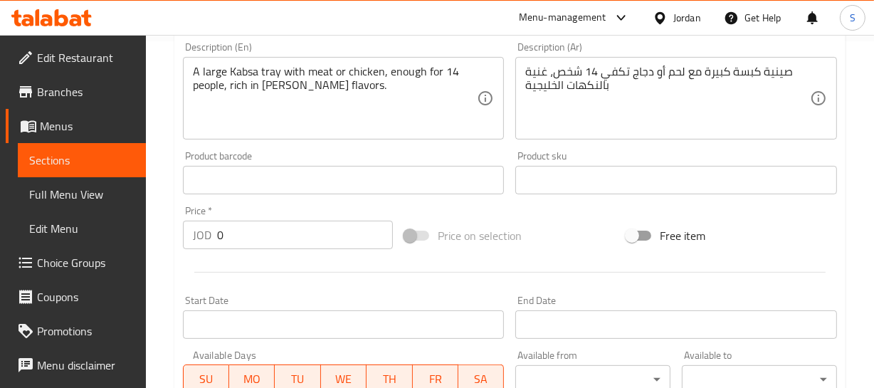
scroll to position [260, 0]
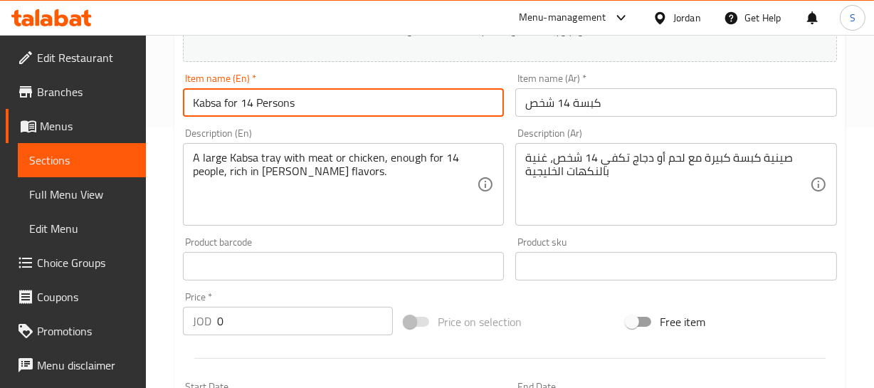
click at [284, 93] on input "Kabsa for 14 Persons" at bounding box center [344, 102] width 322 height 28
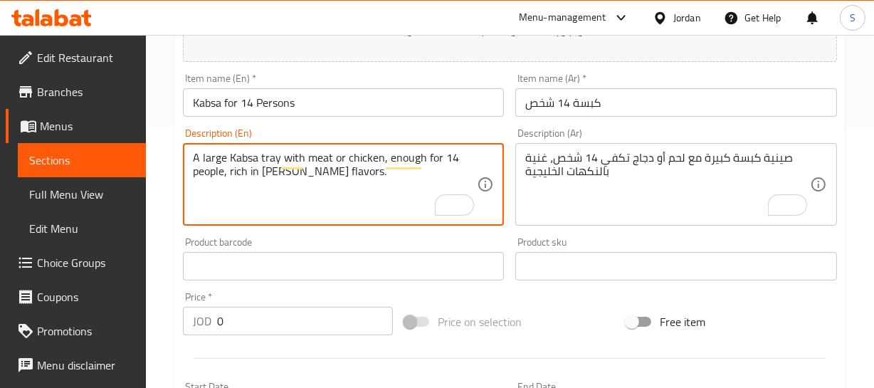
click at [279, 172] on textarea "A large Kabsa tray with meat or chicken, enough for 14 people, rich in [PERSON_…" at bounding box center [335, 185] width 285 height 68
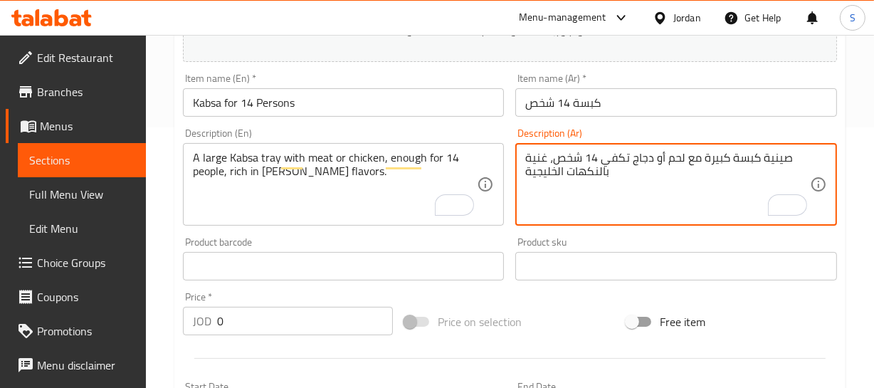
click at [539, 178] on textarea "صينية كبسة كبيرة مع لحم أو دجاج تكفي 14 شخص، غنية بالنكهات الخليجية" at bounding box center [667, 185] width 285 height 68
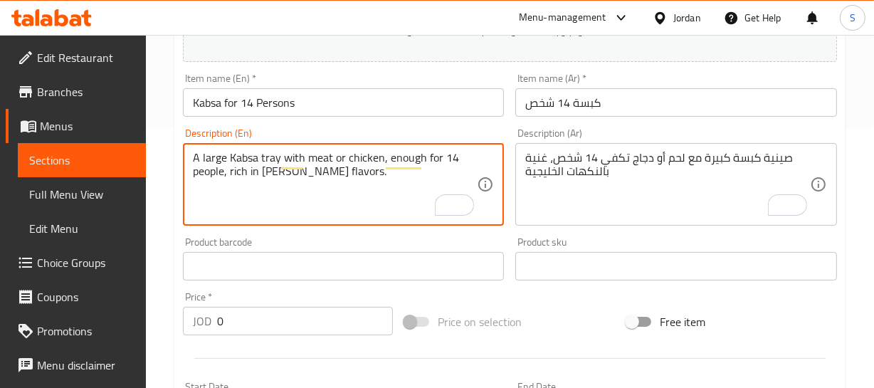
click at [278, 170] on textarea "A large Kabsa tray with meat or chicken, enough for 14 people, rich in [PERSON_…" at bounding box center [335, 185] width 285 height 68
paste textarea "Al-Khaleejia"
click at [270, 172] on textarea "A large Kabsa tray with meat or chicken, enough for 14 people, rich in Al-Khale…" at bounding box center [335, 185] width 285 height 68
click at [306, 167] on textarea "A large Kabsa tray with meat or chicken, enough for 14 people, rich in Al-Khale…" at bounding box center [335, 185] width 285 height 68
click at [270, 177] on textarea "A large Kabsa tray with meat or chicken, enough for 14 people, rich in Al-Khale…" at bounding box center [335, 185] width 285 height 68
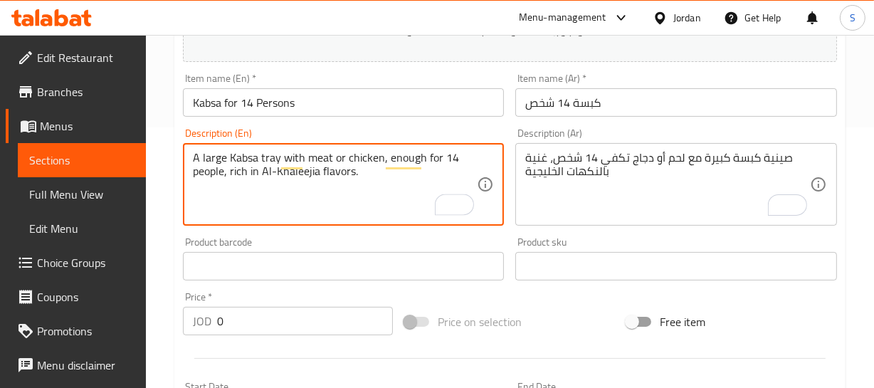
click at [270, 177] on textarea "A large Kabsa tray with meat or chicken, enough for 14 people, rich in Al-Khale…" at bounding box center [335, 185] width 285 height 68
type textarea "A large Kabsa tray with meat or chicken, enough for 14 people, rich in Khaleeji…"
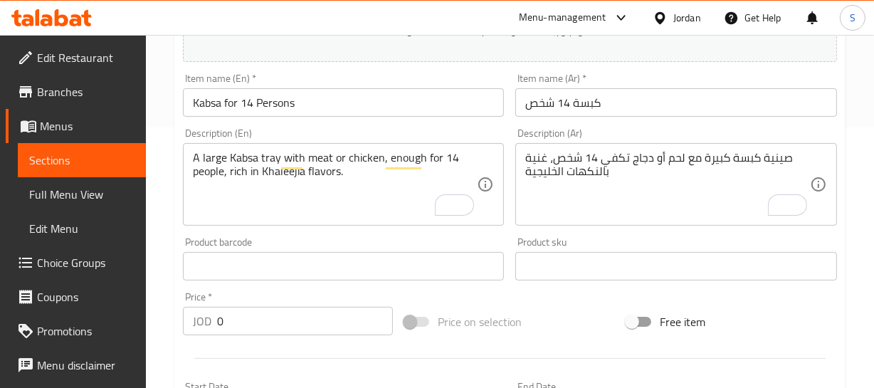
click at [272, 118] on div "Item name (En)   * Kabsa for 14 Persons Item name (En) *" at bounding box center [343, 95] width 333 height 55
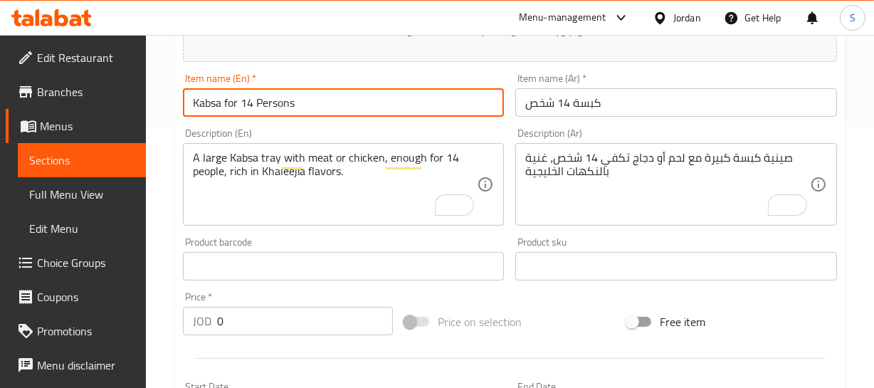
click at [275, 112] on input "Kabsa for 14 Persons" at bounding box center [344, 102] width 322 height 28
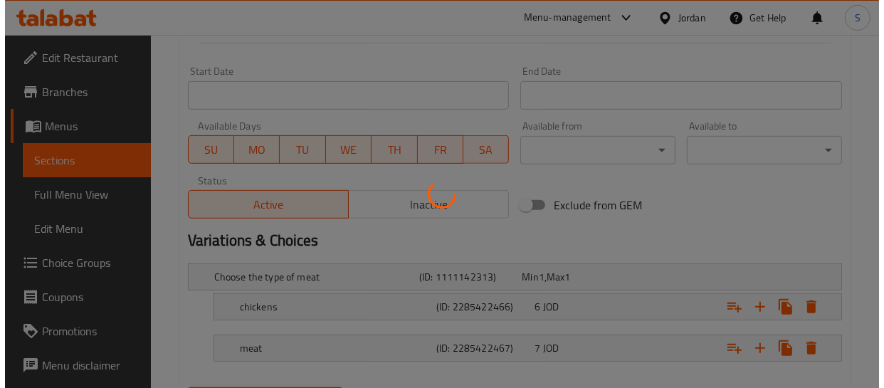
scroll to position [648, 0]
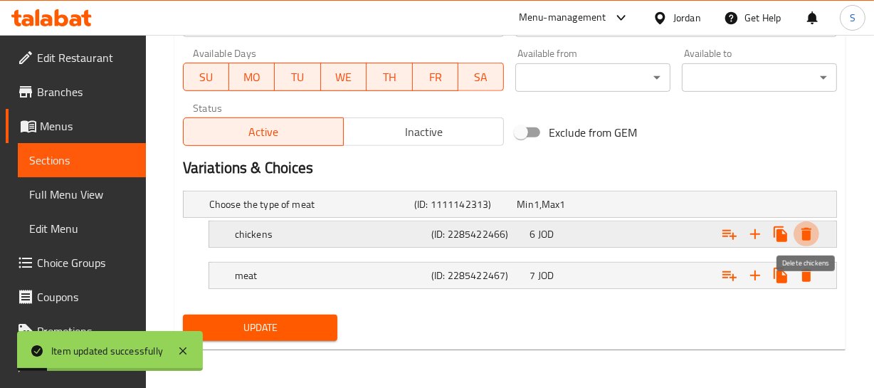
click at [796, 223] on button "Expand" at bounding box center [806, 234] width 26 height 26
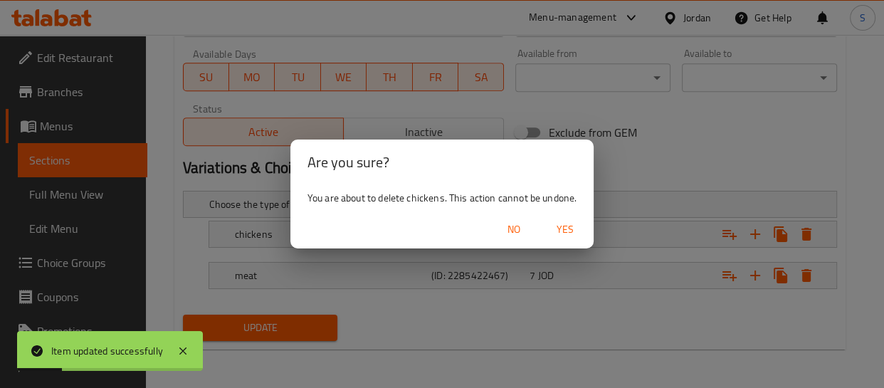
click at [574, 225] on span "Yes" at bounding box center [565, 230] width 34 height 18
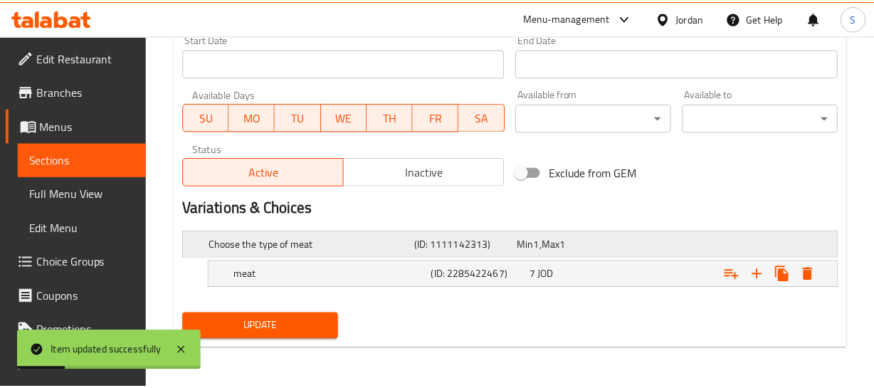
scroll to position [607, 0]
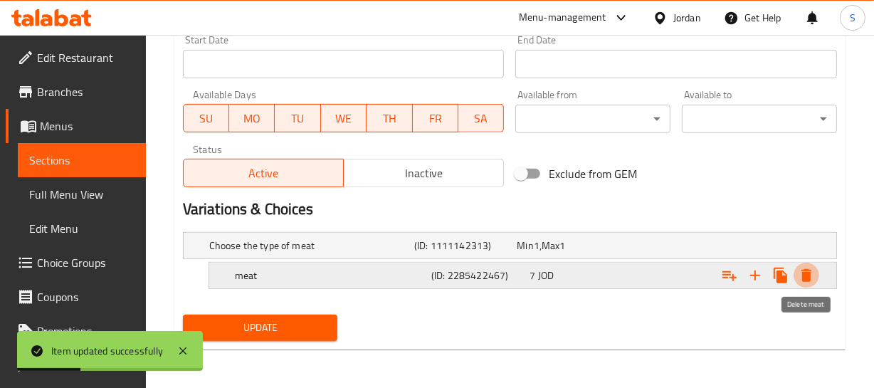
click at [805, 273] on icon "Expand" at bounding box center [806, 275] width 10 height 13
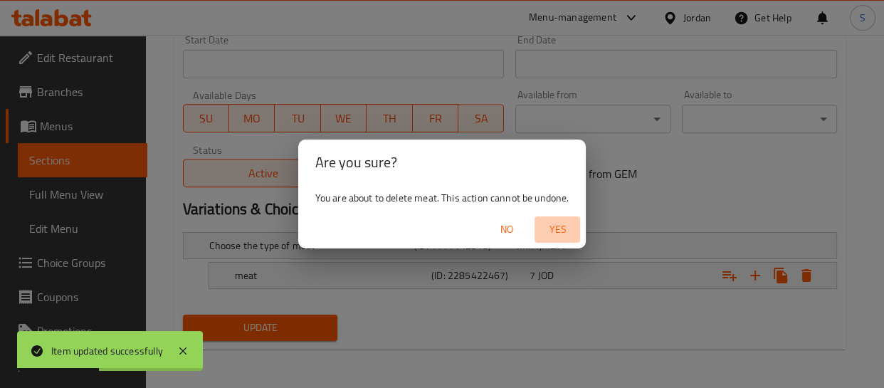
click at [551, 221] on span "Yes" at bounding box center [557, 230] width 34 height 18
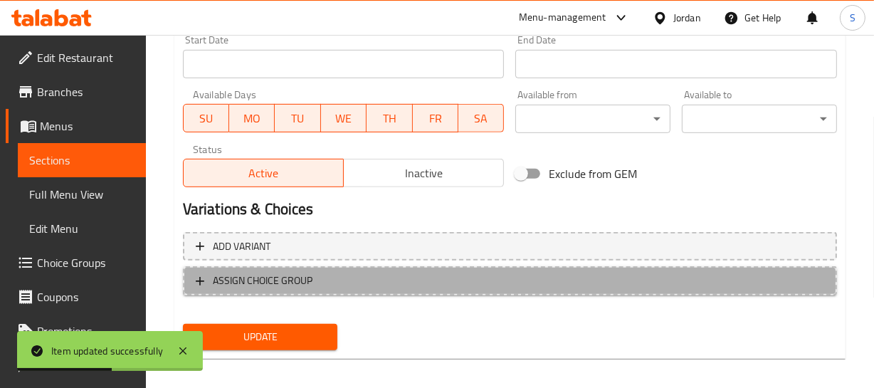
click at [396, 284] on span "ASSIGN CHOICE GROUP" at bounding box center [510, 281] width 628 height 18
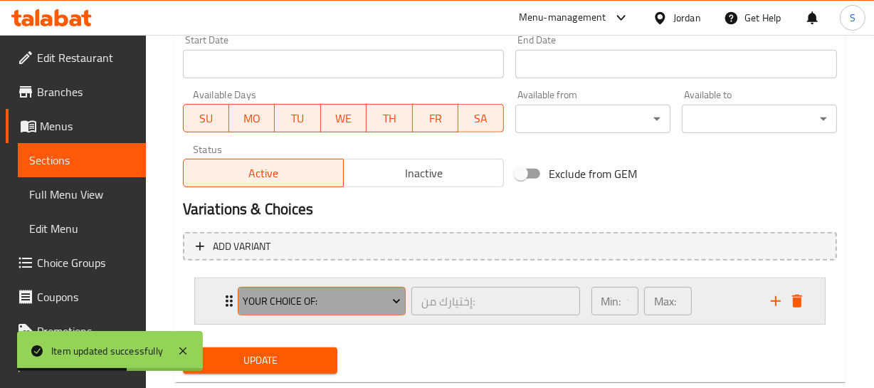
click at [323, 287] on button "Your Choice Of:" at bounding box center [322, 301] width 168 height 28
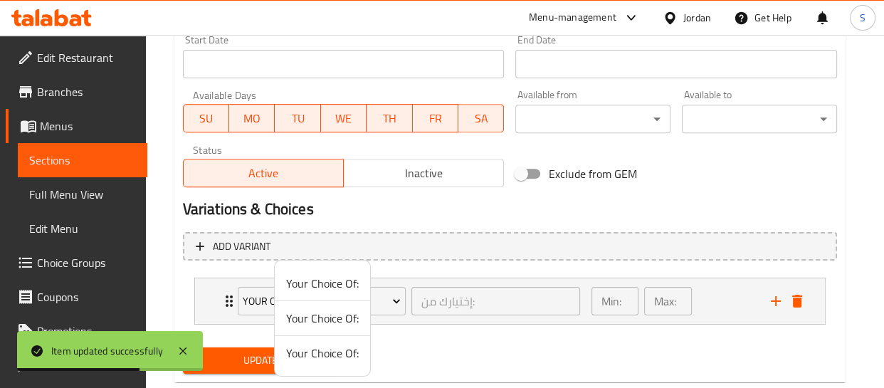
drag, startPoint x: 314, startPoint y: 359, endPoint x: 275, endPoint y: 334, distance: 46.2
click at [313, 357] on span "Your Choice Of:" at bounding box center [322, 352] width 73 height 17
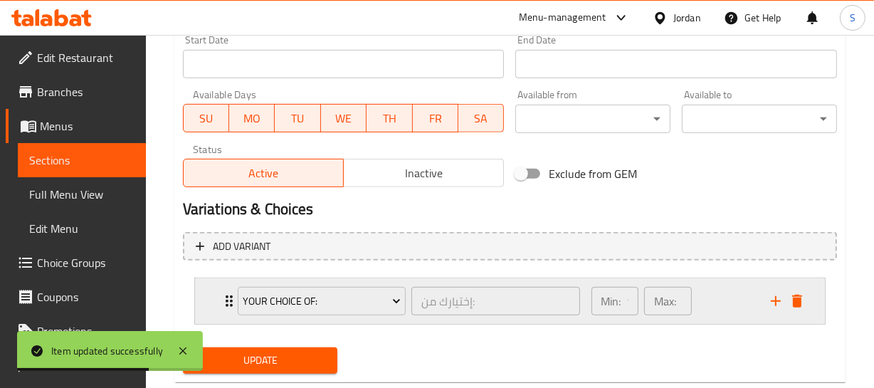
click at [223, 297] on icon "Expand" at bounding box center [229, 300] width 17 height 17
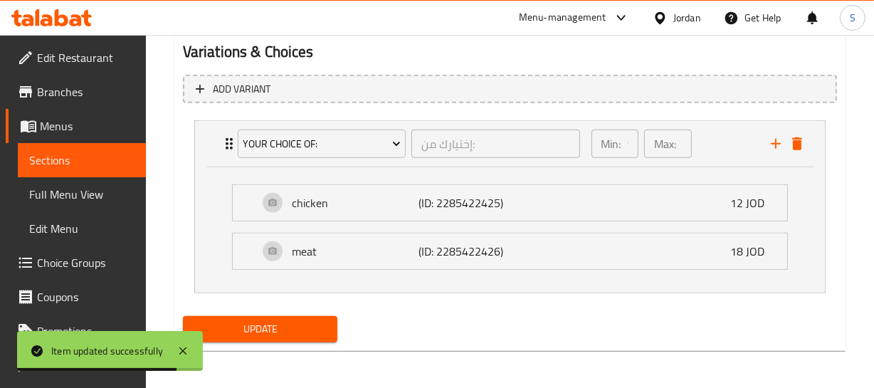
scroll to position [777, 0]
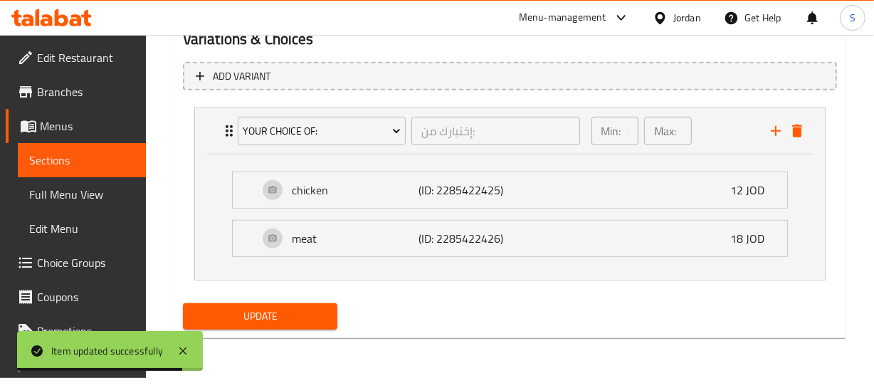
click at [292, 318] on span "Update" at bounding box center [260, 316] width 132 height 18
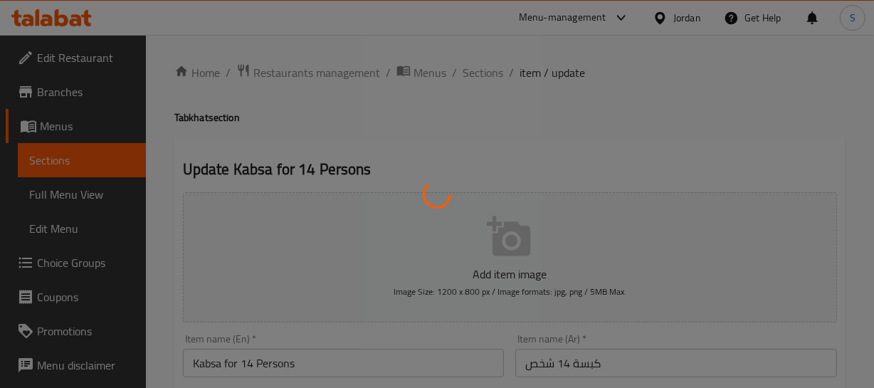
scroll to position [0, 0]
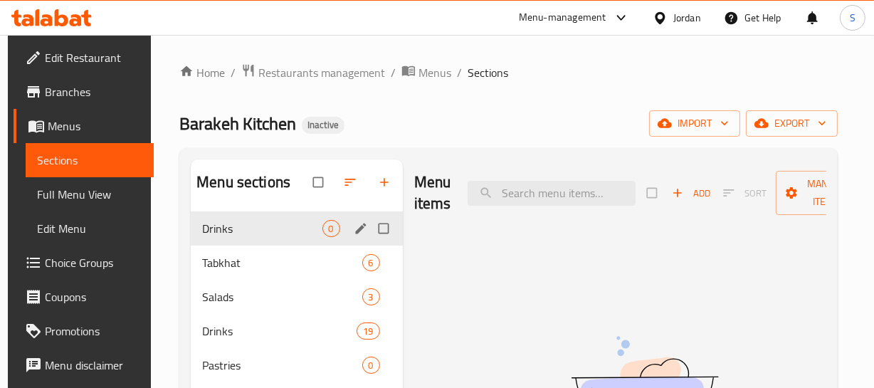
click at [379, 233] on input "Menu sections" at bounding box center [385, 228] width 30 height 27
checkbox input "true"
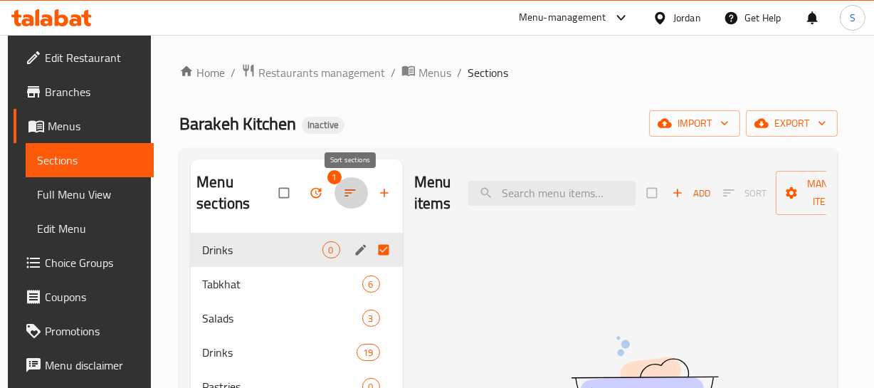
click at [346, 190] on icon "button" at bounding box center [349, 192] width 11 height 7
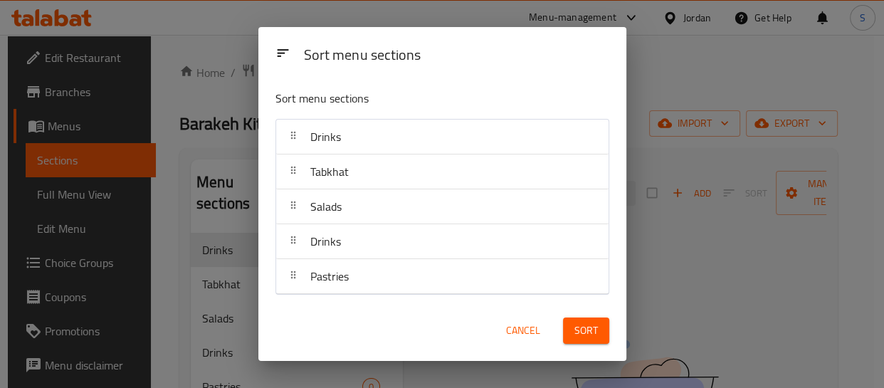
click at [512, 338] on button "Cancel" at bounding box center [523, 330] width 46 height 26
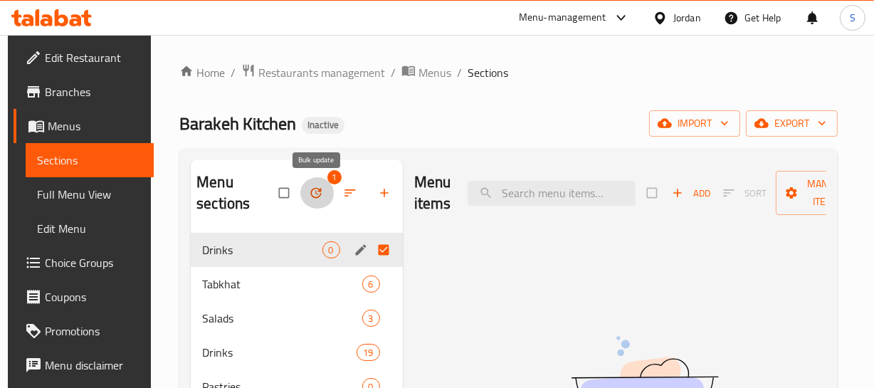
click at [317, 191] on icon "button" at bounding box center [316, 193] width 14 height 14
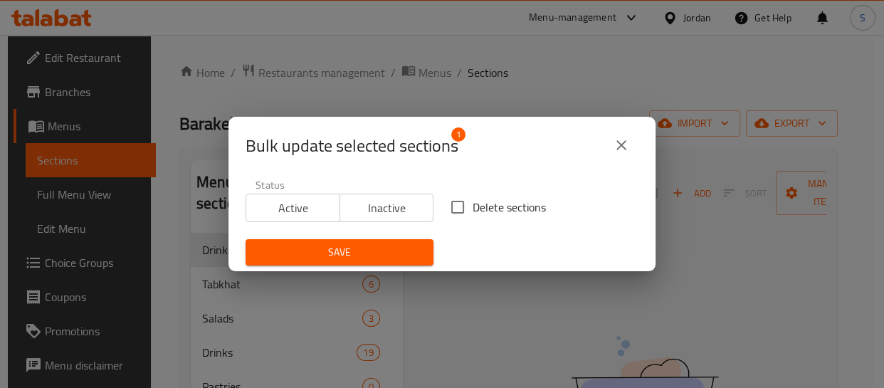
click at [493, 205] on span "Delete sections" at bounding box center [509, 207] width 73 height 17
click at [473, 205] on input "Delete sections" at bounding box center [458, 207] width 30 height 30
checkbox input "true"
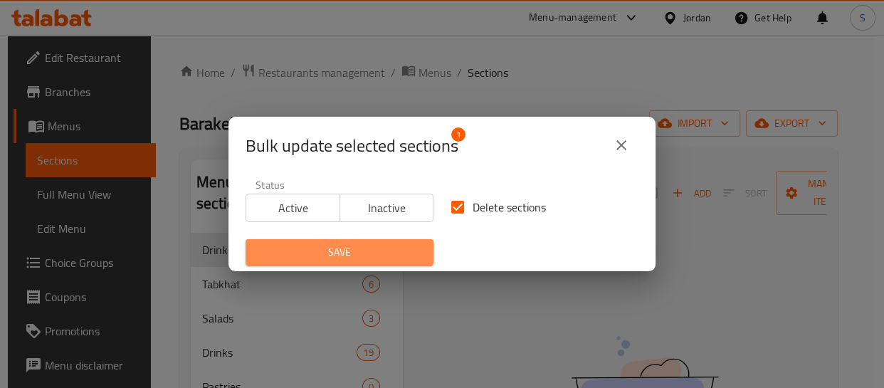
click at [362, 242] on button "Save" at bounding box center [340, 252] width 188 height 26
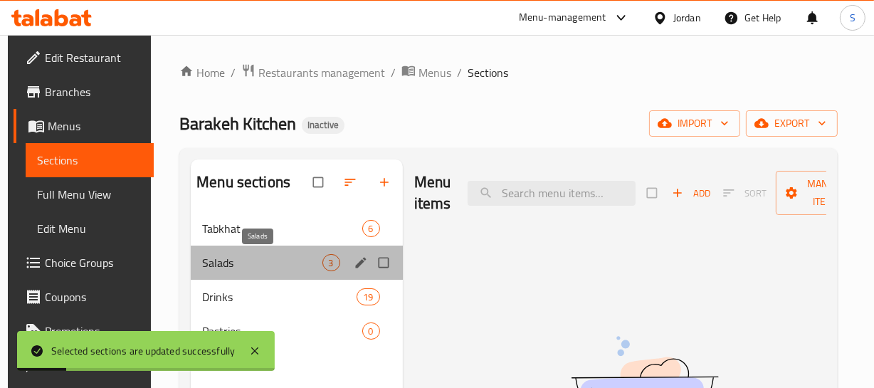
drag, startPoint x: 273, startPoint y: 269, endPoint x: 263, endPoint y: 293, distance: 25.9
click at [272, 271] on div "Salads 3" at bounding box center [297, 263] width 212 height 34
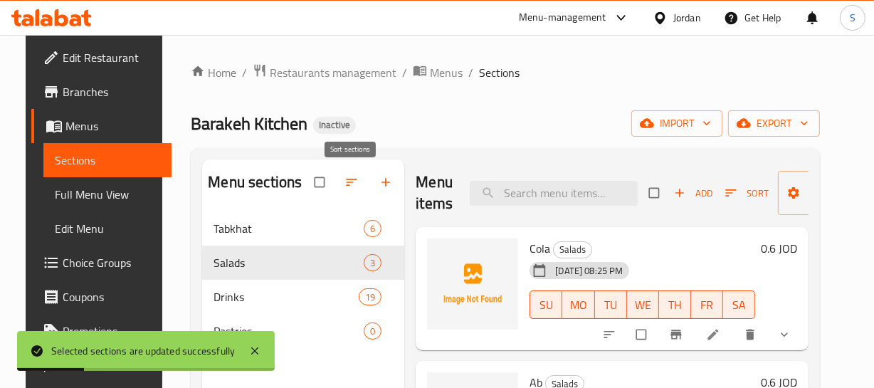
click at [347, 183] on icon "button" at bounding box center [352, 182] width 11 height 7
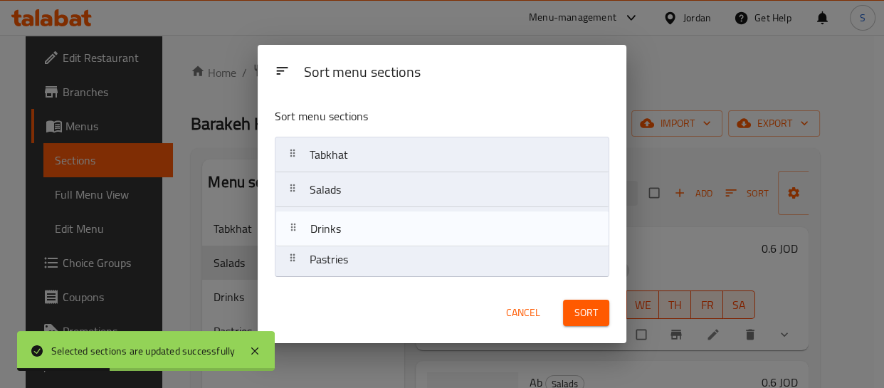
drag, startPoint x: 368, startPoint y: 220, endPoint x: 388, endPoint y: 258, distance: 43.3
click at [373, 257] on nav "Tabkhat Salads Drinks Pastries" at bounding box center [442, 207] width 334 height 141
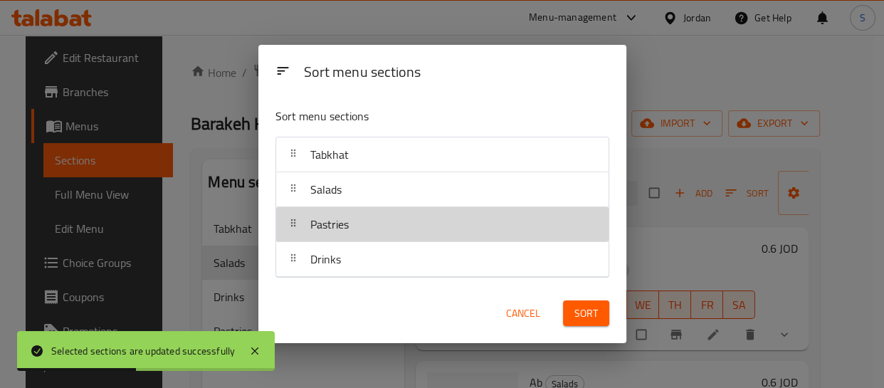
drag, startPoint x: 408, startPoint y: 228, endPoint x: 408, endPoint y: 192, distance: 35.6
click at [408, 199] on nav "Tabkhat Salads Pastries Drinks" at bounding box center [442, 207] width 334 height 141
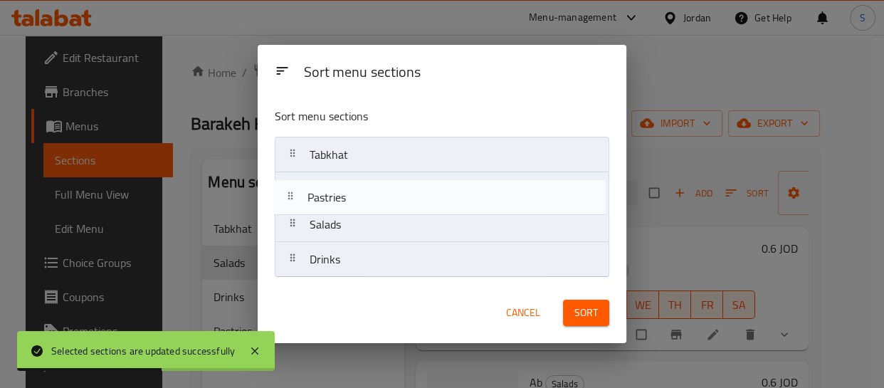
click at [397, 172] on nav "Tabkhat Salads Pastries Drinks" at bounding box center [442, 207] width 334 height 141
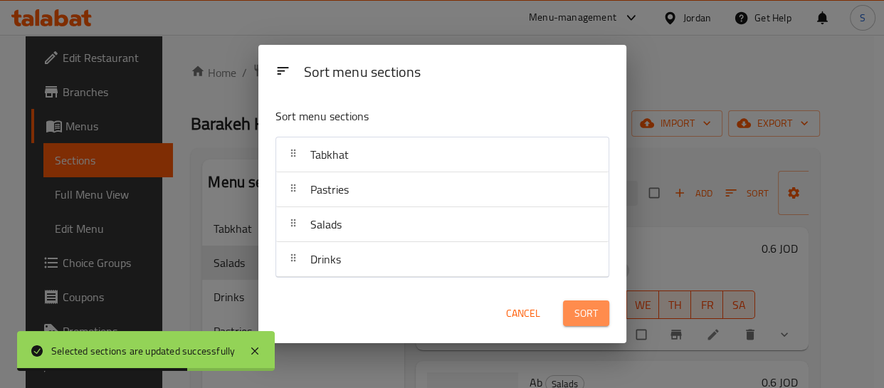
click at [582, 320] on span "Sort" at bounding box center [585, 314] width 23 height 18
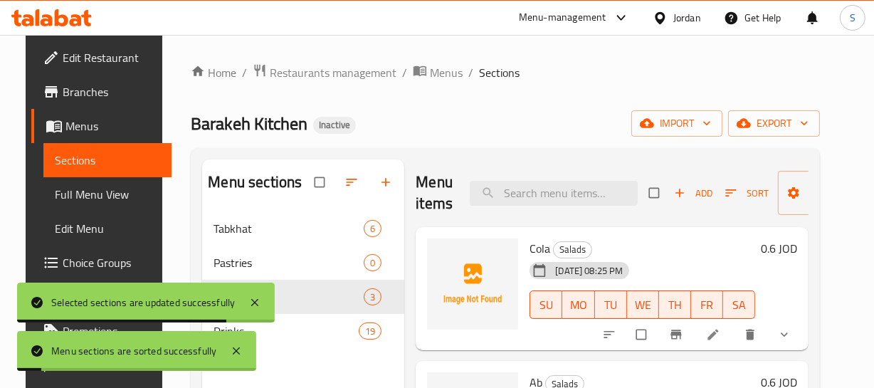
click at [258, 283] on div "Selected sections are updated successfully" at bounding box center [146, 303] width 258 height 40
drag, startPoint x: 252, startPoint y: 292, endPoint x: 243, endPoint y: 306, distance: 16.6
click at [252, 291] on div "Selected sections are updated successfully" at bounding box center [146, 303] width 258 height 40
click at [233, 345] on icon at bounding box center [236, 350] width 17 height 17
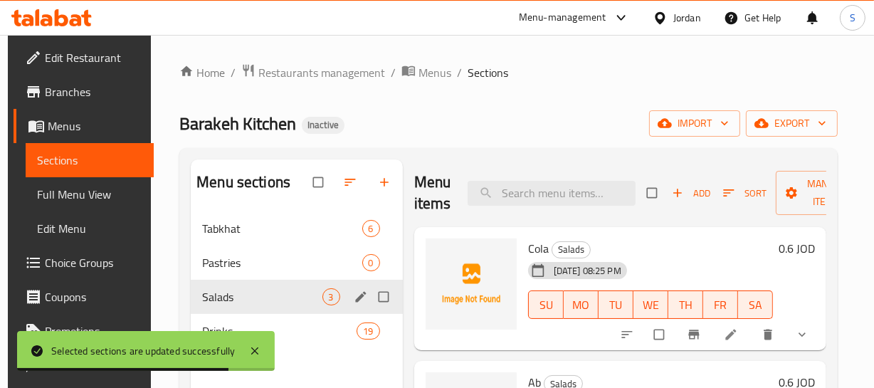
click at [258, 295] on span "Salads" at bounding box center [262, 296] width 120 height 17
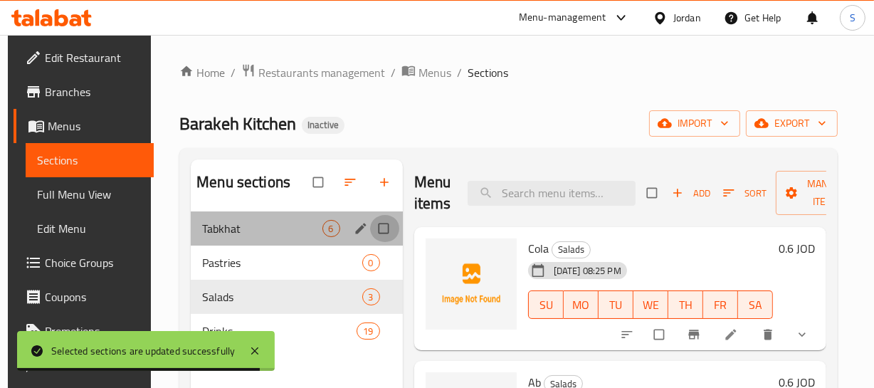
click at [376, 230] on input "Menu sections" at bounding box center [385, 228] width 30 height 27
checkbox input "true"
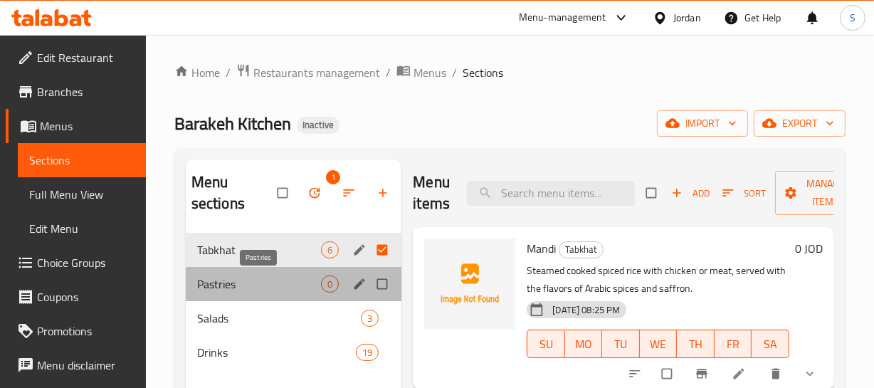
click at [247, 287] on span "Pastries" at bounding box center [259, 283] width 125 height 17
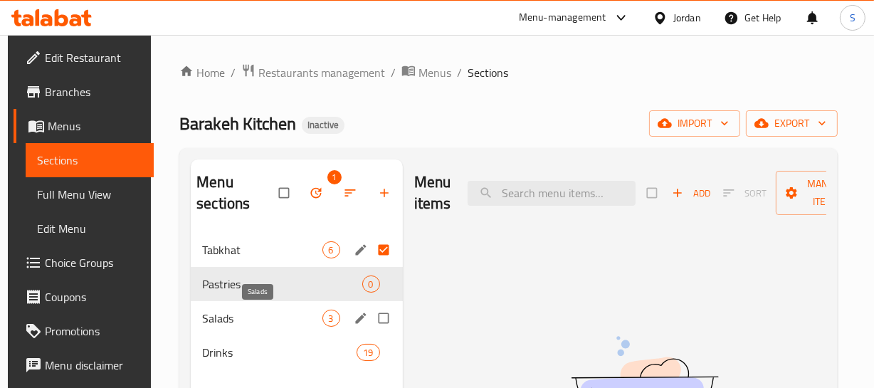
click at [235, 324] on span "Salads" at bounding box center [262, 318] width 120 height 17
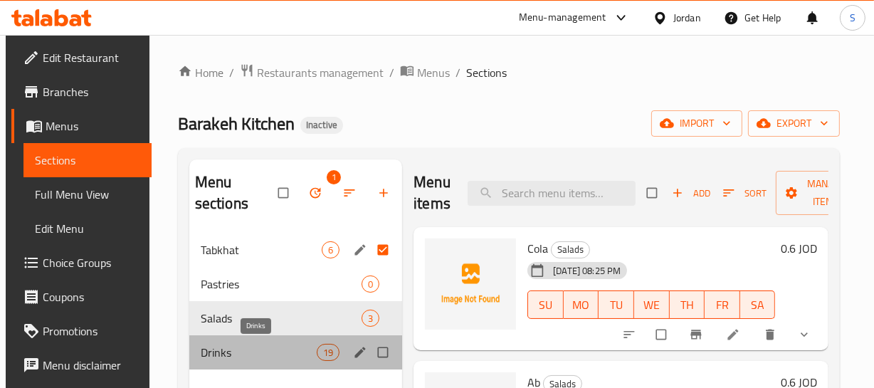
click at [228, 347] on span "Drinks" at bounding box center [259, 352] width 116 height 17
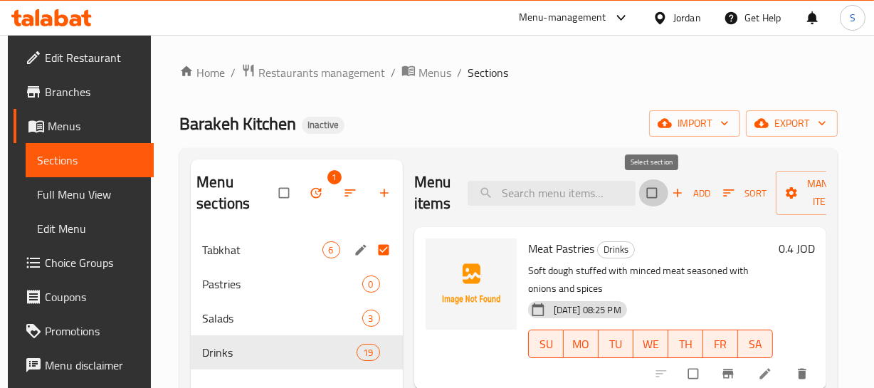
click at [645, 196] on input "checkbox" at bounding box center [653, 192] width 30 height 27
checkbox input "true"
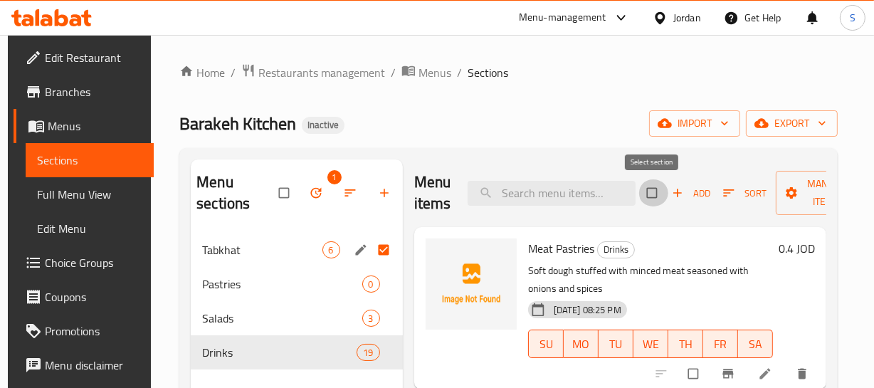
checkbox input "true"
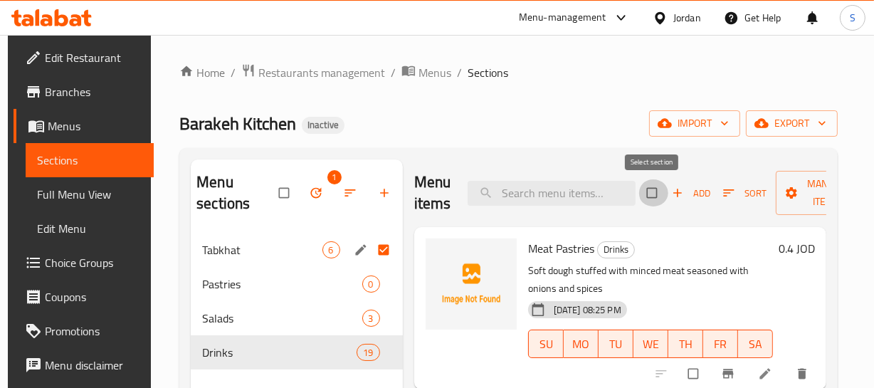
checkbox input "true"
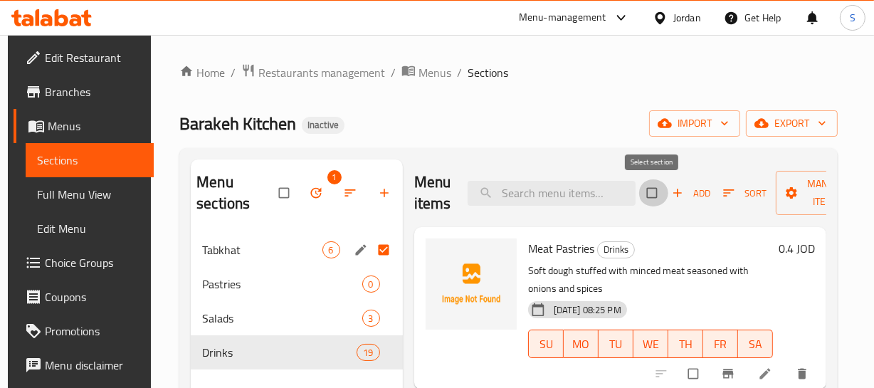
checkbox input "true"
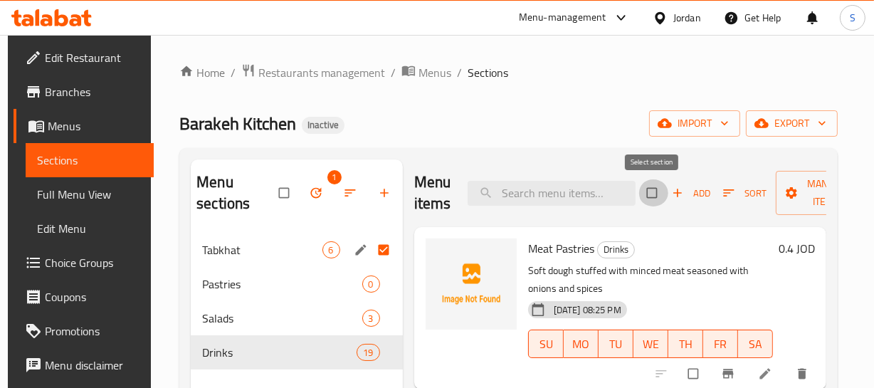
checkbox input "true"
click at [804, 189] on span "Manage items" at bounding box center [826, 193] width 78 height 36
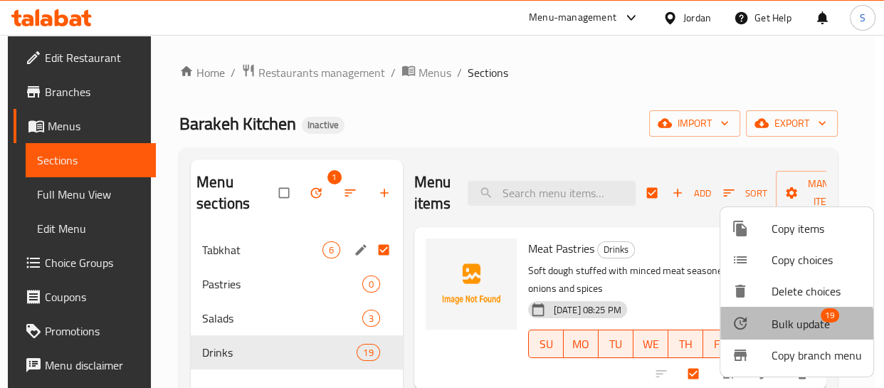
click at [785, 327] on span "Bulk update" at bounding box center [800, 323] width 58 height 17
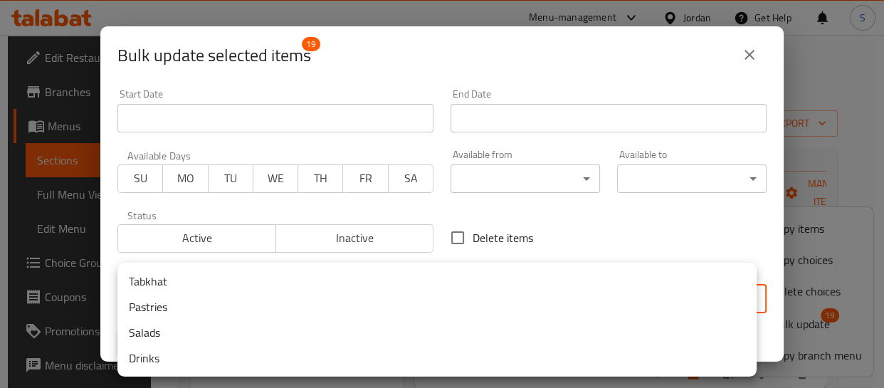
click at [328, 307] on body "​ Menu-management Jordan Get Help S Edit Restaurant Branches Menus Sections Ful…" at bounding box center [442, 211] width 884 height 353
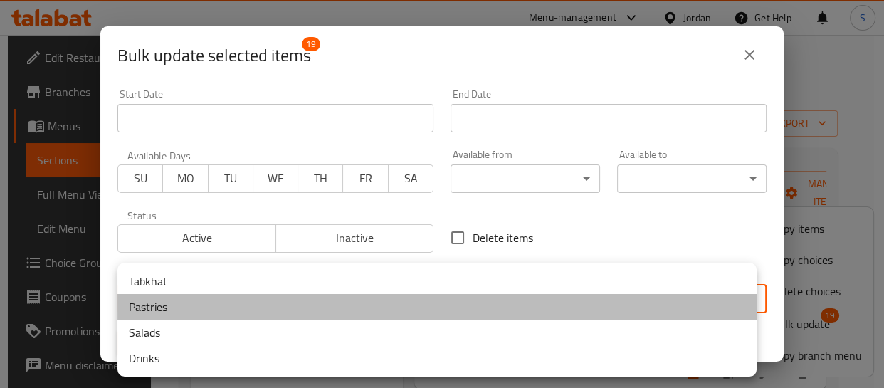
click at [170, 309] on li "Pastries" at bounding box center [436, 307] width 639 height 26
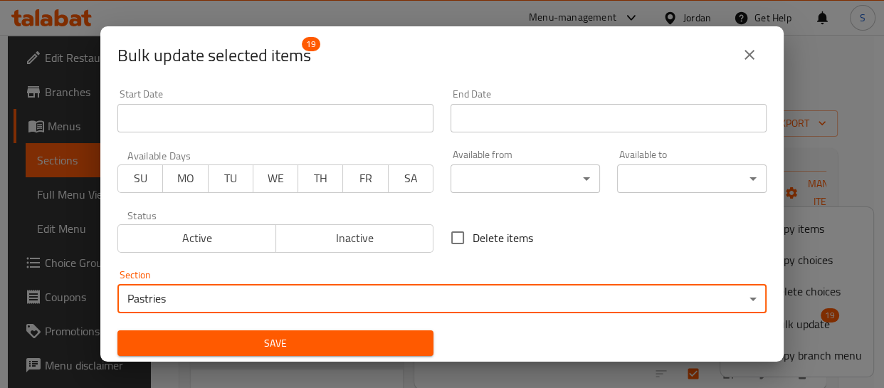
click at [362, 349] on span "Save" at bounding box center [275, 343] width 293 height 18
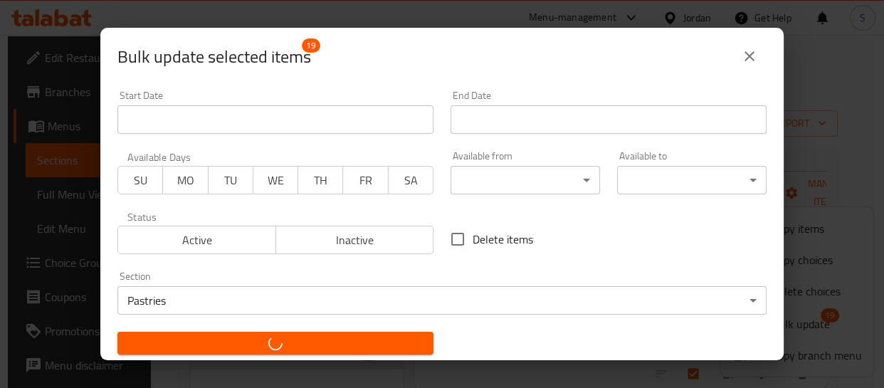
checkbox input "false"
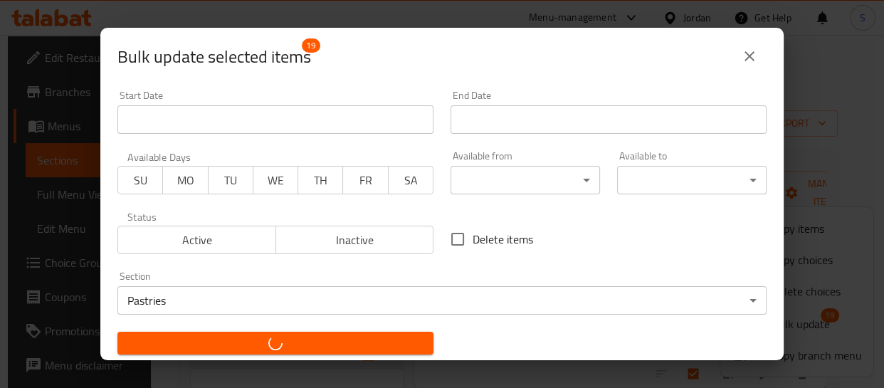
checkbox input "false"
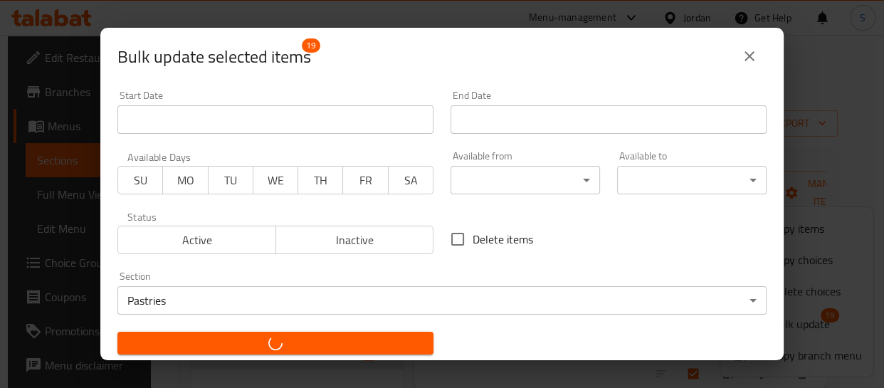
checkbox input "false"
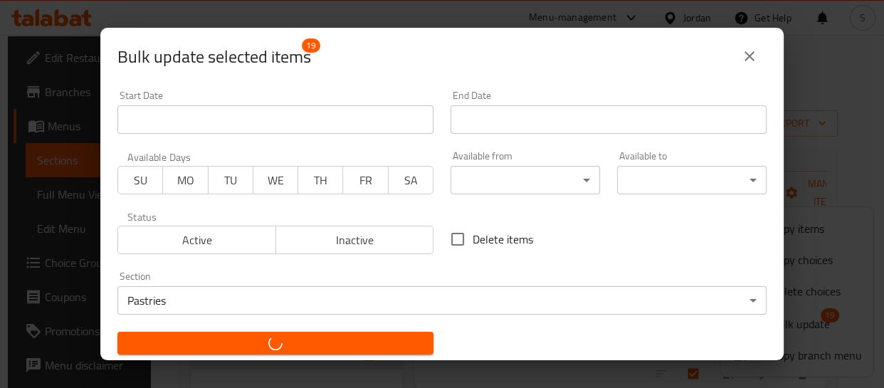
checkbox input "false"
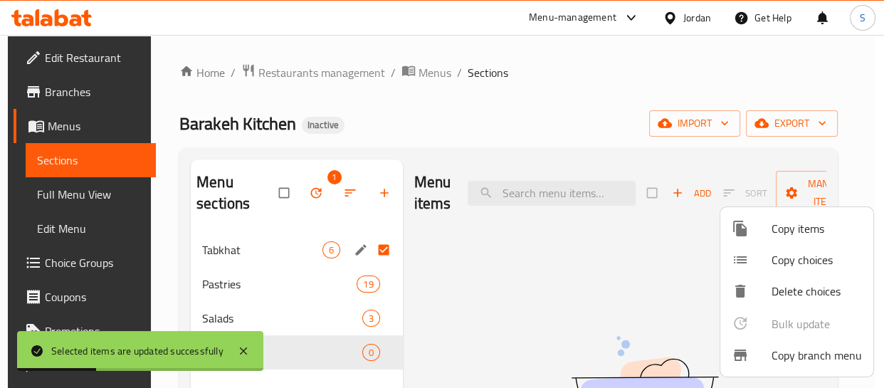
click at [229, 315] on div at bounding box center [442, 194] width 884 height 388
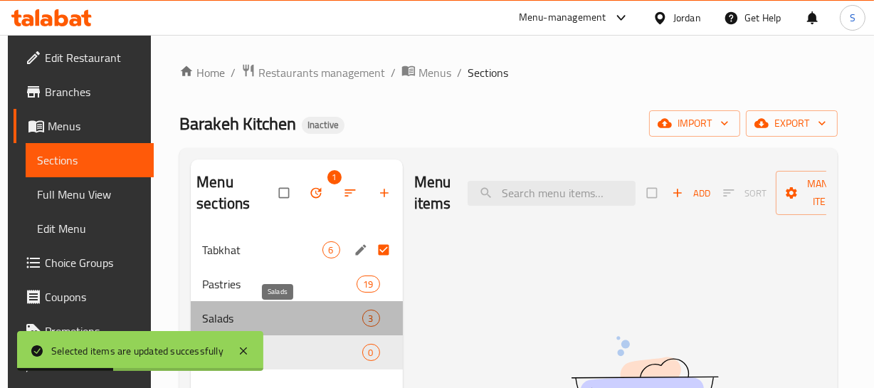
click at [228, 317] on span "Salads" at bounding box center [281, 318] width 159 height 17
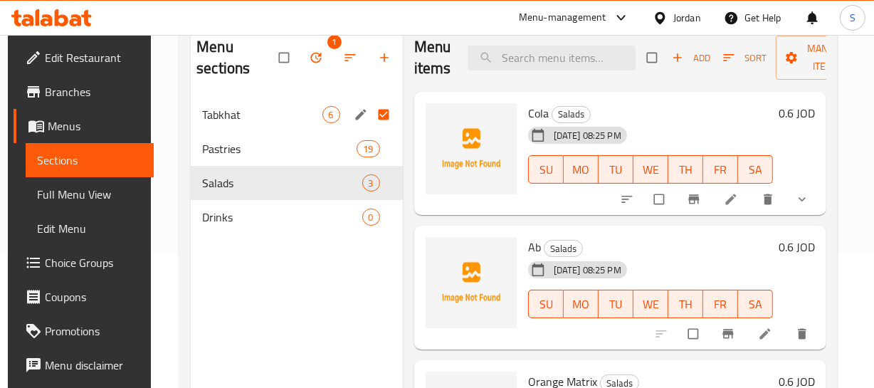
scroll to position [6, 0]
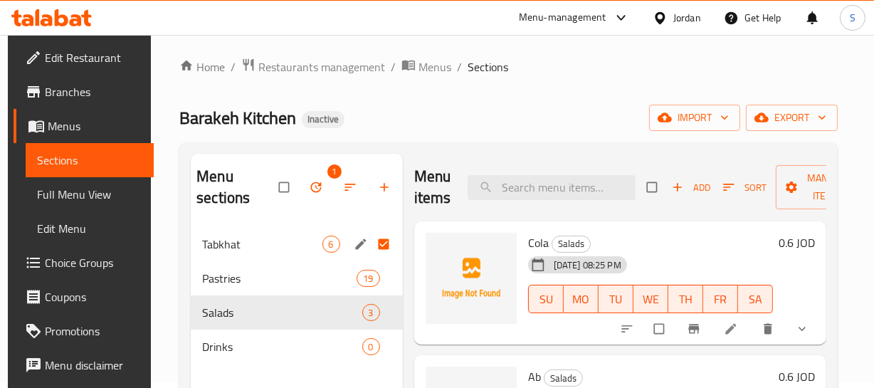
click at [538, 238] on span "Cola" at bounding box center [538, 242] width 21 height 21
drag, startPoint x: 538, startPoint y: 238, endPoint x: 372, endPoint y: 267, distance: 168.4
click at [537, 238] on span "Cola" at bounding box center [538, 242] width 21 height 21
copy span "Cola"
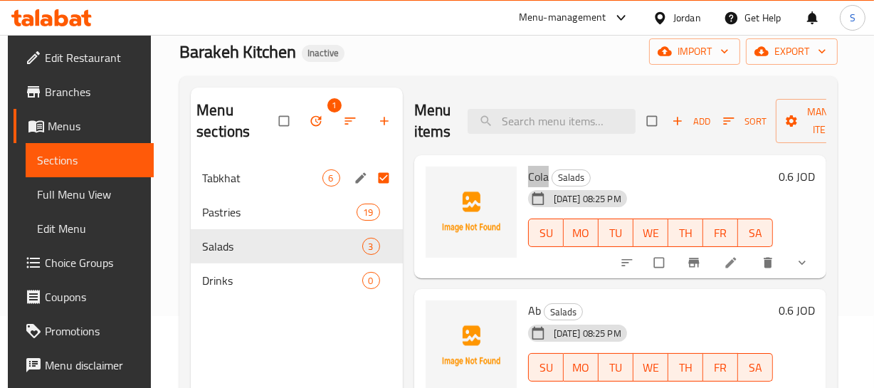
scroll to position [135, 0]
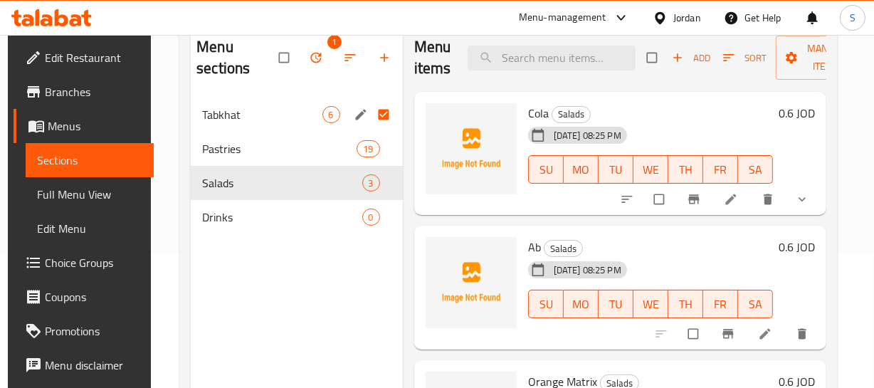
click at [522, 243] on div "Ab Salads 09-09-2025 08:25 PM SU MO TU WE TH FR SA" at bounding box center [650, 287] width 256 height 112
copy h6 "Ab"
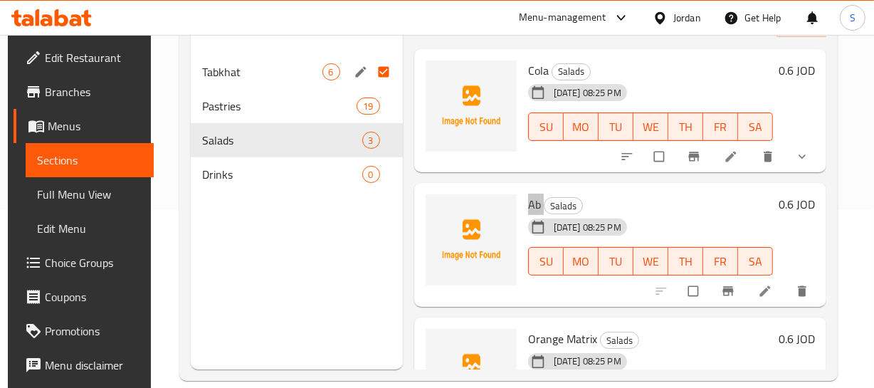
scroll to position [199, 0]
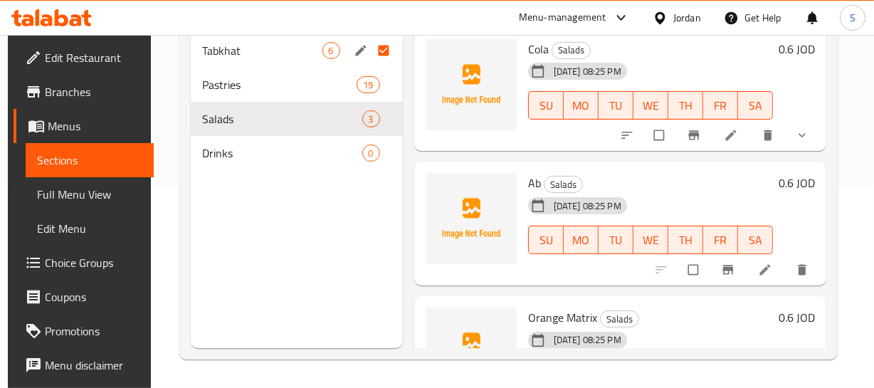
click at [552, 315] on span "Orange Matrix" at bounding box center [562, 317] width 69 height 21
copy h6 "Orange Matrix"
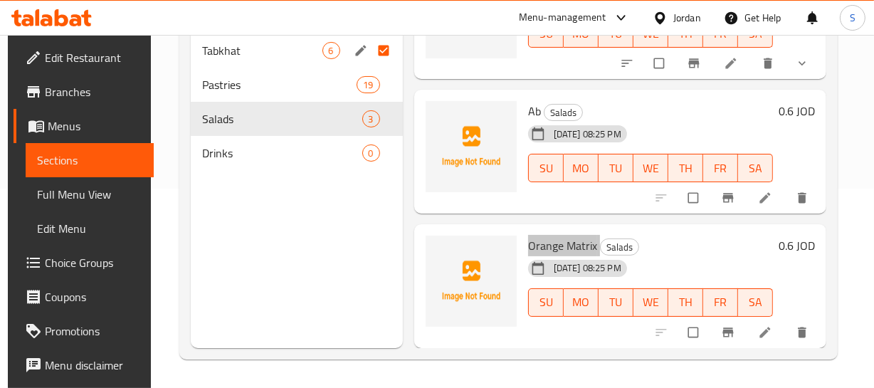
scroll to position [81, 0]
click at [690, 319] on input "checkbox" at bounding box center [695, 332] width 30 height 27
checkbox input "true"
click at [702, 186] on input "checkbox" at bounding box center [695, 197] width 30 height 27
checkbox input "true"
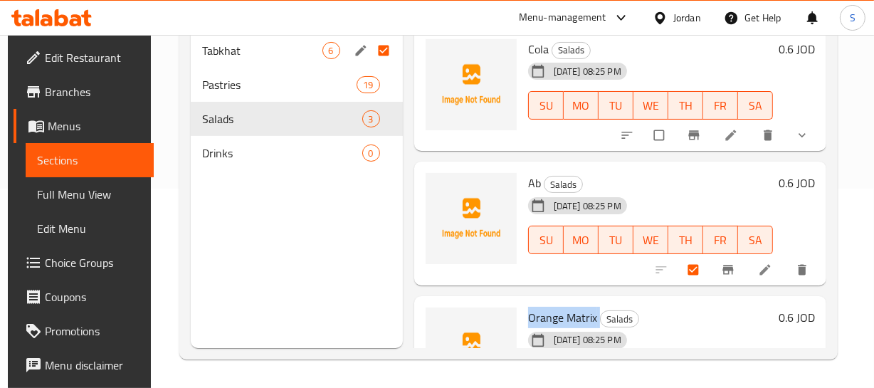
scroll to position [0, 0]
click at [650, 139] on input "checkbox" at bounding box center [660, 135] width 30 height 27
checkbox input "true"
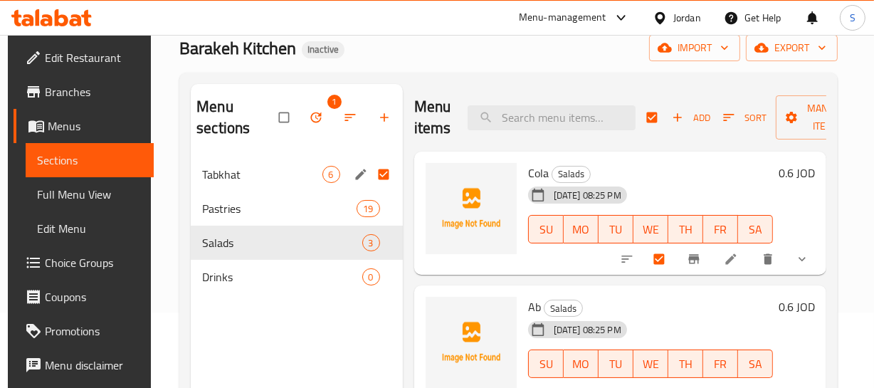
scroll to position [70, 0]
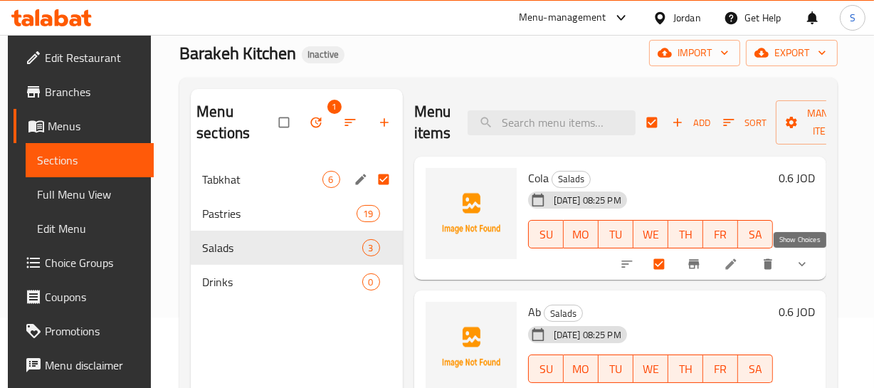
click at [802, 262] on icon "show more" at bounding box center [802, 264] width 14 height 14
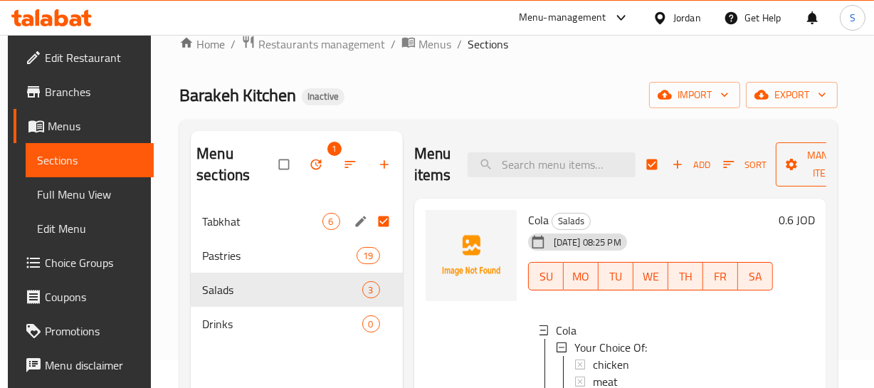
scroll to position [6, 0]
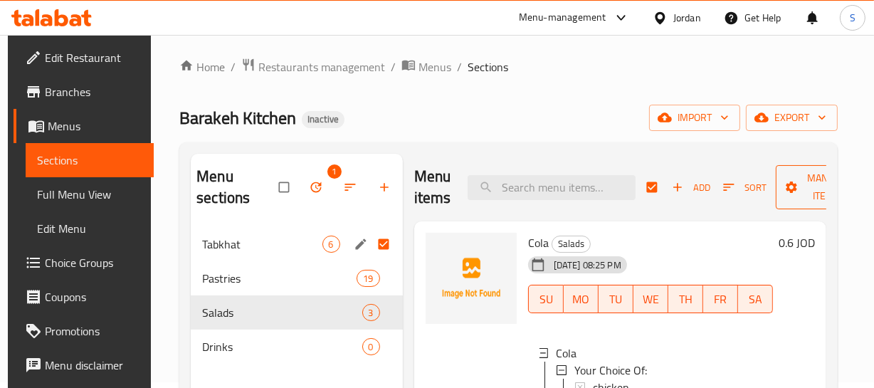
click at [793, 195] on span "Manage items" at bounding box center [826, 187] width 78 height 36
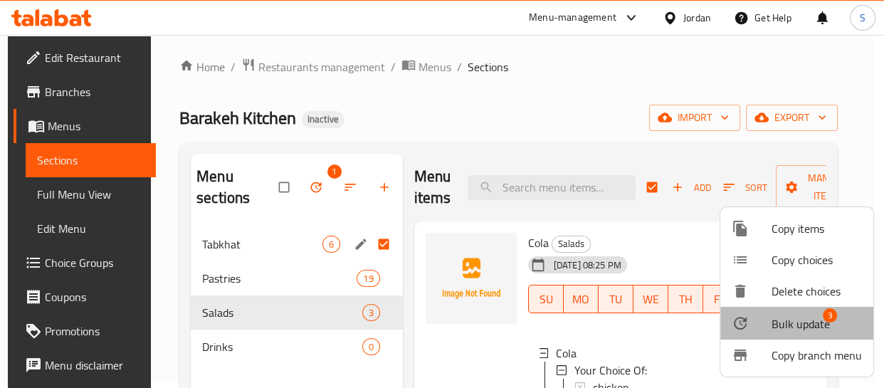
click at [825, 329] on span "Bulk update" at bounding box center [800, 323] width 58 height 17
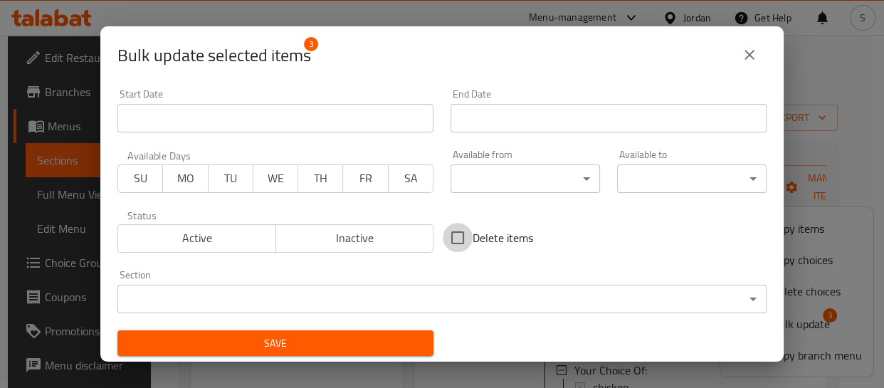
click at [463, 236] on input "Delete items" at bounding box center [458, 238] width 30 height 30
checkbox input "true"
click at [380, 343] on span "Save" at bounding box center [275, 343] width 293 height 18
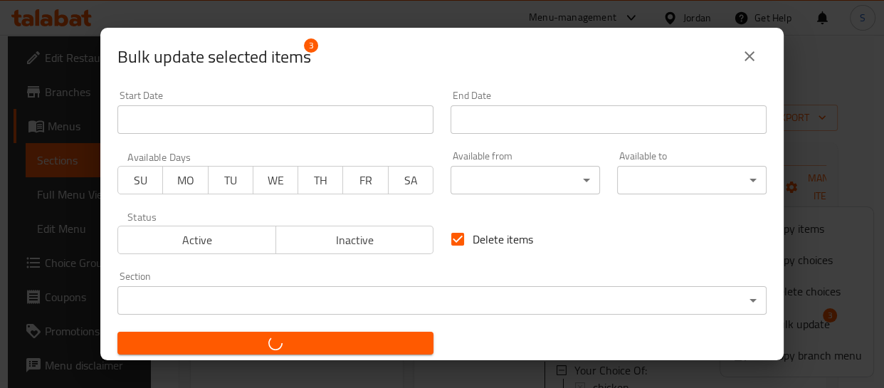
checkbox input "false"
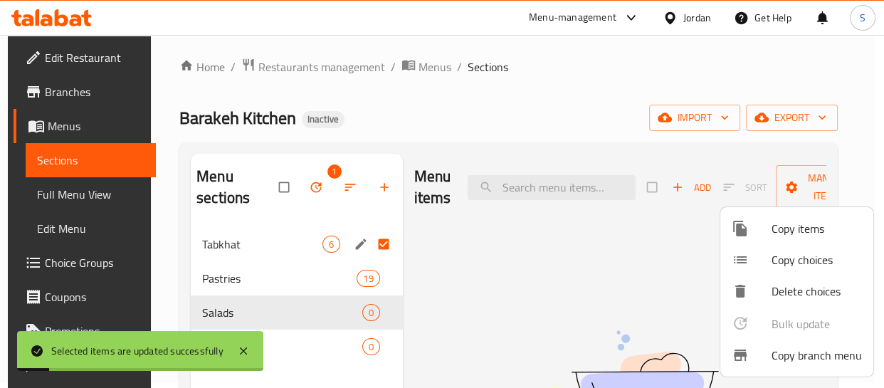
click at [530, 271] on div at bounding box center [442, 194] width 884 height 388
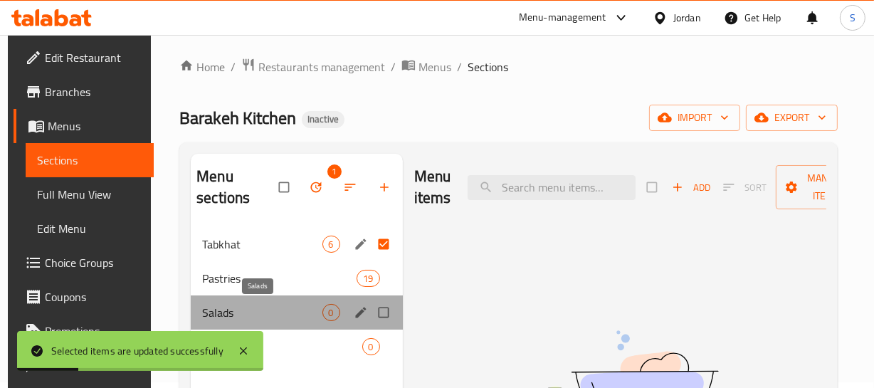
click at [228, 312] on span "Salads" at bounding box center [262, 312] width 120 height 17
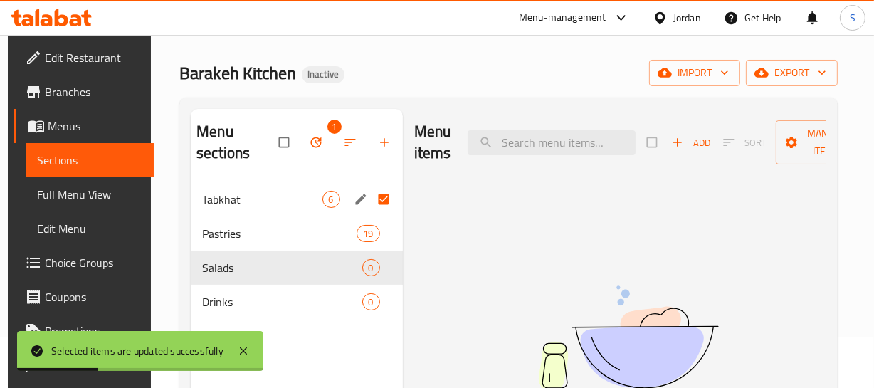
scroll to position [70, 0]
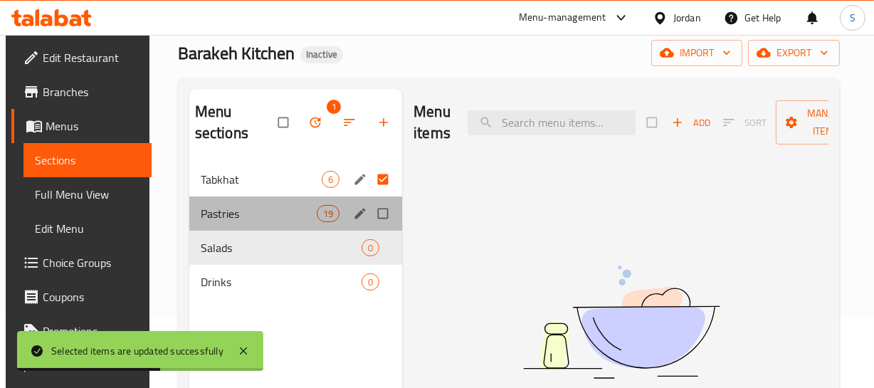
click at [292, 223] on div "Pastries 19" at bounding box center [295, 213] width 213 height 34
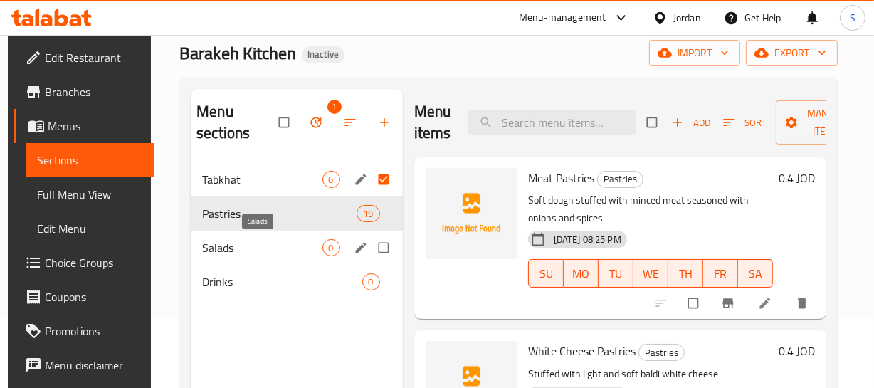
click at [220, 254] on span "Salads" at bounding box center [262, 247] width 120 height 17
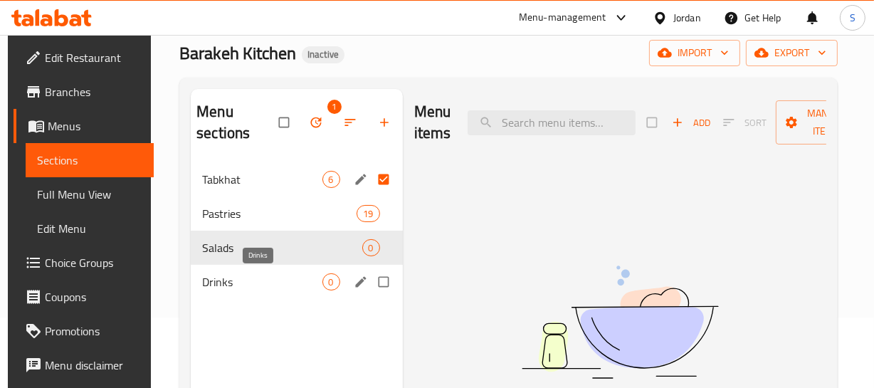
click at [217, 281] on span "Drinks" at bounding box center [262, 281] width 120 height 17
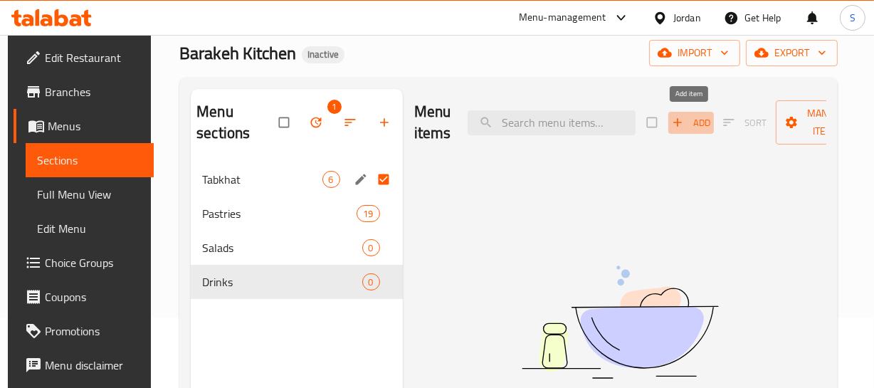
click at [702, 125] on span "Add" at bounding box center [691, 123] width 38 height 16
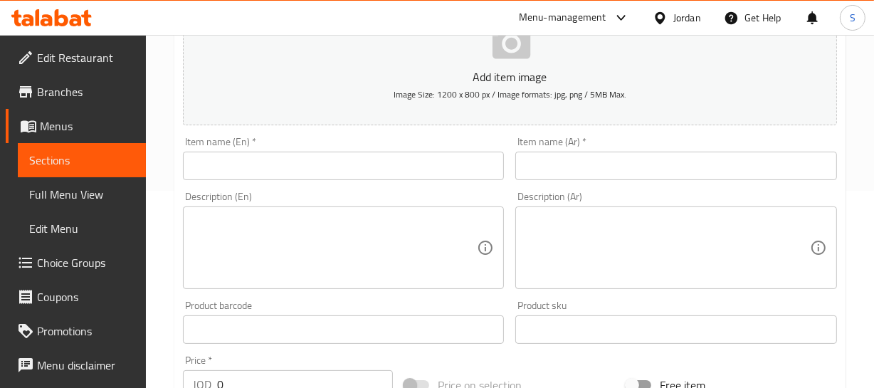
scroll to position [199, 0]
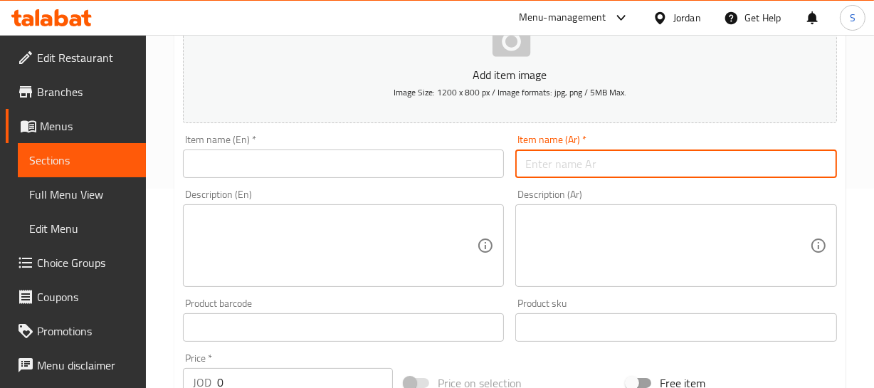
drag, startPoint x: 618, startPoint y: 167, endPoint x: 599, endPoint y: 177, distance: 21.4
click at [612, 167] on input "text" at bounding box center [676, 163] width 322 height 28
paste input "ماتركس"
type input "ماتركس"
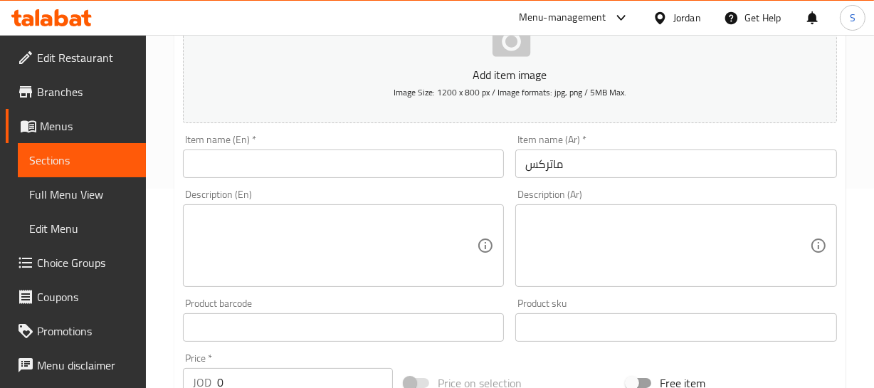
click at [243, 137] on div "Item name (En)   * Item name (En) *" at bounding box center [344, 155] width 322 height 43
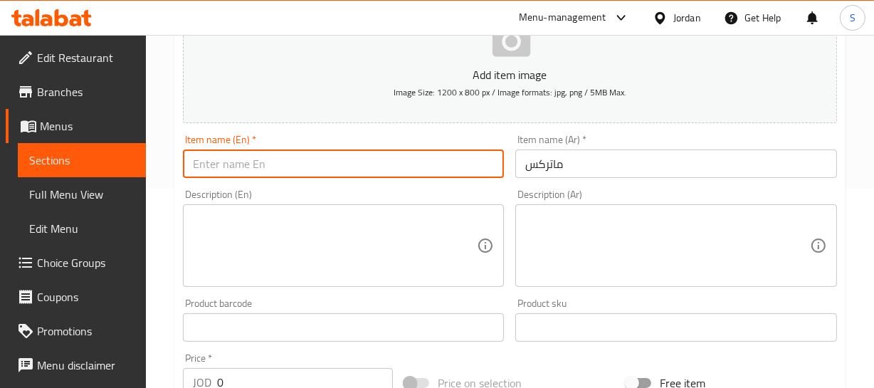
paste input "Matrix"
click at [235, 154] on input "text" at bounding box center [344, 163] width 322 height 28
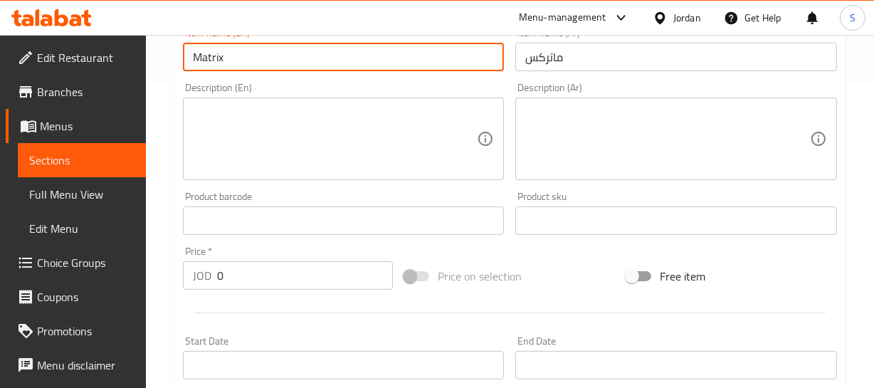
scroll to position [329, 0]
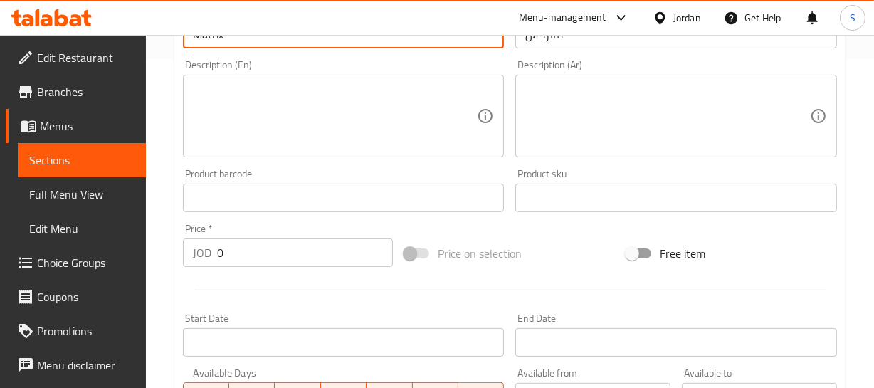
type input "Matrix"
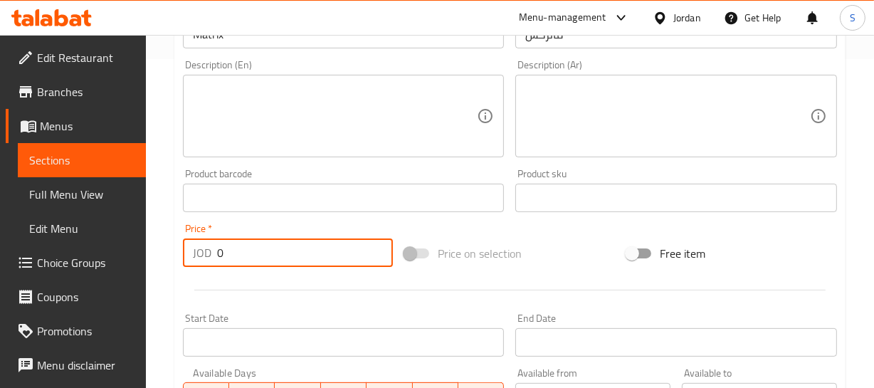
click at [263, 253] on input "0" at bounding box center [305, 252] width 176 height 28
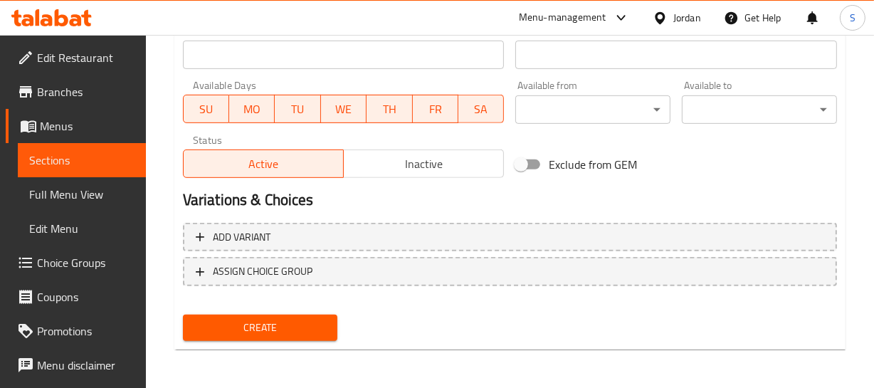
scroll to position [617, 0]
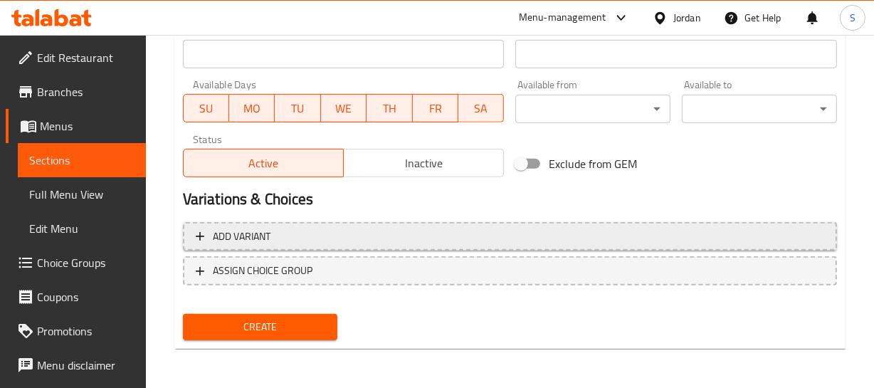
click at [473, 236] on span "Add variant" at bounding box center [510, 237] width 628 height 18
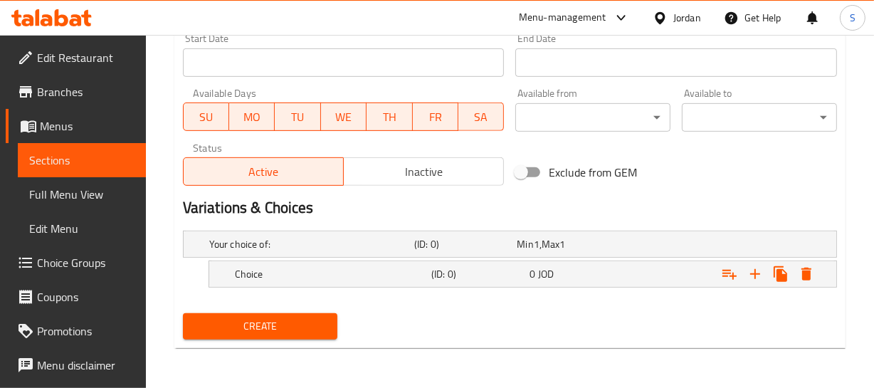
scroll to position [607, 0]
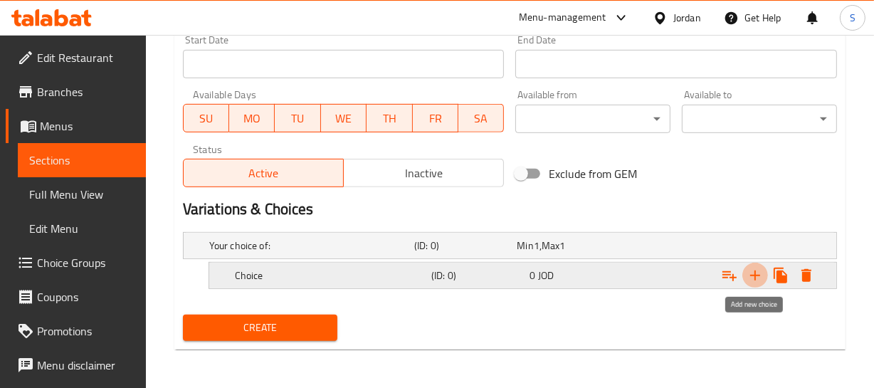
click at [759, 270] on icon "Expand" at bounding box center [754, 275] width 17 height 17
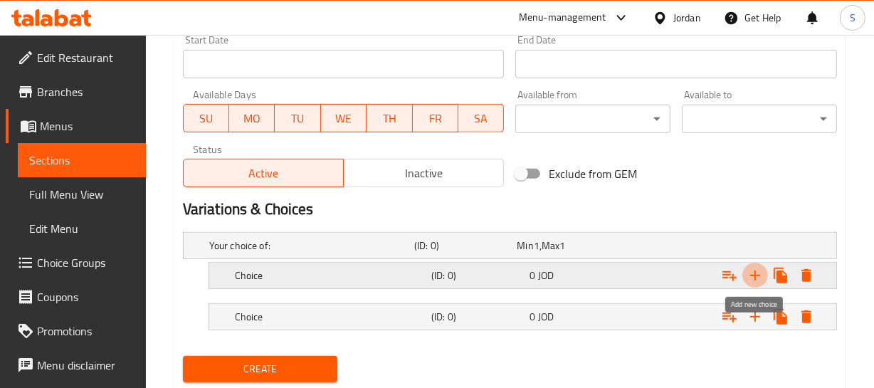
click at [759, 270] on icon "Expand" at bounding box center [754, 275] width 17 height 17
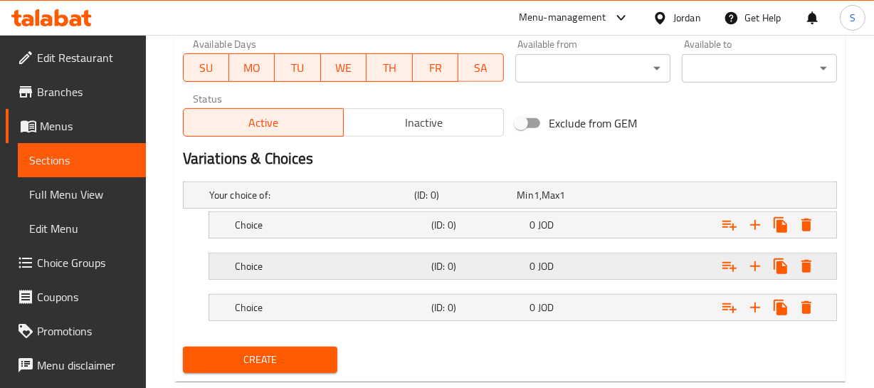
scroll to position [672, 0]
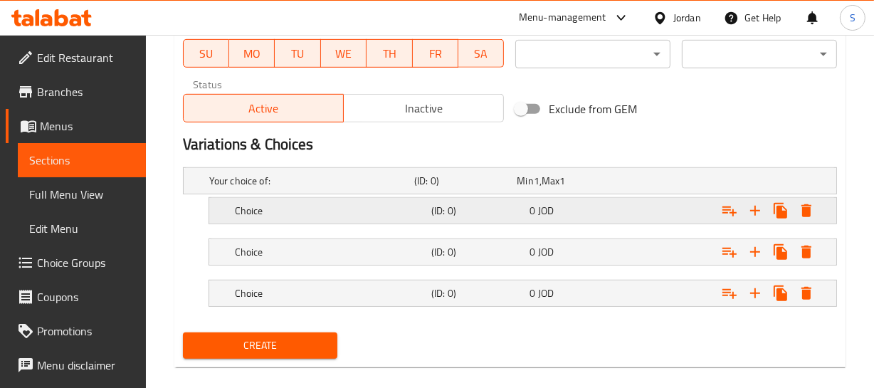
click at [528, 201] on div "0 JOD" at bounding box center [576, 211] width 98 height 20
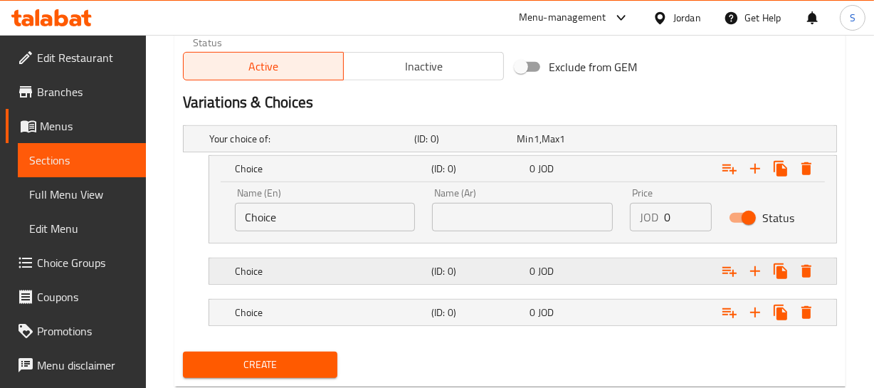
scroll to position [737, 0]
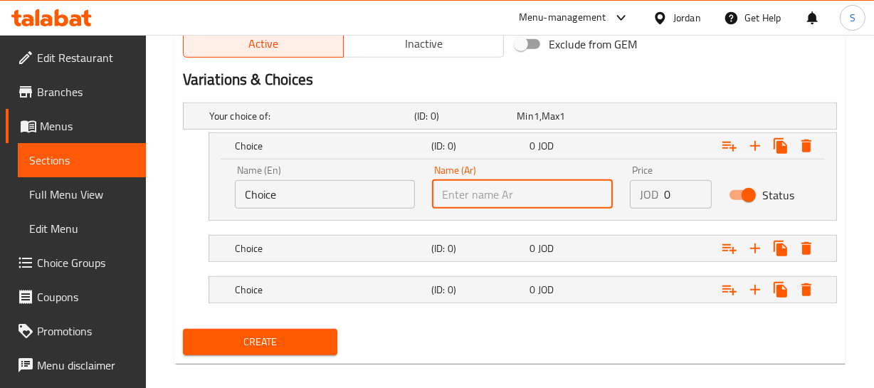
click at [542, 194] on input "text" at bounding box center [522, 194] width 181 height 28
paste input "Matrix"
type input "Matrix"
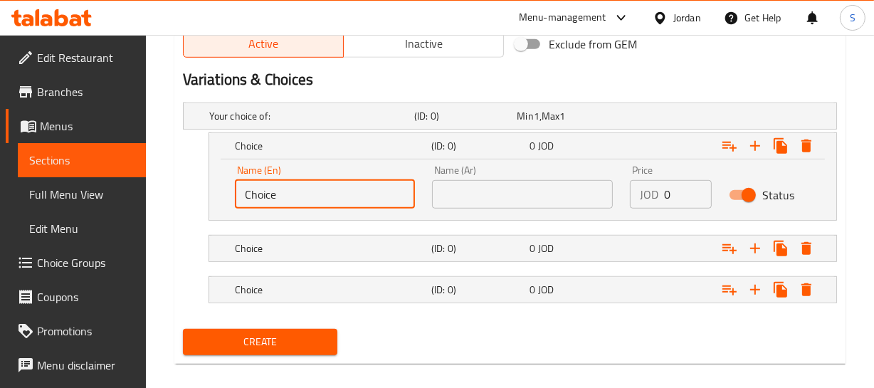
click at [309, 201] on input "Choice" at bounding box center [325, 194] width 181 height 28
paste input "Matrix"
click at [309, 201] on input "Matrix" at bounding box center [325, 194] width 181 height 28
type input "Matrix"
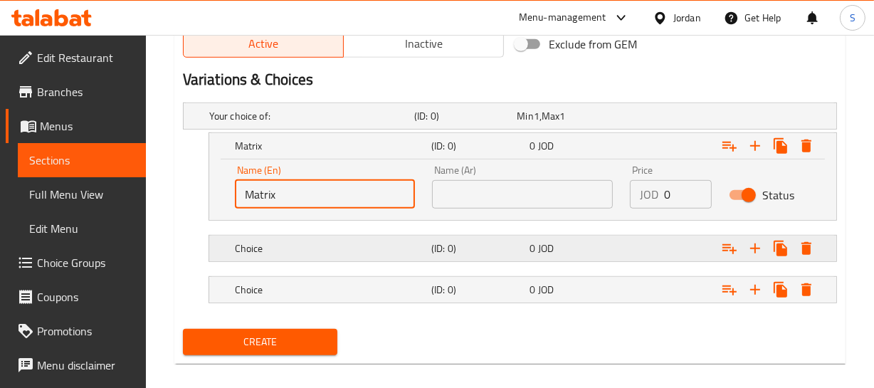
click at [300, 252] on h5 "Choice" at bounding box center [330, 248] width 191 height 14
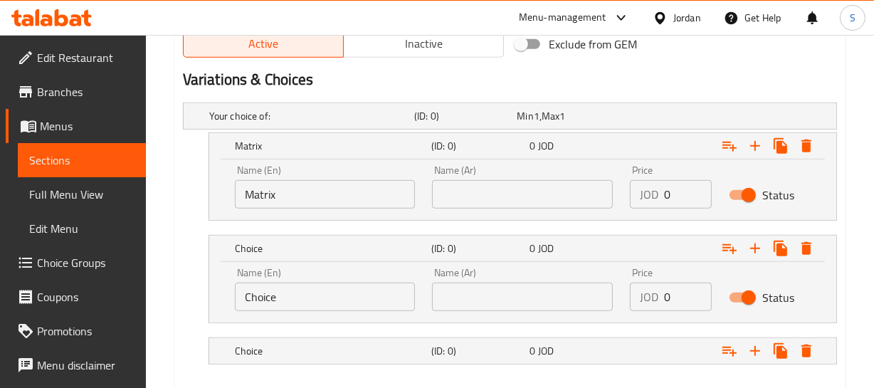
click at [265, 314] on div "Name (En) Choice Name (En)" at bounding box center [325, 289] width 198 height 60
click at [275, 297] on input "Choice" at bounding box center [325, 297] width 181 height 28
paste input "Matrix"
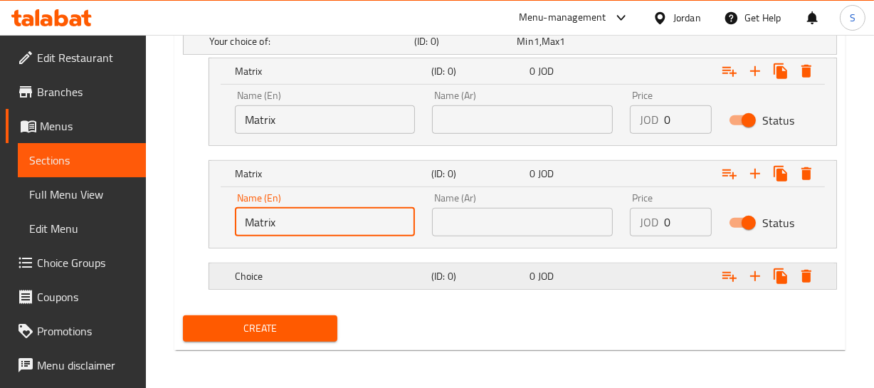
type input "Matrix"
click at [292, 277] on h5 "Choice" at bounding box center [330, 276] width 191 height 14
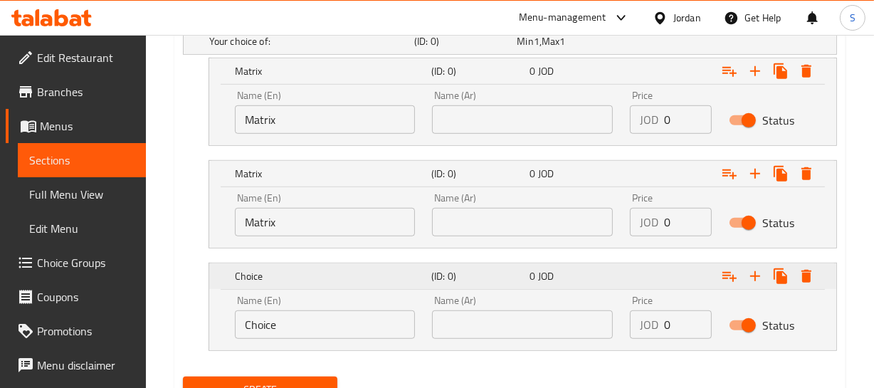
scroll to position [871, 0]
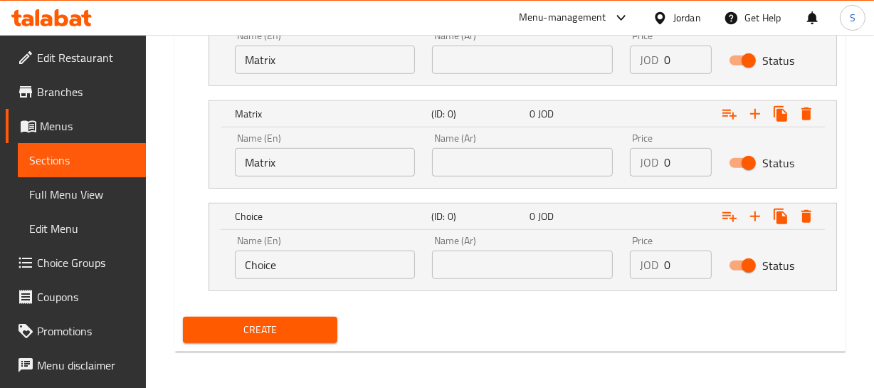
click at [289, 260] on input "Choice" at bounding box center [325, 264] width 181 height 28
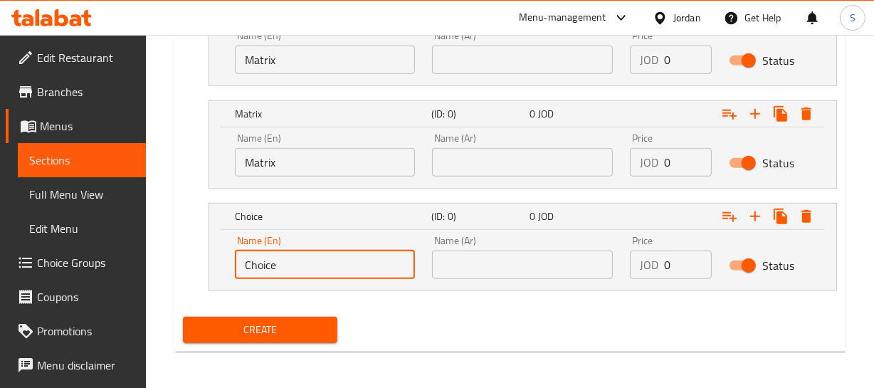
click at [289, 260] on input "Choice" at bounding box center [325, 264] width 181 height 28
paste input "Matrix"
type input "Matrix"
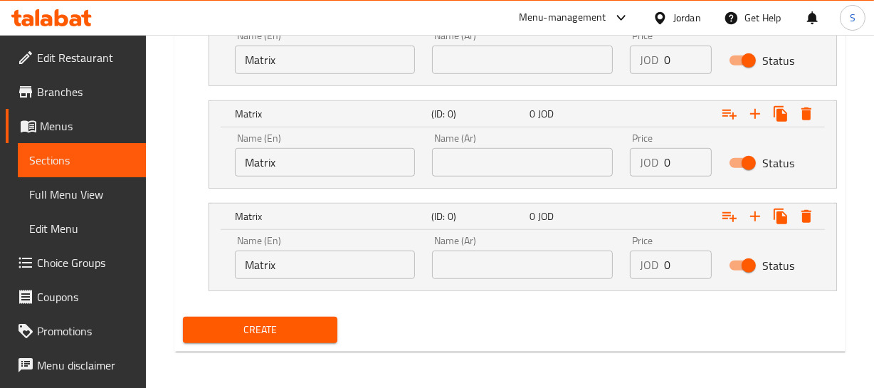
click at [285, 38] on div "Name (En) Matrix Name (En)" at bounding box center [325, 52] width 181 height 43
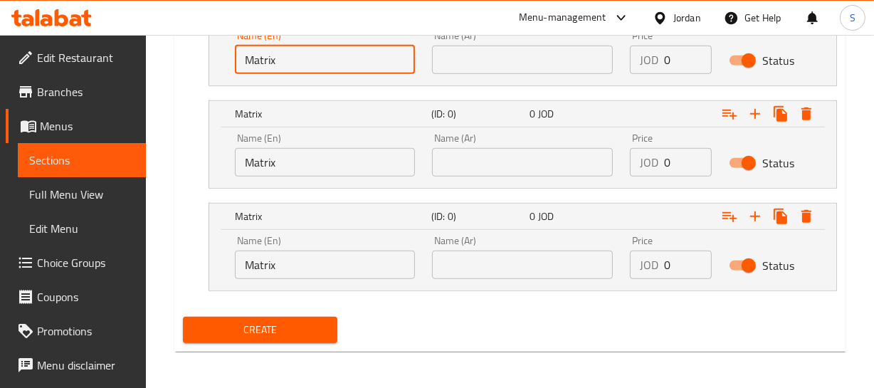
click at [290, 52] on input "Matrix" at bounding box center [325, 60] width 181 height 28
type input "Matrix Cola"
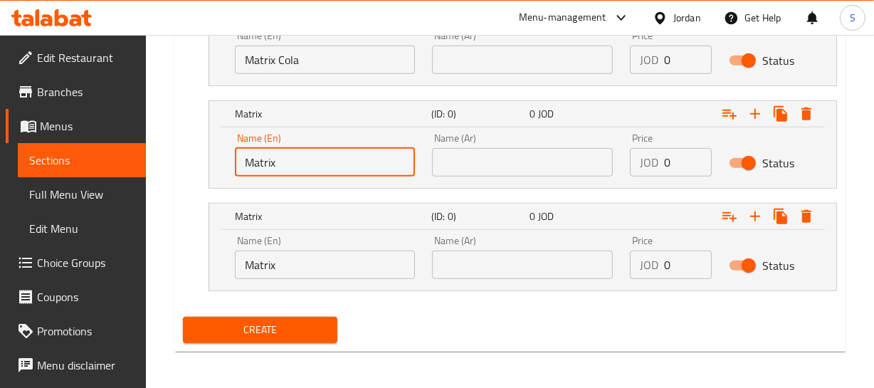
click at [378, 174] on input "Matrix" at bounding box center [325, 162] width 181 height 28
type input "Matrix Up"
click at [338, 270] on input "Matrix" at bounding box center [325, 264] width 181 height 28
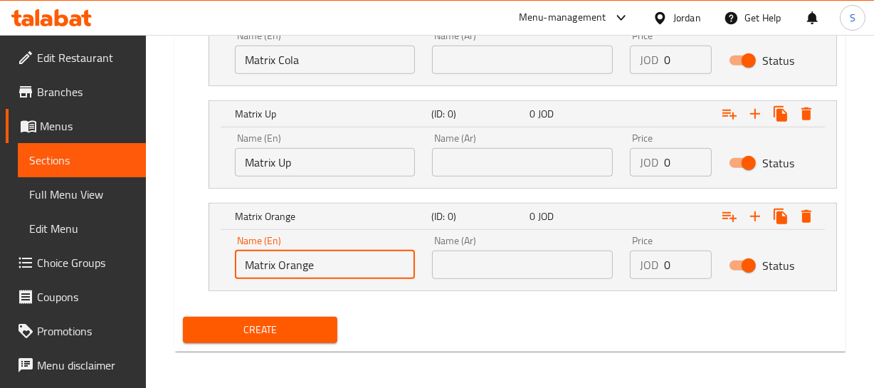
type input "Matrix Orange"
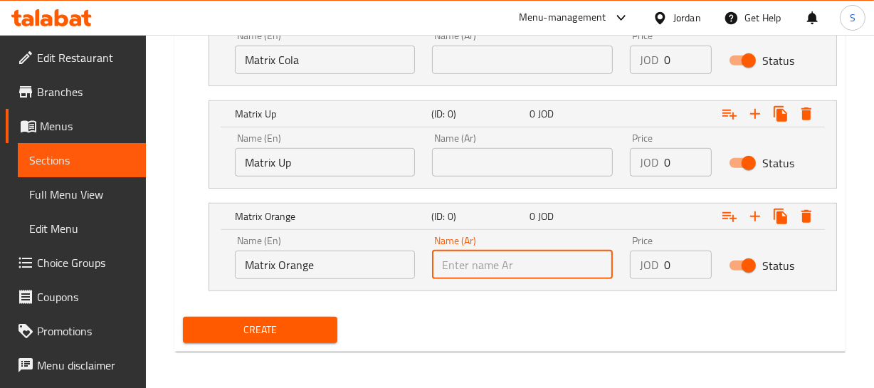
click at [516, 254] on input "text" at bounding box center [522, 264] width 181 height 28
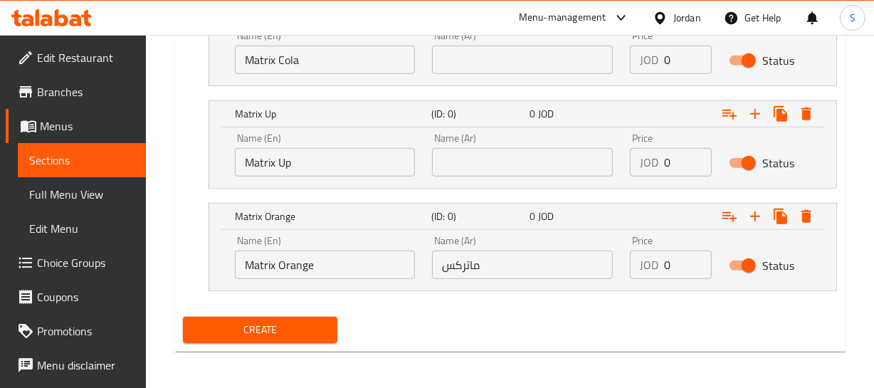
click at [261, 247] on div "Name (En) Matrix Orange Name (En)" at bounding box center [325, 257] width 181 height 43
click at [270, 253] on input "Matrix Orange" at bounding box center [325, 264] width 181 height 28
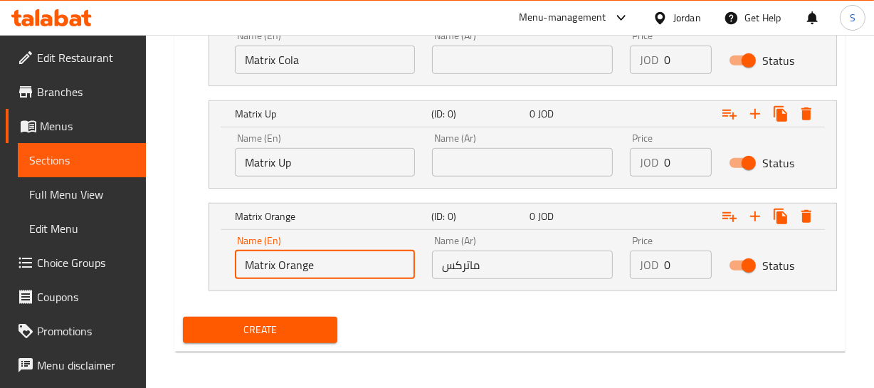
click at [270, 253] on input "Matrix Orange" at bounding box center [325, 264] width 181 height 28
click at [272, 254] on input "Matrix Orange" at bounding box center [325, 264] width 181 height 28
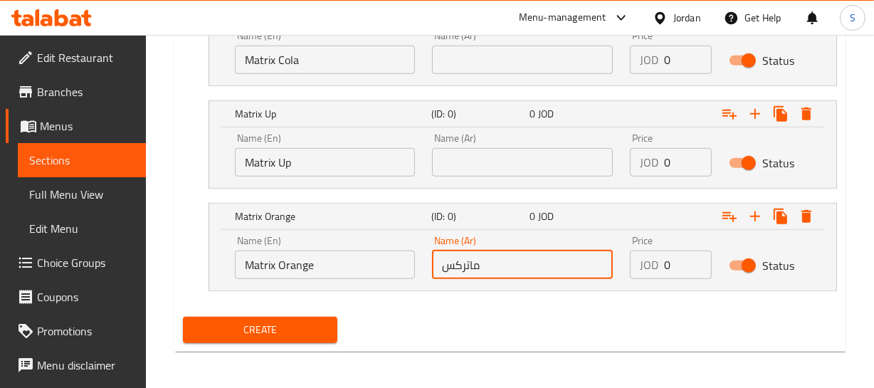
click at [505, 266] on input "ماتركس" at bounding box center [522, 264] width 181 height 28
paste input "ماتريكس برتقالي"
click at [505, 266] on input "ماتركسماتريكس برتقالي" at bounding box center [522, 264] width 181 height 28
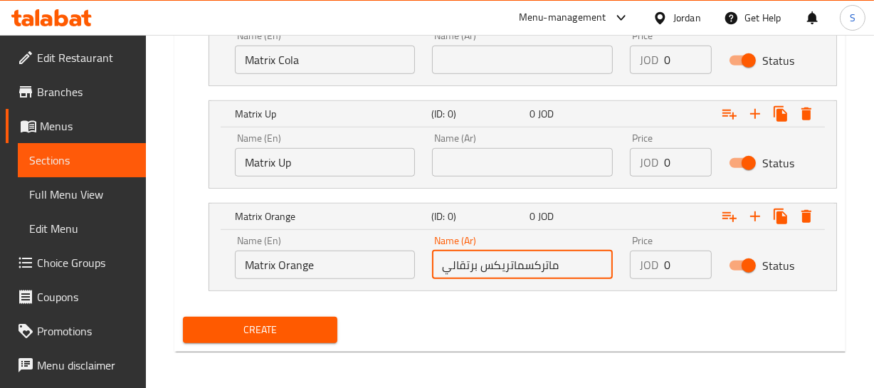
paste input "text"
click at [514, 263] on input "ماتريكس برتقال" at bounding box center [522, 264] width 181 height 28
type input "ماتريكس برتقال"
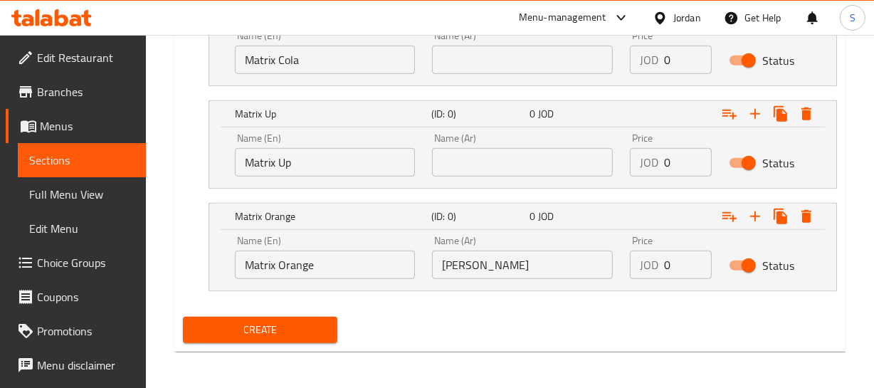
click at [530, 253] on input "ماتريكس برتقال" at bounding box center [522, 264] width 181 height 28
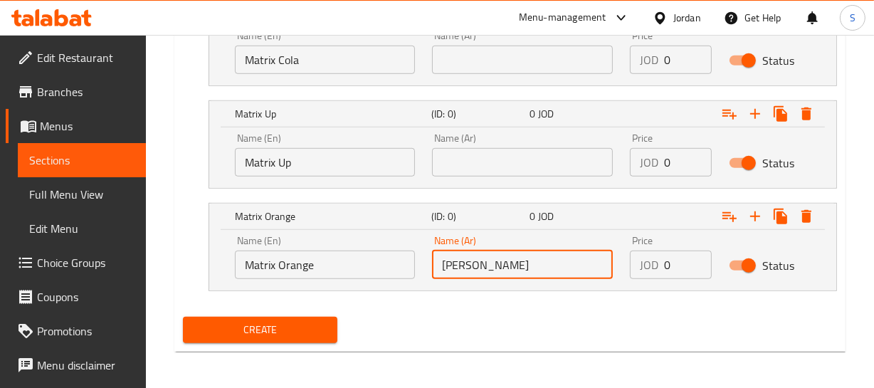
click at [515, 263] on input "ماتريكس برتقال" at bounding box center [522, 264] width 181 height 28
click at [482, 157] on input "text" at bounding box center [522, 162] width 181 height 28
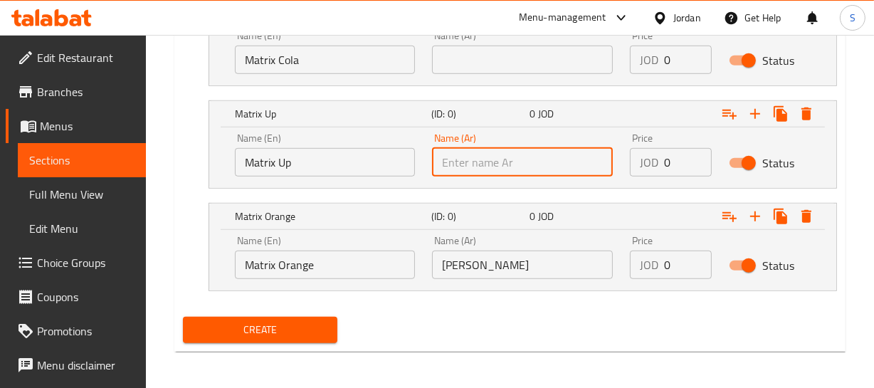
paste input "ماتريكس برتقال"
click at [462, 159] on input "ماتريكس برتقال" at bounding box center [522, 162] width 181 height 28
type input "ماتريكس أب"
click at [525, 60] on input "text" at bounding box center [522, 60] width 181 height 28
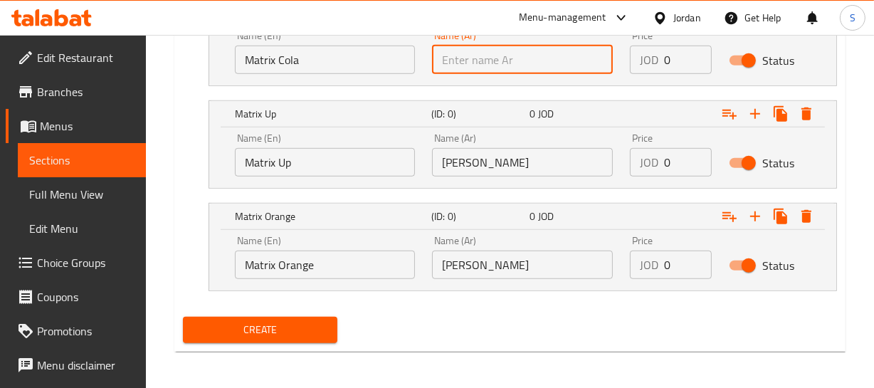
paste input "ماتريكس برتقال"
click at [469, 69] on input "ماتريكس برتقال" at bounding box center [522, 60] width 181 height 28
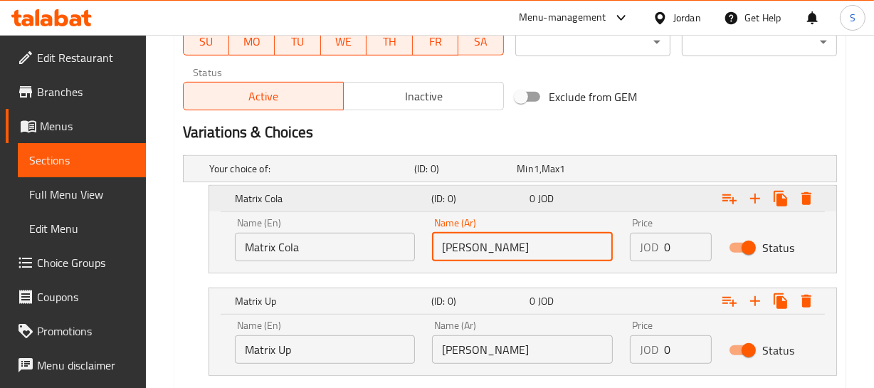
scroll to position [677, 0]
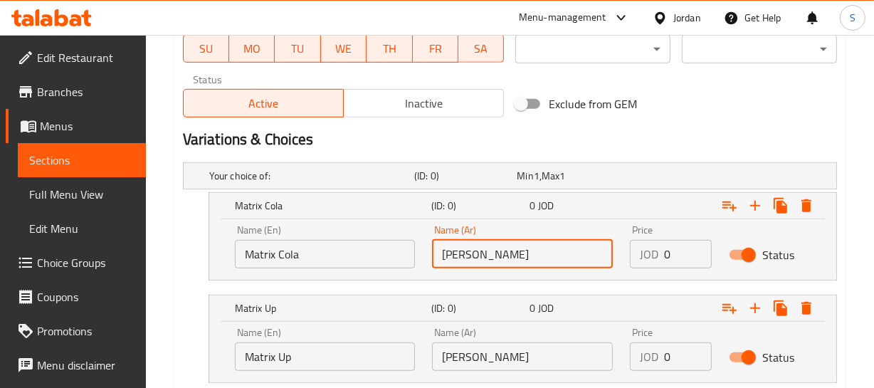
type input "ماتريكس كولا"
click at [687, 249] on input "0" at bounding box center [688, 254] width 48 height 28
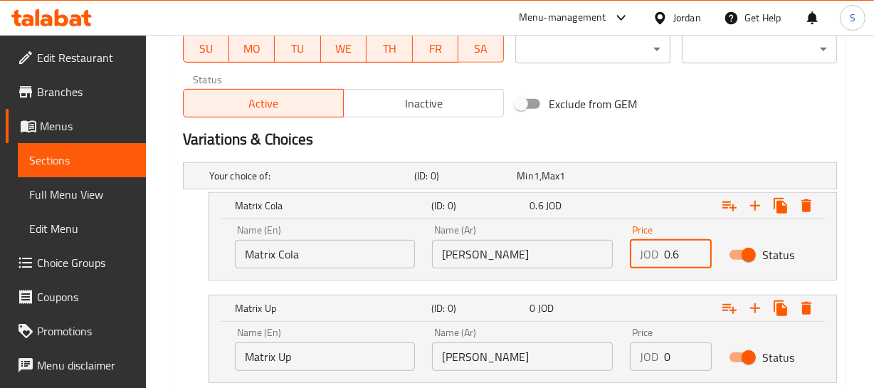
type input "0.6"
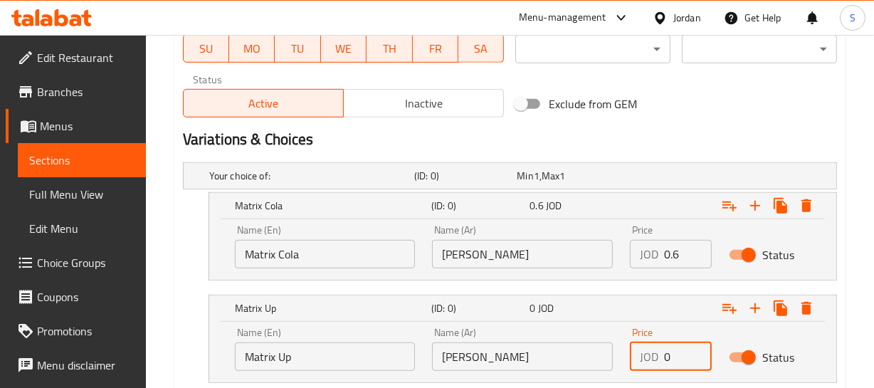
click at [670, 355] on input "0" at bounding box center [688, 356] width 48 height 28
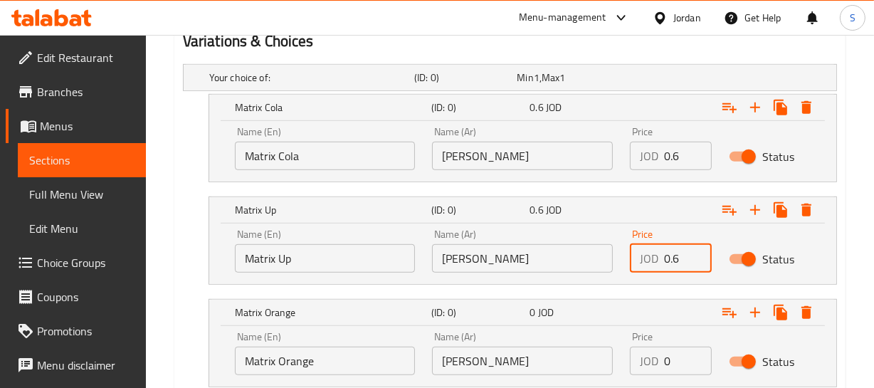
scroll to position [806, 0]
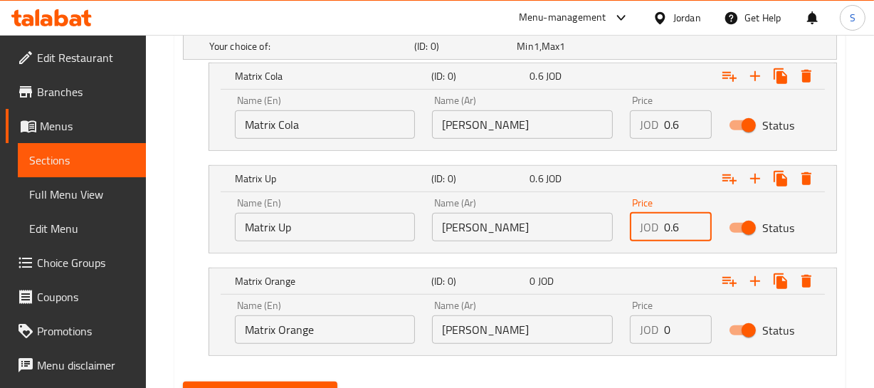
type input "0.6"
click at [674, 324] on input "0" at bounding box center [688, 329] width 48 height 28
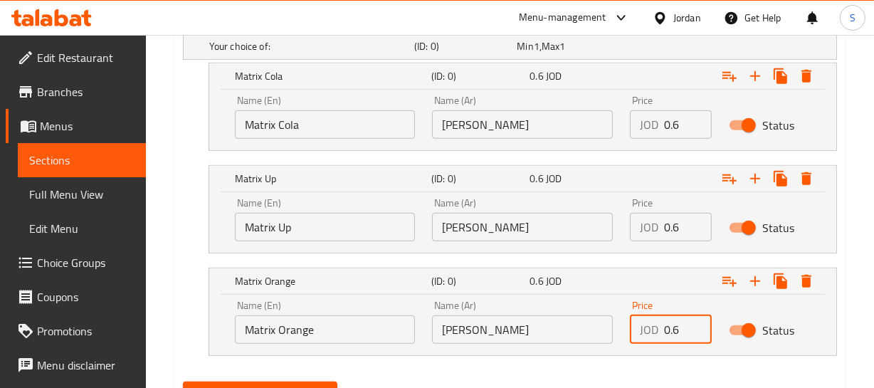
type input "0.6"
click at [183, 381] on button "Create" at bounding box center [260, 394] width 155 height 26
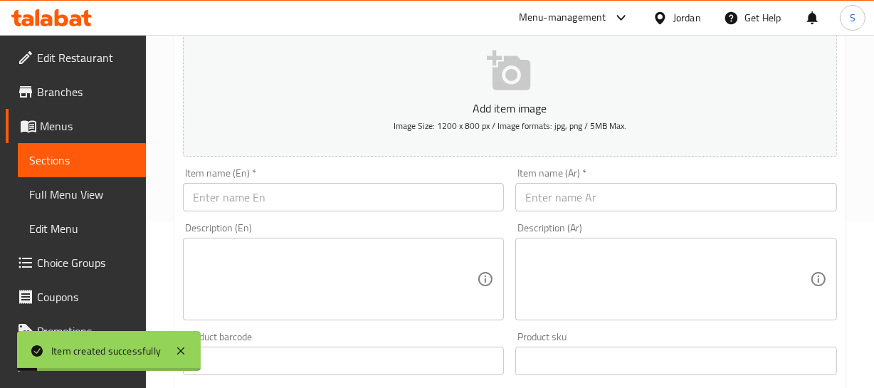
scroll to position [95, 0]
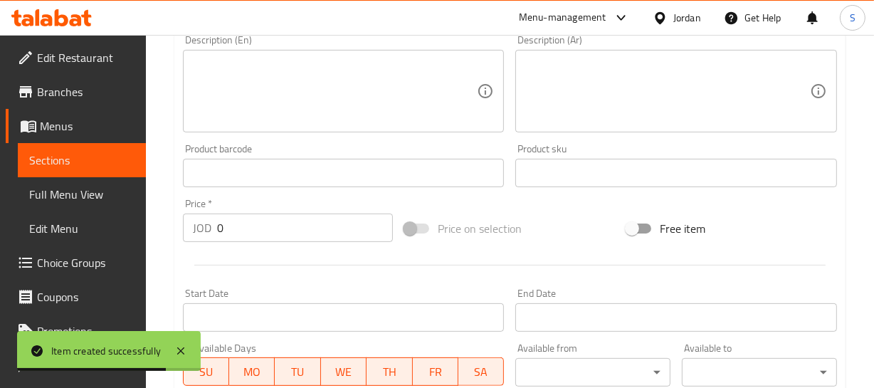
click at [65, 161] on span "Sections" at bounding box center [81, 160] width 105 height 17
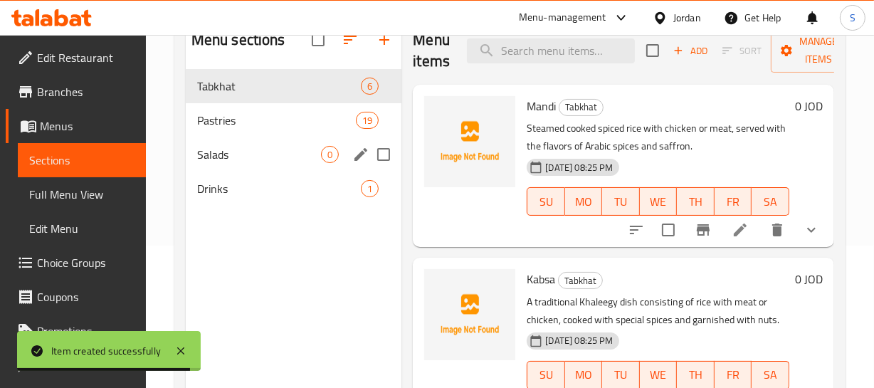
scroll to position [135, 0]
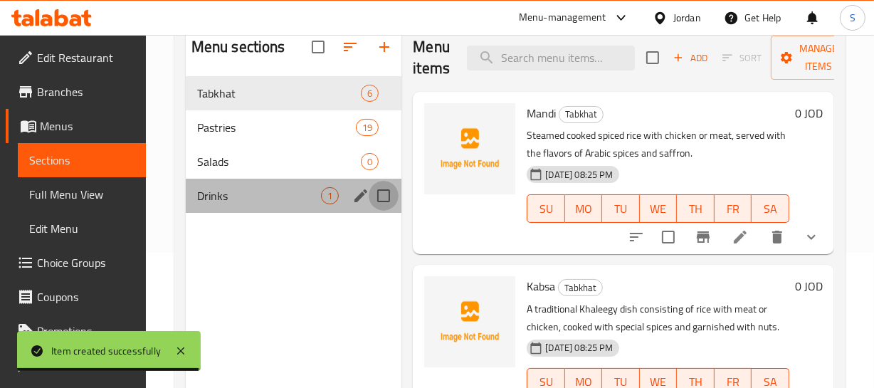
click at [396, 209] on input "Menu sections" at bounding box center [384, 196] width 30 height 30
checkbox input "true"
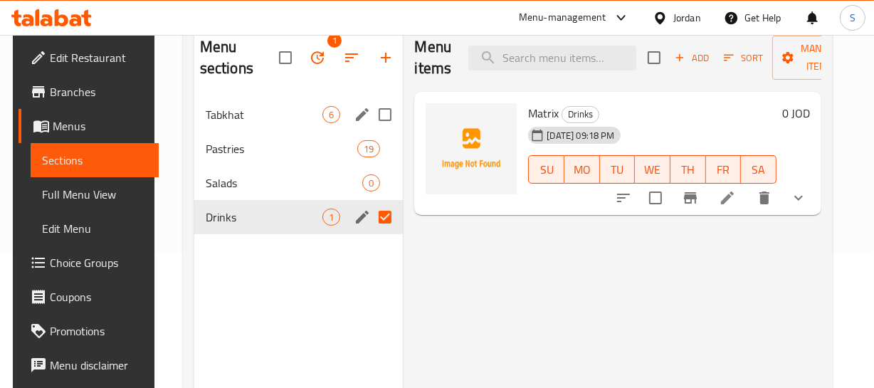
click at [390, 114] on input "Menu sections" at bounding box center [385, 115] width 30 height 30
checkbox input "true"
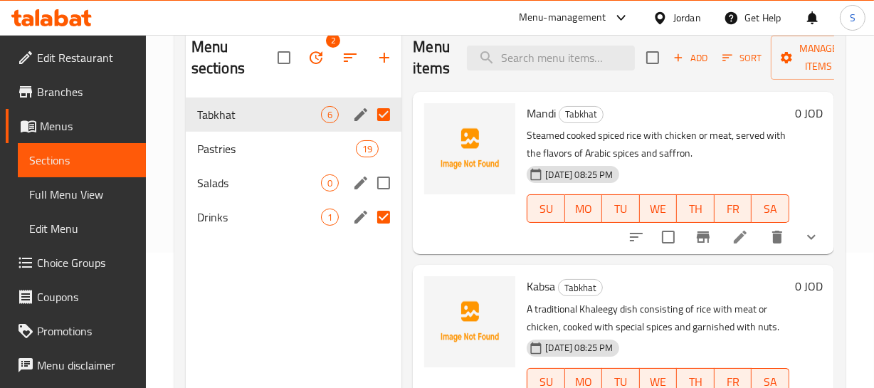
click at [236, 194] on div "Salads 0" at bounding box center [294, 183] width 216 height 34
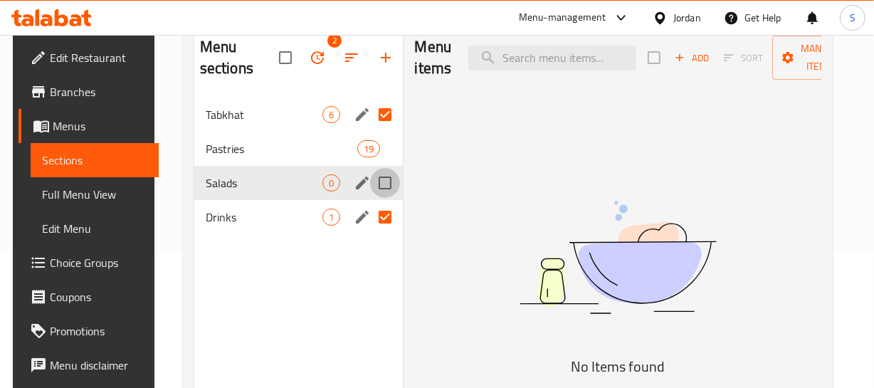
click at [375, 178] on input "Menu sections" at bounding box center [385, 183] width 30 height 30
checkbox input "true"
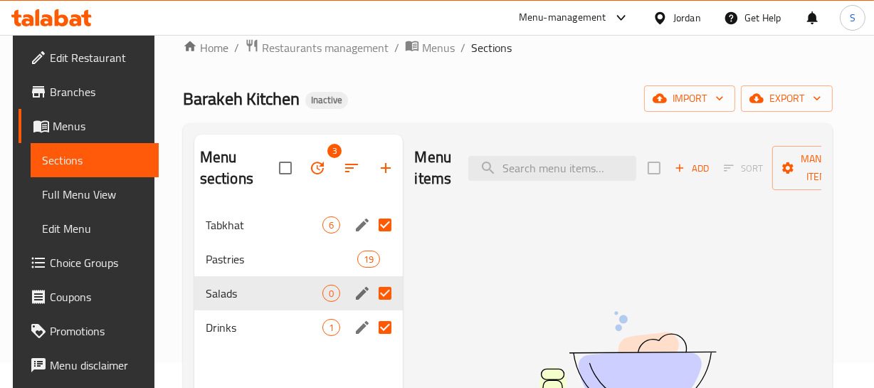
scroll to position [6, 0]
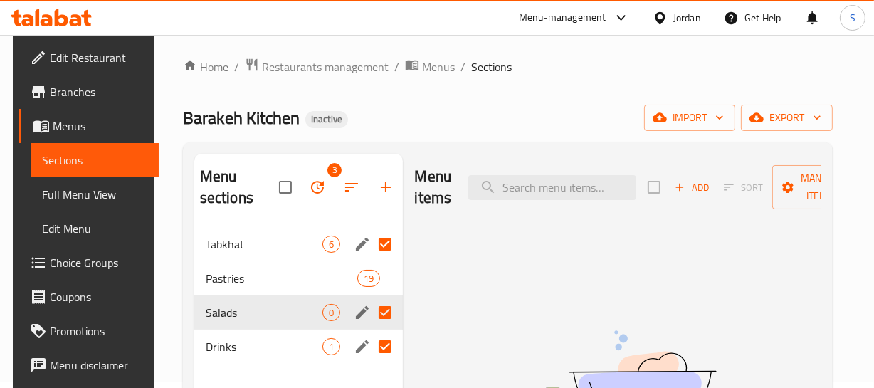
click at [697, 201] on div "Add Sort Manage items" at bounding box center [758, 187] width 220 height 44
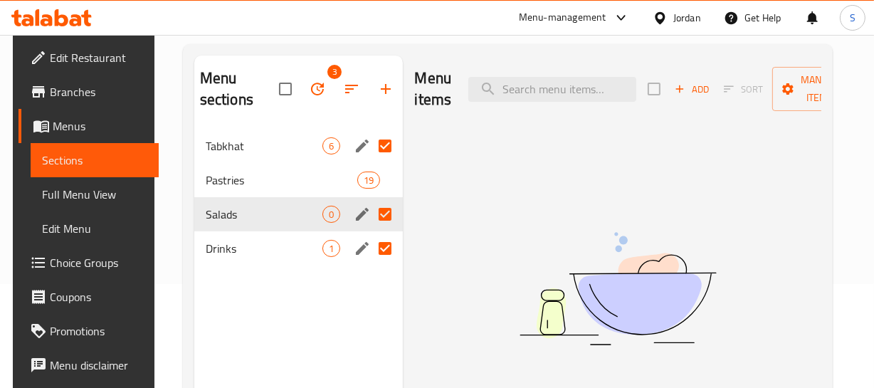
scroll to position [135, 0]
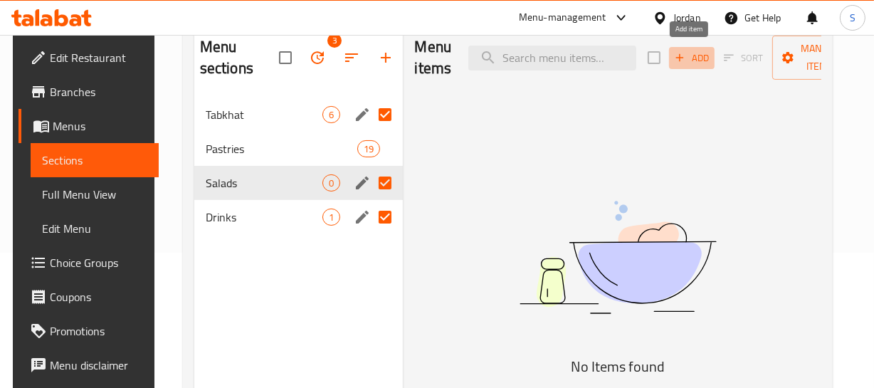
click at [700, 50] on span "Add" at bounding box center [691, 58] width 38 height 16
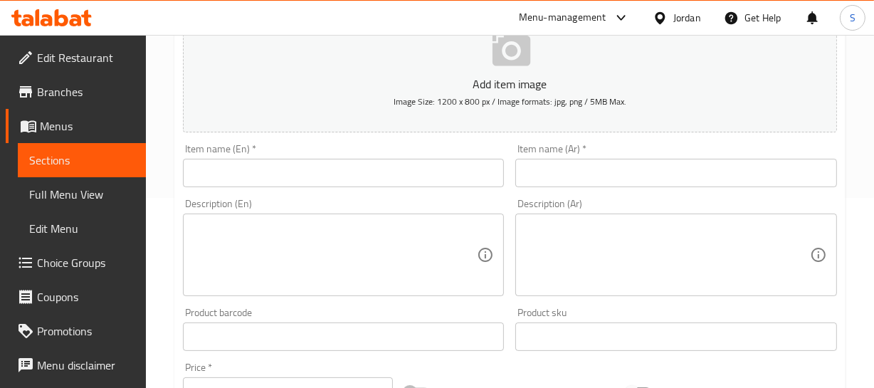
scroll to position [264, 0]
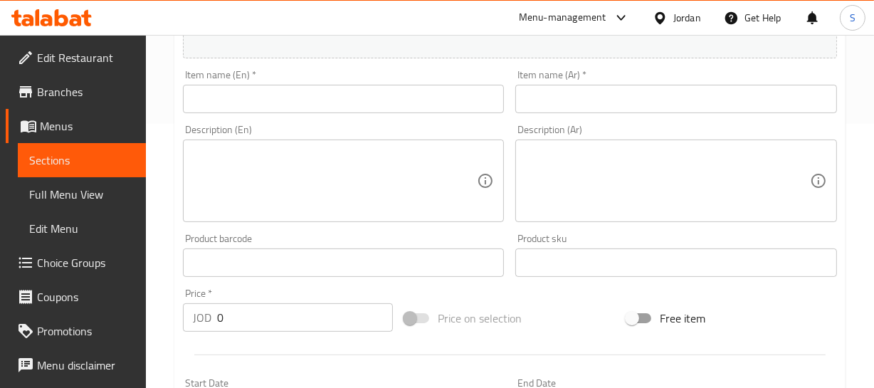
paste input "سلطة عربية"
click at [552, 102] on input "text" at bounding box center [676, 99] width 322 height 28
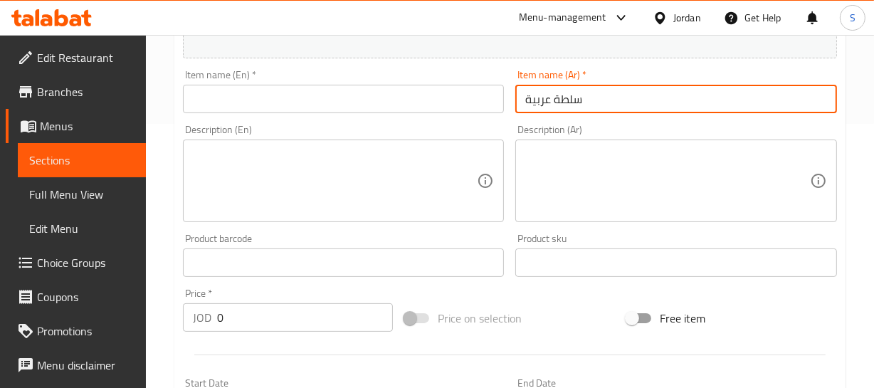
type input "سلطة عربية"
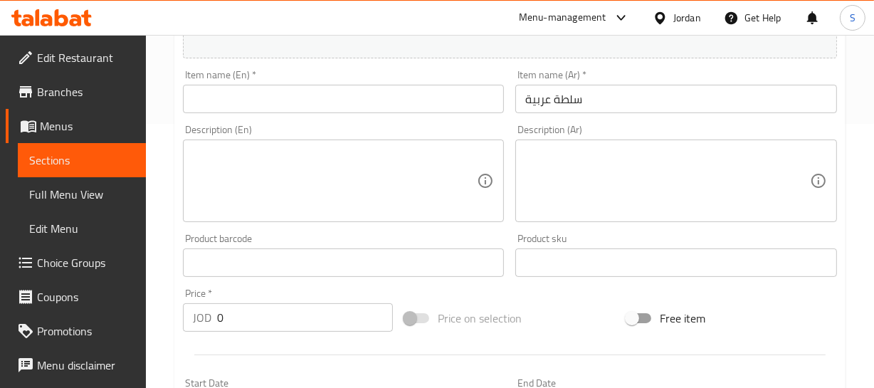
click at [446, 114] on div "Item name (En)   * Item name (En) *" at bounding box center [343, 91] width 333 height 55
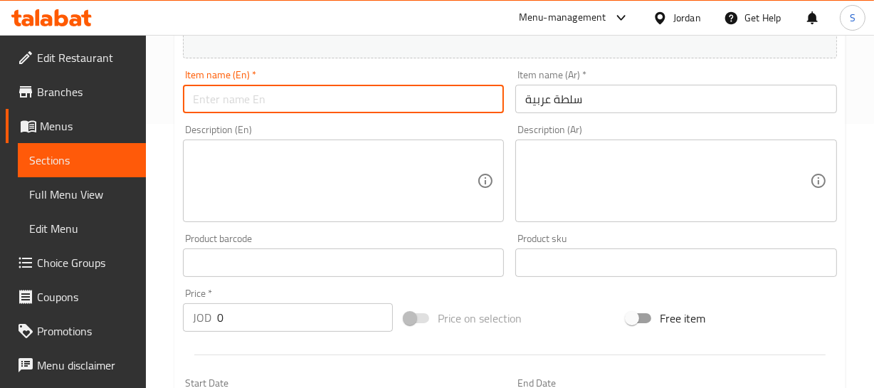
click at [376, 107] on input "text" at bounding box center [344, 99] width 322 height 28
type input "ش"
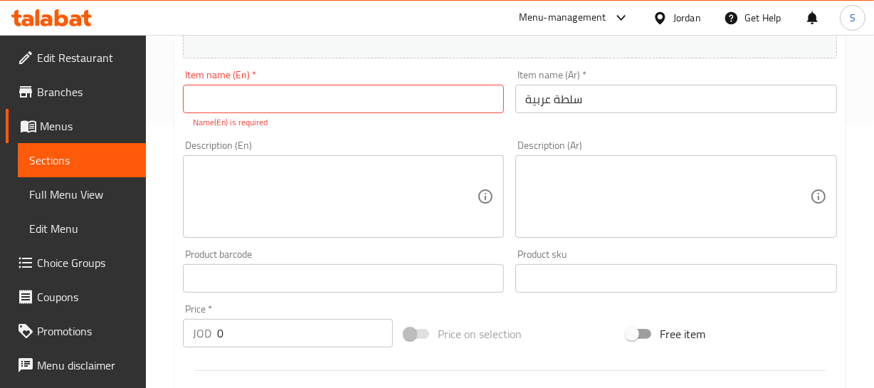
click at [287, 122] on p "Name(En) is required" at bounding box center [344, 122] width 302 height 13
click at [280, 103] on input "text" at bounding box center [344, 99] width 322 height 28
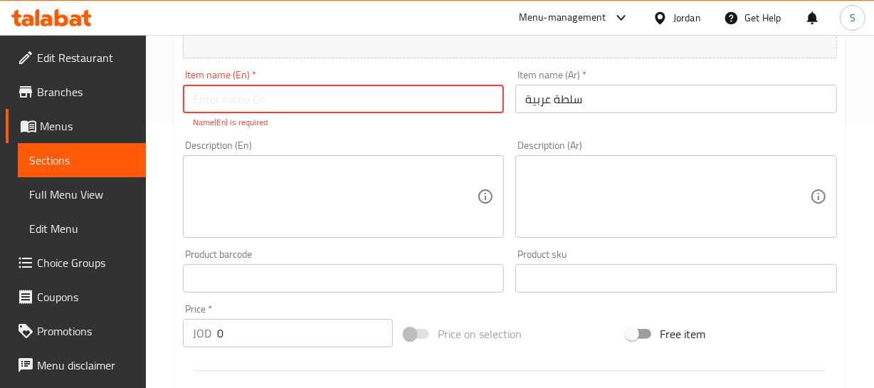
paste input "Arabic salad"
click at [281, 112] on input "Arabic salad" at bounding box center [344, 99] width 322 height 28
type input "Arabic Salad"
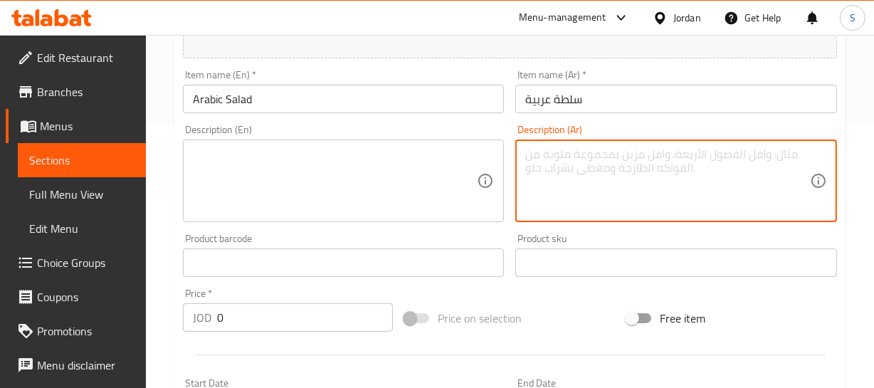
paste textarea "مزيج من الخضار الطازجة (طماطم، خيار، بصل، بقدونس) مع زيت الزيتون وعصير الليمون"
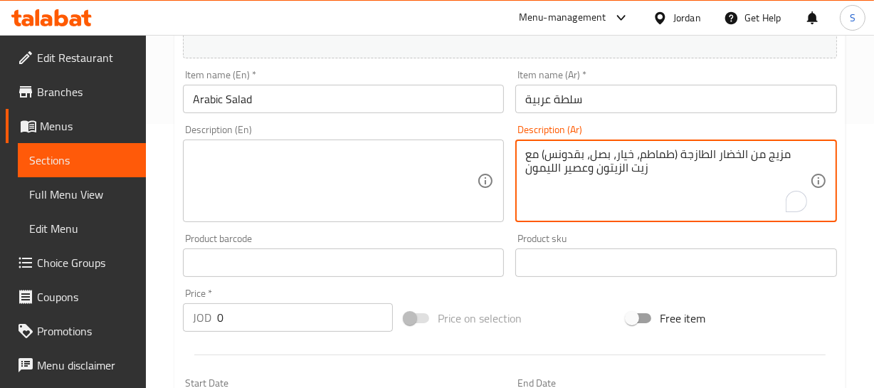
type textarea "مزيج من الخضار الطازجة (طماطم، خيار، بصل، بقدونس) مع زيت الزيتون وعصير الليمون"
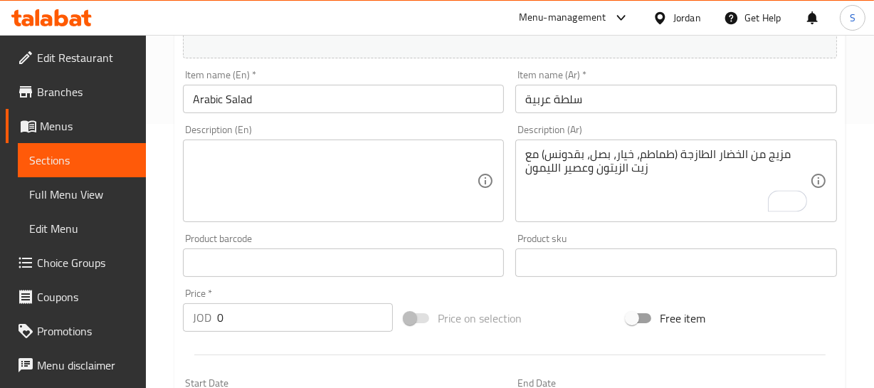
click at [337, 135] on div "Description (En) Description (En)" at bounding box center [344, 173] width 322 height 97
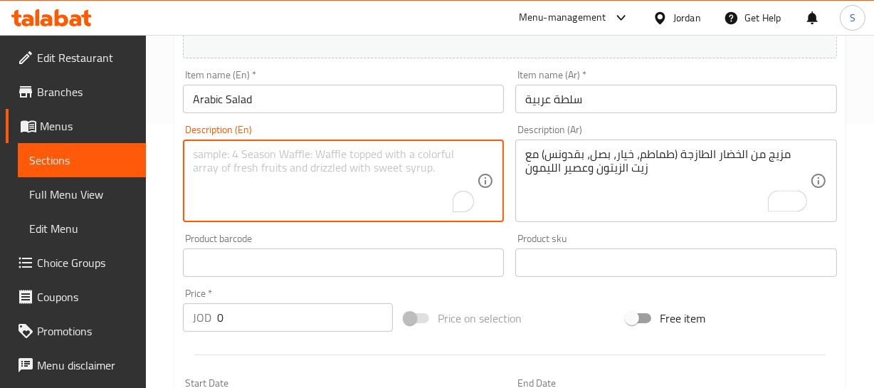
click at [274, 170] on textarea "To enrich screen reader interactions, please activate Accessibility in Grammarl…" at bounding box center [335, 181] width 285 height 68
paste textarea "A mix of fresh vegetables (tomatoes, cucumbers, onions, parsley) with olive oil…"
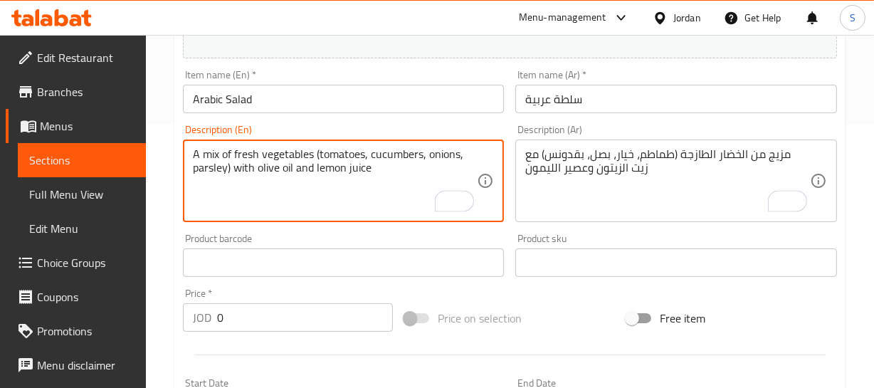
type textarea "A mix of fresh vegetables (tomatoes, cucumbers, onions, parsley) with olive oil…"
click at [191, 144] on div "A mix of fresh vegetables (tomatoes, cucumbers, onions, parsley) with olive oil…" at bounding box center [344, 180] width 322 height 83
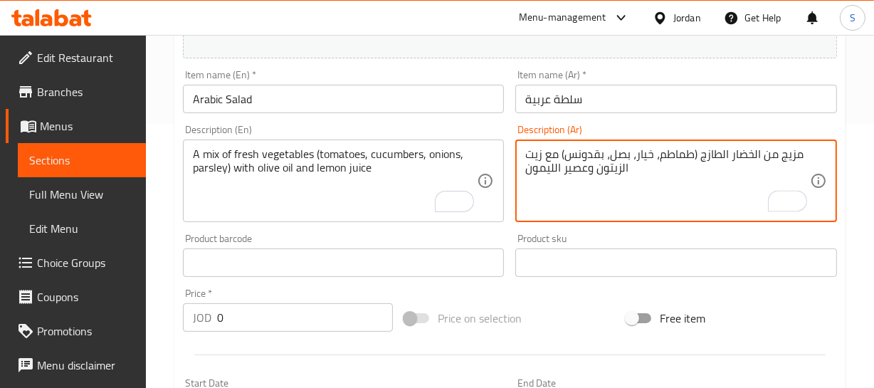
type textarea "مزيج من الخضار الطازج (طماطم، خيار، بصل، بقدونس) مع زيت الزيتون وعصير الليمون"
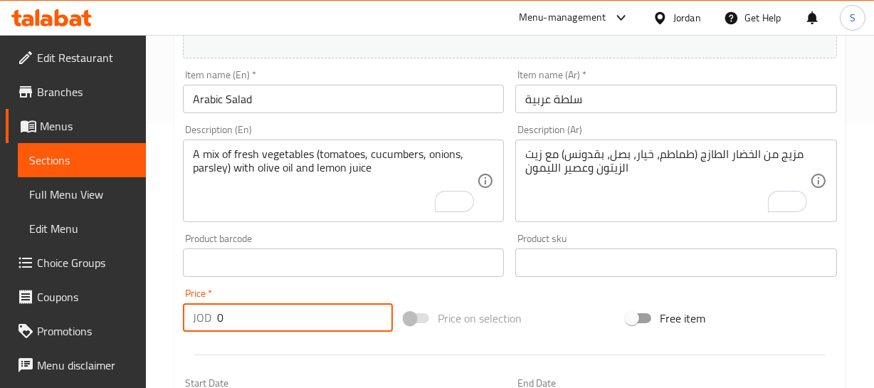
click at [231, 320] on input "0" at bounding box center [305, 317] width 176 height 28
type input "1.75"
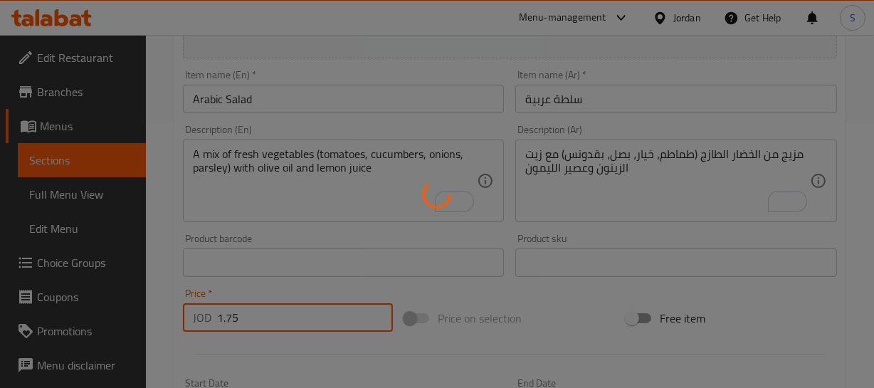
type input "0"
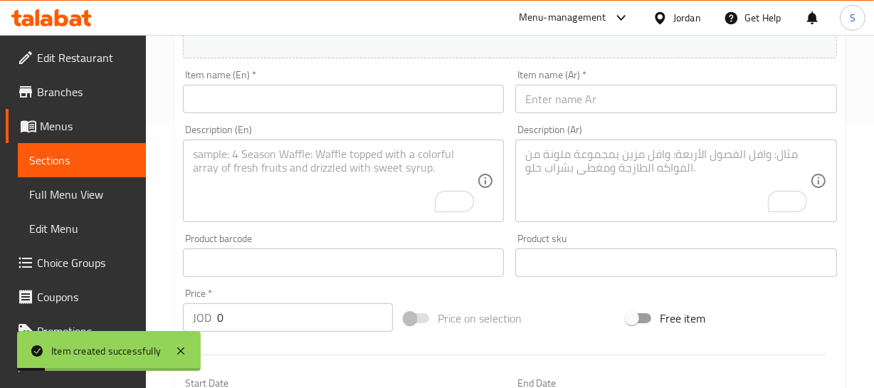
click at [613, 87] on input "text" at bounding box center [676, 99] width 322 height 28
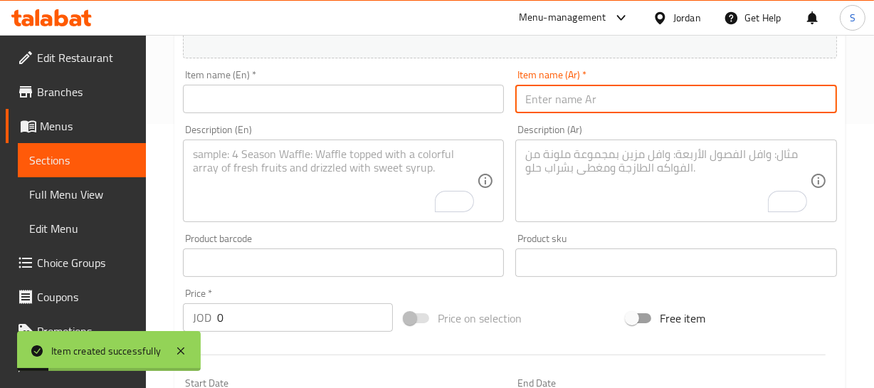
paste input "سلطة خيار بلبن"
type input "سلطة خيار بلبن"
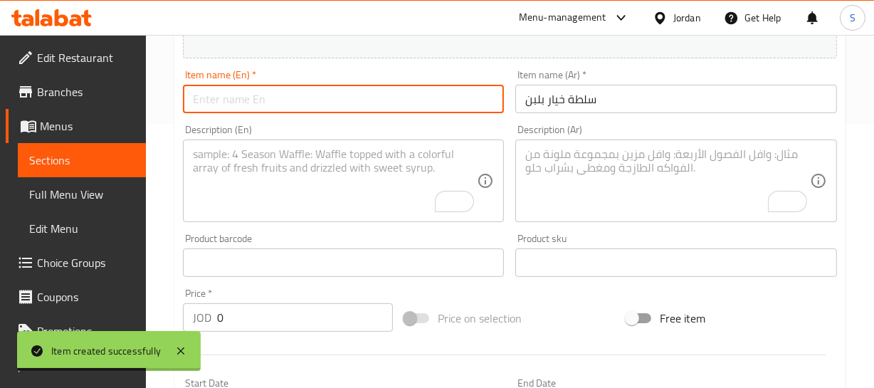
paste input "Cucumber salad with yogurt"
click at [294, 100] on input "text" at bounding box center [344, 99] width 322 height 28
click at [250, 97] on input "Cucumber salad with yogurt" at bounding box center [344, 99] width 322 height 28
click at [335, 105] on input "Cucumber with yogurt" at bounding box center [344, 99] width 322 height 28
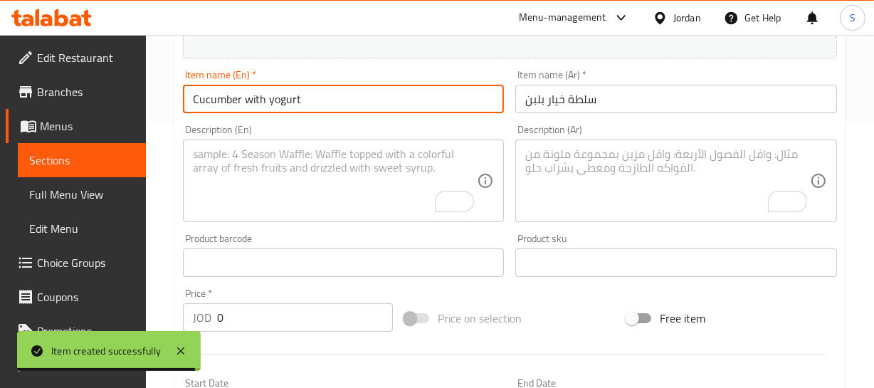
paste input "salad"
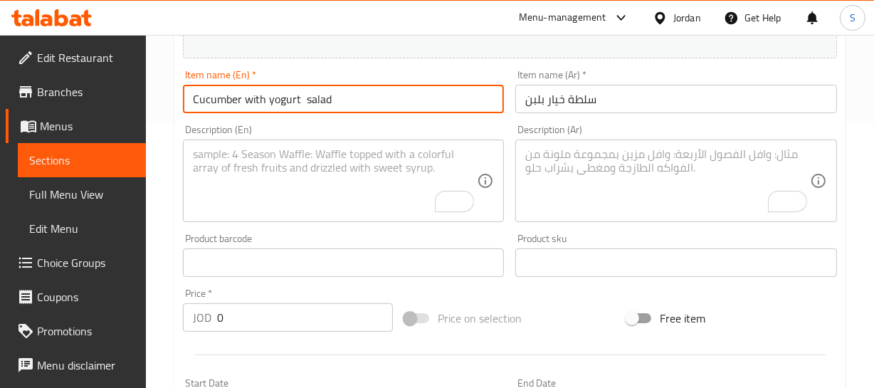
click at [300, 100] on input "Cucumber with yogurt salad" at bounding box center [344, 99] width 322 height 28
click at [285, 103] on input "Cucumber with yogurt salad" at bounding box center [344, 99] width 322 height 28
type input "Cucumber with Laban salad"
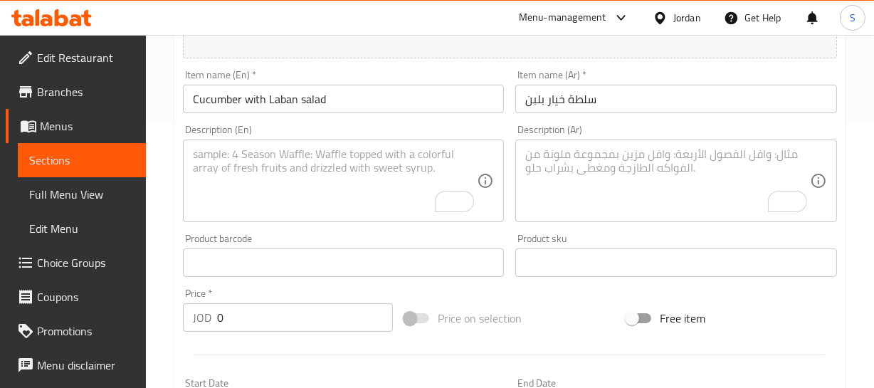
paste textarea "خيار طازج مفروم مع لبن زبادي، ثوم ونعنع، منعشة وخفيفة"
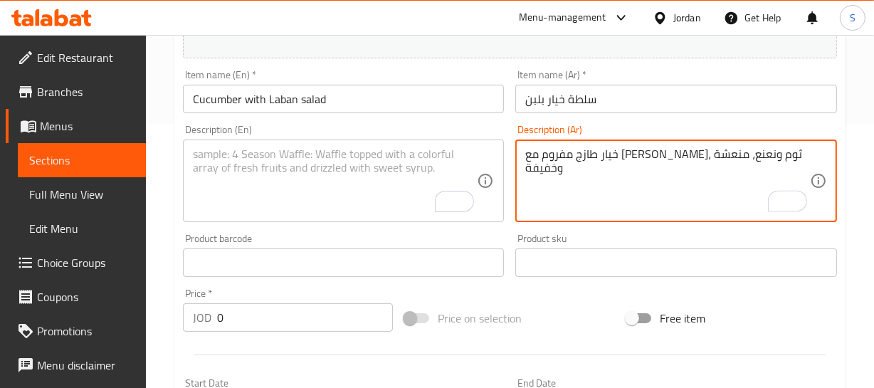
type textarea "خيار طازج مفروم مع لبن زبادي، ثوم ونعنع، منعشة وخفيفة"
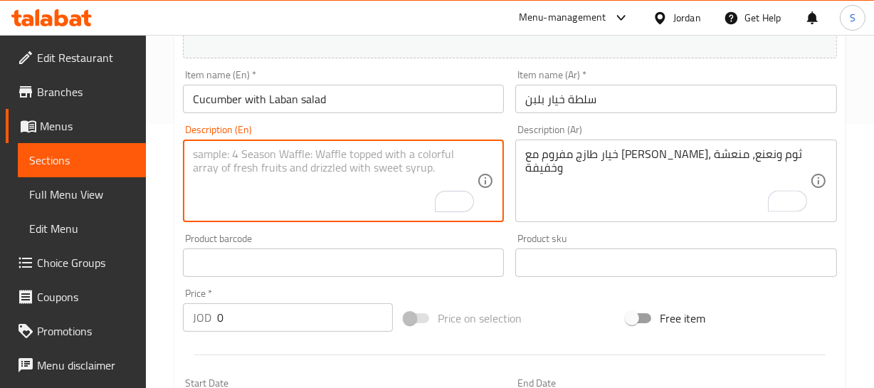
click at [256, 181] on textarea "To enrich screen reader interactions, please activate Accessibility in Grammarl…" at bounding box center [335, 181] width 285 height 68
paste textarea "Fresh chopped cucumber with yogurt, garlic, and mint, refreshing and light"
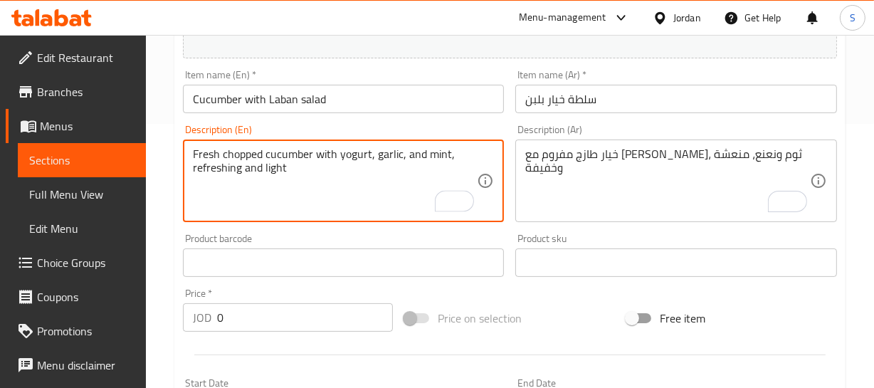
click at [201, 153] on textarea "Fresh chopped cucumber with yogurt, garlic, and mint, refreshing and light" at bounding box center [335, 181] width 285 height 68
click at [345, 159] on textarea "Fresh chopped cucumber with yogurt, garlic, and mint, refreshing and light" at bounding box center [335, 181] width 285 height 68
type textarea "Fresh chopped cucumber with yogurt laban, garlic, and mint, refreshing and light"
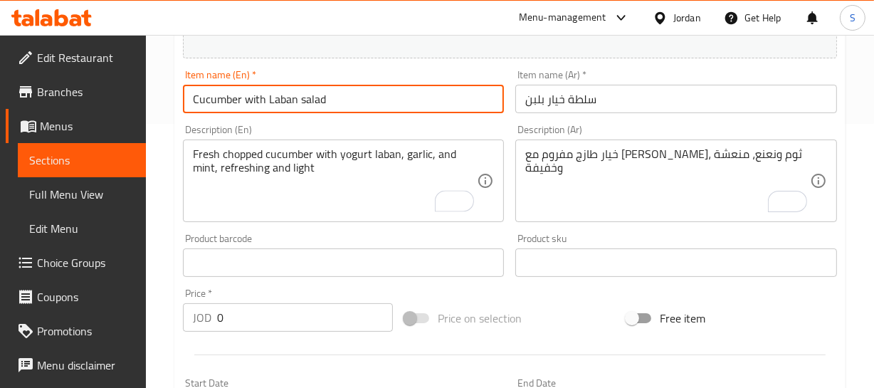
click at [305, 90] on input "Cucumber with Laban salad" at bounding box center [344, 99] width 322 height 28
click at [259, 306] on input "0" at bounding box center [305, 317] width 176 height 28
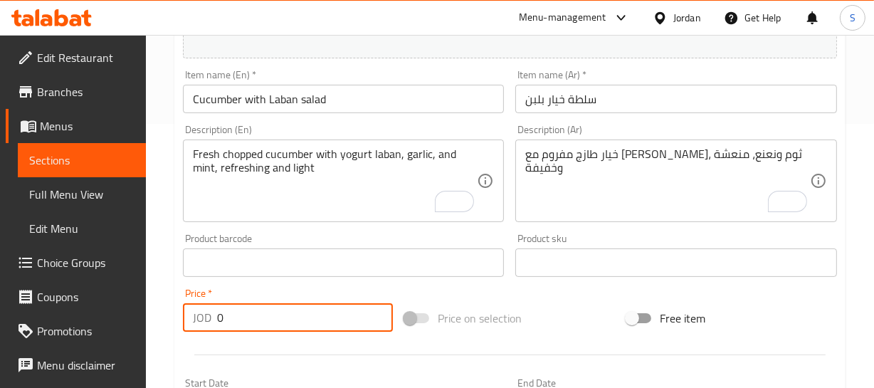
click at [259, 306] on input "0" at bounding box center [305, 317] width 176 height 28
type input "1.75"
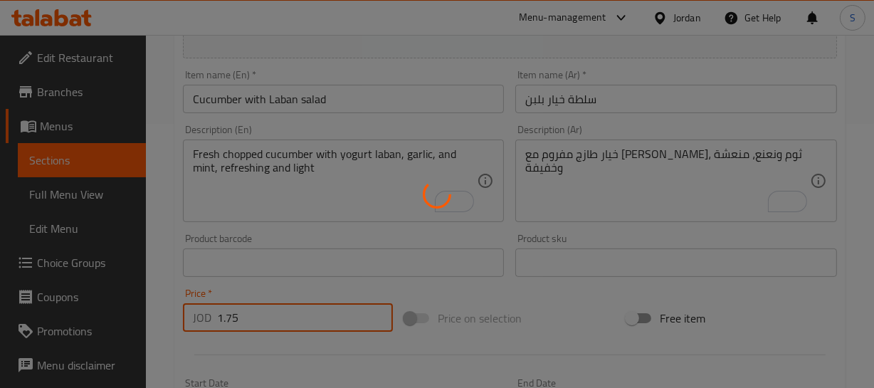
type input "0"
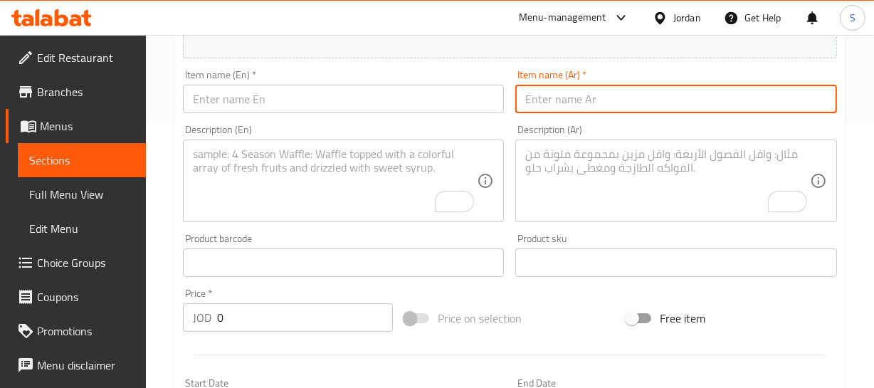
paste input "دقوس"
click at [603, 103] on input "دقوس" at bounding box center [676, 99] width 322 height 28
type input "دقوس"
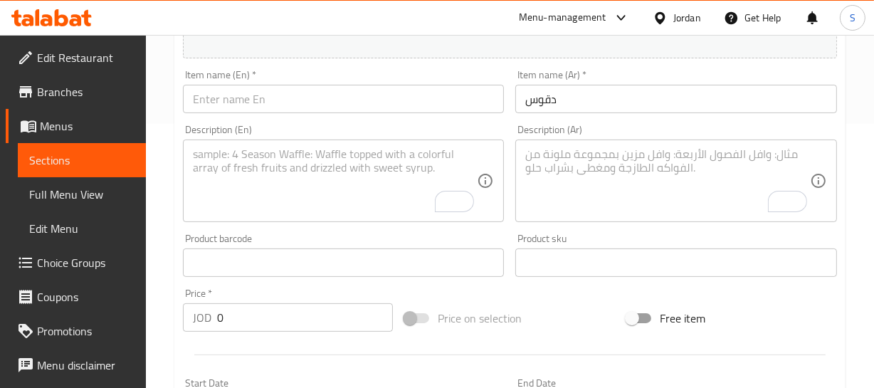
click at [246, 119] on div "Description (En) Description (En)" at bounding box center [343, 173] width 333 height 109
click at [247, 107] on input "text" at bounding box center [344, 99] width 322 height 28
paste input "دقوس"
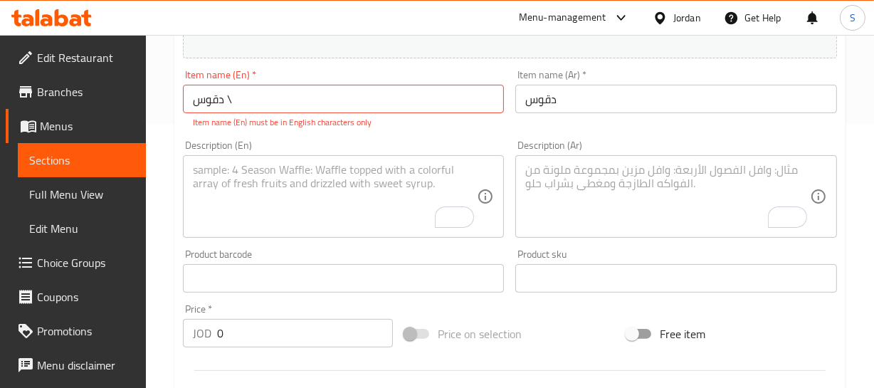
click at [243, 95] on input "دقوس \" at bounding box center [344, 99] width 322 height 28
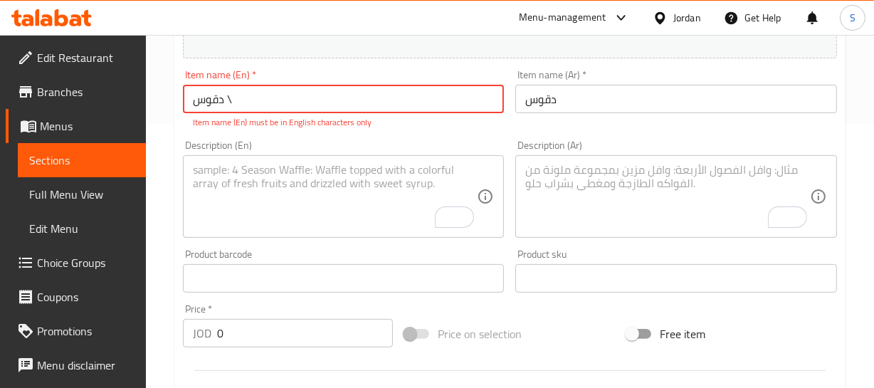
click at [243, 95] on input "دقوس \" at bounding box center [344, 99] width 322 height 28
paste input "Dakous"
click at [243, 95] on input "Dakous" at bounding box center [344, 99] width 322 height 28
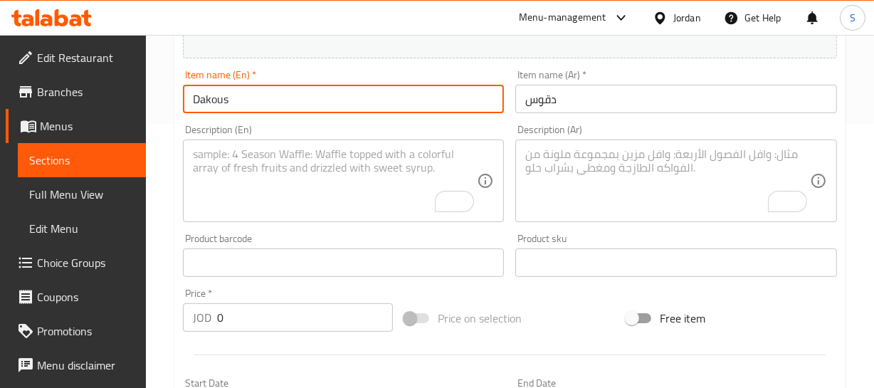
type input "Dakous"
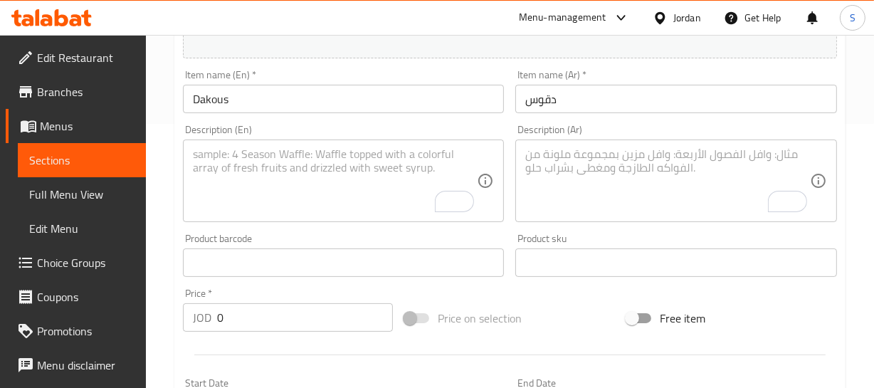
click at [628, 170] on textarea "To enrich screen reader interactions, please activate Accessibility in Grammarl…" at bounding box center [667, 181] width 285 height 68
paste textarea "صلصة طماطم حارة بالثوم والفلفل"
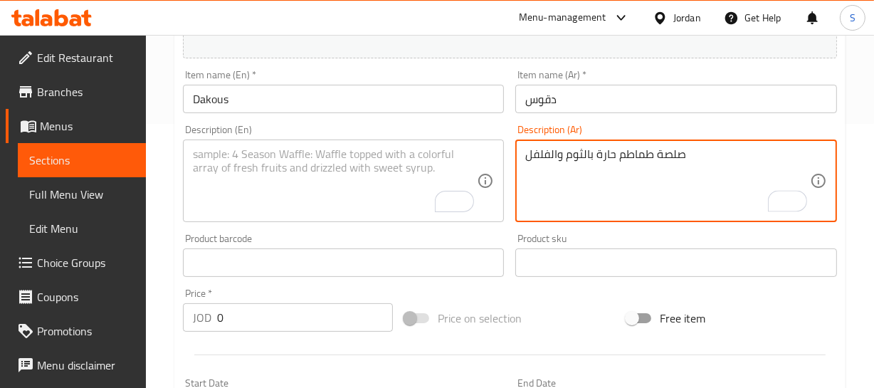
type textarea "صلصة طماطم حارة بالثوم والفلفل"
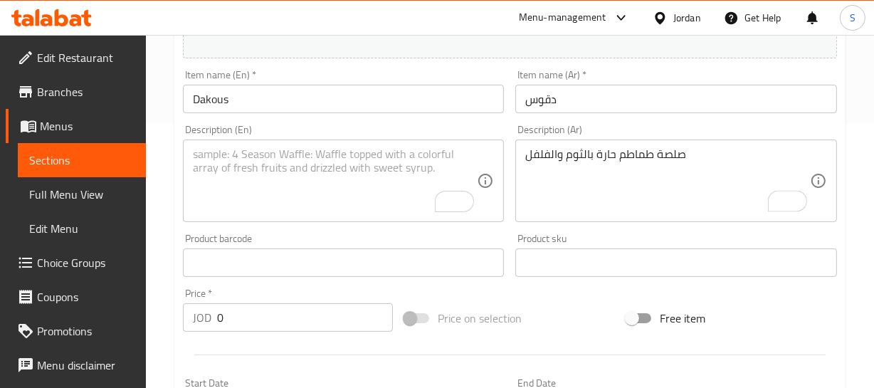
click at [307, 170] on textarea "To enrich screen reader interactions, please activate Accessibility in Grammarl…" at bounding box center [335, 181] width 285 height 68
paste textarea "Spicy tomato sauce with garlic and pepper"
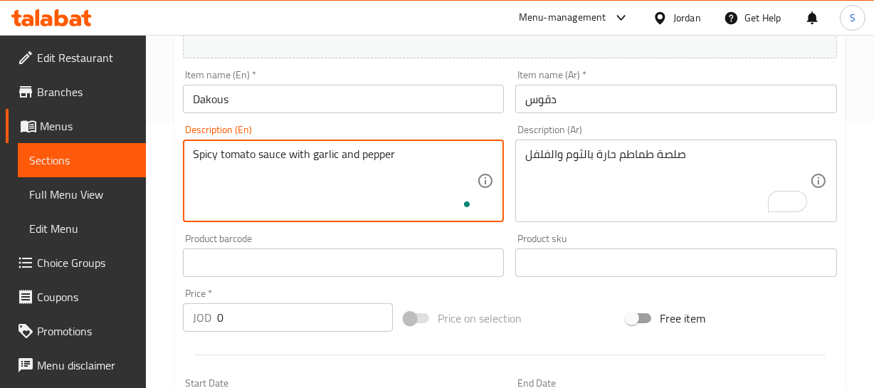
click at [199, 156] on textarea "Spicy tomato sauce with garlic and pepper" at bounding box center [335, 181] width 285 height 68
type textarea "Spicy tomato sauce with garlic and pepper"
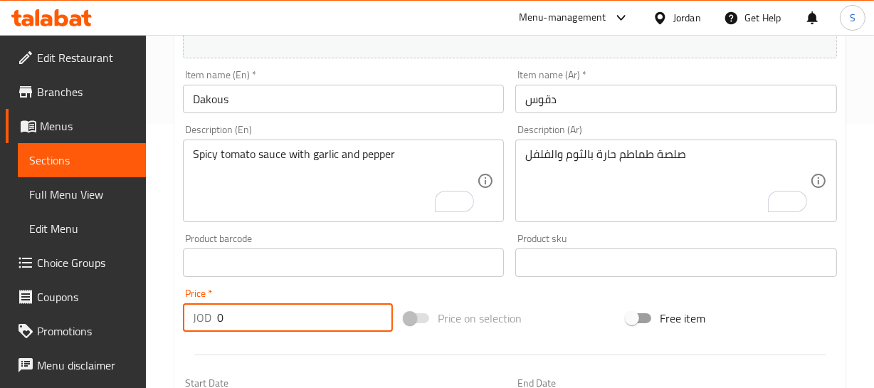
click at [278, 323] on input "0" at bounding box center [305, 317] width 176 height 28
type input "0.5"
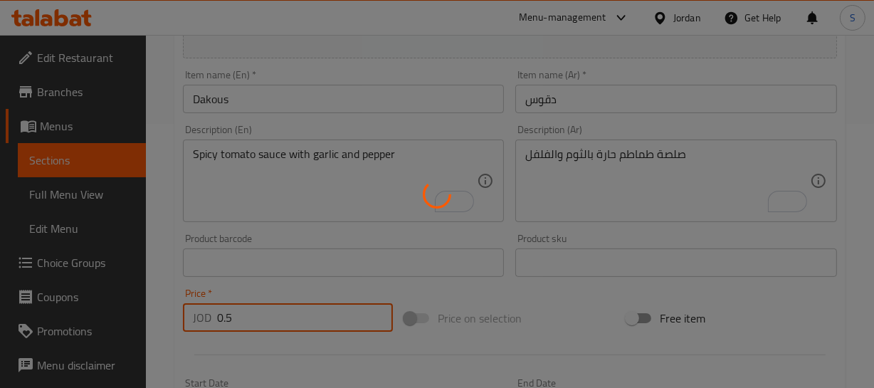
type input "0"
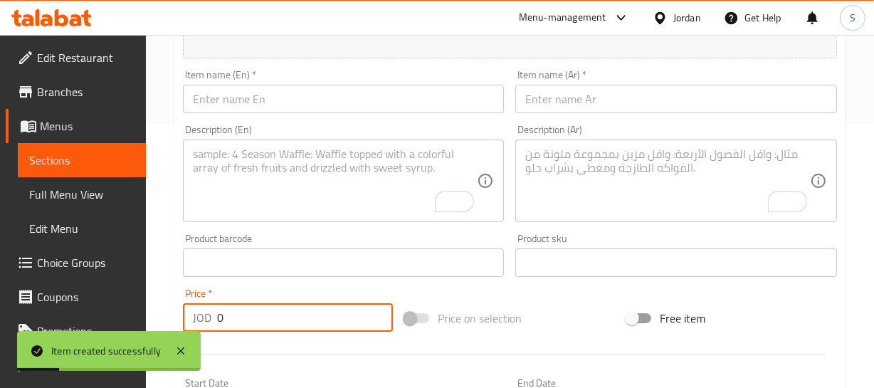
click at [64, 159] on span "Sections" at bounding box center [81, 160] width 105 height 17
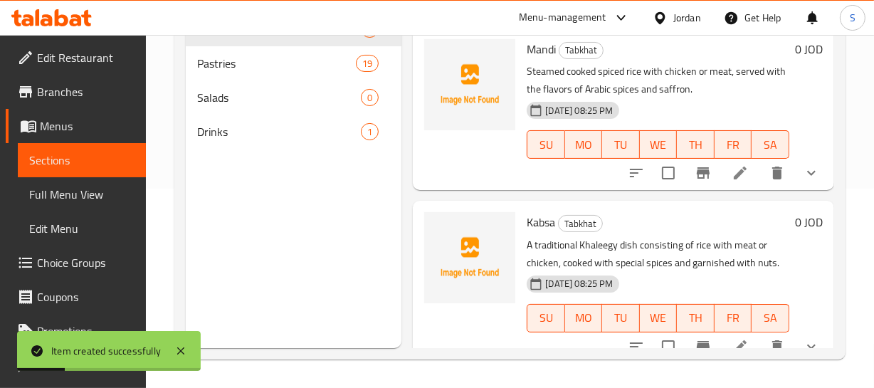
scroll to position [199, 0]
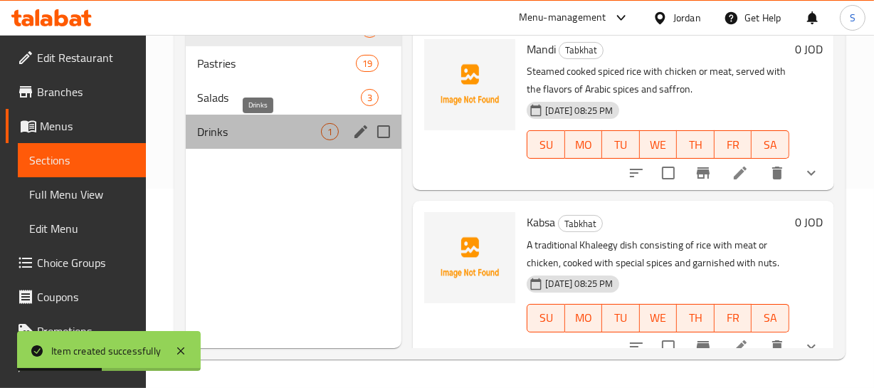
click at [244, 130] on span "Drinks" at bounding box center [259, 131] width 125 height 17
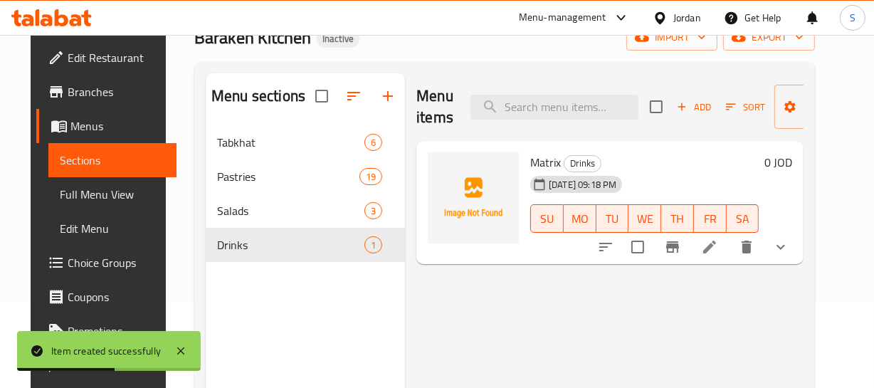
scroll to position [70, 0]
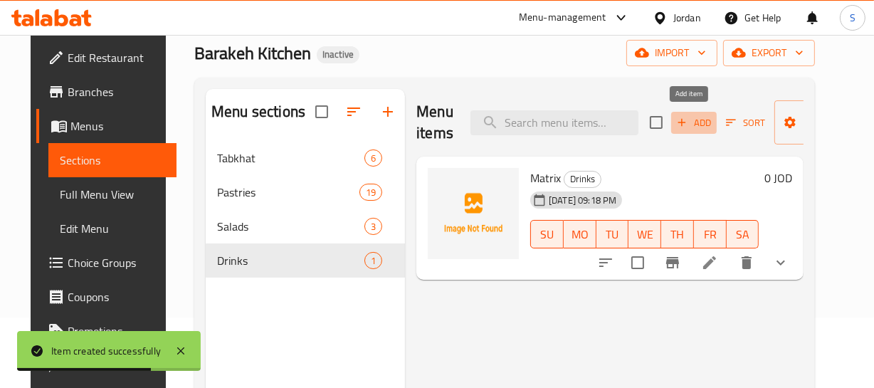
click at [696, 117] on span "Add" at bounding box center [694, 123] width 38 height 16
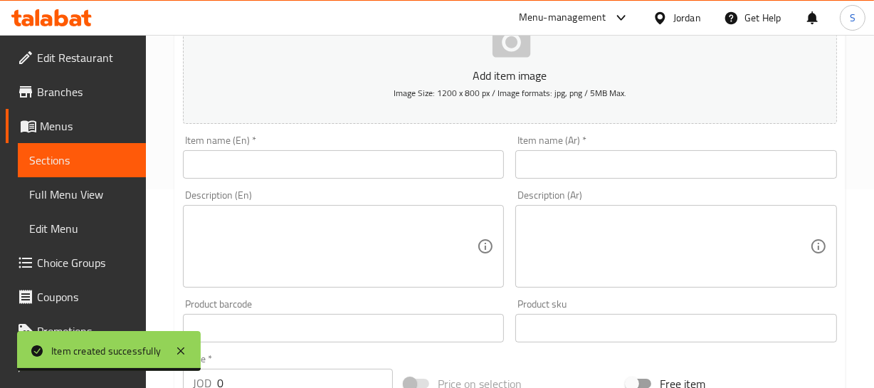
scroll to position [199, 0]
click at [609, 184] on div "Description (Ar) Description (Ar)" at bounding box center [676, 238] width 333 height 109
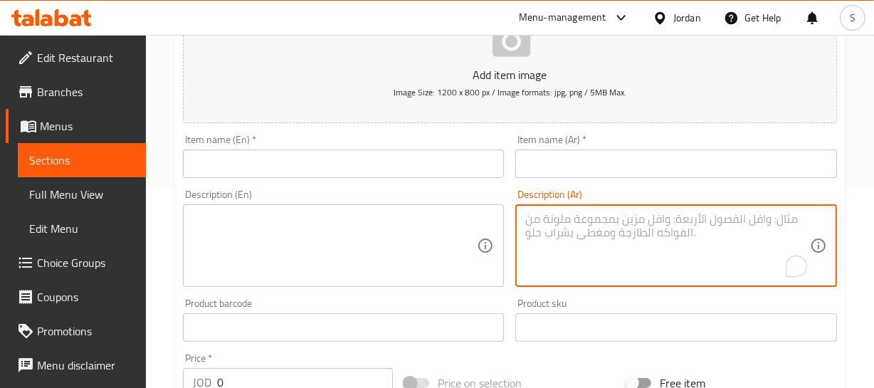
click at [613, 216] on textarea "To enrich screen reader interactions, please activate Accessibility in Grammarl…" at bounding box center [667, 246] width 285 height 68
paste textarea "لبن بلدي طازج يقدم بارداً بجانب الأطباق الرئيسية"
click at [727, 237] on textarea "لبن بلدي طازج يقدم بارداً بجانب الأطباق الرئيسية" at bounding box center [667, 246] width 285 height 68
type textarea "لبن بلدي طازج يقدم بارداً بجانب الأطباق الرئيسية"
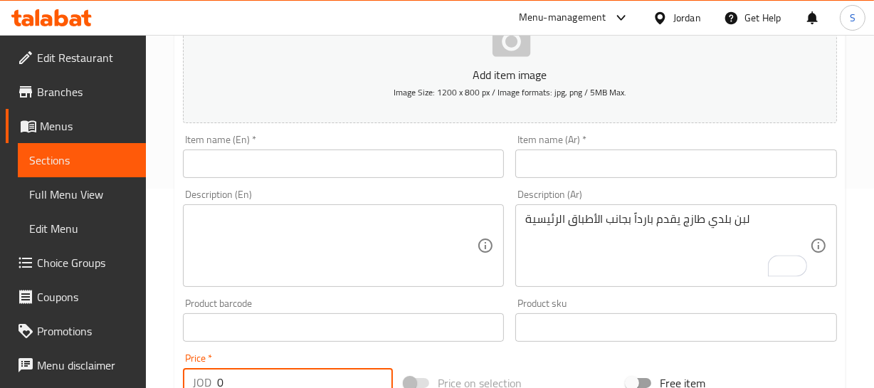
click at [272, 384] on input "0" at bounding box center [305, 382] width 176 height 28
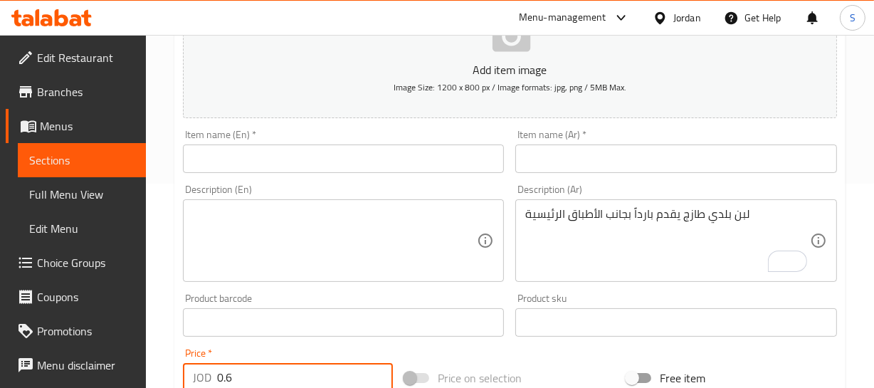
type input "0.6"
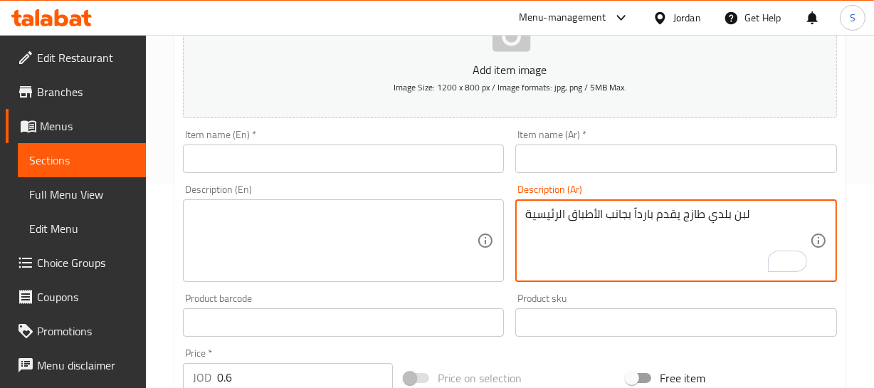
click at [738, 213] on textarea "لبن بلدي طازج يقدم بارداً بجانب الأطباق الرئيسية" at bounding box center [667, 241] width 285 height 68
click at [653, 173] on div "Item name (Ar)   * Item name (Ar) *" at bounding box center [676, 151] width 333 height 55
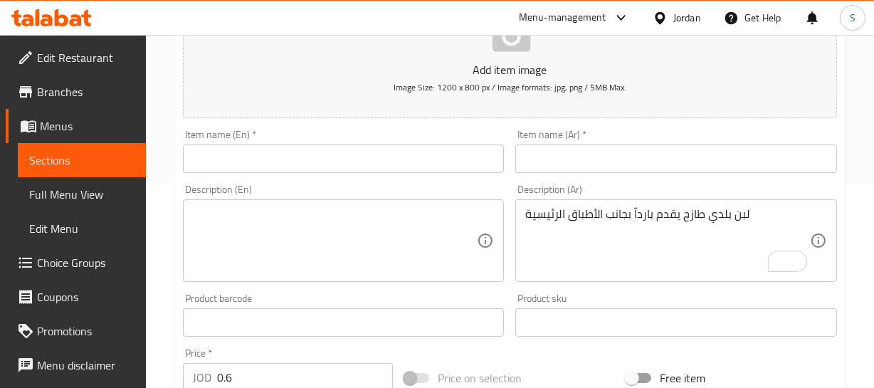
paste input "لبن"
click at [646, 168] on input "text" at bounding box center [676, 158] width 322 height 28
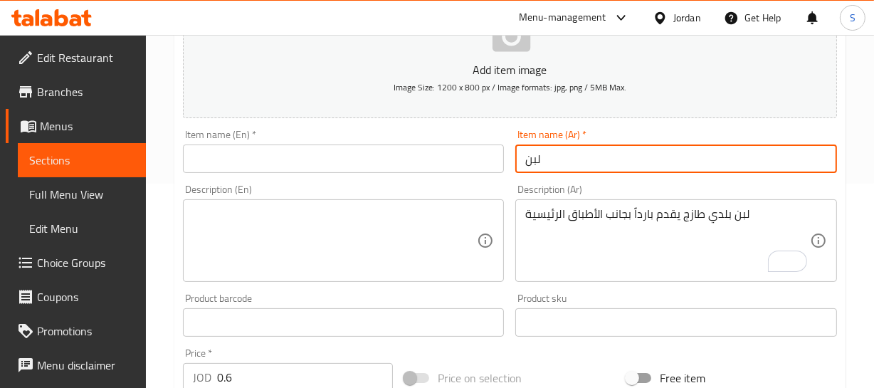
type input "لبن"
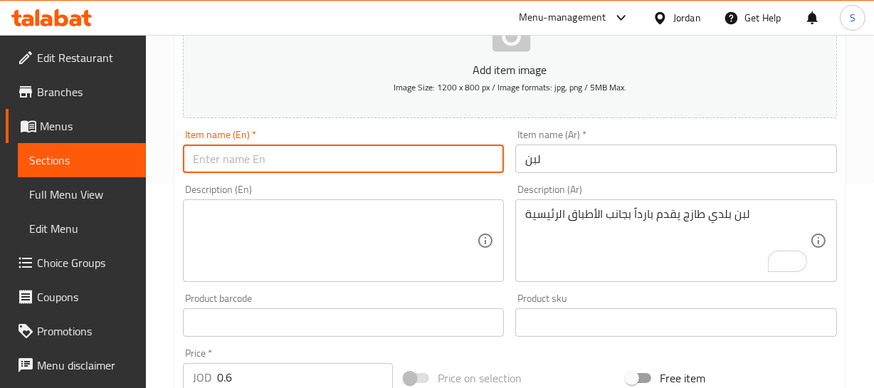
click at [389, 149] on input "text" at bounding box center [344, 158] width 322 height 28
type input "Laban"
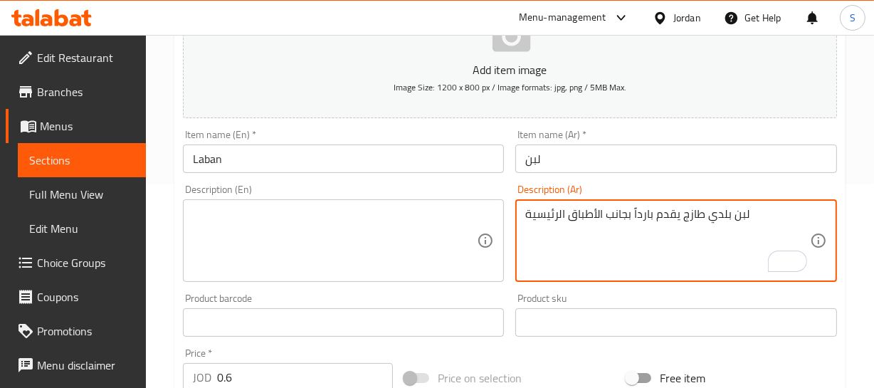
click at [641, 217] on textarea "لبن بلدي طازج يقدم بارداً بجانب الأطباق الرئيسية" at bounding box center [667, 241] width 285 height 68
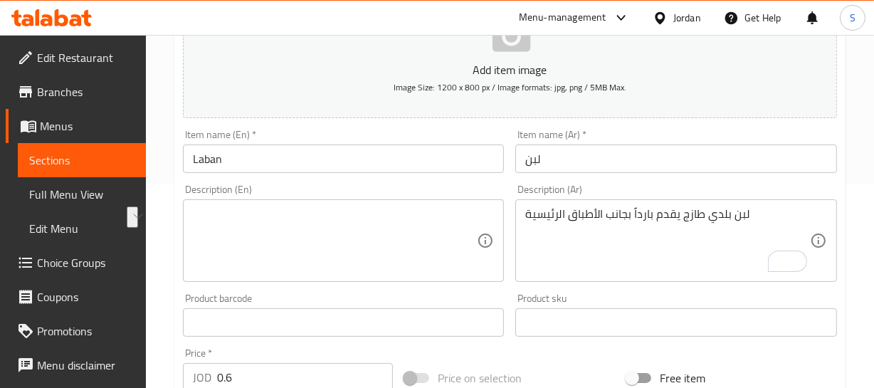
click at [248, 239] on textarea at bounding box center [335, 241] width 285 height 68
paste textarea "Fresh local milk served cold alongside main dishes"
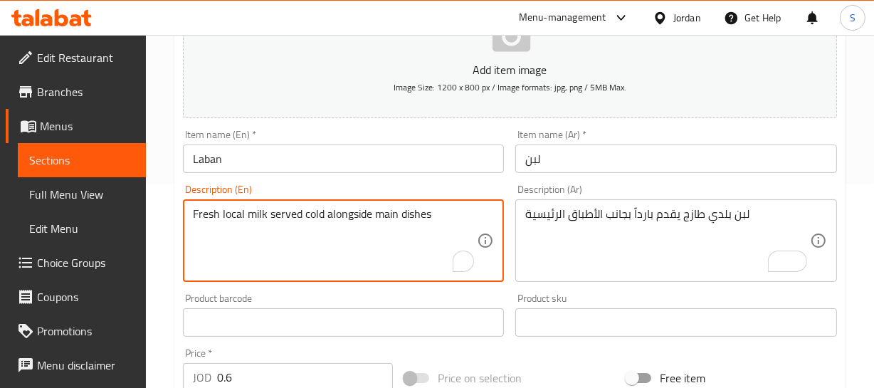
click at [238, 218] on textarea "Fresh local milk served cold alongside main dishes" at bounding box center [335, 241] width 285 height 68
click at [290, 213] on textarea "Fresh baladi laban milk served cold alongside main dishes" at bounding box center [335, 241] width 285 height 68
click at [200, 221] on textarea "Fresh baladi laban served cold alongside main dishes" at bounding box center [335, 241] width 285 height 68
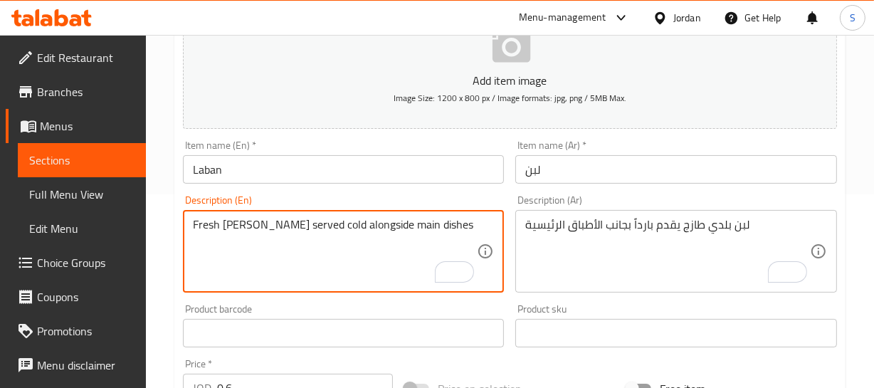
scroll to position [139, 0]
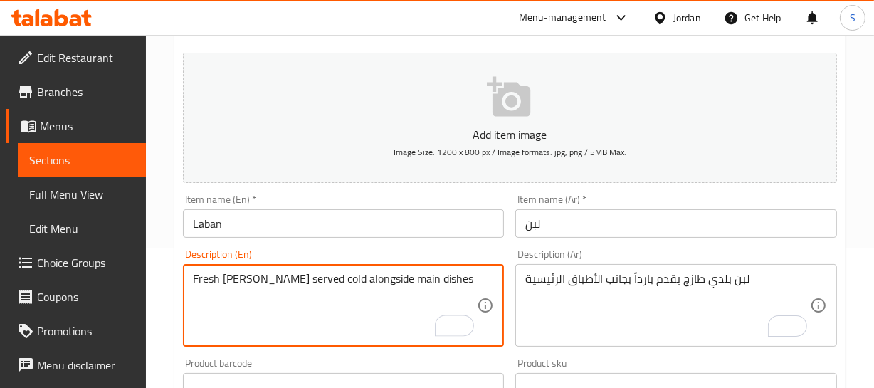
type textarea "Fresh baladi laban served cold alongside main dishes"
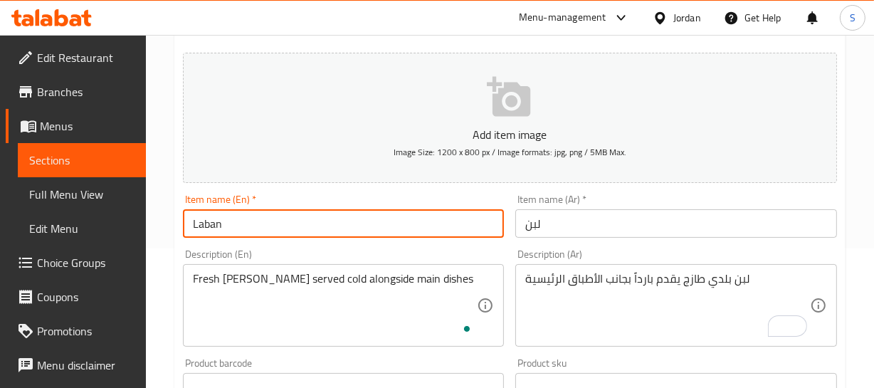
drag, startPoint x: 285, startPoint y: 224, endPoint x: 283, endPoint y: 235, distance: 10.8
click at [285, 225] on input "Laban" at bounding box center [344, 223] width 322 height 28
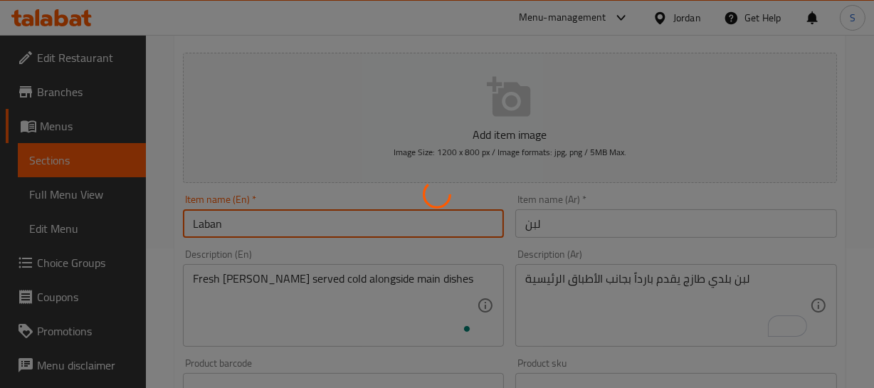
type input "0"
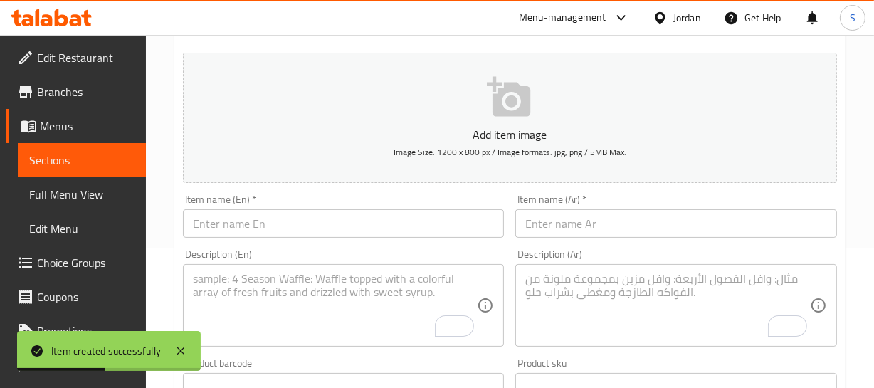
click at [66, 169] on span "Sections" at bounding box center [81, 160] width 105 height 17
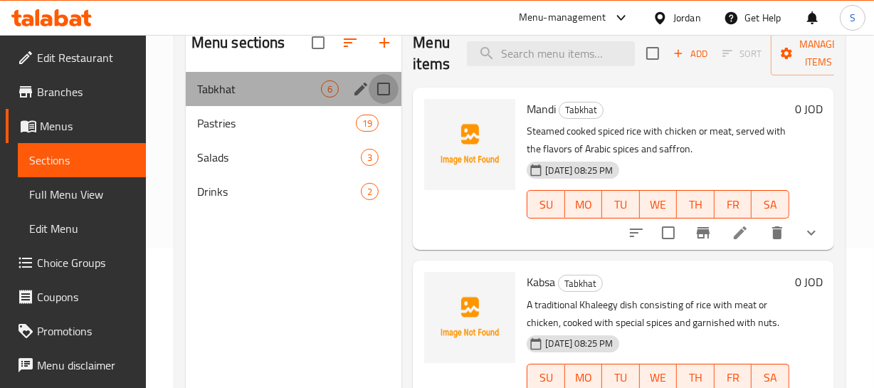
click at [378, 83] on input "Menu sections" at bounding box center [384, 89] width 30 height 30
checkbox input "true"
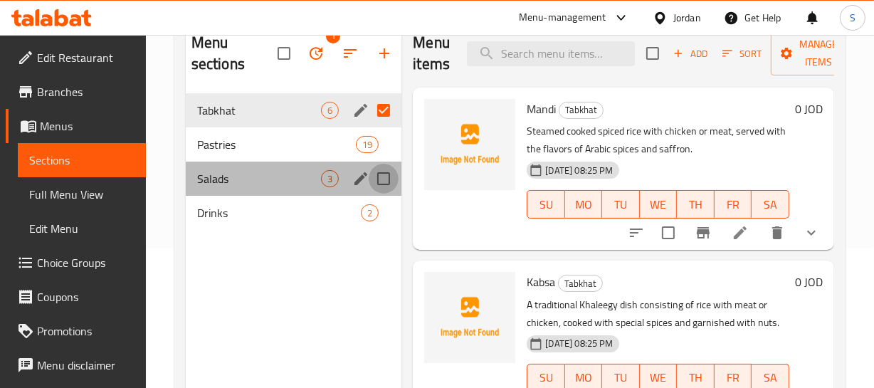
click at [388, 178] on input "Menu sections" at bounding box center [384, 179] width 30 height 30
checkbox input "true"
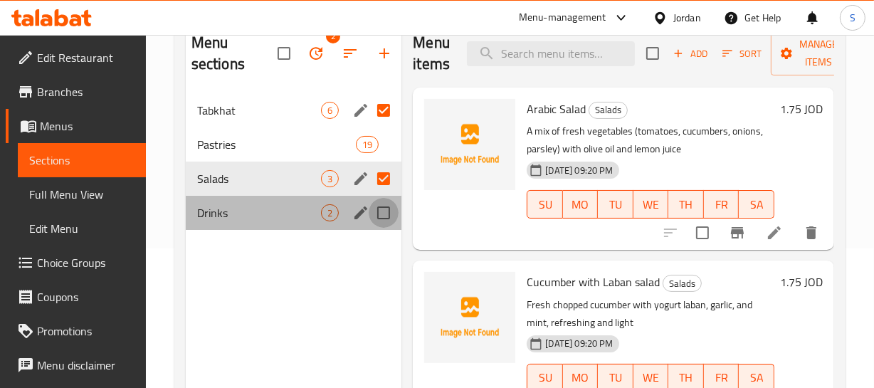
drag, startPoint x: 381, startPoint y: 215, endPoint x: 383, endPoint y: 207, distance: 8.0
click at [381, 216] on input "Menu sections" at bounding box center [384, 213] width 30 height 30
checkbox input "true"
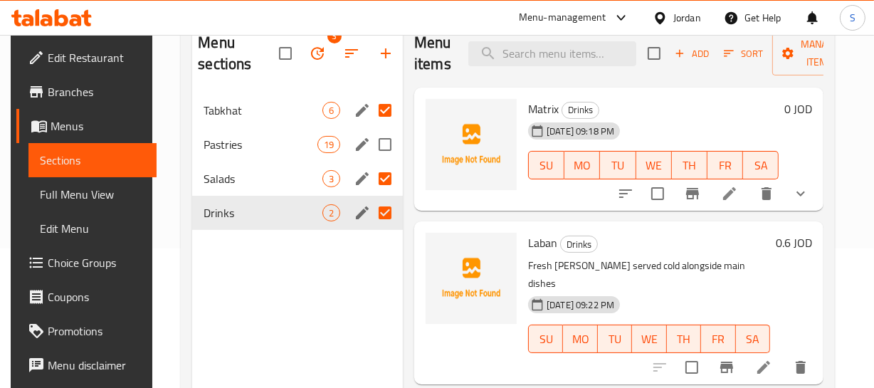
click at [270, 157] on div "Pastries 19" at bounding box center [297, 144] width 211 height 34
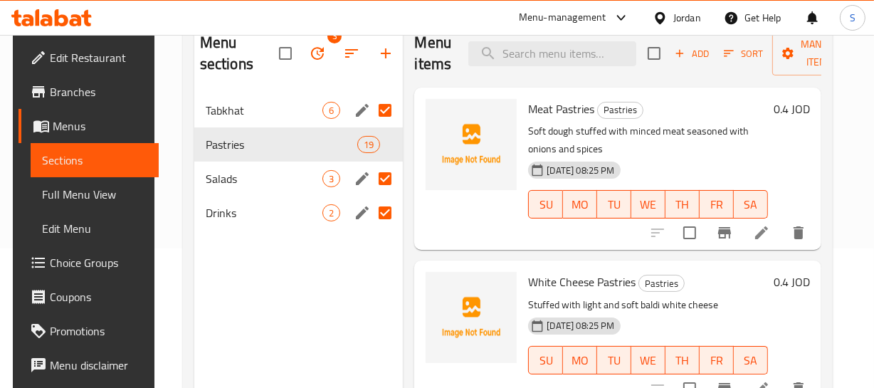
click at [687, 173] on div "09-09-2025 08:25 PM SU MO TU WE TH FR SA" at bounding box center [647, 194] width 250 height 77
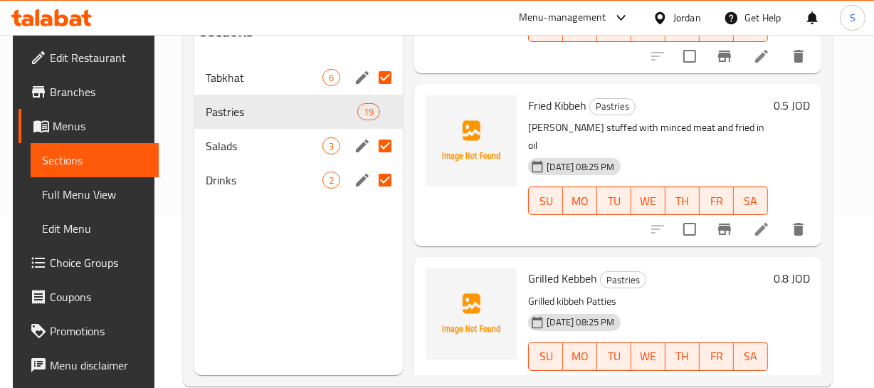
scroll to position [199, 0]
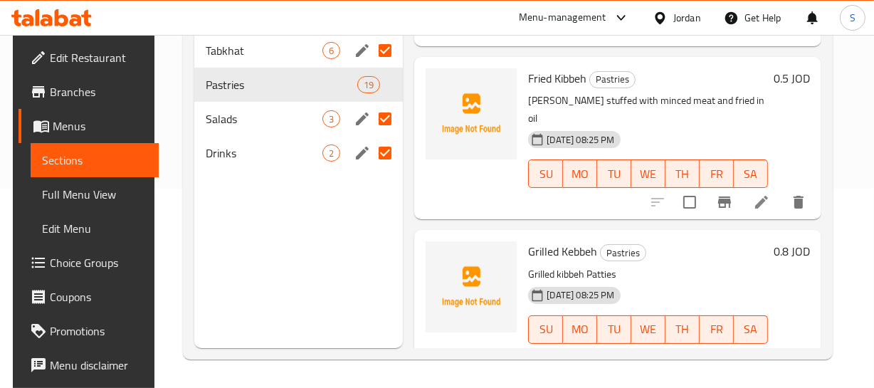
click at [730, 281] on div "09-09-2025 08:25 PM SU MO TU WE TH FR SA" at bounding box center [647, 319] width 250 height 77
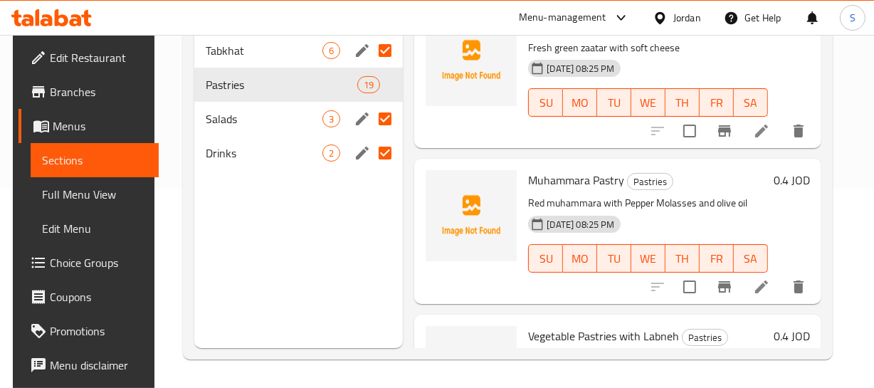
scroll to position [1800, 0]
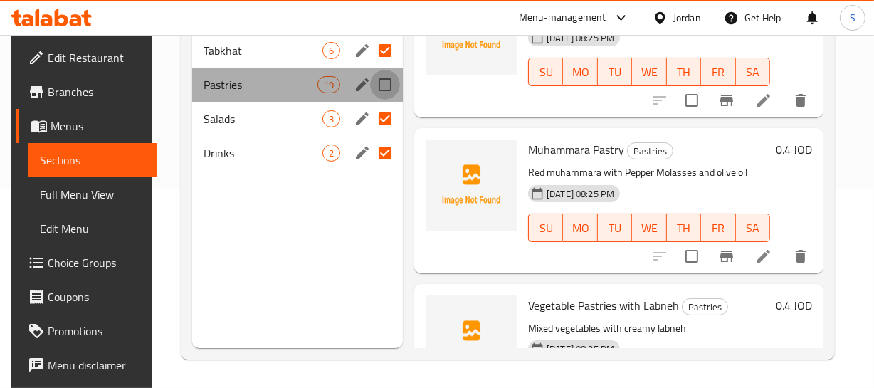
drag, startPoint x: 381, startPoint y: 86, endPoint x: 384, endPoint y: 94, distance: 8.3
click at [381, 87] on input "Menu sections" at bounding box center [385, 85] width 30 height 30
checkbox input "true"
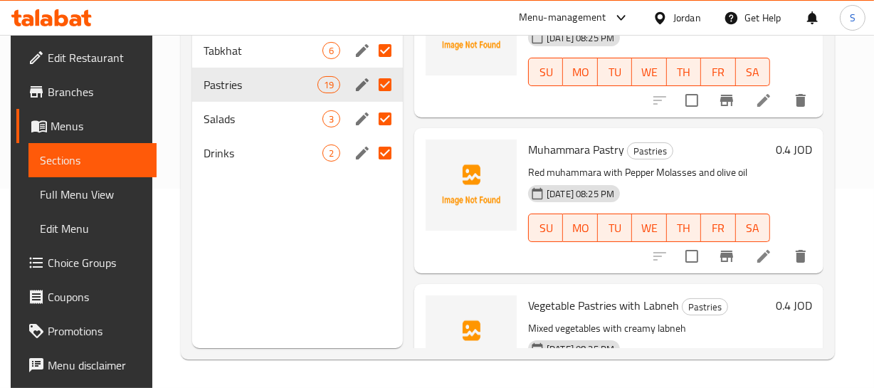
click at [751, 170] on p "Red muhammara with Pepper Molasses and olive oil" at bounding box center [649, 173] width 242 height 18
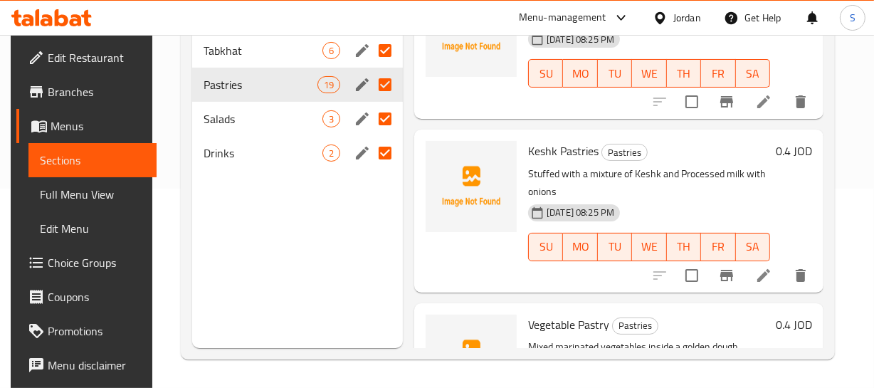
scroll to position [1005, 0]
click at [648, 149] on h6 "Keshk Pastries Pastries" at bounding box center [649, 150] width 242 height 20
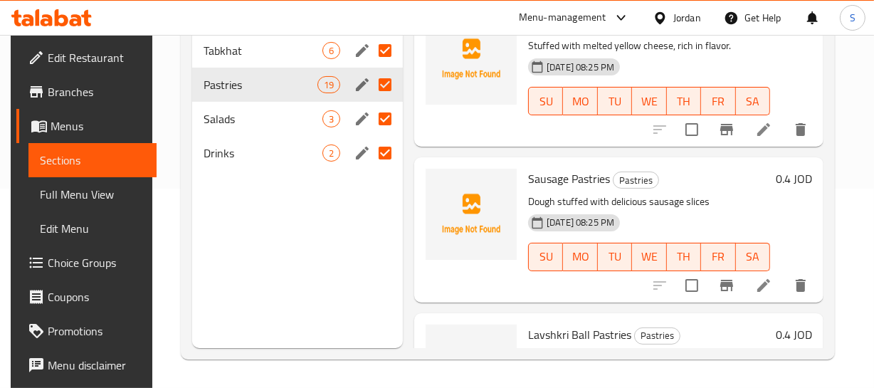
scroll to position [384, 0]
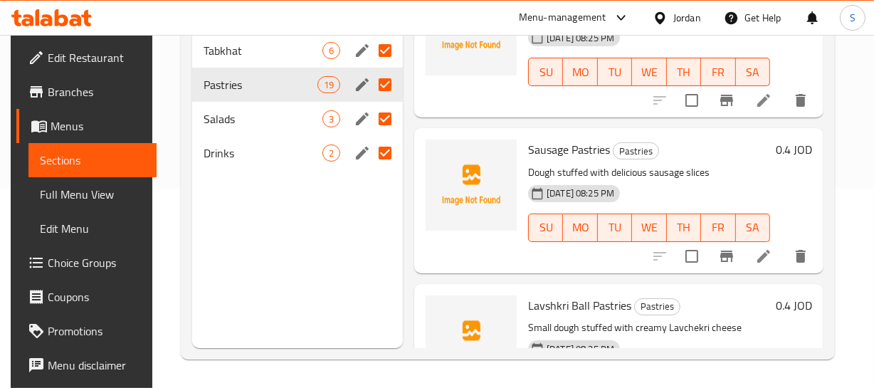
drag, startPoint x: 307, startPoint y: 248, endPoint x: 297, endPoint y: 261, distance: 16.8
click at [307, 253] on div "Menu sections 4 Tabkhat 6 Pastries 19 Salads 3 Drinks 2" at bounding box center [297, 154] width 211 height 388
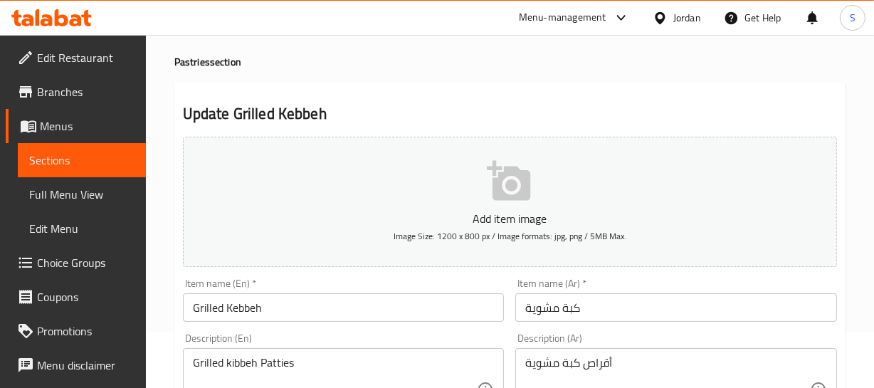
scroll to position [129, 0]
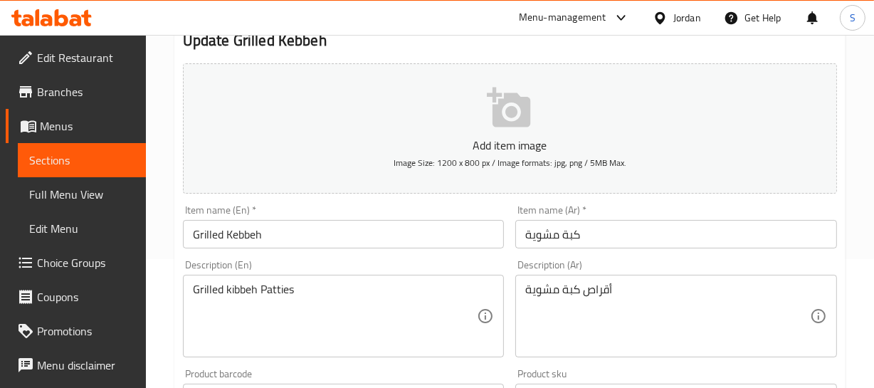
click at [250, 233] on input "Grilled Kebbeh" at bounding box center [344, 234] width 322 height 28
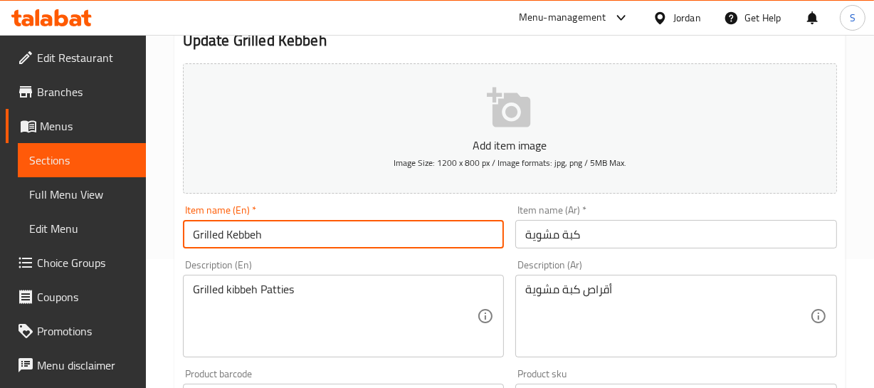
click at [250, 233] on input "Grilled Kebbeh" at bounding box center [344, 234] width 322 height 28
paste input "i"
type input "Grilled Kibbeh"
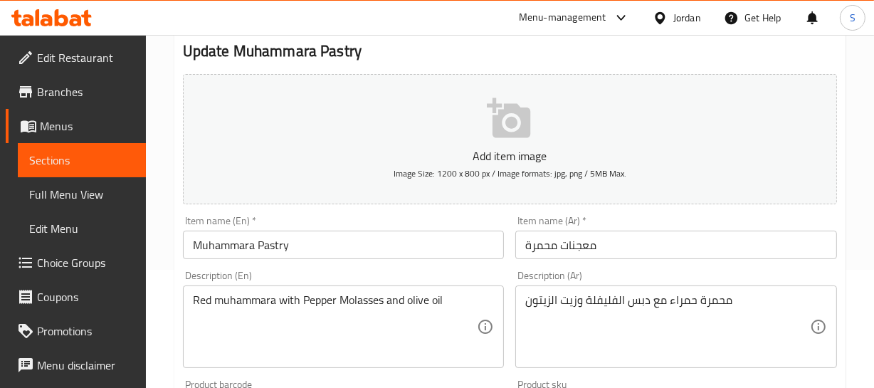
scroll to position [129, 0]
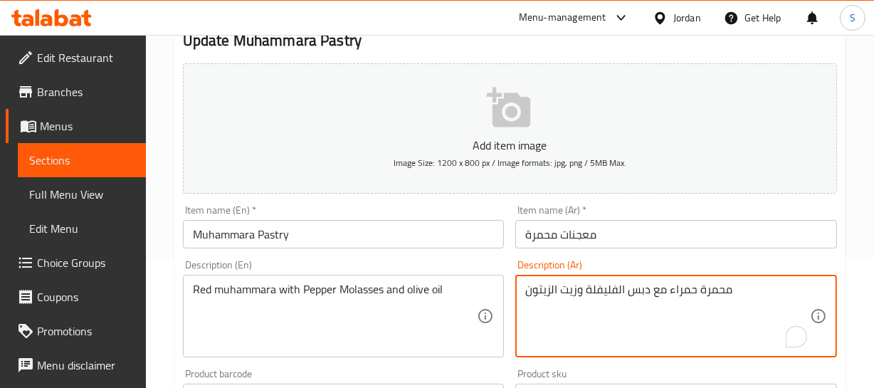
click at [605, 283] on textarea "محمرة حمراء مع دبس الفليفلة وزيت الزيتون" at bounding box center [667, 317] width 285 height 68
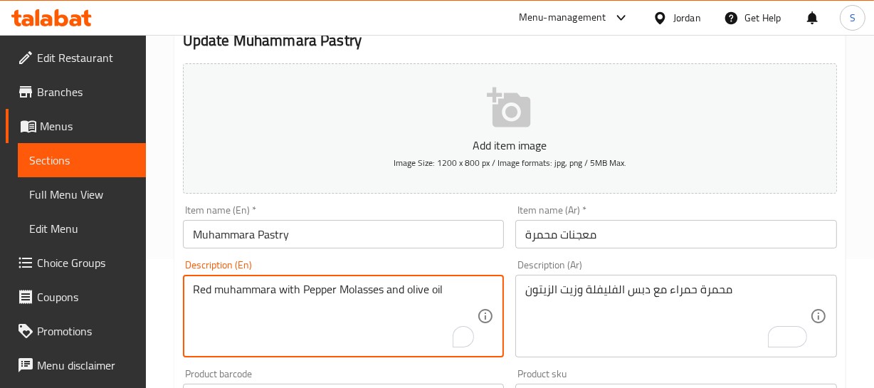
click at [310, 286] on textarea "Red muhammara with Pepper Molasses and olive oil" at bounding box center [335, 317] width 285 height 68
paste textarea "capsicum"
type textarea "Red muhammara with capsicum Molasses and olive oil"
click at [301, 242] on input "Muhammara Pastry" at bounding box center [344, 234] width 322 height 28
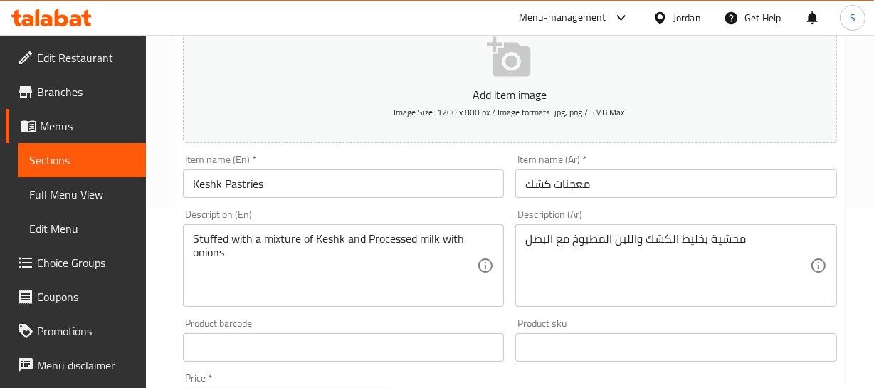
scroll to position [194, 0]
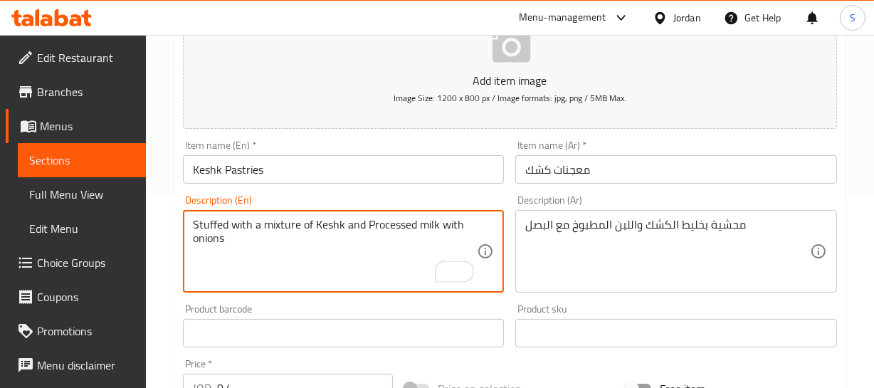
click at [390, 223] on textarea "Stuffed with a mixture of Keshk and Processed milk with onions" at bounding box center [335, 252] width 285 height 68
click at [436, 218] on textarea "Stuffed with a mixture of Keshk and cooked laban milk with onions" at bounding box center [335, 252] width 285 height 68
type textarea "Stuffed with a mixture of Keshk and cooked laban with onions"
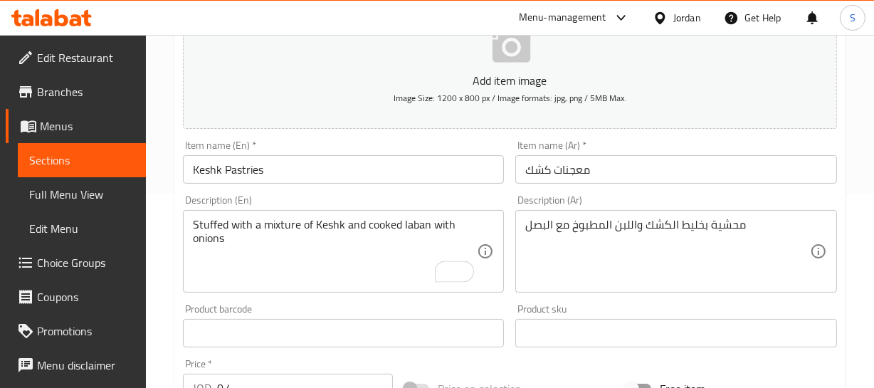
click at [407, 195] on div "Description (En) Stuffed with a mixture of Keshk and cooked laban with onions D…" at bounding box center [344, 243] width 322 height 97
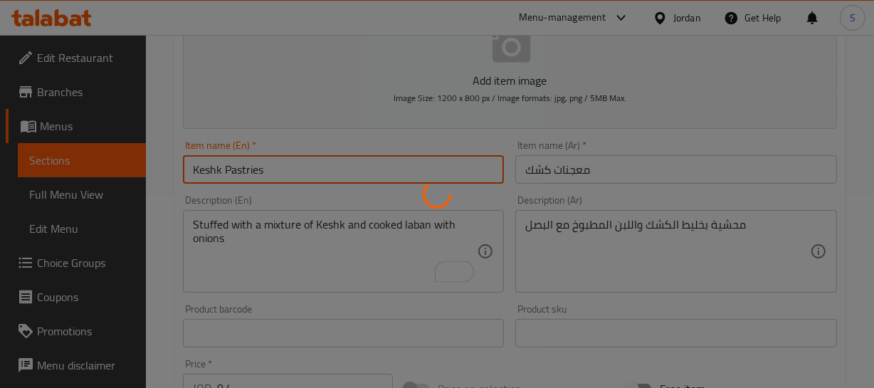
click at [320, 176] on div "Home / Restaurants management / Menus / Sections / item / update Pastries secti…" at bounding box center [509, 327] width 671 height 914
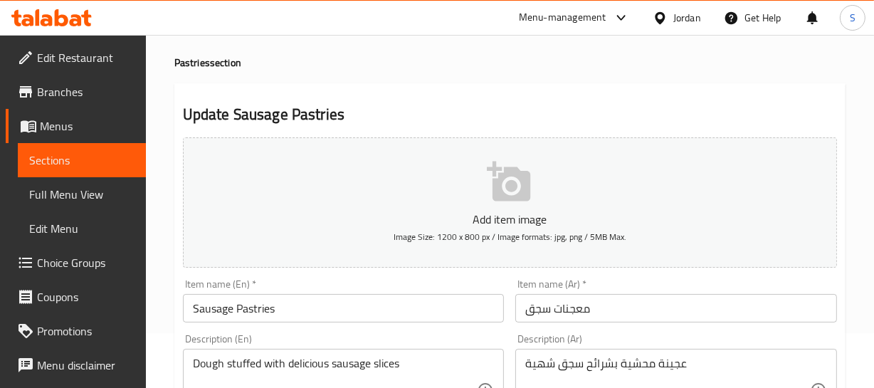
scroll to position [129, 0]
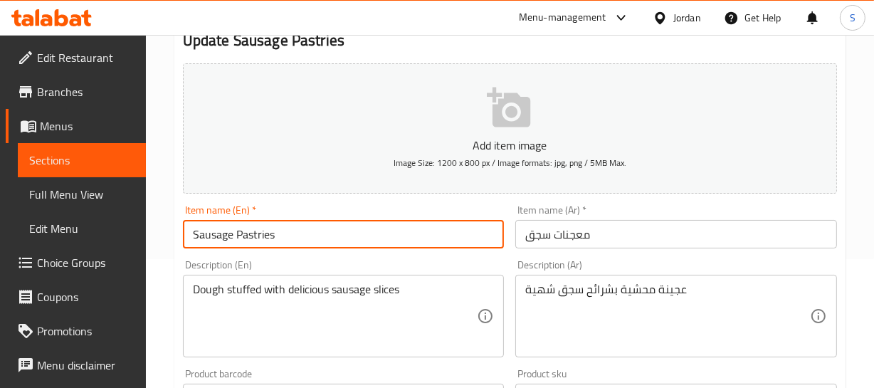
click at [205, 231] on input "Sausage Pastries" at bounding box center [344, 234] width 322 height 28
type input "Hot Dog Pastries"
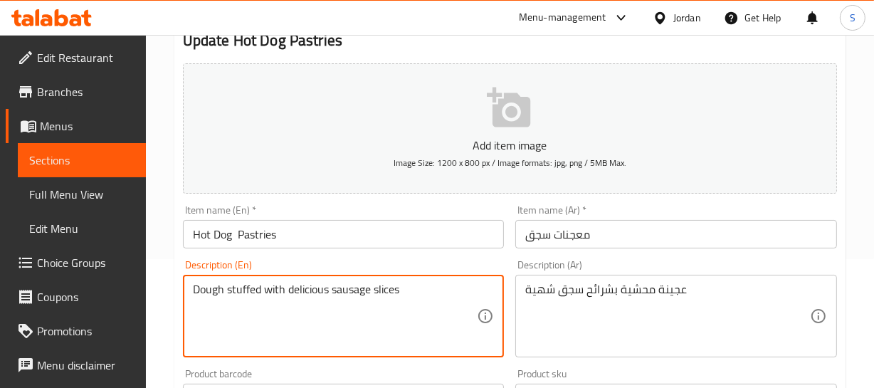
click at [307, 293] on textarea "Dough stuffed with delicious sausage slices" at bounding box center [335, 317] width 285 height 68
click at [348, 288] on textarea "Dough stuffed with delicious sausage slices" at bounding box center [335, 317] width 285 height 68
type textarea "Dough stuffed with delicious hot dog slices"
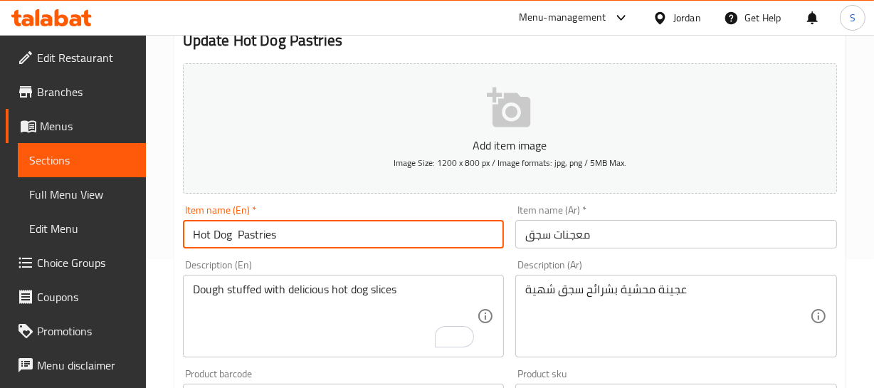
click at [327, 238] on div "Home / Restaurants management / Menus / Sections / item / update Pastries secti…" at bounding box center [509, 392] width 671 height 914
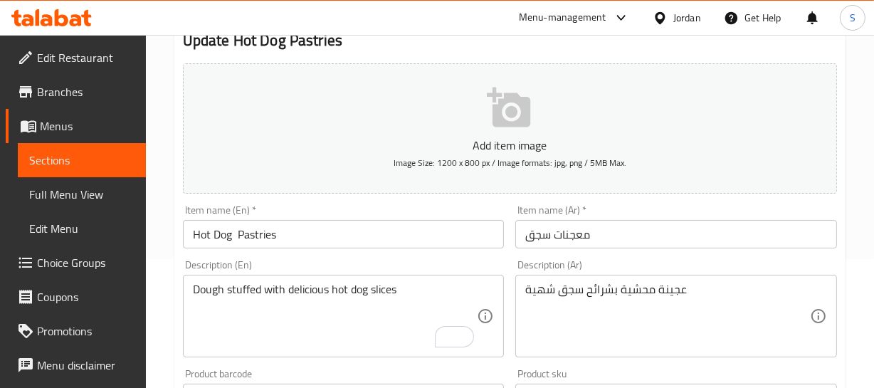
click at [250, 237] on input "Hot Dog Pastries" at bounding box center [344, 234] width 322 height 28
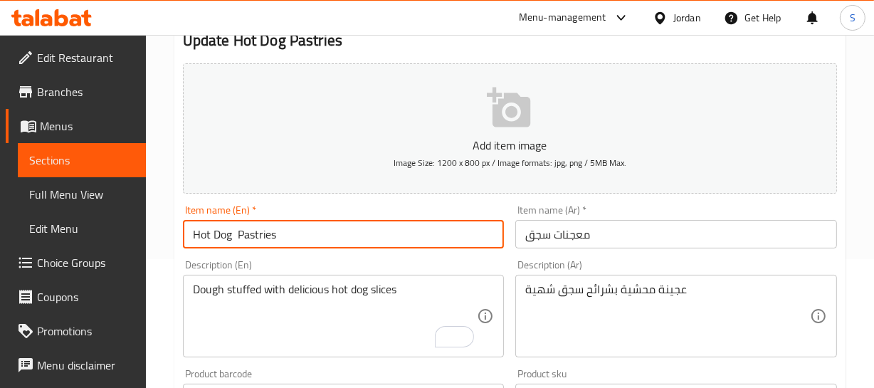
click at [250, 237] on input "Hot Dog Pastries" at bounding box center [344, 234] width 322 height 28
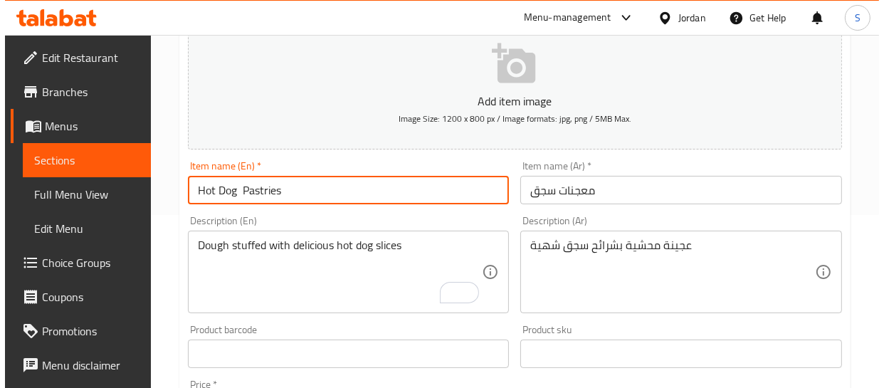
scroll to position [194, 0]
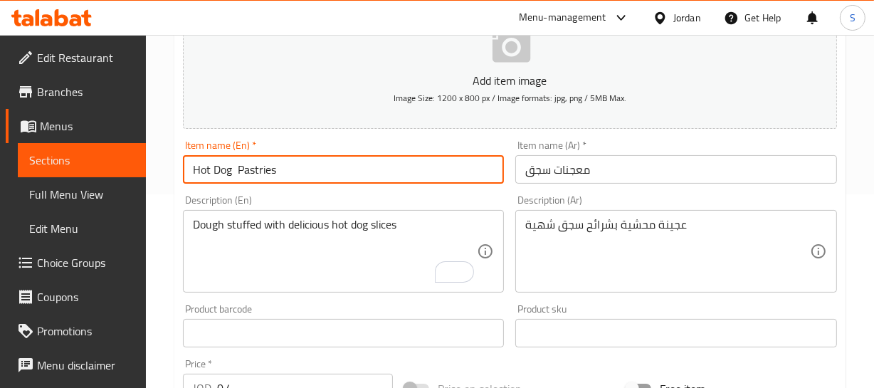
click at [536, 172] on input "معجنات سجق" at bounding box center [676, 169] width 322 height 28
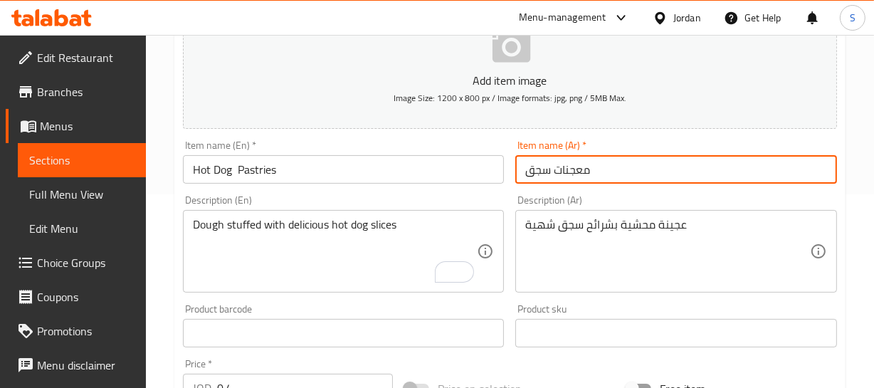
click at [536, 172] on input "معجنات سجق" at bounding box center [676, 169] width 322 height 28
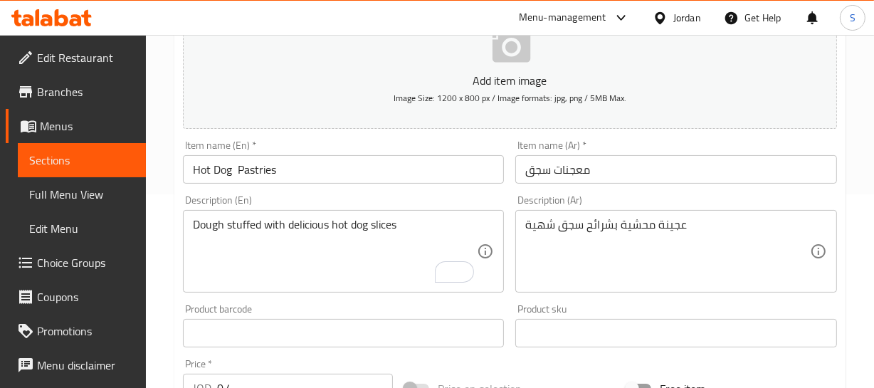
click at [534, 110] on button "Add item image Image Size: 1200 x 800 px / Image formats: jpg, png / 5MB Max." at bounding box center [510, 64] width 654 height 130
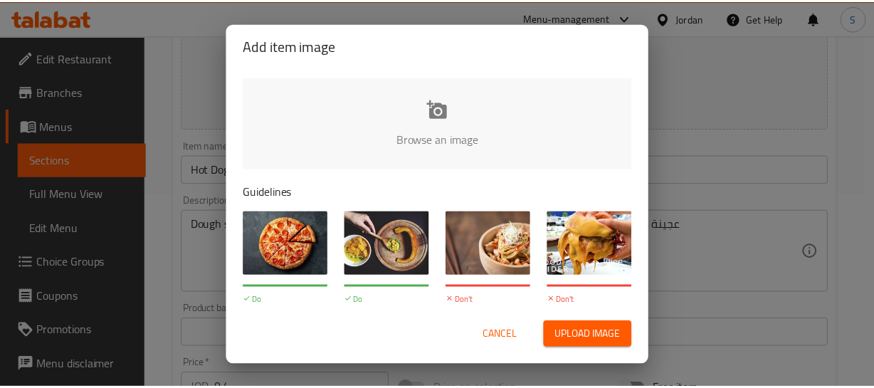
scroll to position [192, 0]
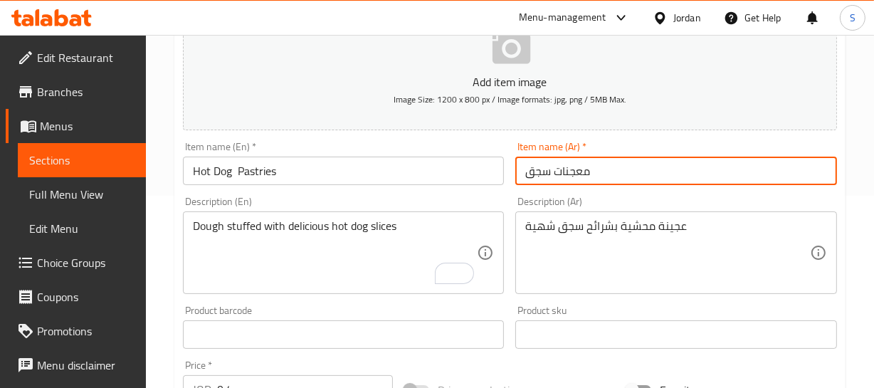
click at [596, 178] on input "معجنات سجق" at bounding box center [676, 171] width 322 height 28
paste input "نقان"
click at [596, 178] on input "معجنات نقانق" at bounding box center [676, 171] width 322 height 28
click at [537, 167] on input "معجنات نقانق" at bounding box center [676, 171] width 322 height 28
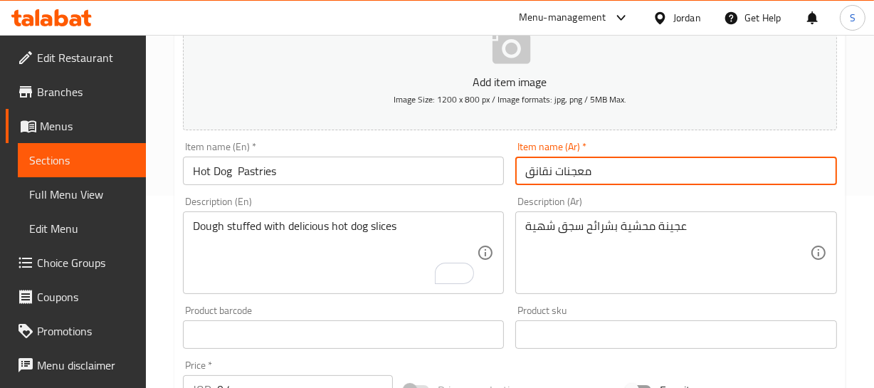
click at [537, 167] on input "معجنات نقانق" at bounding box center [676, 171] width 322 height 28
type input "معجنات نقانق"
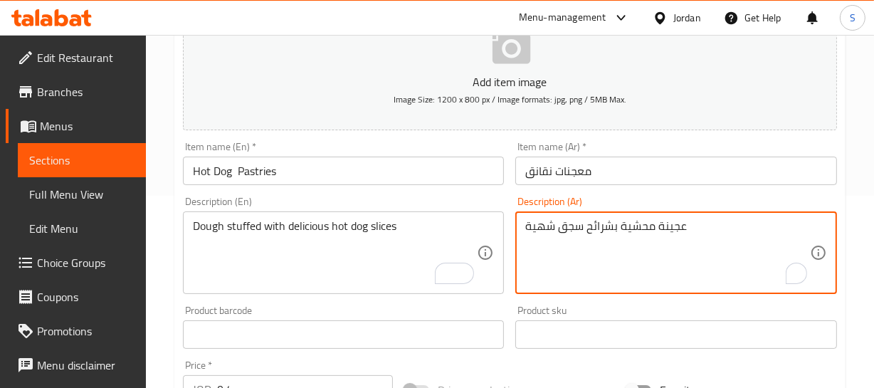
click at [571, 228] on textarea "عجينة محشية بشرائح سجق شهية" at bounding box center [667, 253] width 285 height 68
paste textarea "نقانق"
type textarea "عجينة محشية بشرائح نقانق شهية"
click at [613, 172] on input "معجنات نقانق" at bounding box center [676, 171] width 322 height 28
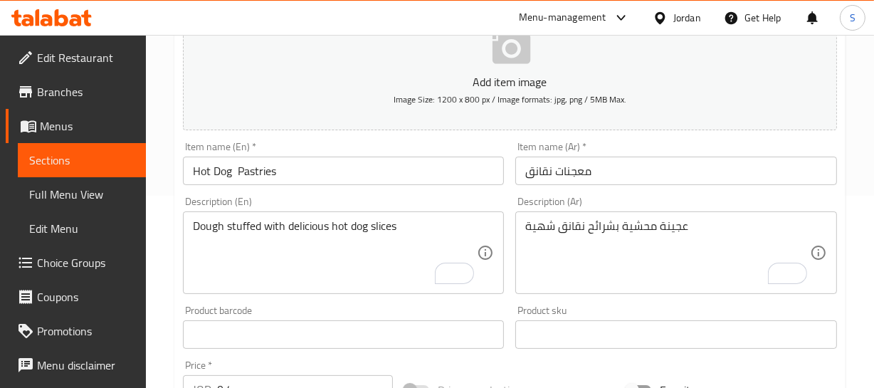
click at [862, 185] on div "Home / Restaurants management / Menus / Sections / item / update Pastries secti…" at bounding box center [510, 328] width 728 height 971
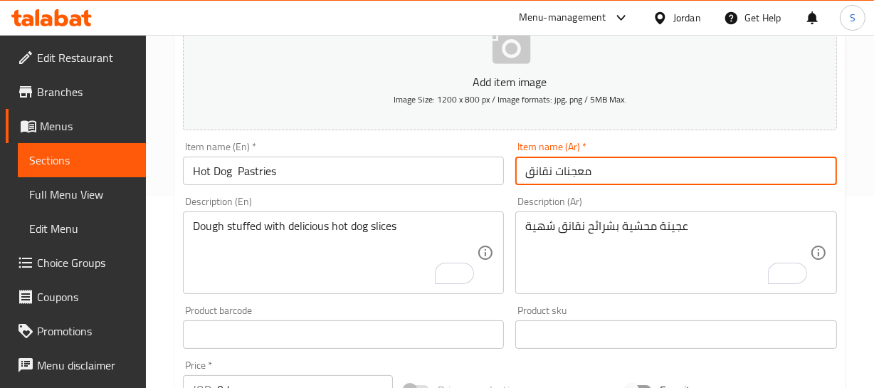
drag, startPoint x: 581, startPoint y: 161, endPoint x: 589, endPoint y: 186, distance: 26.8
click at [579, 168] on div "Home / Restaurants management / Menus / Sections / item / update Pastries secti…" at bounding box center [509, 328] width 671 height 914
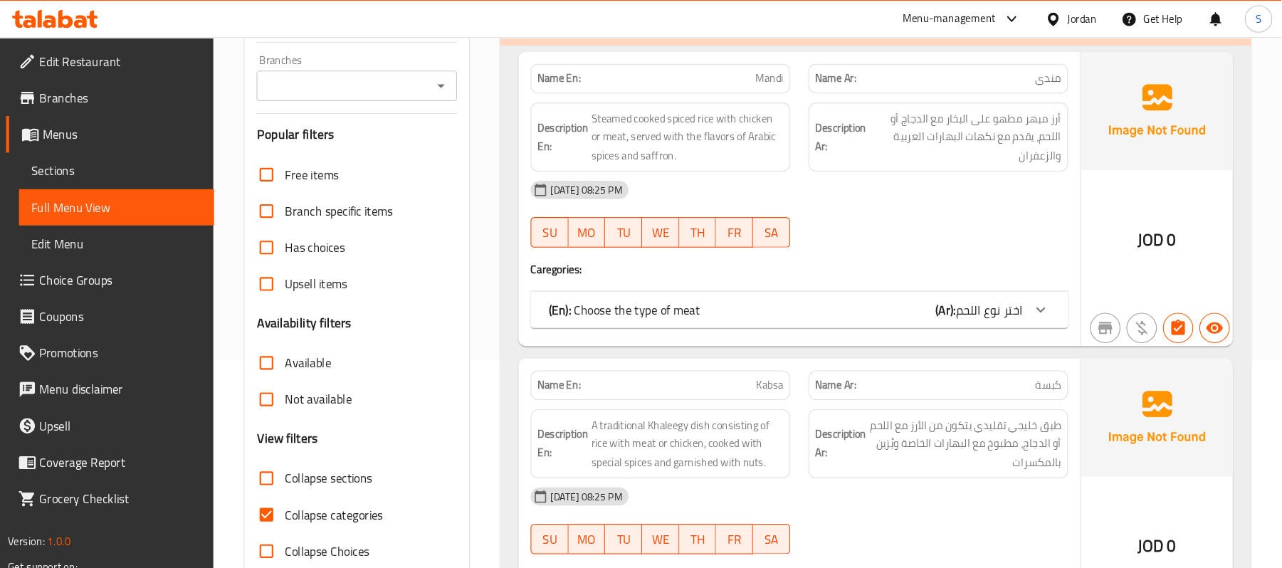
scroll to position [194, 0]
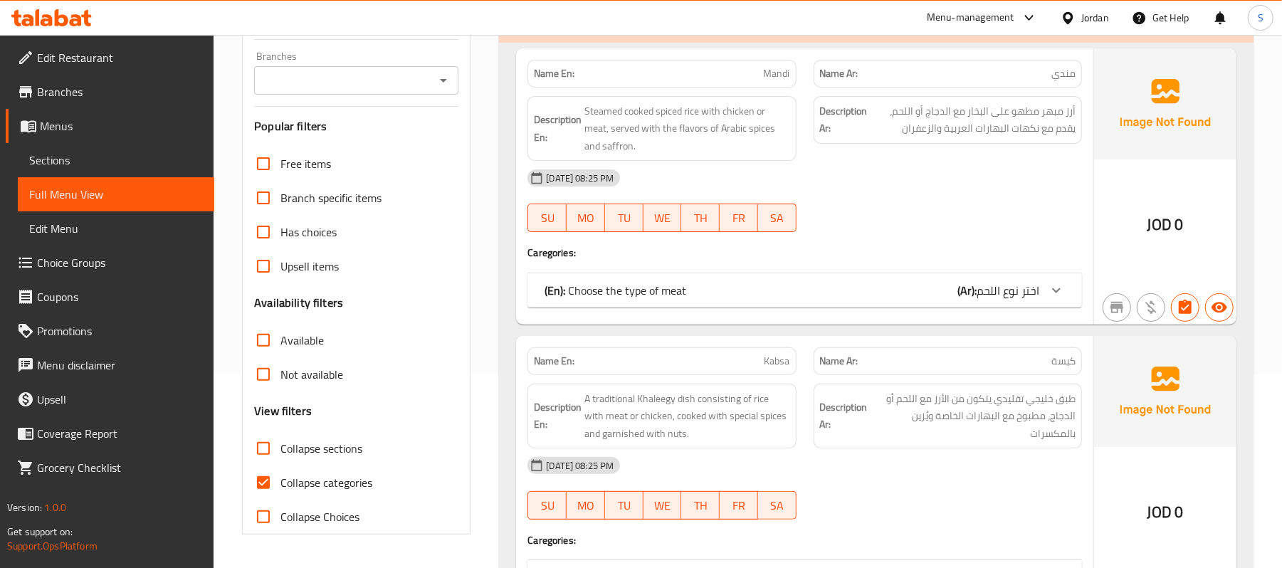
click at [309, 387] on label "Collapse categories" at bounding box center [309, 482] width 126 height 34
click at [280, 387] on input "Collapse categories" at bounding box center [263, 482] width 34 height 34
checkbox input "false"
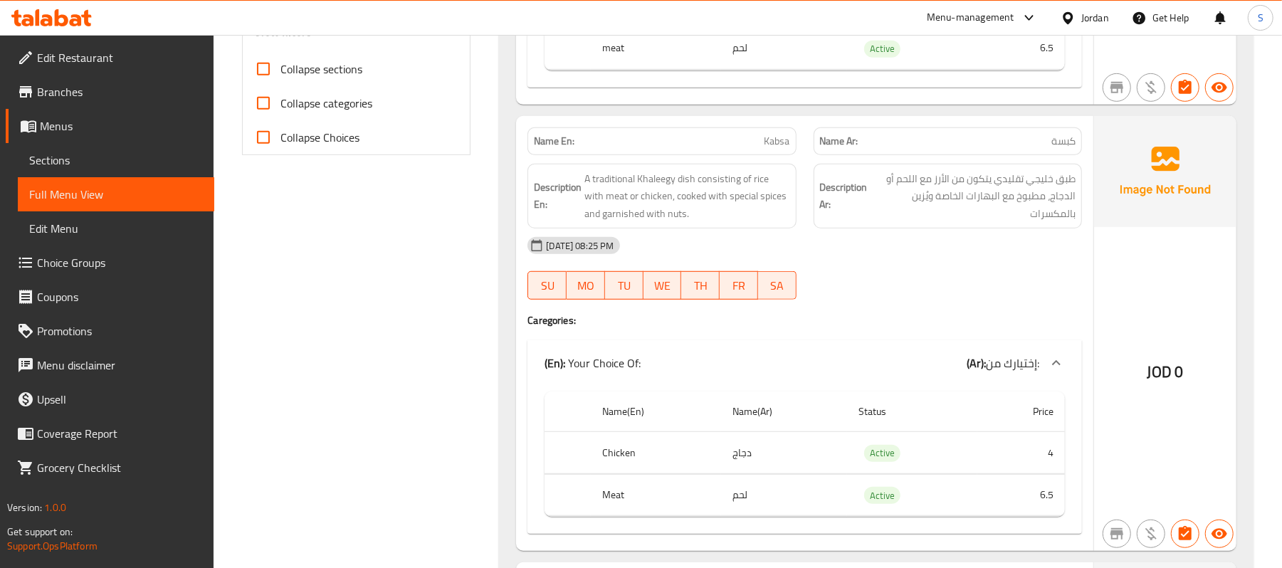
click at [858, 316] on h4 "Caregories:" at bounding box center [804, 320] width 554 height 14
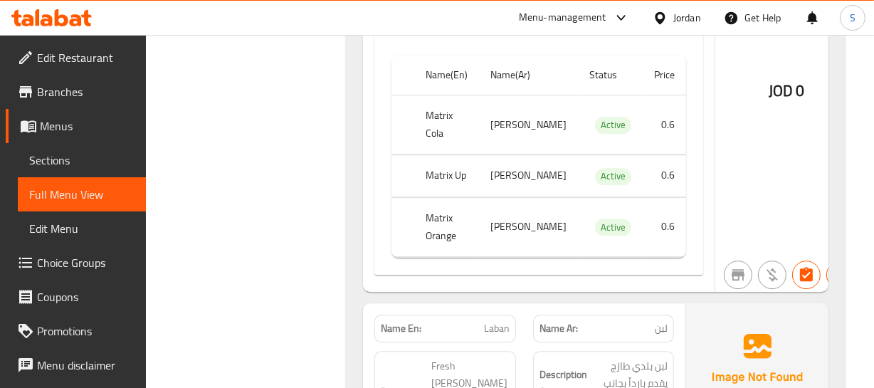
scroll to position [8618, 0]
drag, startPoint x: 882, startPoint y: 223, endPoint x: 528, endPoint y: 282, distance: 359.2
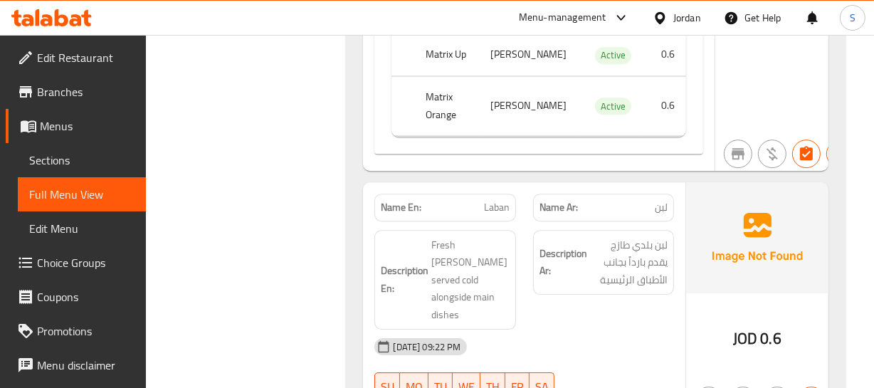
scroll to position [8747, 0]
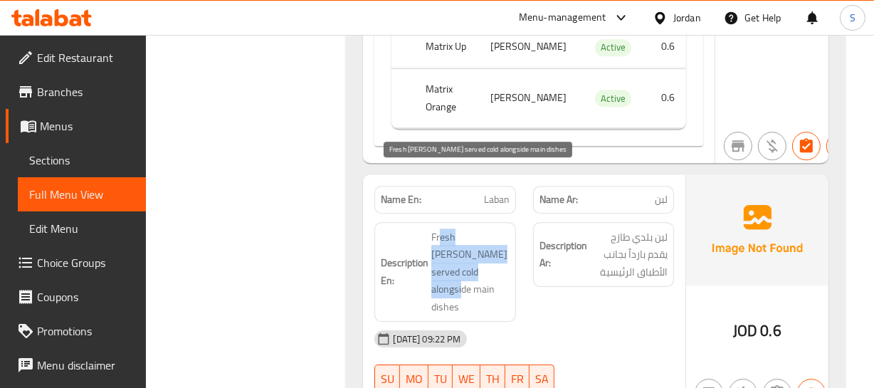
drag, startPoint x: 440, startPoint y: 172, endPoint x: 468, endPoint y: 212, distance: 49.6
click at [468, 228] on span "Fresh [PERSON_NAME] served cold alongside main dishes" at bounding box center [470, 272] width 78 height 88
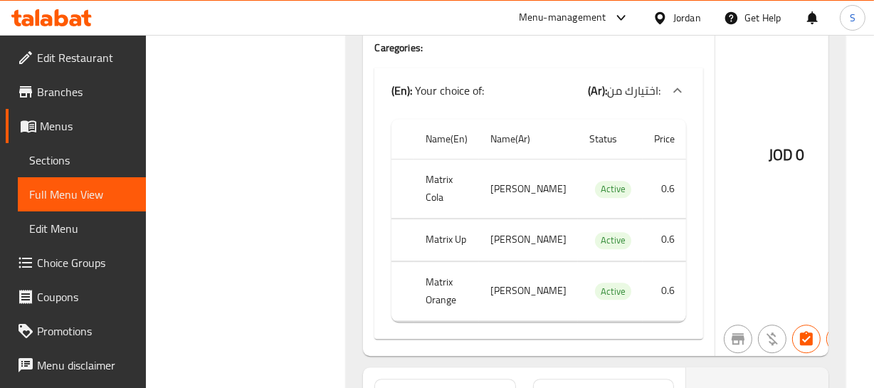
scroll to position [8553, 0]
click at [432, 262] on th "Matrix Orange" at bounding box center [446, 291] width 65 height 59
click at [507, 220] on td "ماتريكس أب" at bounding box center [528, 241] width 99 height 42
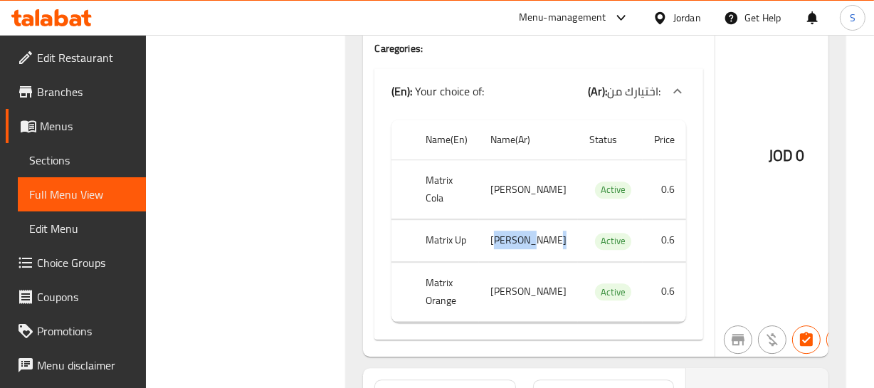
click at [507, 220] on td "ماتريكس أب" at bounding box center [528, 241] width 99 height 42
click at [514, 160] on td "ماتريكس كولا" at bounding box center [528, 189] width 99 height 59
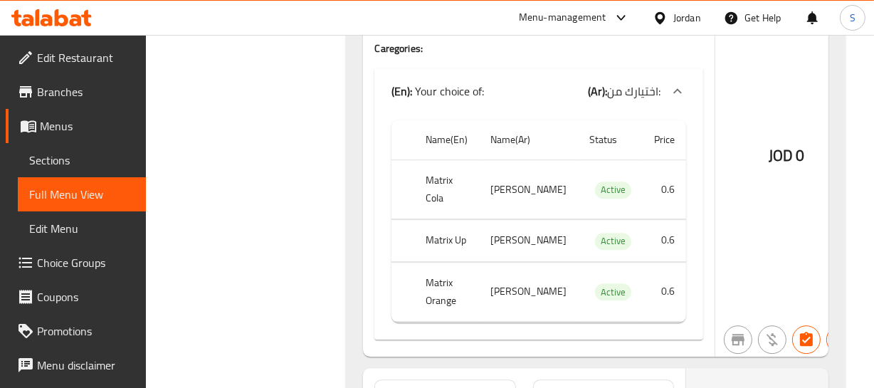
click at [460, 160] on th "Matrix Cola" at bounding box center [446, 189] width 65 height 59
click at [445, 220] on th "Matrix Up" at bounding box center [446, 241] width 65 height 42
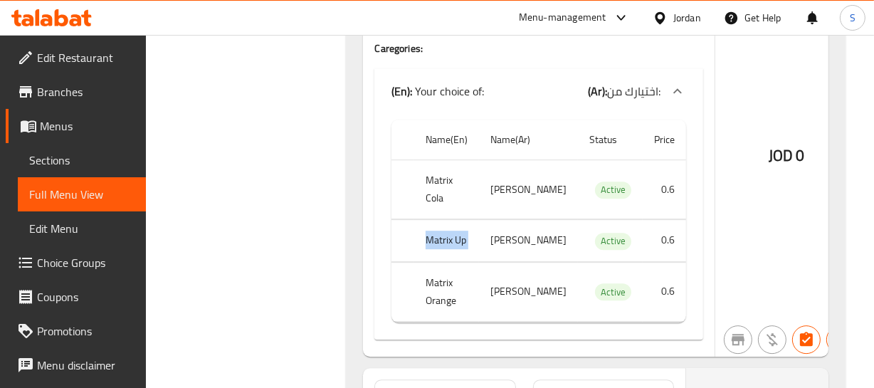
click at [445, 220] on th "Matrix Up" at bounding box center [446, 241] width 65 height 42
click at [427, 262] on th "Matrix Orange" at bounding box center [446, 291] width 65 height 59
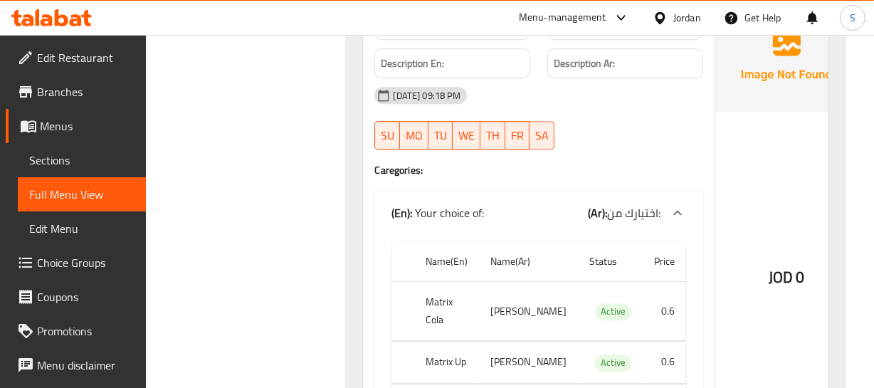
scroll to position [8423, 0]
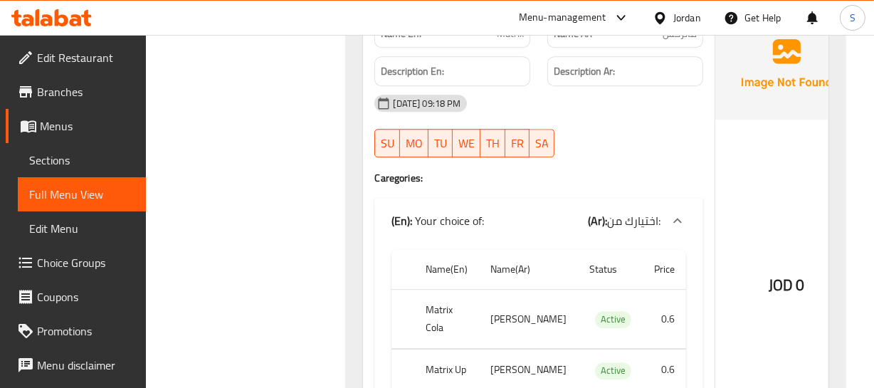
click at [628, 210] on span "اختيارك من:" at bounding box center [633, 220] width 53 height 21
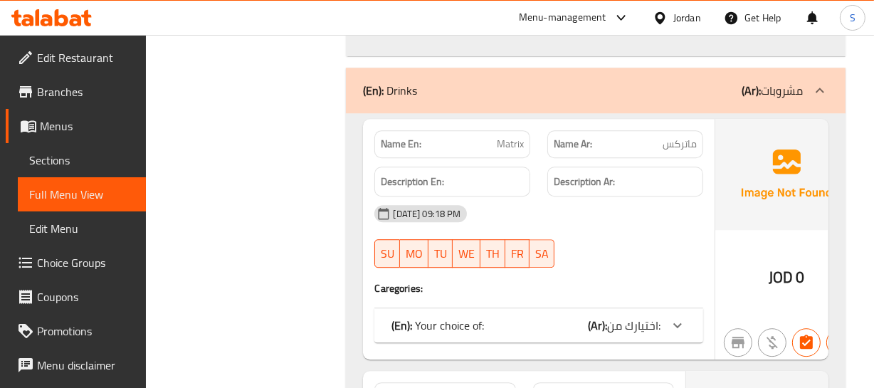
scroll to position [8294, 0]
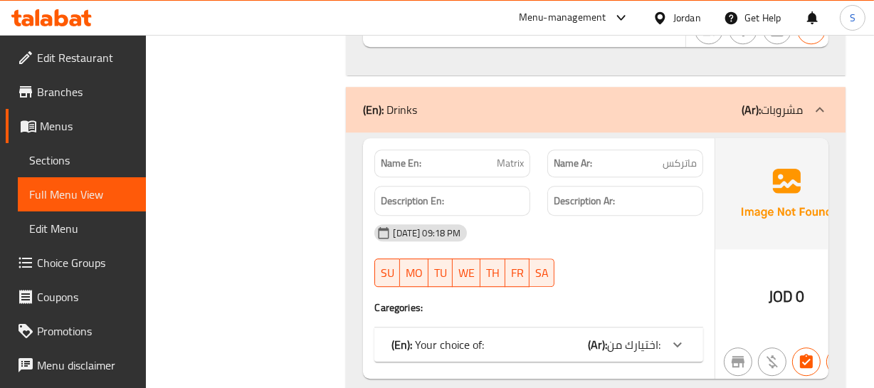
click at [497, 156] on span "Matrix" at bounding box center [510, 163] width 27 height 15
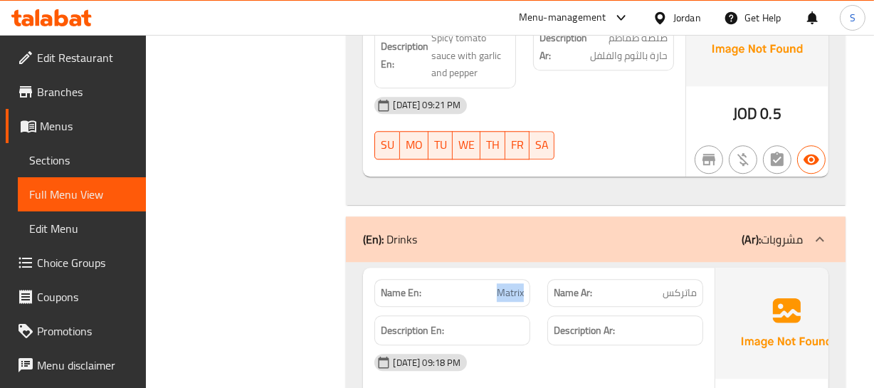
click at [605, 231] on div "(En): Drinks (Ar): مشروبات" at bounding box center [582, 239] width 439 height 17
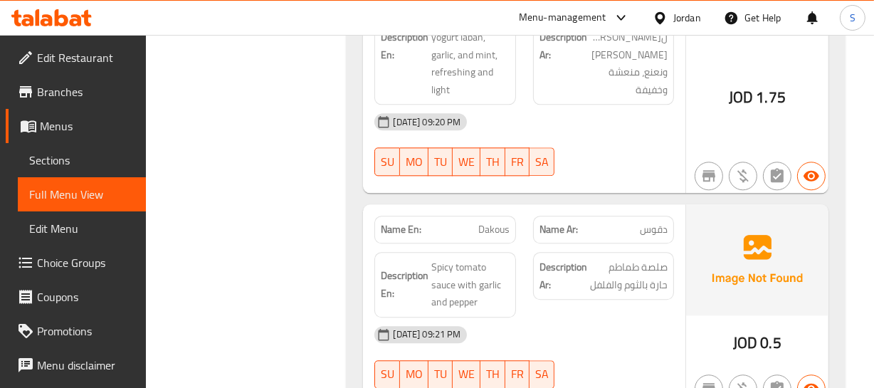
scroll to position [7913, 0]
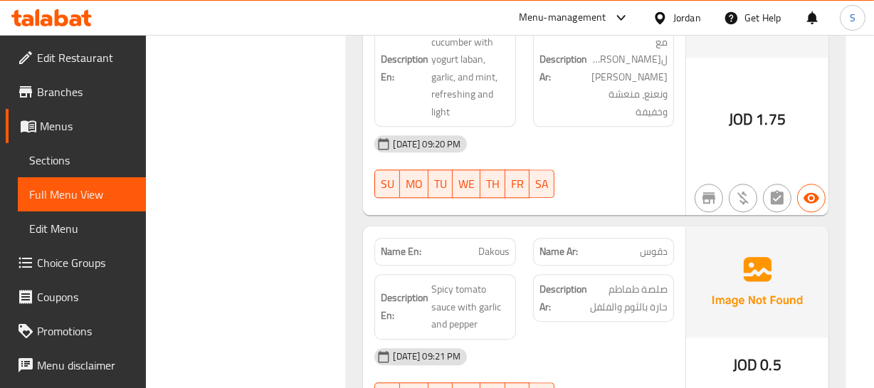
click at [480, 244] on span "Dakous" at bounding box center [493, 251] width 31 height 15
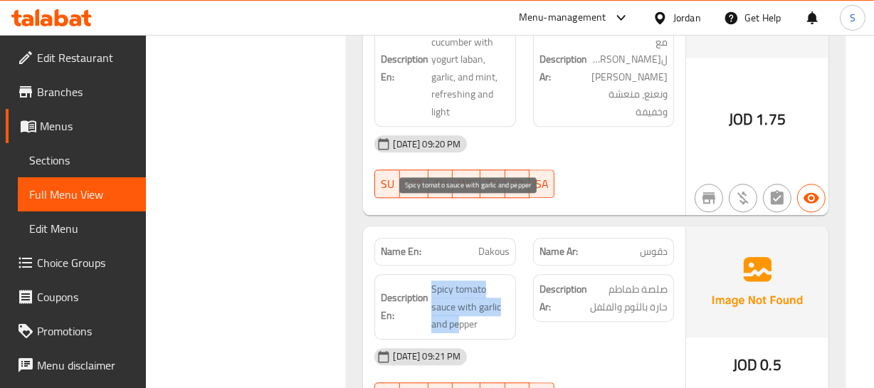
drag, startPoint x: 448, startPoint y: 206, endPoint x: 462, endPoint y: 245, distance: 40.7
click at [462, 280] on h6 "Description En: Spicy tomato sauce with garlic and pepper" at bounding box center [445, 306] width 128 height 53
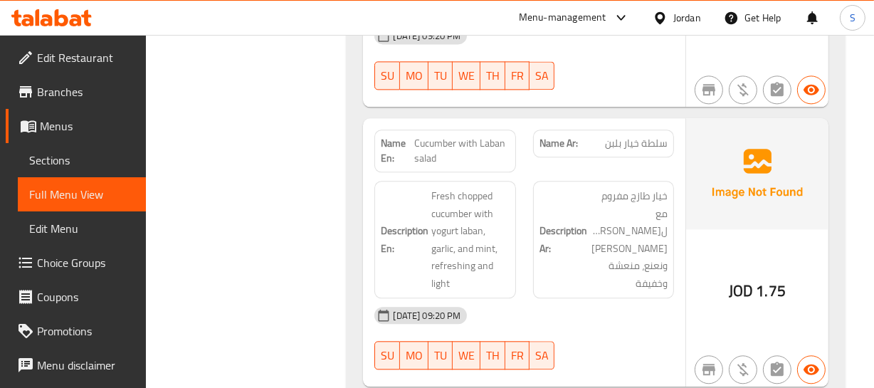
scroll to position [7719, 0]
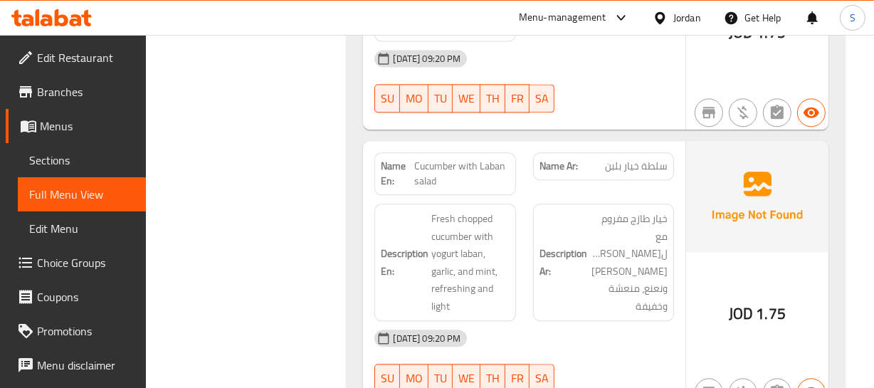
click at [470, 159] on span "Cucumber with Laban salad" at bounding box center [461, 174] width 95 height 30
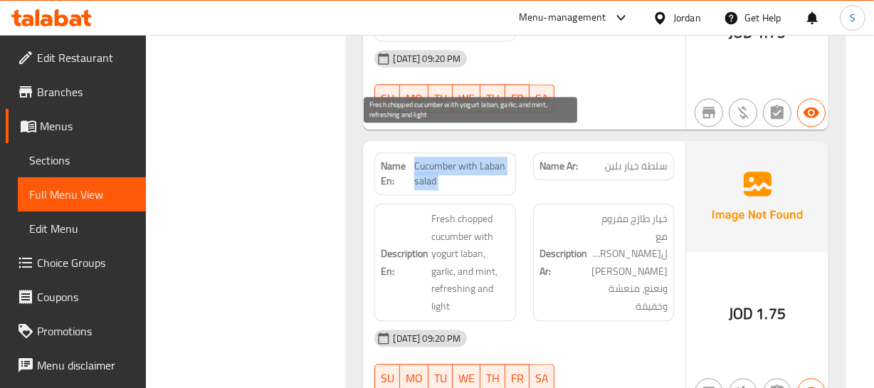
drag, startPoint x: 436, startPoint y: 140, endPoint x: 473, endPoint y: 245, distance: 110.7
click at [470, 250] on div "Name En: Cucumber with Laban salad Name Ar: سلطة خيار بلبن Description En: Fres…" at bounding box center [524, 275] width 322 height 268
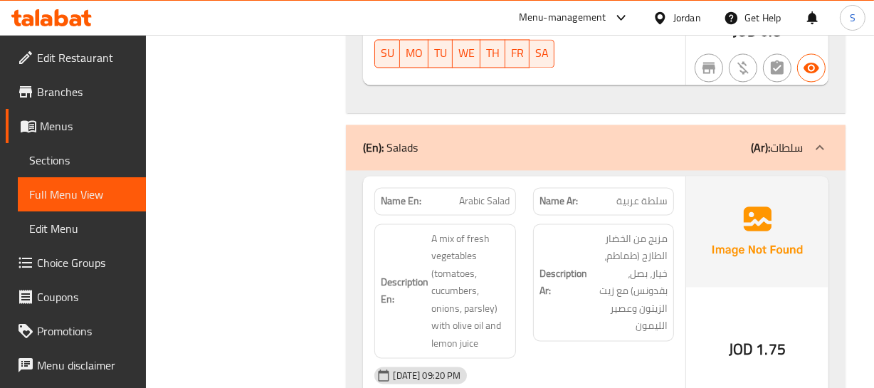
scroll to position [7395, 0]
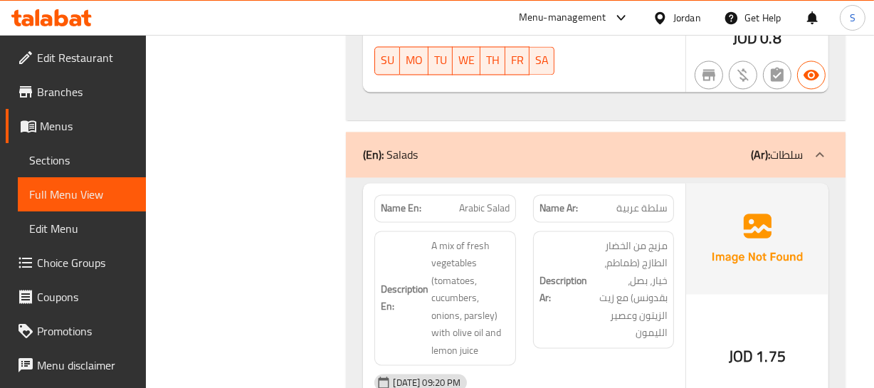
click at [484, 201] on span "Arabic Salad" at bounding box center [484, 208] width 51 height 15
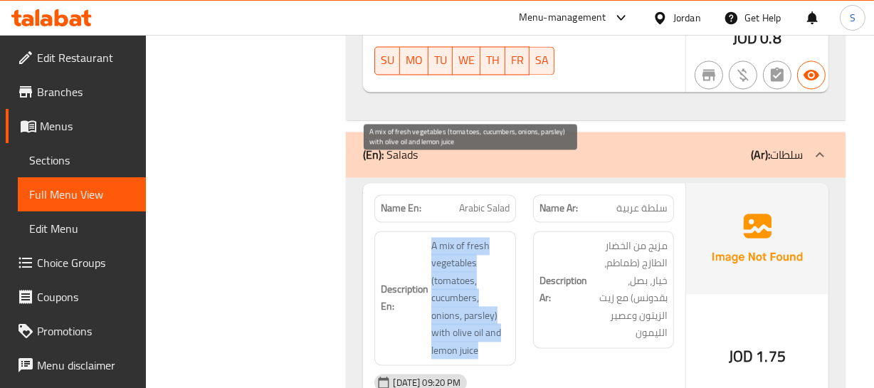
drag, startPoint x: 420, startPoint y: 174, endPoint x: 509, endPoint y: 277, distance: 136.2
click at [497, 278] on h6 "Description En: A mix of fresh vegetables (tomatoes, cucumbers, onions, parsley…" at bounding box center [445, 298] width 128 height 122
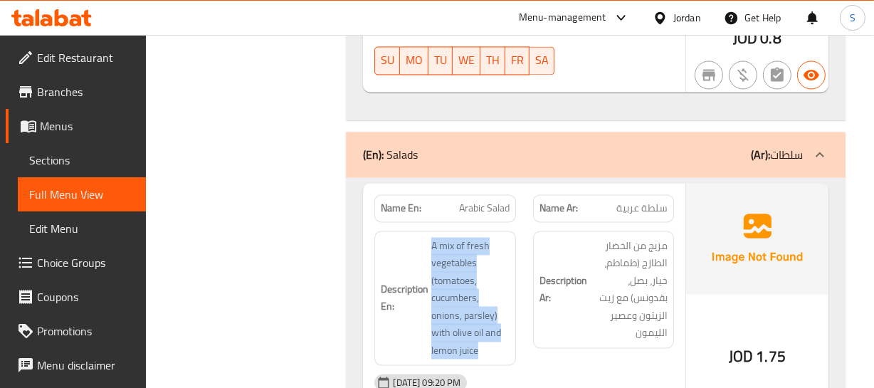
click at [616, 146] on div "(En): Salads (Ar): سلطات" at bounding box center [582, 154] width 439 height 17
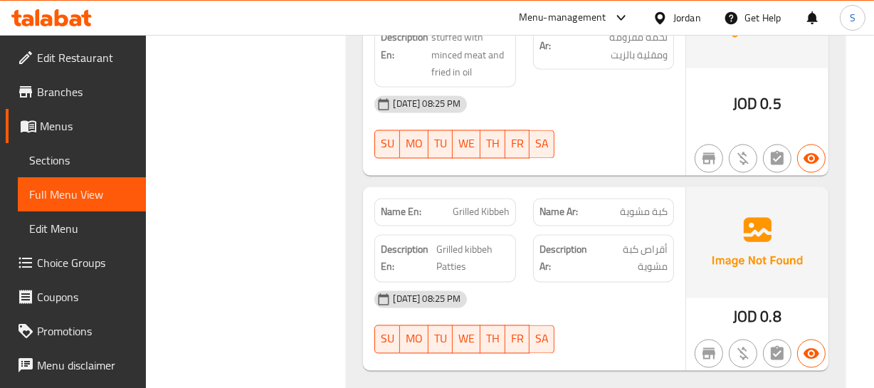
scroll to position [7094, 0]
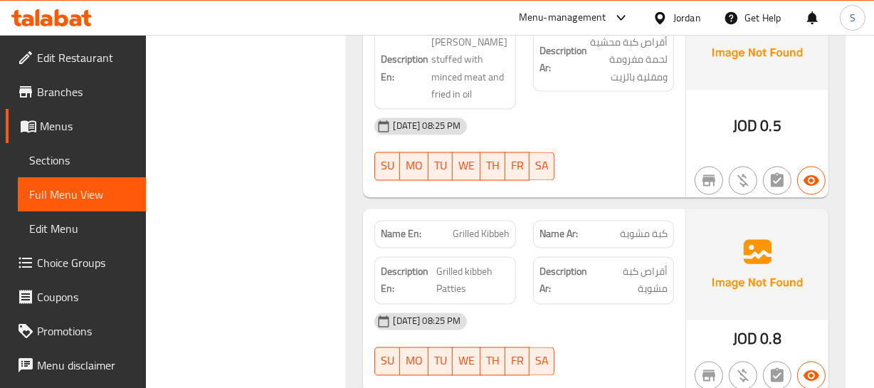
click at [496, 227] on span "Grilled Kibbeh" at bounding box center [481, 234] width 57 height 15
click at [463, 263] on span "Grilled kibbeh Patties" at bounding box center [472, 280] width 73 height 35
click at [464, 263] on span "Grilled kibbeh Patties" at bounding box center [472, 280] width 73 height 35
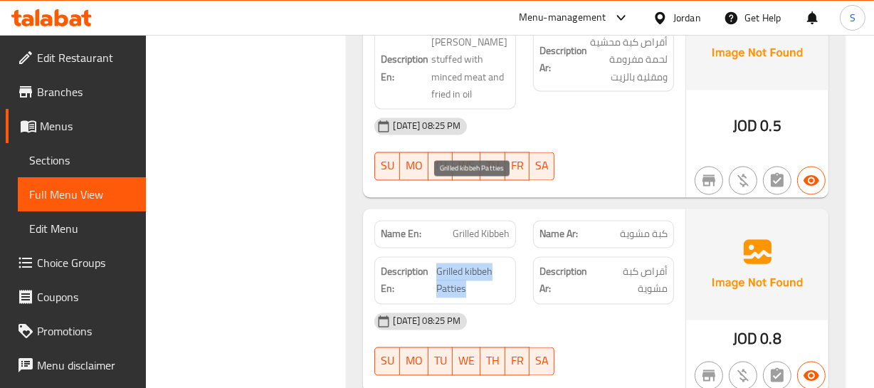
click at [464, 263] on span "Grilled kibbeh Patties" at bounding box center [472, 280] width 73 height 35
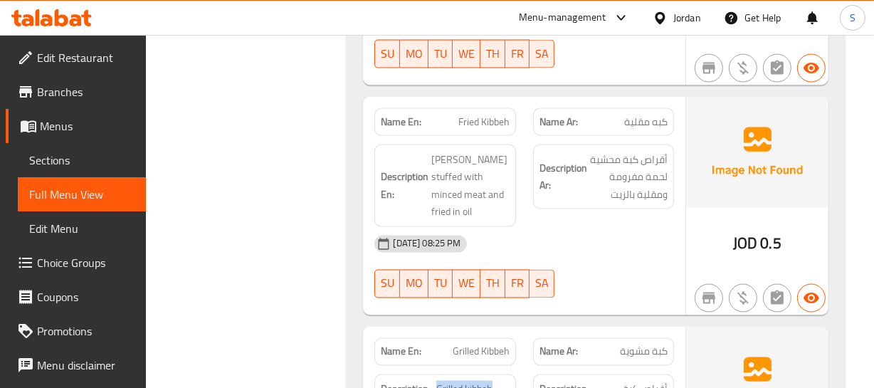
scroll to position [6965, 0]
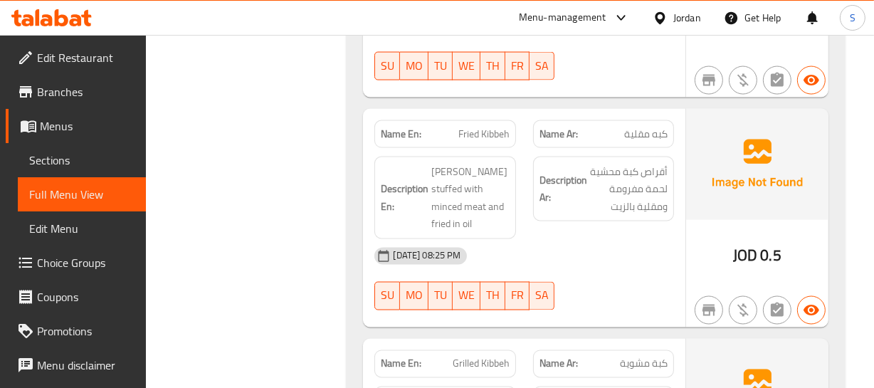
click at [491, 127] on span "Fried Kibbeh" at bounding box center [483, 134] width 51 height 15
click at [623, 127] on p "Name Ar: كبه مقلية" at bounding box center [603, 134] width 128 height 15
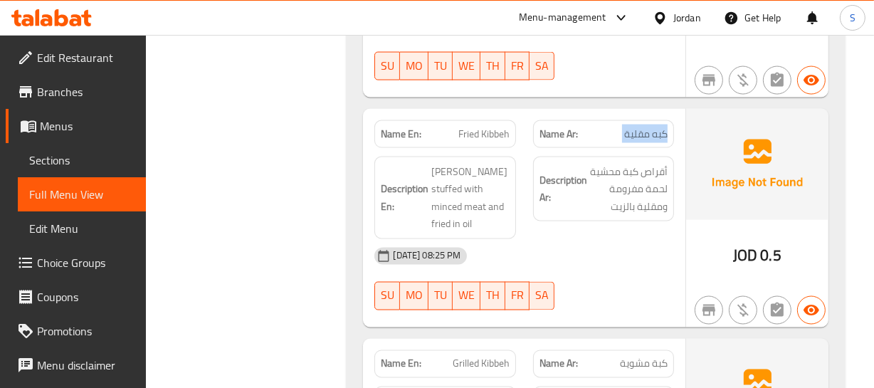
click at [623, 127] on p "Name Ar: كبه مقلية" at bounding box center [603, 134] width 128 height 15
drag, startPoint x: 436, startPoint y: 93, endPoint x: 494, endPoint y: 159, distance: 87.8
click at [494, 159] on div "Description En: Kibbeh Patties stuffed with minced meat and fried in oil" at bounding box center [444, 198] width 141 height 83
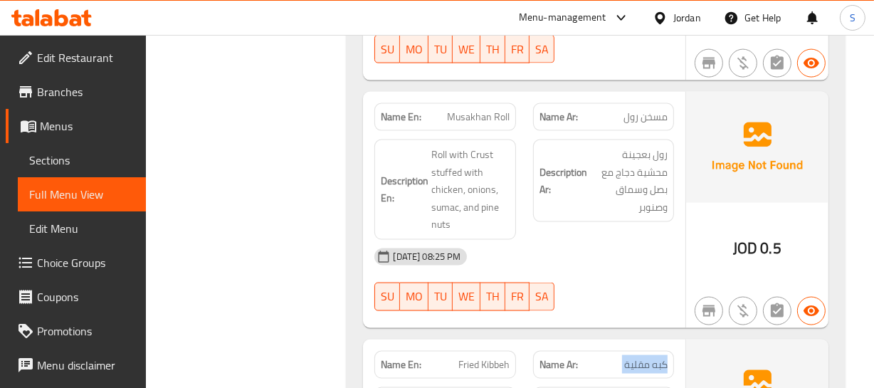
scroll to position [6706, 0]
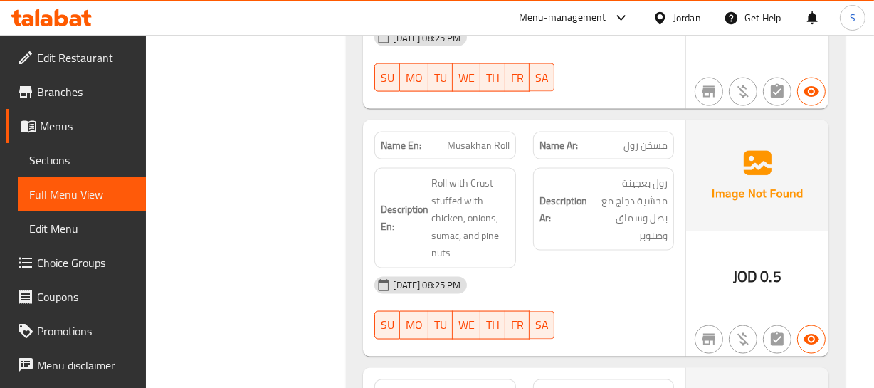
click at [465, 138] on span "Musakhan Roll" at bounding box center [478, 145] width 63 height 15
drag, startPoint x: 465, startPoint y: 68, endPoint x: 436, endPoint y: 100, distance: 43.8
click at [464, 138] on span "Musakhan Roll" at bounding box center [478, 145] width 63 height 15
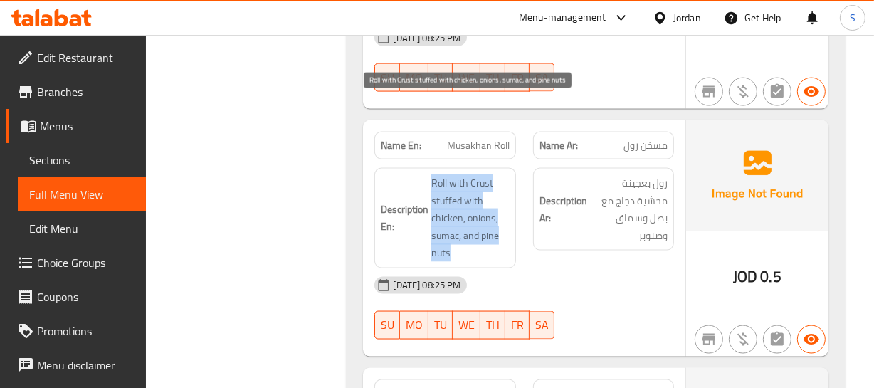
drag, startPoint x: 431, startPoint y: 108, endPoint x: 502, endPoint y: 166, distance: 91.0
click at [455, 177] on span "Roll with Crust stuffed with chicken, onions, sumac, and pine nuts" at bounding box center [470, 218] width 78 height 88
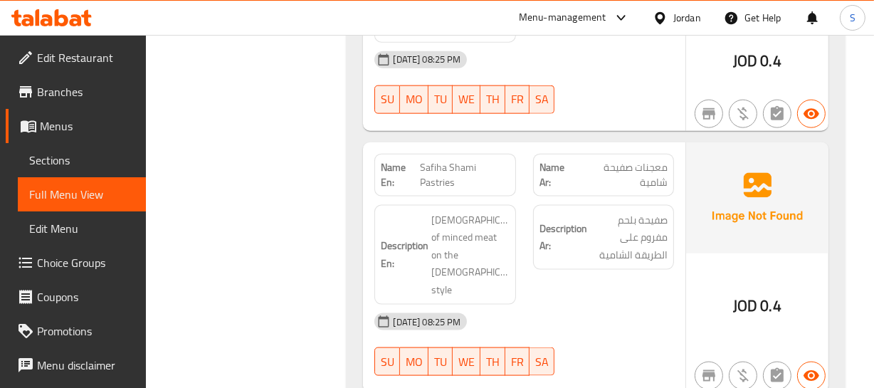
scroll to position [6383, 0]
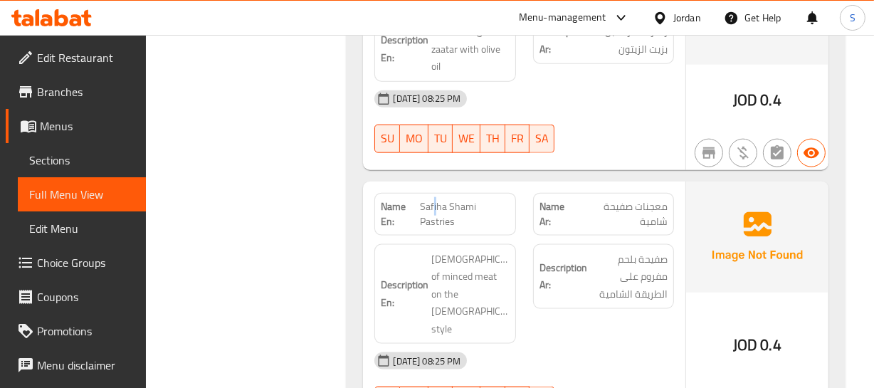
click at [435, 199] on span "Safiha Shami Pastries" at bounding box center [465, 214] width 90 height 30
click at [436, 199] on span "Safiha Shami Pastries" at bounding box center [465, 214] width 90 height 30
click at [438, 199] on span "Safiha Shami Pastries" at bounding box center [465, 214] width 90 height 30
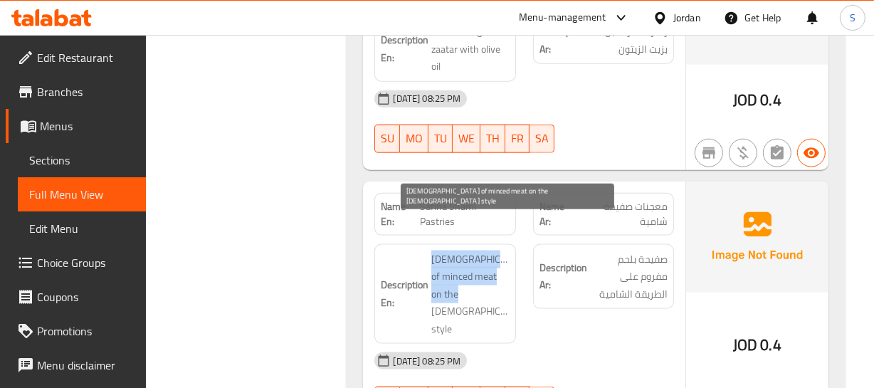
drag, startPoint x: 431, startPoint y: 215, endPoint x: 484, endPoint y: 265, distance: 73.0
click at [486, 265] on div "Description En: Safiha of minced meat on the shami style" at bounding box center [444, 294] width 141 height 100
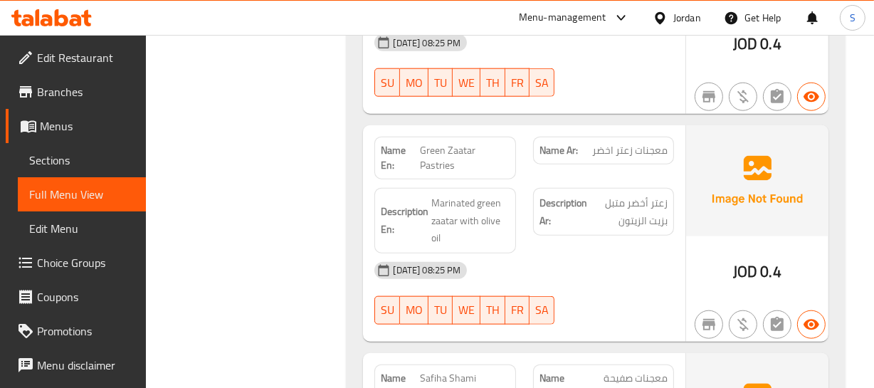
scroll to position [6188, 0]
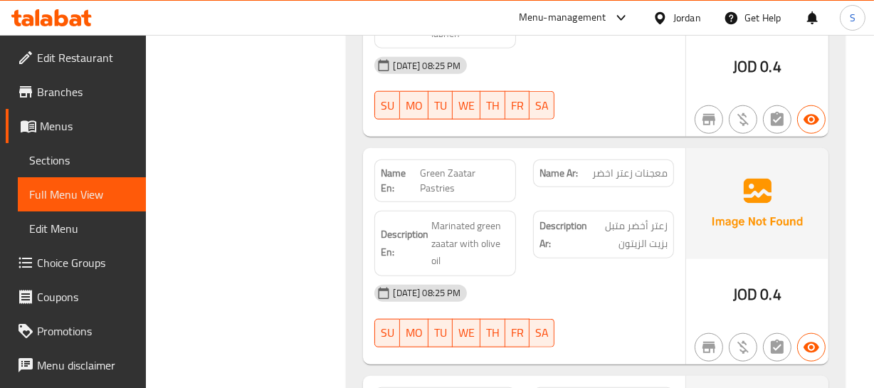
click at [443, 151] on div "Name En: Green Zaatar Pastries" at bounding box center [445, 181] width 158 height 60
click at [443, 166] on span "Green Zaatar Pastries" at bounding box center [464, 181] width 89 height 30
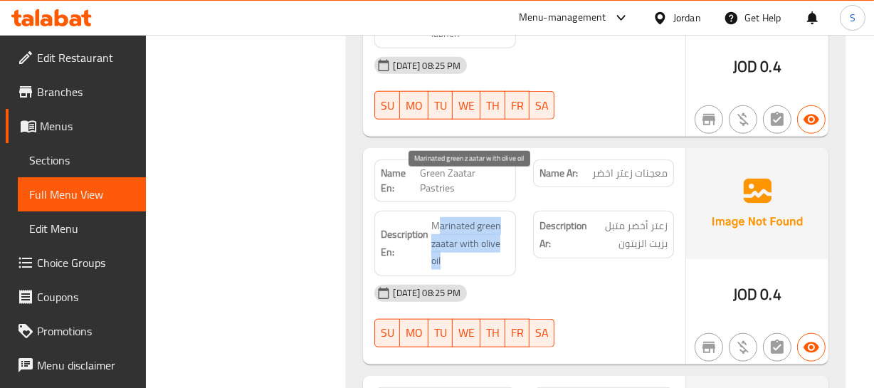
drag, startPoint x: 438, startPoint y: 184, endPoint x: 483, endPoint y: 215, distance: 54.3
click at [483, 217] on span "Marinated green zaatar with olive oil" at bounding box center [470, 243] width 78 height 53
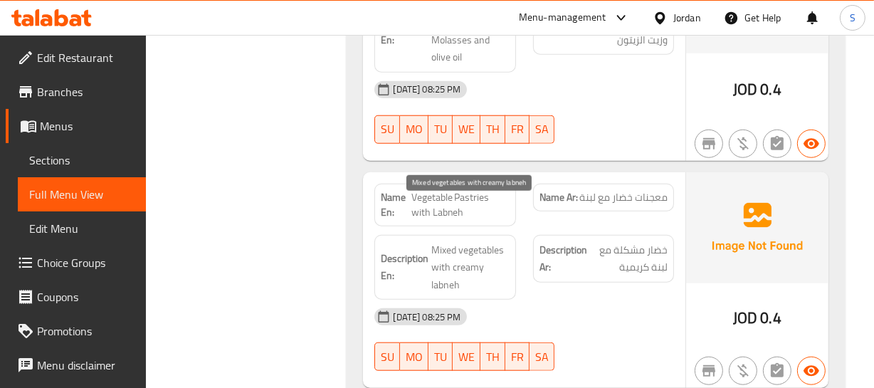
scroll to position [5929, 0]
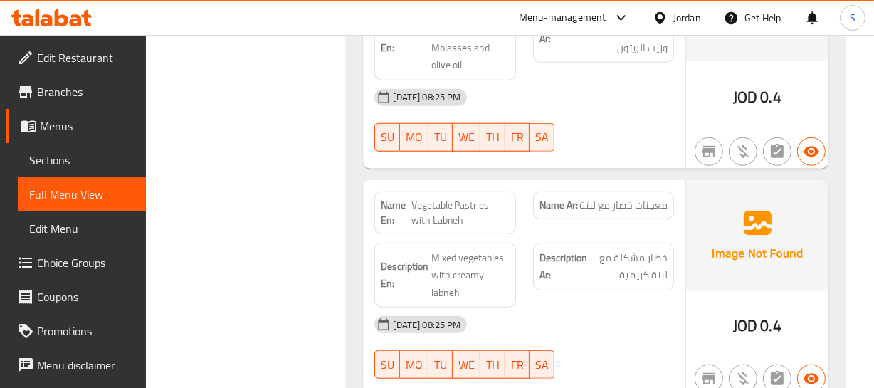
click at [458, 198] on span "Vegetable Pastries with Labneh" at bounding box center [460, 213] width 98 height 30
click at [457, 198] on span "Vegetable Pastries with Labneh" at bounding box center [460, 213] width 98 height 30
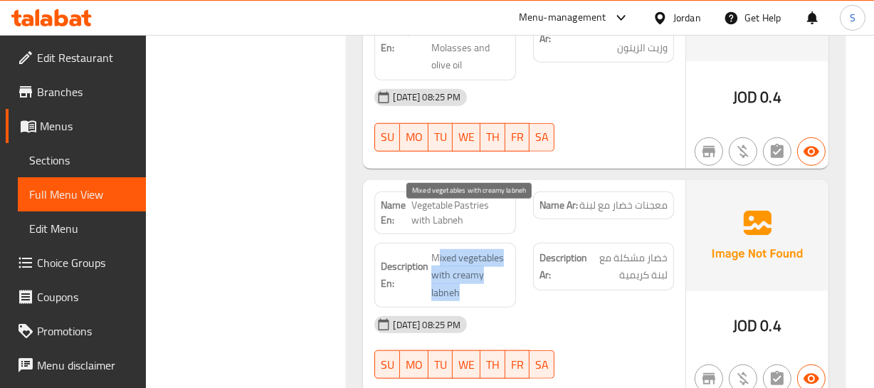
drag, startPoint x: 445, startPoint y: 213, endPoint x: 463, endPoint y: 256, distance: 46.3
click at [463, 256] on span "Mixed vegetables with creamy labneh" at bounding box center [470, 275] width 78 height 53
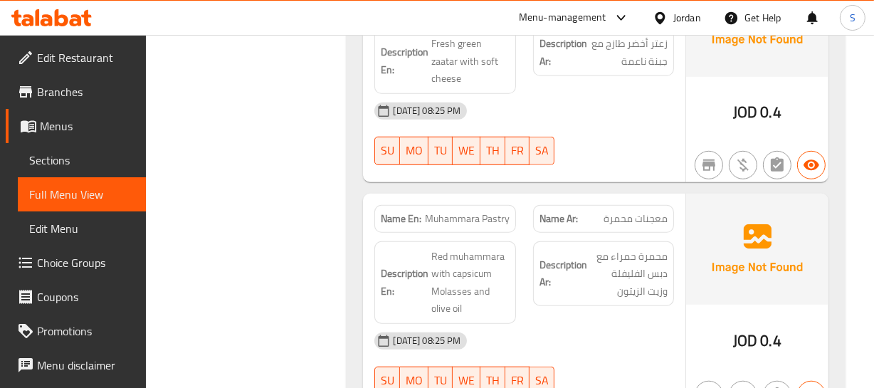
scroll to position [5671, 0]
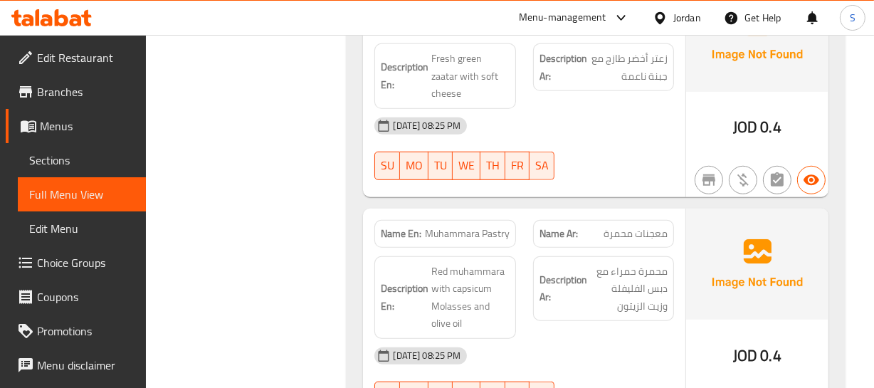
click at [451, 220] on div "Name En: Muhammara Pastry" at bounding box center [444, 234] width 141 height 28
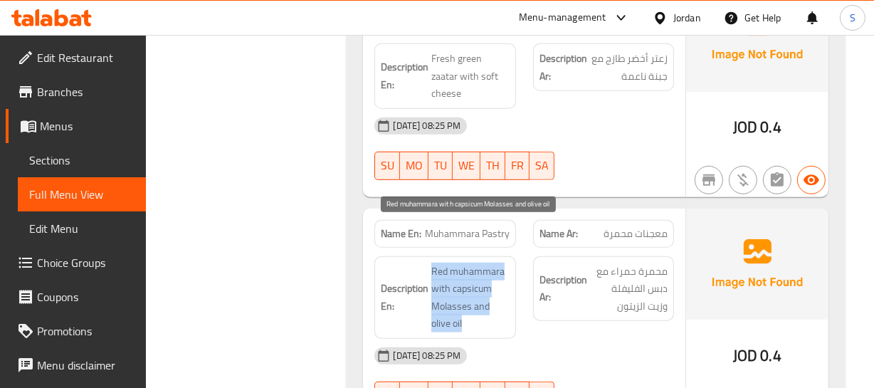
drag, startPoint x: 433, startPoint y: 231, endPoint x: 485, endPoint y: 285, distance: 76.0
click at [485, 285] on span "Red muhammara with capsicum Molasses and olive oil" at bounding box center [470, 298] width 78 height 70
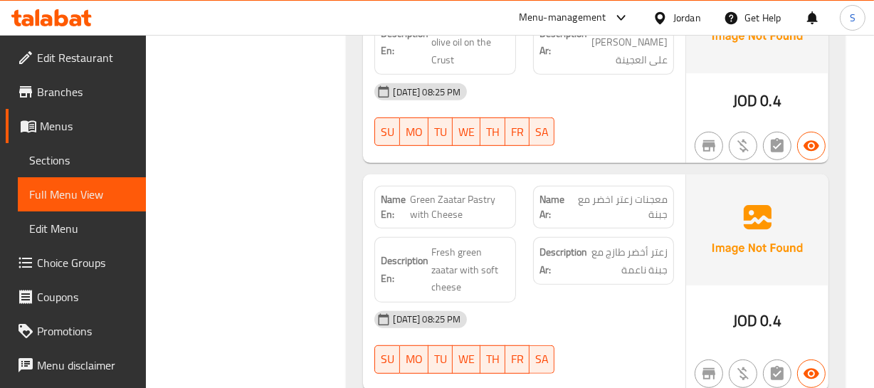
scroll to position [5477, 0]
drag, startPoint x: 422, startPoint y: 177, endPoint x: 482, endPoint y: 197, distance: 63.7
click at [482, 197] on span "Green Zaatar Pastry with Cheese" at bounding box center [460, 208] width 100 height 30
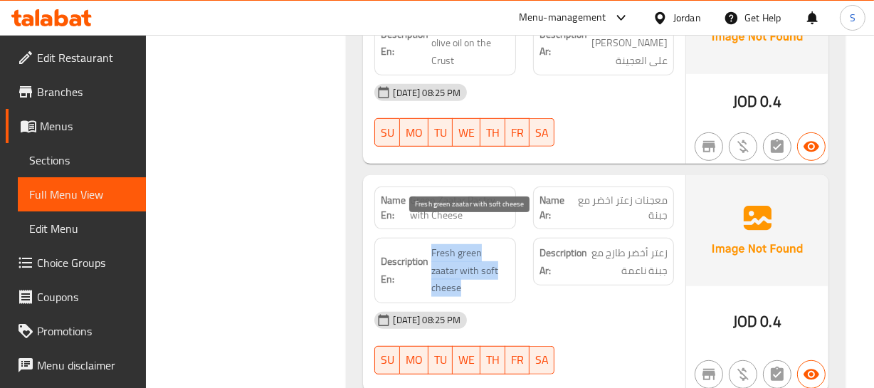
drag, startPoint x: 435, startPoint y: 224, endPoint x: 498, endPoint y: 243, distance: 66.2
click at [498, 244] on span "Fresh green zaatar with soft cheese" at bounding box center [470, 270] width 78 height 53
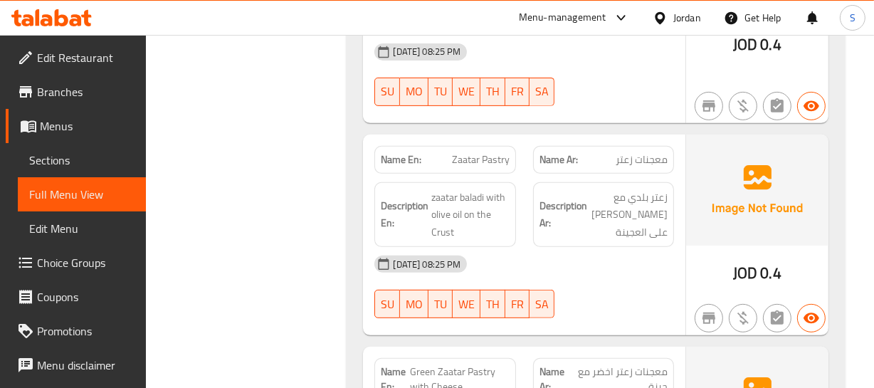
scroll to position [5282, 0]
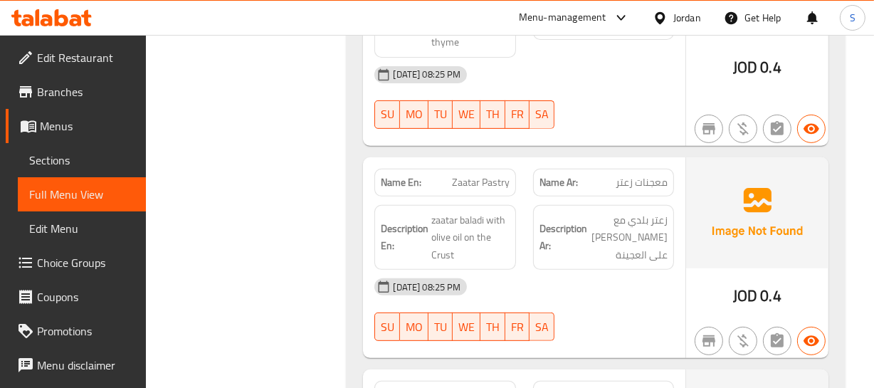
click at [479, 175] on span "Zaatar Pastry" at bounding box center [481, 182] width 58 height 15
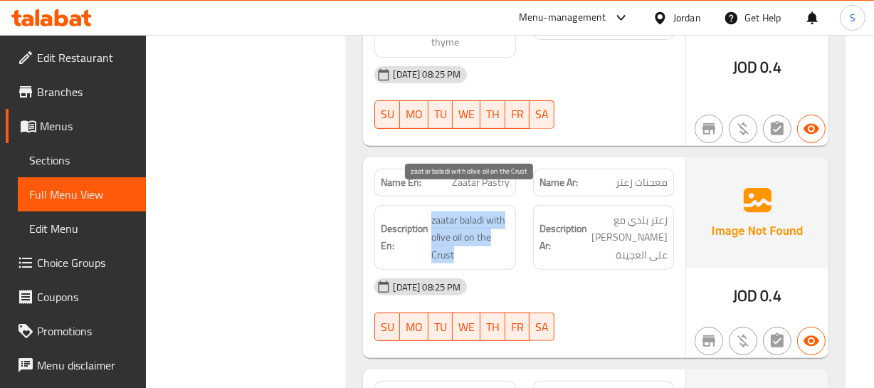
drag, startPoint x: 432, startPoint y: 193, endPoint x: 491, endPoint y: 232, distance: 70.9
click at [492, 231] on span "zaatar baladi with olive oil on the Crust" at bounding box center [470, 237] width 78 height 53
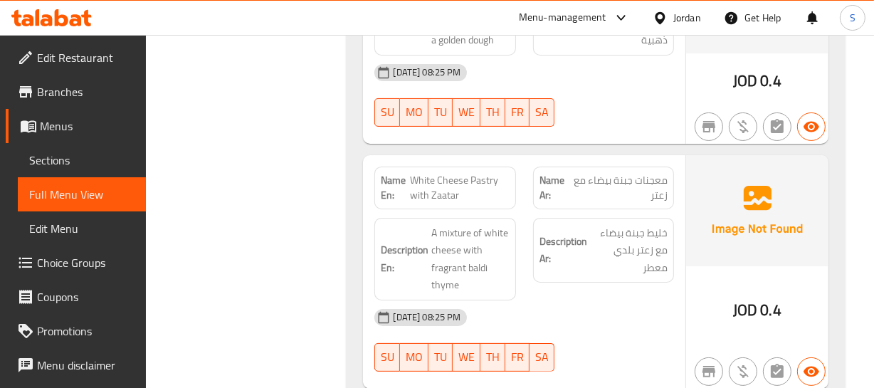
scroll to position [5024, 0]
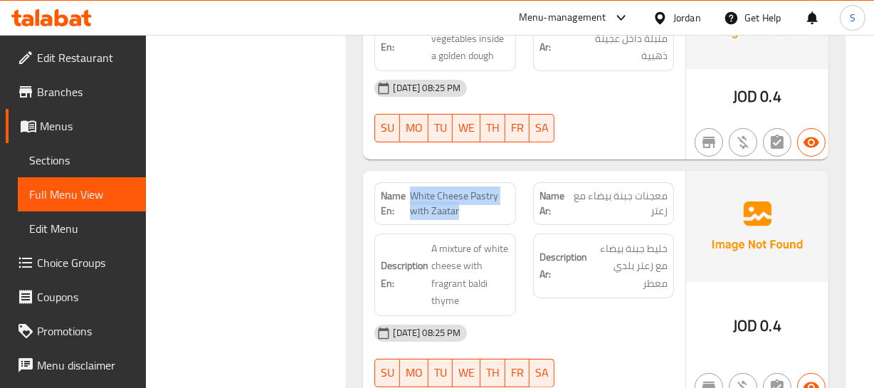
drag, startPoint x: 413, startPoint y: 173, endPoint x: 475, endPoint y: 193, distance: 65.0
click at [475, 193] on span "White Cheese Pastry with Zaatar" at bounding box center [460, 204] width 100 height 30
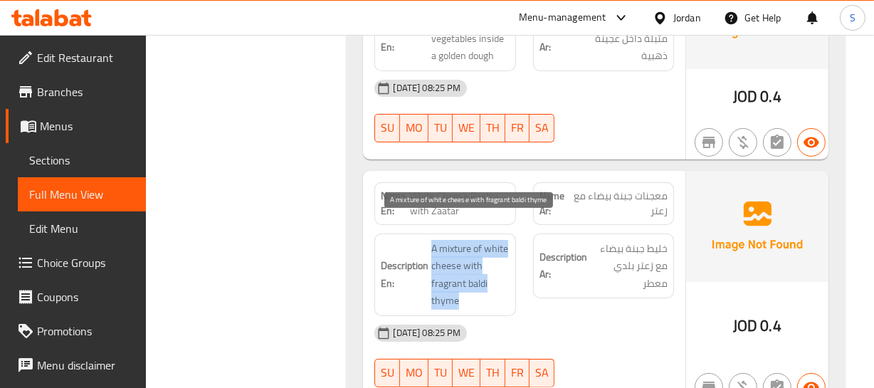
drag, startPoint x: 432, startPoint y: 222, endPoint x: 473, endPoint y: 281, distance: 72.1
click at [473, 281] on span "A mixture of white cheese with fragrant baldi thyme" at bounding box center [470, 275] width 78 height 70
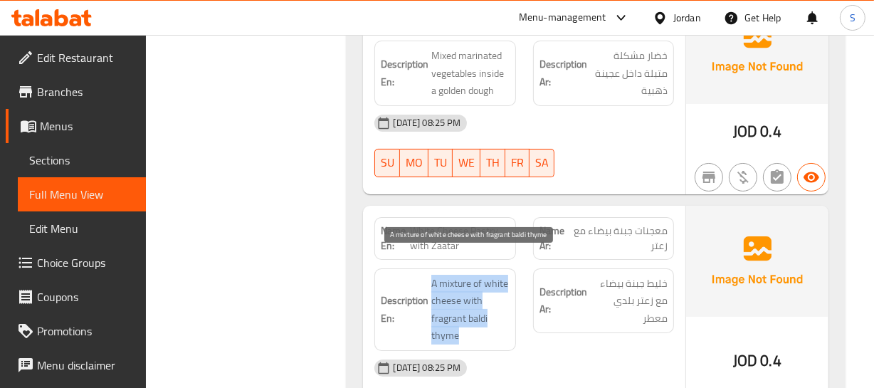
scroll to position [4765, 0]
click at [448, 26] on span "Vegetable Pastry" at bounding box center [473, 18] width 71 height 15
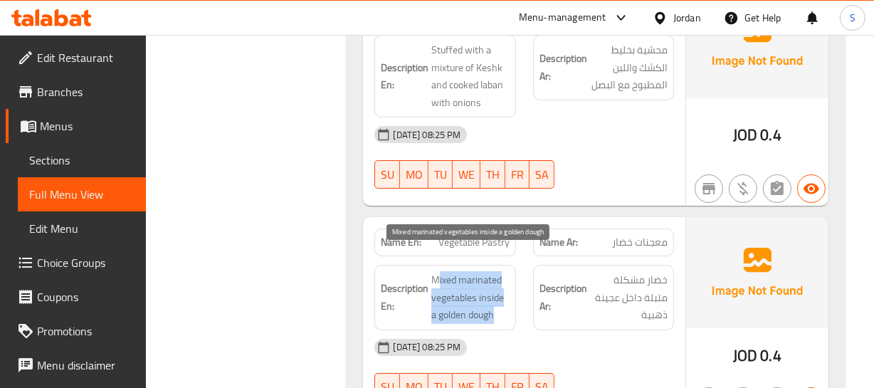
drag, startPoint x: 440, startPoint y: 259, endPoint x: 559, endPoint y: 283, distance: 121.3
click at [541, 289] on div "Description En: Mixed marinated vegetables inside a golden dough Description Ar…" at bounding box center [524, 297] width 316 height 83
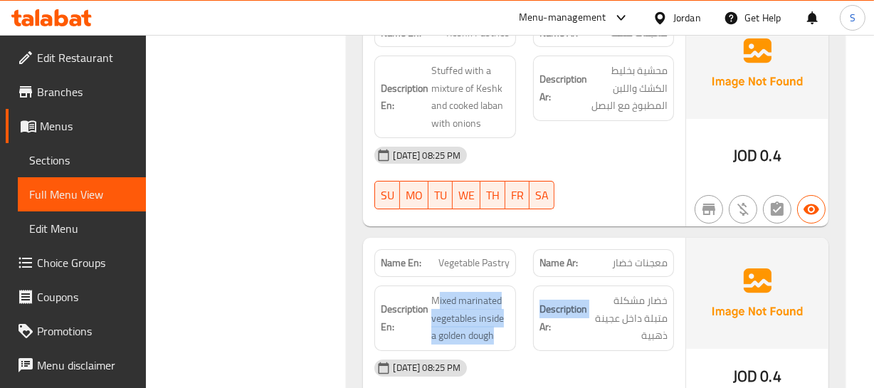
scroll to position [4635, 0]
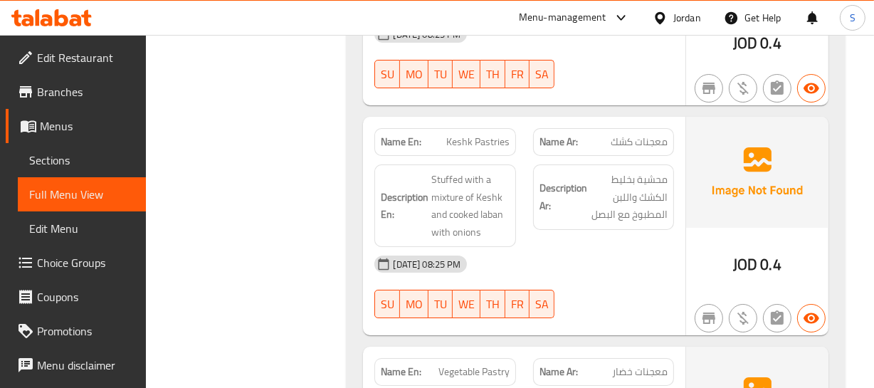
click at [460, 134] on span "Keshk Pastries" at bounding box center [477, 141] width 63 height 15
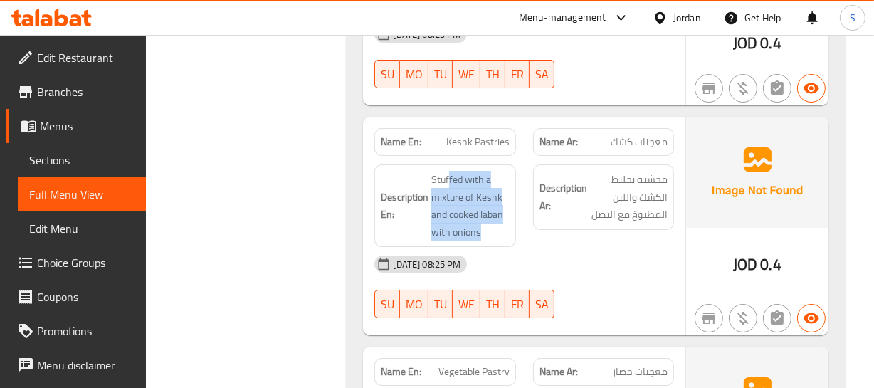
drag, startPoint x: 455, startPoint y: 149, endPoint x: 482, endPoint y: 222, distance: 77.9
click at [482, 222] on div "Description En: Stuffed with a mixture of Keshk and cooked laban with onions" at bounding box center [444, 205] width 141 height 83
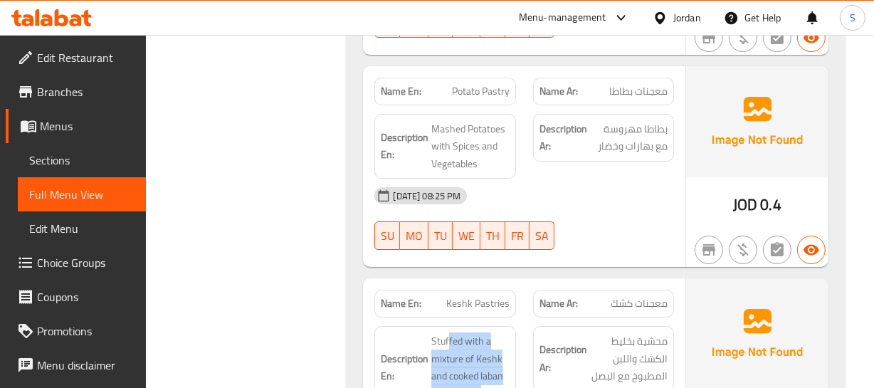
scroll to position [4441, 0]
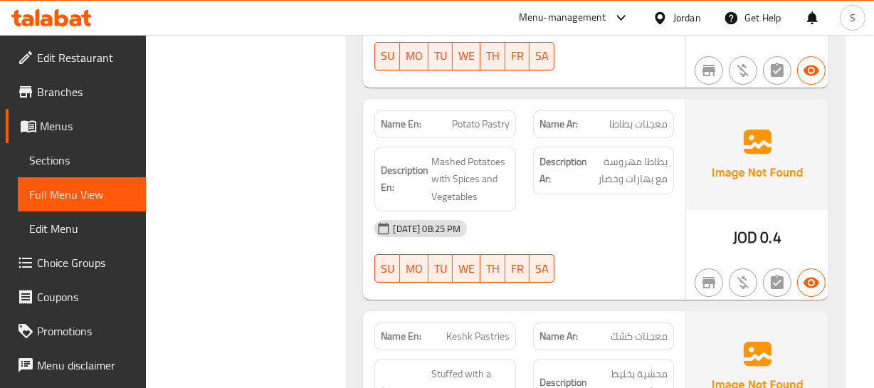
click at [479, 117] on span "Potato Pastry" at bounding box center [481, 124] width 58 height 15
click at [628, 117] on span "معجنات بطاطا" at bounding box center [638, 124] width 58 height 15
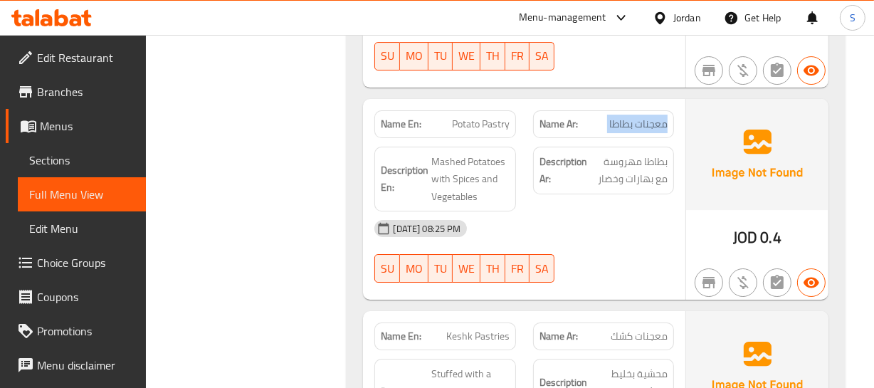
click at [628, 117] on span "معجنات بطاطا" at bounding box center [638, 124] width 58 height 15
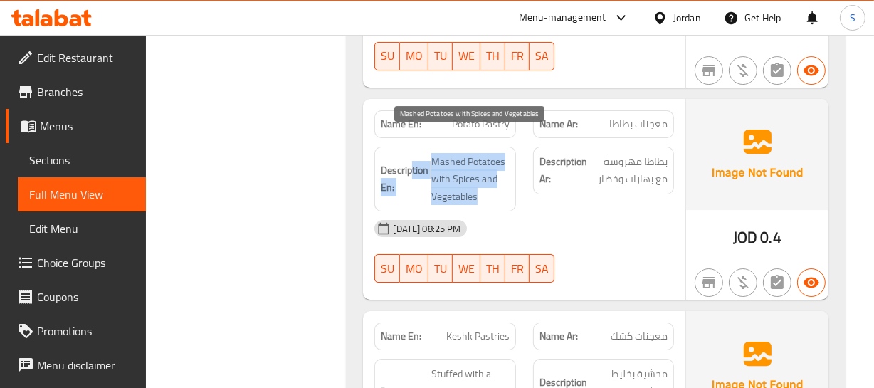
drag, startPoint x: 410, startPoint y: 142, endPoint x: 490, endPoint y: 179, distance: 87.6
click at [490, 179] on h6 "Description En: Mashed Potatoes with Spices and Vegetables" at bounding box center [445, 179] width 128 height 53
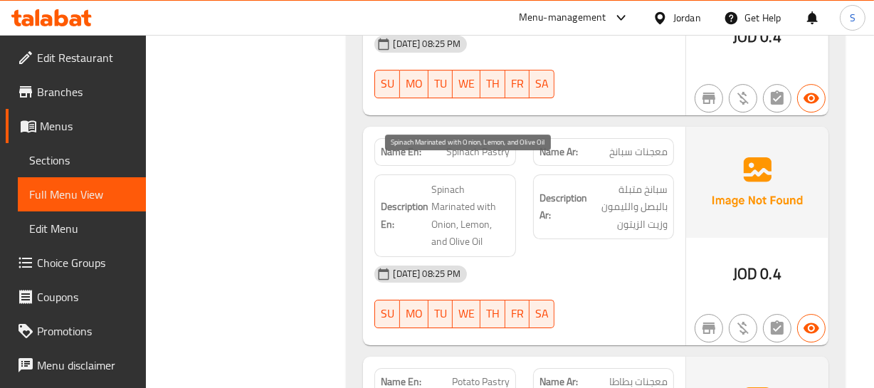
scroll to position [4183, 0]
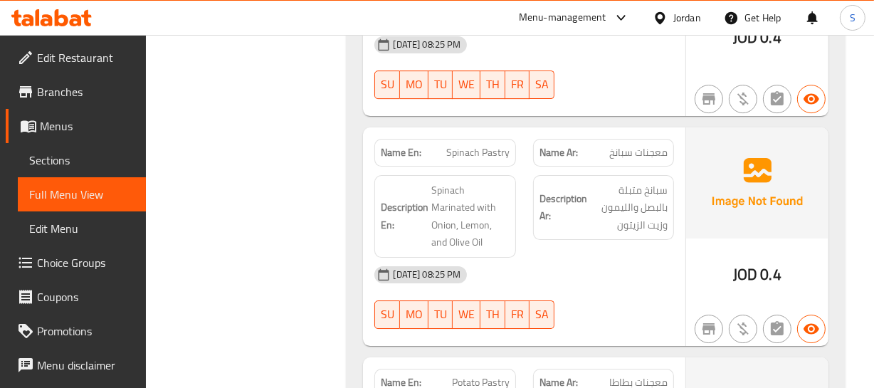
click at [459, 145] on span "Spinach Pastry" at bounding box center [477, 152] width 63 height 15
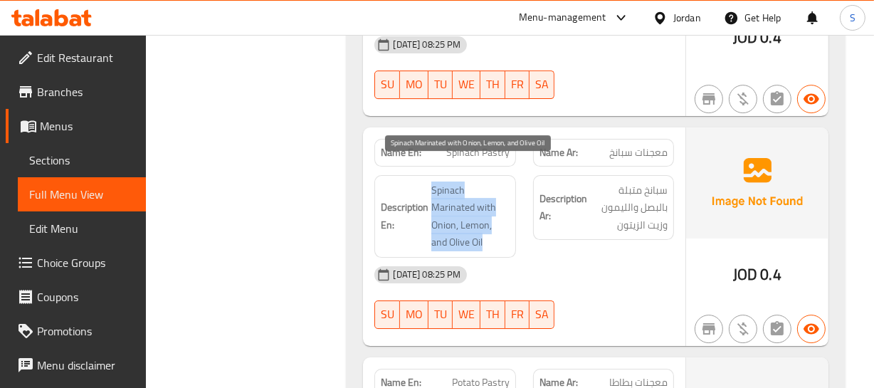
drag, startPoint x: 429, startPoint y: 166, endPoint x: 505, endPoint y: 219, distance: 93.0
click at [505, 219] on h6 "Description En: Spinach Marinated with Onion, Lemon, and Olive Oil" at bounding box center [445, 216] width 128 height 70
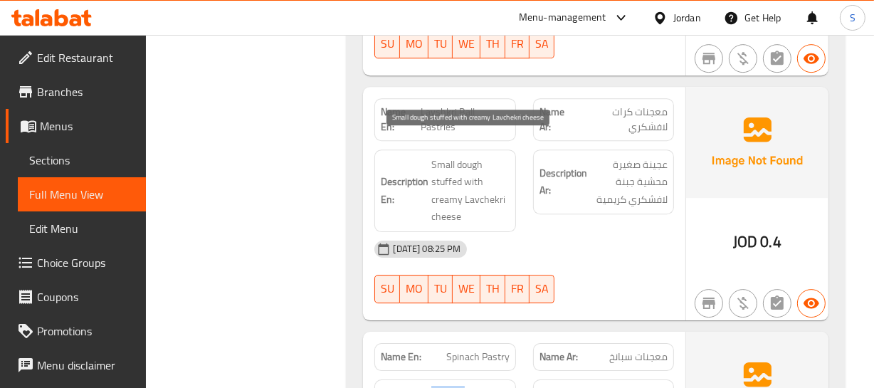
scroll to position [3924, 0]
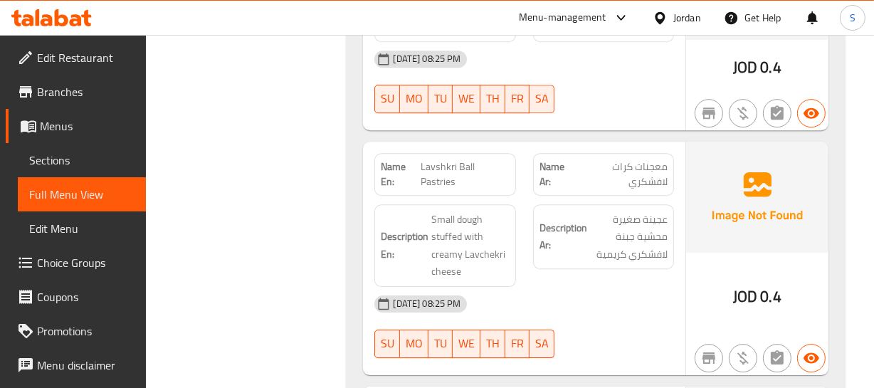
click at [444, 159] on span "Lavshkri Ball Pastries" at bounding box center [465, 174] width 89 height 30
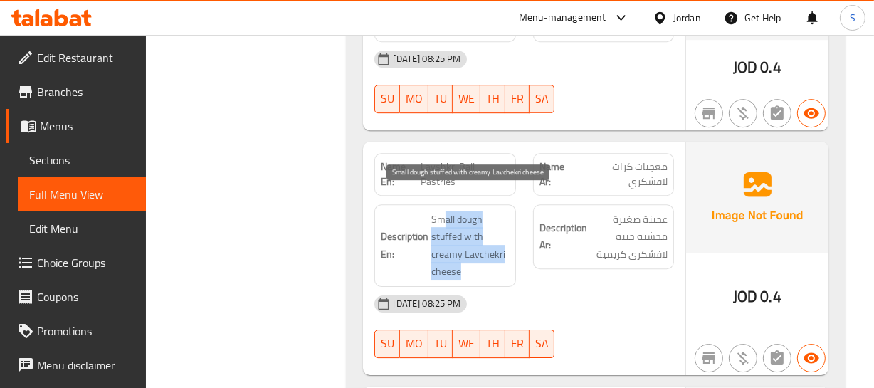
drag, startPoint x: 445, startPoint y: 194, endPoint x: 486, endPoint y: 253, distance: 71.5
click at [485, 256] on span "Small dough stuffed with creamy Lavchekri cheese" at bounding box center [470, 246] width 78 height 70
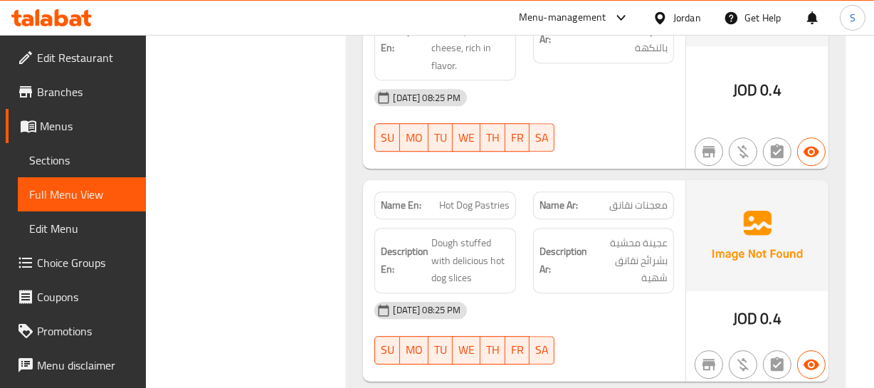
scroll to position [3665, 0]
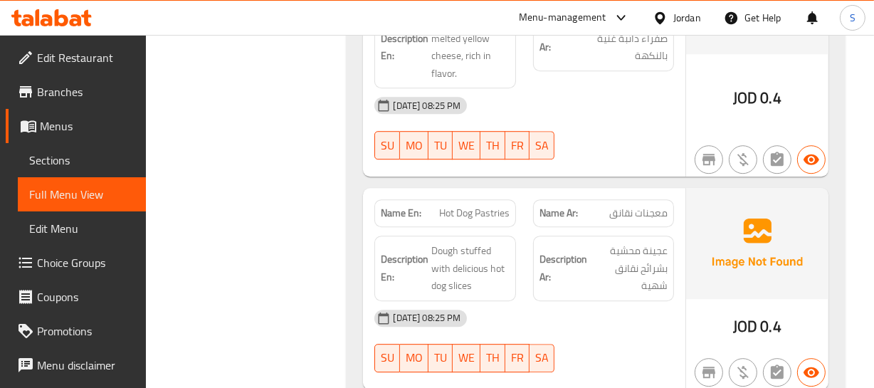
click at [463, 206] on span "Hot Dog Pastries" at bounding box center [474, 213] width 70 height 15
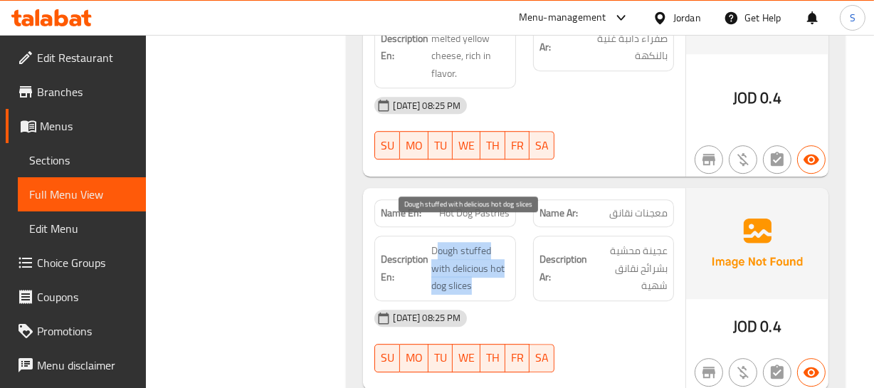
drag, startPoint x: 436, startPoint y: 226, endPoint x: 473, endPoint y: 266, distance: 53.9
click at [473, 266] on span "Dough stuffed with delicious hot dog slices" at bounding box center [470, 268] width 78 height 53
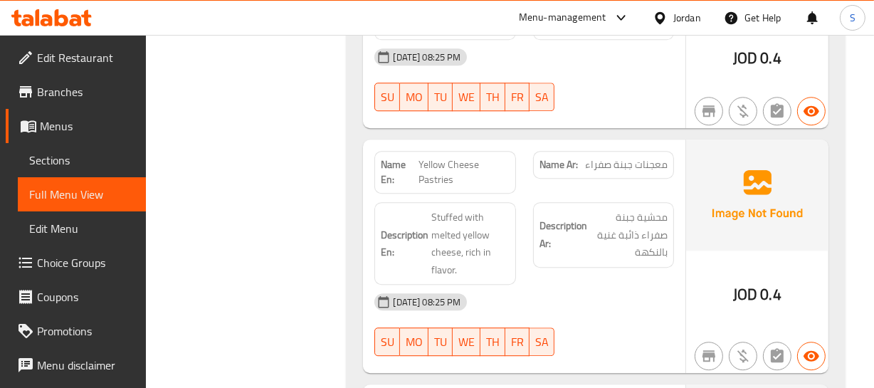
scroll to position [3471, 0]
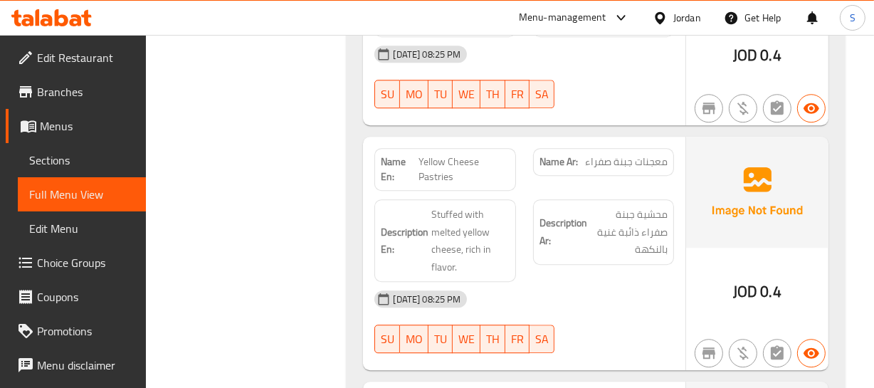
click at [443, 154] on span "Yellow Cheese Pastries" at bounding box center [463, 169] width 90 height 30
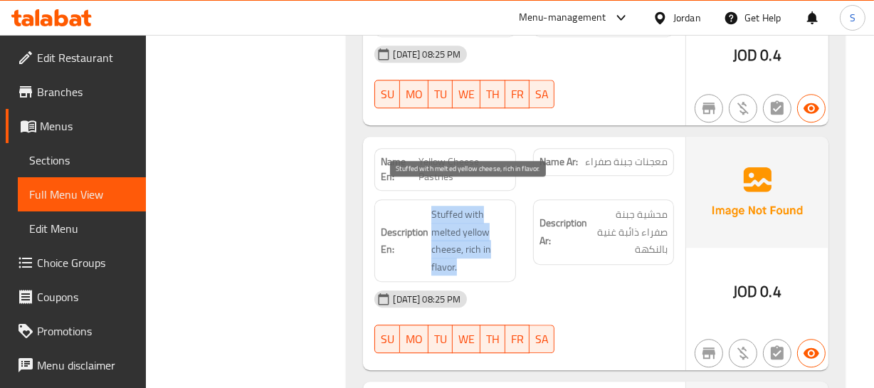
drag, startPoint x: 428, startPoint y: 193, endPoint x: 490, endPoint y: 230, distance: 72.1
click at [480, 250] on h6 "Description En: Stuffed with melted yellow cheese, rich in flavor." at bounding box center [445, 241] width 128 height 70
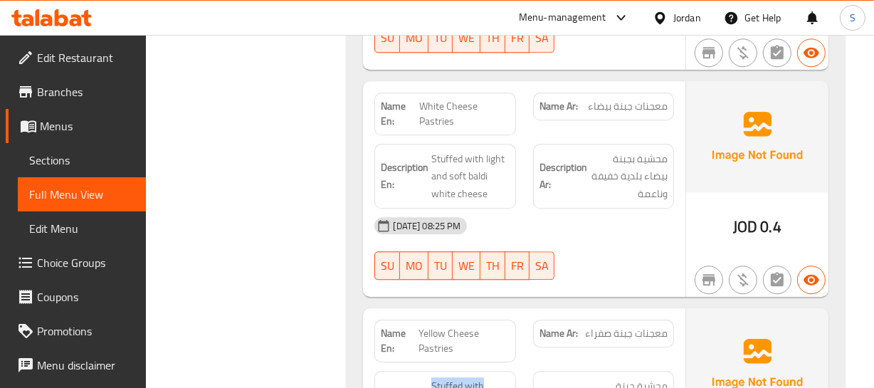
scroll to position [3277, 0]
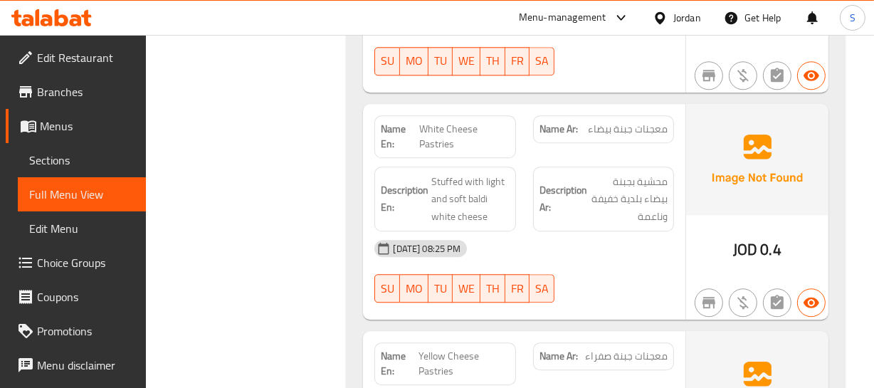
click at [463, 122] on span "White Cheese Pastries" at bounding box center [464, 137] width 90 height 30
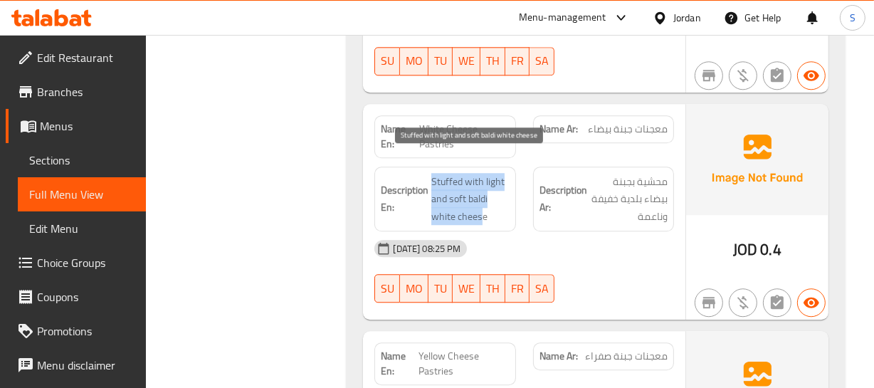
drag, startPoint x: 427, startPoint y: 147, endPoint x: 489, endPoint y: 192, distance: 76.4
click at [485, 200] on div "Description En: Stuffed with light and soft baldi white cheese" at bounding box center [444, 199] width 141 height 65
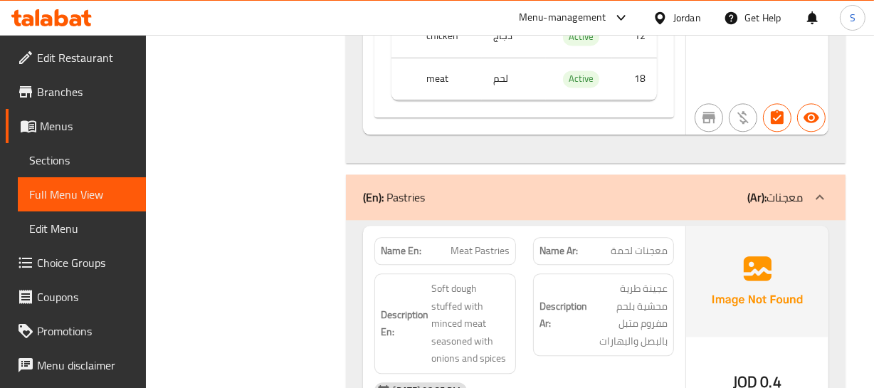
scroll to position [2889, 0]
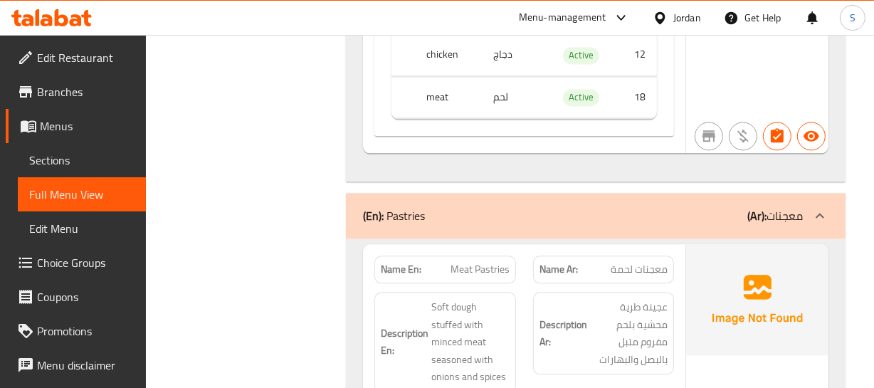
click at [460, 262] on span "Meat Pastries" at bounding box center [479, 269] width 59 height 15
click at [465, 262] on span "Meat Pastries" at bounding box center [479, 269] width 59 height 15
click at [468, 262] on span "Meat Pastries" at bounding box center [479, 269] width 59 height 15
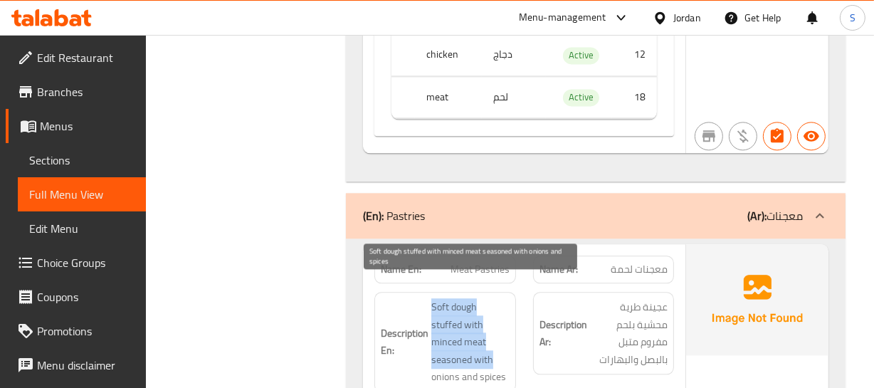
drag, startPoint x: 438, startPoint y: 281, endPoint x: 510, endPoint y: 333, distance: 88.7
click at [510, 334] on div "Description En: Soft dough stuffed with minced meat seasoned with onions and sp…" at bounding box center [444, 342] width 141 height 100
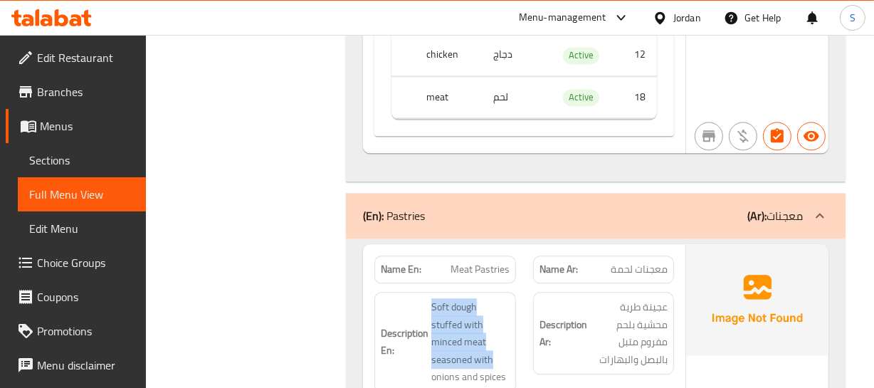
click at [538, 207] on div "(En): Pastries (Ar): معجنات" at bounding box center [582, 215] width 439 height 17
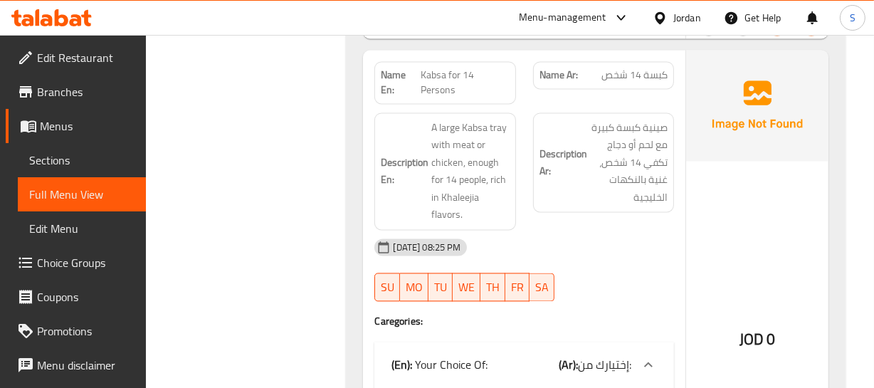
scroll to position [2419, 0]
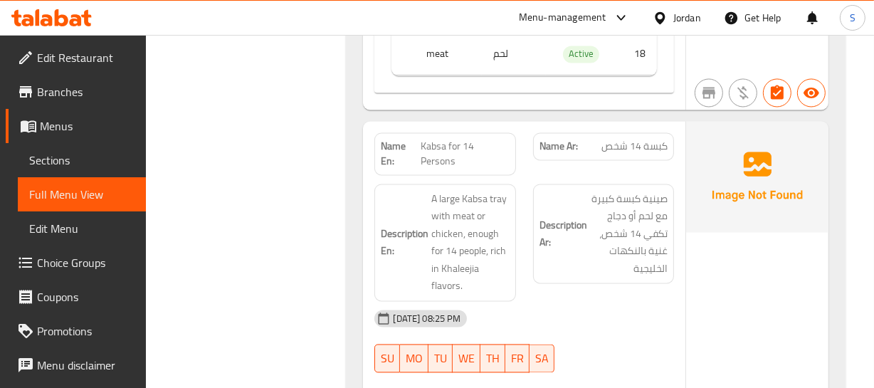
click at [441, 139] on span "Kabsa for 14 Persons" at bounding box center [465, 154] width 88 height 30
drag, startPoint x: 441, startPoint y: 126, endPoint x: 445, endPoint y: 133, distance: 8.0
click at [444, 139] on span "Kabsa for 14 Persons" at bounding box center [465, 154] width 88 height 30
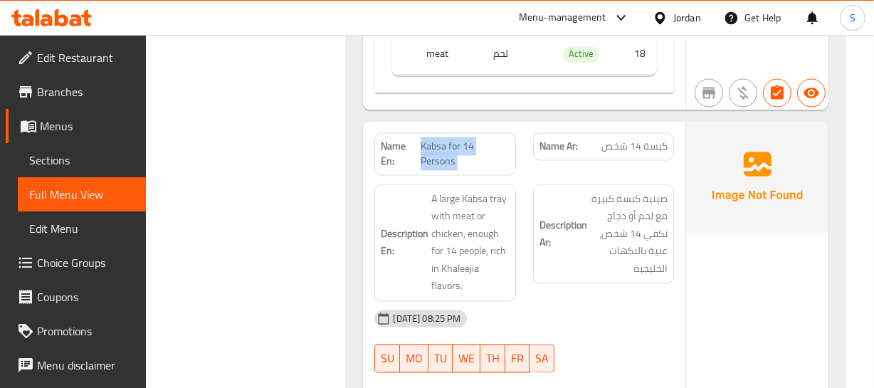
click at [495, 139] on span "Kabsa for 14 Persons" at bounding box center [465, 154] width 88 height 30
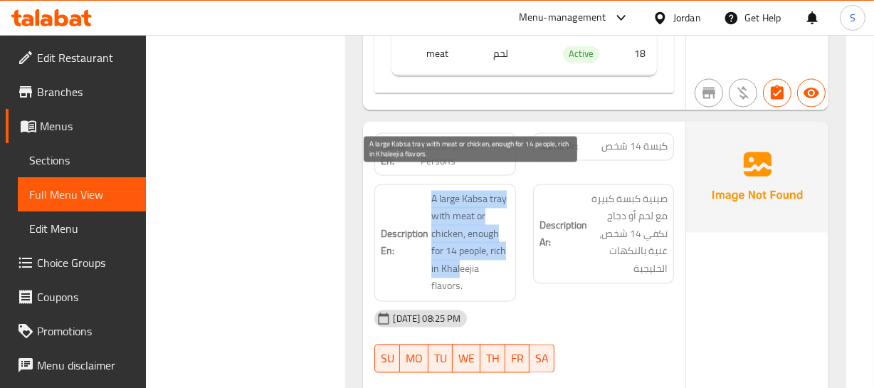
drag, startPoint x: 433, startPoint y: 176, endPoint x: 461, endPoint y: 255, distance: 84.0
click at [461, 255] on span "A large Kabsa tray with meat or chicken, enough for 14 people, rich in Khaleeji…" at bounding box center [470, 242] width 78 height 105
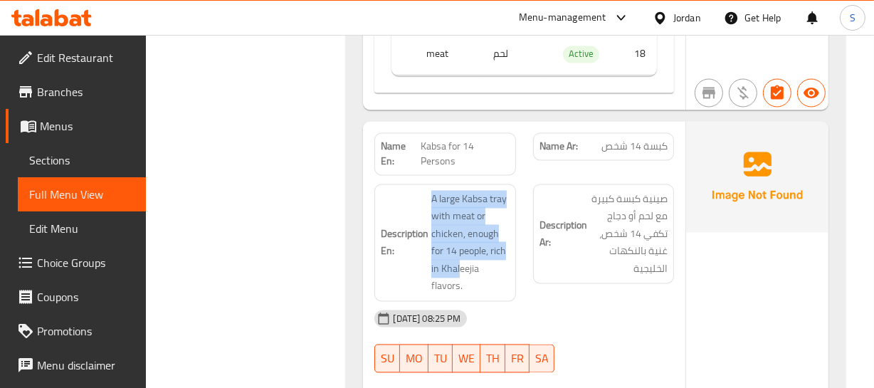
click at [431, 184] on div "Description En: A large Kabsa tray with meat or chicken, enough for 14 people, …" at bounding box center [444, 242] width 141 height 117
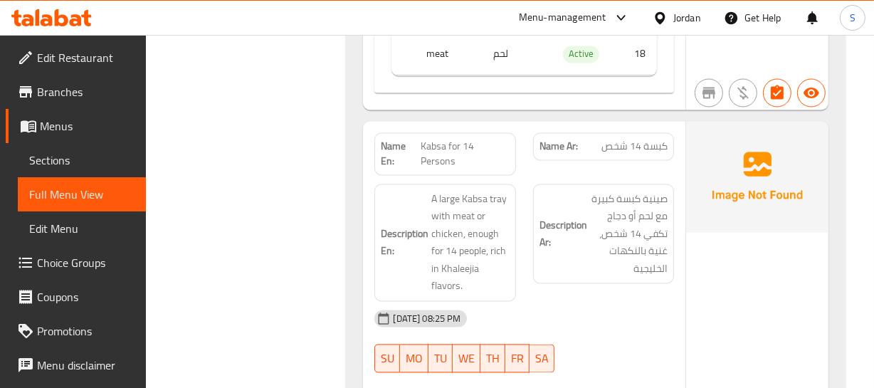
click at [441, 139] on span "Kabsa for 14 Persons" at bounding box center [465, 154] width 88 height 30
click at [443, 139] on span "Kabsa for 14 Persons" at bounding box center [465, 154] width 88 height 30
copy span "Kabsa for 14 Persons"
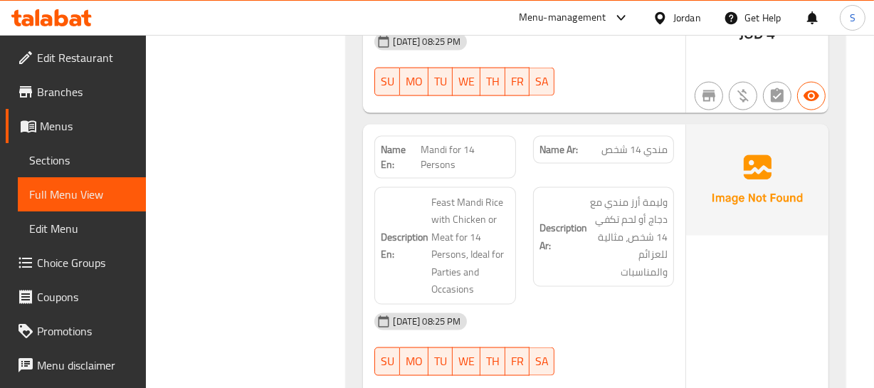
scroll to position [1901, 0]
click at [452, 143] on span "Mandi for 14 Persons" at bounding box center [465, 158] width 89 height 30
drag, startPoint x: 434, startPoint y: 176, endPoint x: 469, endPoint y: 292, distance: 121.1
click at [469, 292] on div "Name En: Mandi for 14 Persons Name Ar: مندي 14 شخص Description En: Feast Mandi …" at bounding box center [524, 376] width 322 height 502
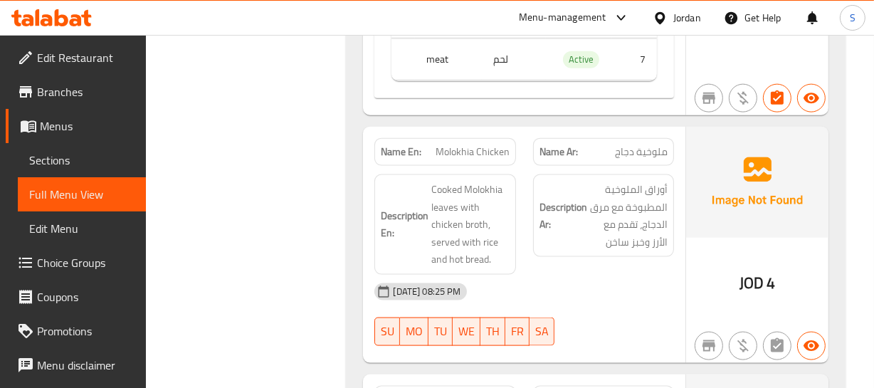
scroll to position [1642, 0]
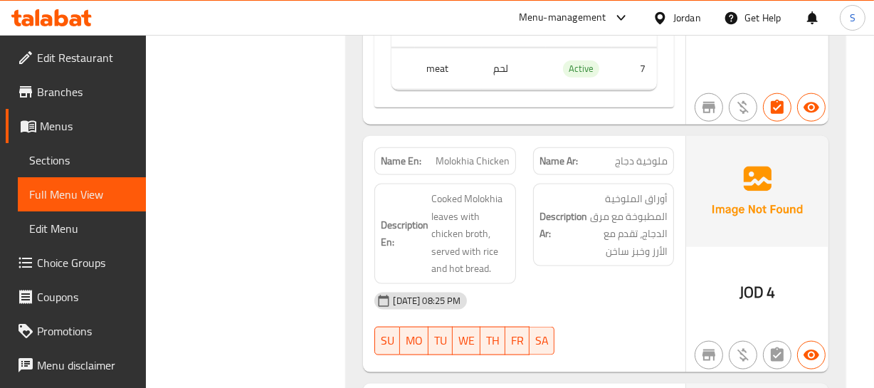
click at [469, 139] on div "Name En: Molokhia Chicken" at bounding box center [445, 161] width 158 height 45
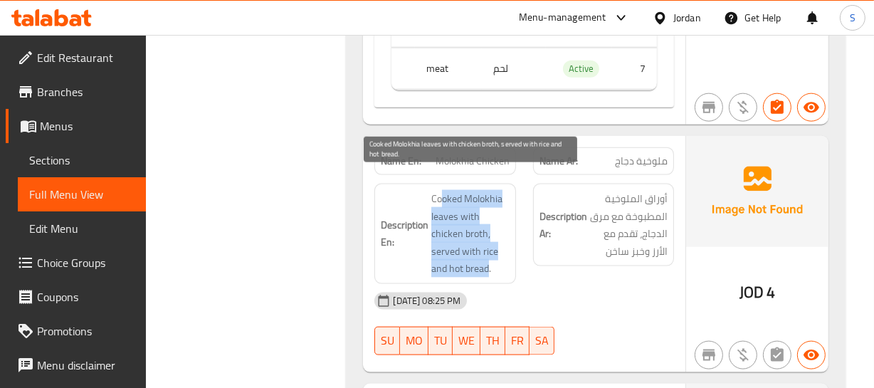
drag, startPoint x: 482, startPoint y: 173, endPoint x: 488, endPoint y: 249, distance: 76.4
click at [488, 249] on span "Cooked Molokhia leaves with chicken broth, served with rice and hot bread." at bounding box center [470, 234] width 78 height 88
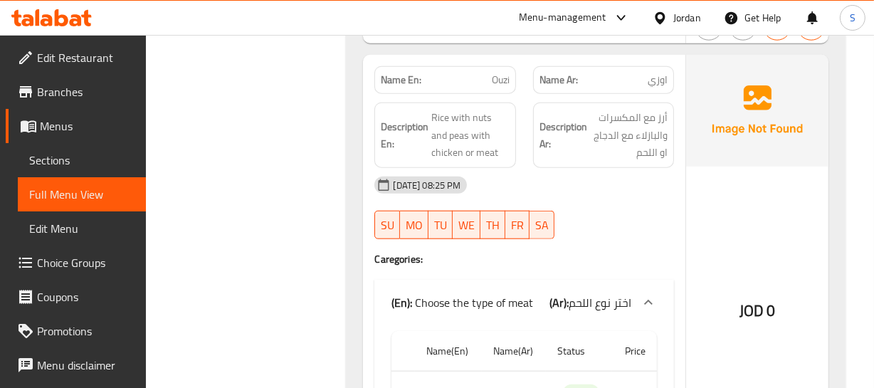
scroll to position [1254, 0]
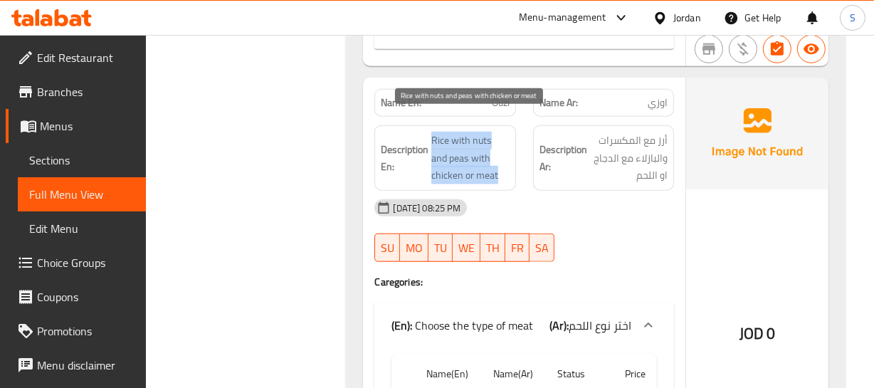
drag, startPoint x: 428, startPoint y: 115, endPoint x: 484, endPoint y: 157, distance: 70.0
click at [484, 157] on h6 "Description En: Rice with nuts and peas with chicken or meat" at bounding box center [445, 158] width 128 height 53
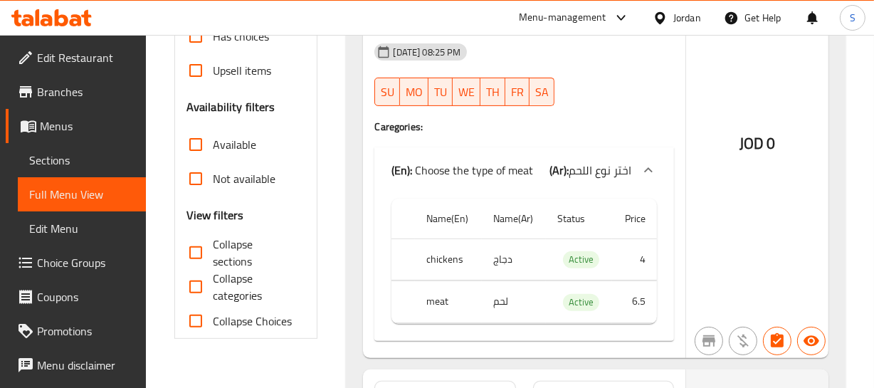
scroll to position [284, 0]
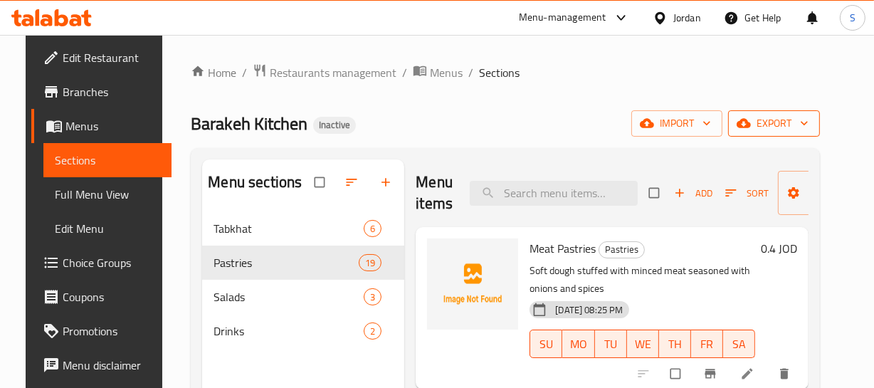
click at [801, 122] on span "export" at bounding box center [773, 124] width 69 height 18
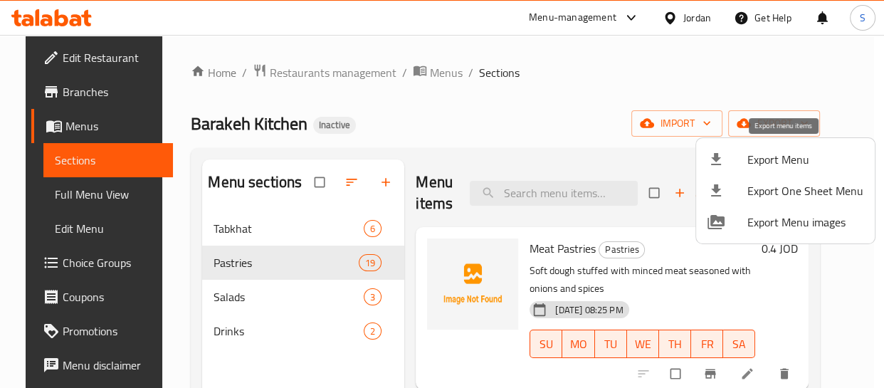
click at [770, 157] on span "Export Menu" at bounding box center [805, 159] width 116 height 17
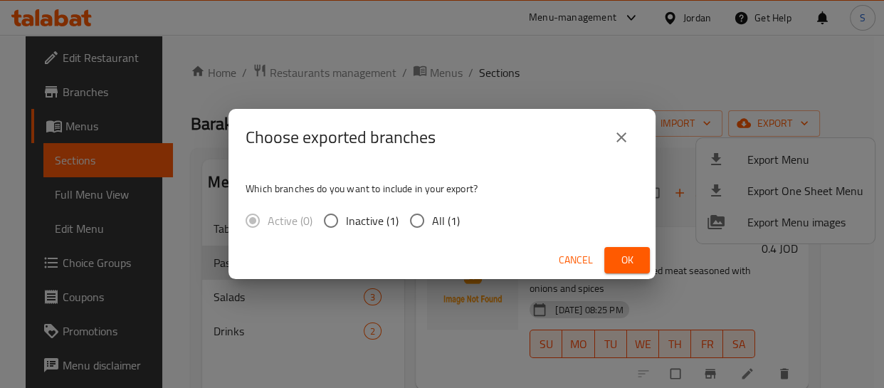
click at [403, 213] on input "All (1)" at bounding box center [417, 221] width 30 height 30
radio input "true"
click at [633, 260] on span "Ok" at bounding box center [627, 260] width 23 height 18
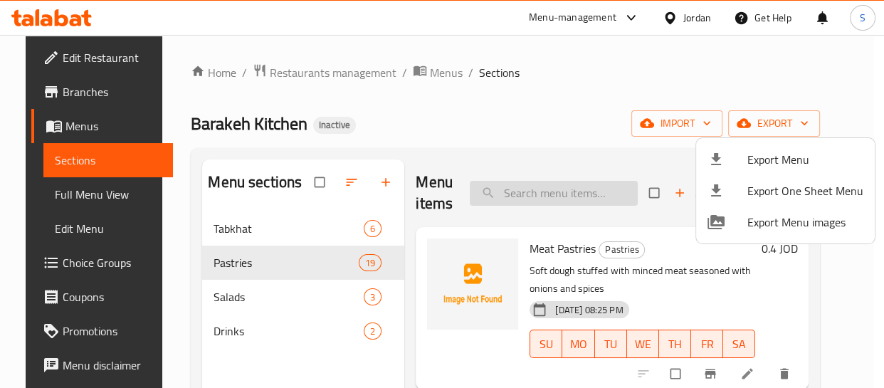
drag, startPoint x: 572, startPoint y: 177, endPoint x: 574, endPoint y: 189, distance: 12.2
click at [574, 180] on div at bounding box center [442, 194] width 884 height 388
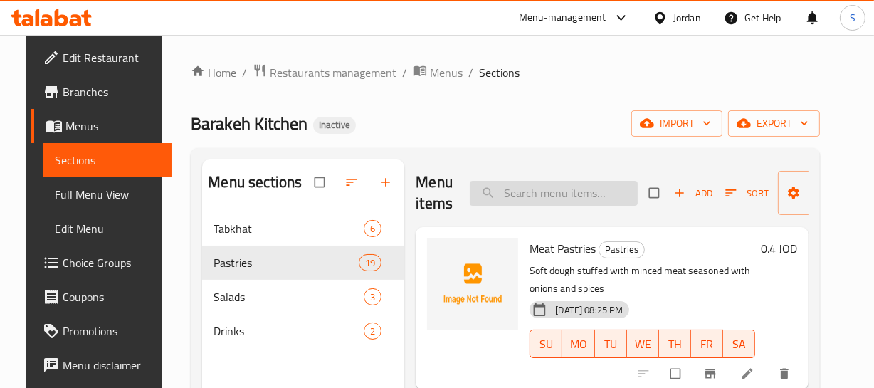
click at [571, 196] on input "search" at bounding box center [554, 193] width 168 height 25
paste input "Kabsa for 14 Persons"
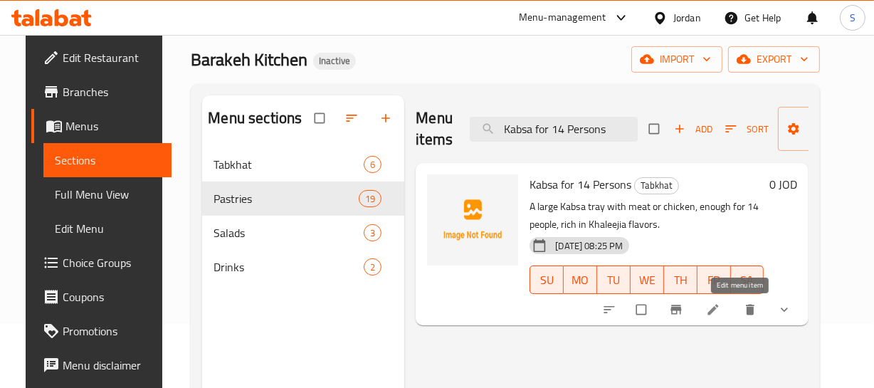
scroll to position [19, 0]
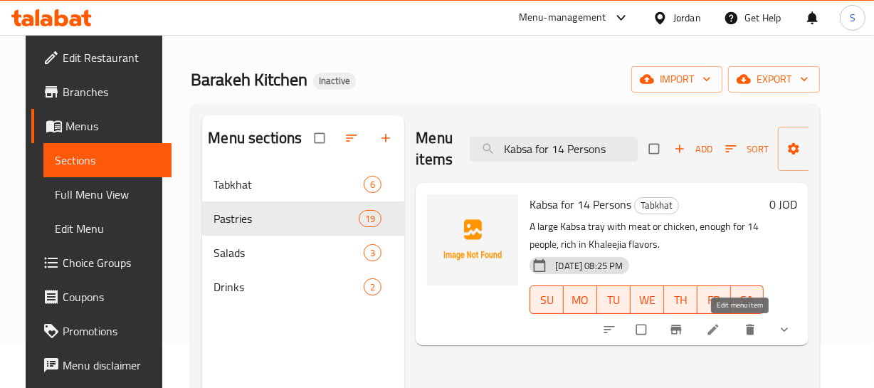
type input "Kabsa for 14 Persons"
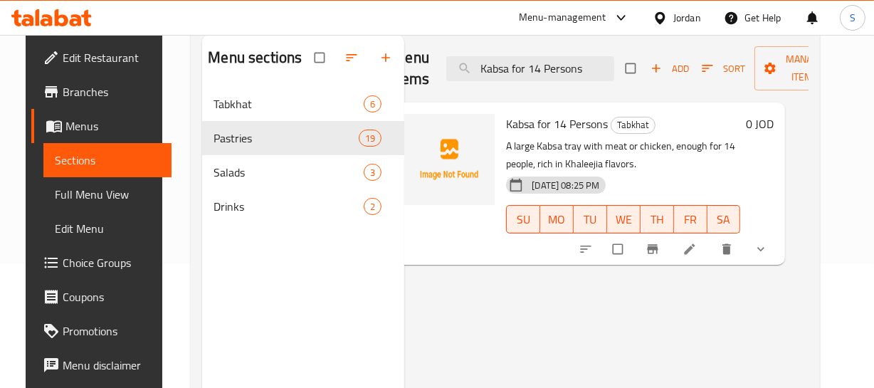
scroll to position [129, 0]
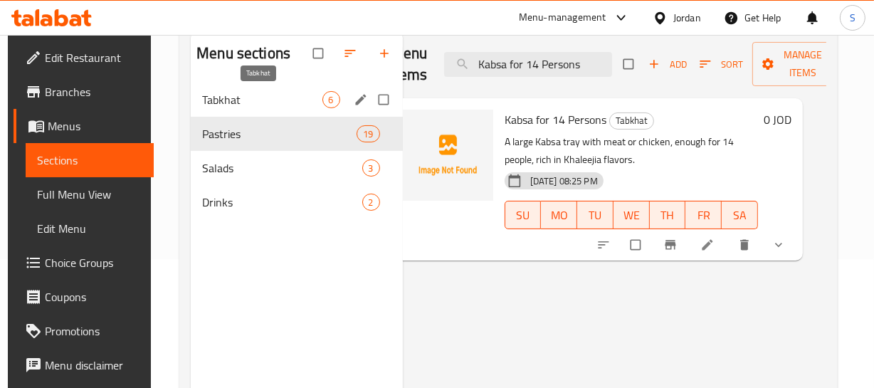
click at [257, 103] on span "Tabkhat" at bounding box center [262, 99] width 120 height 17
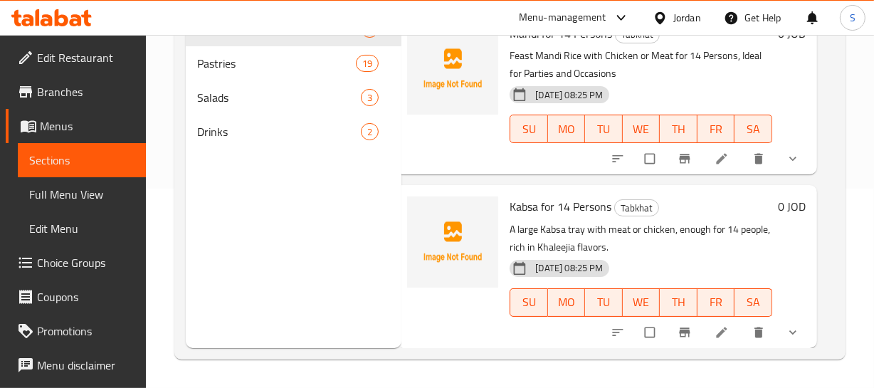
scroll to position [199, 0]
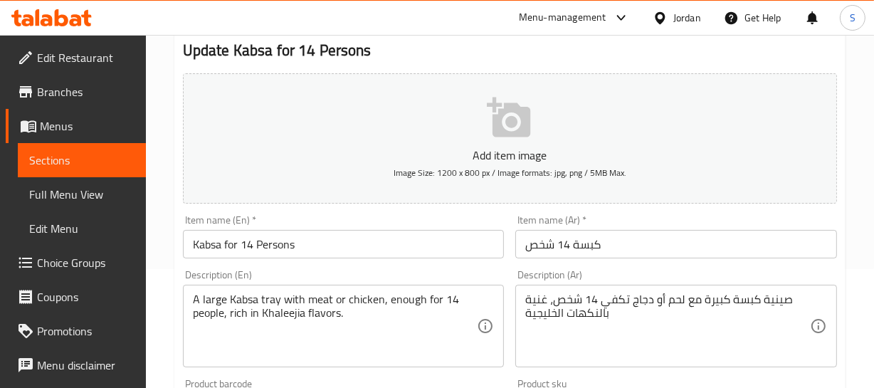
scroll to position [194, 0]
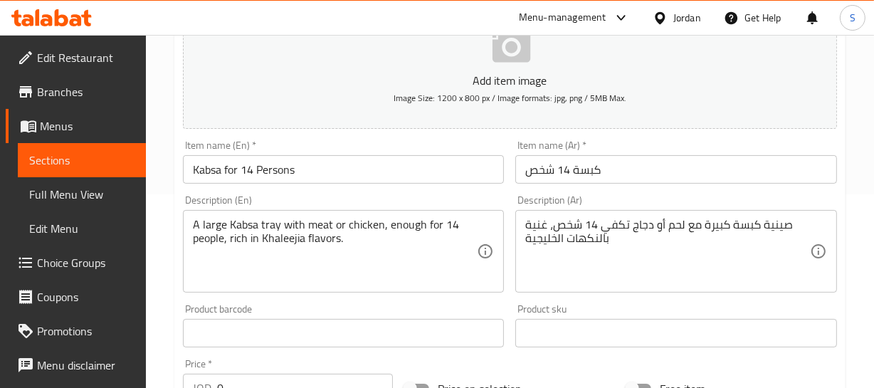
click at [273, 164] on input "Kabsa for 14 Persons" at bounding box center [344, 169] width 322 height 28
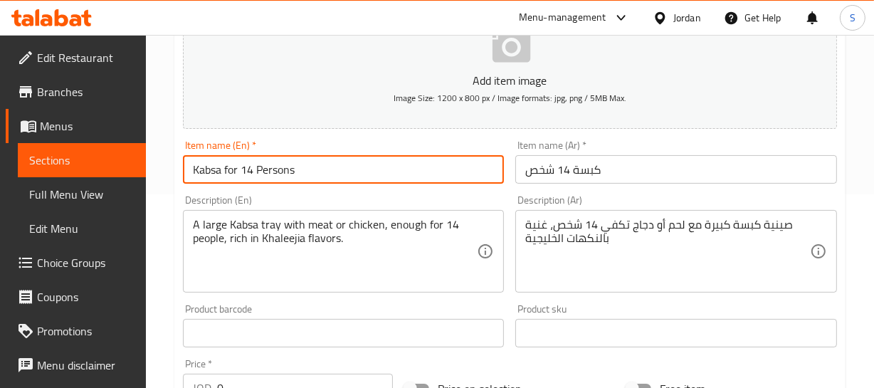
click at [273, 164] on input "Kabsa for 14 Persons" at bounding box center [344, 169] width 322 height 28
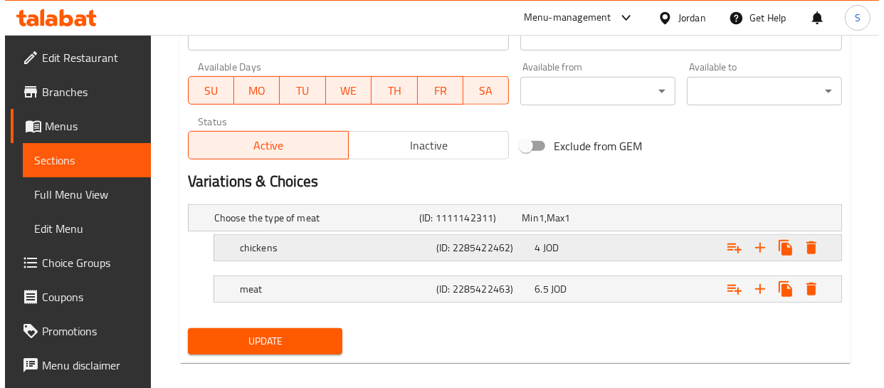
scroll to position [648, 0]
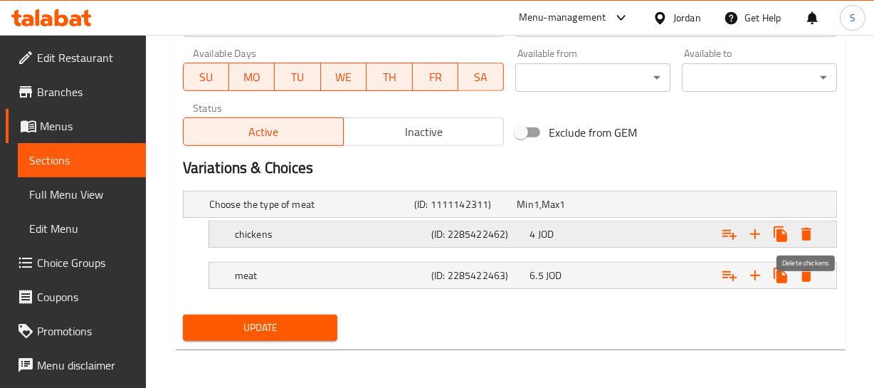
click at [798, 233] on icon "Expand" at bounding box center [806, 234] width 17 height 17
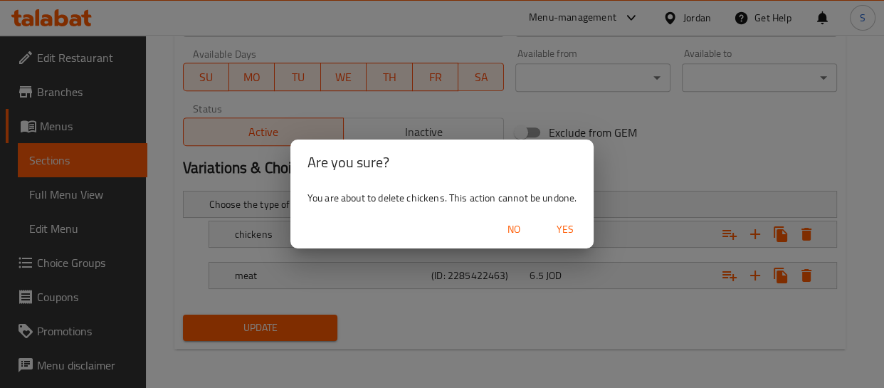
click at [562, 231] on span "Yes" at bounding box center [565, 230] width 34 height 18
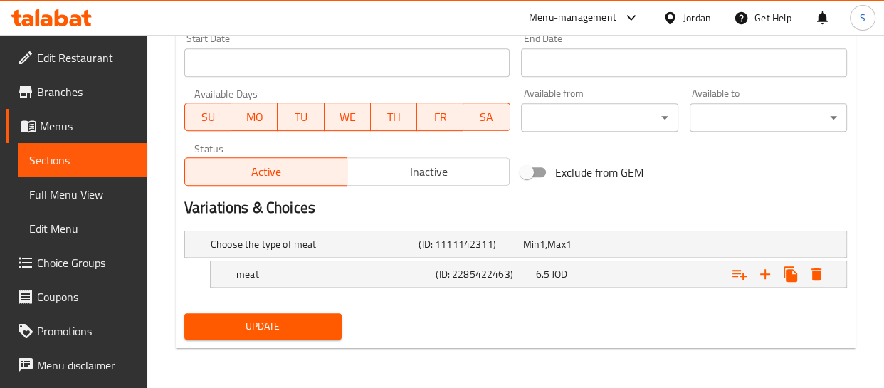
scroll to position [607, 0]
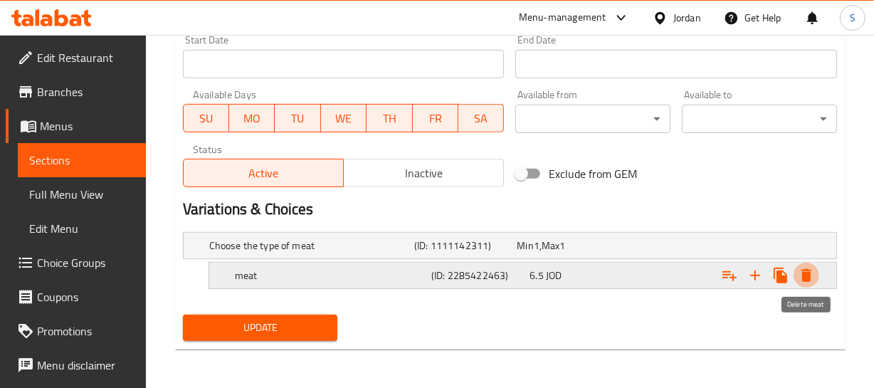
click at [812, 275] on icon "Expand" at bounding box center [806, 275] width 17 height 17
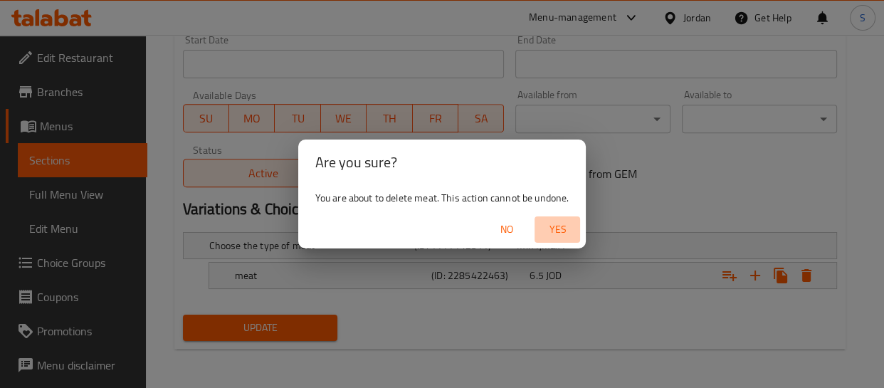
drag, startPoint x: 539, startPoint y: 226, endPoint x: 557, endPoint y: 226, distance: 17.8
click at [556, 226] on button "Yes" at bounding box center [557, 229] width 46 height 26
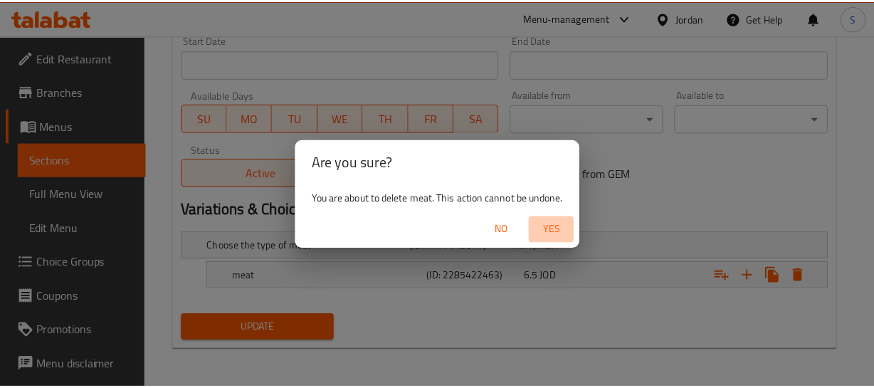
scroll to position [603, 0]
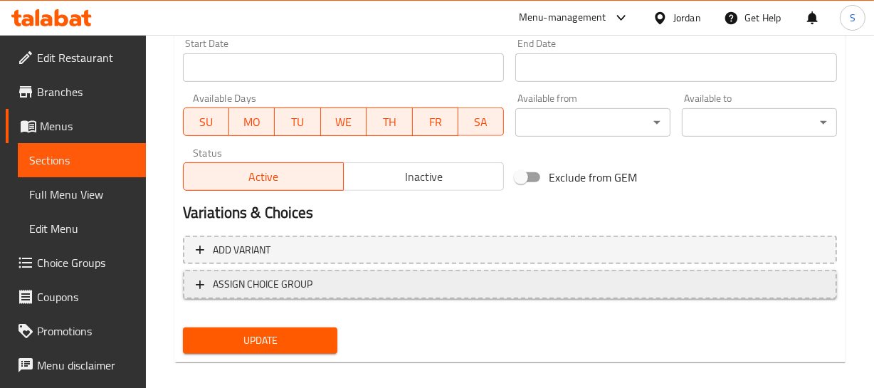
click at [355, 277] on span "ASSIGN CHOICE GROUP" at bounding box center [510, 284] width 628 height 18
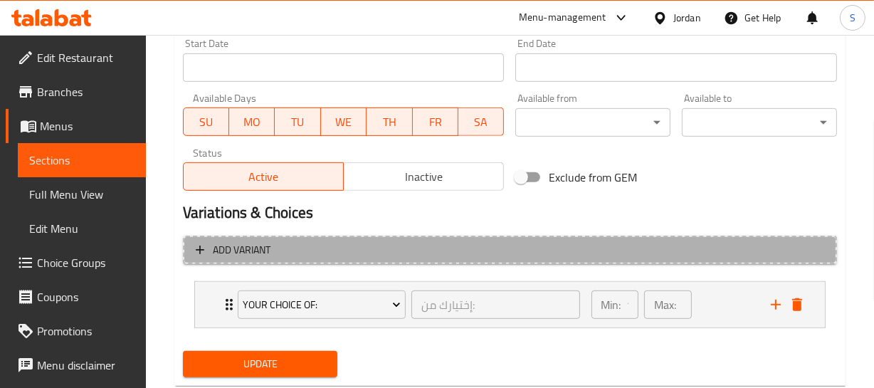
click at [337, 252] on span "Add variant" at bounding box center [510, 250] width 628 height 18
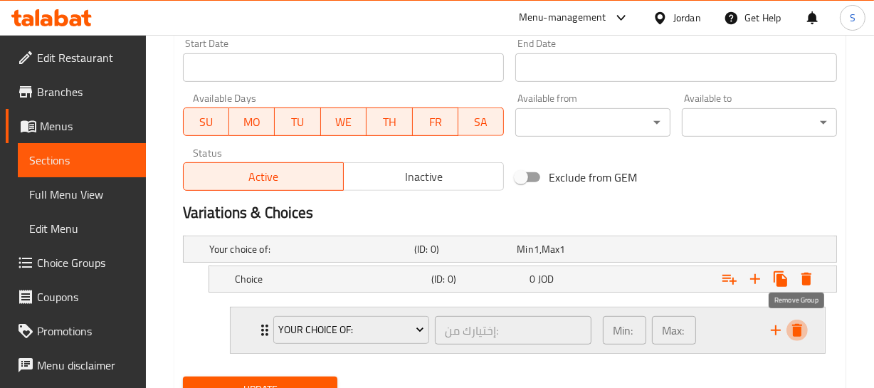
click at [804, 327] on icon "delete" at bounding box center [796, 330] width 17 height 17
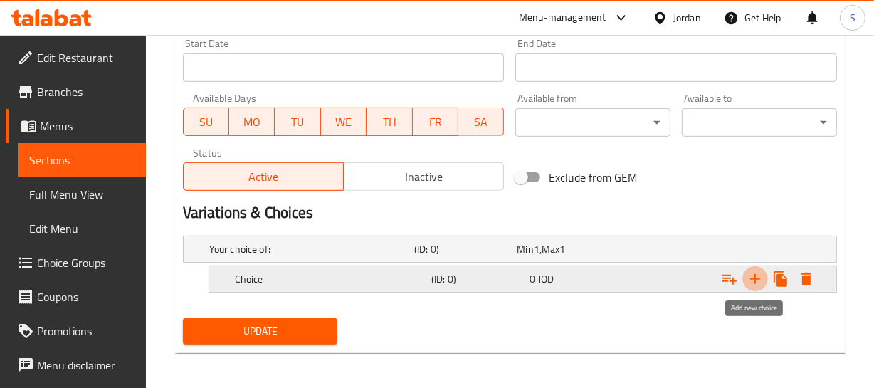
click at [751, 273] on icon "Expand" at bounding box center [754, 278] width 17 height 17
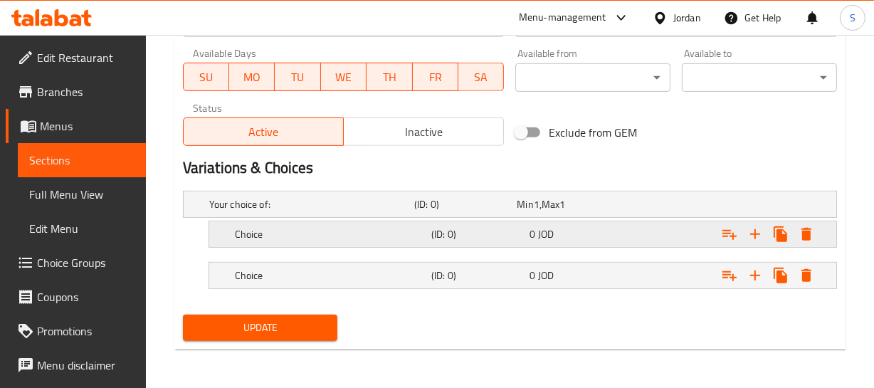
click at [441, 227] on h5 "(ID: 0)" at bounding box center [477, 234] width 93 height 14
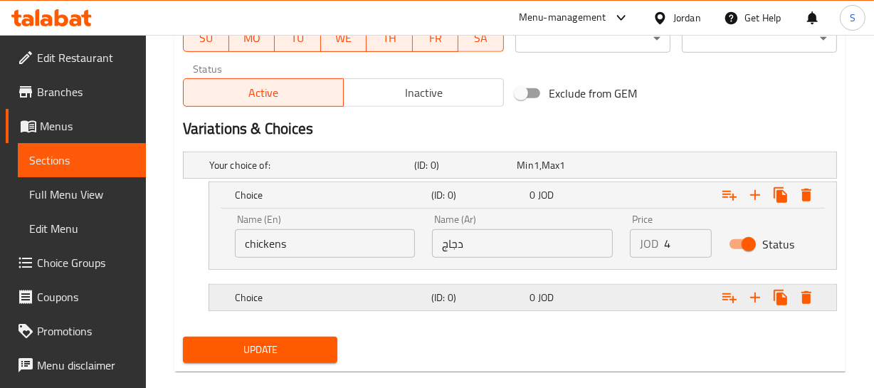
scroll to position [708, 0]
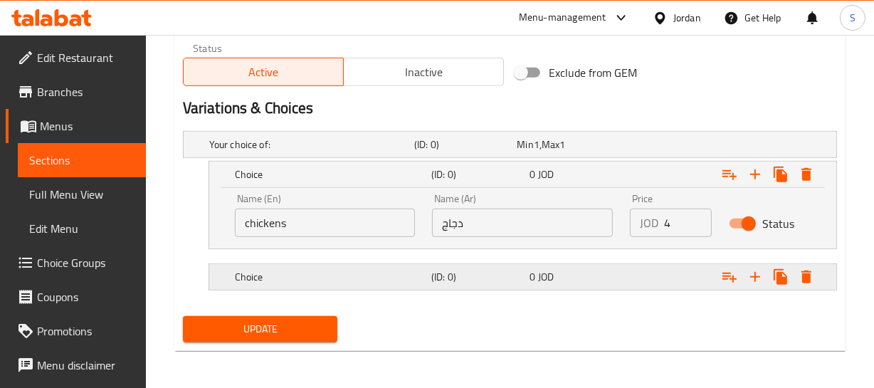
click at [482, 278] on h5 "(ID: 0)" at bounding box center [477, 277] width 93 height 14
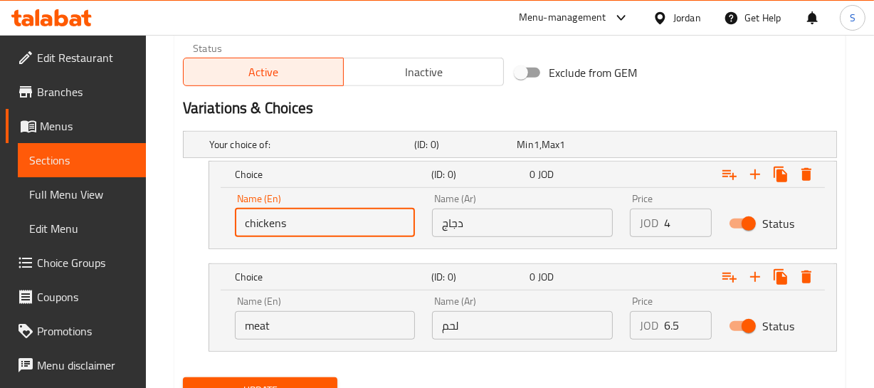
click at [329, 227] on input "chickens" at bounding box center [325, 223] width 181 height 28
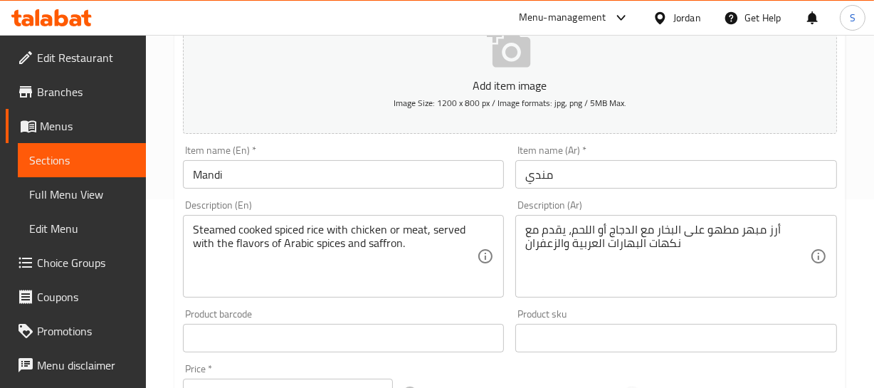
scroll to position [126, 0]
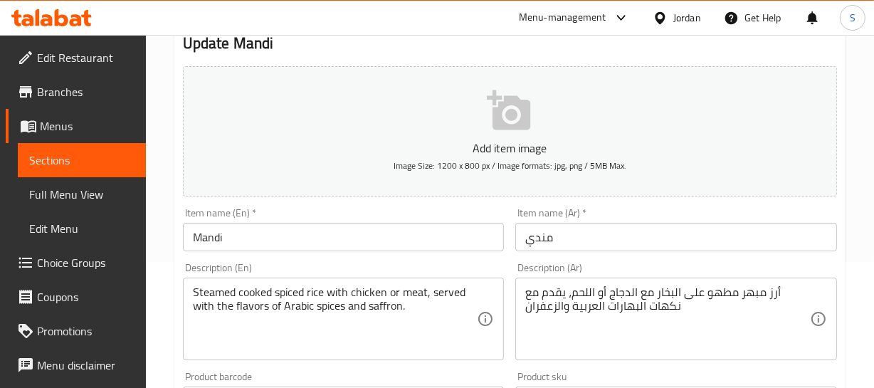
type input "chicken"
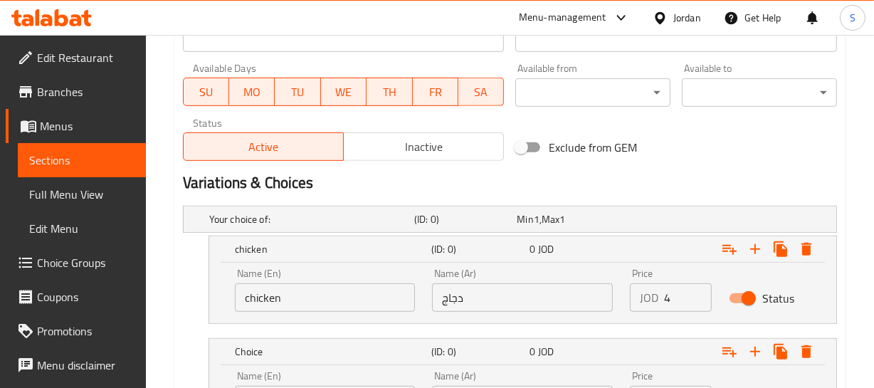
scroll to position [708, 0]
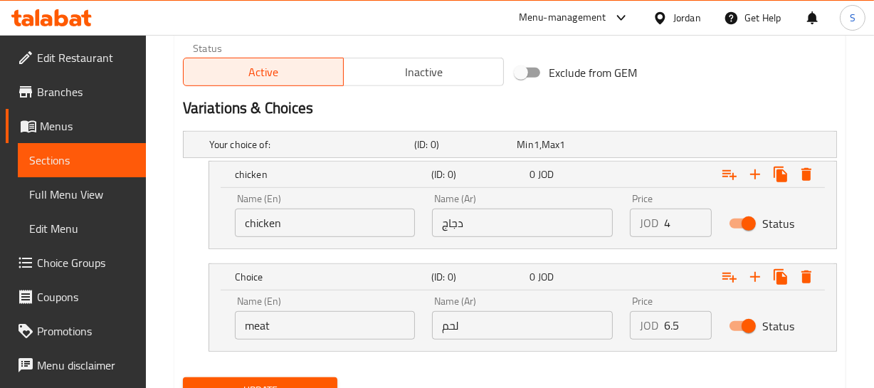
click at [680, 232] on input "4" at bounding box center [688, 223] width 48 height 28
click at [183, 377] on button "Update" at bounding box center [260, 390] width 155 height 26
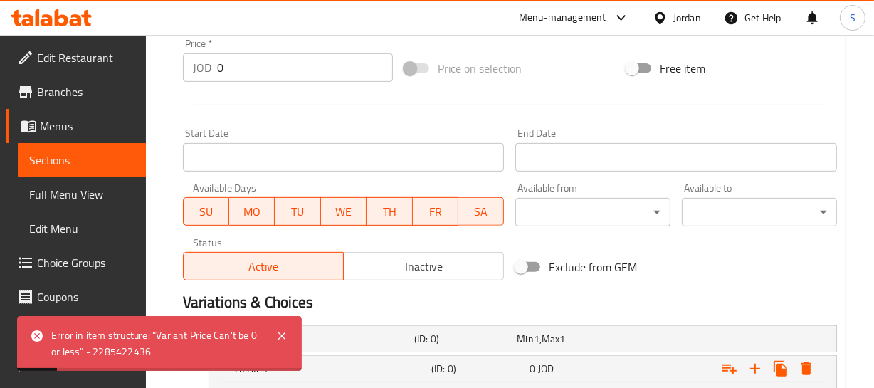
scroll to position [449, 0]
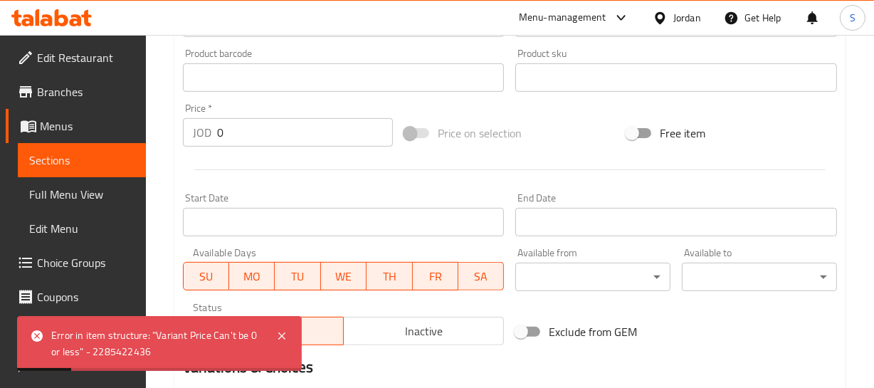
click at [235, 141] on input "0" at bounding box center [305, 132] width 176 height 28
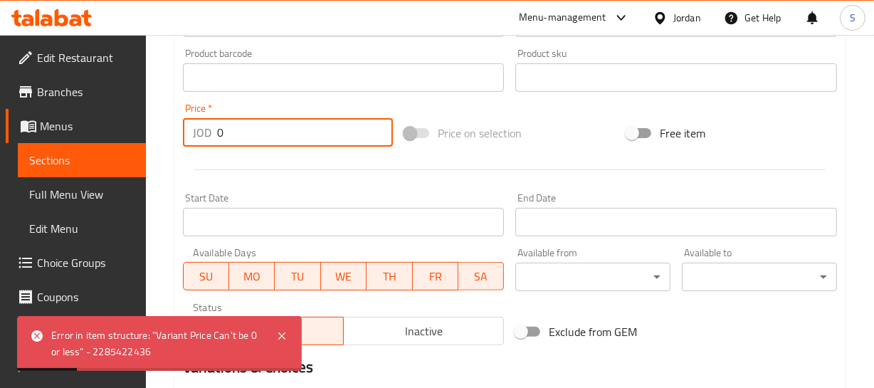
click at [235, 141] on input "0" at bounding box center [305, 132] width 176 height 28
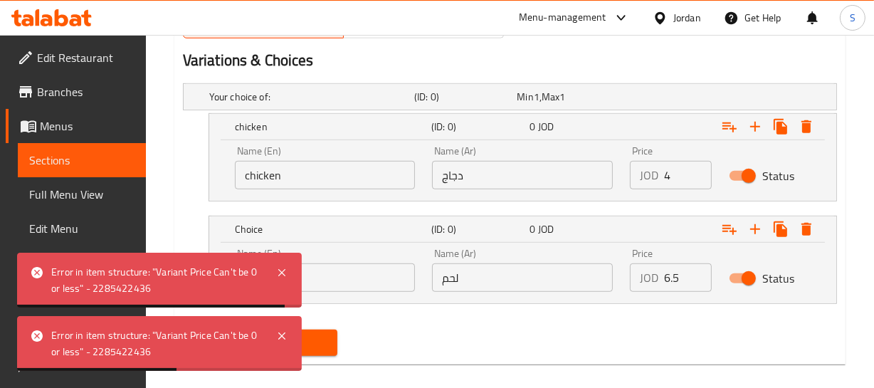
scroll to position [771, 0]
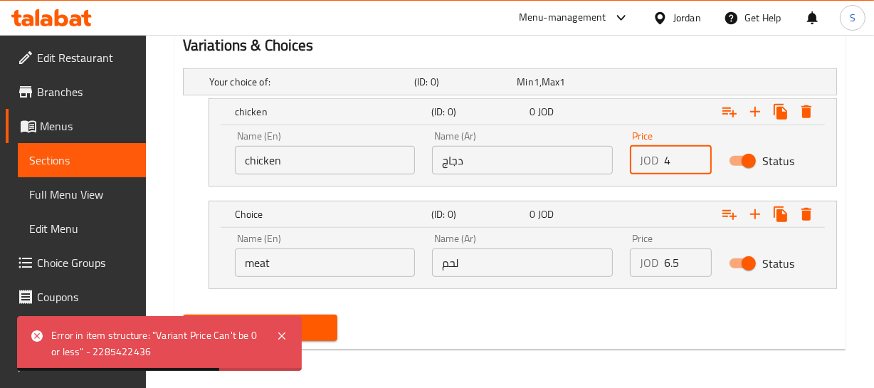
click at [680, 167] on input "4" at bounding box center [688, 160] width 48 height 28
click at [675, 165] on input "4" at bounding box center [688, 160] width 48 height 28
click at [675, 164] on input "4" at bounding box center [688, 160] width 48 height 28
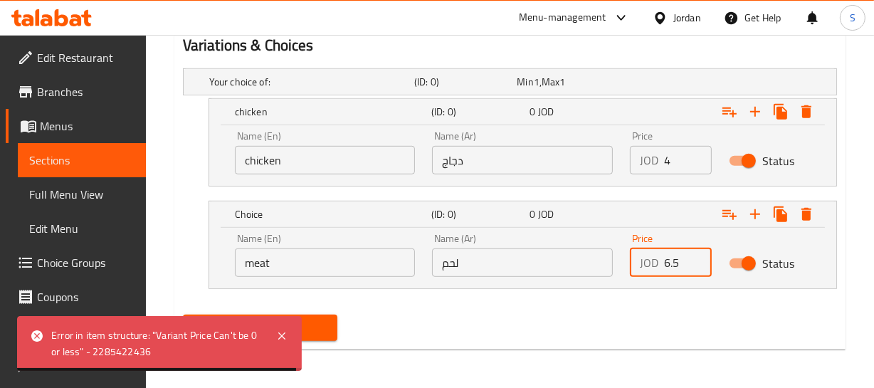
click at [675, 263] on input "6.5" at bounding box center [688, 262] width 48 height 28
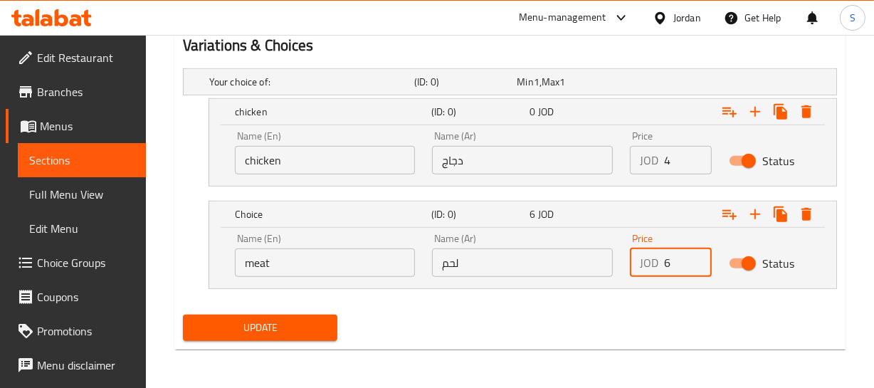
type input "6.5"
click at [183, 315] on button "Update" at bounding box center [260, 328] width 155 height 26
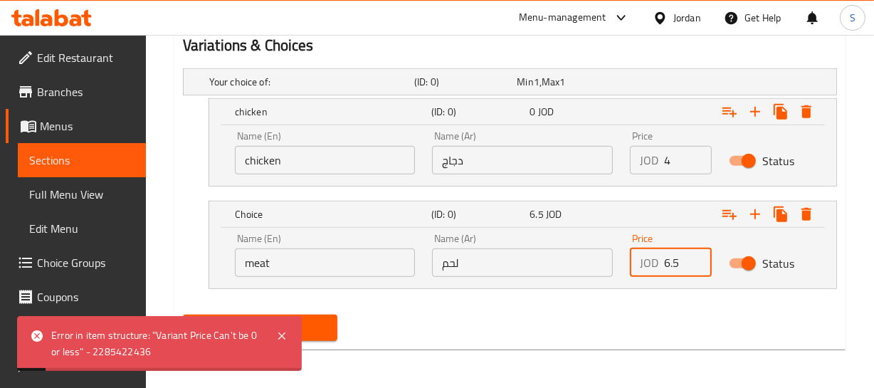
click at [566, 334] on div "Update" at bounding box center [509, 328] width 665 height 38
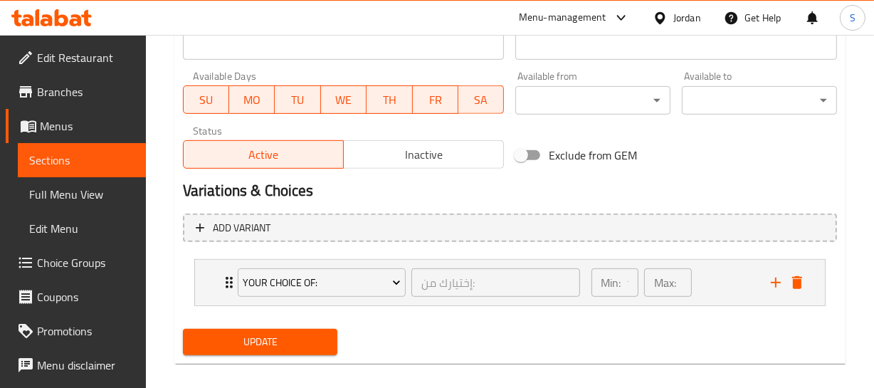
scroll to position [640, 0]
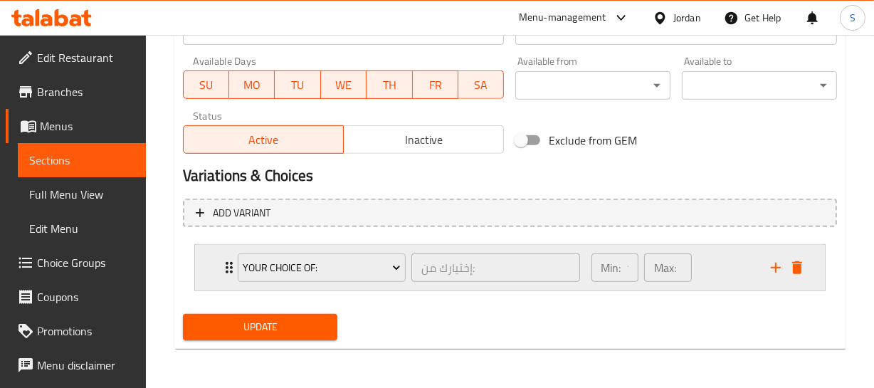
click at [221, 259] on icon "Expand" at bounding box center [229, 267] width 17 height 17
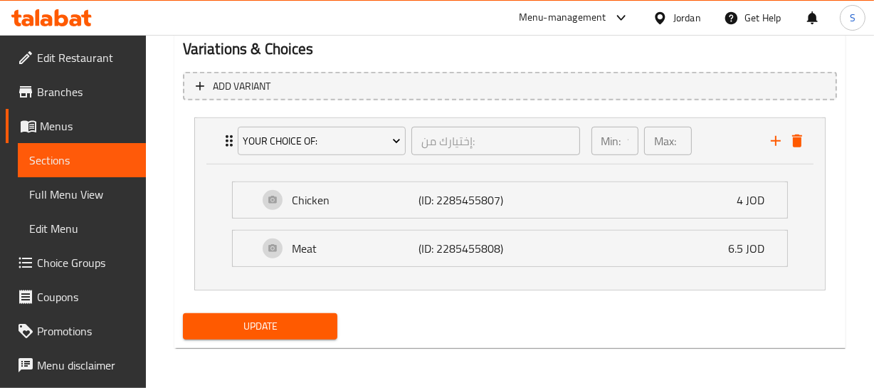
scroll to position [777, 0]
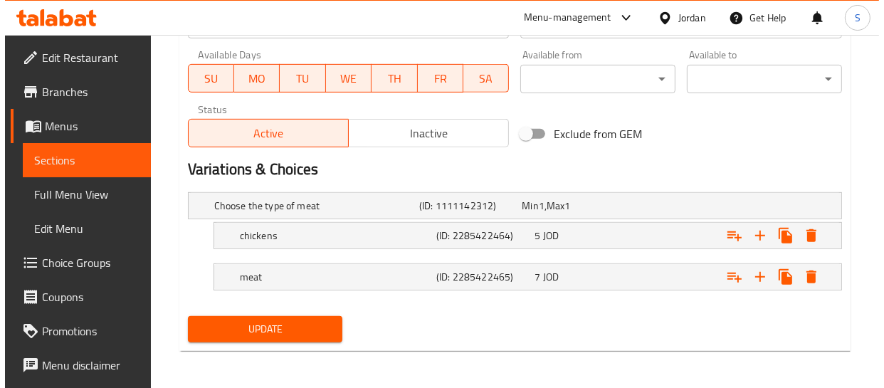
scroll to position [648, 0]
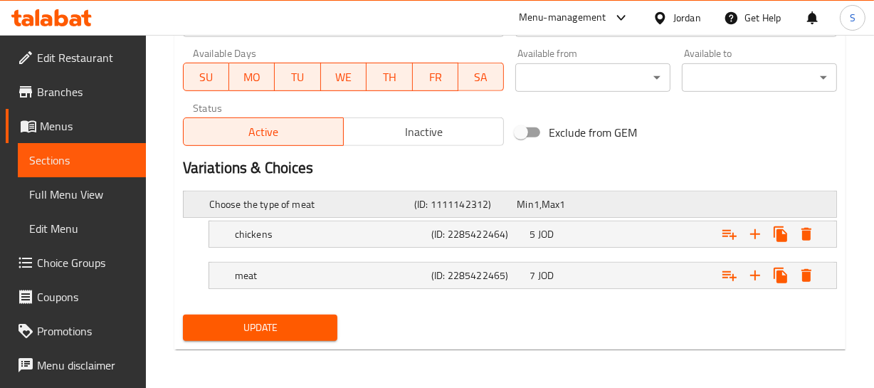
click at [527, 195] on span "Min" at bounding box center [525, 204] width 16 height 19
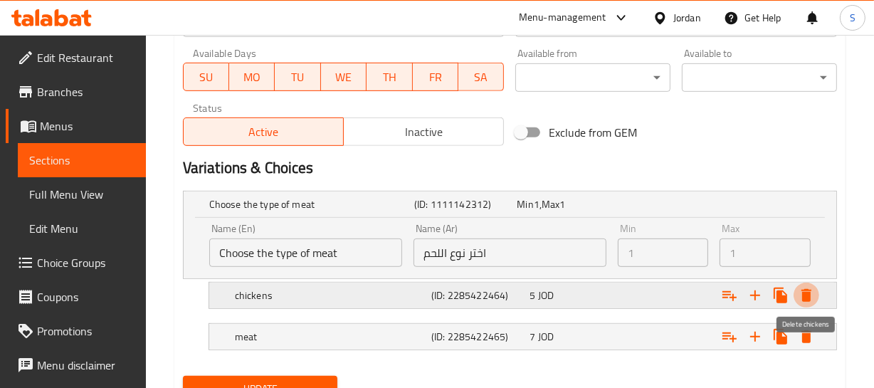
click at [803, 290] on icon "Expand" at bounding box center [806, 295] width 10 height 13
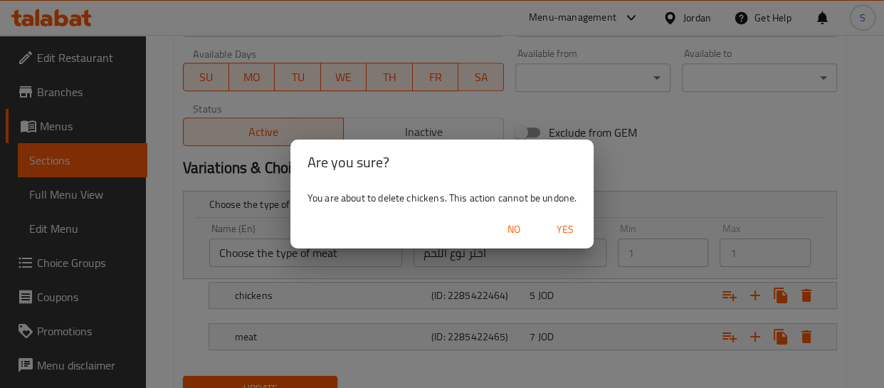
click at [579, 224] on span "Yes" at bounding box center [565, 230] width 34 height 18
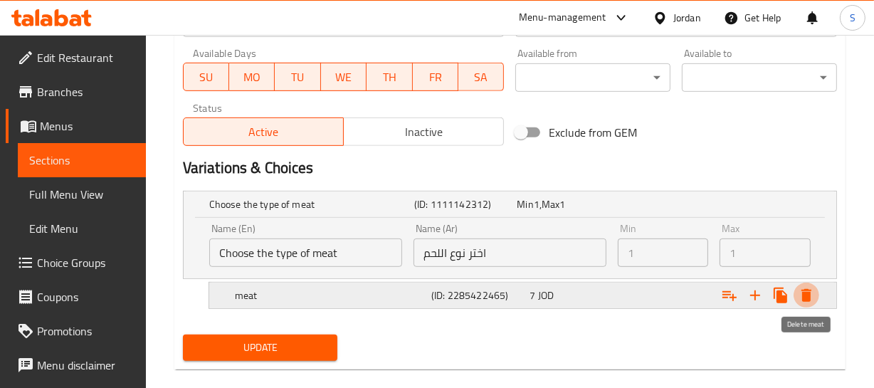
click at [807, 295] on icon "Expand" at bounding box center [806, 295] width 10 height 13
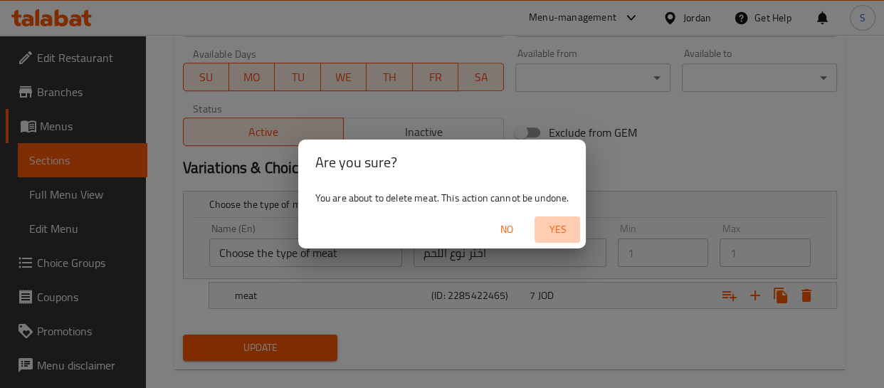
click at [570, 240] on button "Yes" at bounding box center [557, 229] width 46 height 26
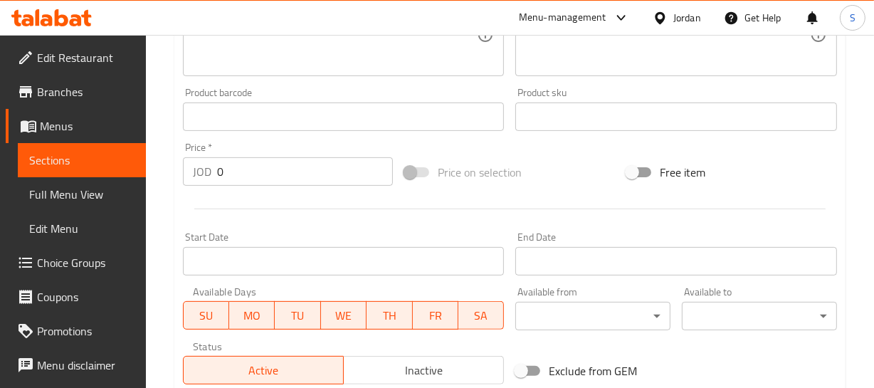
scroll to position [409, 0]
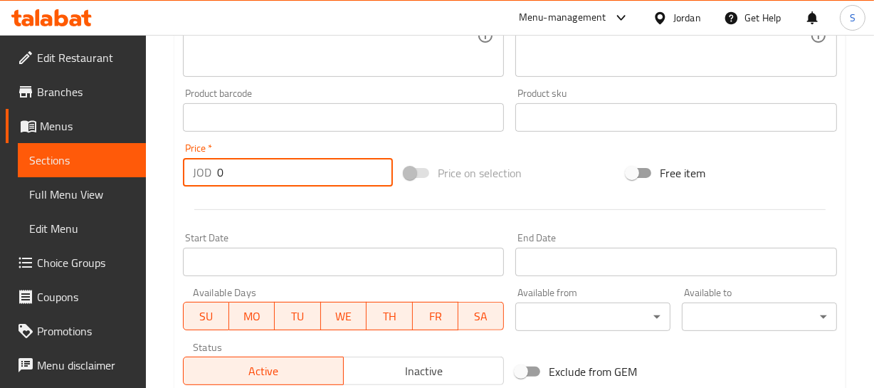
click at [265, 163] on div "Home / Restaurants management / Menus / Sections / item / update Tabkhat sectio…" at bounding box center [509, 111] width 671 height 914
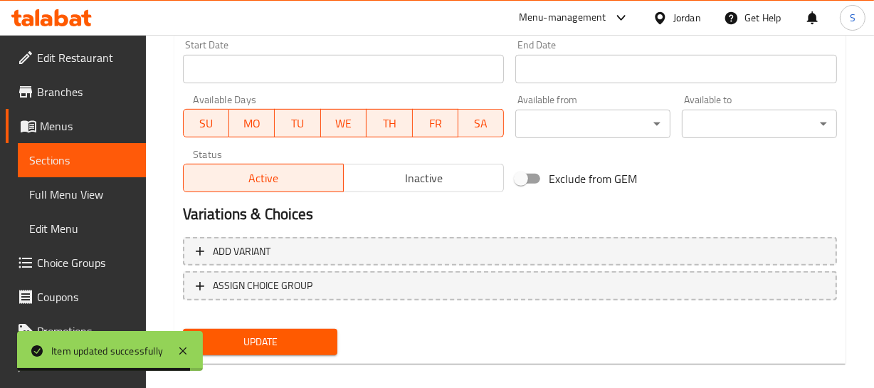
scroll to position [617, 0]
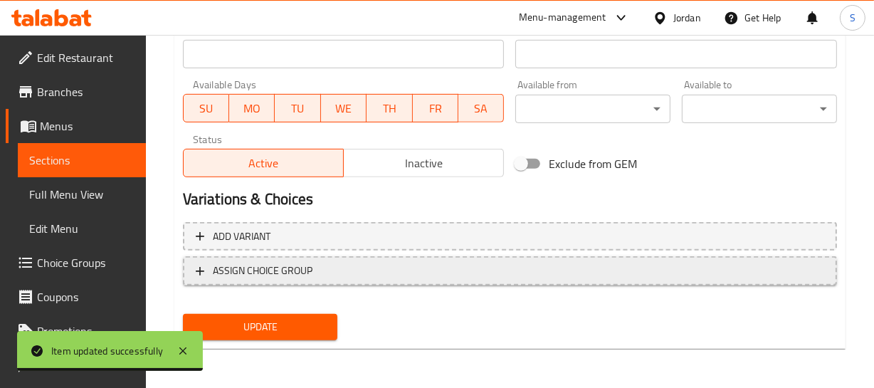
click at [490, 264] on span "ASSIGN CHOICE GROUP" at bounding box center [510, 271] width 628 height 18
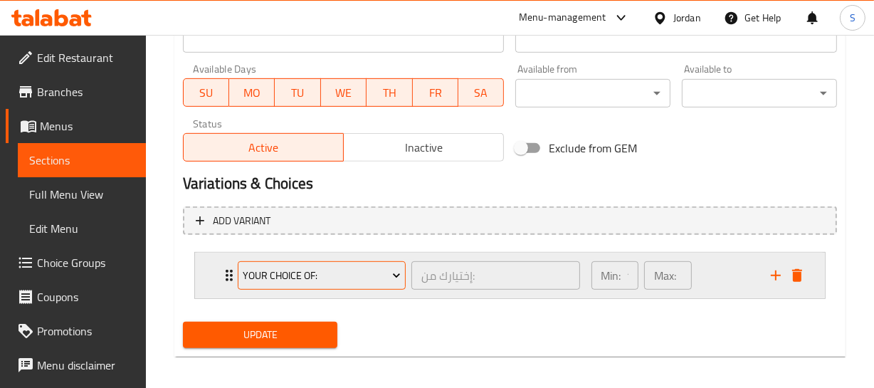
scroll to position [640, 0]
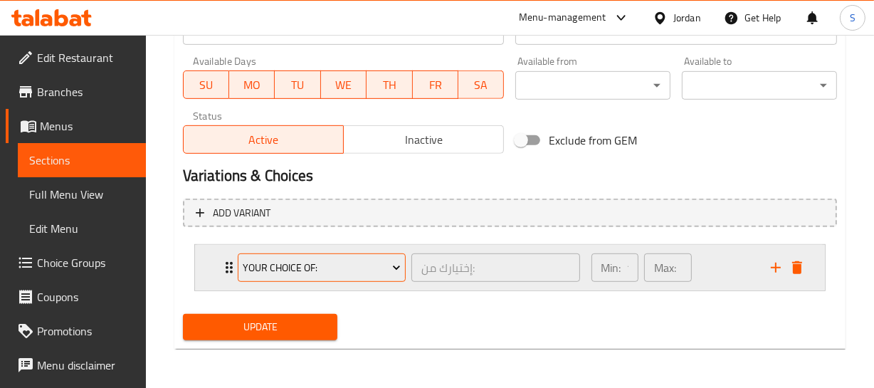
click at [342, 261] on span "Your Choice Of:" at bounding box center [322, 268] width 158 height 18
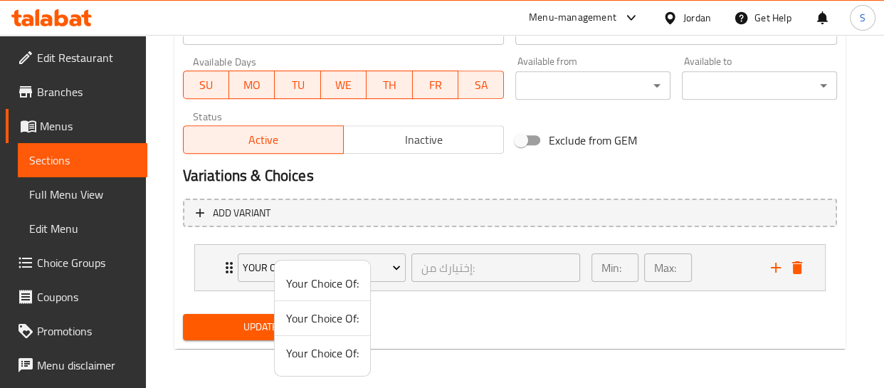
click at [322, 312] on span "Your Choice Of:" at bounding box center [322, 318] width 73 height 17
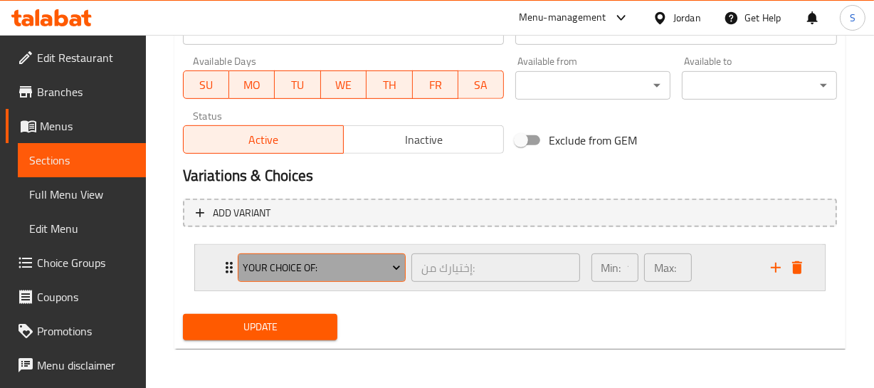
click at [238, 263] on button "Your Choice Of:" at bounding box center [322, 267] width 168 height 28
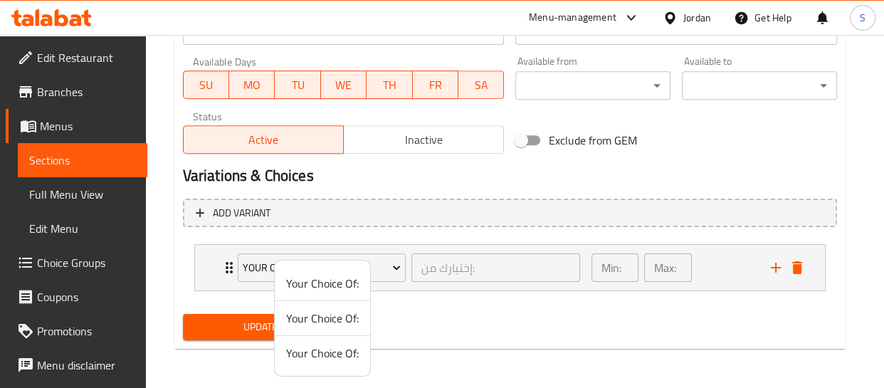
click at [222, 265] on div at bounding box center [442, 194] width 884 height 388
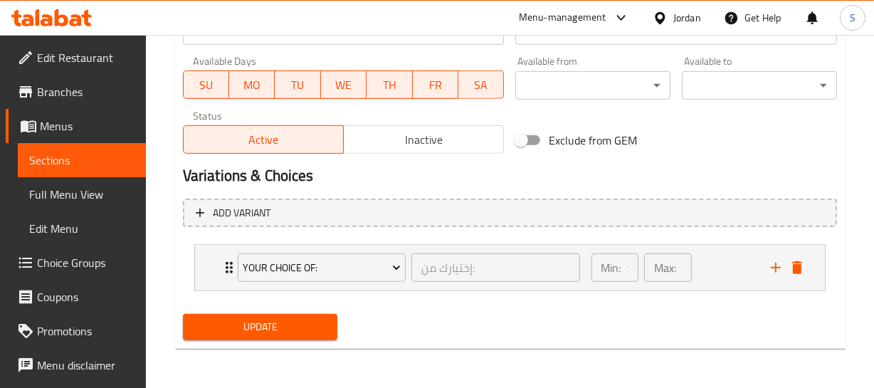
click at [222, 265] on icon "Expand" at bounding box center [229, 267] width 17 height 17
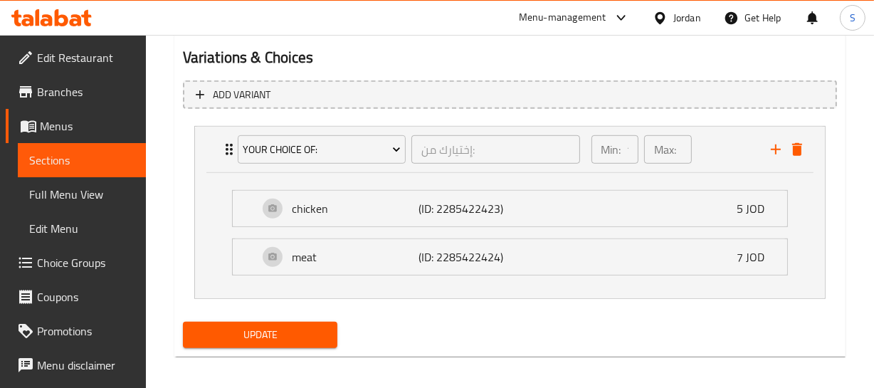
scroll to position [769, 0]
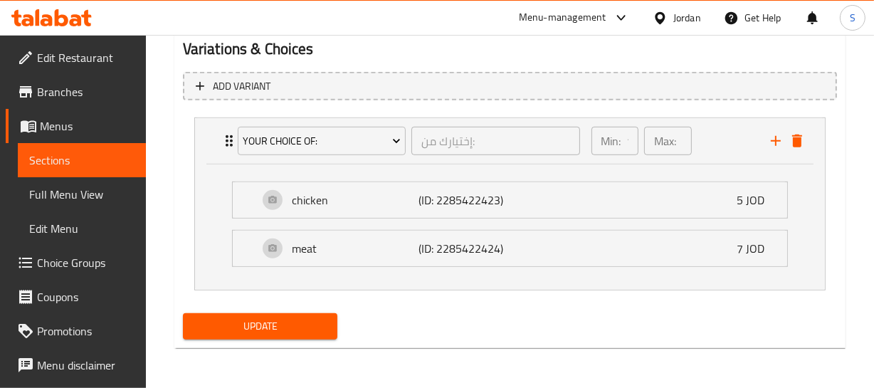
click at [260, 330] on span "Update" at bounding box center [260, 326] width 132 height 18
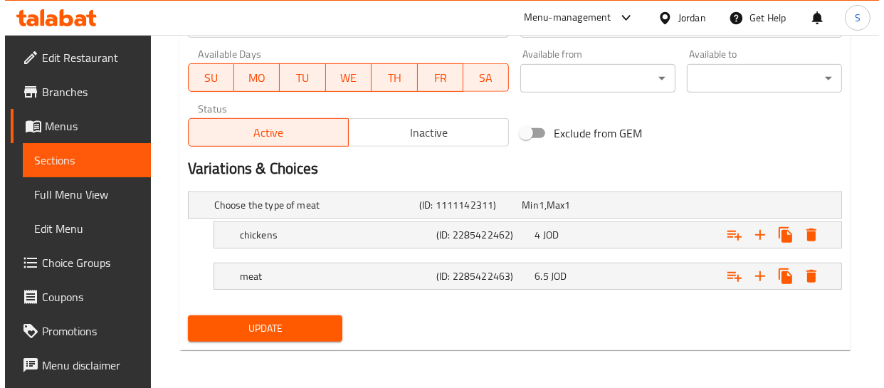
scroll to position [648, 0]
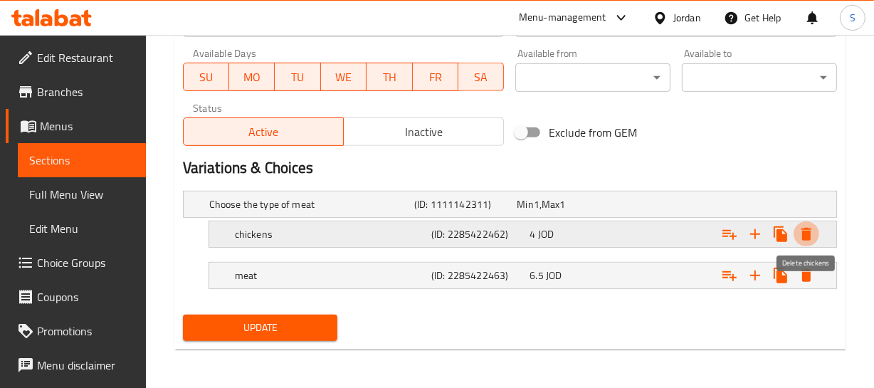
click at [799, 228] on icon "Expand" at bounding box center [806, 234] width 17 height 17
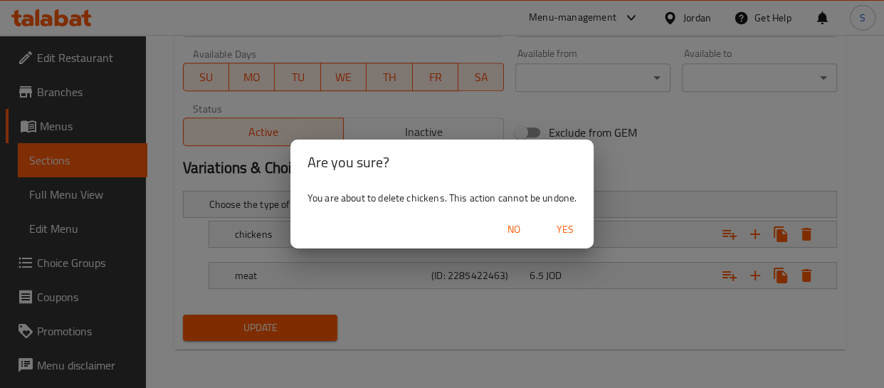
click at [564, 238] on span "Yes" at bounding box center [565, 230] width 34 height 18
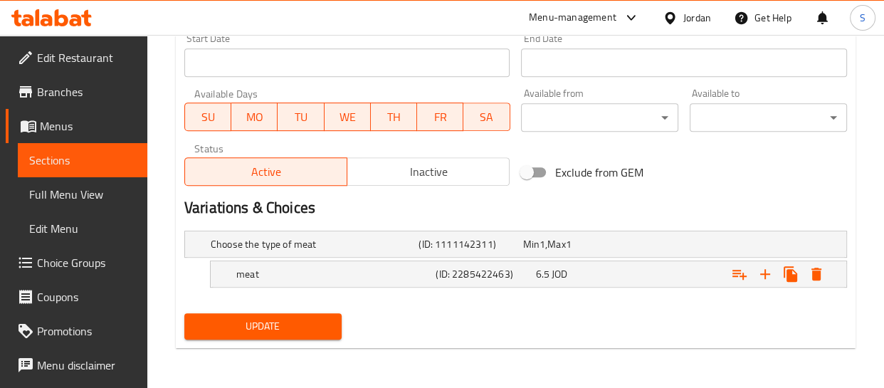
scroll to position [607, 0]
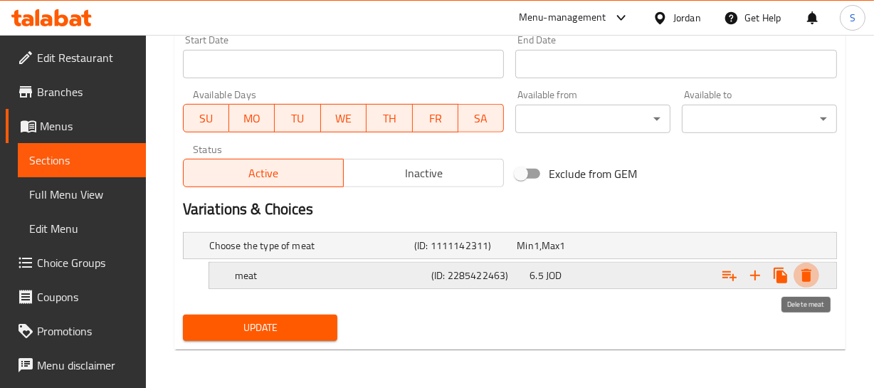
click at [812, 270] on icon "Expand" at bounding box center [806, 275] width 17 height 17
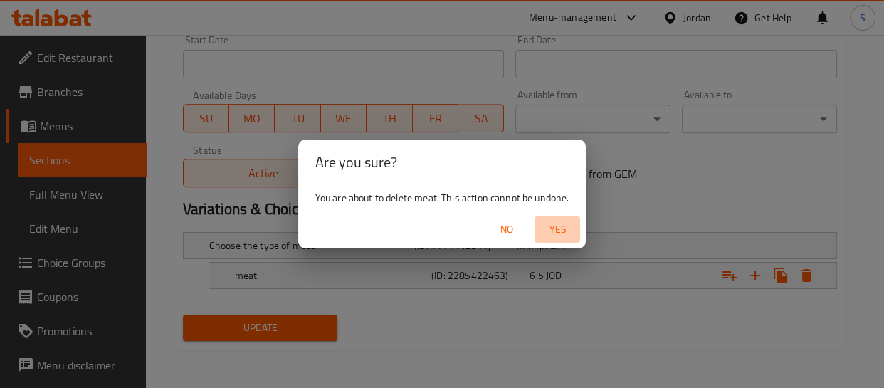
click at [555, 221] on span "Yes" at bounding box center [557, 230] width 34 height 18
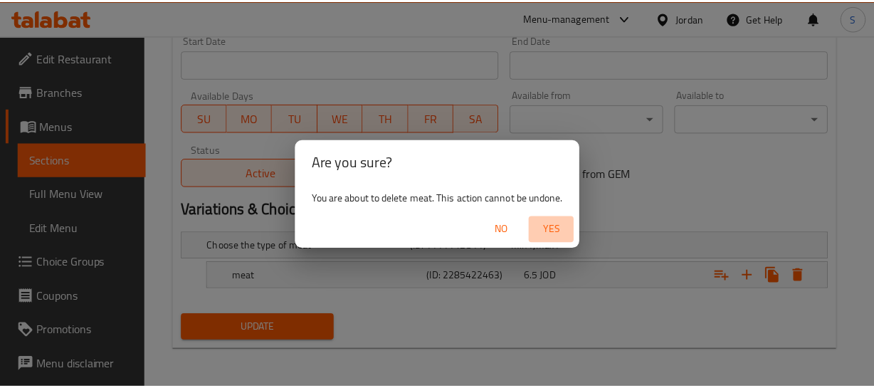
scroll to position [603, 0]
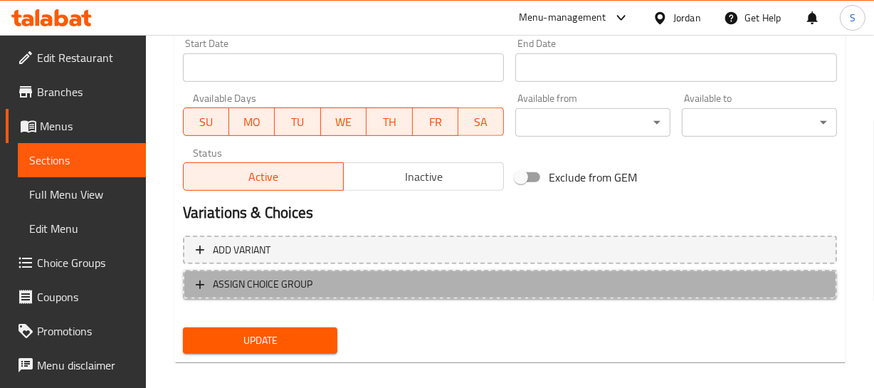
click at [402, 277] on span "ASSIGN CHOICE GROUP" at bounding box center [510, 284] width 628 height 18
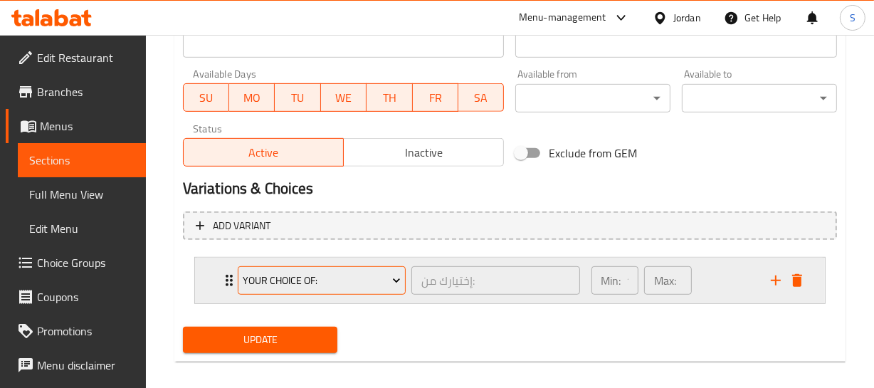
scroll to position [640, 0]
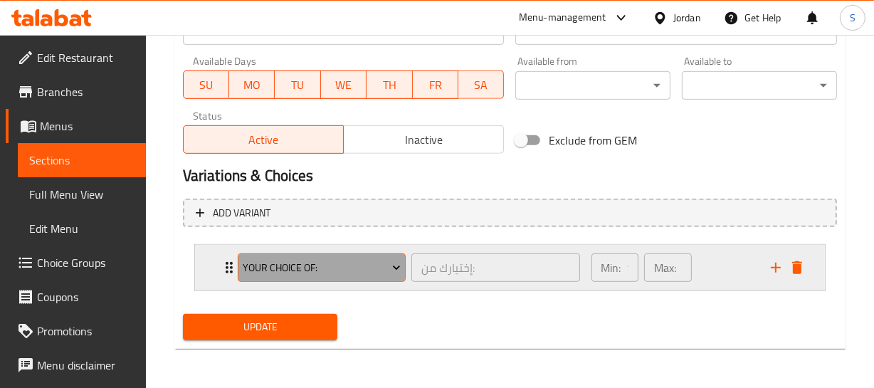
click at [374, 275] on span "Your Choice Of:" at bounding box center [322, 268] width 158 height 18
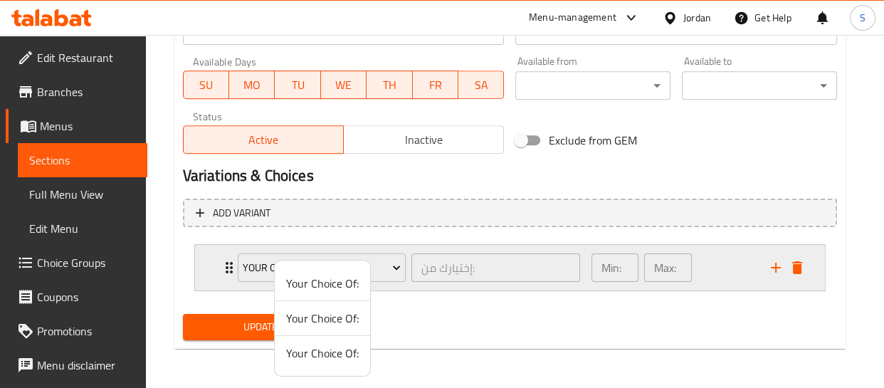
drag, startPoint x: 319, startPoint y: 287, endPoint x: 256, endPoint y: 287, distance: 62.6
click at [316, 287] on span "Your Choice Of:" at bounding box center [322, 283] width 73 height 17
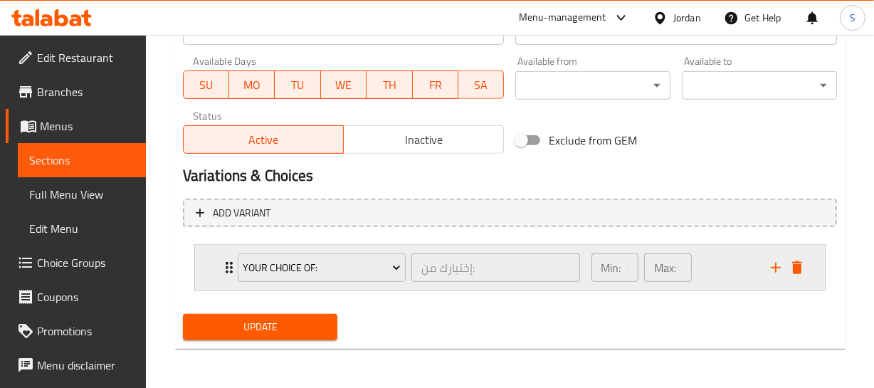
click at [216, 270] on div "Your Choice Of: إختيارك من: ​ Min: 1 ​ Max: 1 ​" at bounding box center [510, 268] width 630 height 46
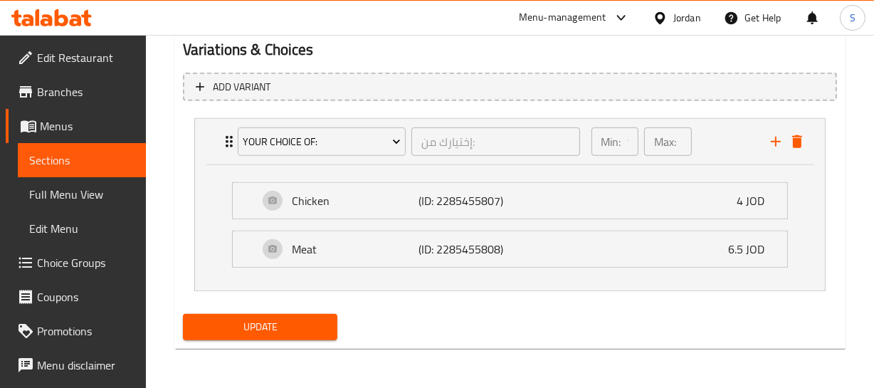
scroll to position [769, 0]
click at [406, 192] on p "Chicken" at bounding box center [355, 199] width 127 height 17
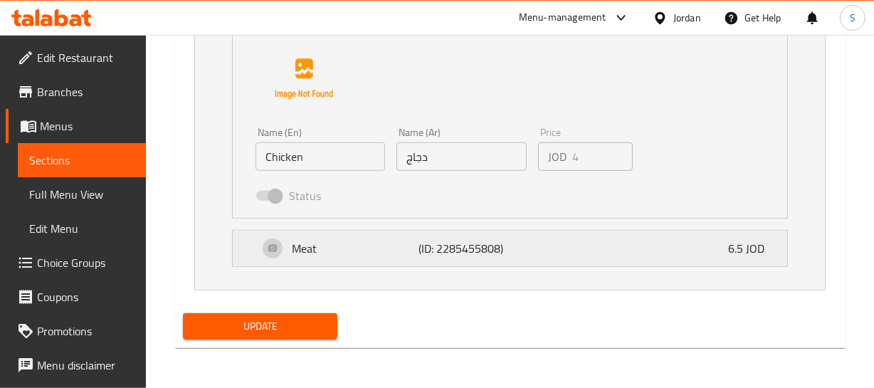
click at [433, 246] on p "(ID: 2285455808)" at bounding box center [460, 248] width 85 height 17
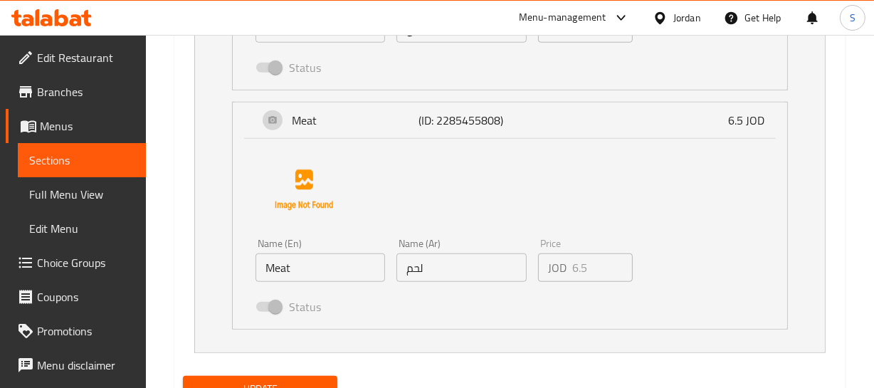
scroll to position [1093, 0]
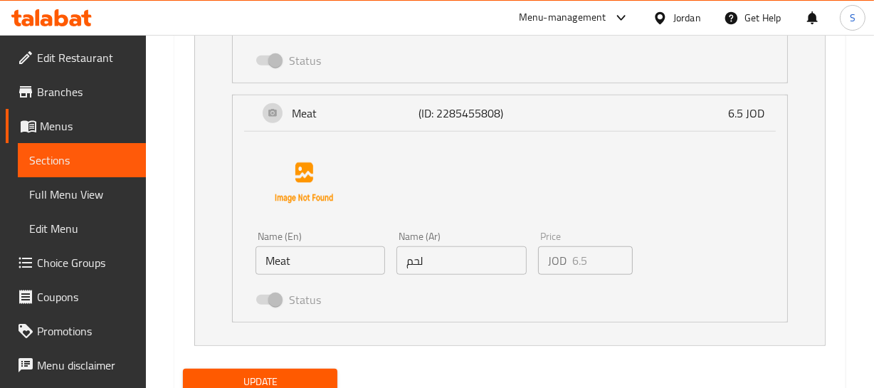
click at [293, 378] on button "Update" at bounding box center [260, 382] width 155 height 26
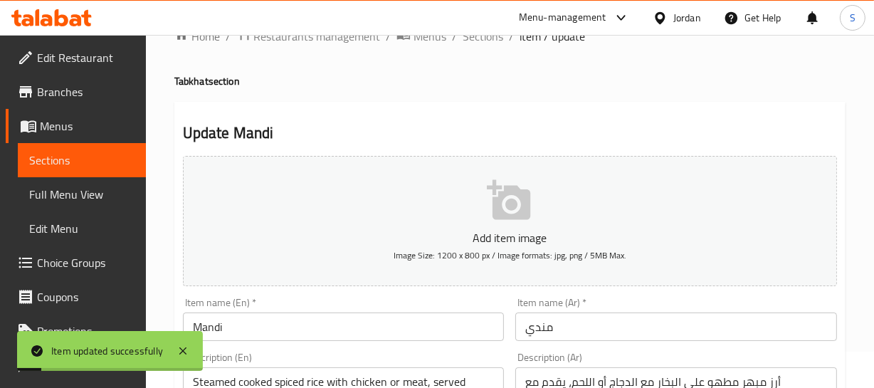
scroll to position [0, 0]
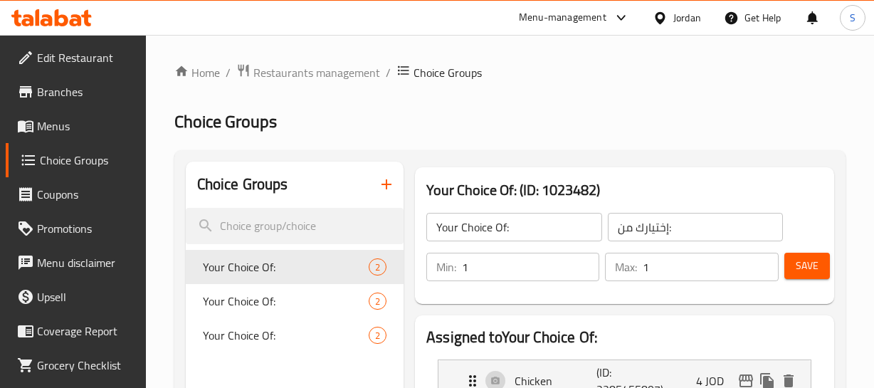
scroll to position [31, 0]
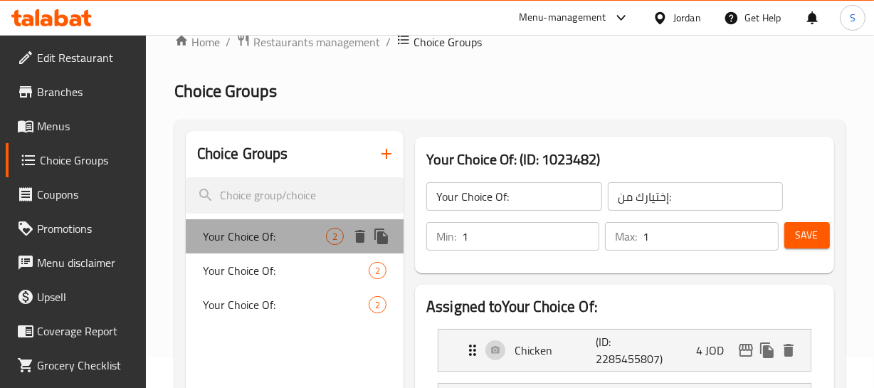
click at [256, 235] on span "Your Choice Of:" at bounding box center [264, 236] width 123 height 17
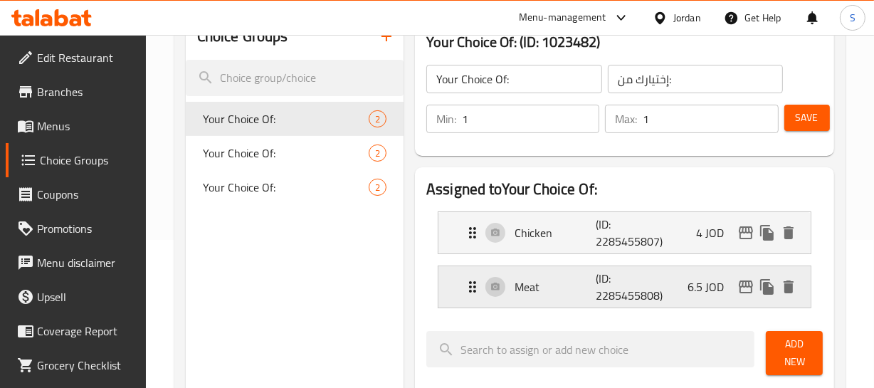
scroll to position [160, 0]
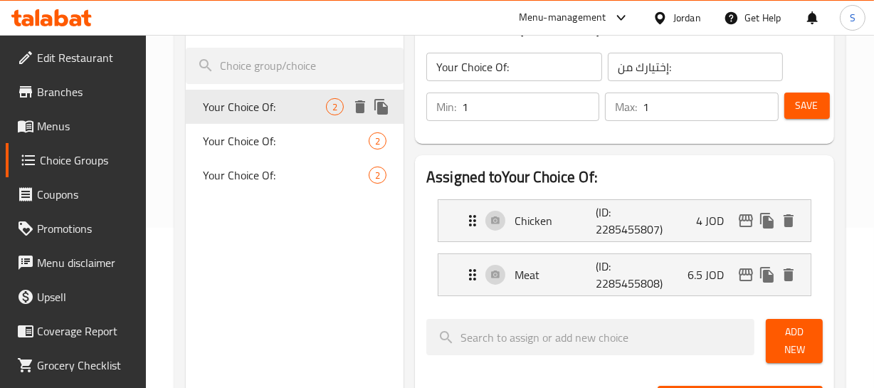
click at [223, 109] on span "Your Choice Of:" at bounding box center [264, 106] width 123 height 17
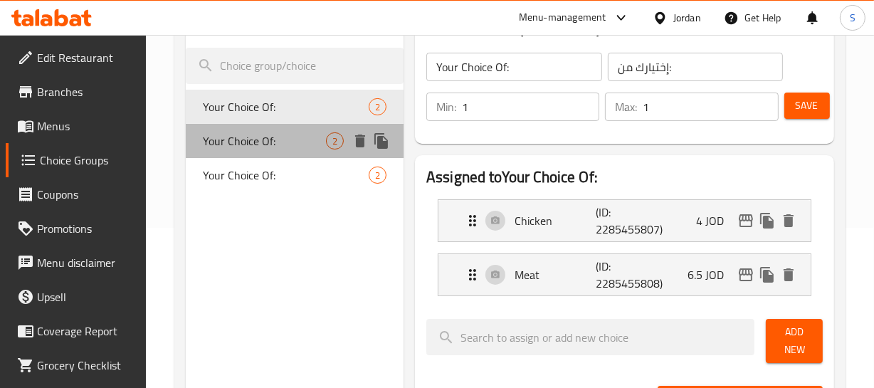
click at [228, 137] on span "Your Choice Of:" at bounding box center [264, 140] width 123 height 17
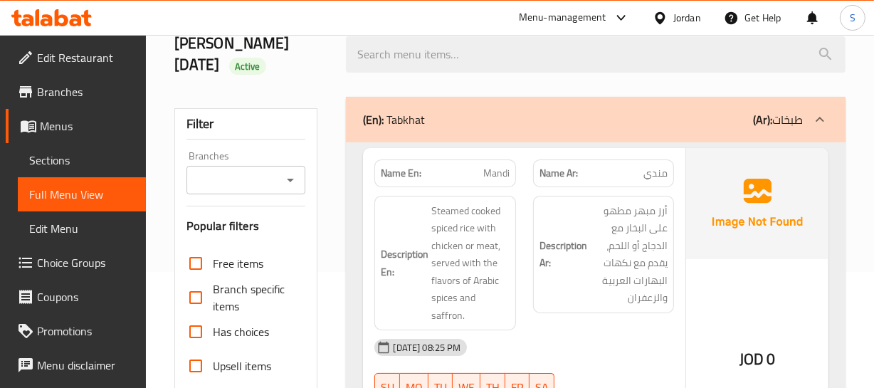
scroll to position [129, 0]
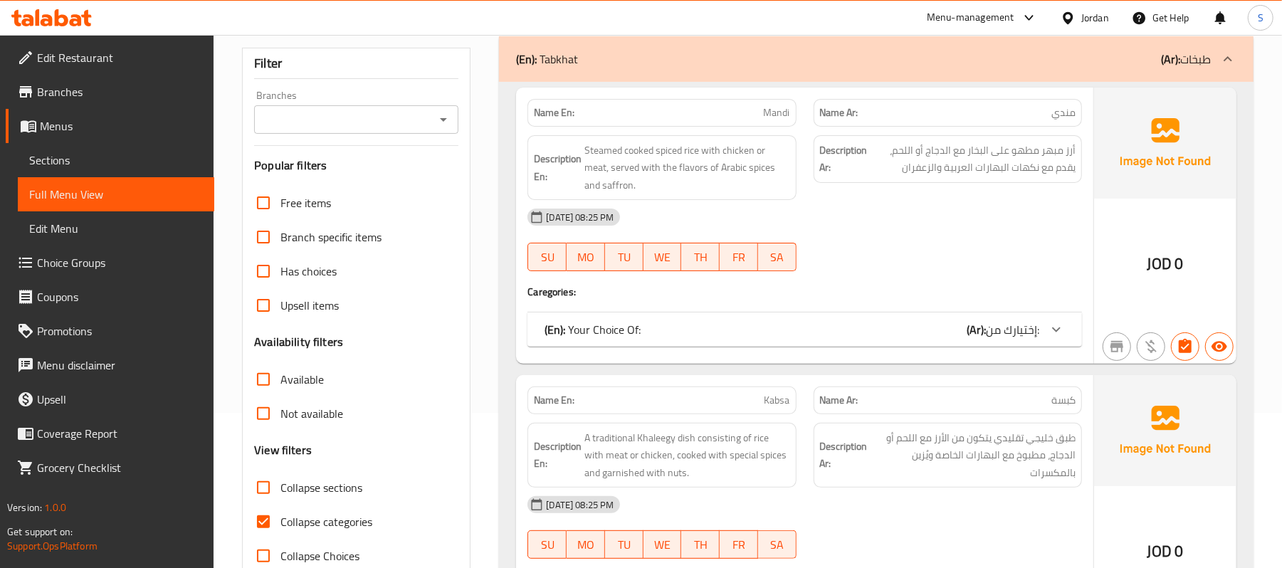
scroll to position [189, 0]
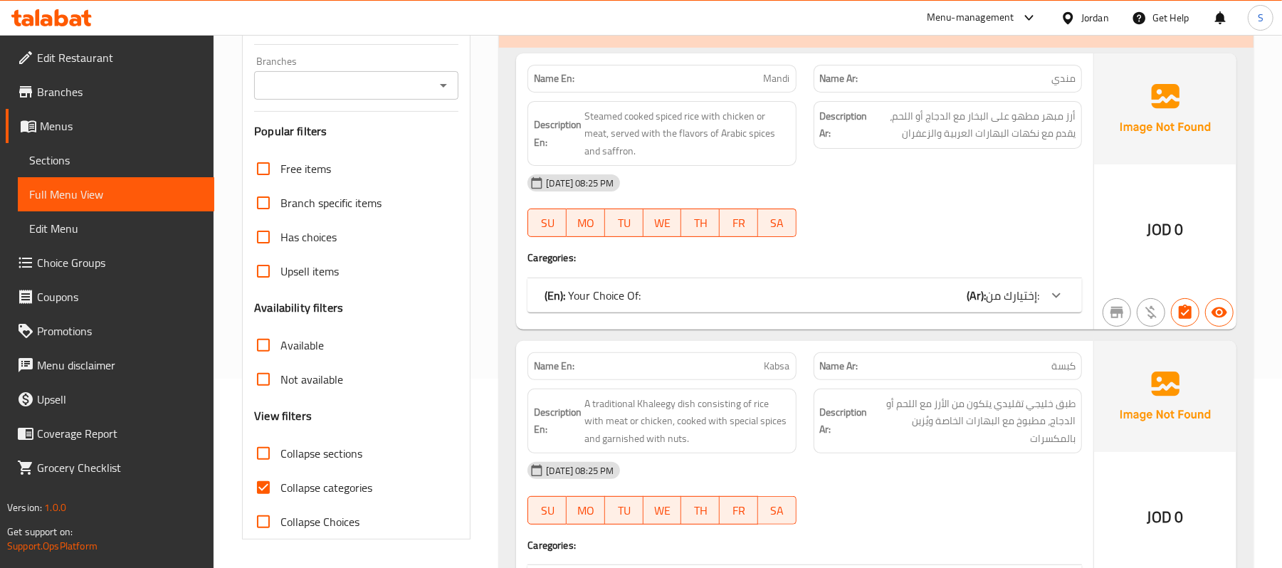
click at [291, 387] on span "Collapse categories" at bounding box center [326, 487] width 92 height 17
click at [280, 387] on input "Collapse categories" at bounding box center [263, 487] width 34 height 34
checkbox input "false"
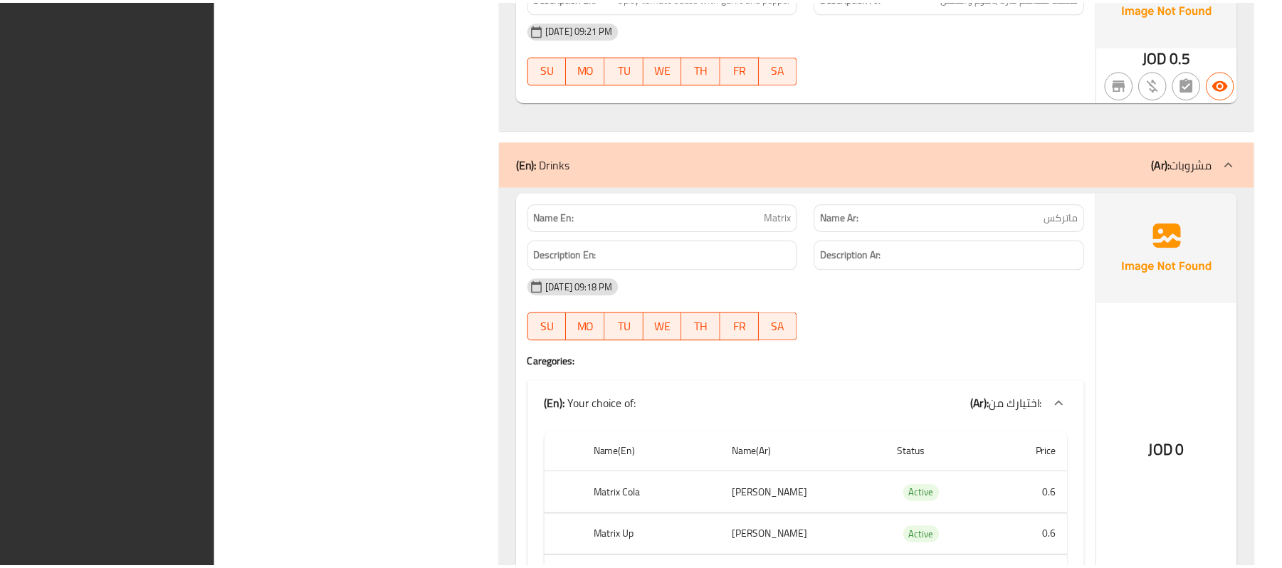
scroll to position [7122, 0]
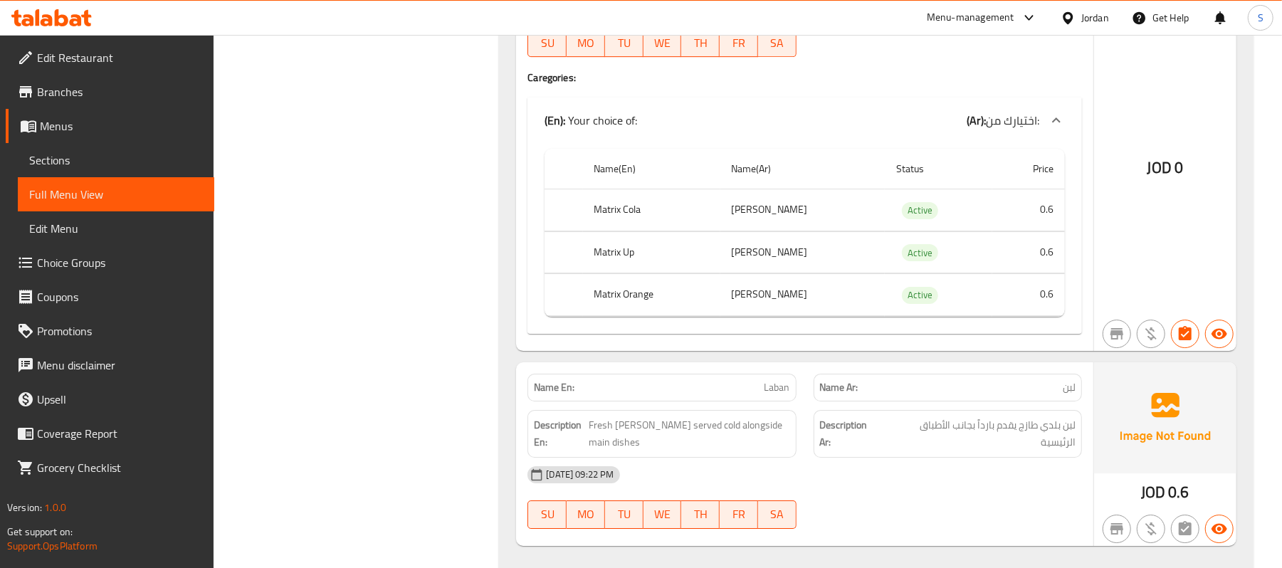
click at [77, 159] on span "Sections" at bounding box center [116, 160] width 174 height 17
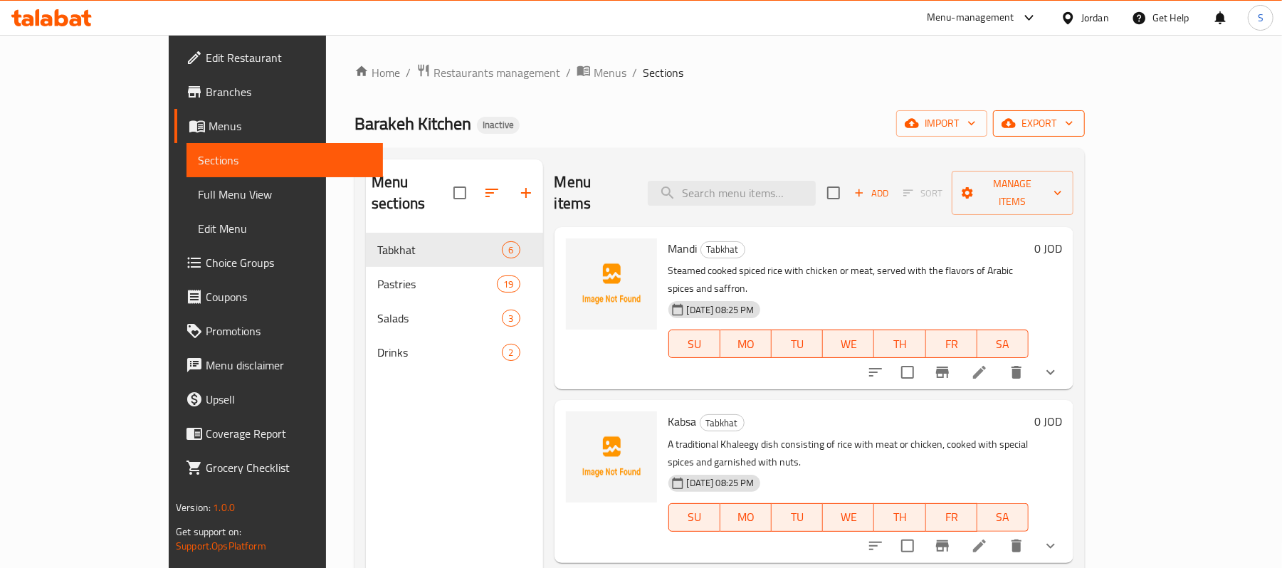
click at [873, 132] on span "export" at bounding box center [1038, 124] width 69 height 18
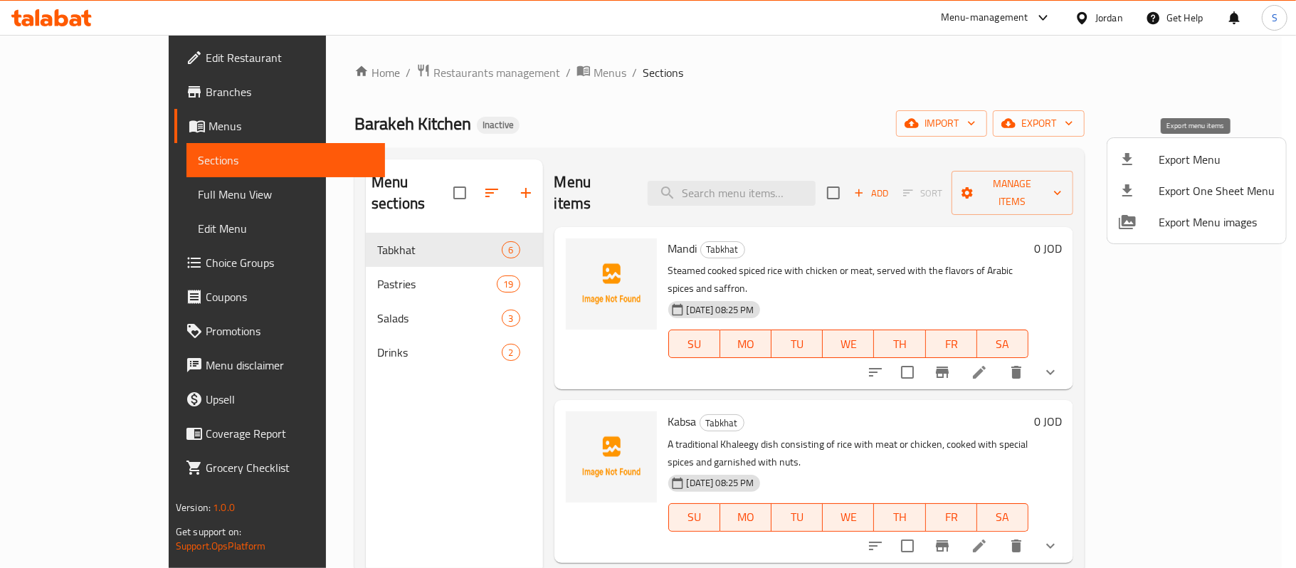
click at [873, 160] on span "Export Menu" at bounding box center [1217, 159] width 116 height 17
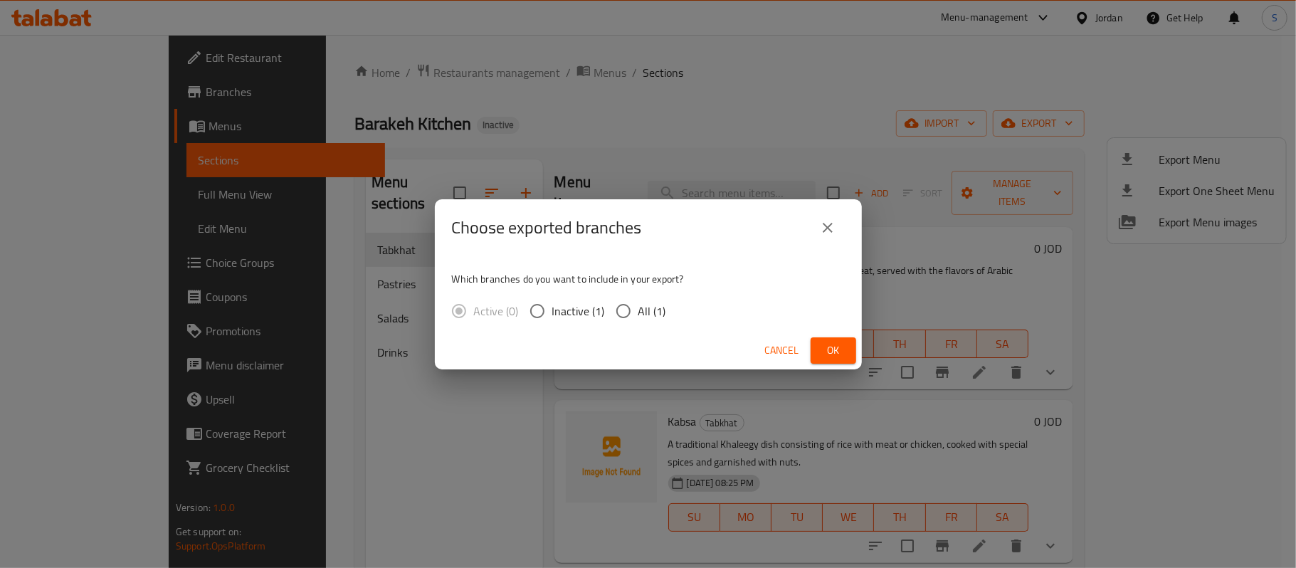
click at [640, 312] on span "All (1)" at bounding box center [652, 310] width 28 height 17
click at [638, 312] on input "All (1)" at bounding box center [623, 311] width 30 height 30
radio input "true"
click at [834, 353] on span "Ok" at bounding box center [833, 351] width 23 height 18
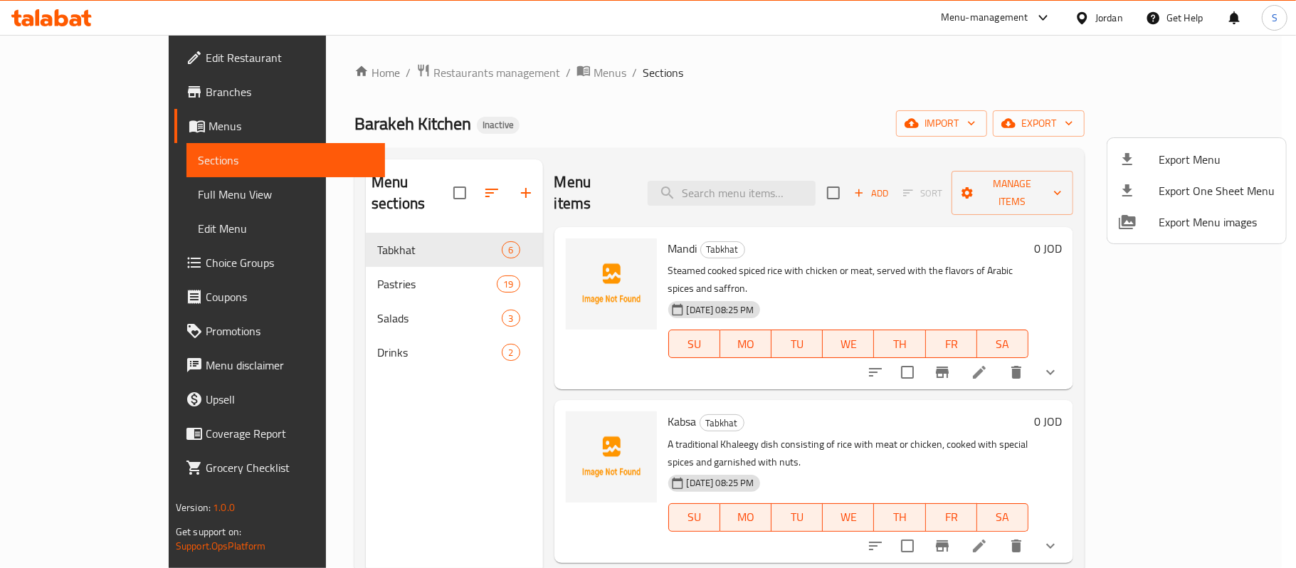
click at [873, 16] on div at bounding box center [648, 284] width 1296 height 568
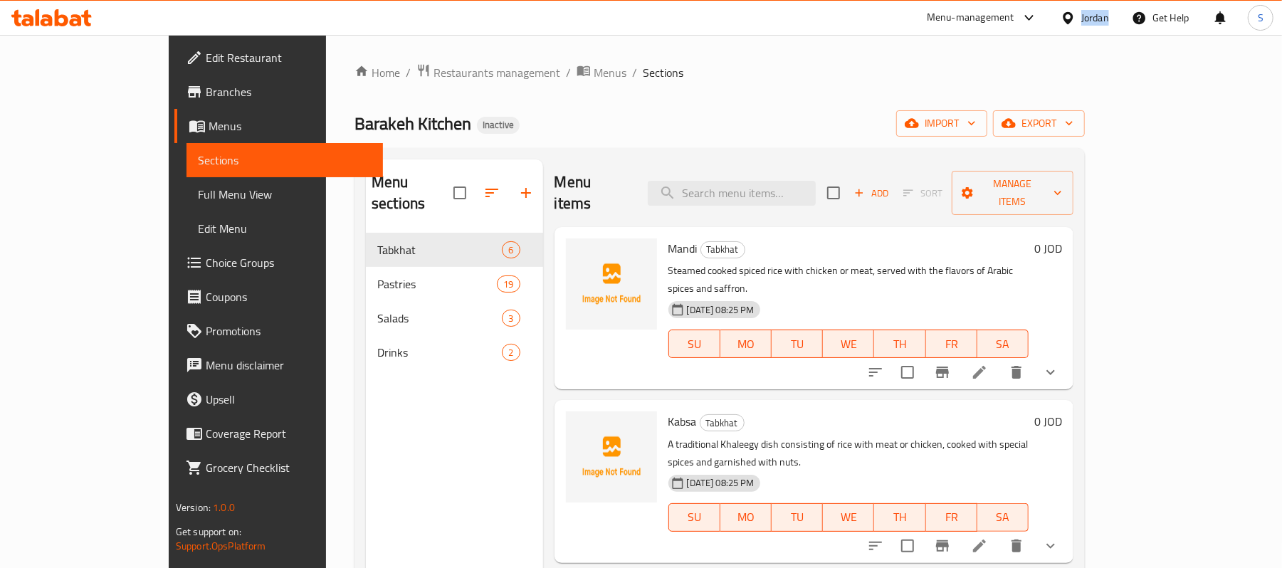
click at [873, 16] on div "Jordan" at bounding box center [1095, 18] width 28 height 16
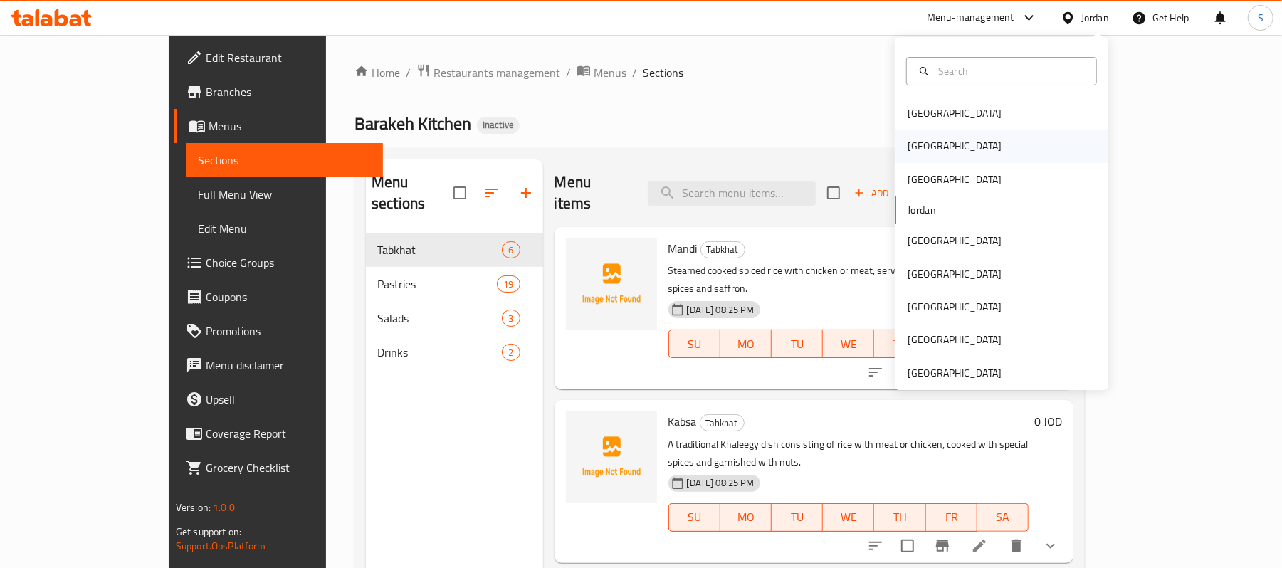
click at [873, 146] on div "[GEOGRAPHIC_DATA]" at bounding box center [954, 146] width 117 height 33
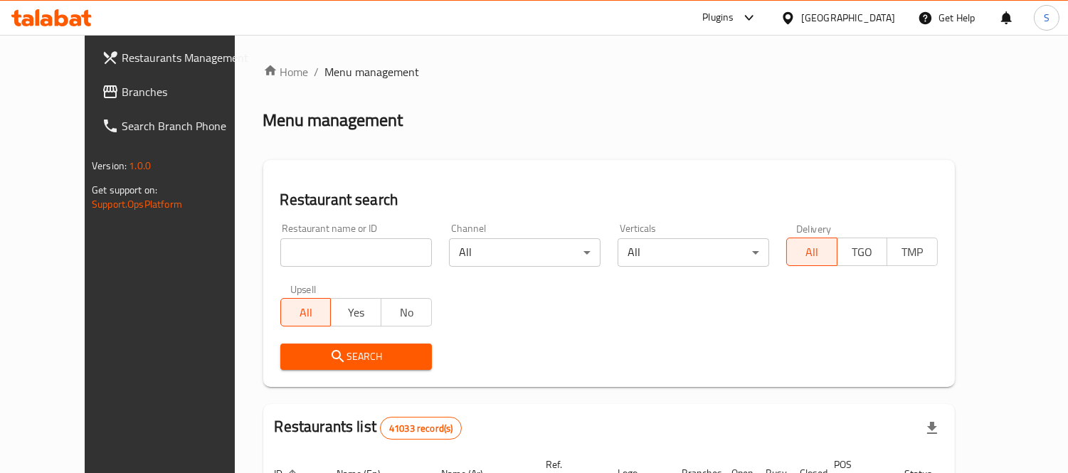
click at [122, 87] on span "Branches" at bounding box center [187, 91] width 130 height 17
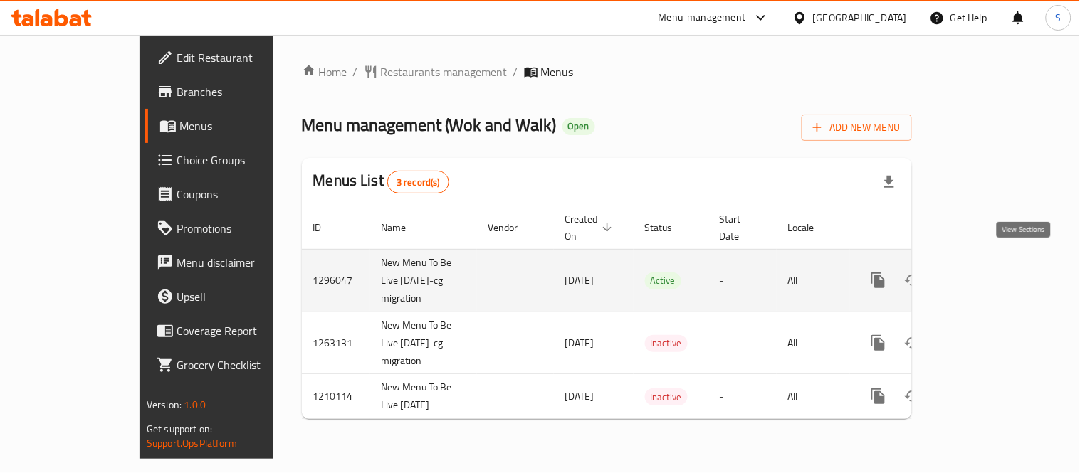
click at [987, 274] on icon "enhanced table" at bounding box center [980, 280] width 13 height 13
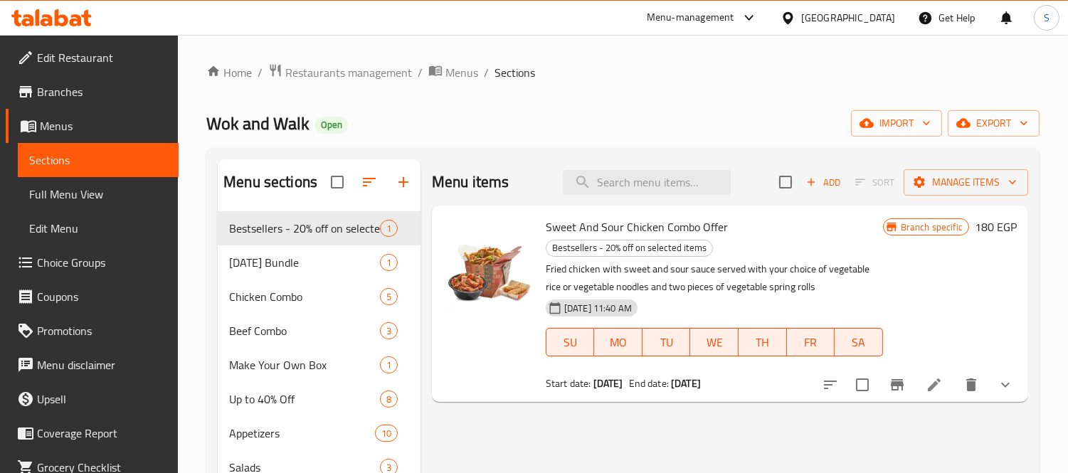
click at [60, 91] on span "Branches" at bounding box center [102, 91] width 130 height 17
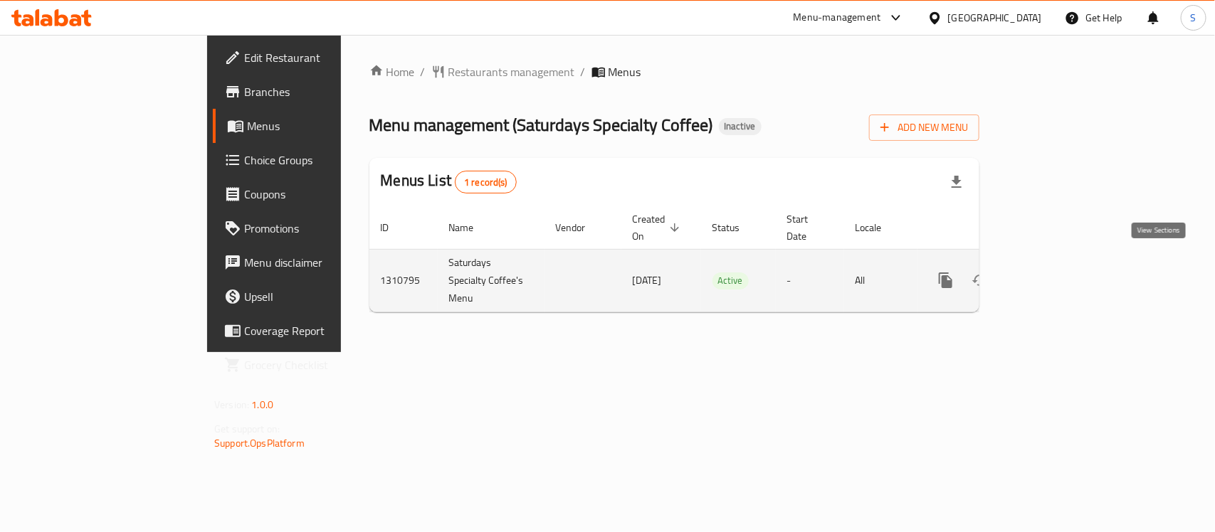
click at [1057, 272] on icon "enhanced table" at bounding box center [1048, 280] width 17 height 17
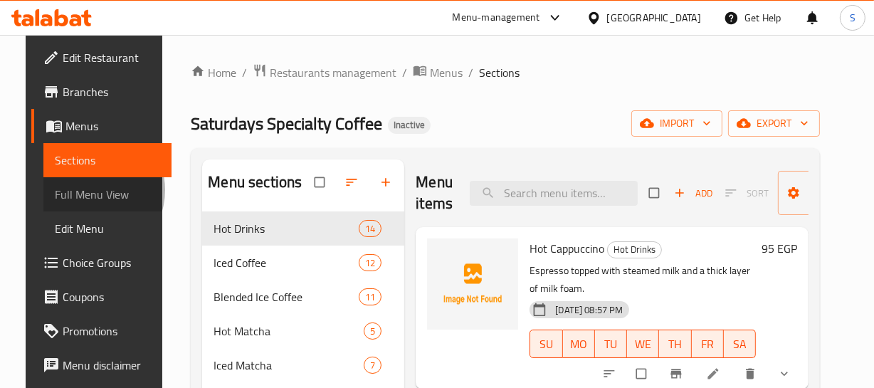
click at [66, 190] on span "Full Menu View" at bounding box center [107, 194] width 105 height 17
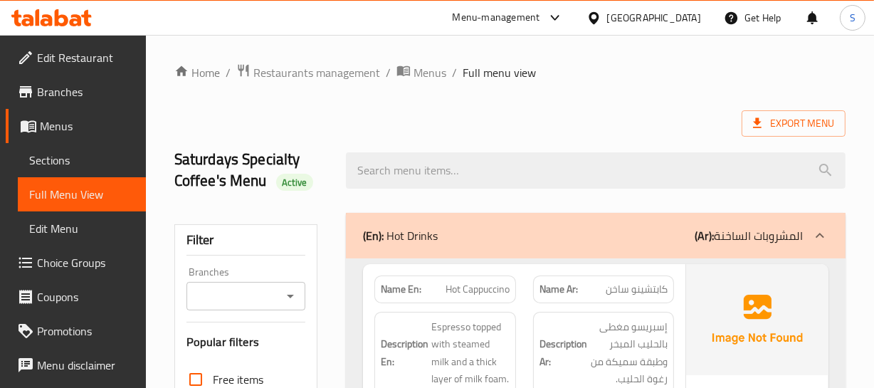
click at [196, 166] on h2 "Saturdays Specialty Coffee's Menu Active" at bounding box center [251, 170] width 155 height 43
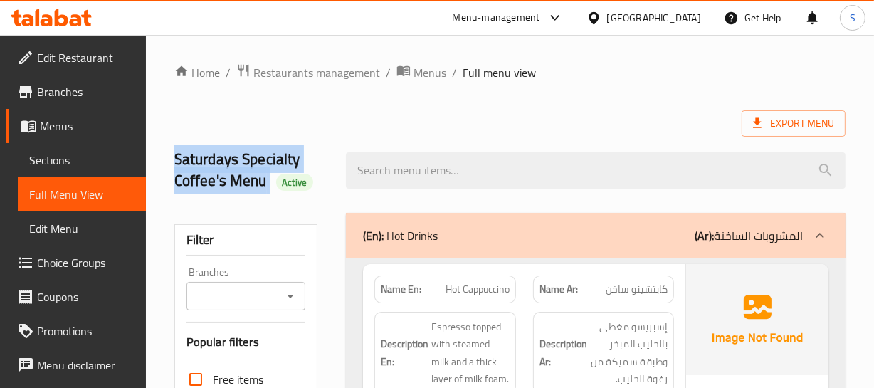
click at [196, 166] on h2 "Saturdays Specialty Coffee's Menu Active" at bounding box center [251, 170] width 155 height 43
copy h2 "Saturdays Specialty Coffee's Menu"
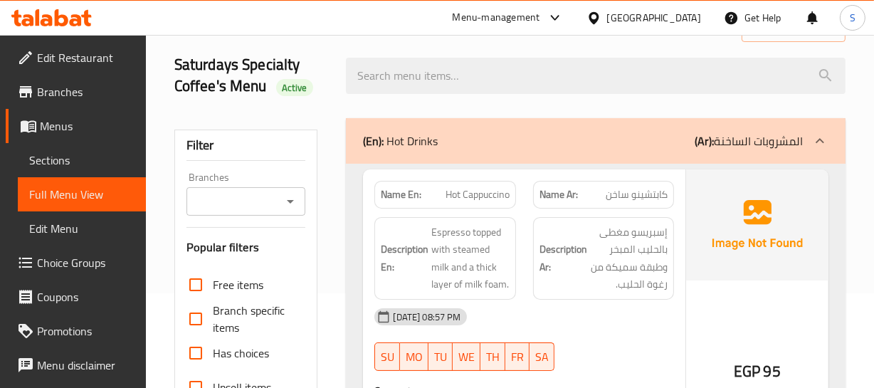
scroll to position [129, 0]
